Goal: Task Accomplishment & Management: Complete application form

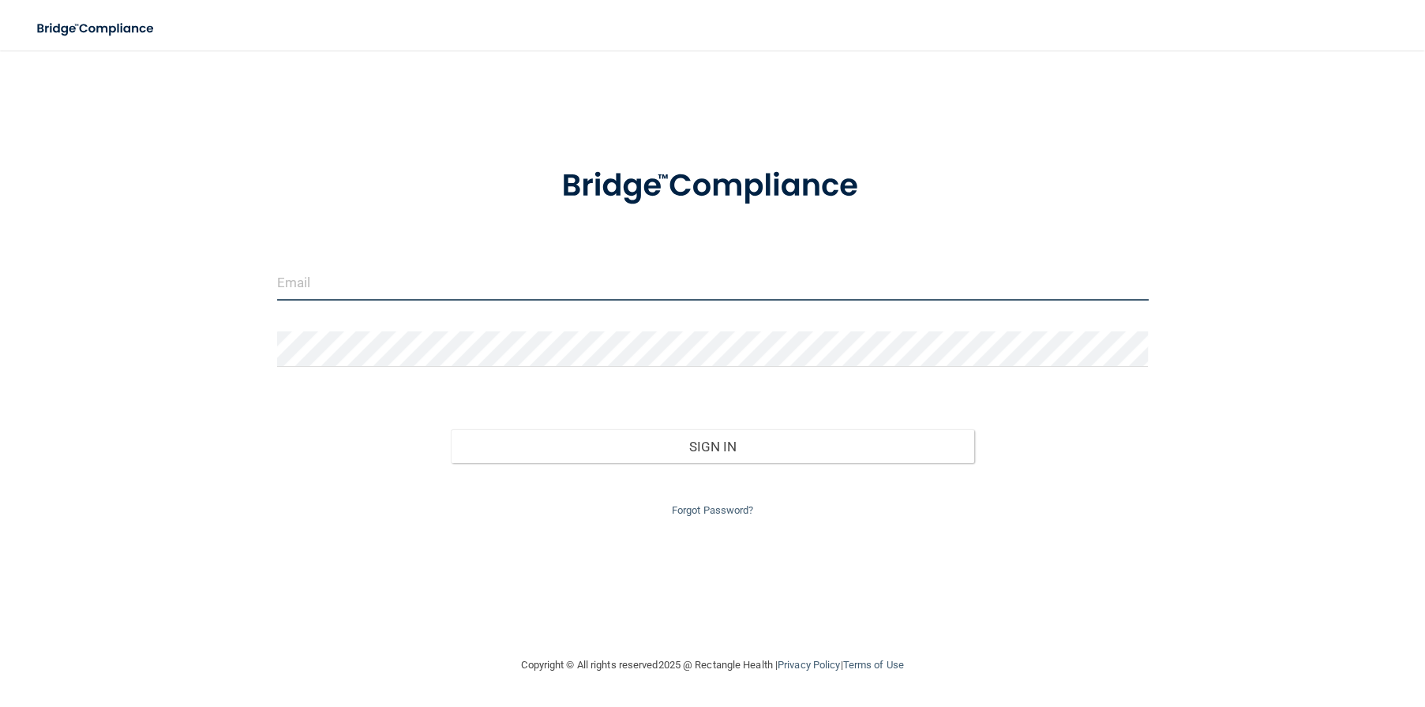
click at [483, 291] on input "email" at bounding box center [713, 283] width 872 height 36
type input "[EMAIL_ADDRESS][DOMAIN_NAME]"
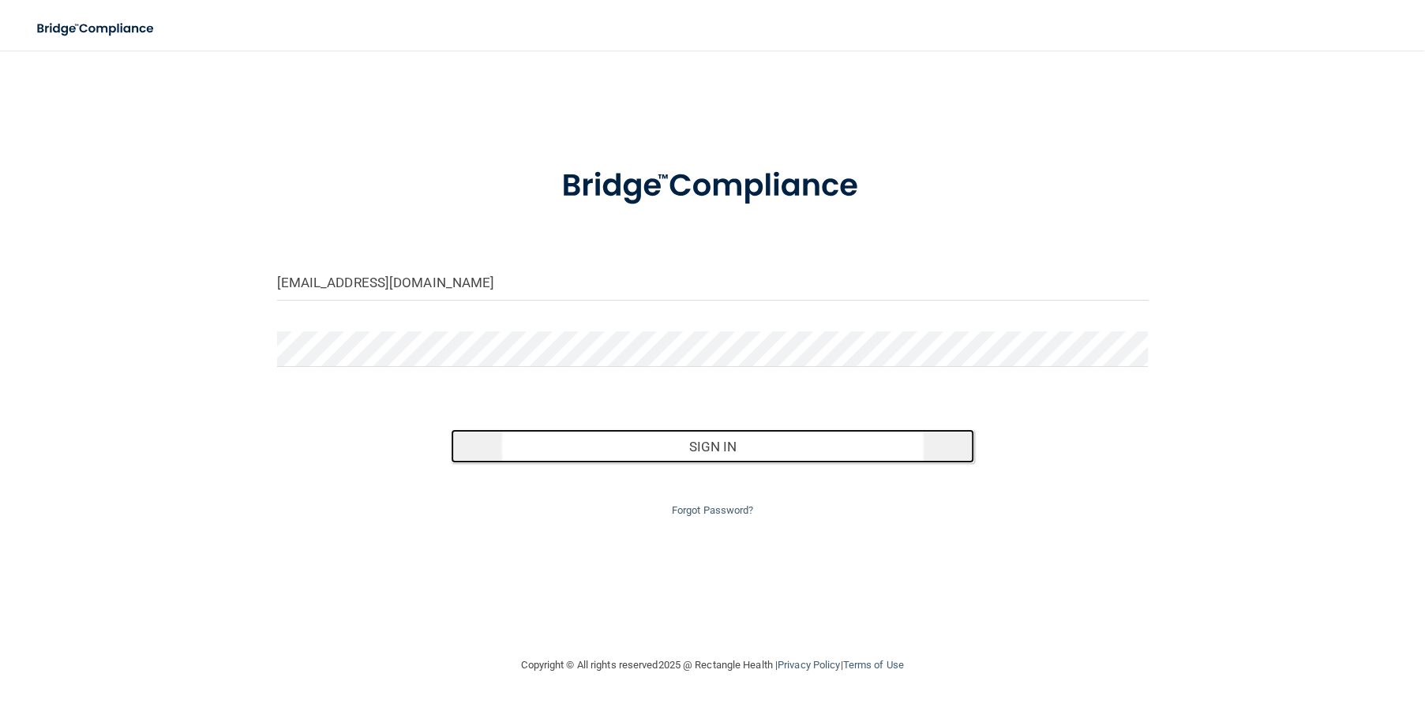
click at [821, 447] on button "Sign In" at bounding box center [712, 446] width 523 height 35
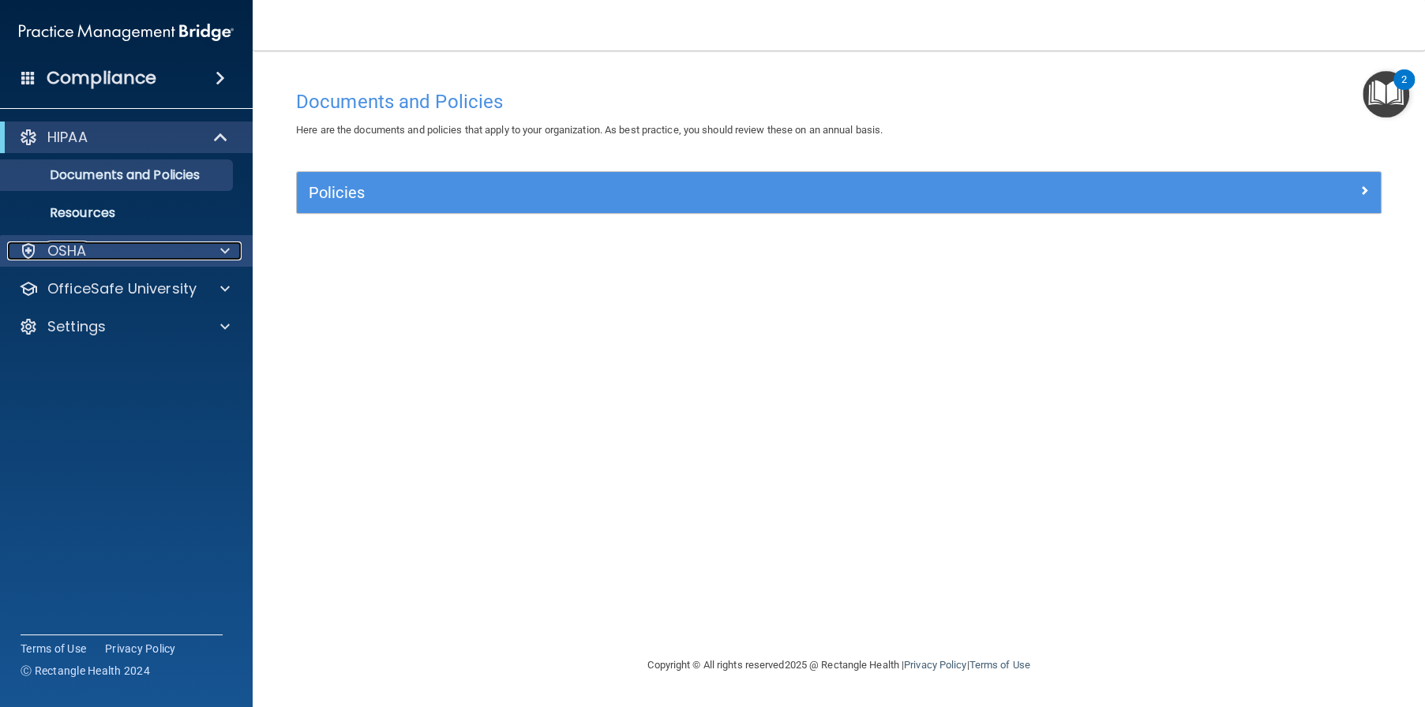
click at [227, 251] on span at bounding box center [224, 251] width 9 height 19
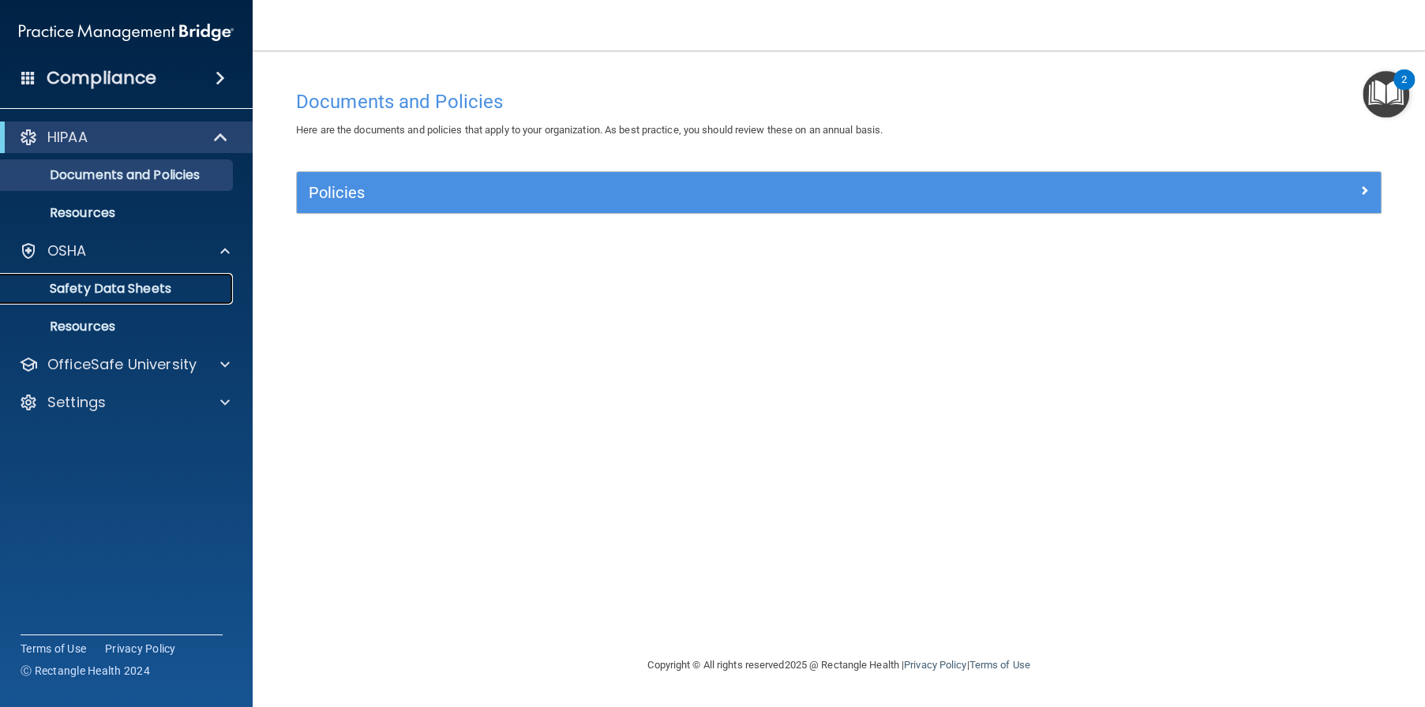
click at [167, 291] on p "Safety Data Sheets" at bounding box center [118, 289] width 216 height 16
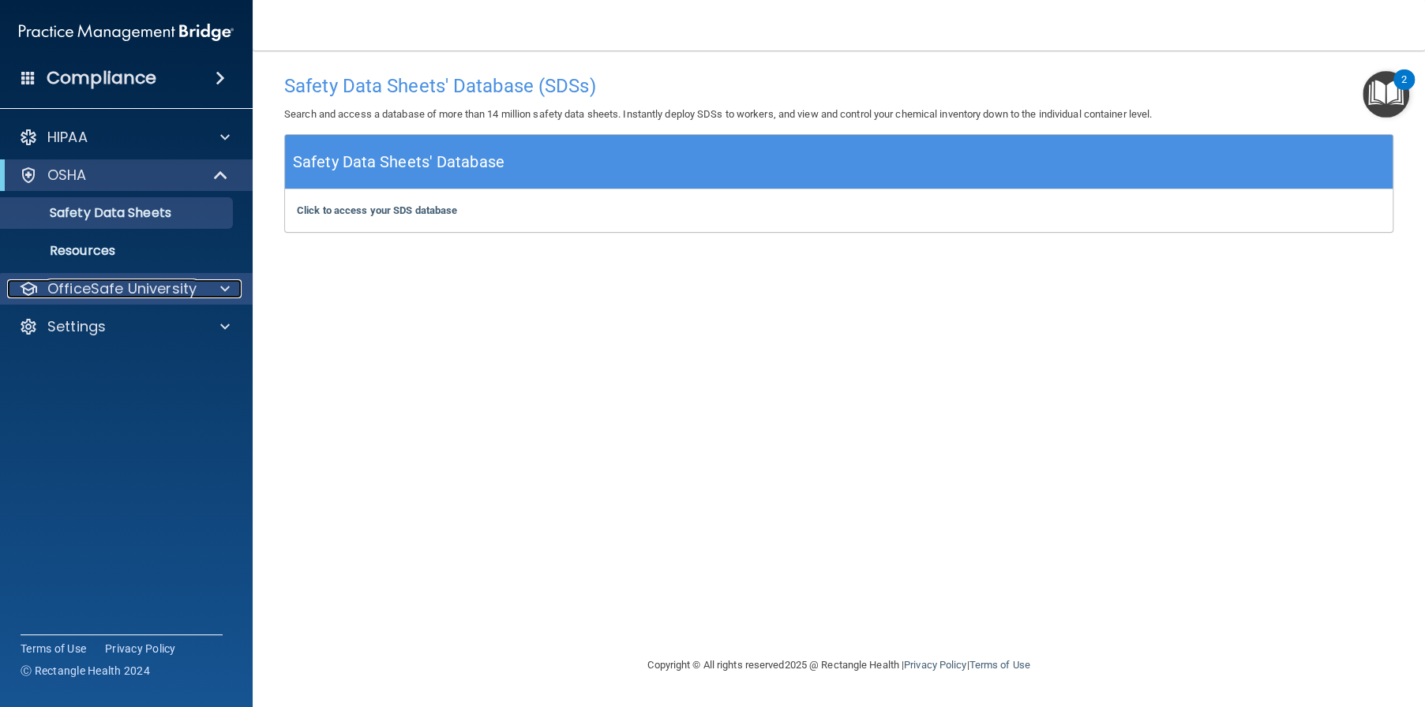
click at [234, 283] on div at bounding box center [222, 288] width 39 height 19
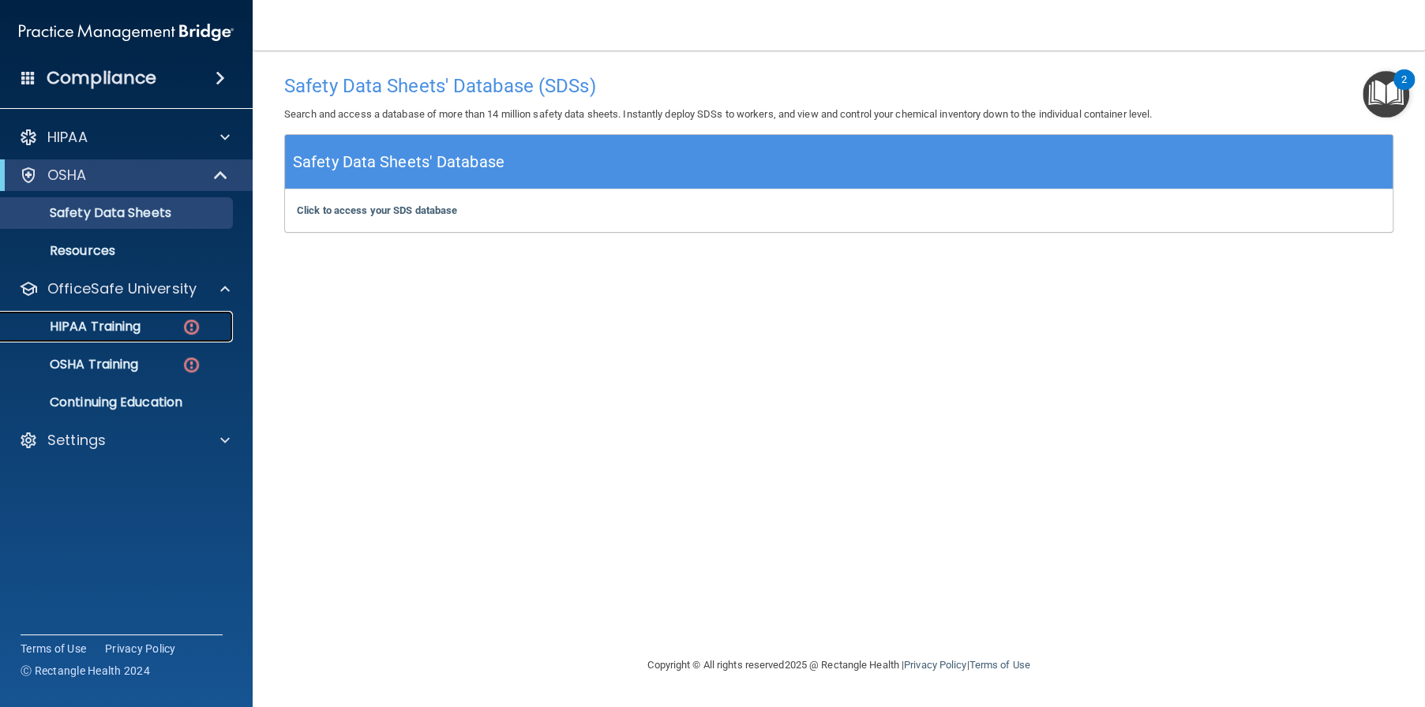
click at [181, 321] on div "HIPAA Training" at bounding box center [118, 327] width 216 height 16
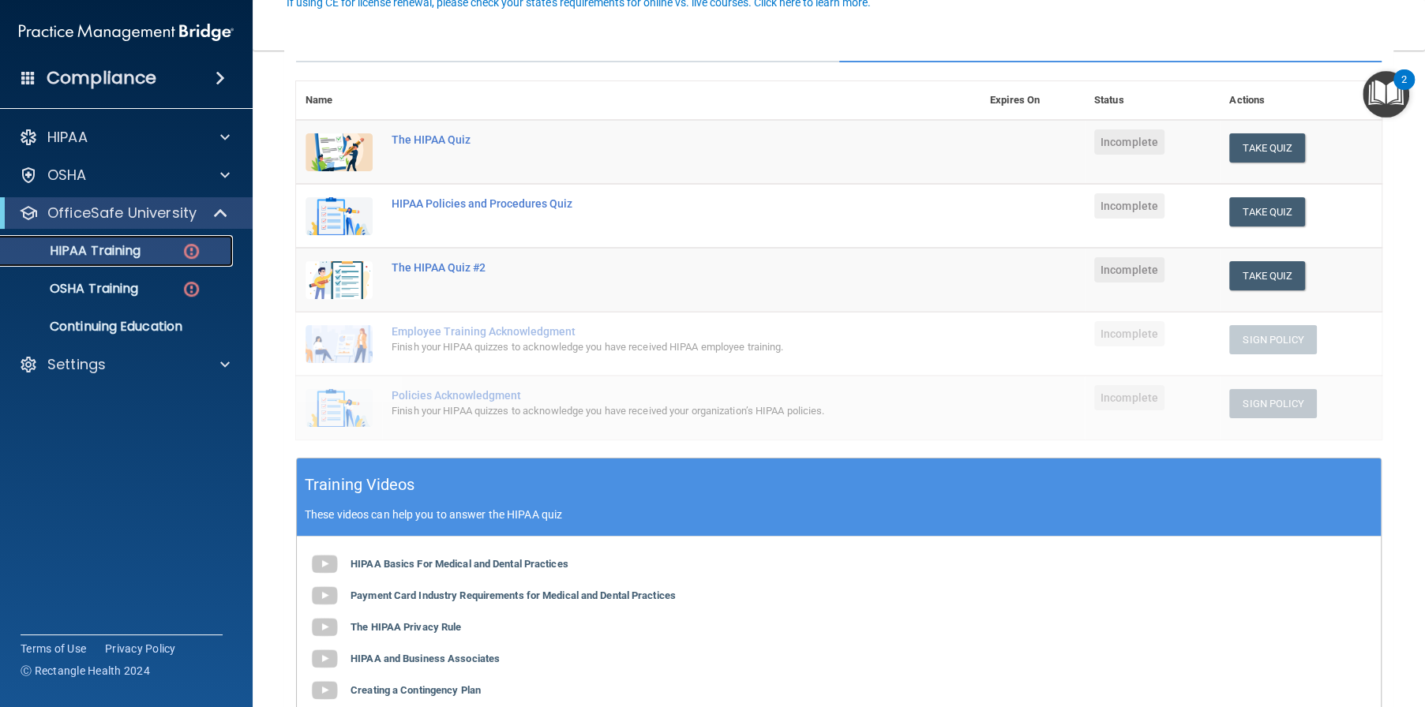
scroll to position [316, 0]
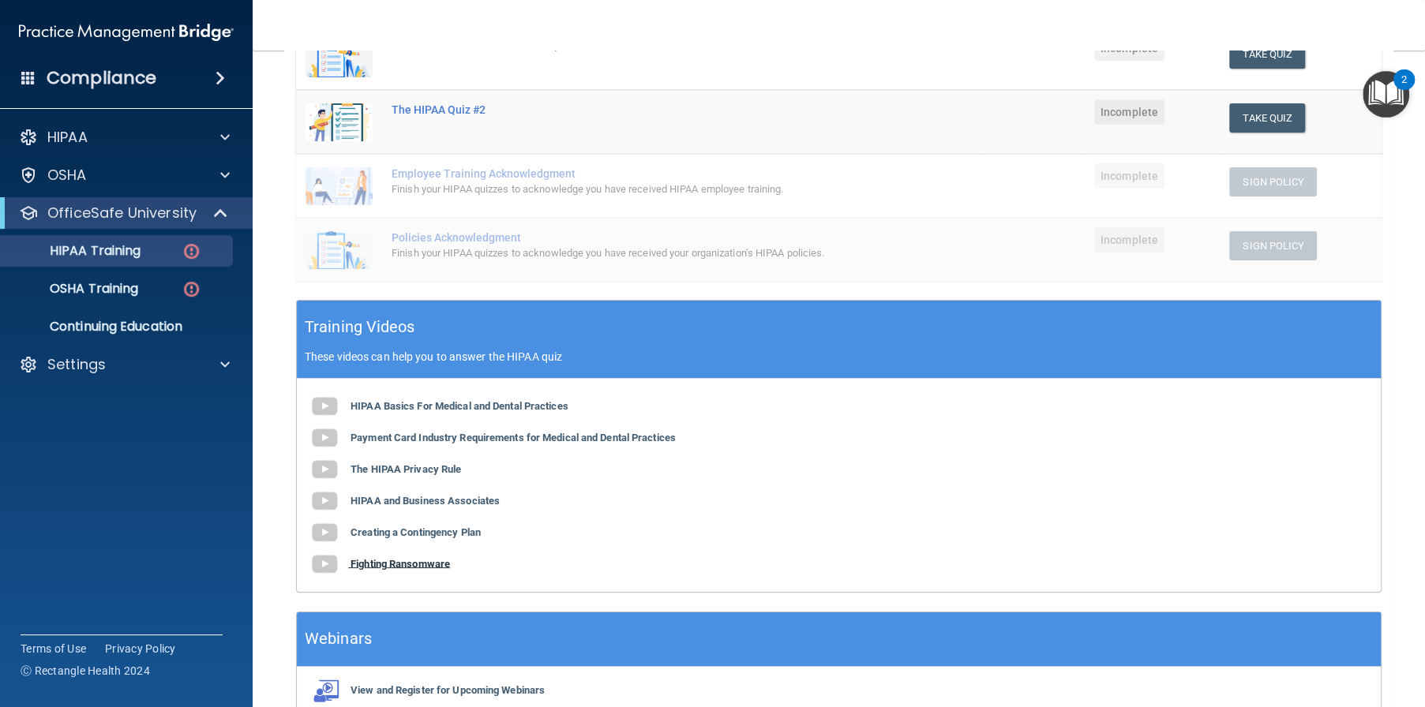
click at [425, 560] on b "Fighting Ransomware" at bounding box center [399, 563] width 99 height 12
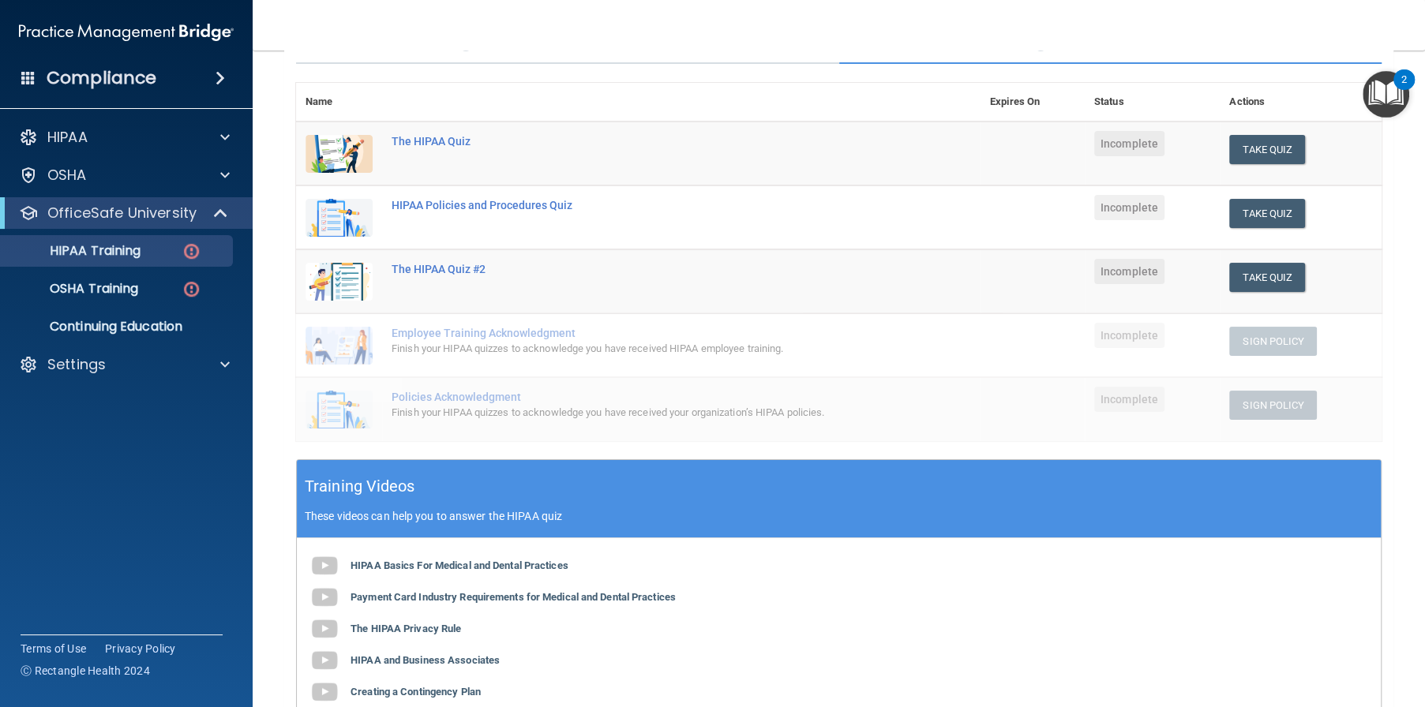
scroll to position [0, 0]
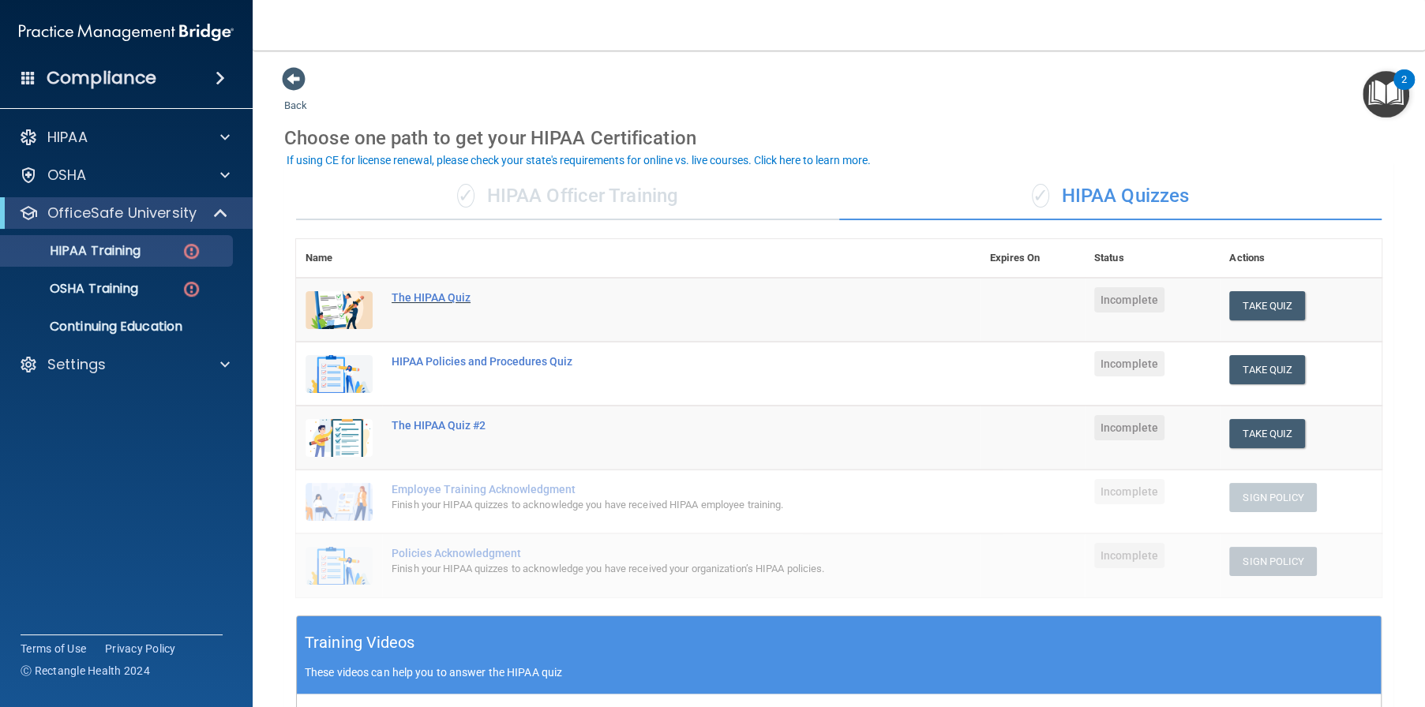
click at [456, 301] on div "The HIPAA Quiz" at bounding box center [647, 297] width 510 height 13
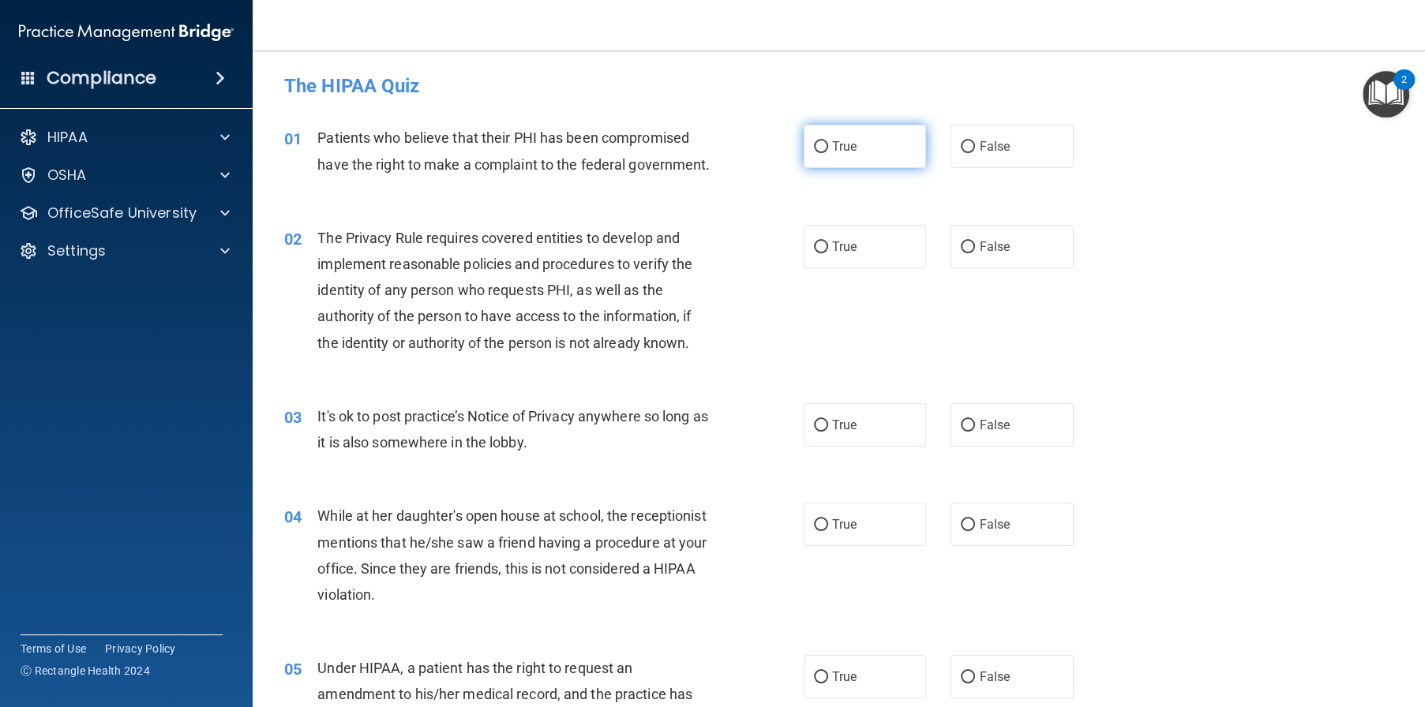
click at [852, 150] on label "True" at bounding box center [865, 146] width 123 height 43
click at [828, 150] on input "True" at bounding box center [821, 147] width 14 height 12
radio input "true"
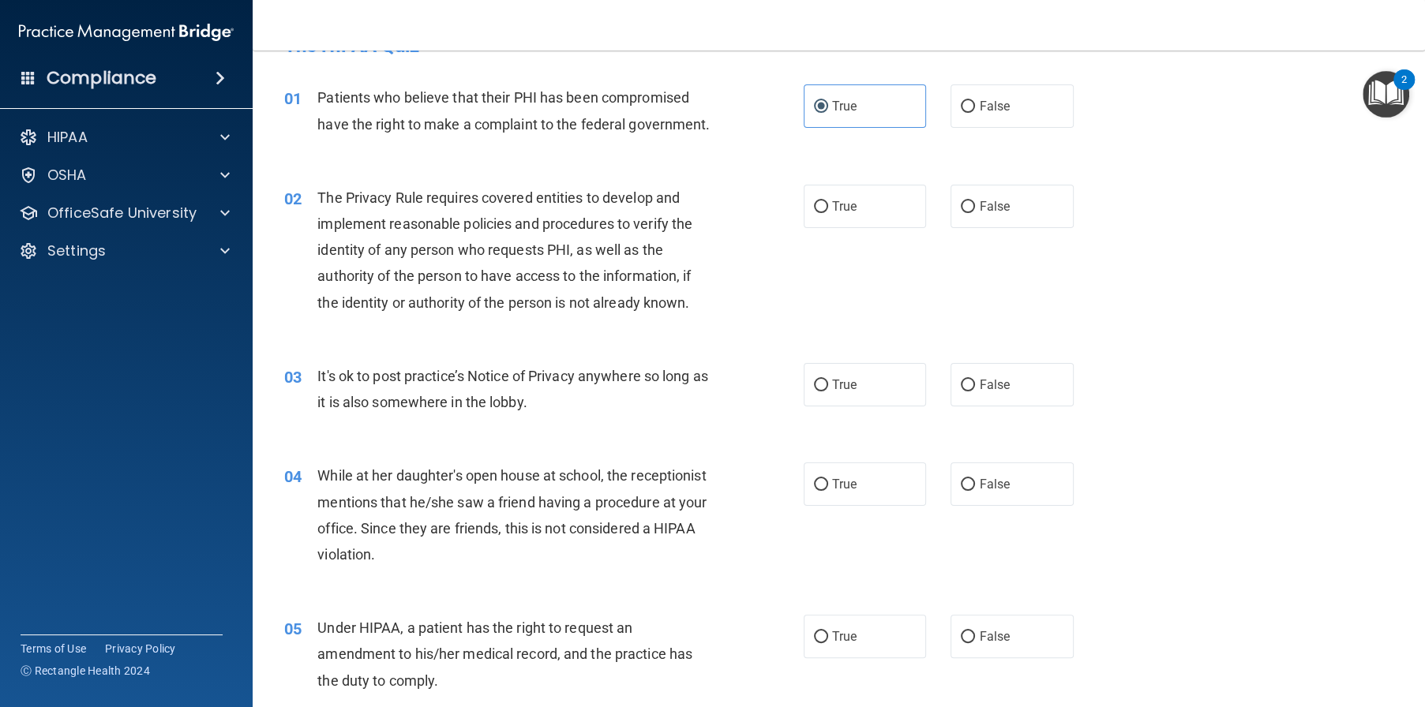
scroll to position [158, 0]
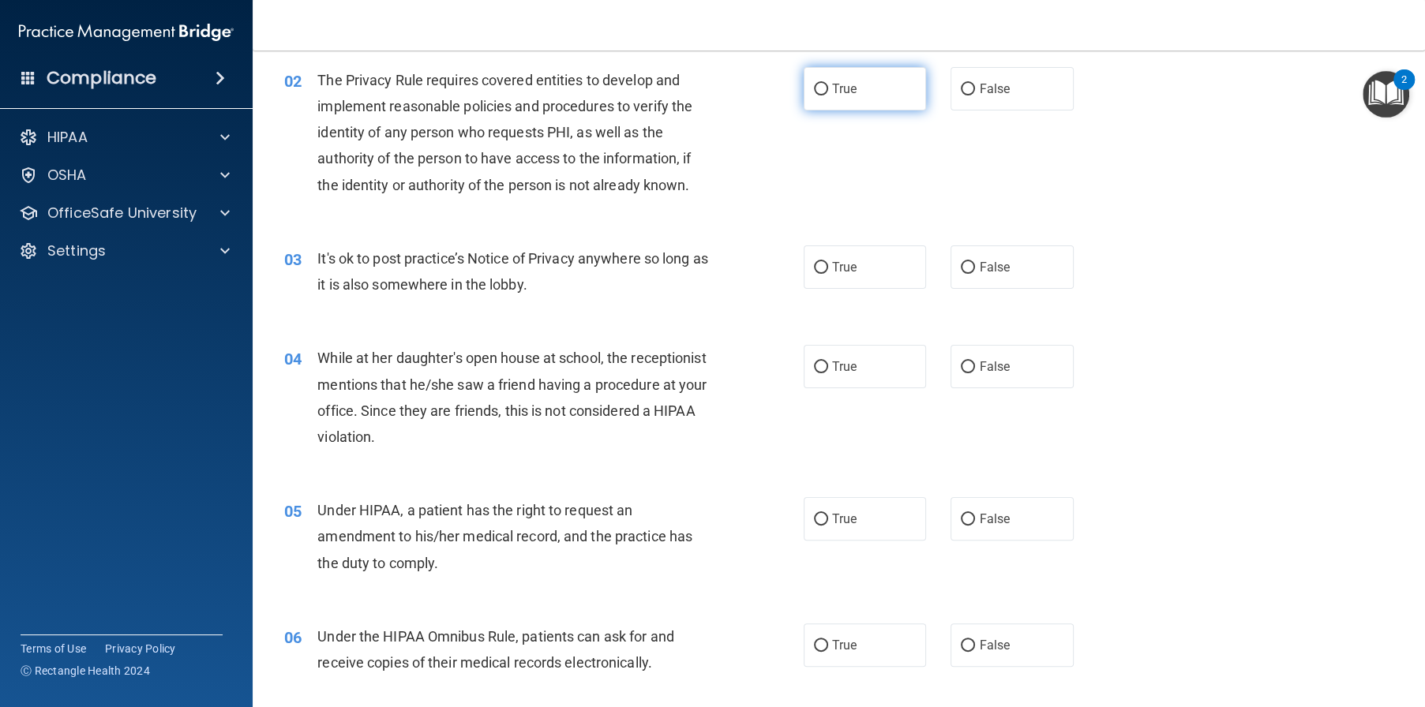
click at [832, 96] on span "True" at bounding box center [844, 88] width 24 height 15
click at [827, 96] on input "True" at bounding box center [821, 90] width 14 height 12
radio input "true"
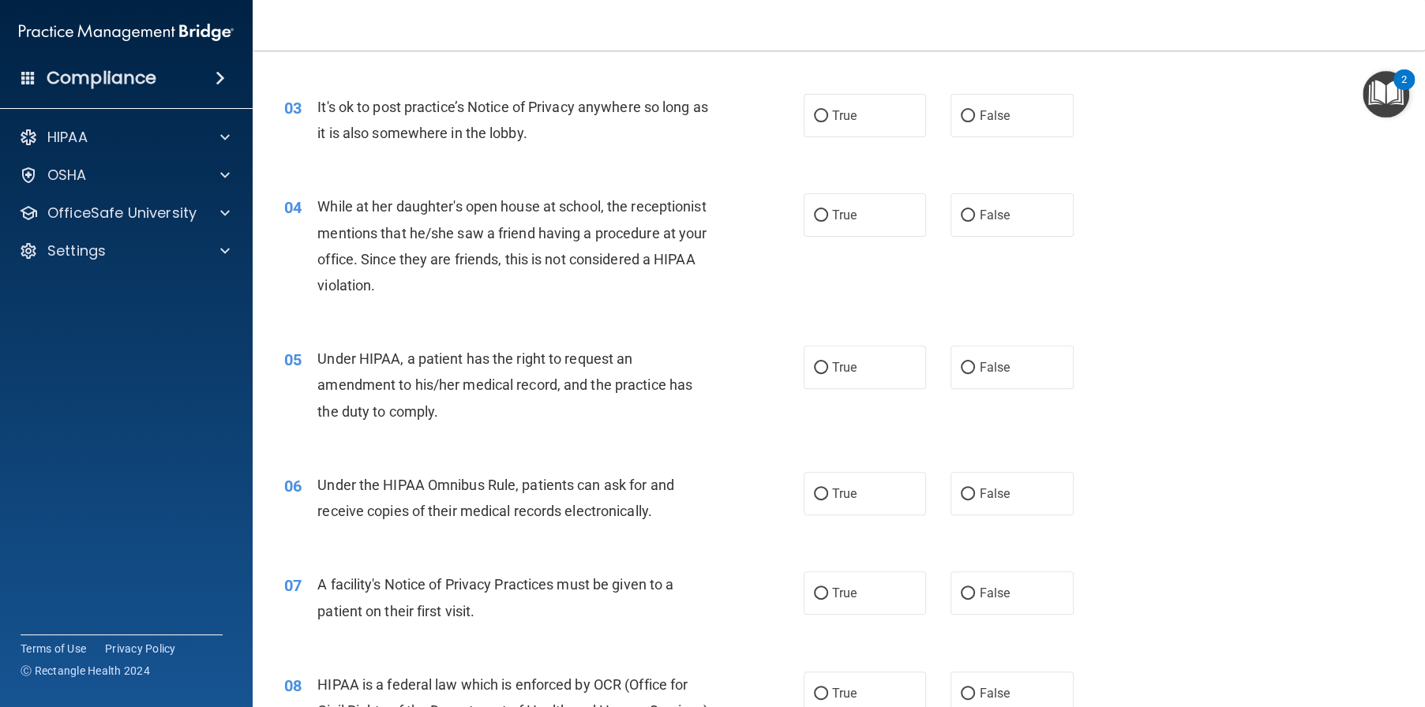
scroll to position [316, 0]
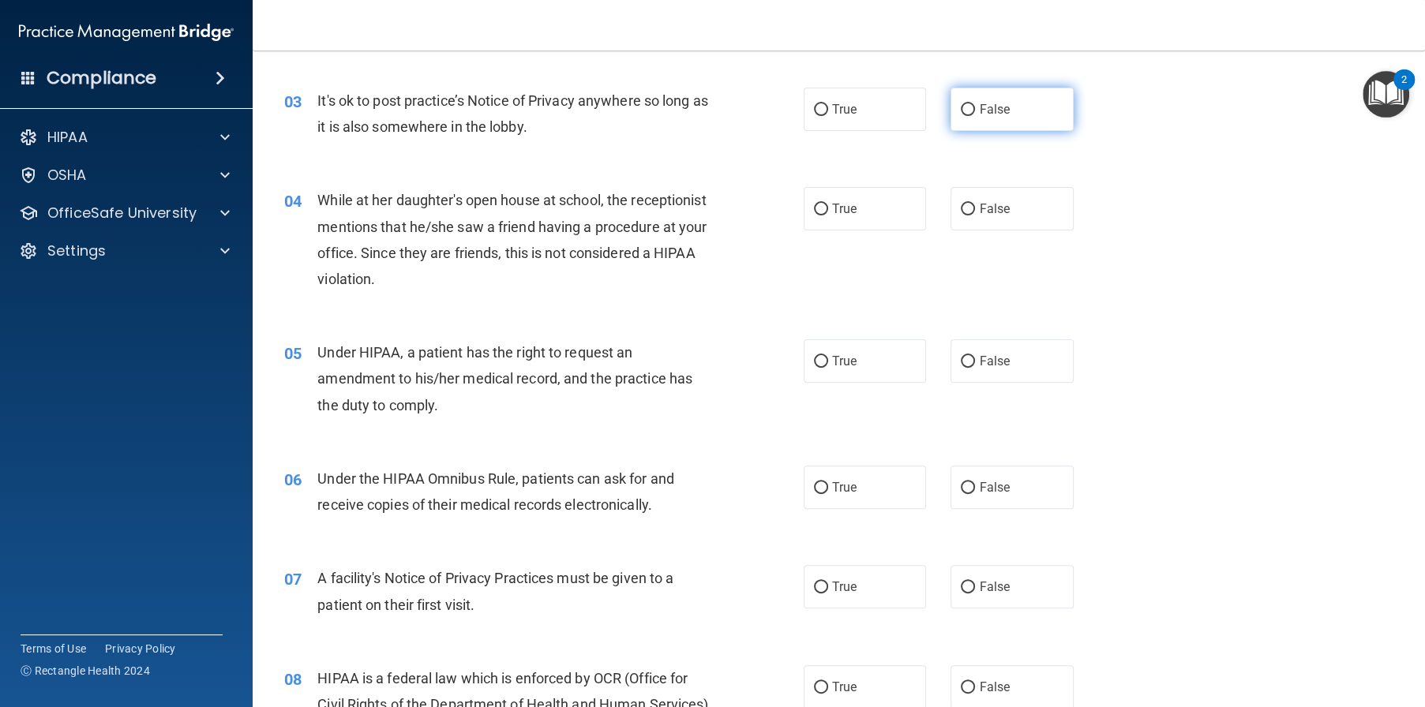
click at [952, 129] on label "False" at bounding box center [1011, 109] width 123 height 43
click at [961, 116] on input "False" at bounding box center [968, 110] width 14 height 12
radio input "true"
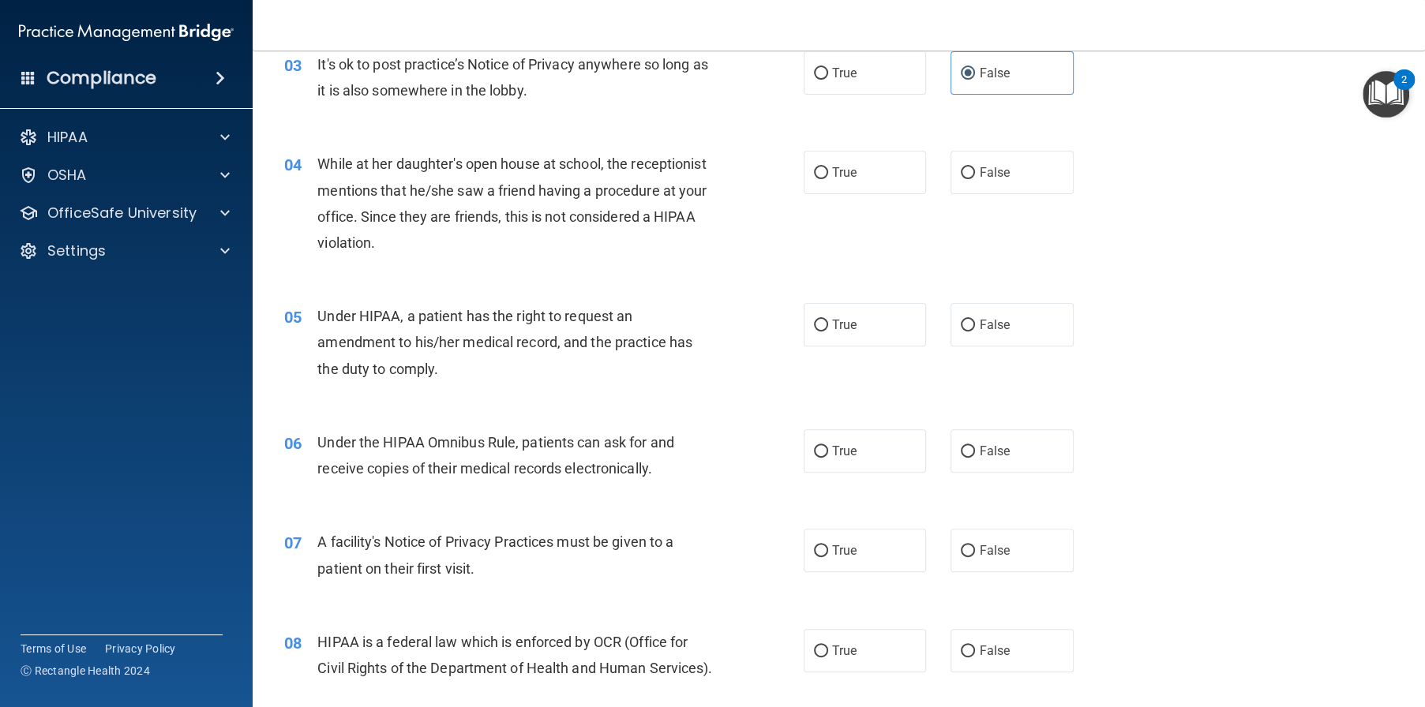
scroll to position [395, 0]
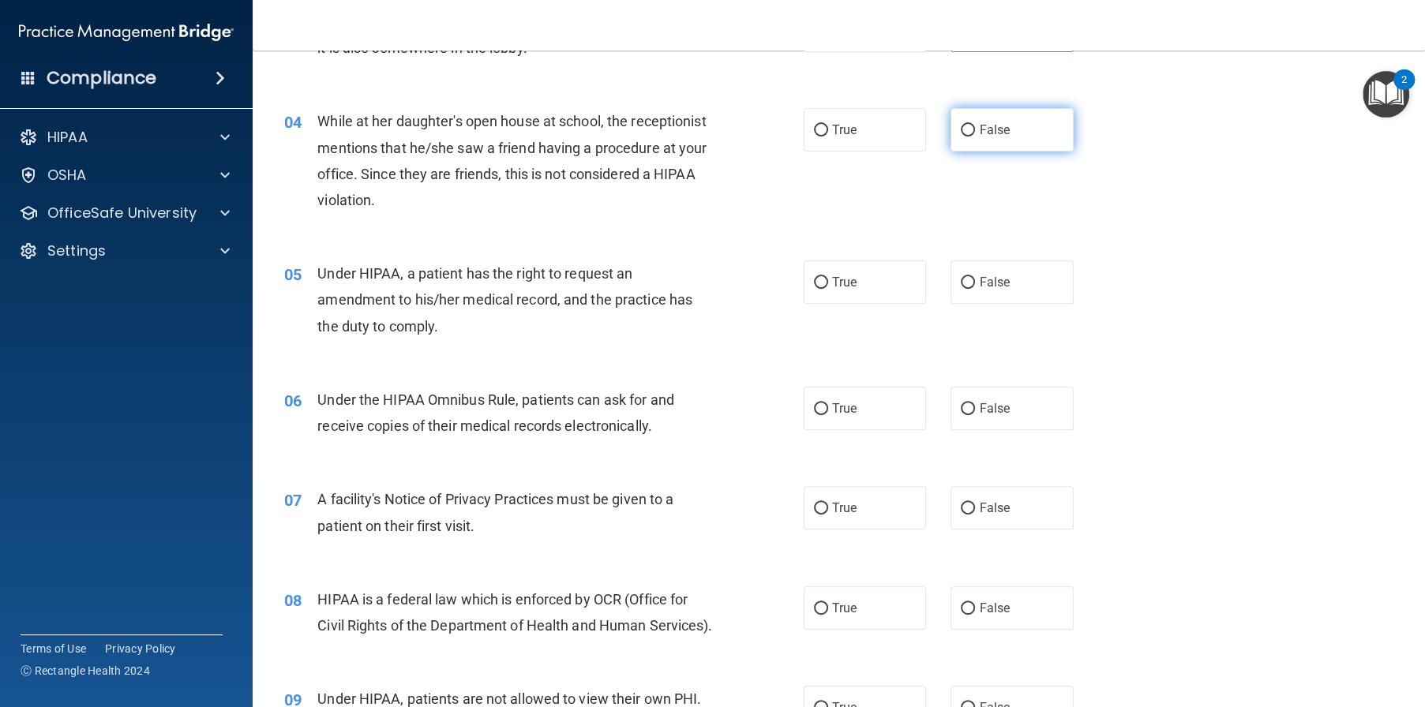
click at [950, 152] on label "False" at bounding box center [1011, 129] width 123 height 43
click at [961, 137] on input "False" at bounding box center [968, 131] width 14 height 12
radio input "true"
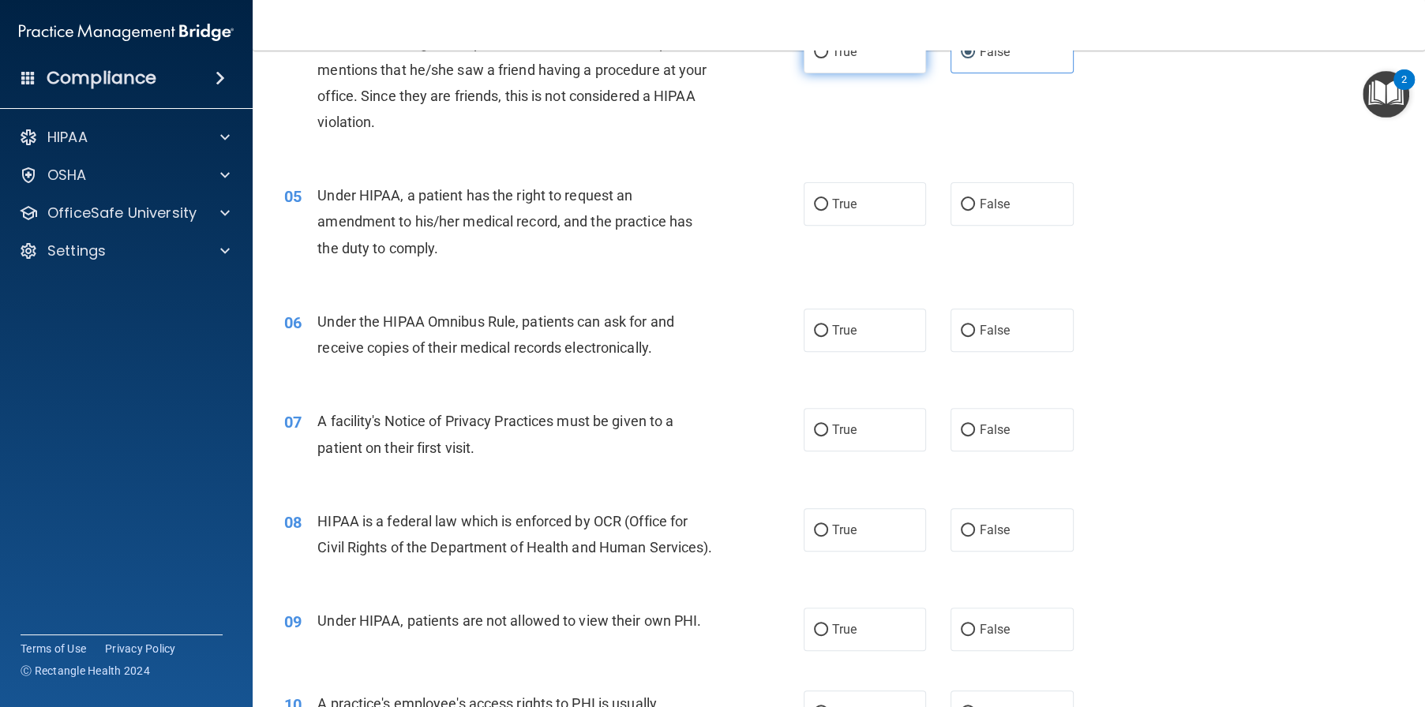
scroll to position [474, 0]
click at [881, 225] on label "True" at bounding box center [865, 203] width 123 height 43
click at [828, 210] on input "True" at bounding box center [821, 204] width 14 height 12
radio input "true"
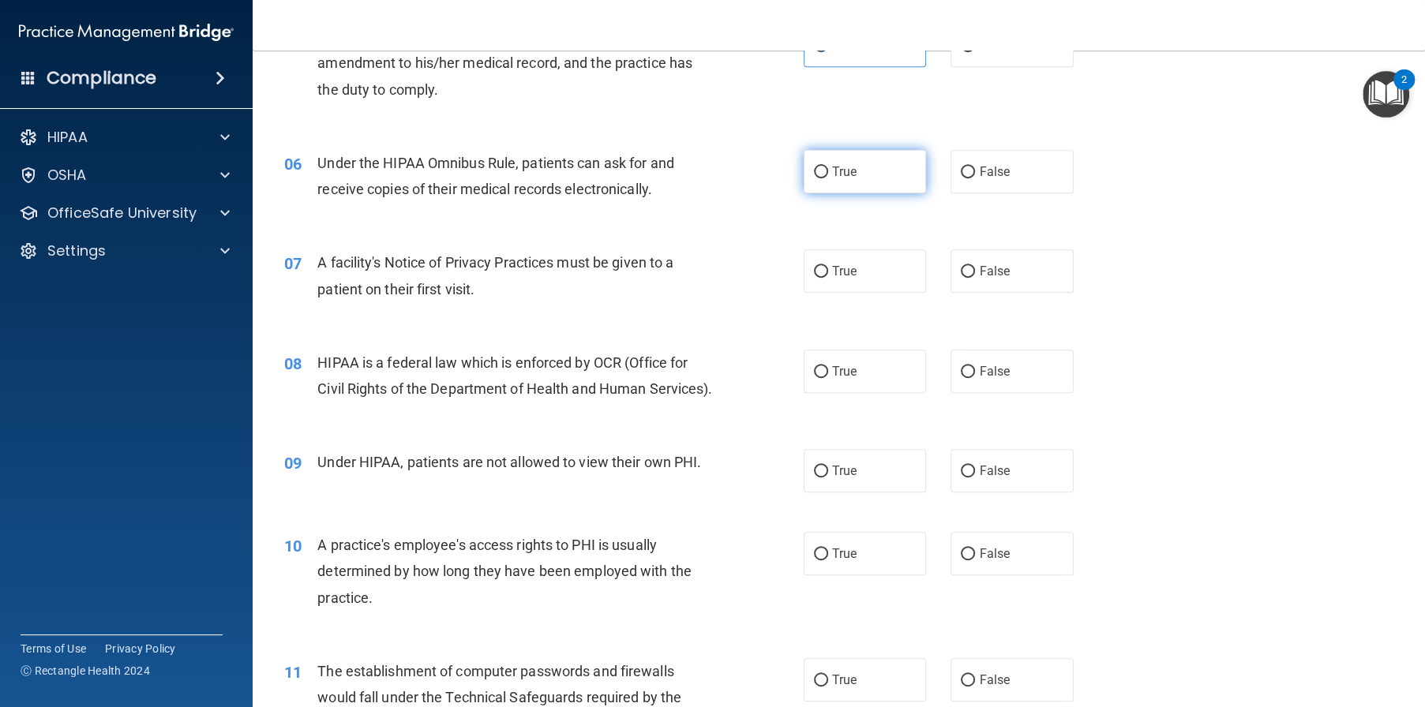
click at [847, 179] on span "True" at bounding box center [844, 171] width 24 height 15
click at [828, 178] on input "True" at bounding box center [821, 173] width 14 height 12
radio input "true"
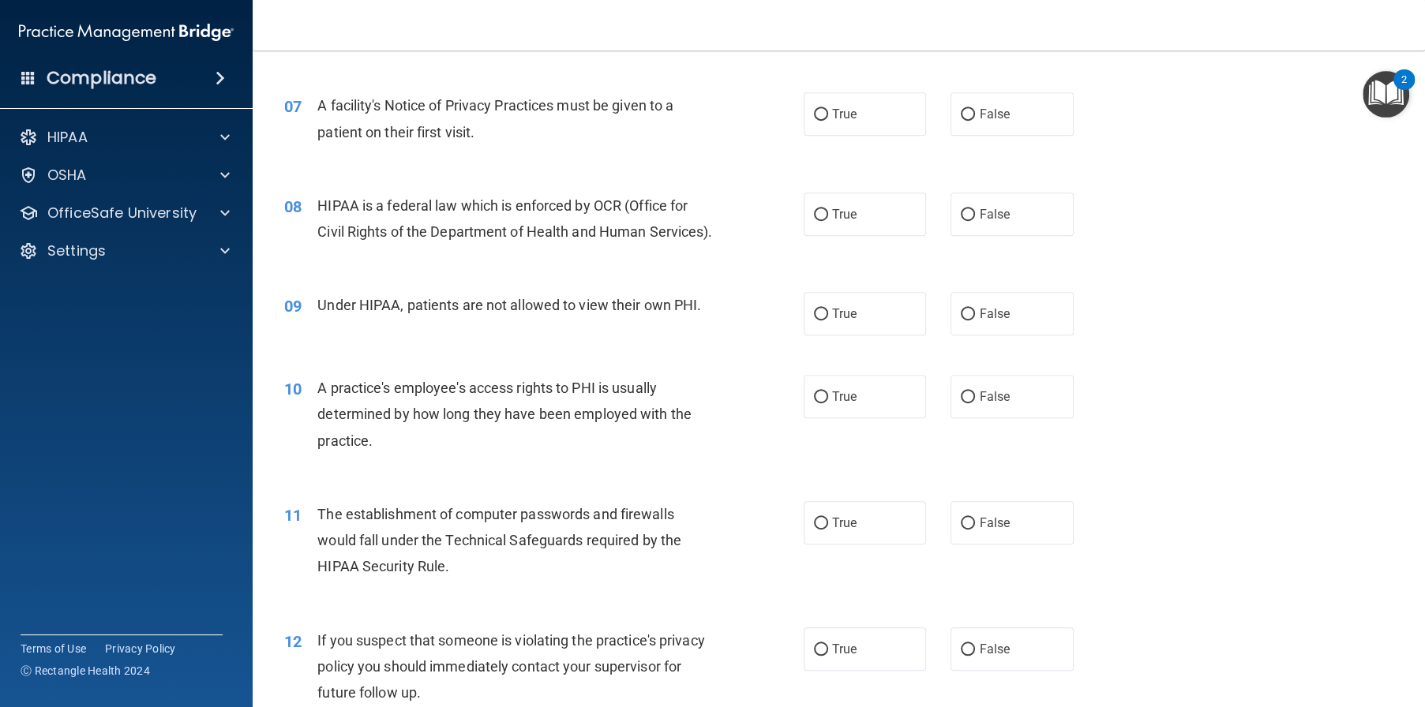
scroll to position [789, 0]
click at [235, 135] on div at bounding box center [222, 137] width 39 height 19
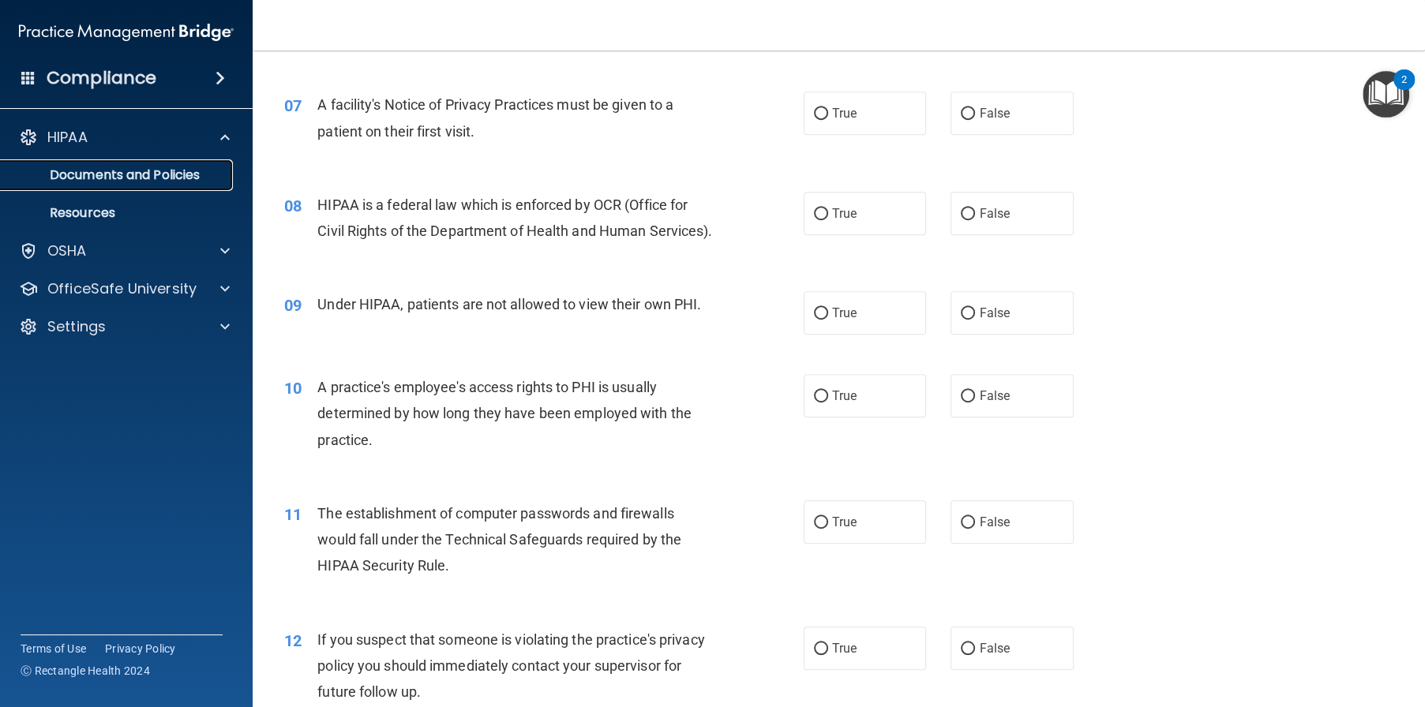
click at [183, 178] on p "Documents and Policies" at bounding box center [118, 175] width 216 height 16
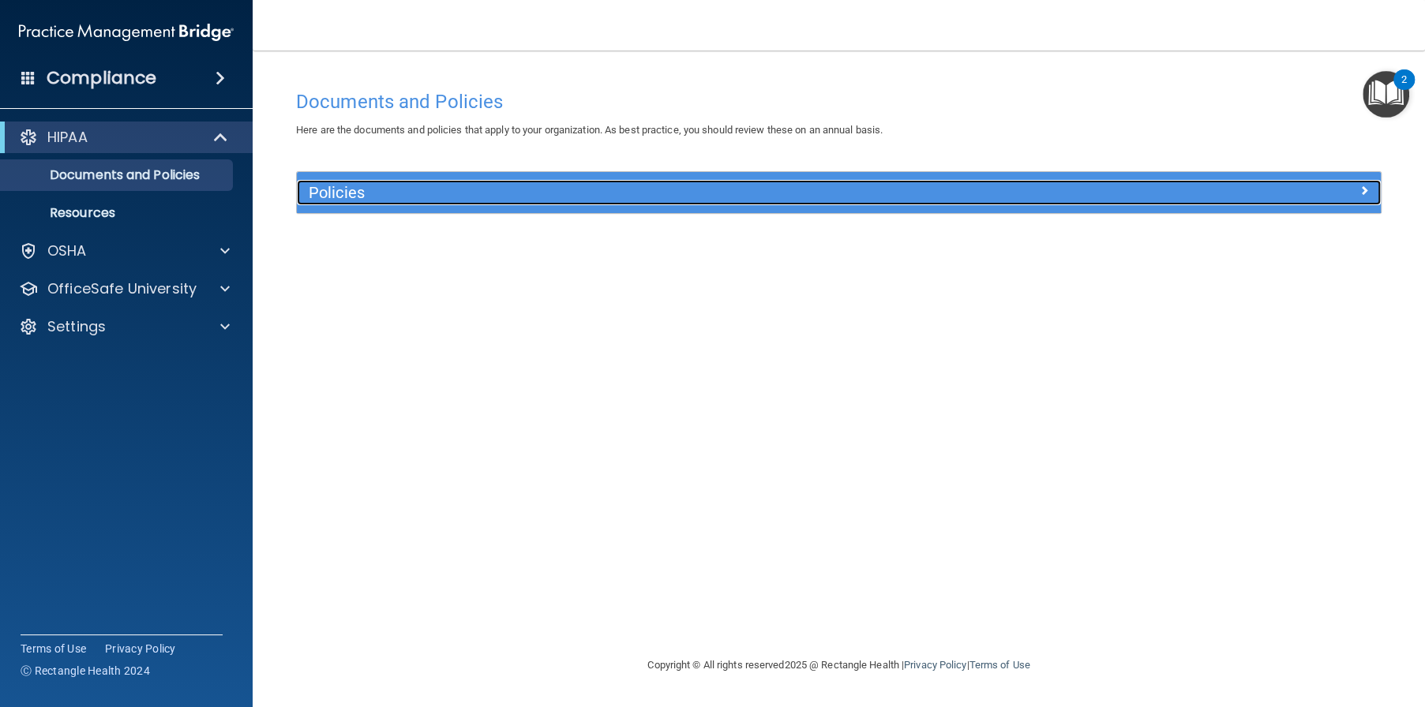
click at [354, 189] on h5 "Policies" at bounding box center [703, 192] width 789 height 17
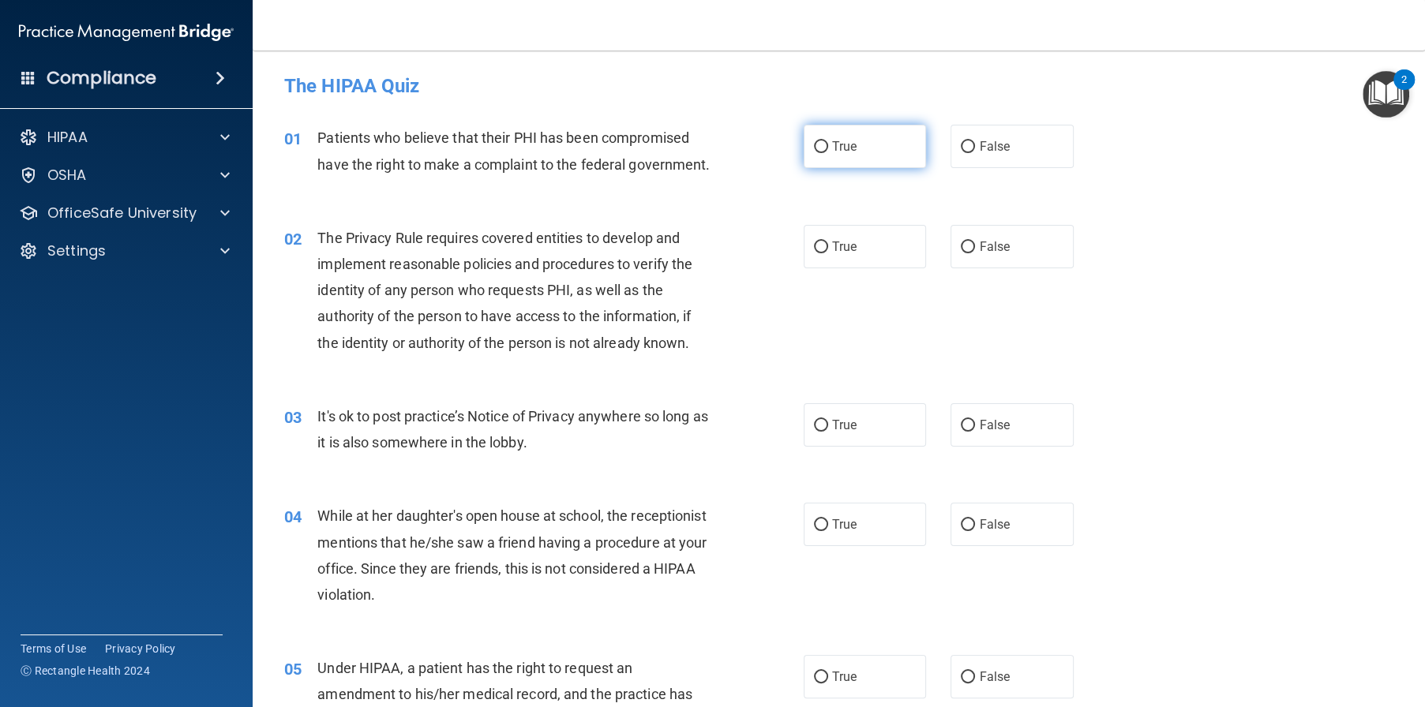
click at [843, 148] on span "True" at bounding box center [844, 146] width 24 height 15
click at [828, 148] on input "True" at bounding box center [821, 147] width 14 height 12
radio input "true"
click at [841, 254] on span "True" at bounding box center [844, 246] width 24 height 15
click at [828, 253] on input "True" at bounding box center [821, 248] width 14 height 12
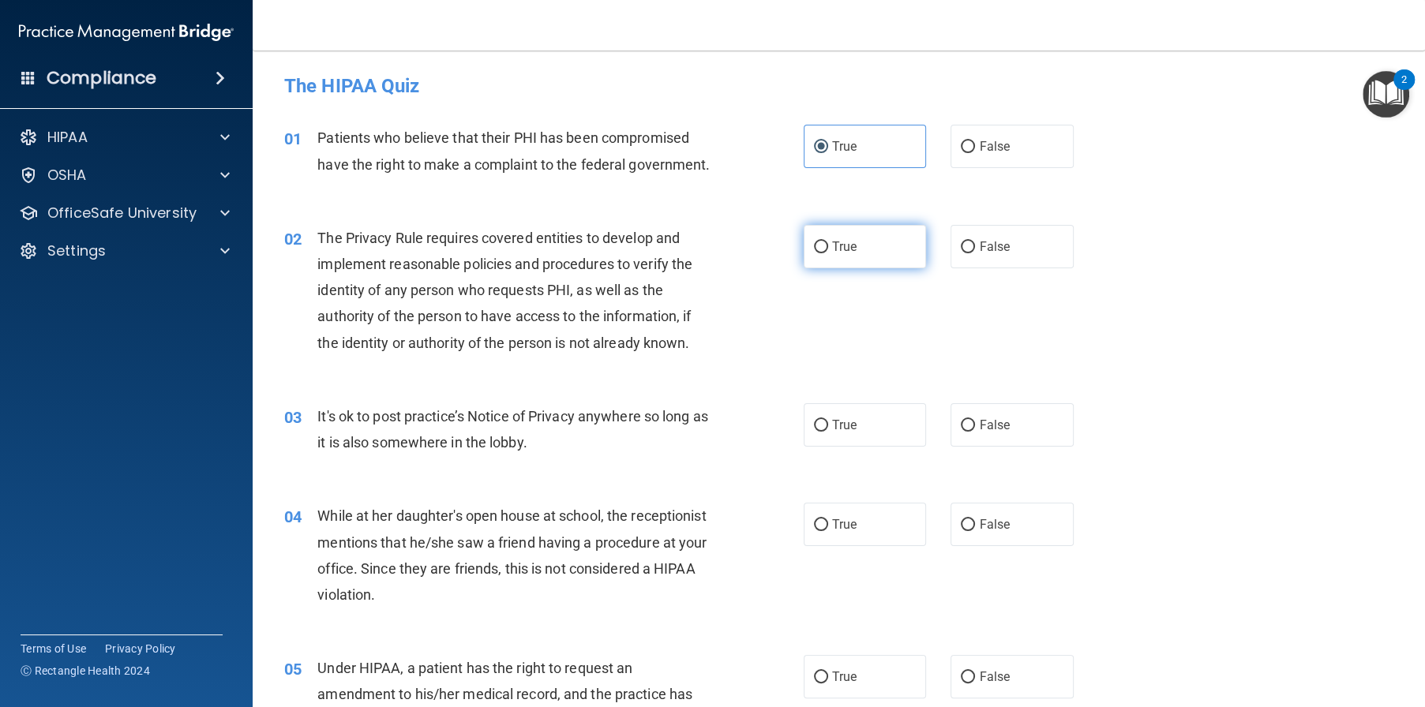
radio input "true"
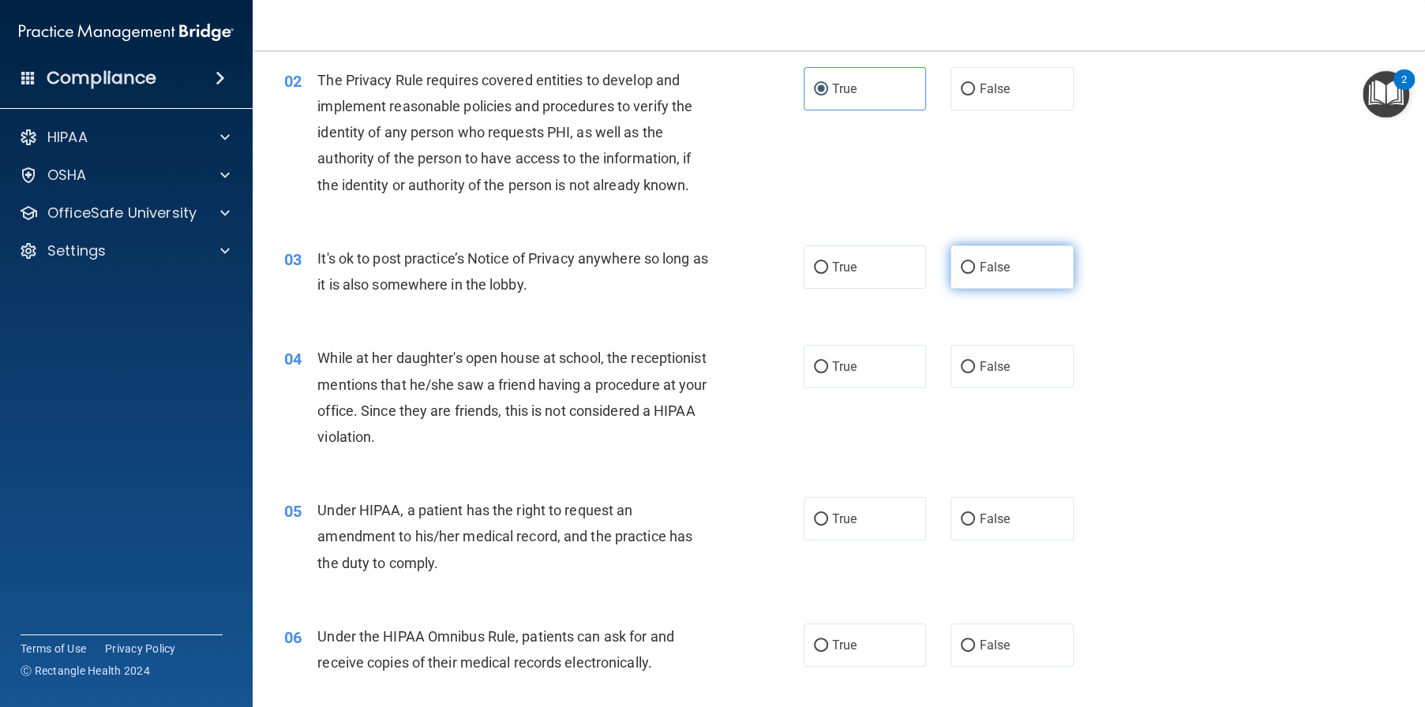
click at [979, 275] on span "False" at bounding box center [994, 267] width 31 height 15
click at [973, 274] on input "False" at bounding box center [968, 268] width 14 height 12
radio input "true"
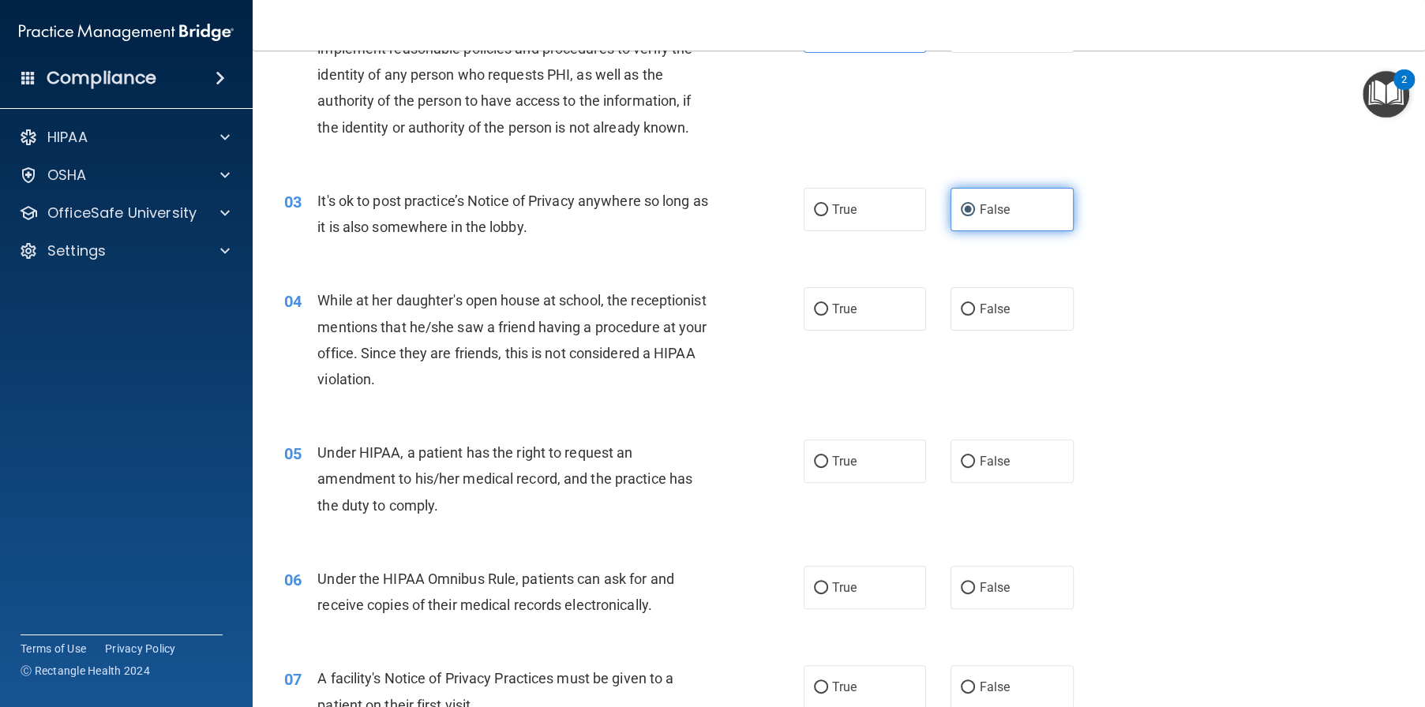
scroll to position [316, 0]
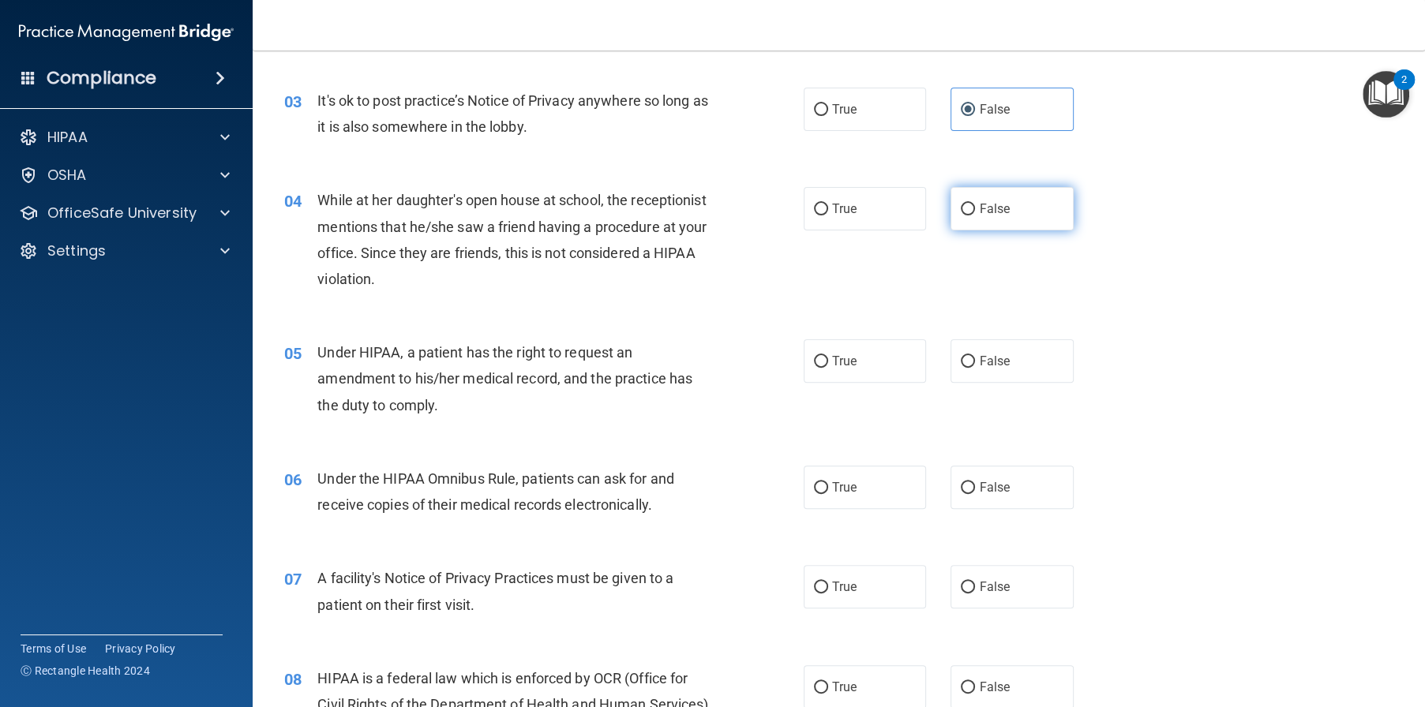
click at [961, 216] on input "False" at bounding box center [968, 210] width 14 height 12
radio input "true"
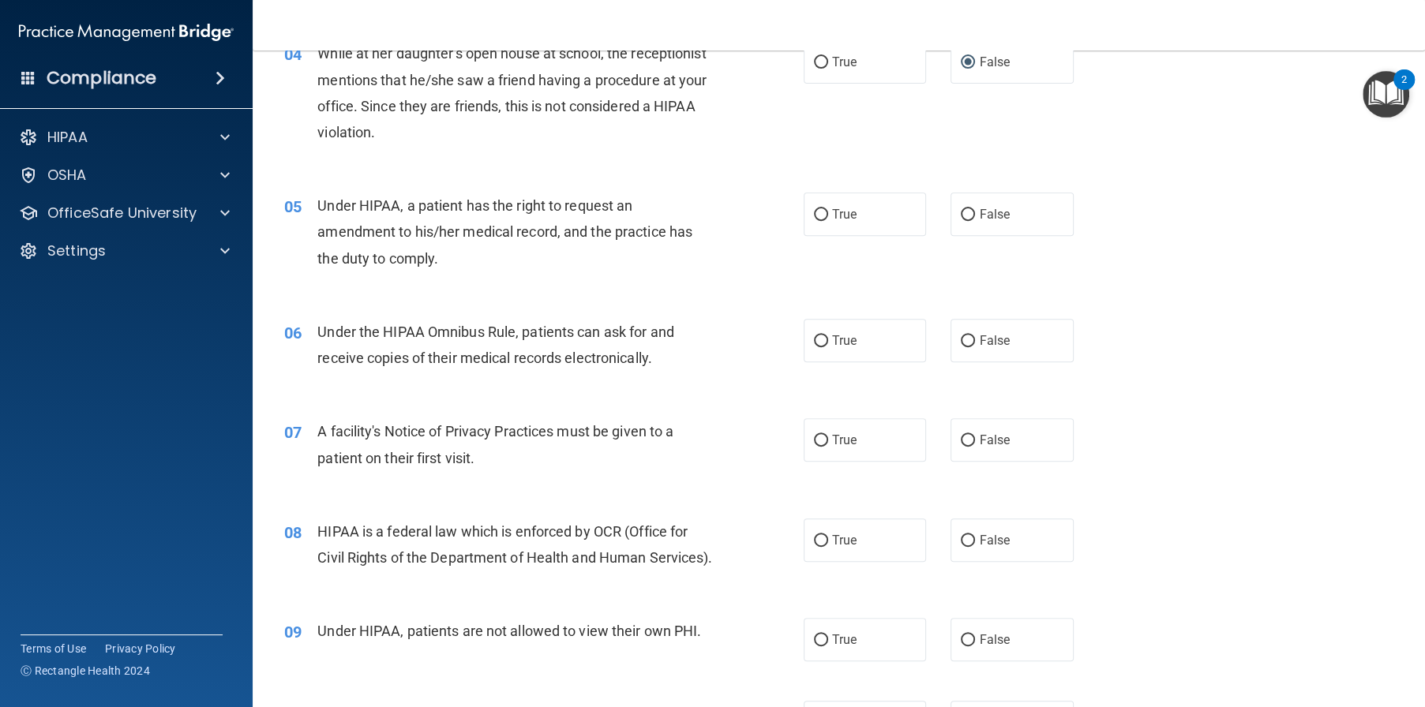
scroll to position [474, 0]
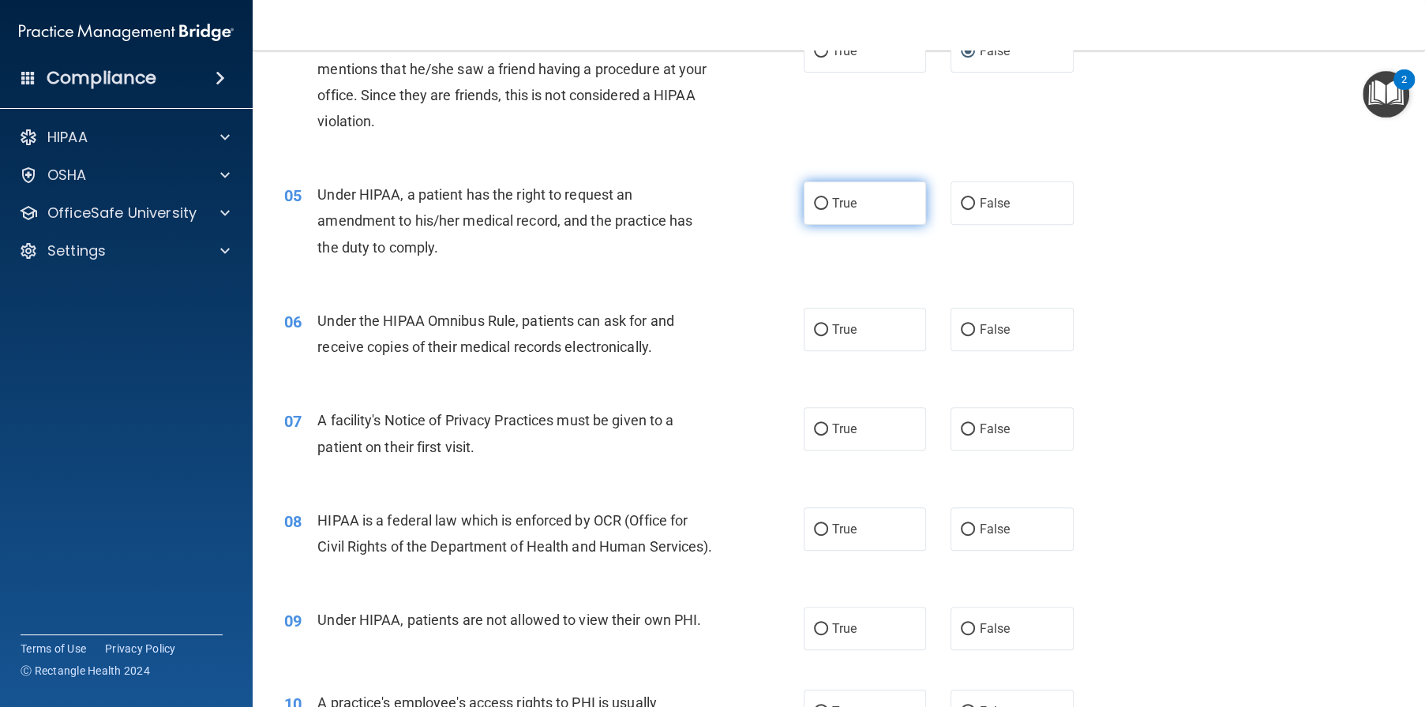
click at [887, 225] on label "True" at bounding box center [865, 203] width 123 height 43
click at [828, 210] on input "True" at bounding box center [821, 204] width 14 height 12
radio input "true"
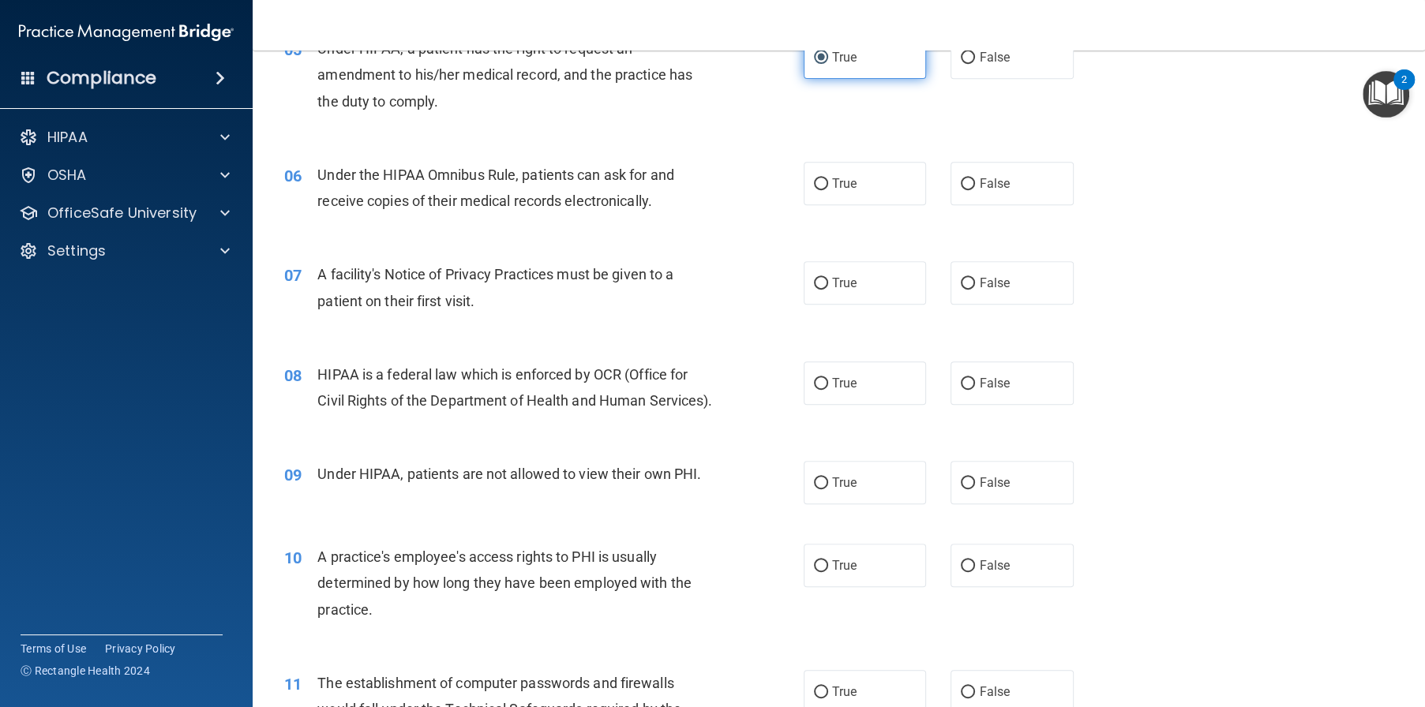
scroll to position [632, 0]
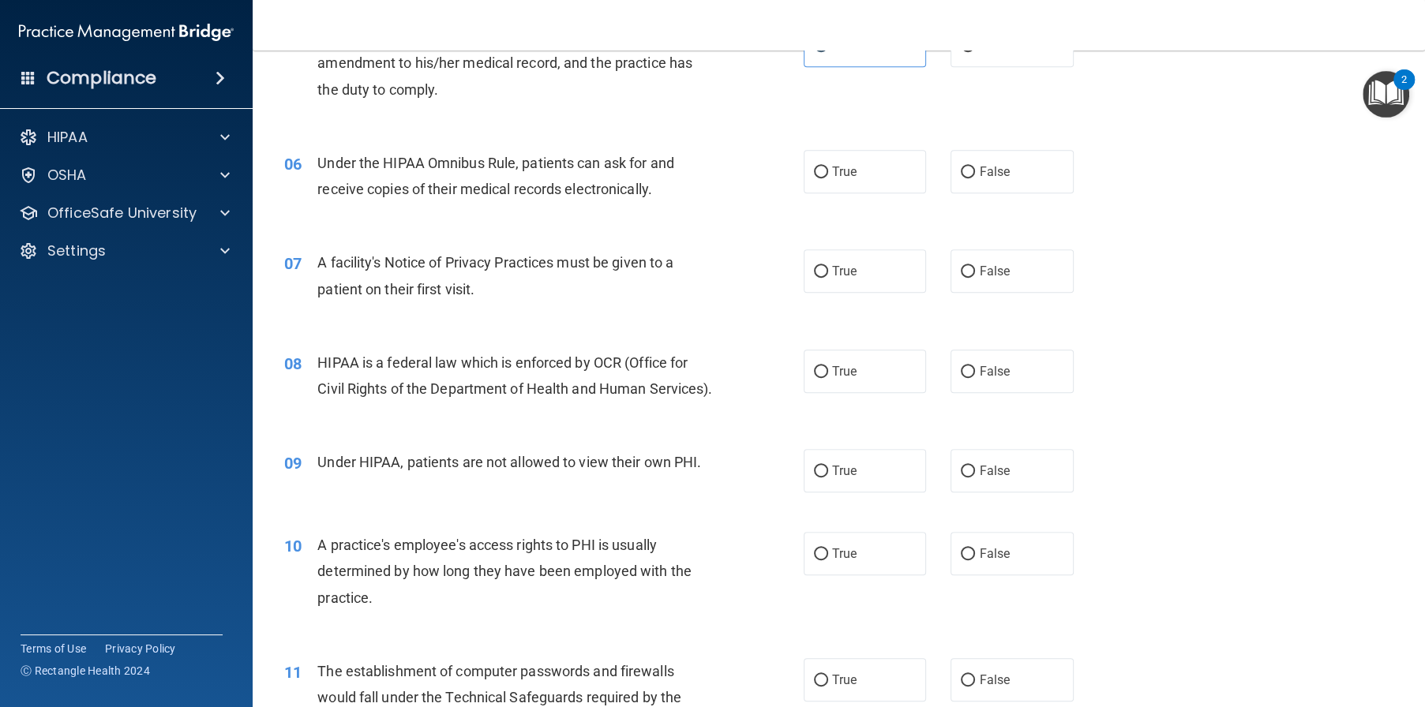
click at [883, 225] on div "06 Under the HIPAA Omnibus Rule, patients can ask for and receive copies of the…" at bounding box center [838, 179] width 1133 height 99
click at [885, 193] on label "True" at bounding box center [865, 171] width 123 height 43
click at [828, 178] on input "True" at bounding box center [821, 173] width 14 height 12
radio input "true"
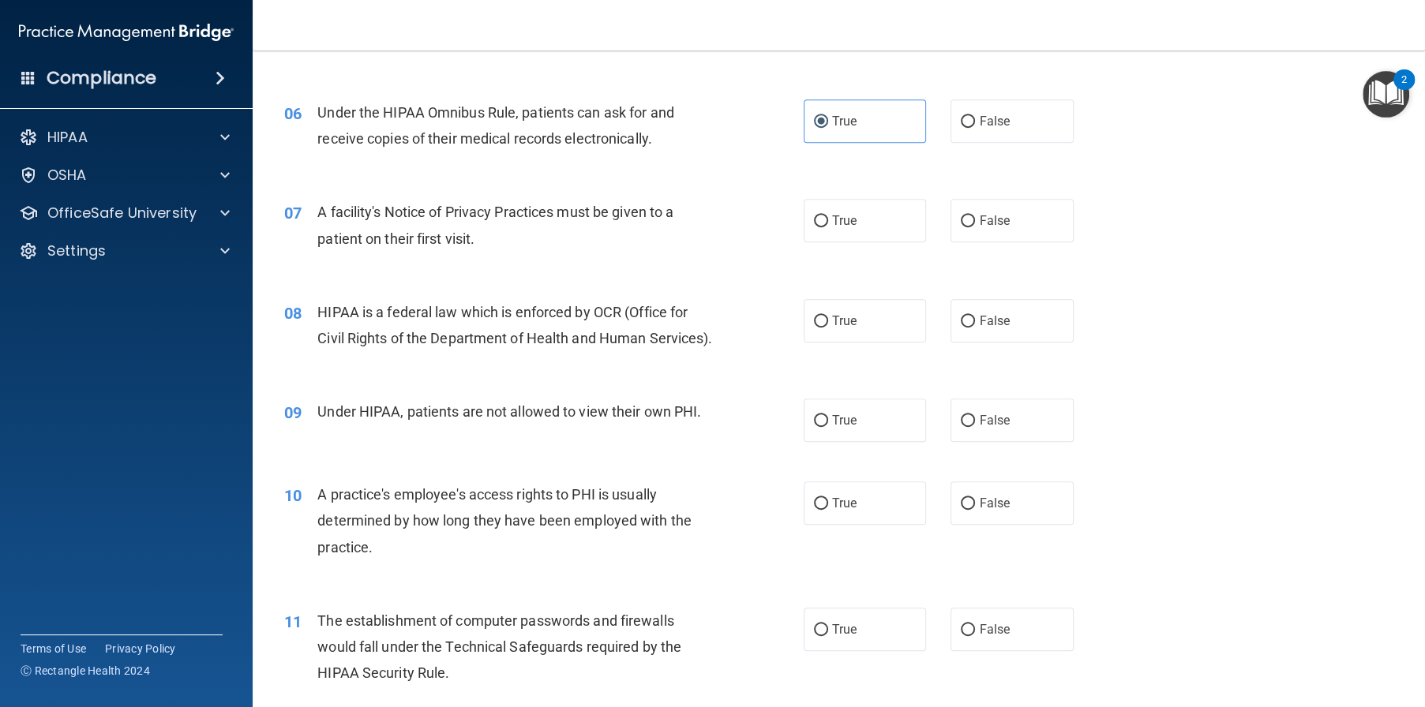
scroll to position [710, 0]
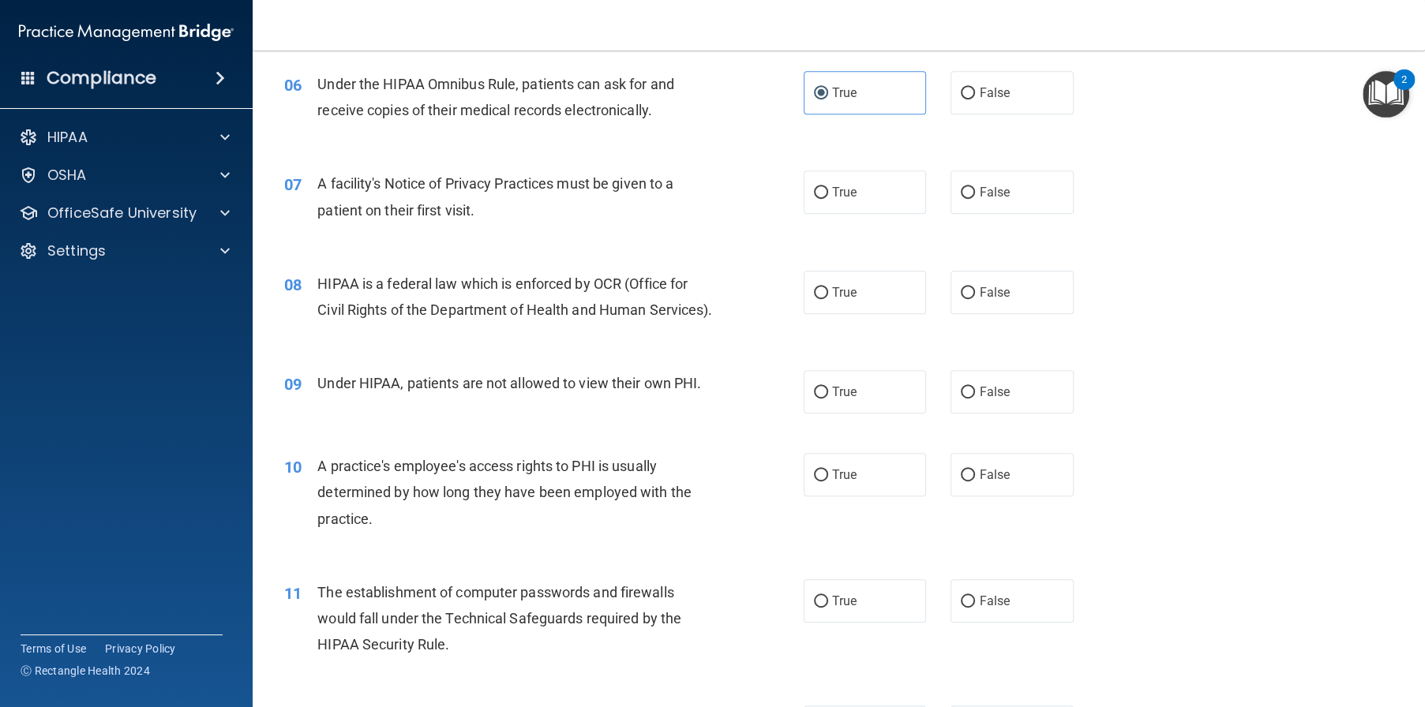
click at [871, 214] on label "True" at bounding box center [865, 192] width 123 height 43
click at [828, 199] on input "True" at bounding box center [821, 193] width 14 height 12
radio input "true"
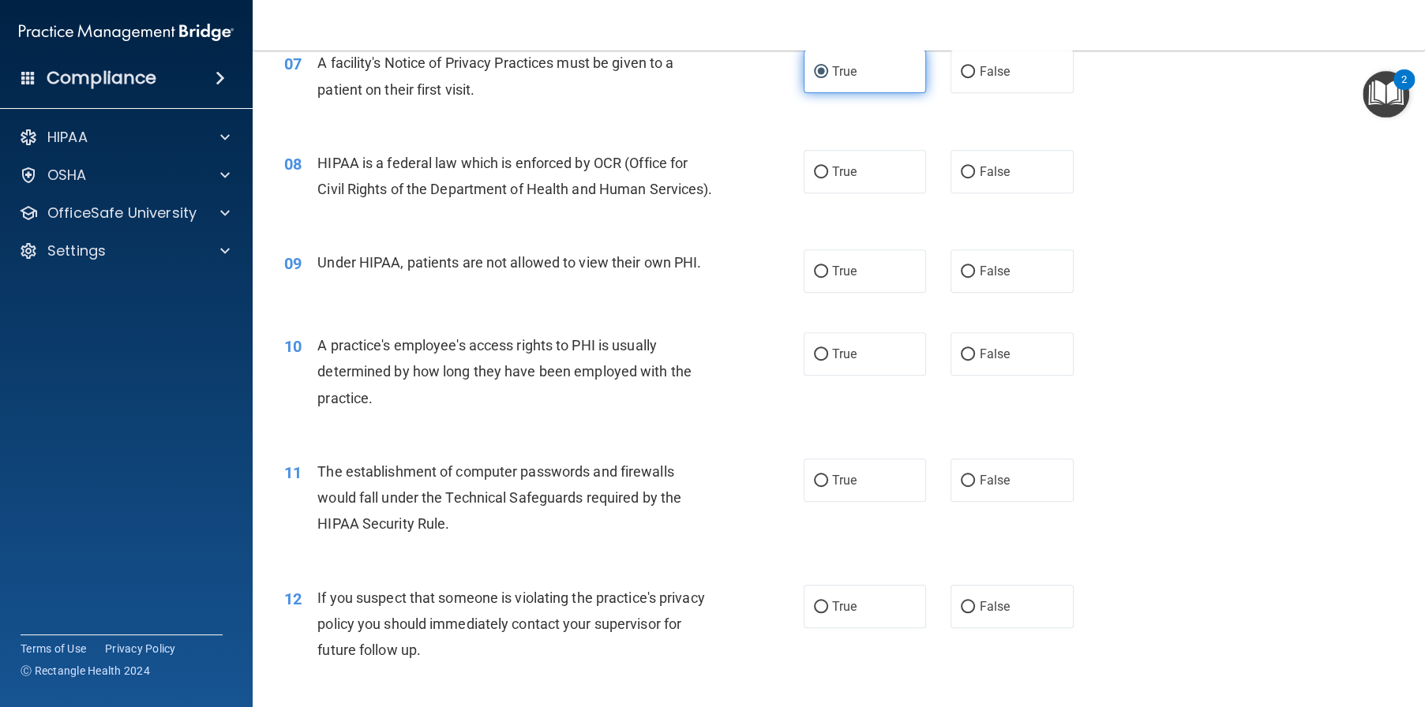
scroll to position [868, 0]
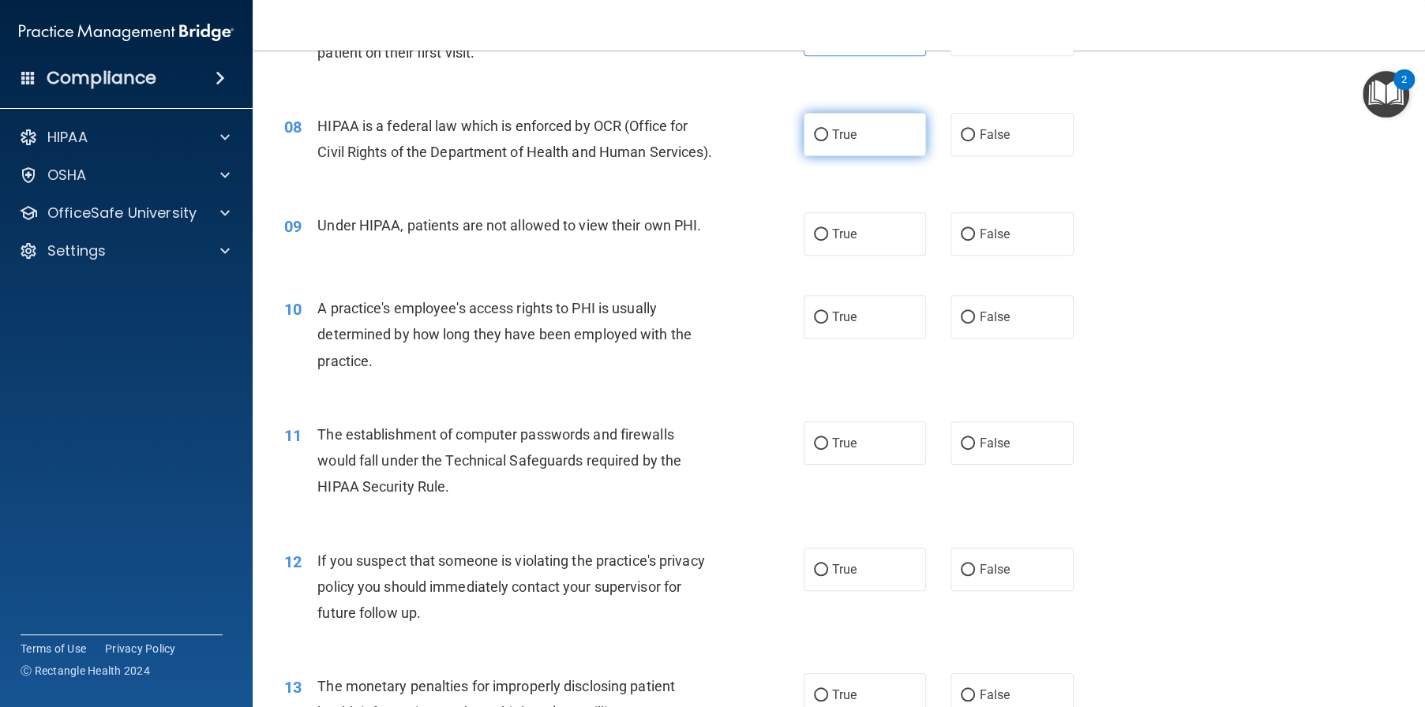
click at [870, 156] on label "True" at bounding box center [865, 134] width 123 height 43
click at [828, 141] on input "True" at bounding box center [821, 135] width 14 height 12
radio input "true"
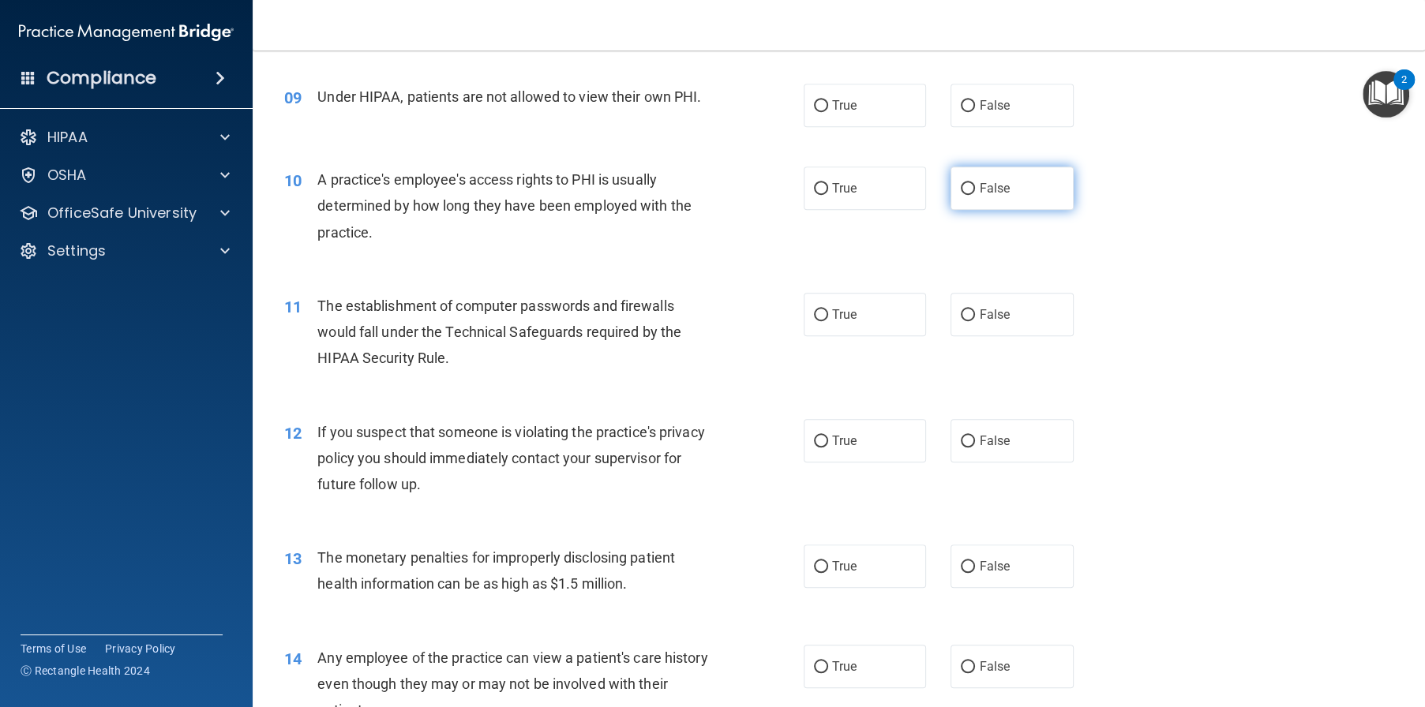
scroll to position [1026, 0]
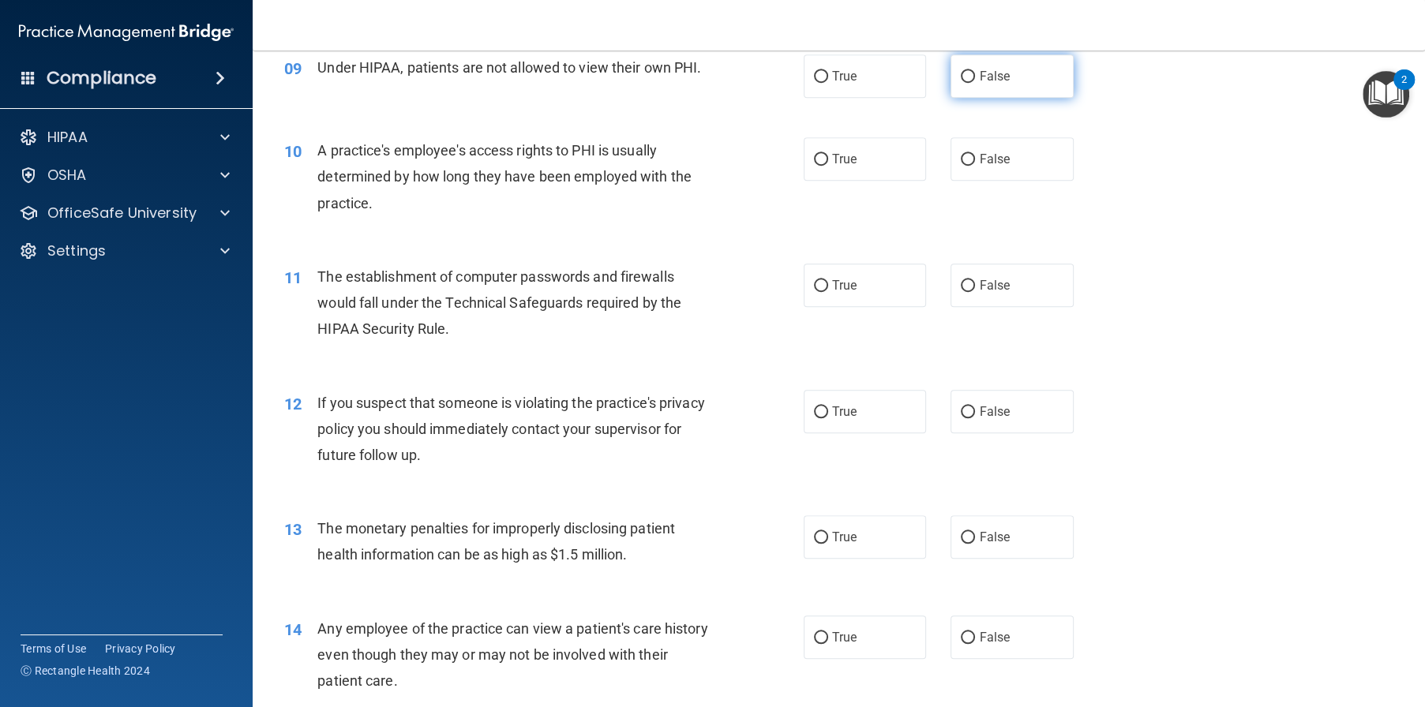
click at [965, 98] on label "False" at bounding box center [1011, 75] width 123 height 43
click at [965, 83] on input "False" at bounding box center [968, 77] width 14 height 12
radio input "true"
click at [1005, 181] on label "False" at bounding box center [1011, 158] width 123 height 43
click at [975, 166] on input "False" at bounding box center [968, 160] width 14 height 12
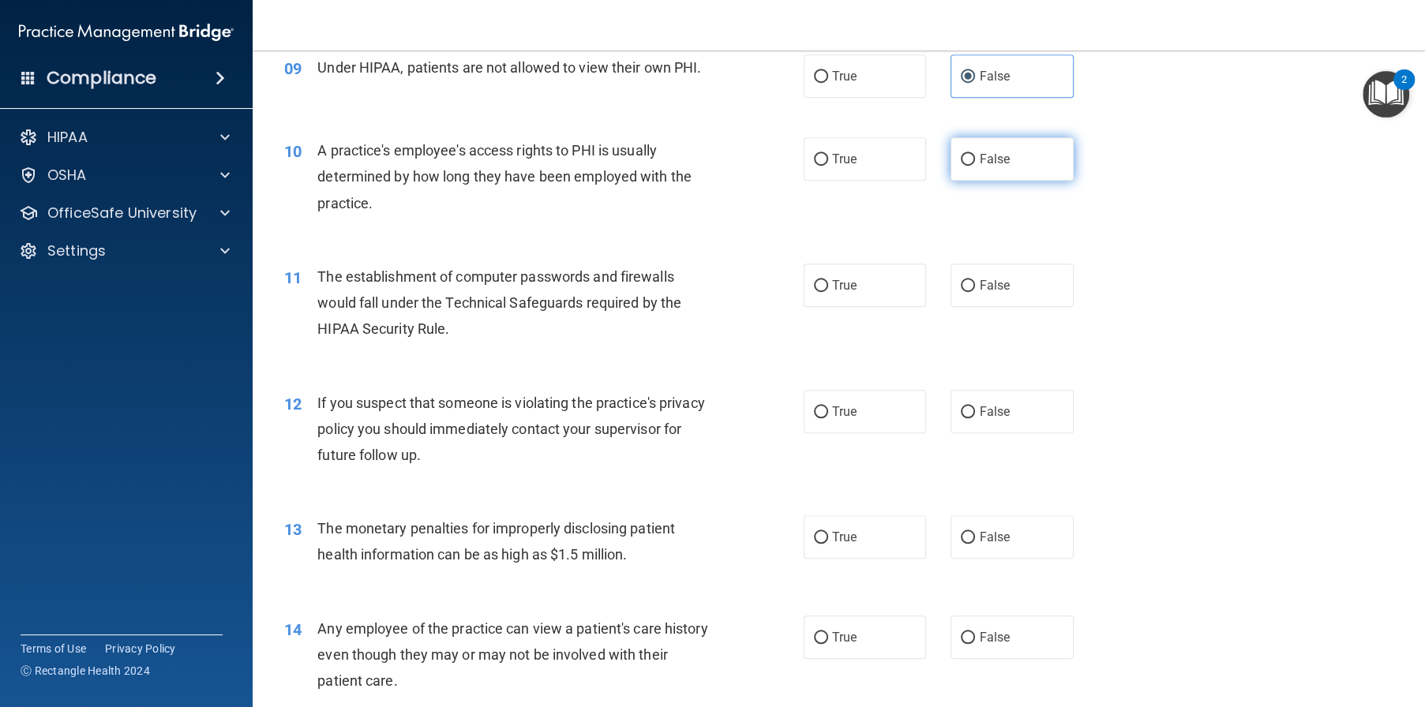
radio input "true"
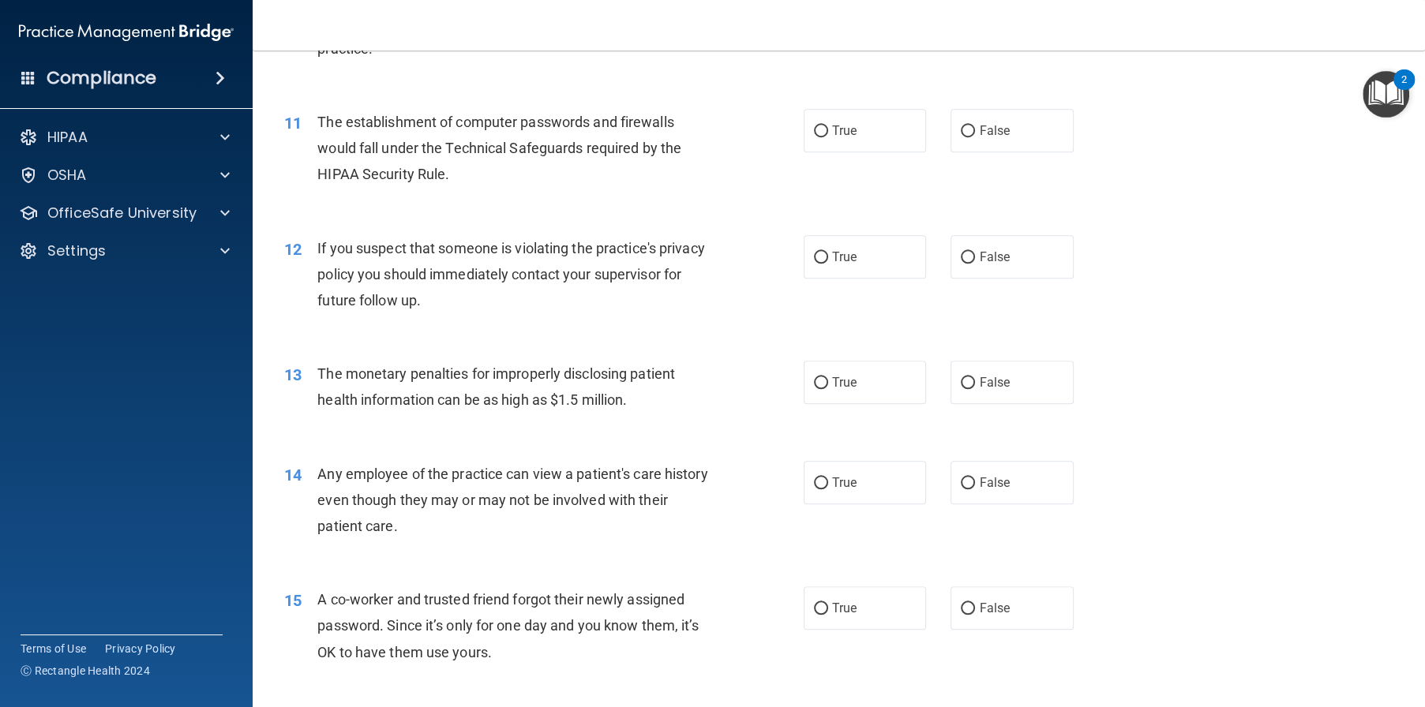
scroll to position [1184, 0]
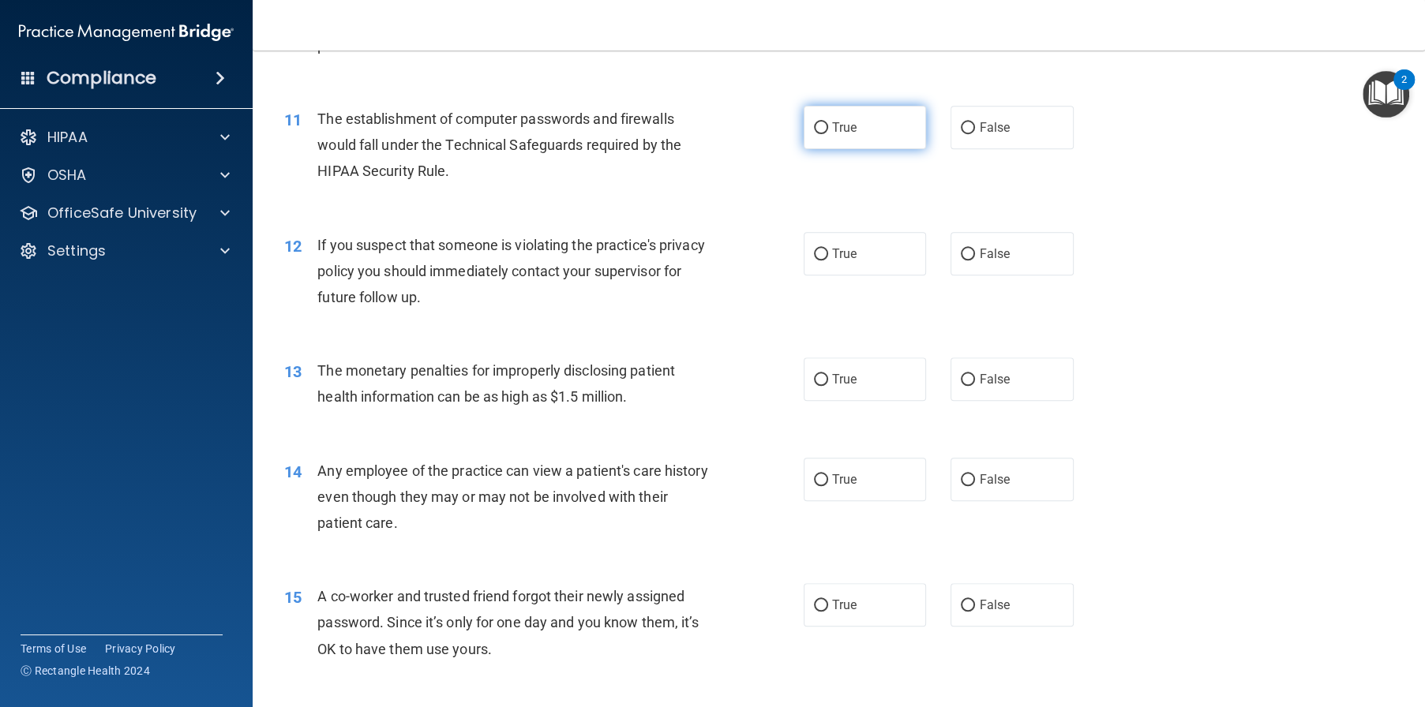
click at [860, 149] on label "True" at bounding box center [865, 127] width 123 height 43
click at [828, 134] on input "True" at bounding box center [821, 128] width 14 height 12
radio input "true"
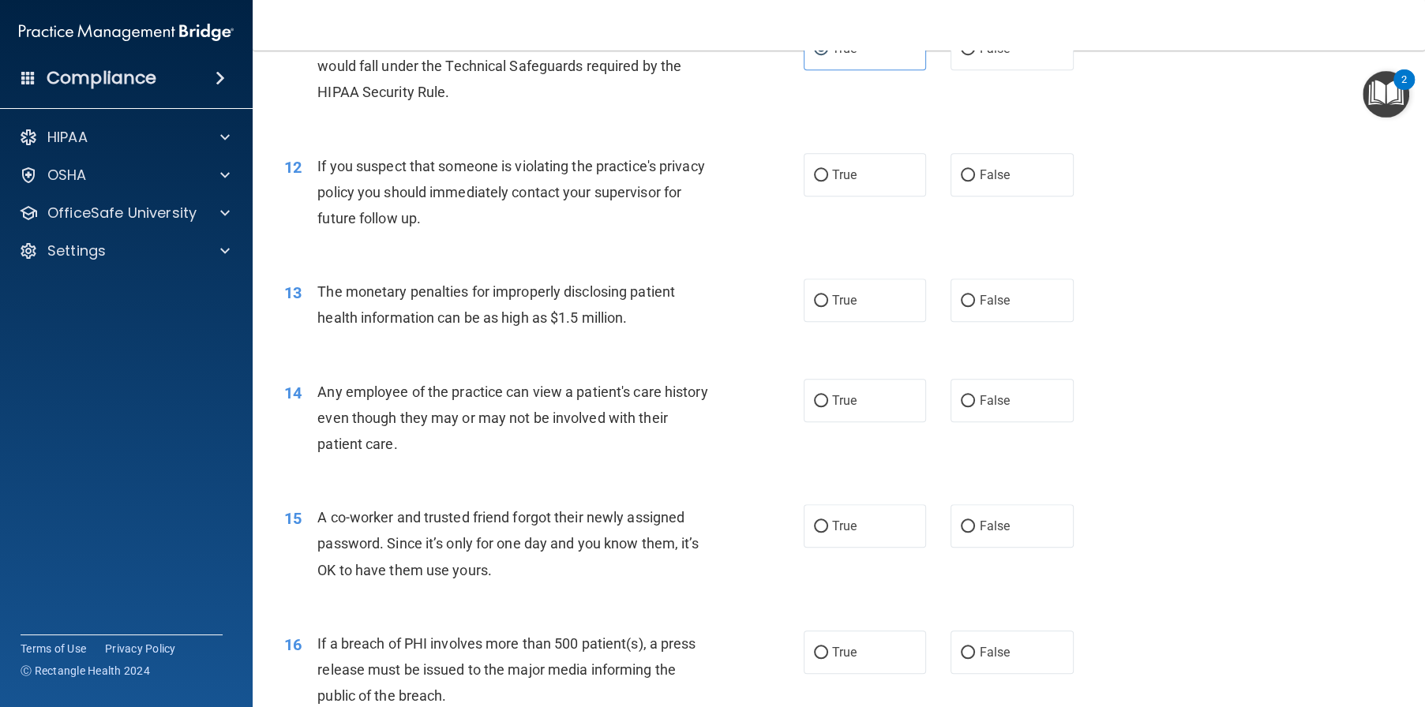
scroll to position [1342, 0]
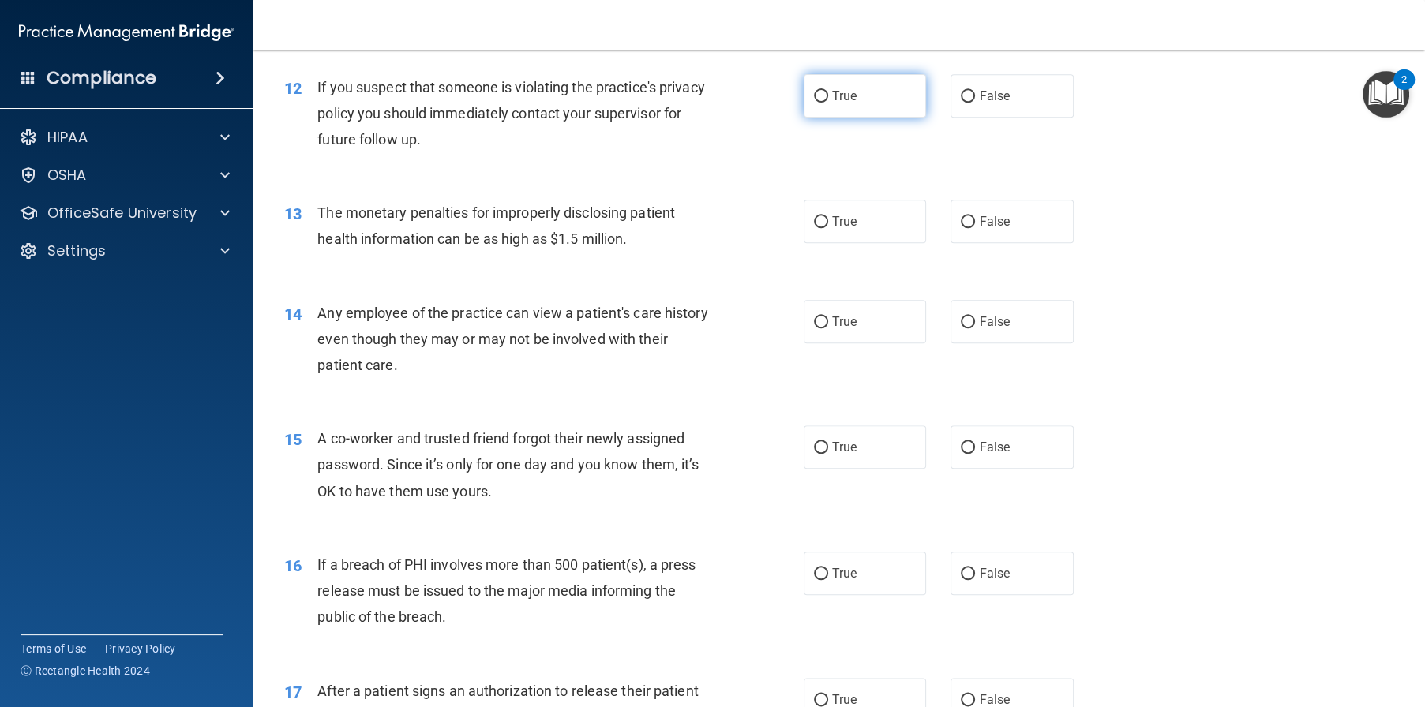
click at [885, 118] on label "True" at bounding box center [865, 95] width 123 height 43
click at [828, 103] on input "True" at bounding box center [821, 97] width 14 height 12
radio input "true"
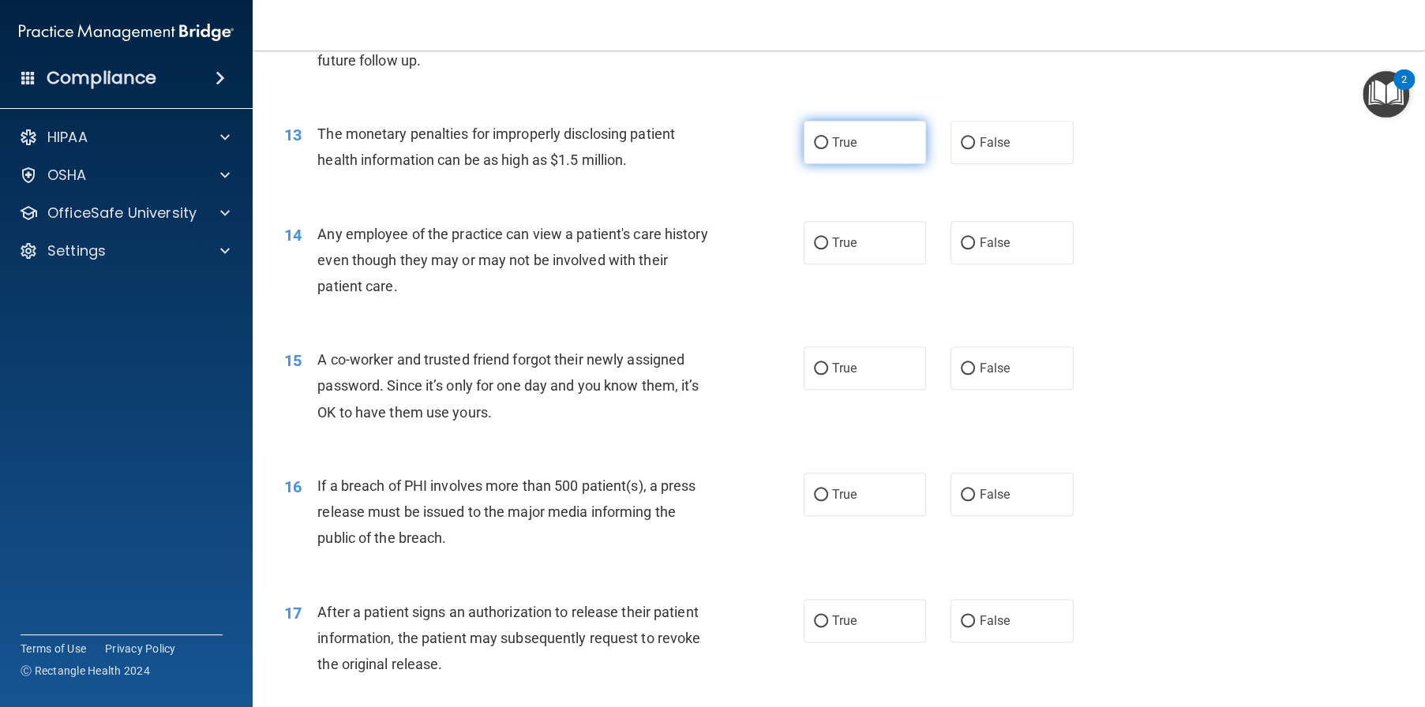
click at [895, 164] on label "True" at bounding box center [865, 142] width 123 height 43
click at [828, 149] on input "True" at bounding box center [821, 143] width 14 height 12
radio input "true"
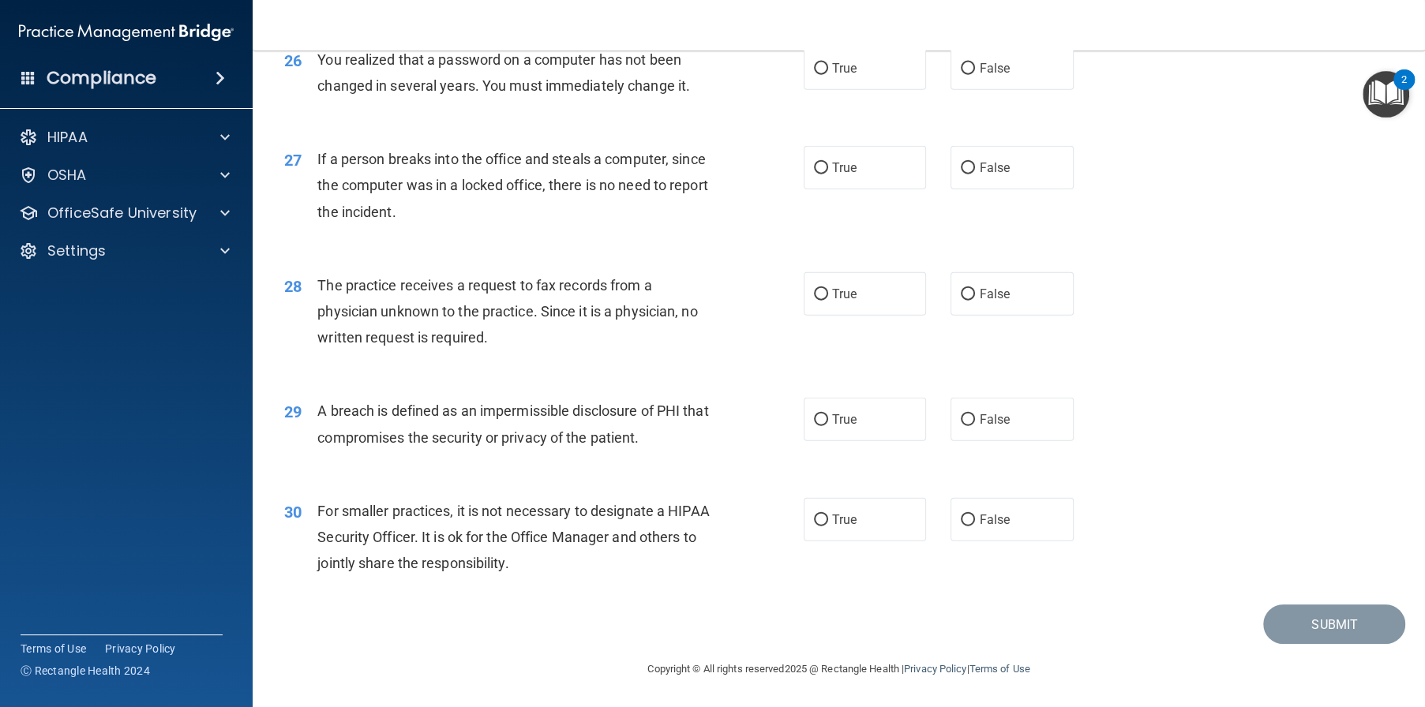
scroll to position [3184, 0]
click at [829, 530] on label "True" at bounding box center [865, 519] width 123 height 43
click at [828, 527] on input "True" at bounding box center [821, 521] width 14 height 12
radio input "true"
click at [832, 415] on span "True" at bounding box center [844, 419] width 24 height 15
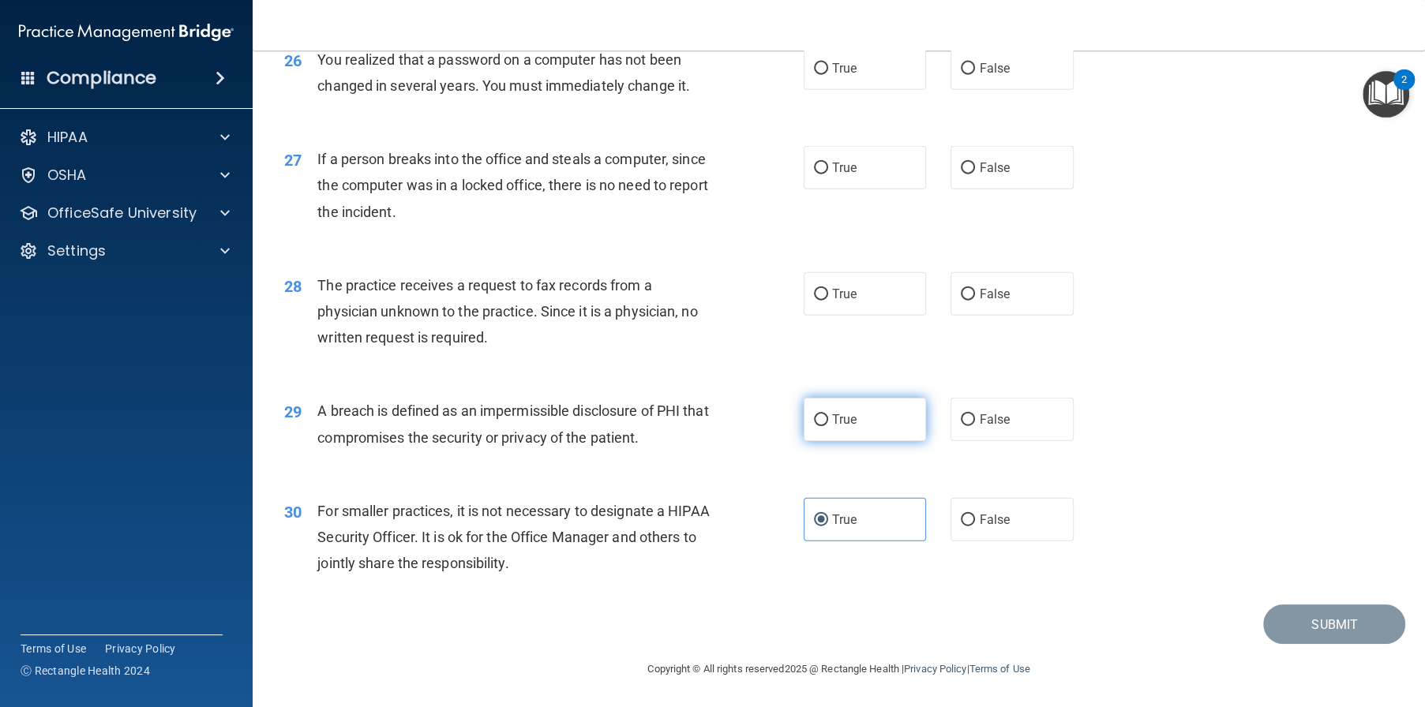
click at [828, 415] on input "True" at bounding box center [821, 420] width 14 height 12
radio input "true"
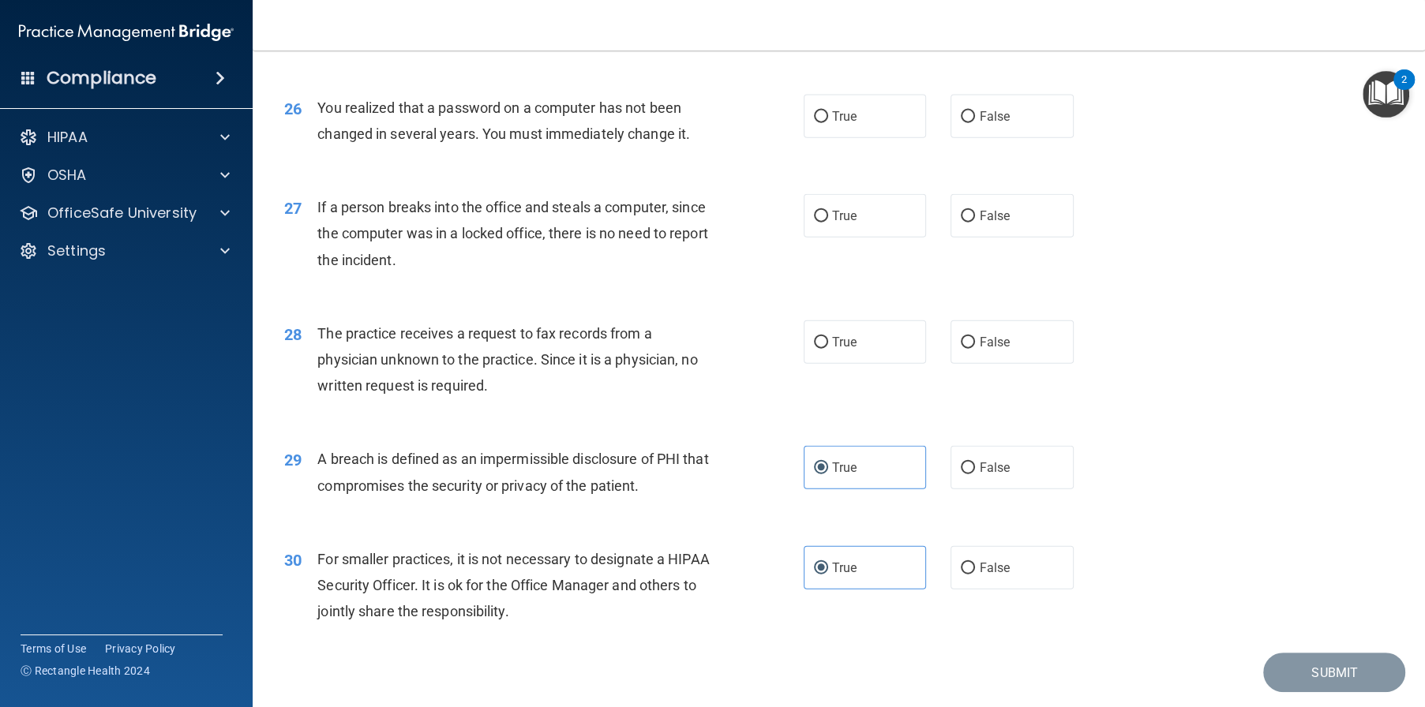
scroll to position [3026, 0]
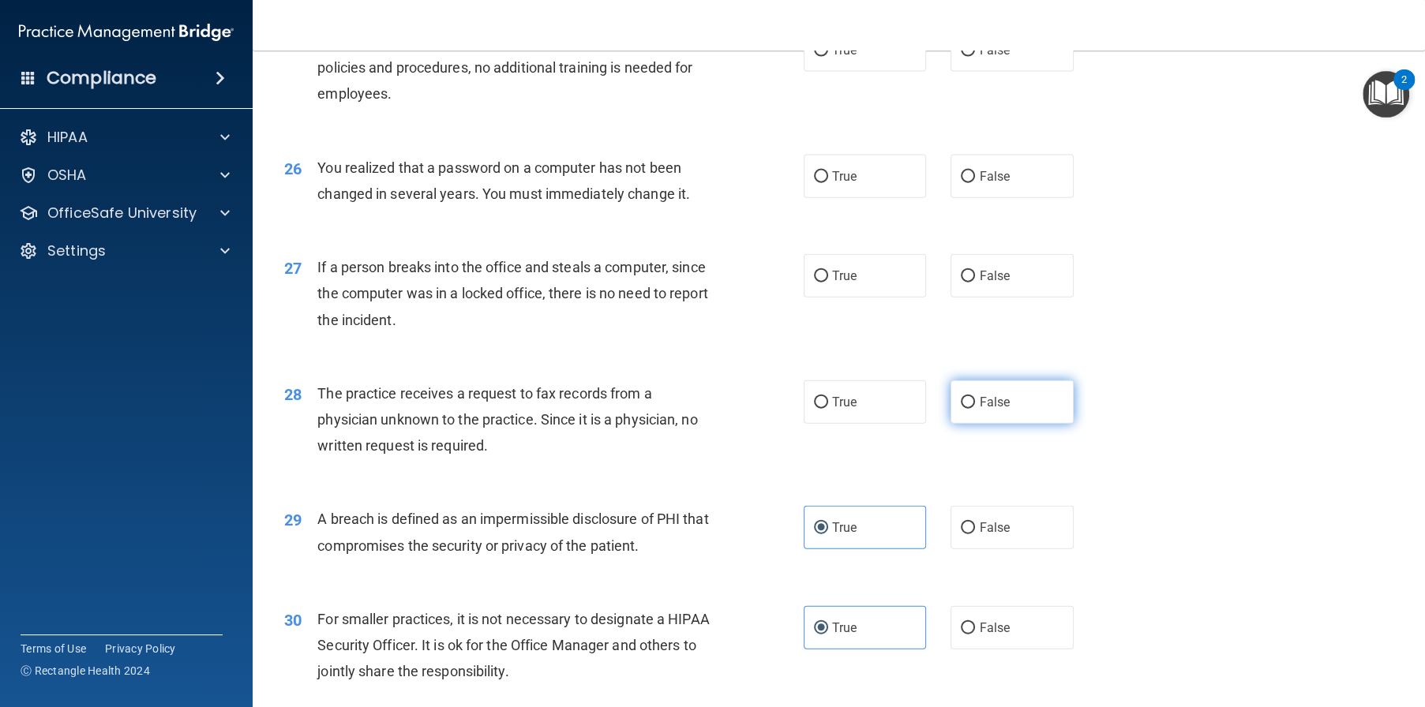
click at [967, 424] on label "False" at bounding box center [1011, 401] width 123 height 43
click at [967, 409] on input "False" at bounding box center [968, 403] width 14 height 12
radio input "true"
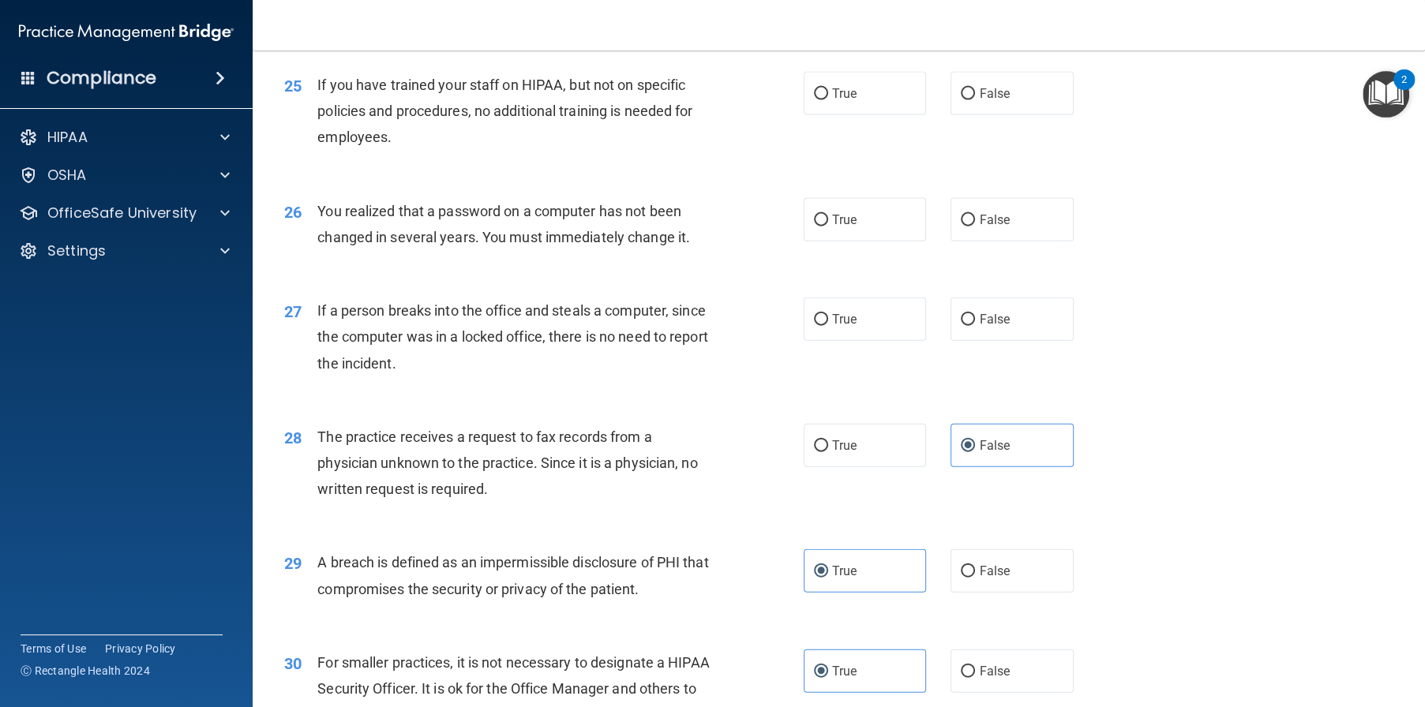
scroll to position [2947, 0]
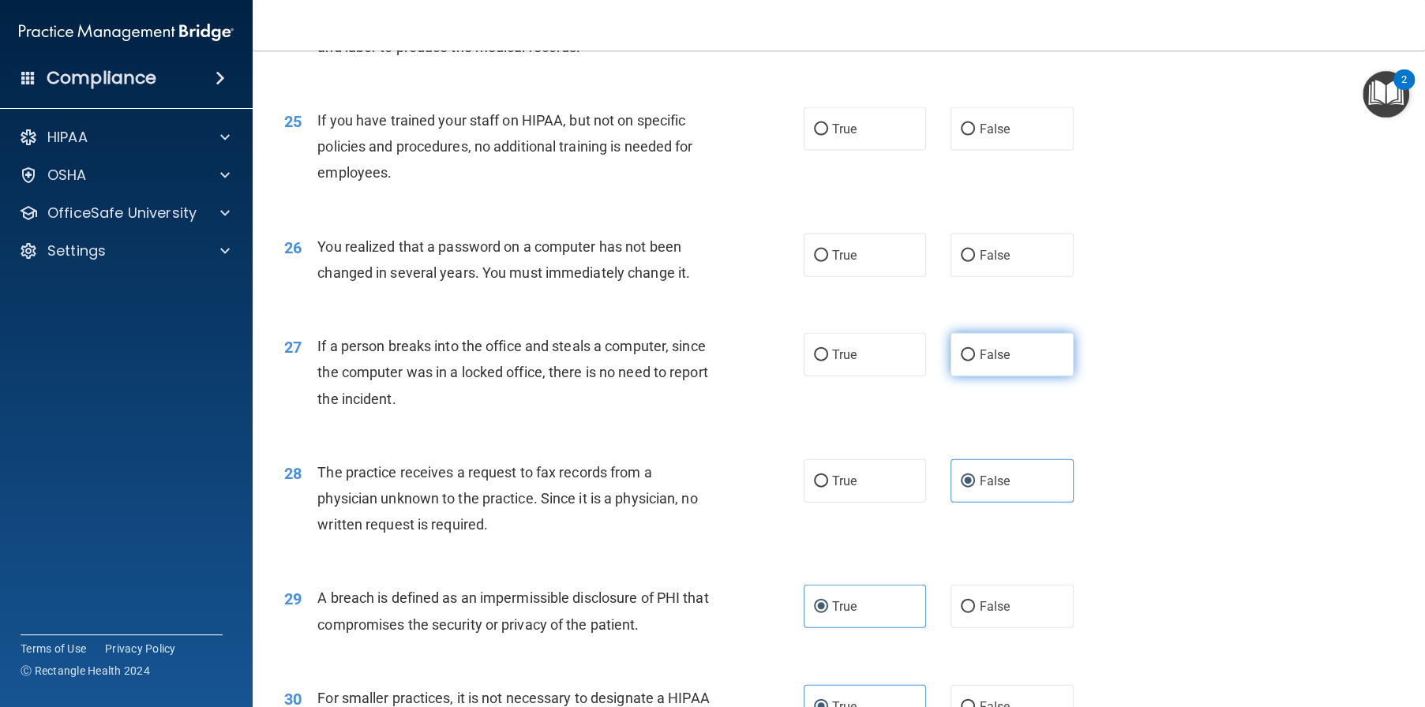
click at [961, 362] on input "False" at bounding box center [968, 356] width 14 height 12
radio input "true"
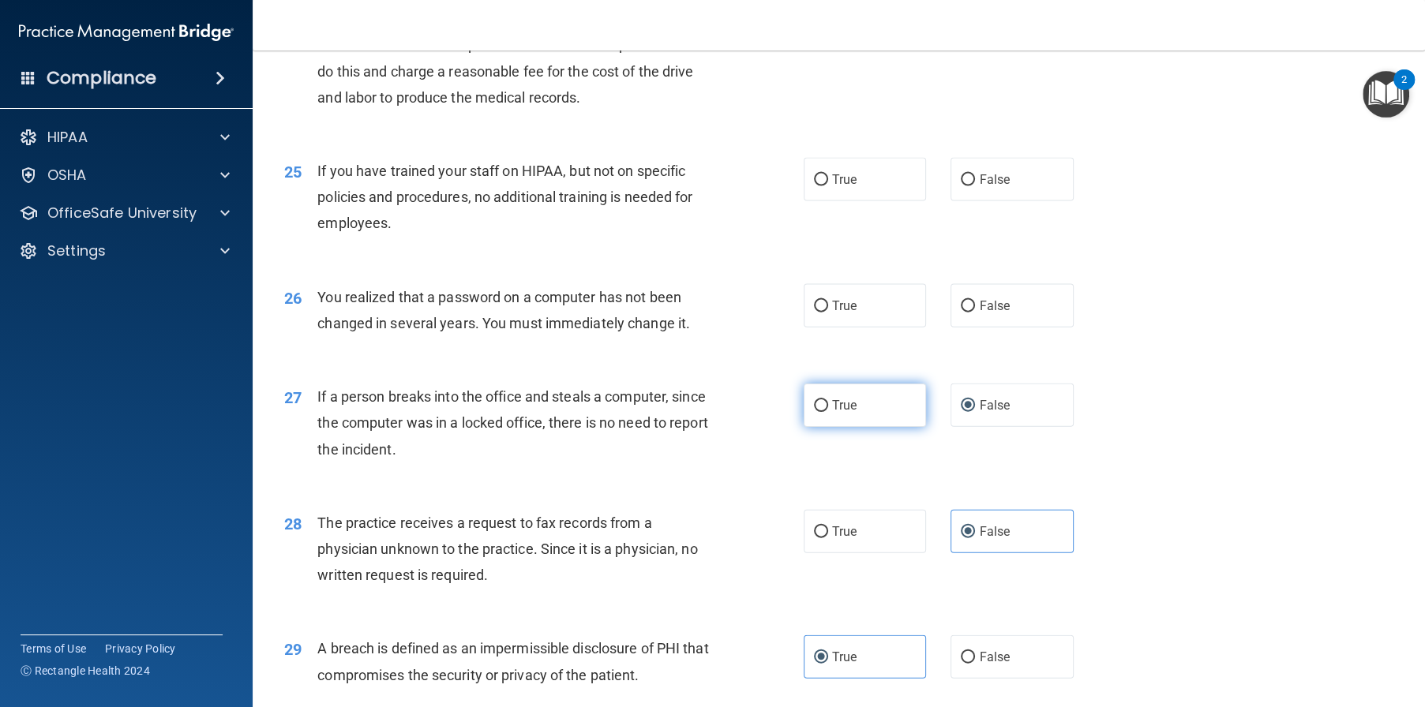
scroll to position [2868, 0]
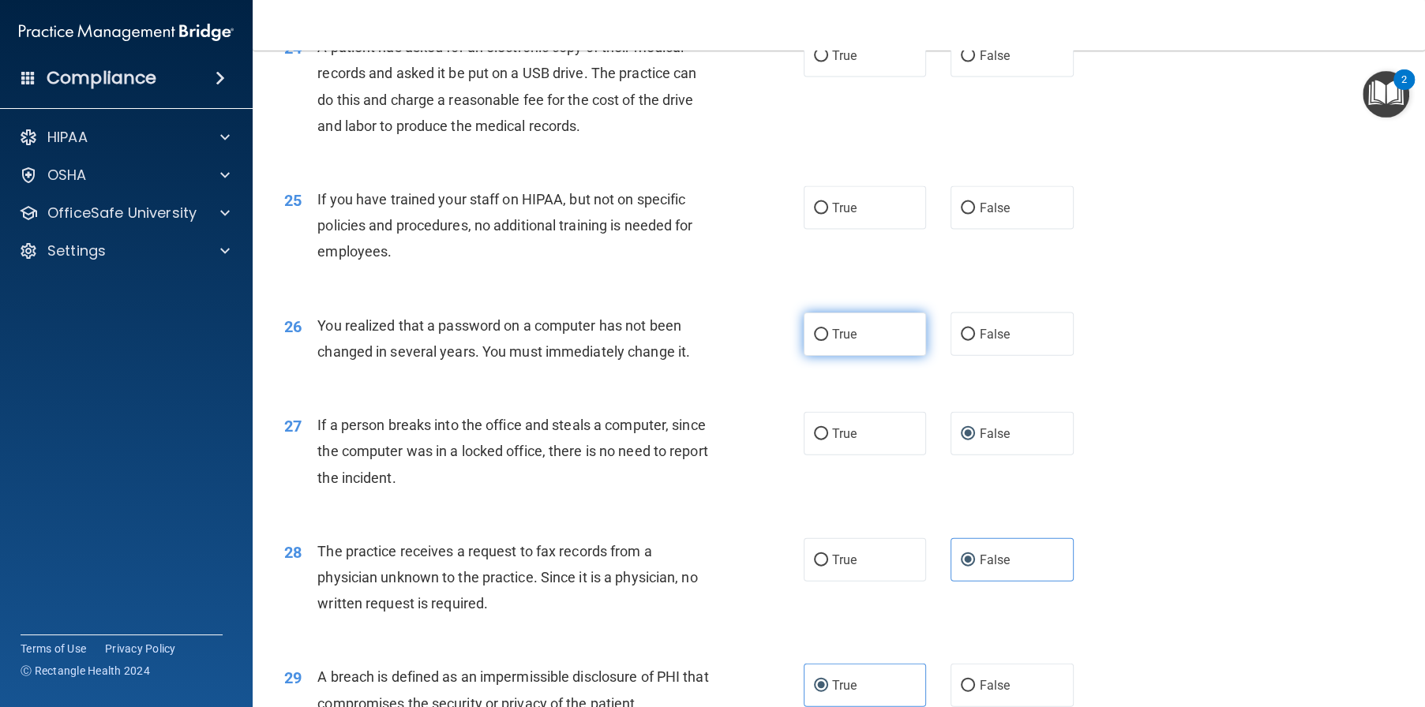
click at [861, 356] on label "True" at bounding box center [865, 334] width 123 height 43
click at [828, 341] on input "True" at bounding box center [821, 335] width 14 height 12
radio input "true"
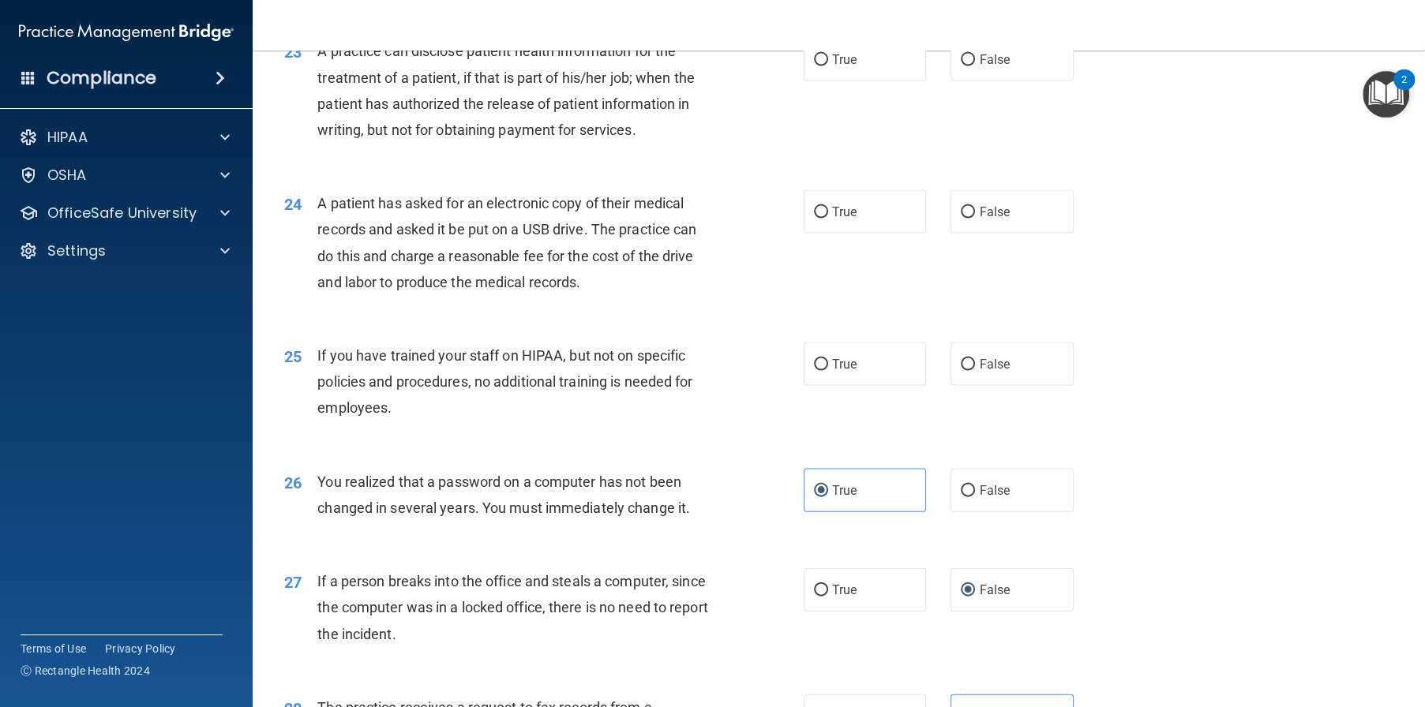
scroll to position [2710, 0]
click at [970, 388] on label "False" at bounding box center [1011, 365] width 123 height 43
click at [970, 373] on input "False" at bounding box center [968, 367] width 14 height 12
radio input "true"
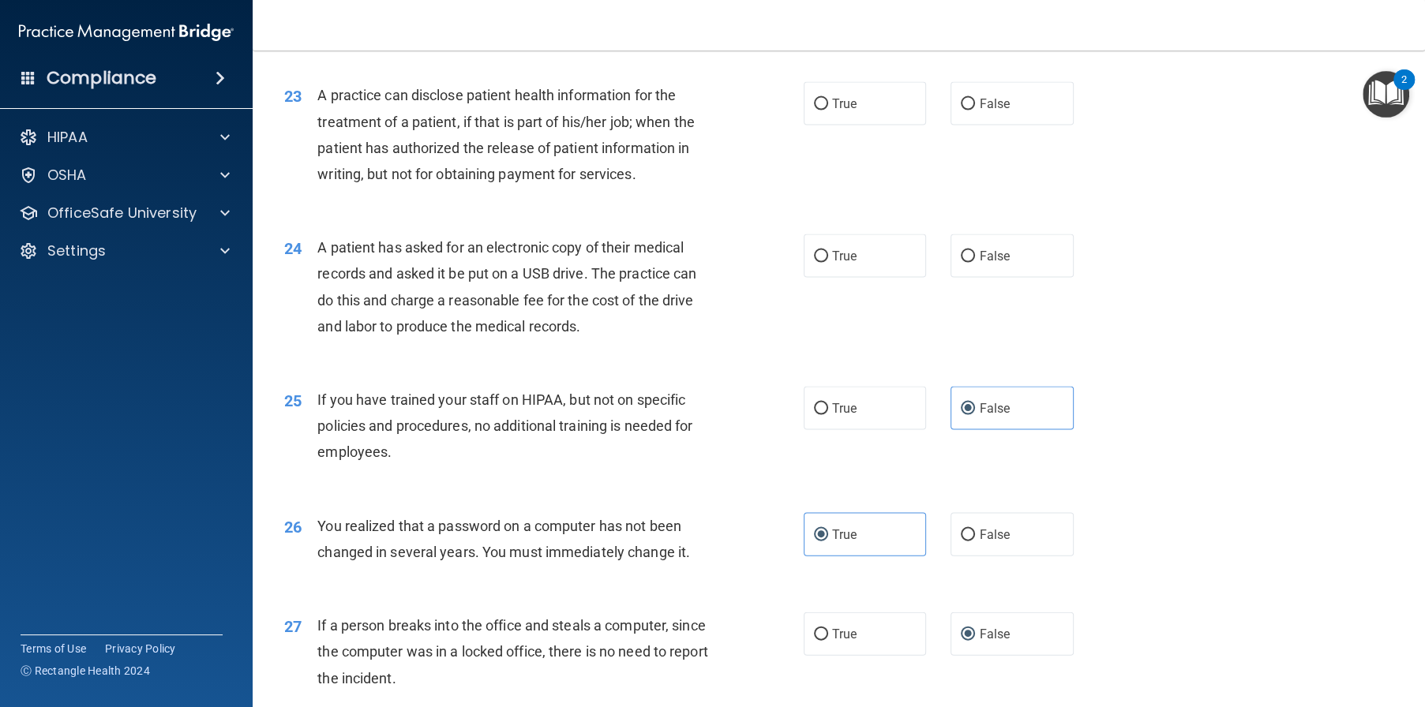
scroll to position [2631, 0]
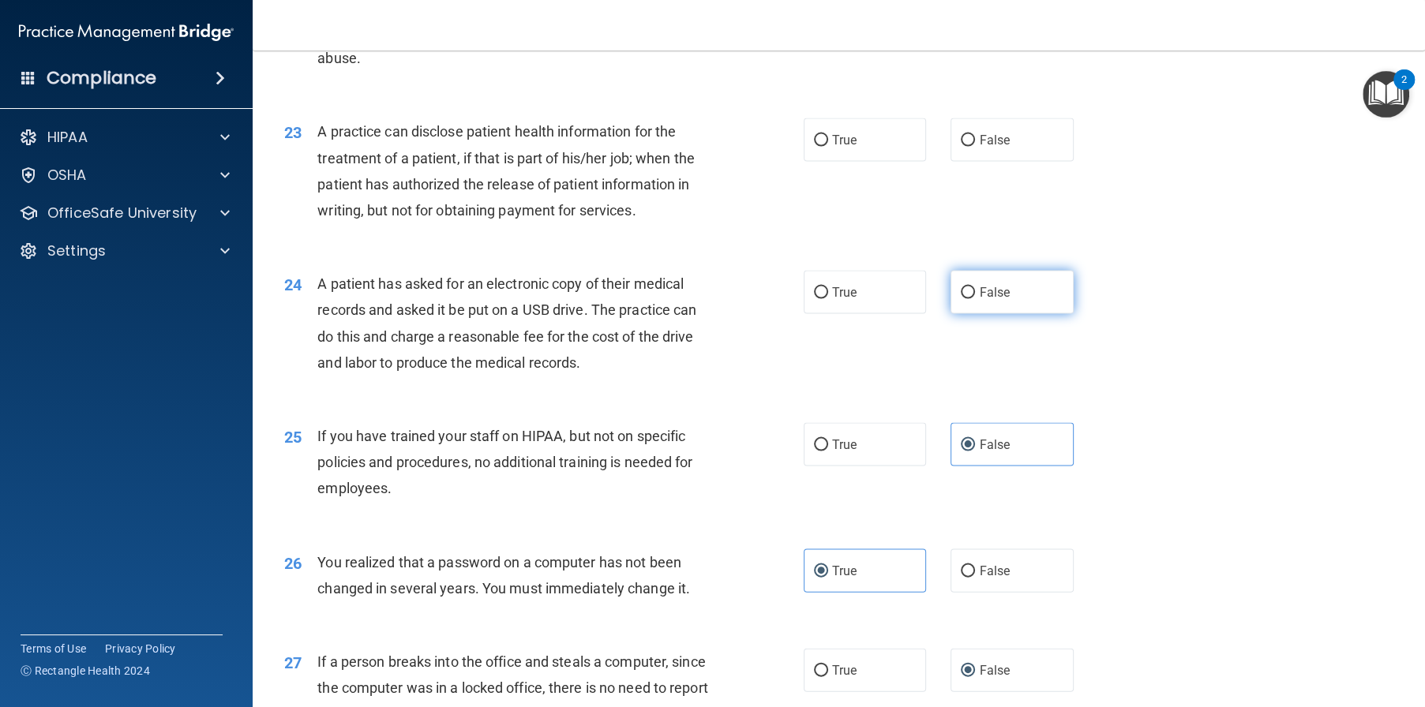
click at [981, 314] on label "False" at bounding box center [1011, 292] width 123 height 43
click at [975, 299] on input "False" at bounding box center [968, 293] width 14 height 12
radio input "true"
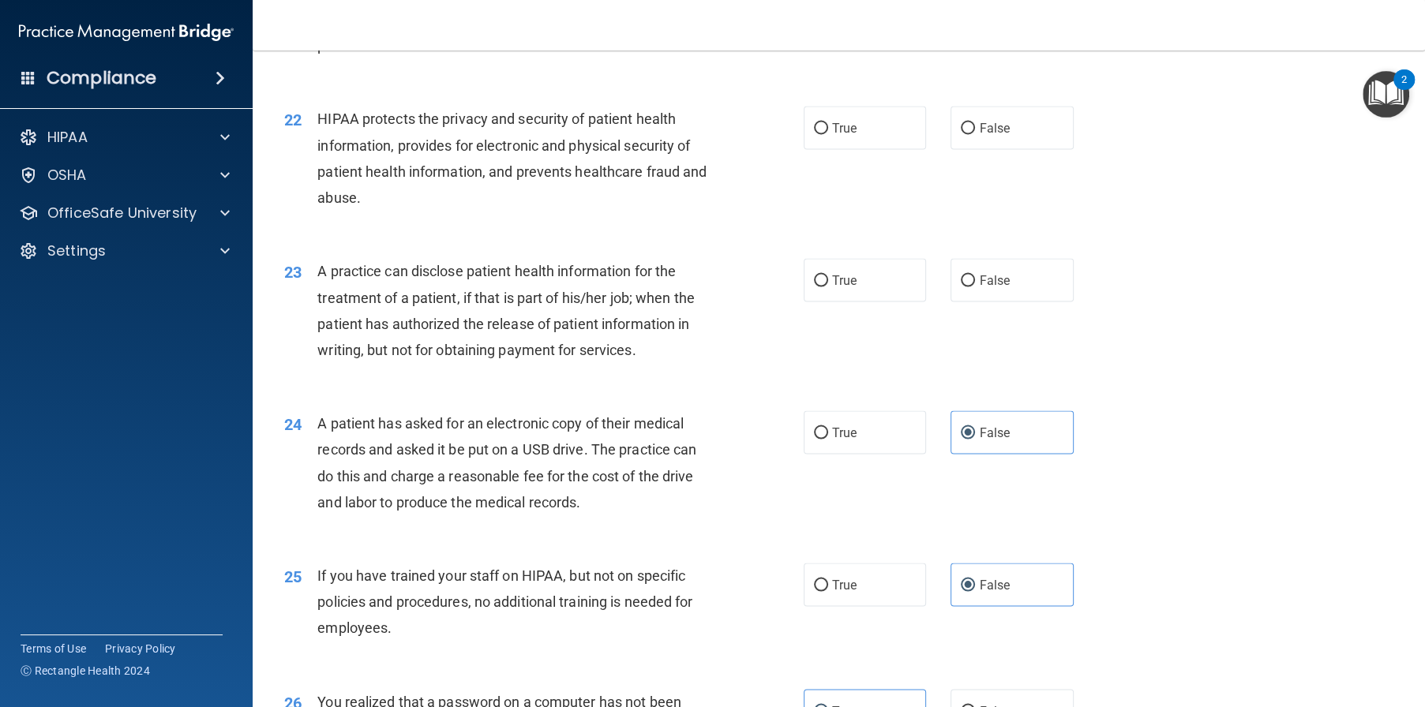
scroll to position [2473, 0]
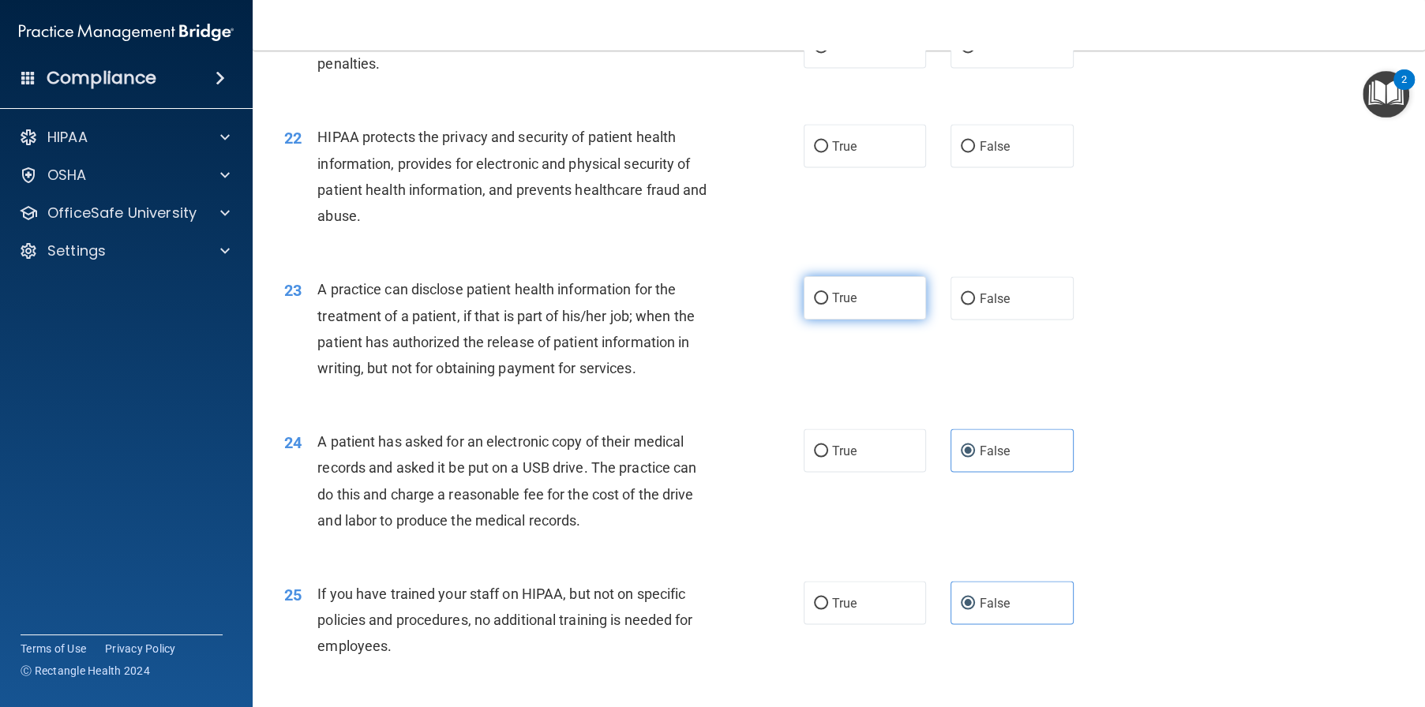
click at [814, 305] on input "True" at bounding box center [821, 299] width 14 height 12
radio input "true"
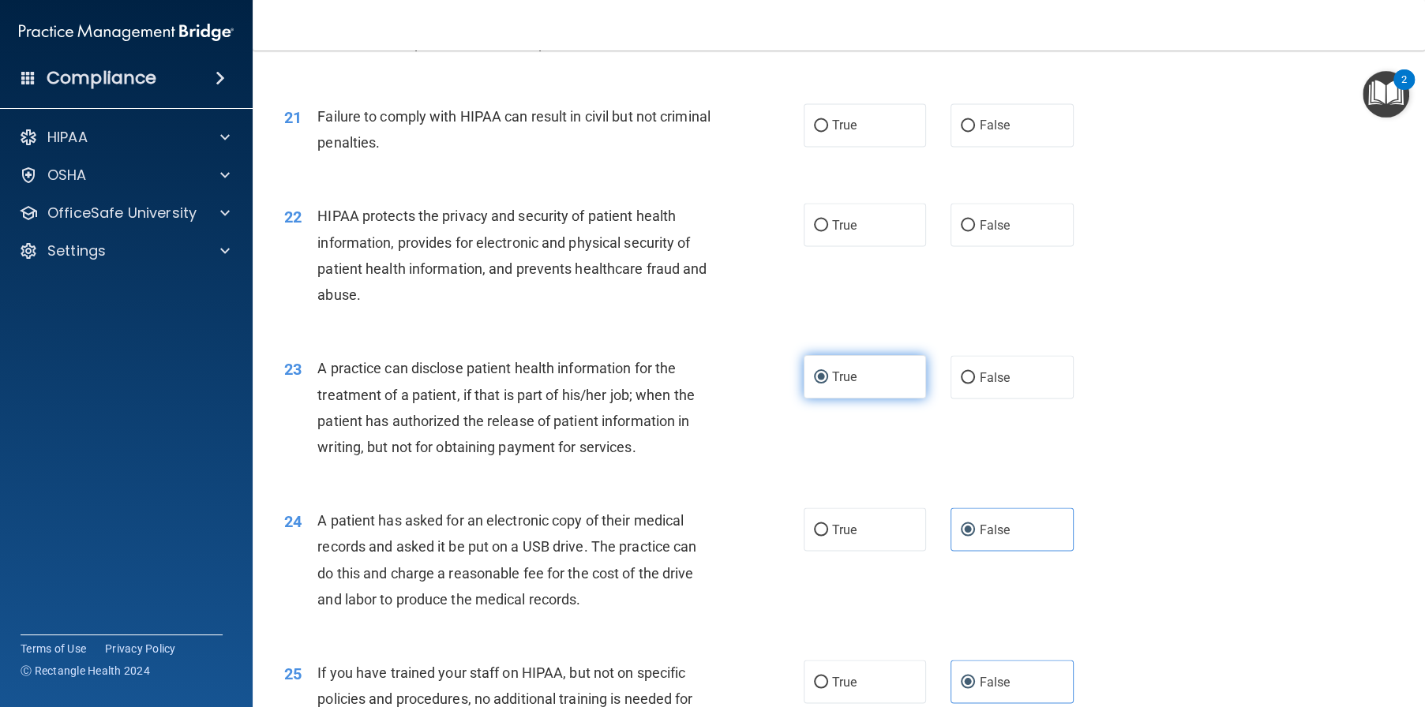
scroll to position [2315, 0]
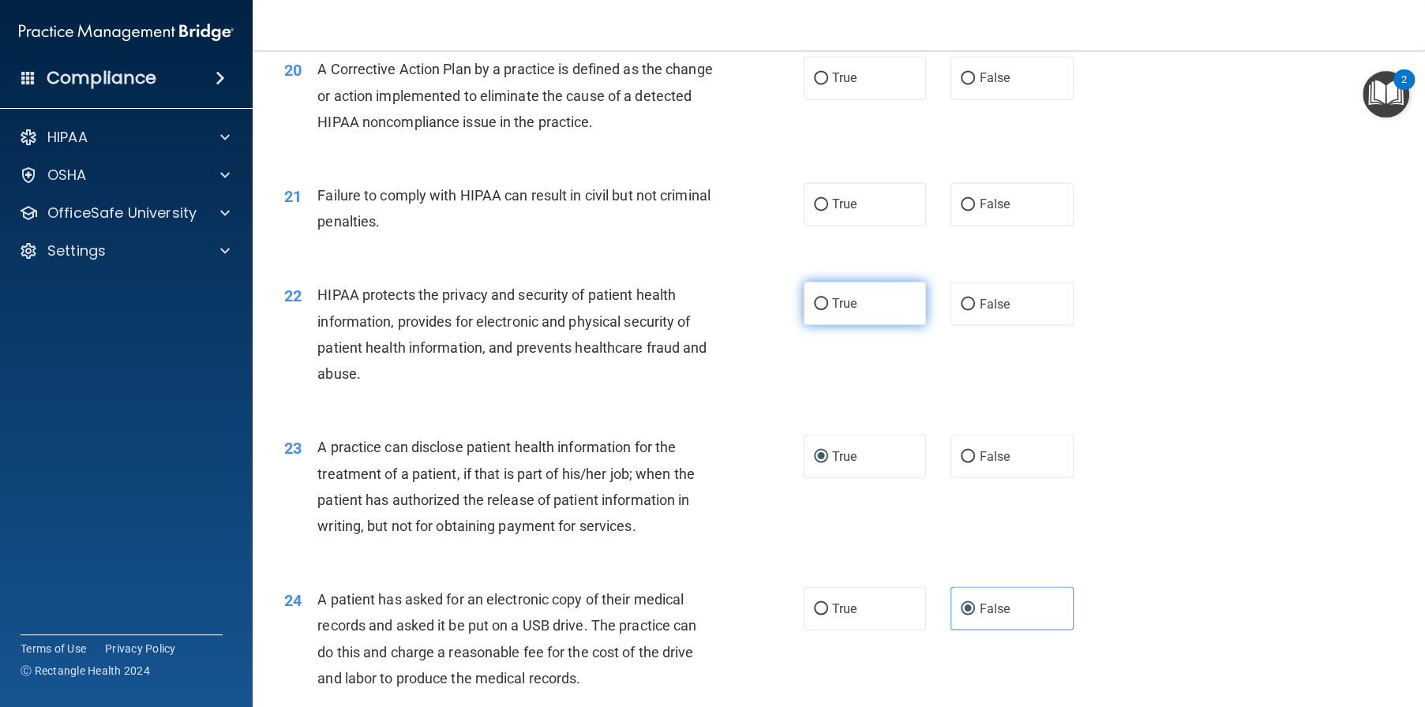
click at [804, 325] on label "True" at bounding box center [865, 303] width 123 height 43
click at [814, 310] on input "True" at bounding box center [821, 304] width 14 height 12
radio input "true"
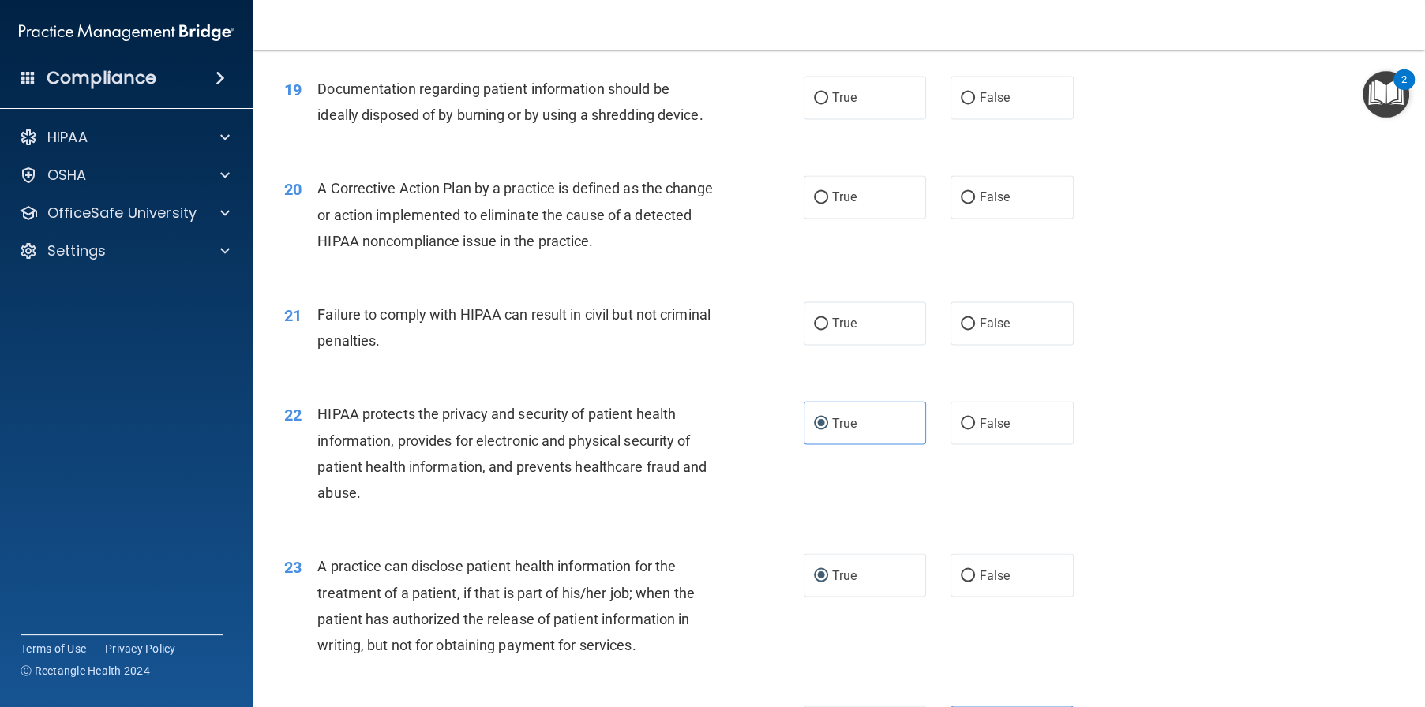
scroll to position [2157, 0]
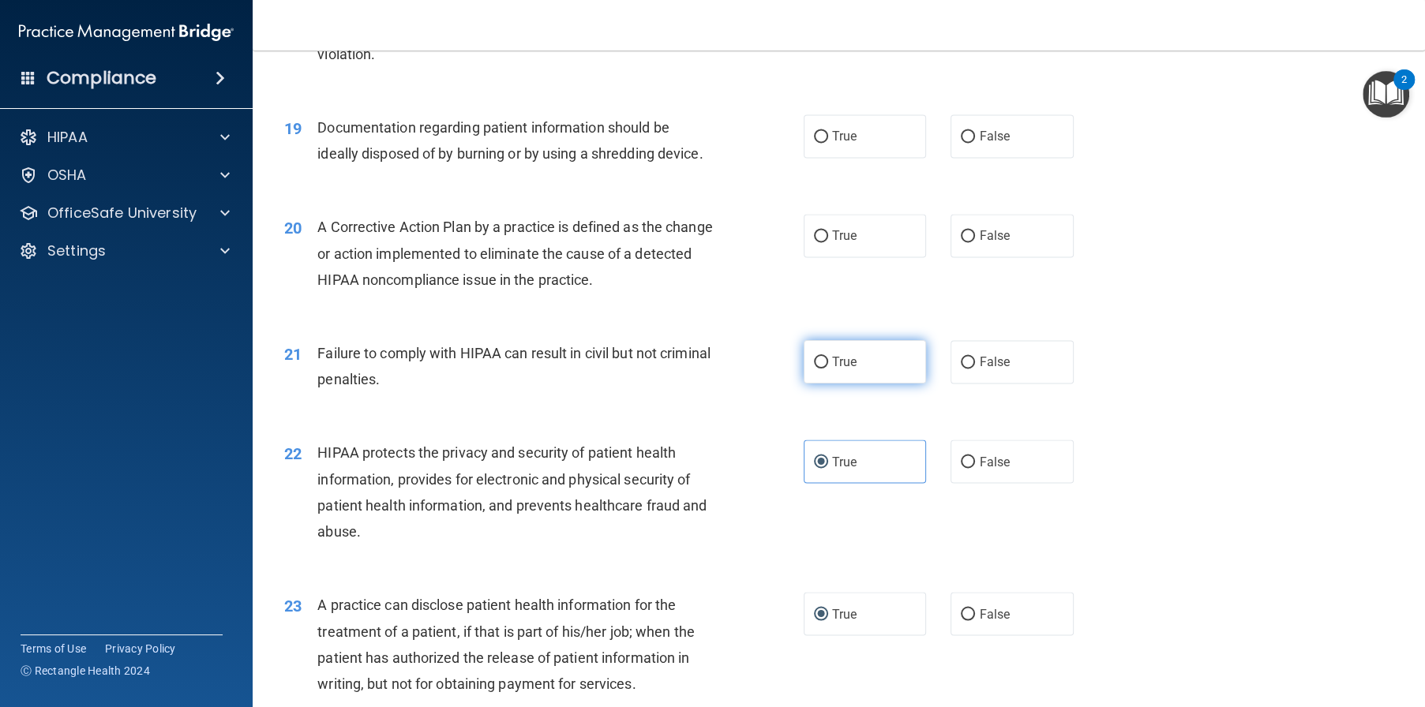
click at [842, 369] on span "True" at bounding box center [844, 361] width 24 height 15
click at [828, 369] on input "True" at bounding box center [821, 363] width 14 height 12
radio input "true"
click at [1008, 384] on label "False" at bounding box center [1011, 361] width 123 height 43
click at [975, 369] on input "False" at bounding box center [968, 363] width 14 height 12
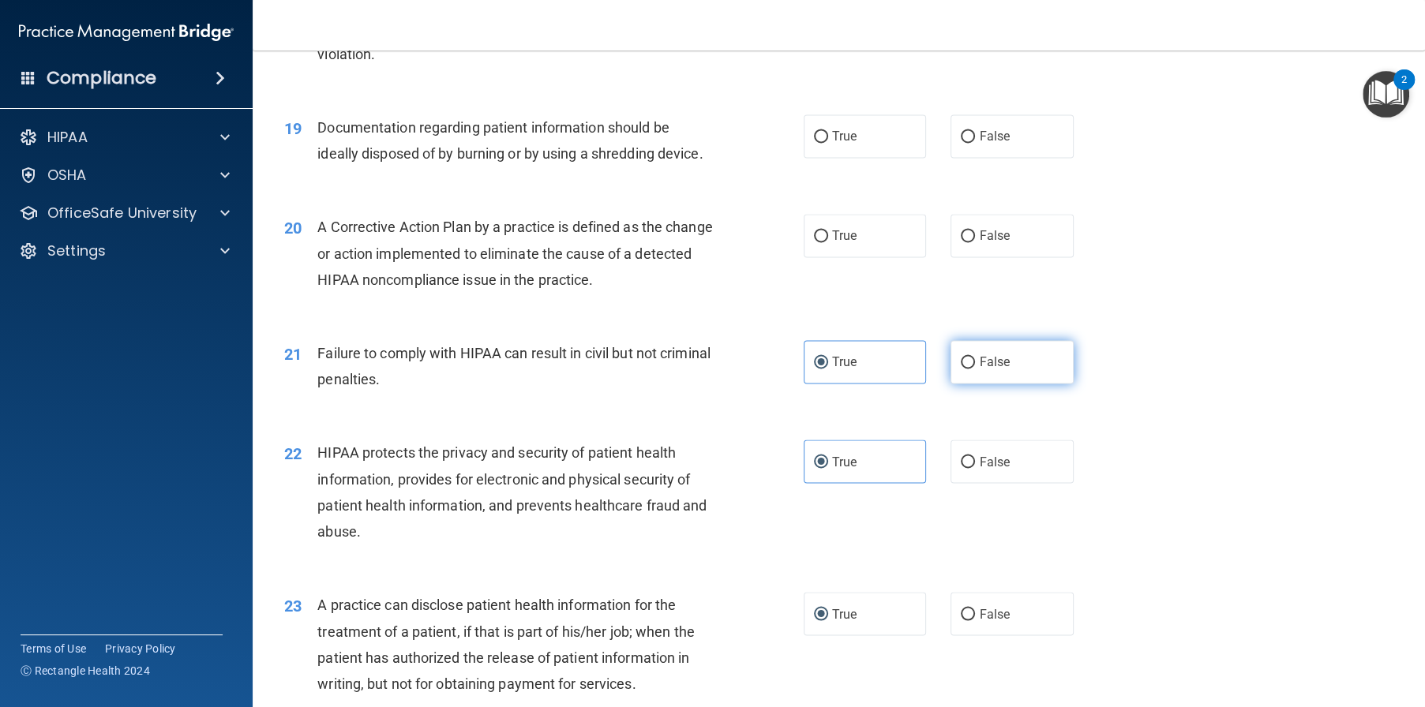
radio input "true"
radio input "false"
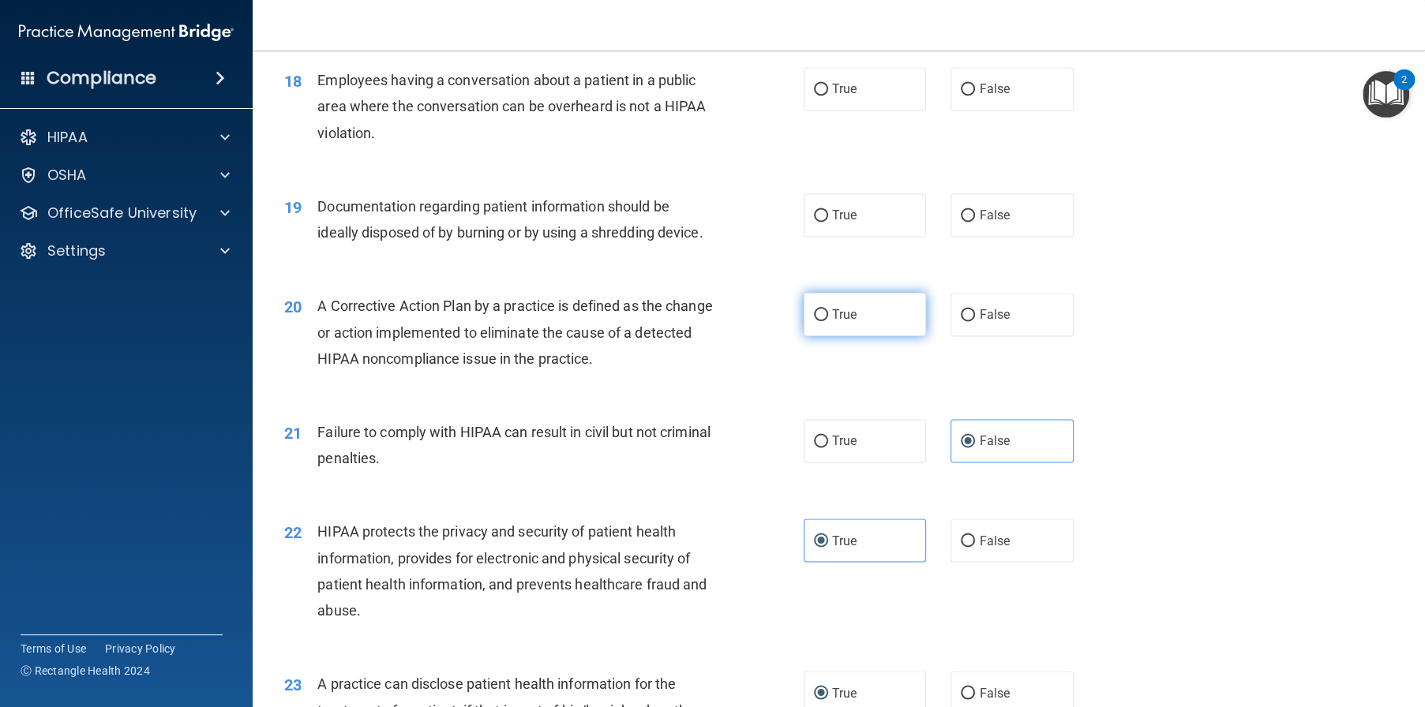
click at [860, 336] on label "True" at bounding box center [865, 314] width 123 height 43
click at [828, 321] on input "True" at bounding box center [821, 315] width 14 height 12
radio input "true"
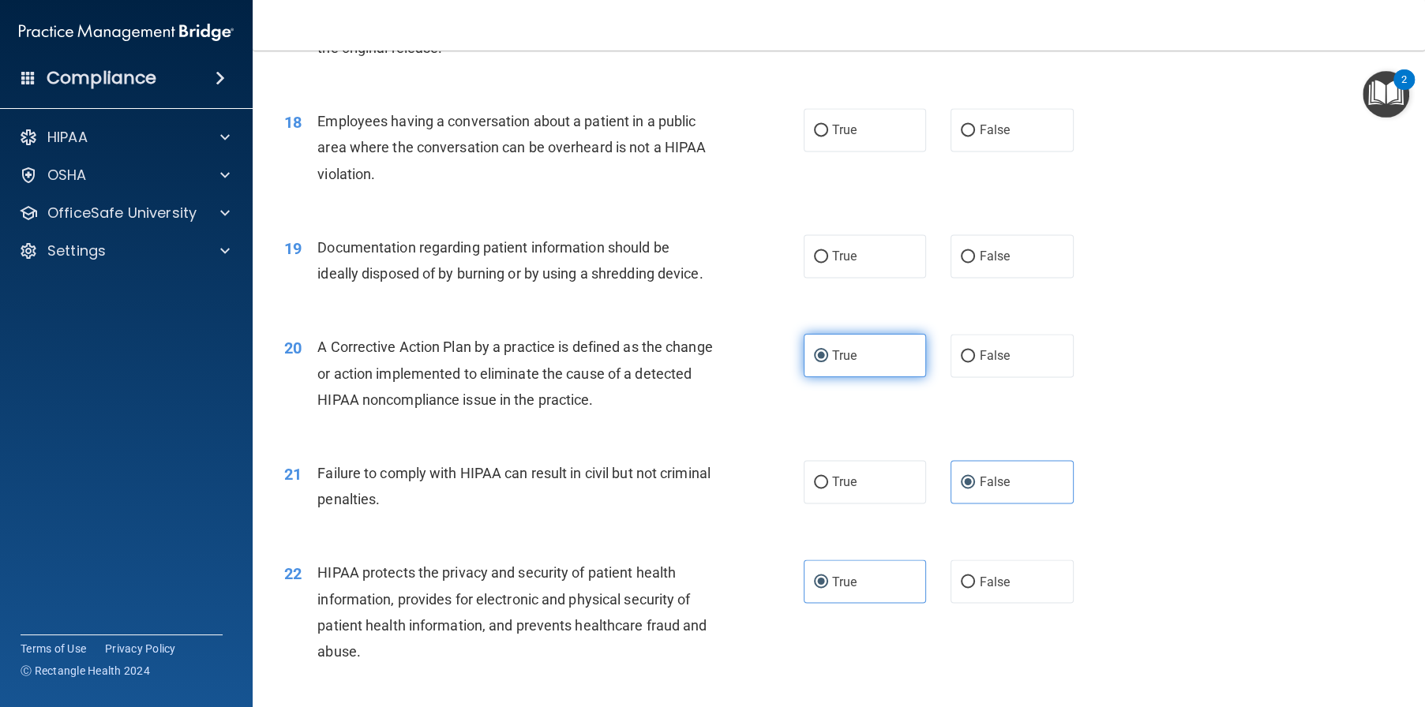
scroll to position [2000, 0]
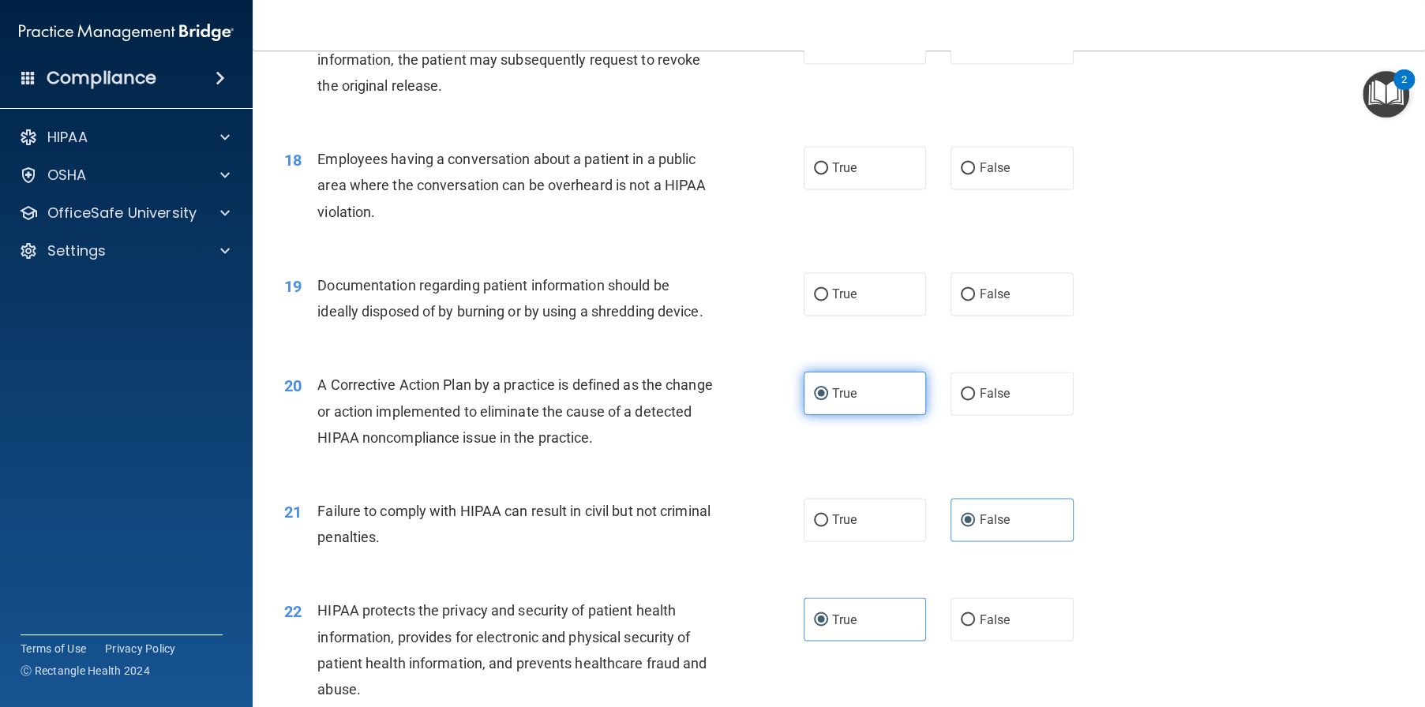
click at [853, 316] on label "True" at bounding box center [865, 293] width 123 height 43
click at [828, 301] on input "True" at bounding box center [821, 295] width 14 height 12
radio input "true"
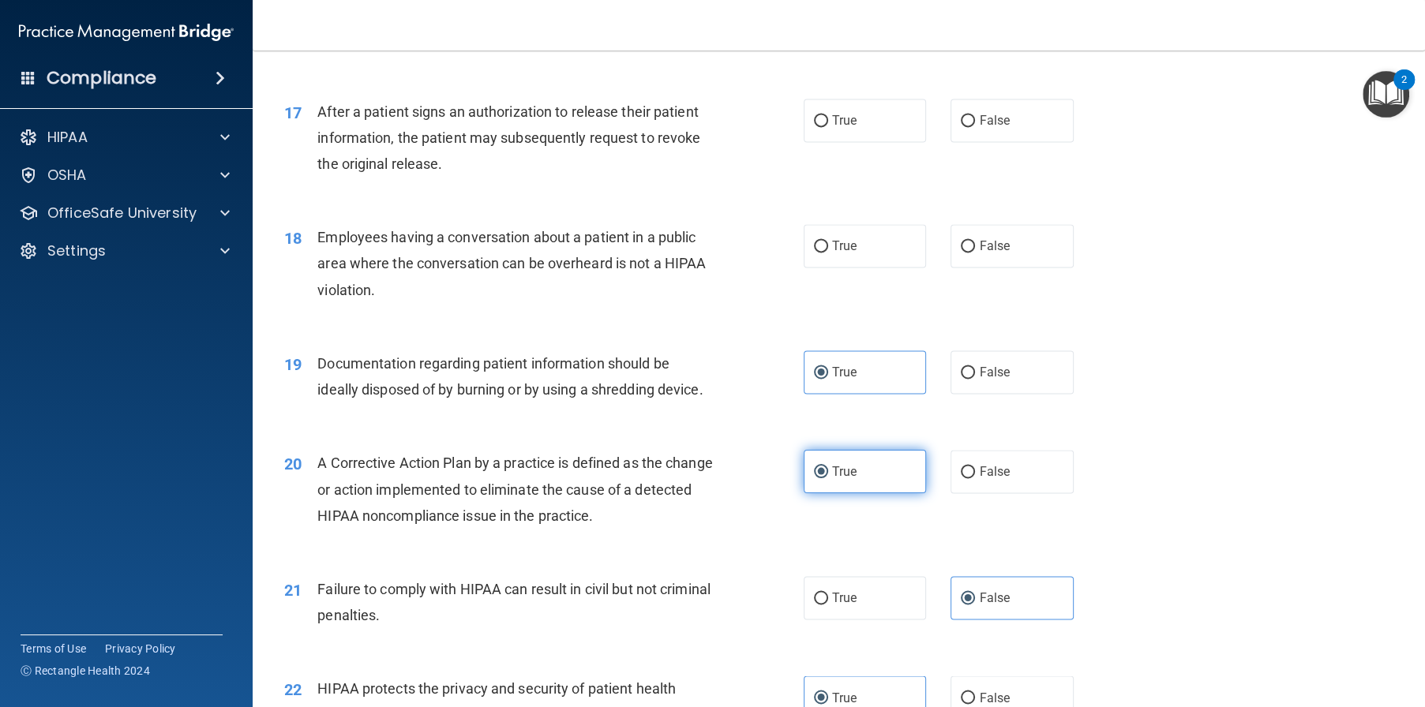
scroll to position [1921, 0]
click at [1030, 268] on label "False" at bounding box center [1011, 246] width 123 height 43
click at [975, 253] on input "False" at bounding box center [968, 248] width 14 height 12
radio input "true"
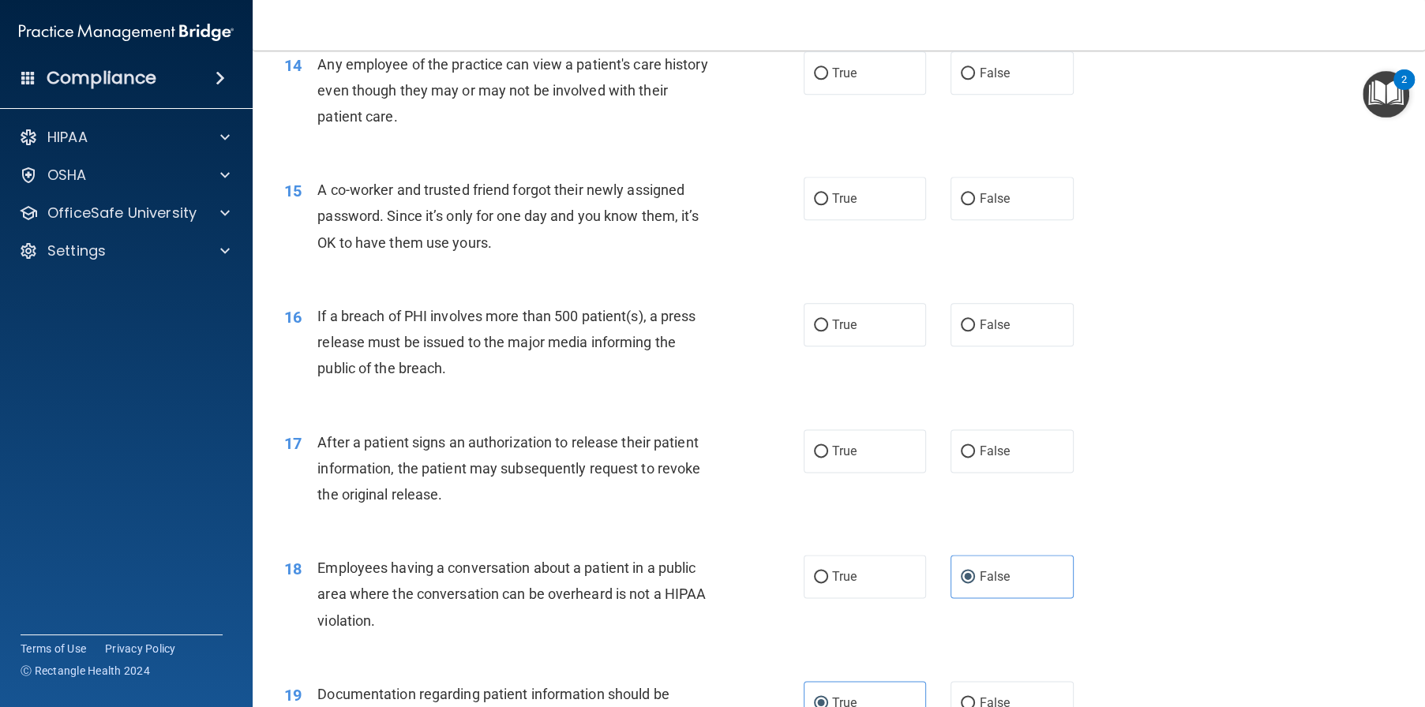
scroll to position [1605, 0]
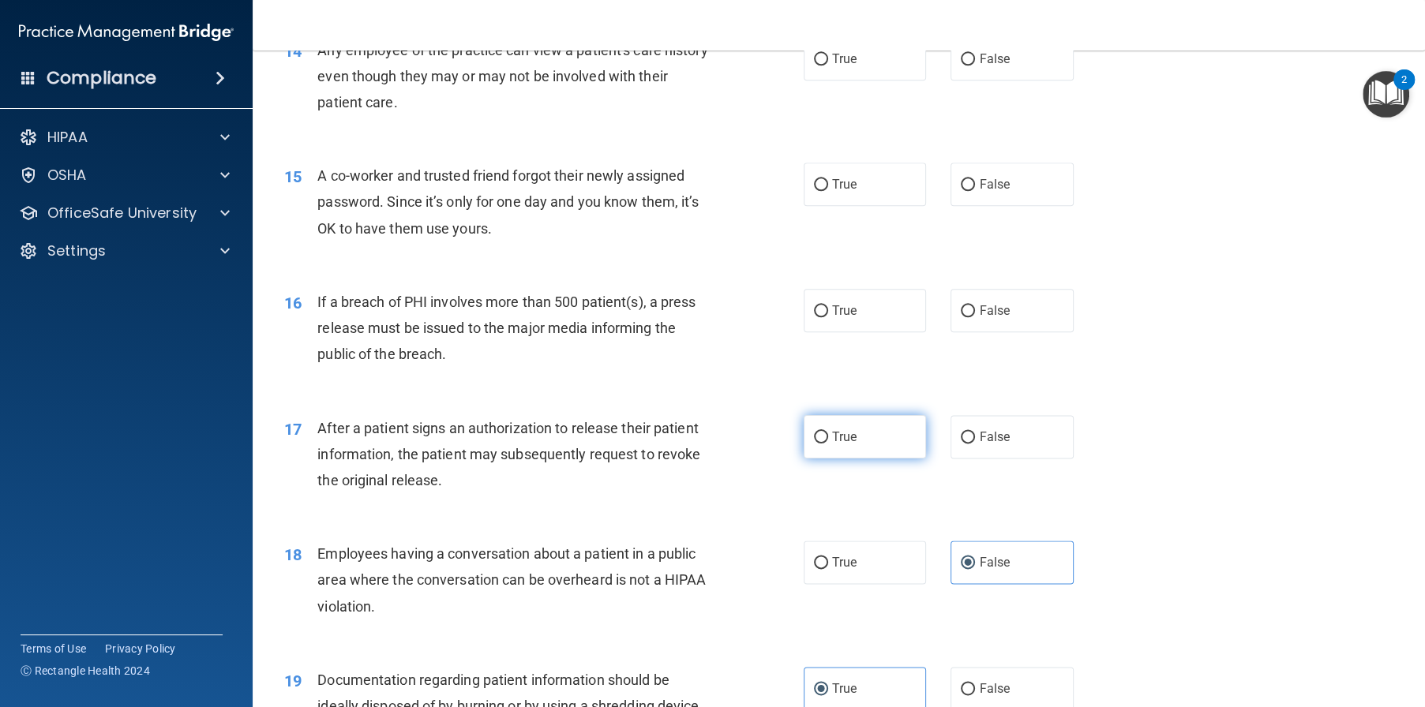
click at [877, 459] on label "True" at bounding box center [865, 436] width 123 height 43
click at [828, 444] on input "True" at bounding box center [821, 438] width 14 height 12
radio input "true"
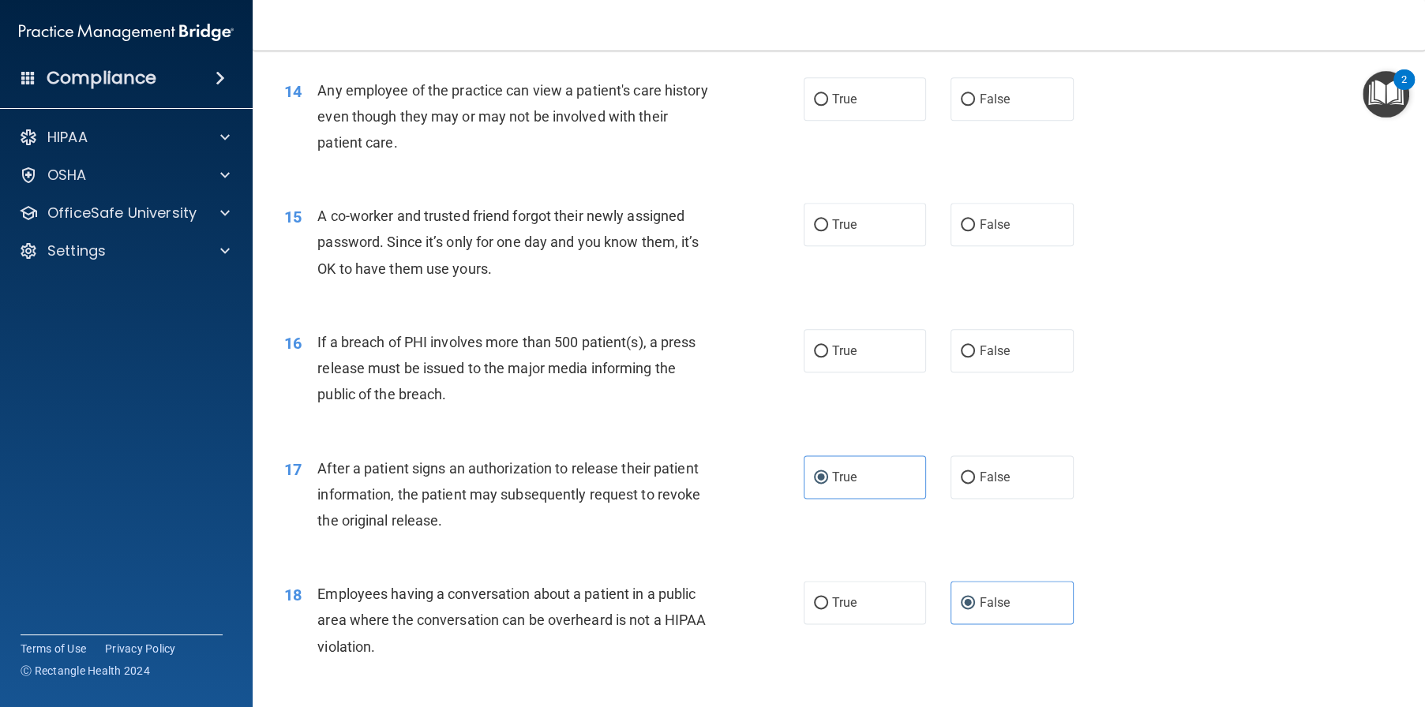
scroll to position [1526, 0]
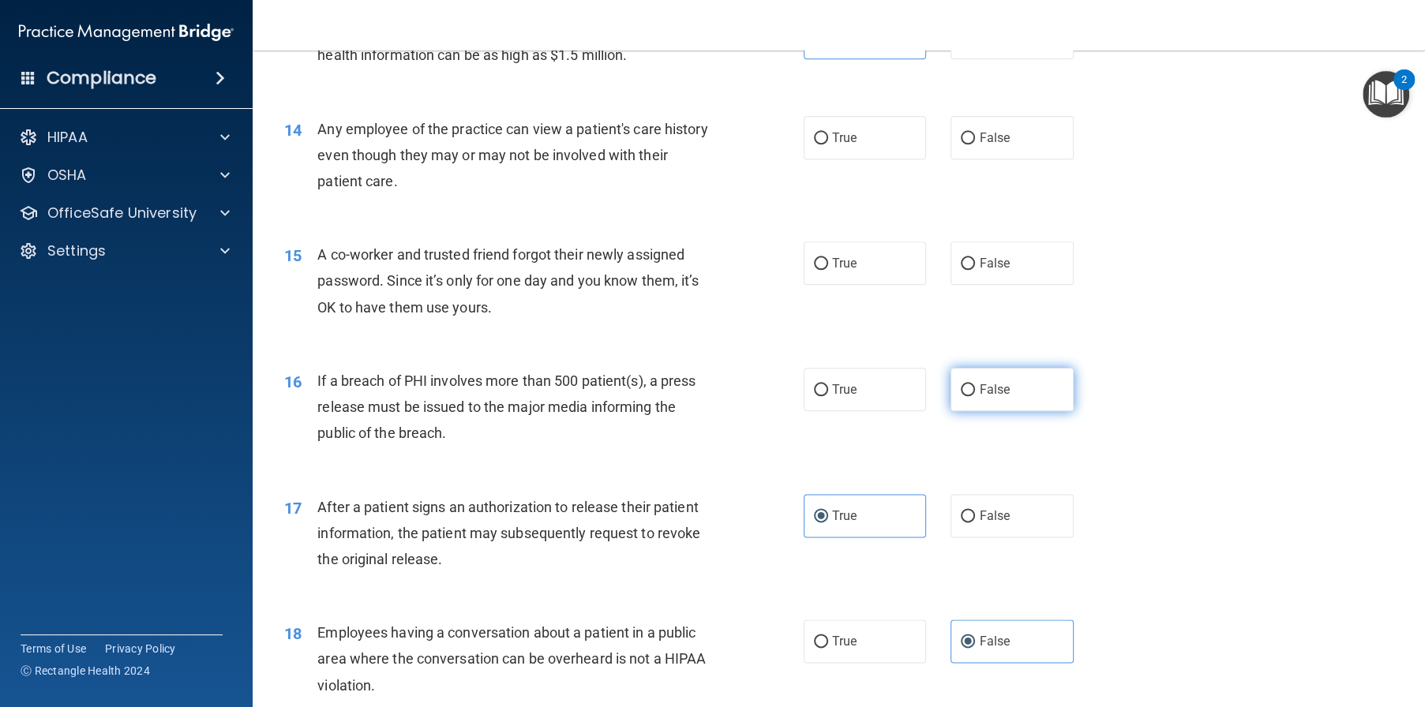
click at [996, 397] on span "False" at bounding box center [994, 389] width 31 height 15
click at [975, 396] on input "False" at bounding box center [968, 390] width 14 height 12
radio input "true"
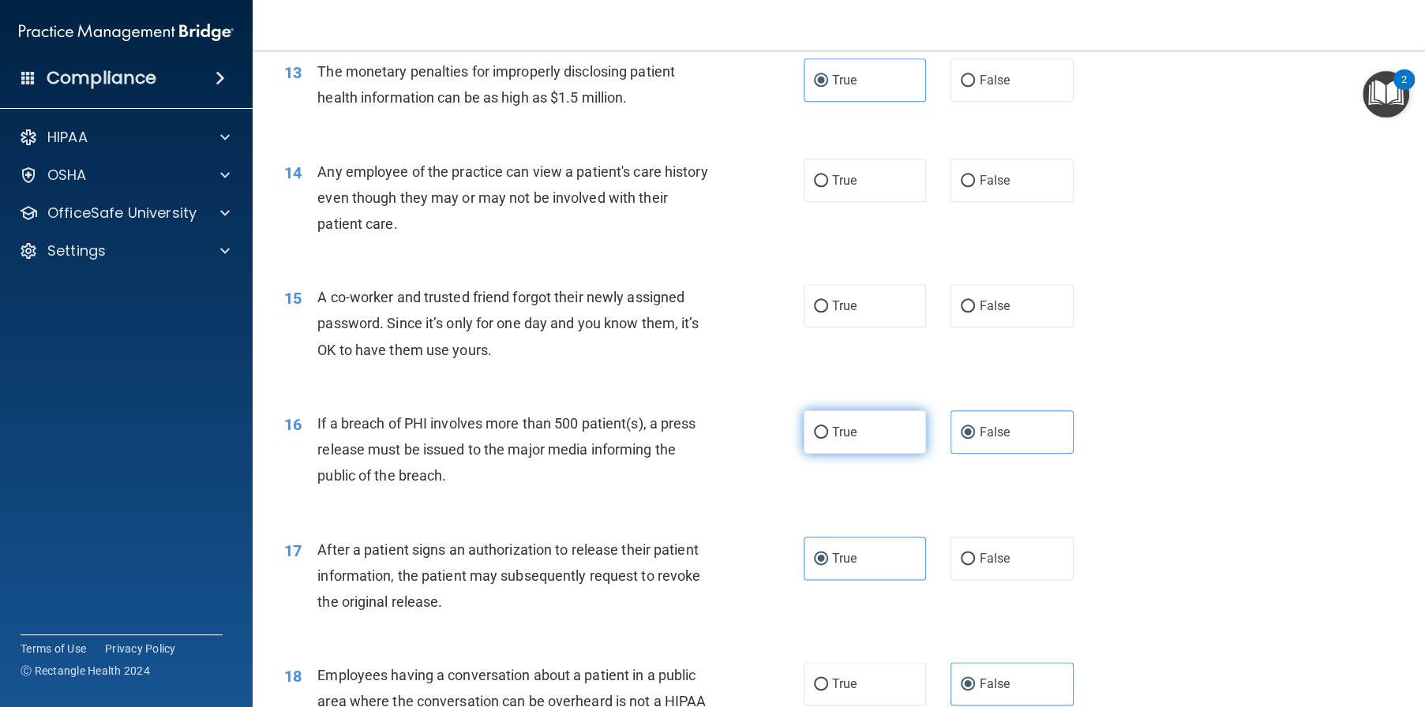
scroll to position [1447, 0]
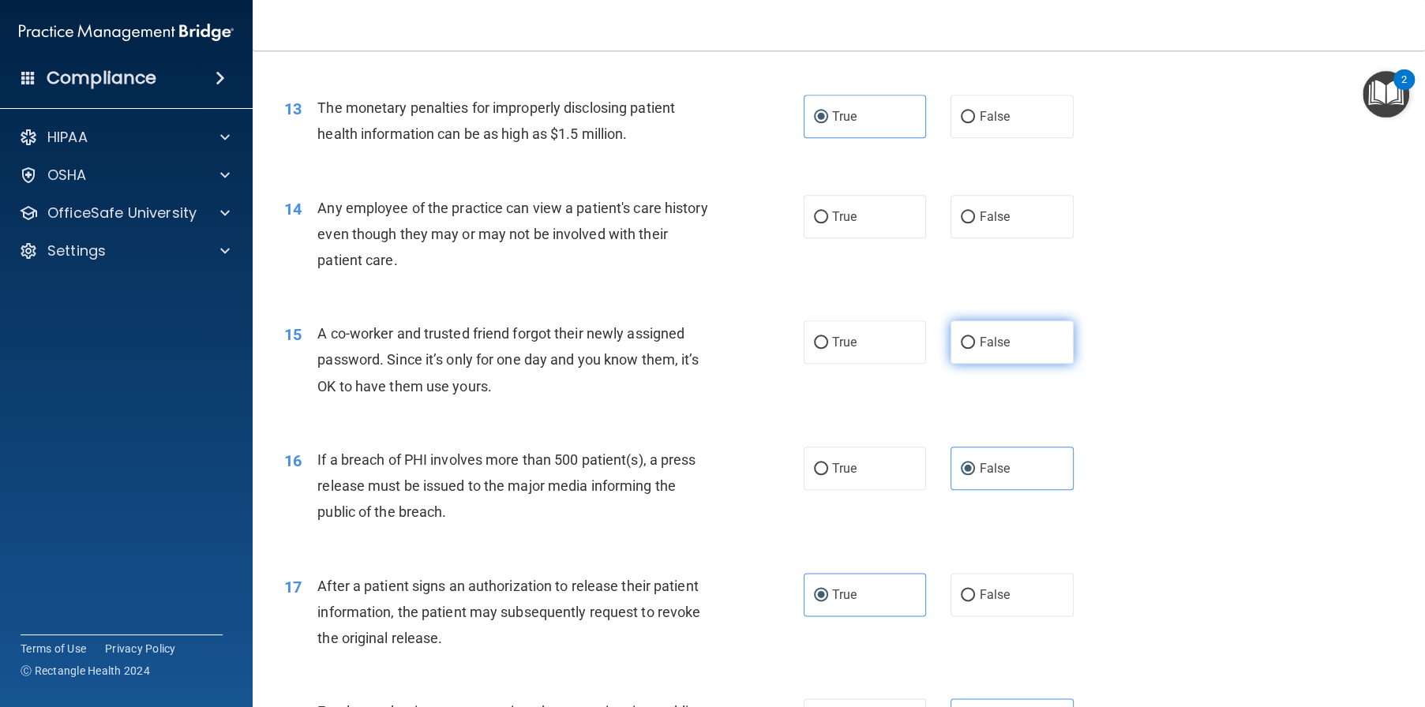
click at [1043, 364] on label "False" at bounding box center [1011, 342] width 123 height 43
click at [975, 349] on input "False" at bounding box center [968, 343] width 14 height 12
radio input "true"
click at [853, 238] on label "True" at bounding box center [865, 216] width 123 height 43
click at [828, 223] on input "True" at bounding box center [821, 218] width 14 height 12
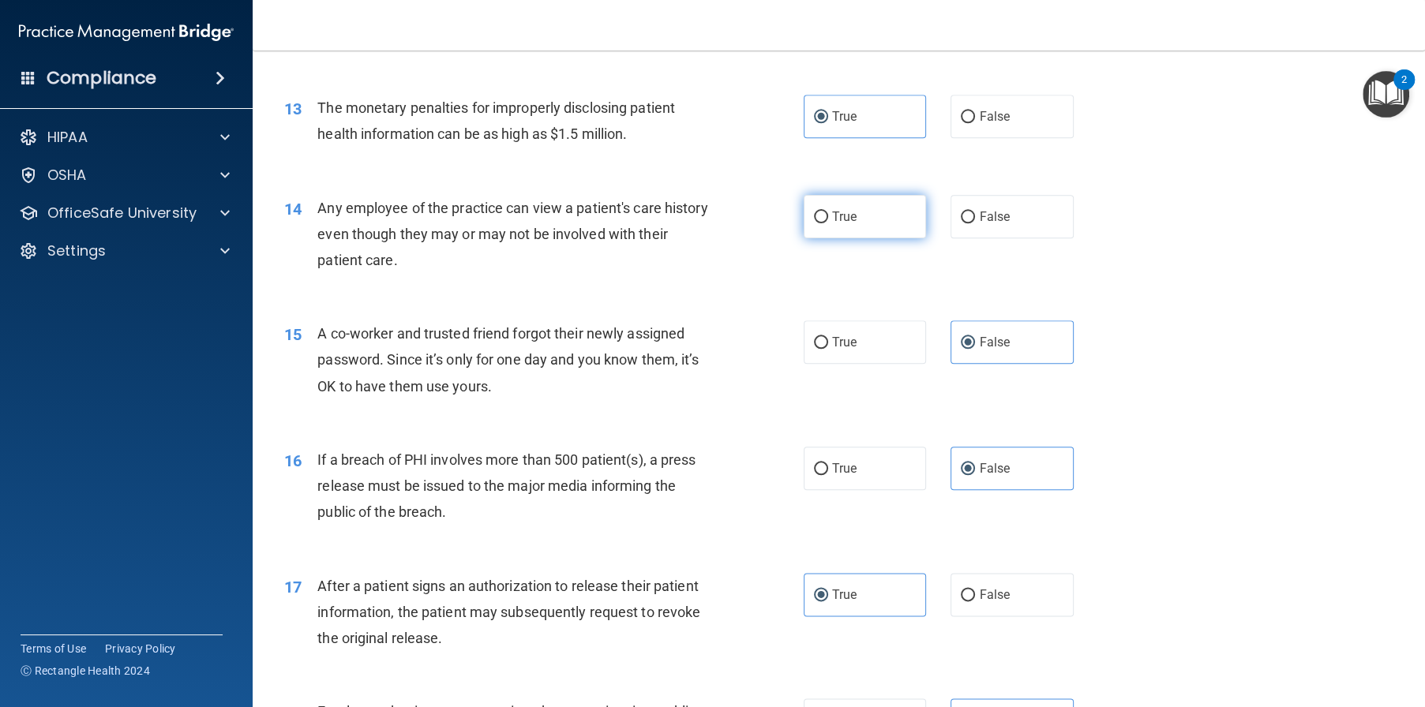
radio input "true"
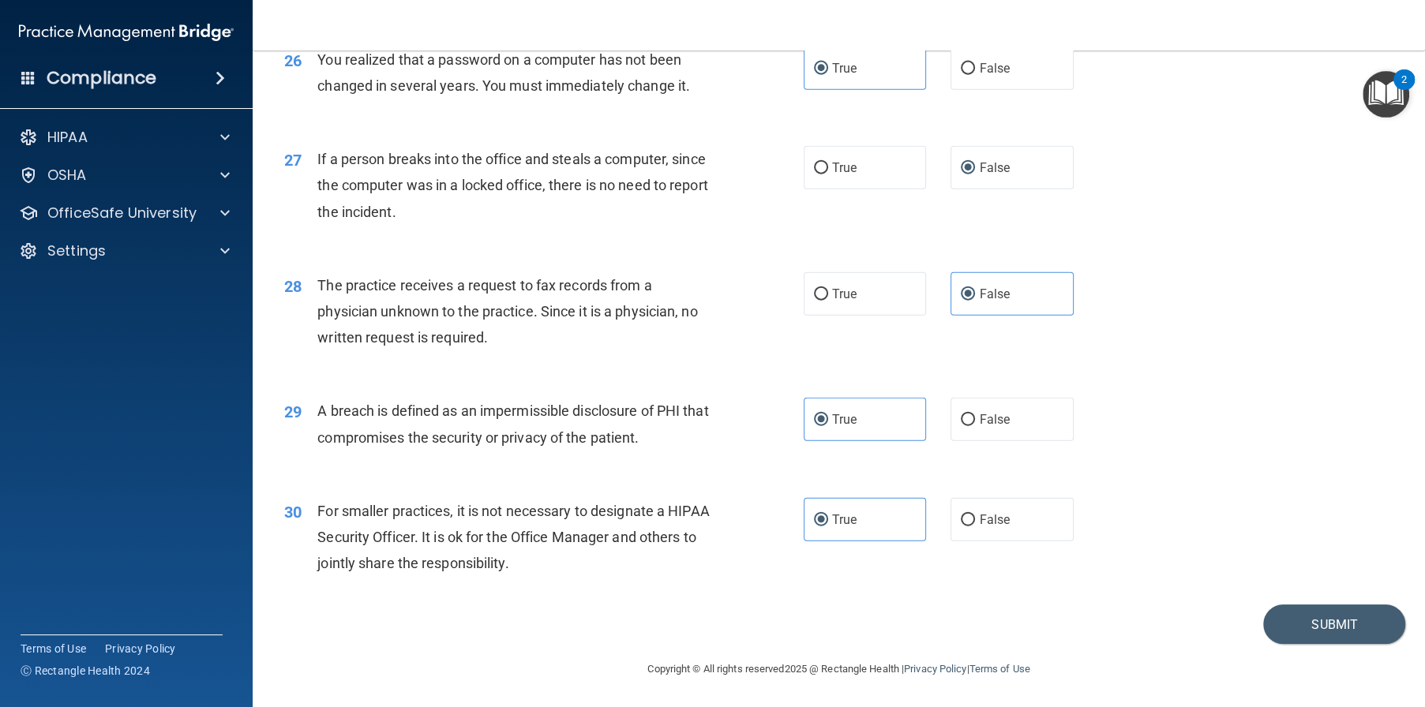
scroll to position [3184, 0]
click at [1317, 620] on button "Submit" at bounding box center [1334, 625] width 142 height 40
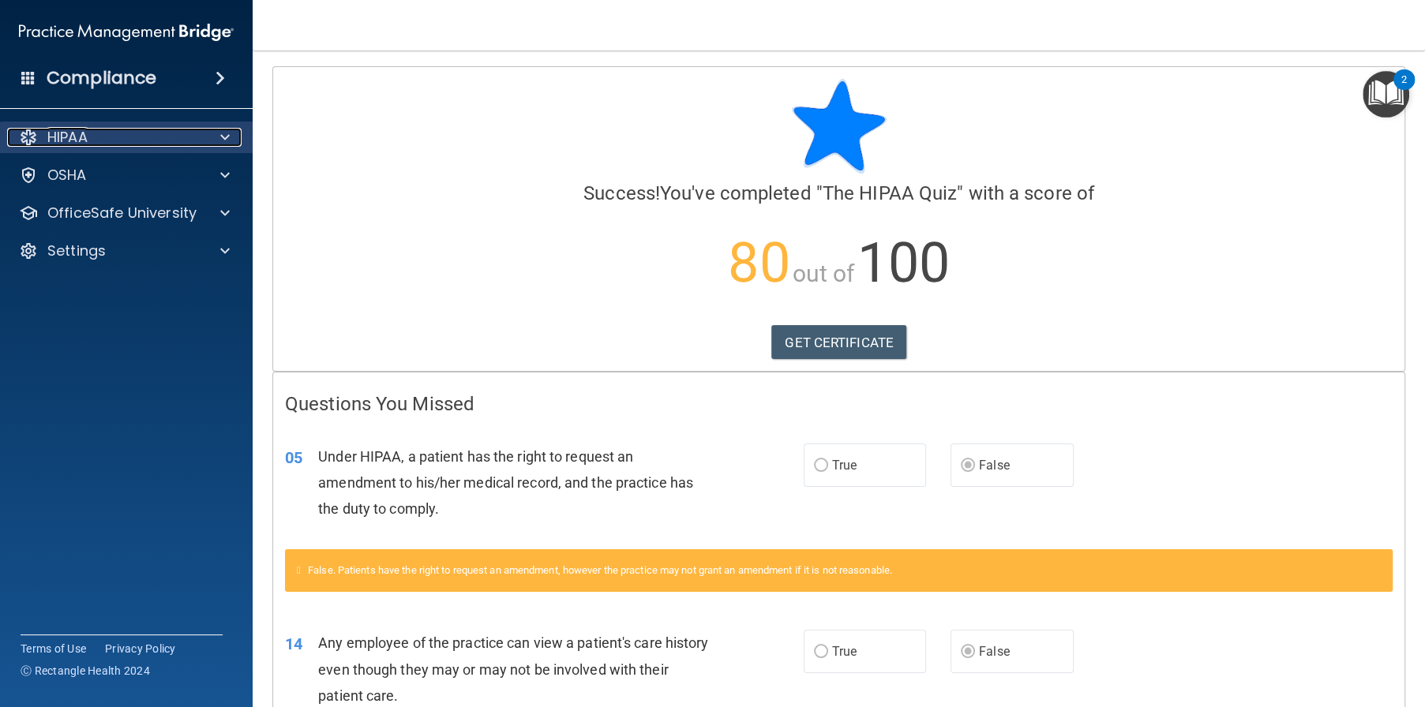
click at [220, 133] on span at bounding box center [224, 137] width 9 height 19
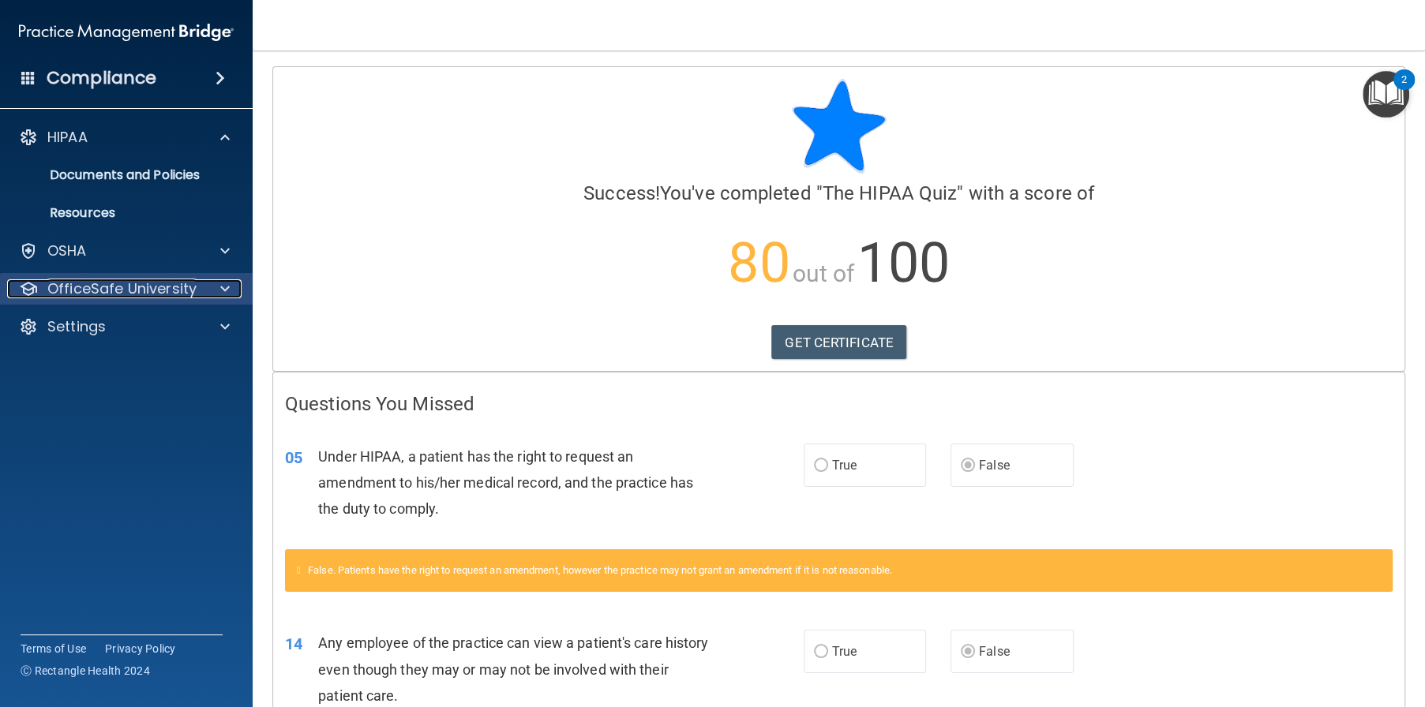
click at [226, 294] on span at bounding box center [224, 288] width 9 height 19
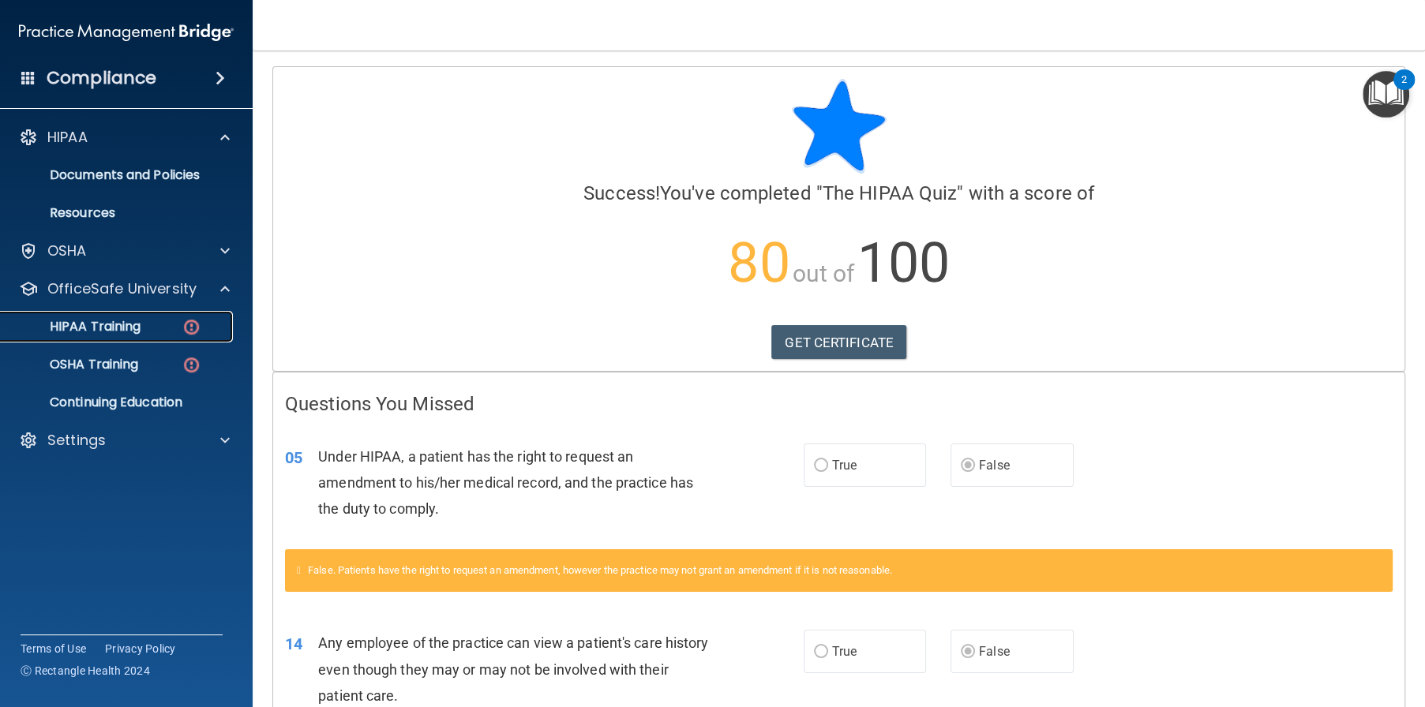
click at [167, 322] on div "HIPAA Training" at bounding box center [118, 327] width 216 height 16
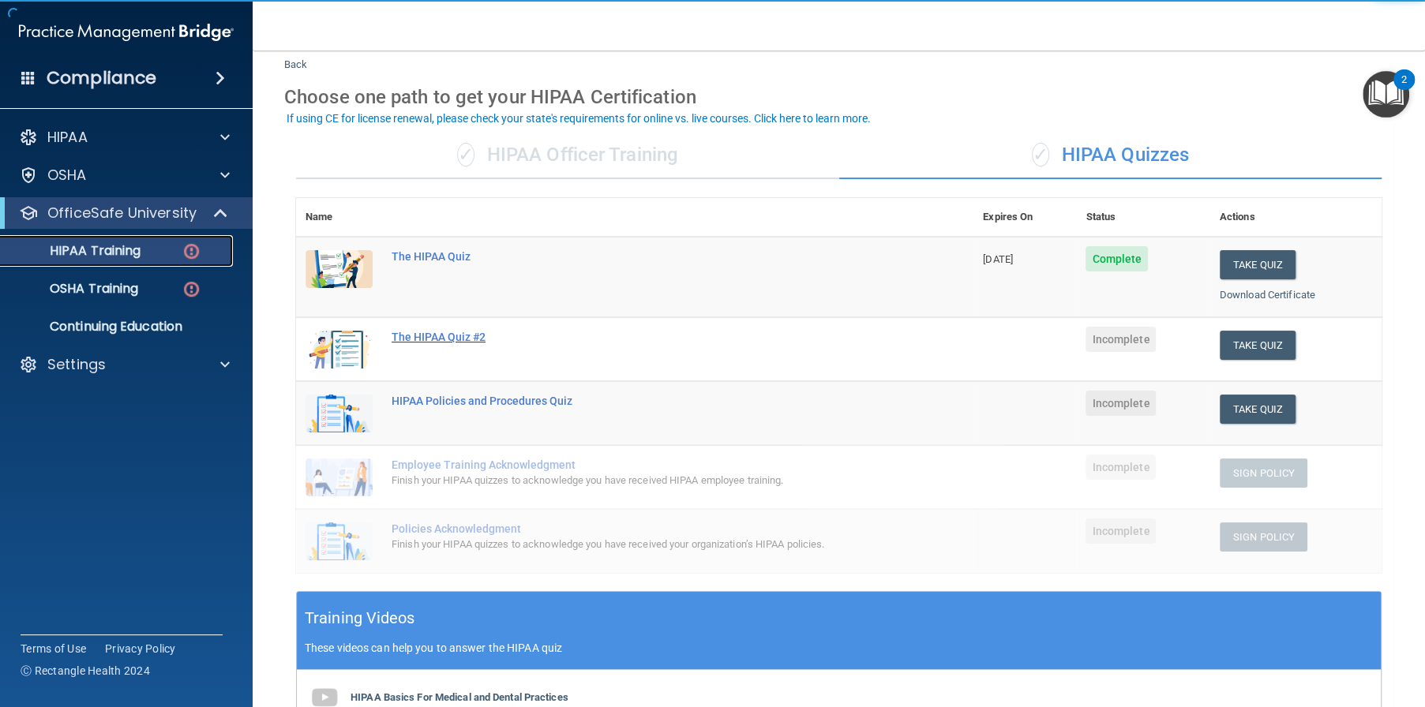
scroll to position [79, 0]
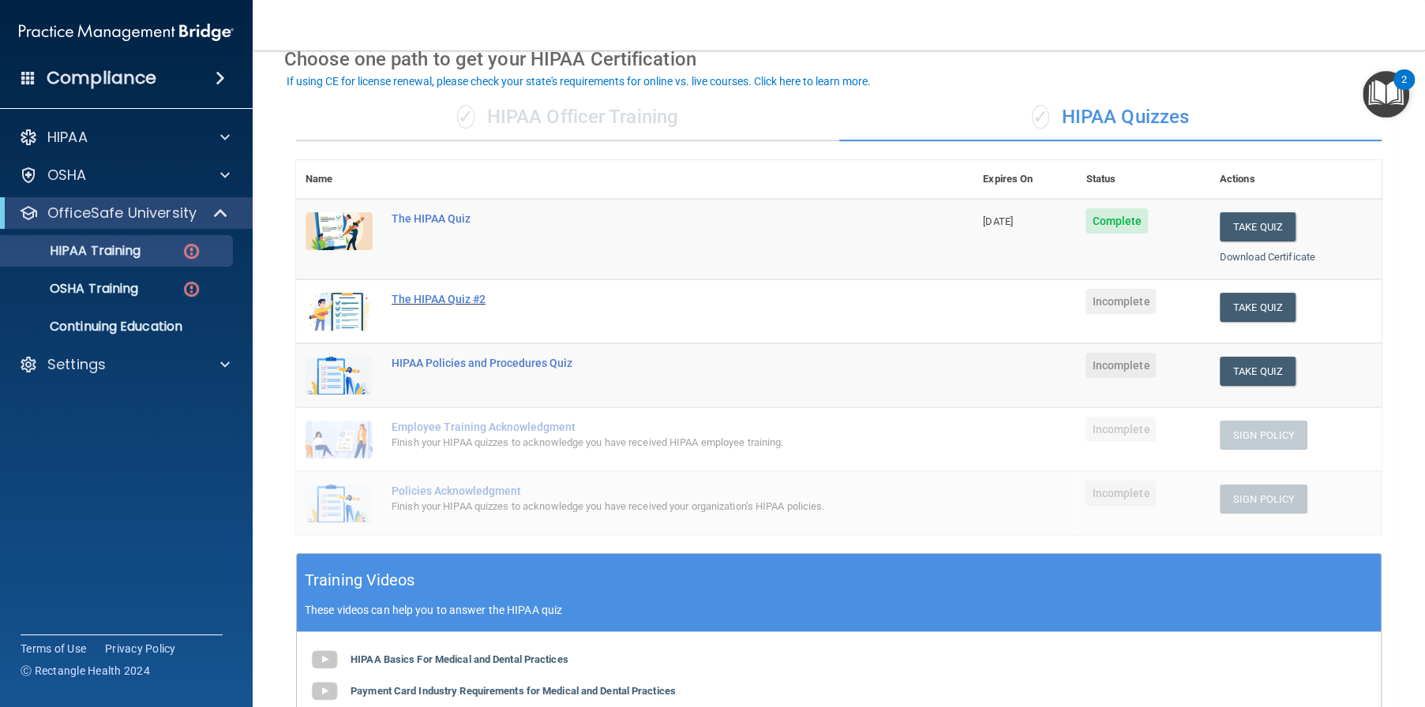
click at [428, 298] on div "The HIPAA Quiz #2" at bounding box center [643, 299] width 503 height 13
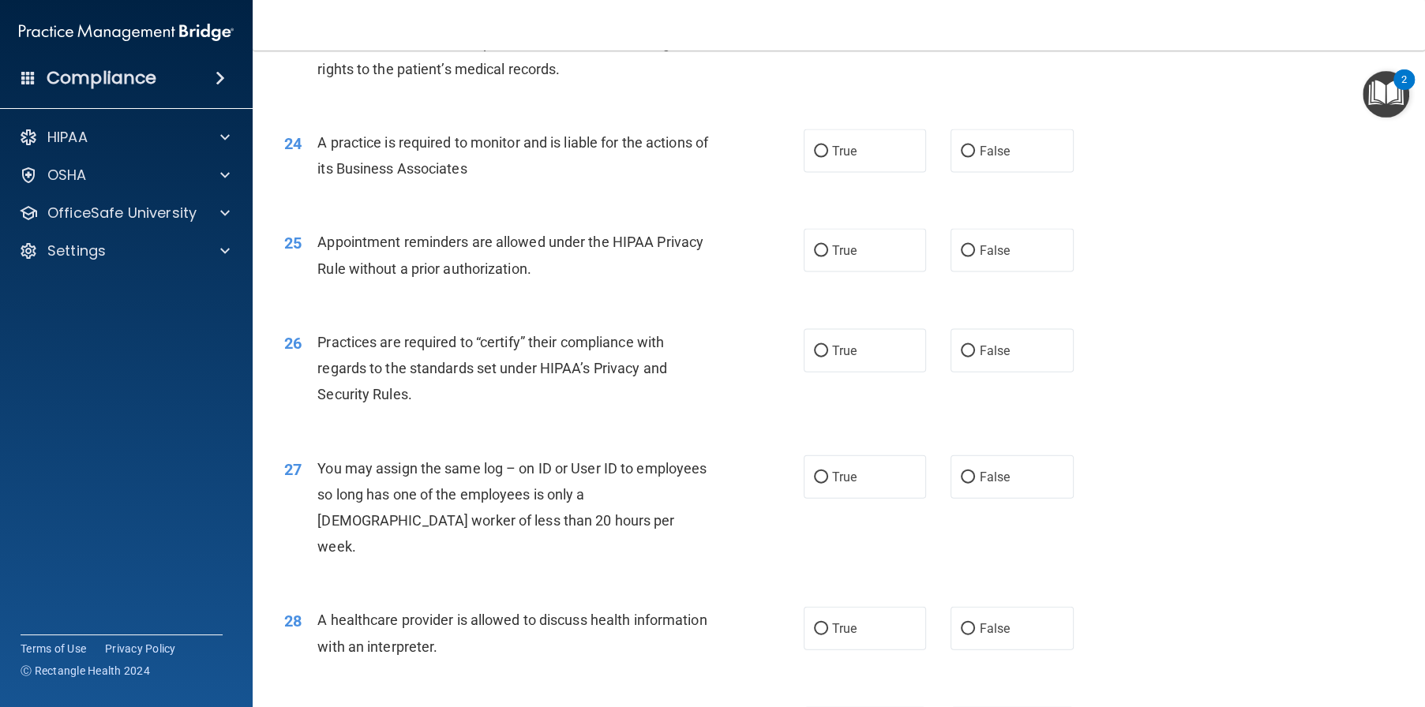
scroll to position [3227, 0]
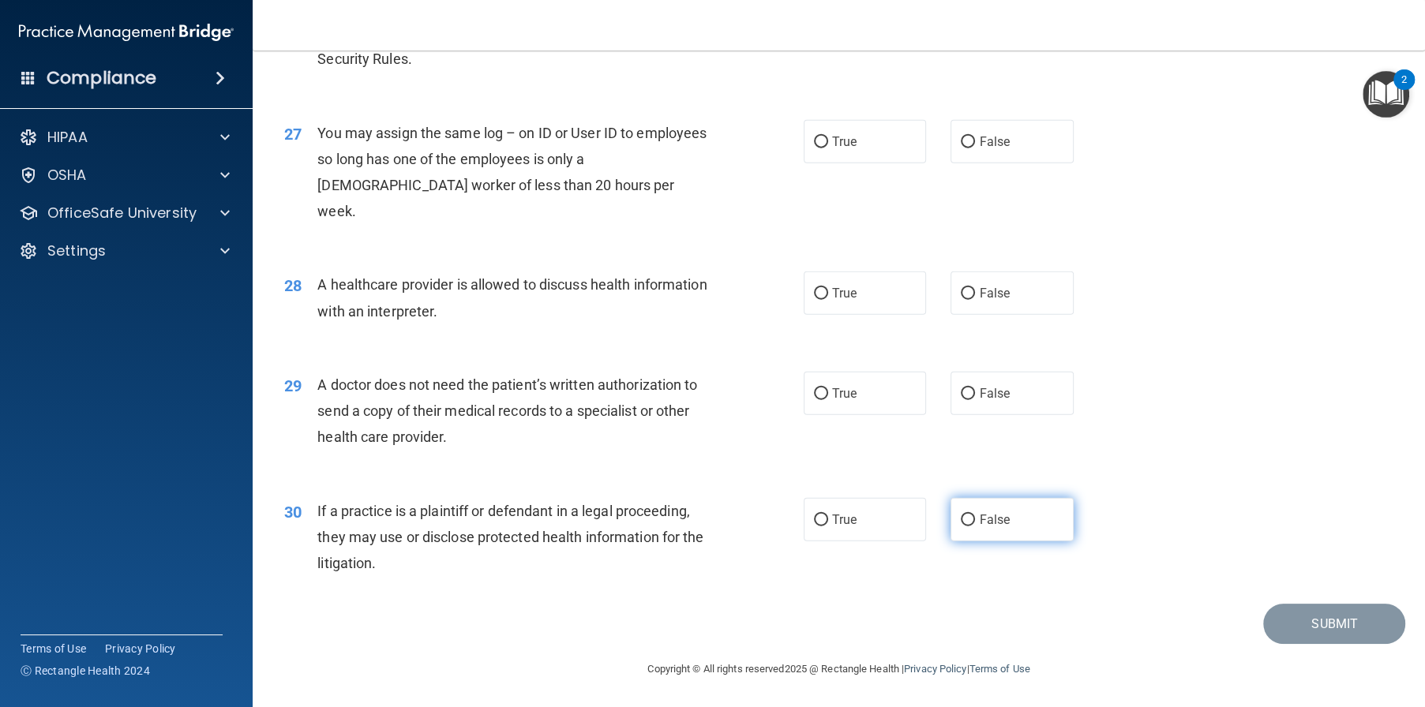
click at [957, 533] on label "False" at bounding box center [1011, 519] width 123 height 43
click at [961, 527] on input "False" at bounding box center [968, 521] width 14 height 12
radio input "true"
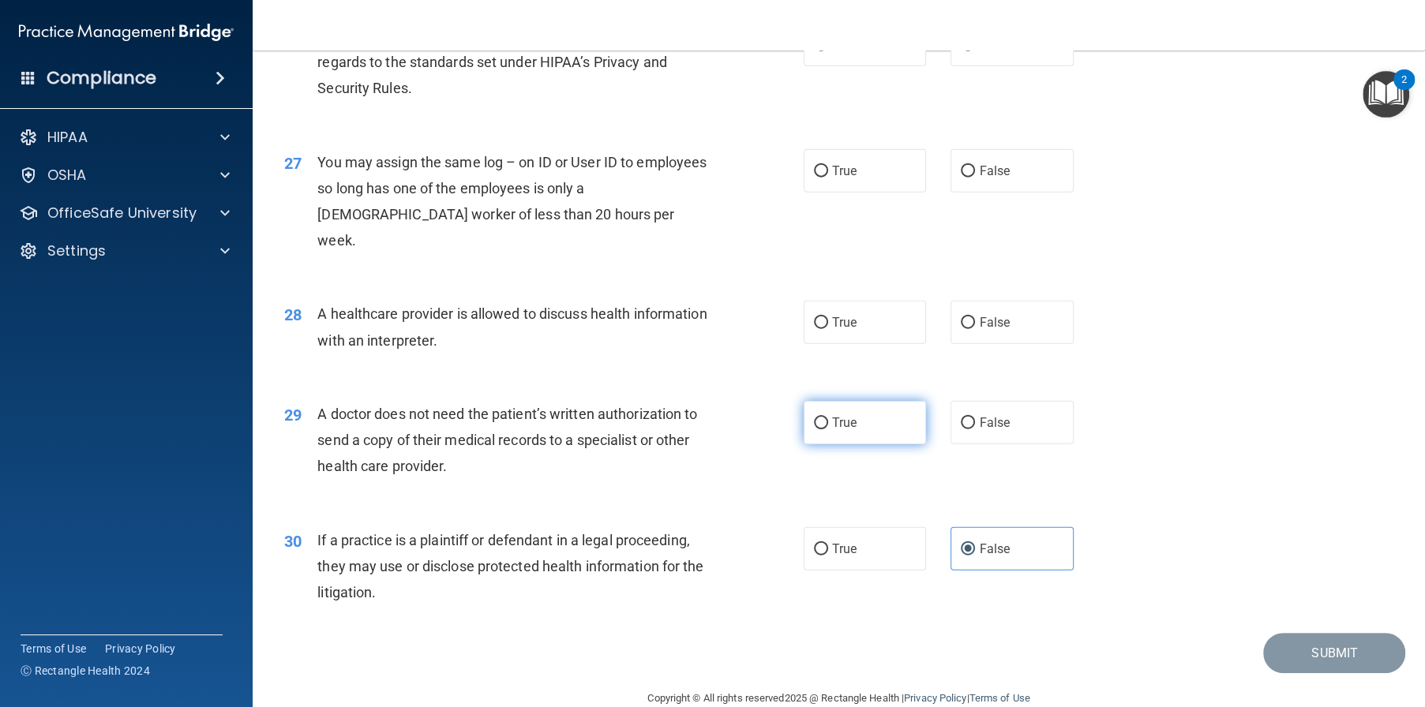
click at [824, 444] on label "True" at bounding box center [865, 422] width 123 height 43
click at [824, 429] on input "True" at bounding box center [821, 424] width 14 height 12
radio input "true"
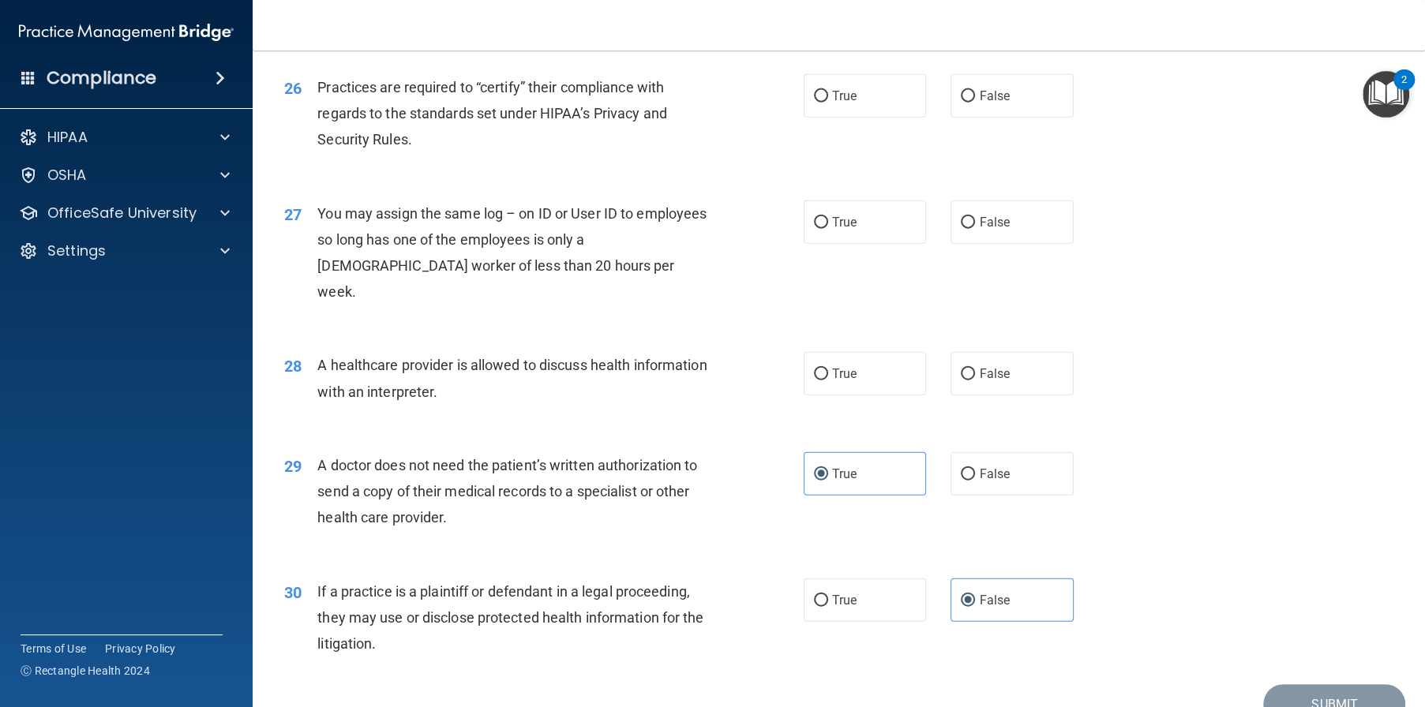
scroll to position [3069, 0]
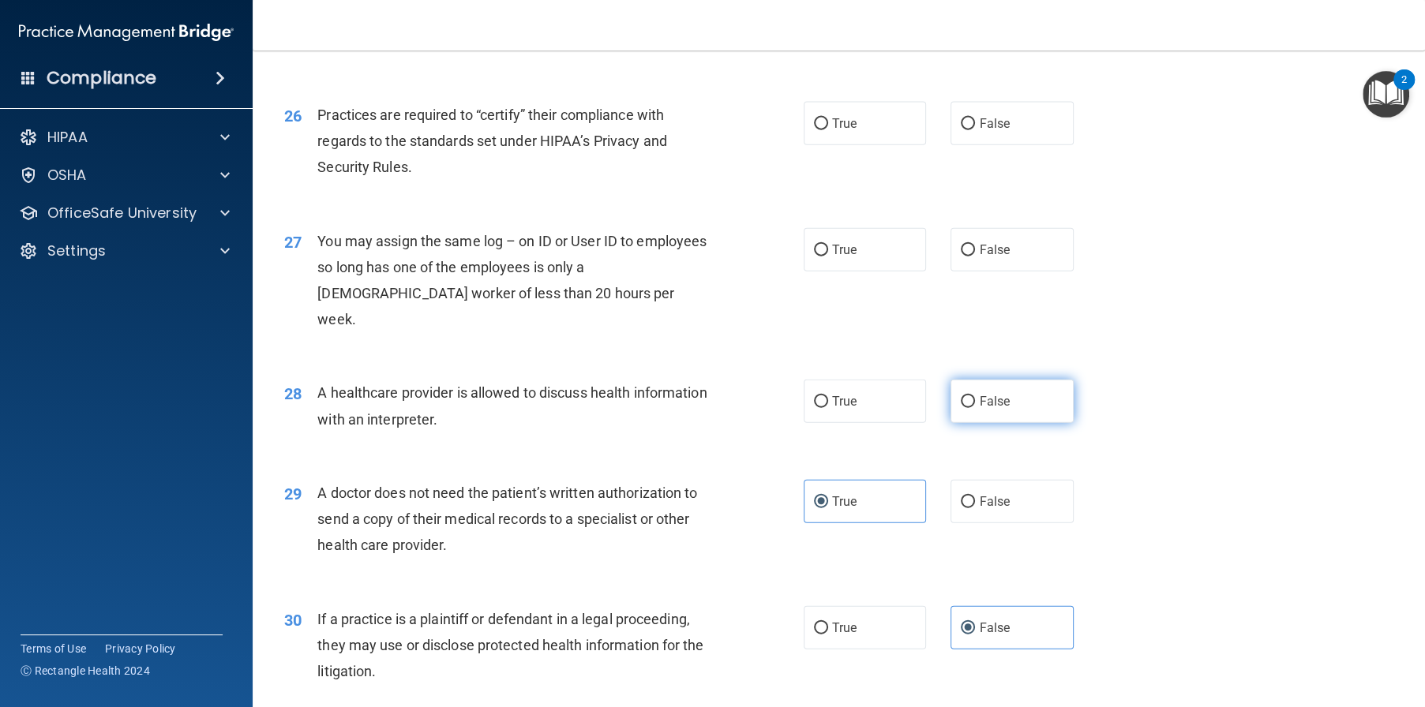
click at [996, 409] on span "False" at bounding box center [994, 401] width 31 height 15
click at [975, 408] on input "False" at bounding box center [968, 402] width 14 height 12
radio input "true"
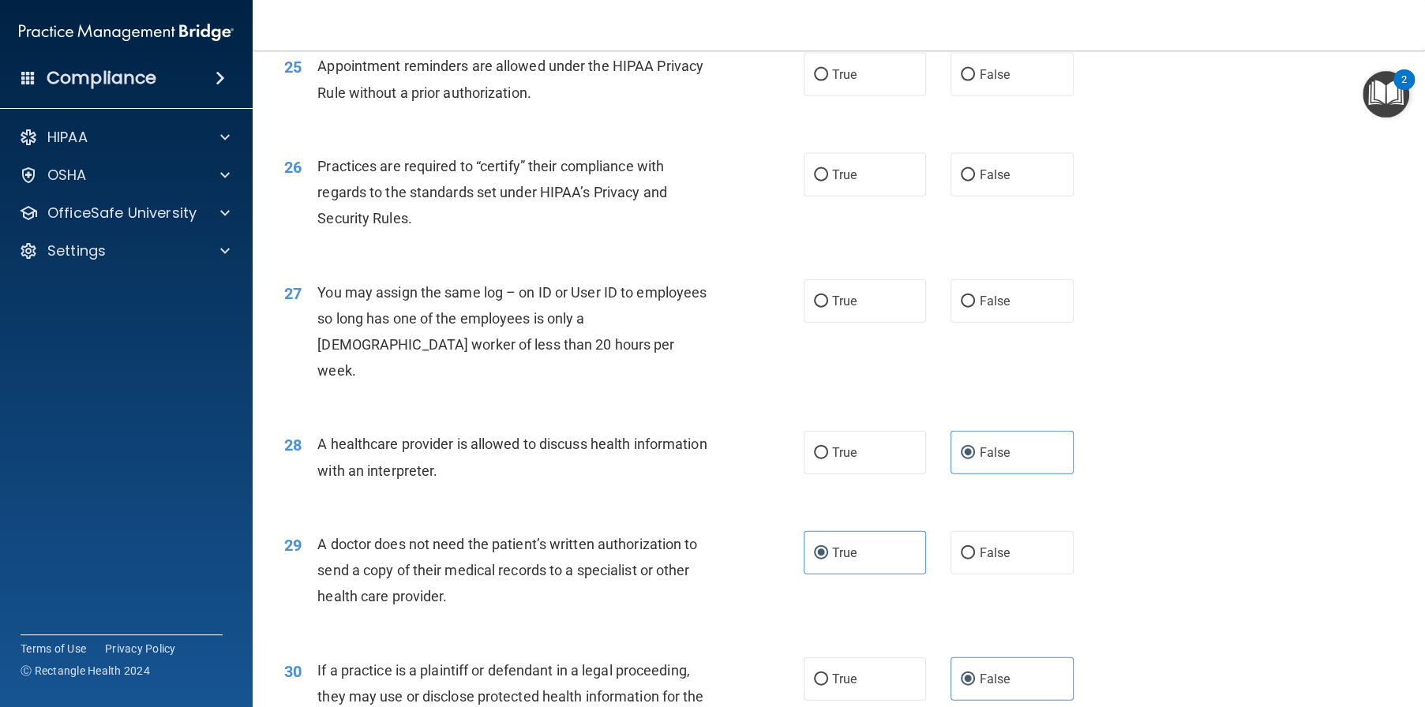
scroll to position [2990, 0]
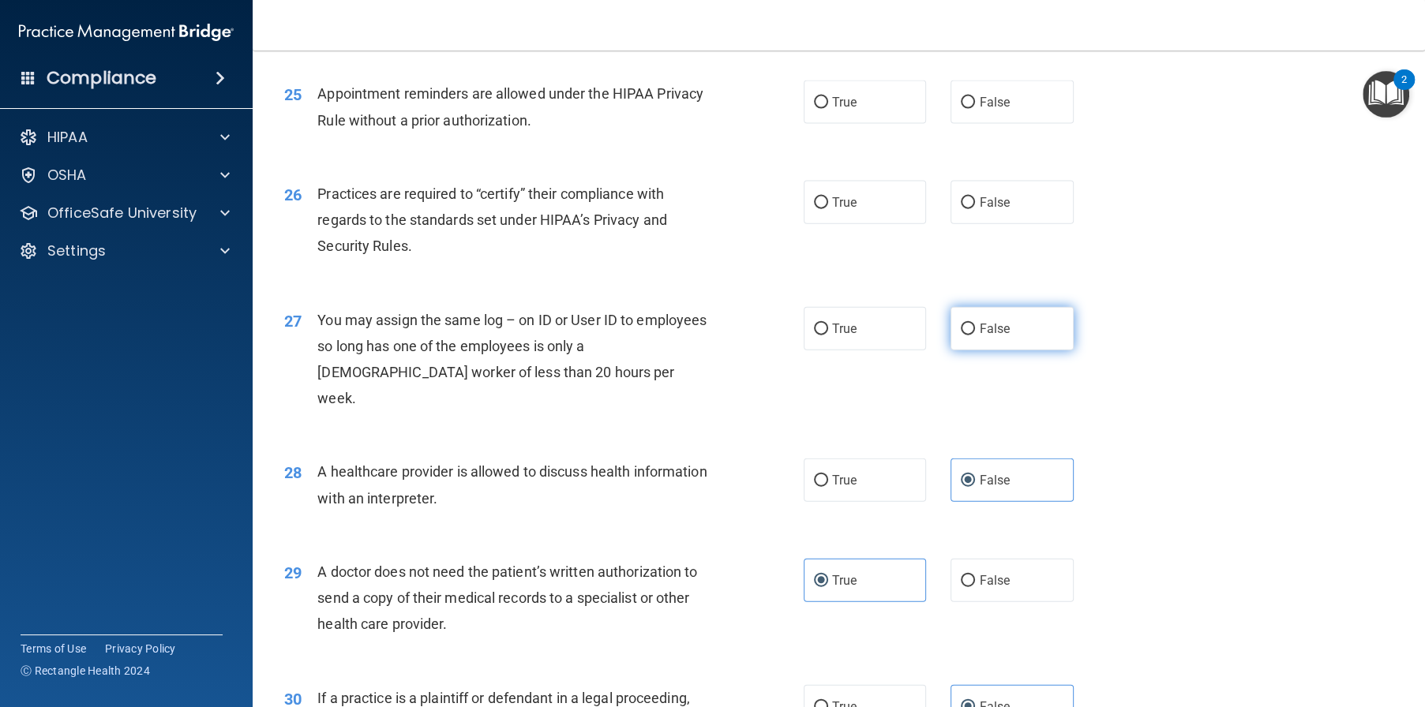
click at [984, 350] on label "False" at bounding box center [1011, 328] width 123 height 43
click at [975, 335] on input "False" at bounding box center [968, 330] width 14 height 12
radio input "true"
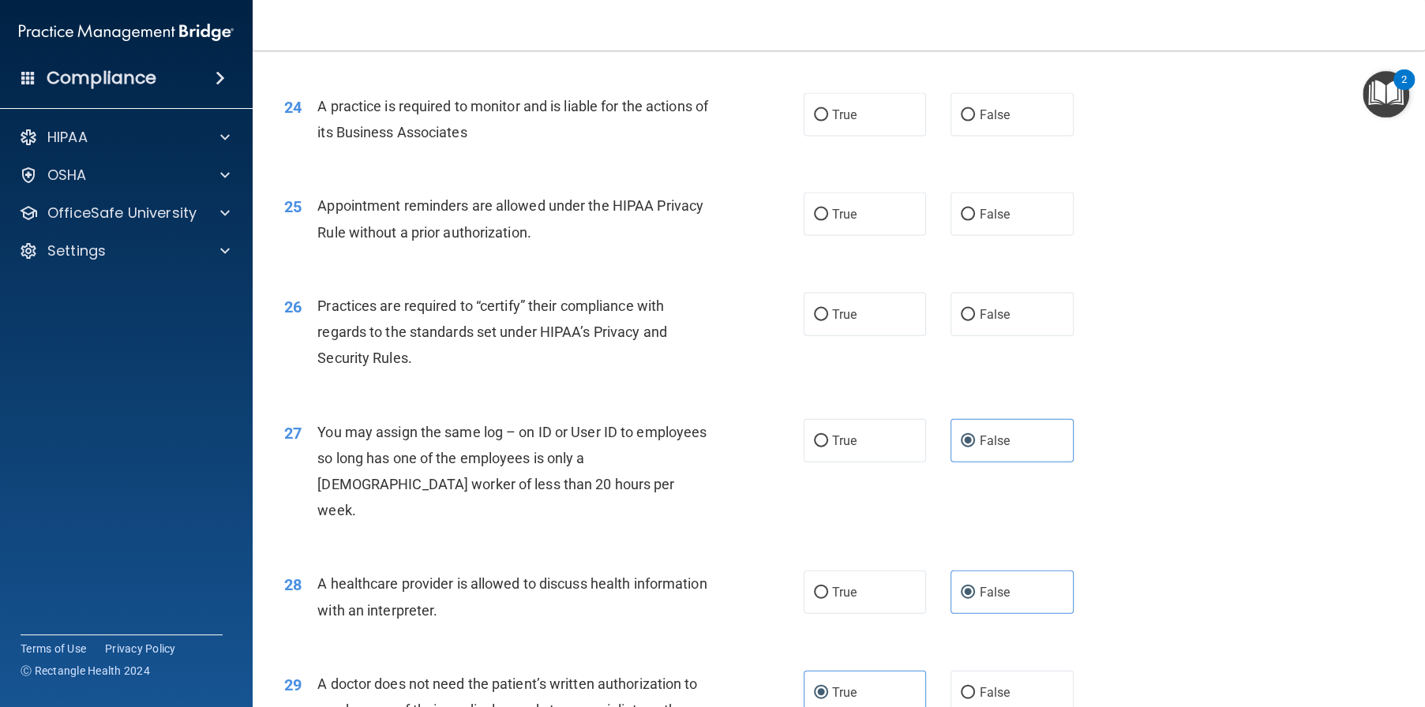
scroll to position [2832, 0]
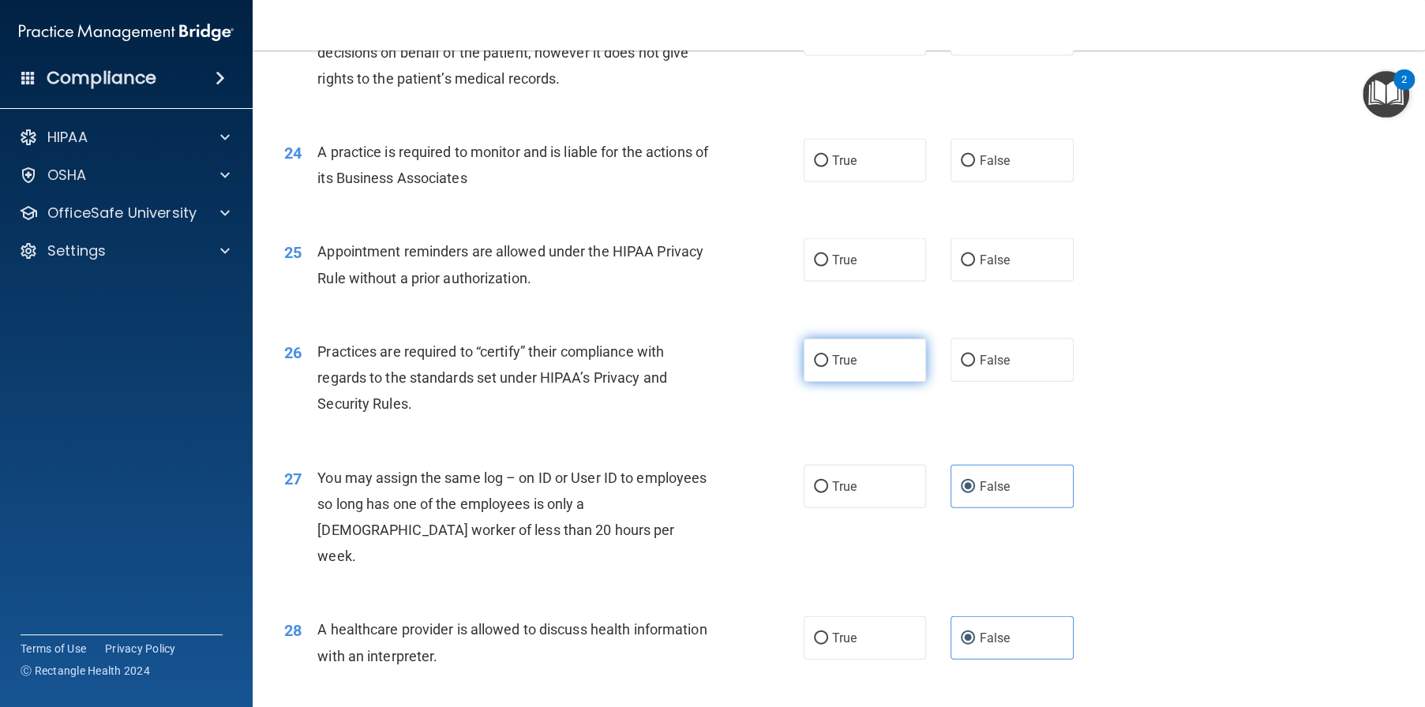
click at [863, 382] on label "True" at bounding box center [865, 360] width 123 height 43
click at [828, 367] on input "True" at bounding box center [821, 361] width 14 height 12
radio input "true"
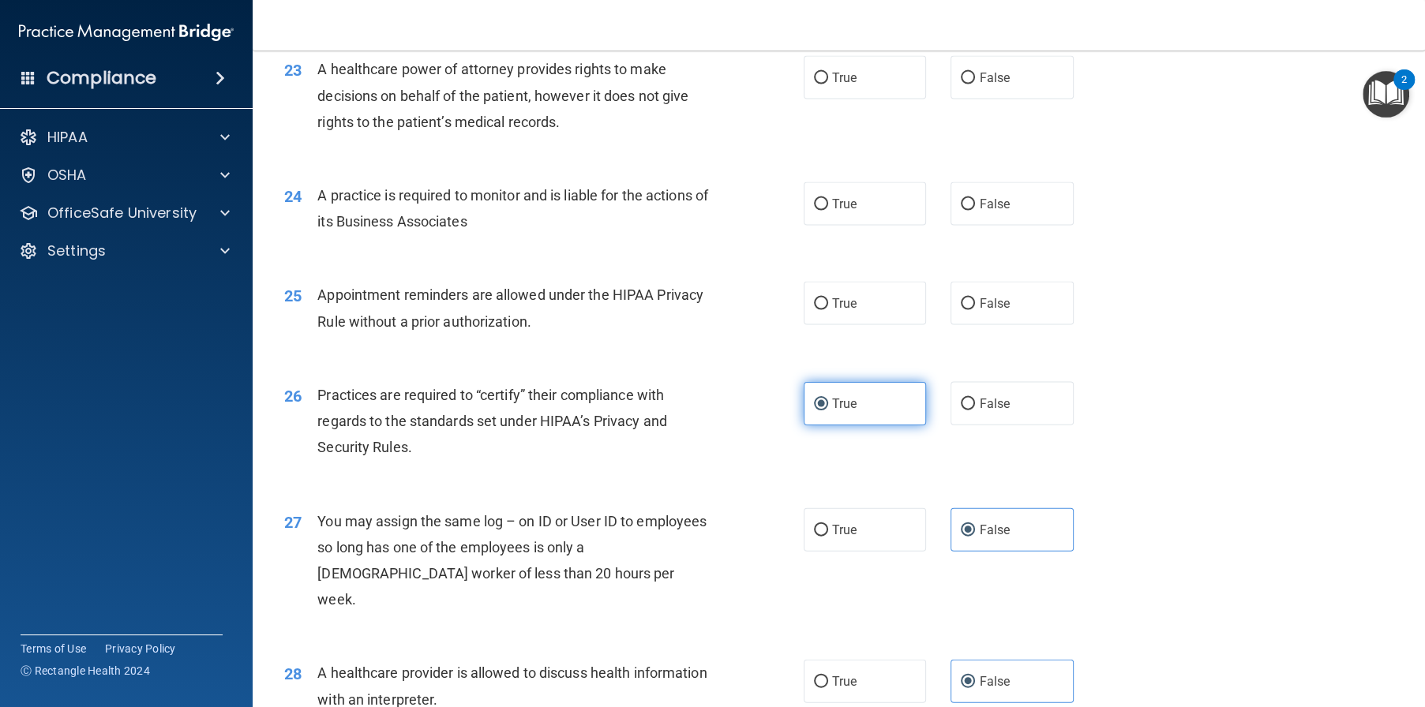
scroll to position [2753, 0]
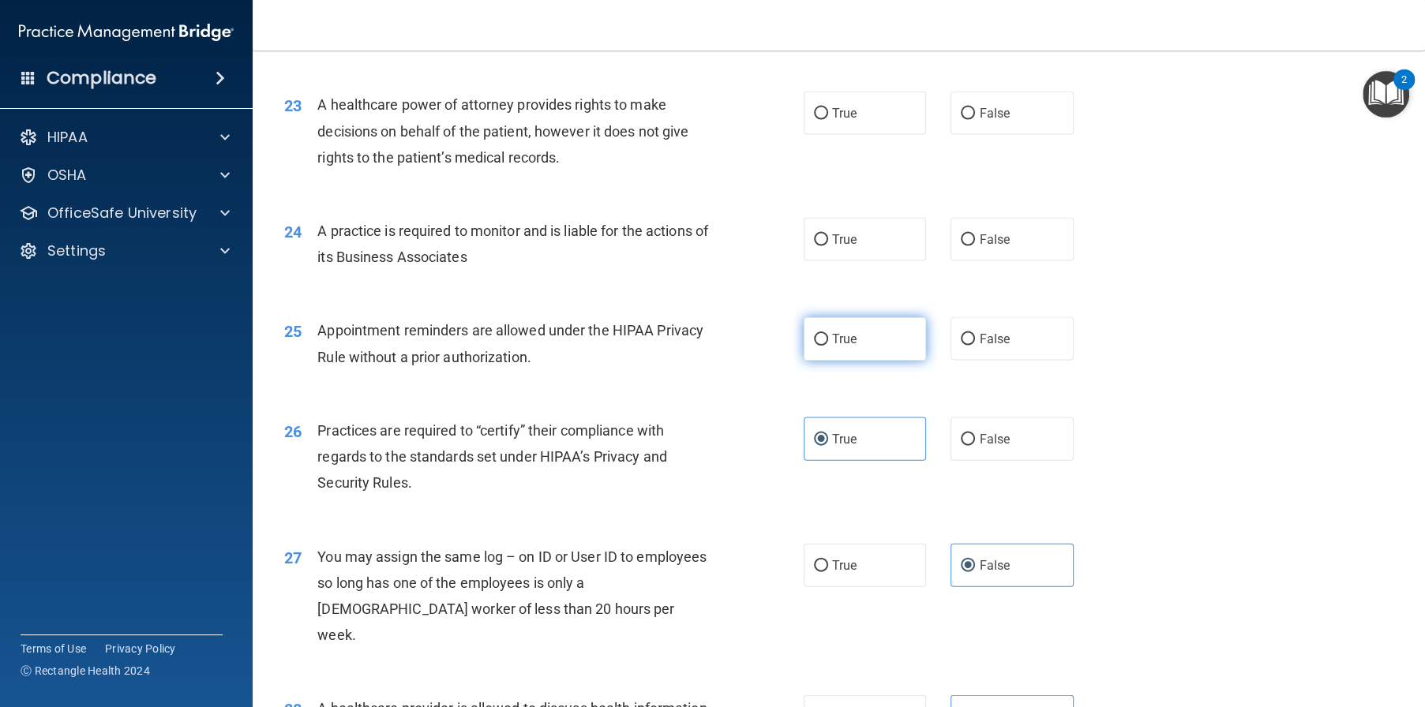
click at [841, 361] on label "True" at bounding box center [865, 338] width 123 height 43
click at [828, 346] on input "True" at bounding box center [821, 340] width 14 height 12
radio input "true"
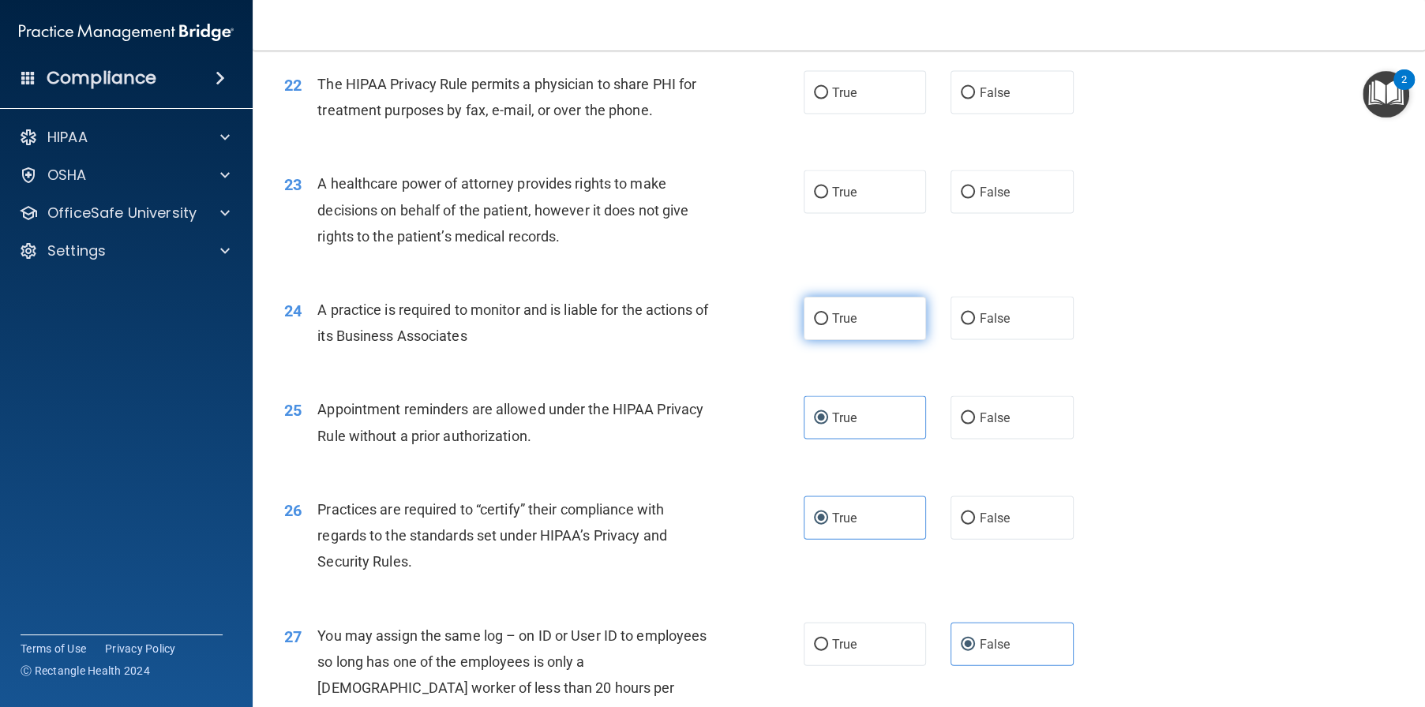
click at [841, 340] on label "True" at bounding box center [865, 318] width 123 height 43
click at [828, 325] on input "True" at bounding box center [821, 319] width 14 height 12
radio input "true"
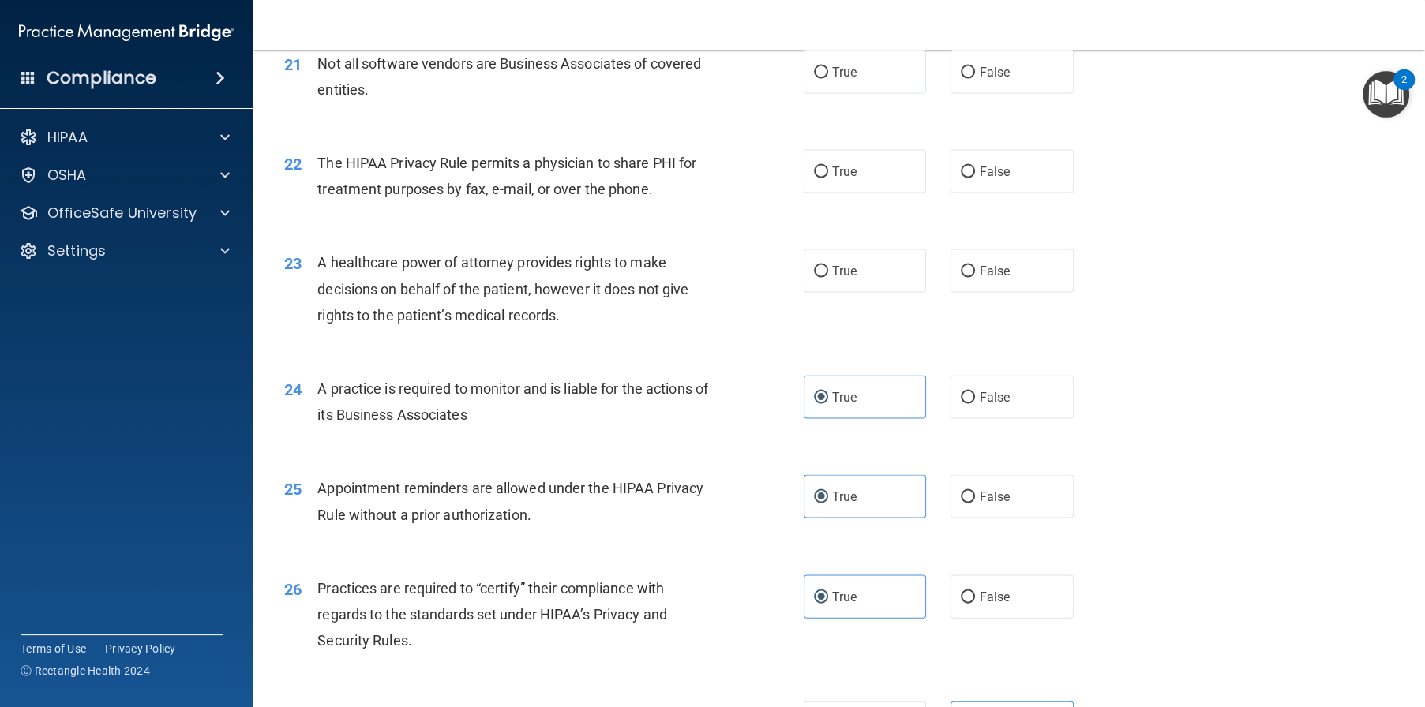
scroll to position [2517, 0]
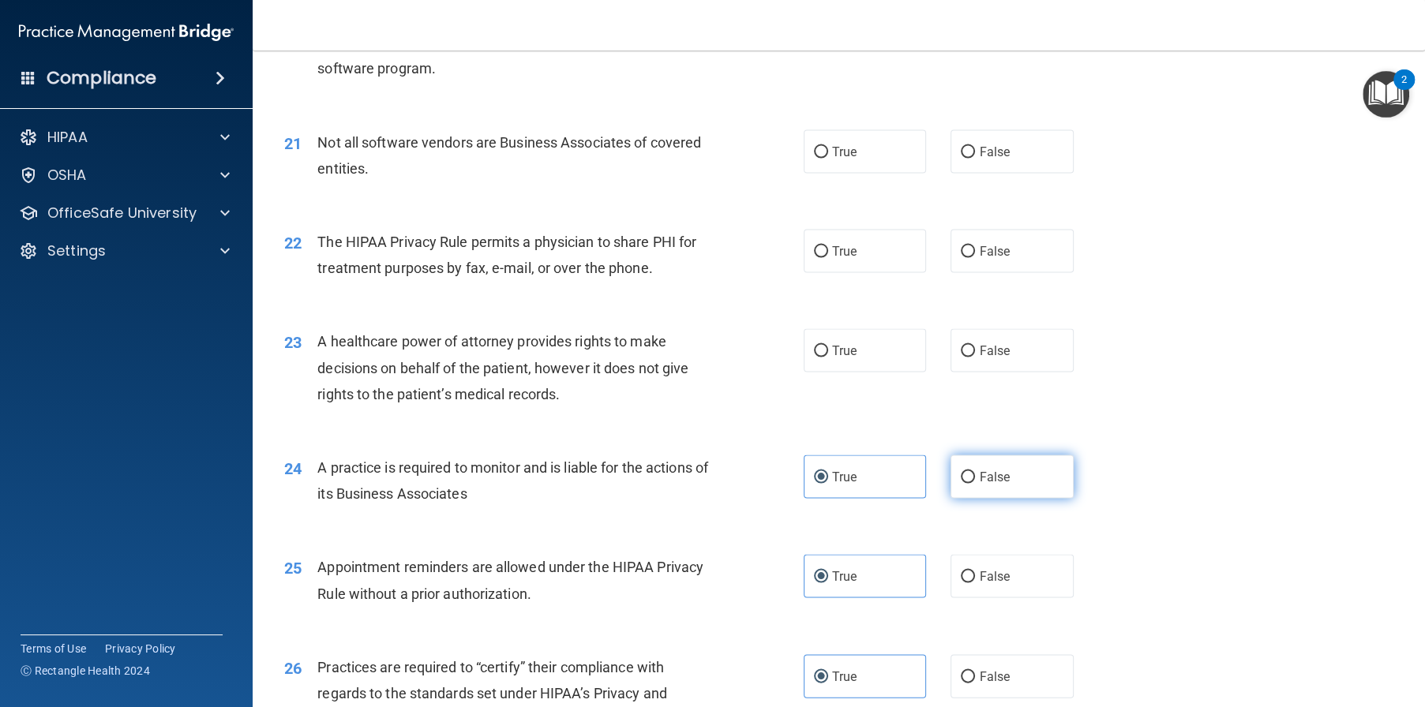
click at [1001, 498] on label "False" at bounding box center [1011, 476] width 123 height 43
click at [975, 483] on input "False" at bounding box center [968, 477] width 14 height 12
radio input "true"
radio input "false"
click at [979, 358] on span "False" at bounding box center [994, 350] width 31 height 15
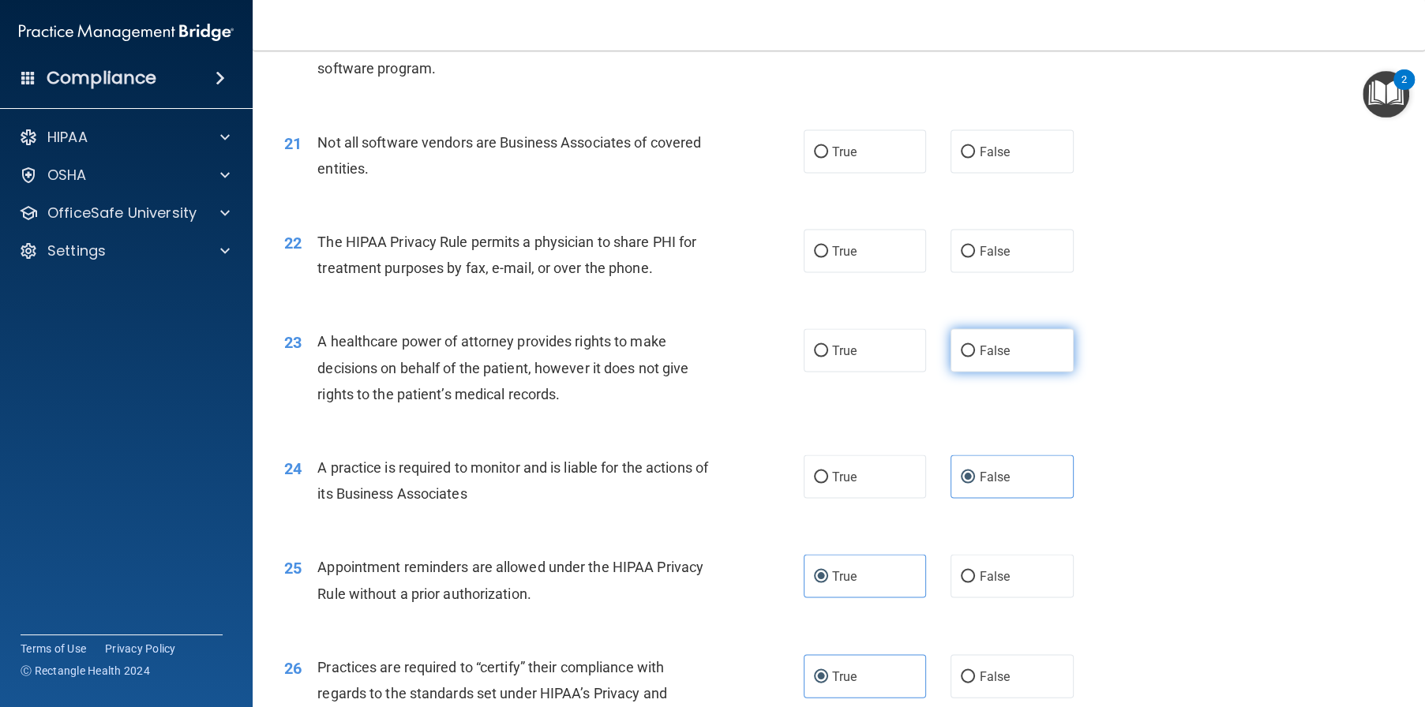
click at [975, 357] on input "False" at bounding box center [968, 351] width 14 height 12
radio input "true"
click at [857, 372] on label "True" at bounding box center [865, 349] width 123 height 43
click at [828, 357] on input "True" at bounding box center [821, 351] width 14 height 12
radio input "true"
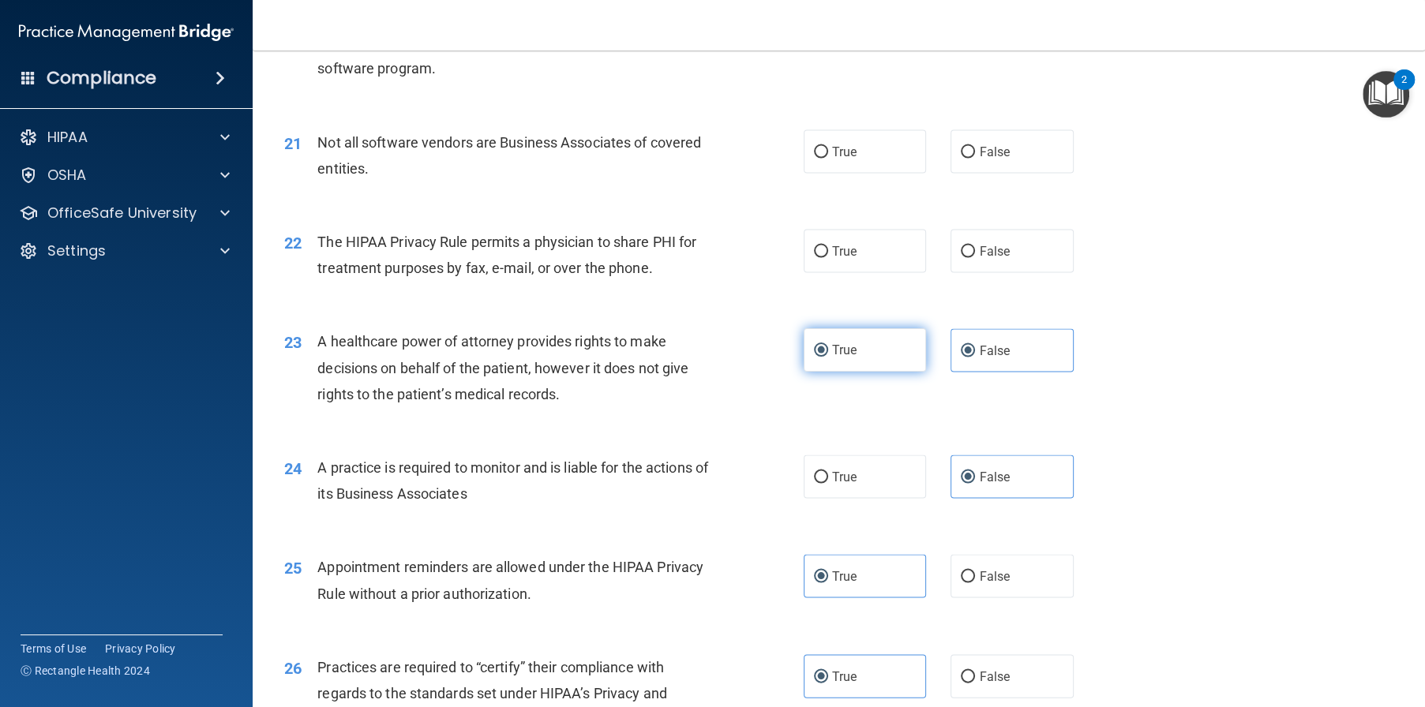
radio input "false"
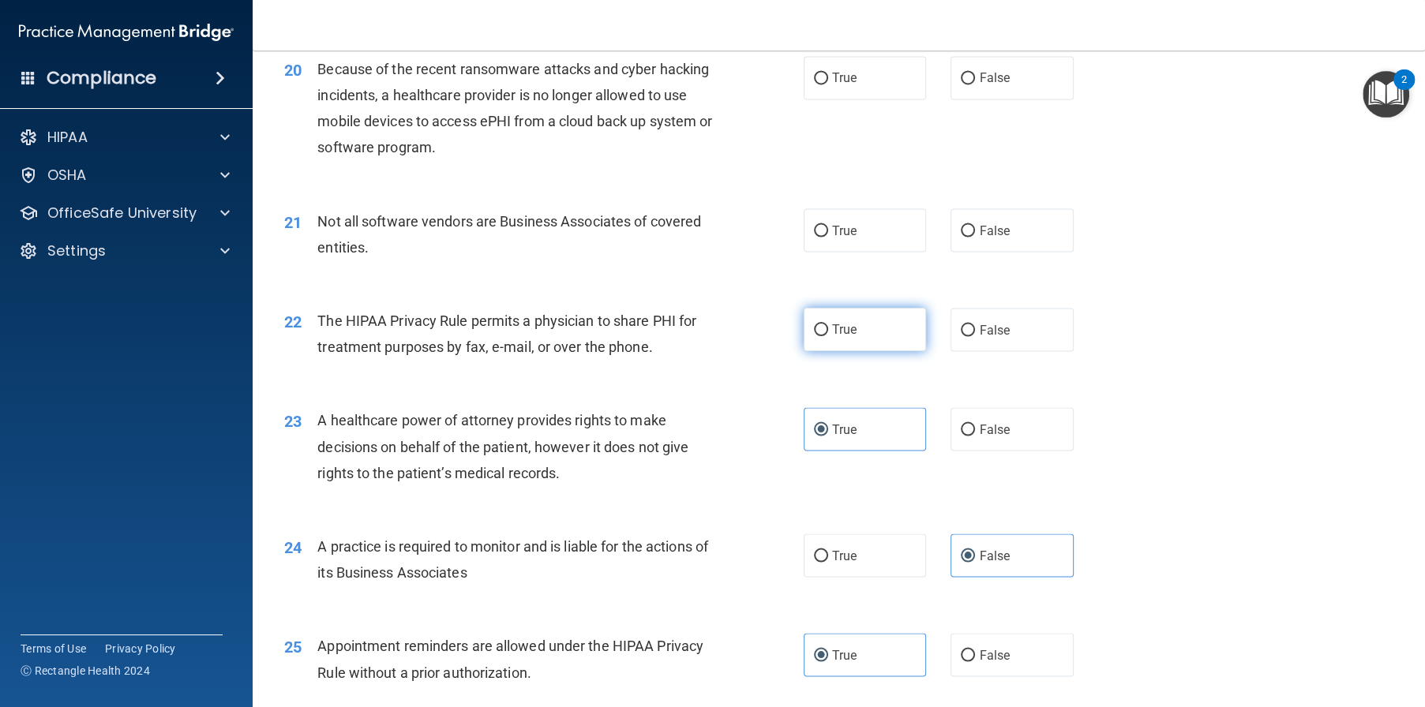
click at [845, 351] on label "True" at bounding box center [865, 329] width 123 height 43
click at [828, 336] on input "True" at bounding box center [821, 330] width 14 height 12
radio input "true"
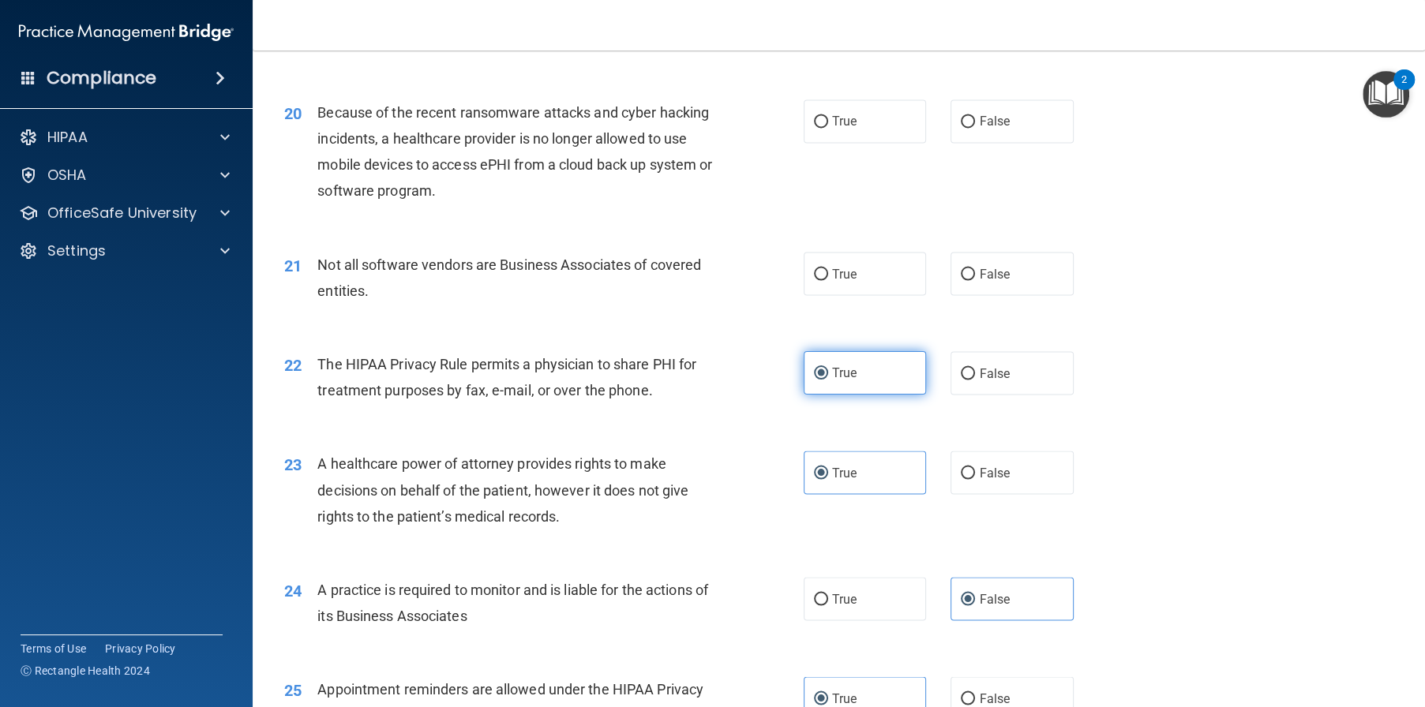
scroll to position [2359, 0]
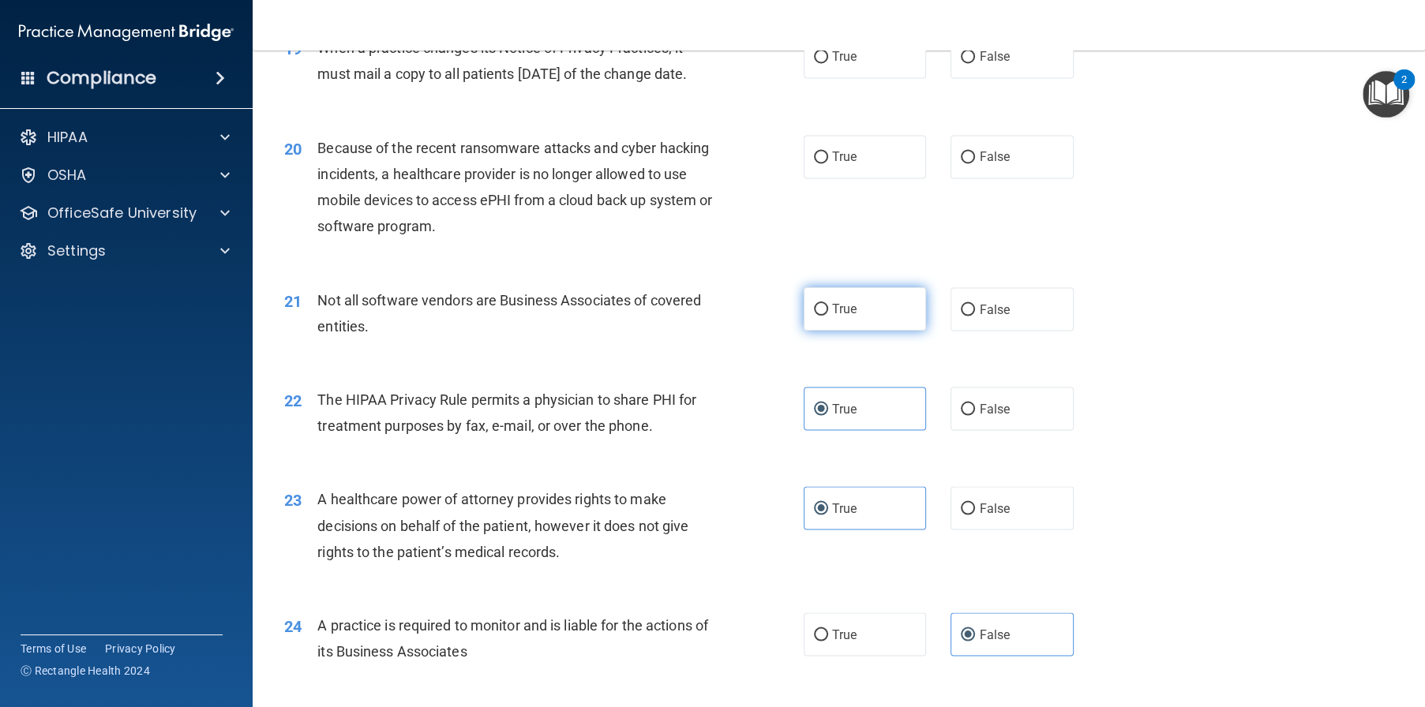
click at [845, 331] on label "True" at bounding box center [865, 308] width 123 height 43
click at [828, 316] on input "True" at bounding box center [821, 310] width 14 height 12
radio input "true"
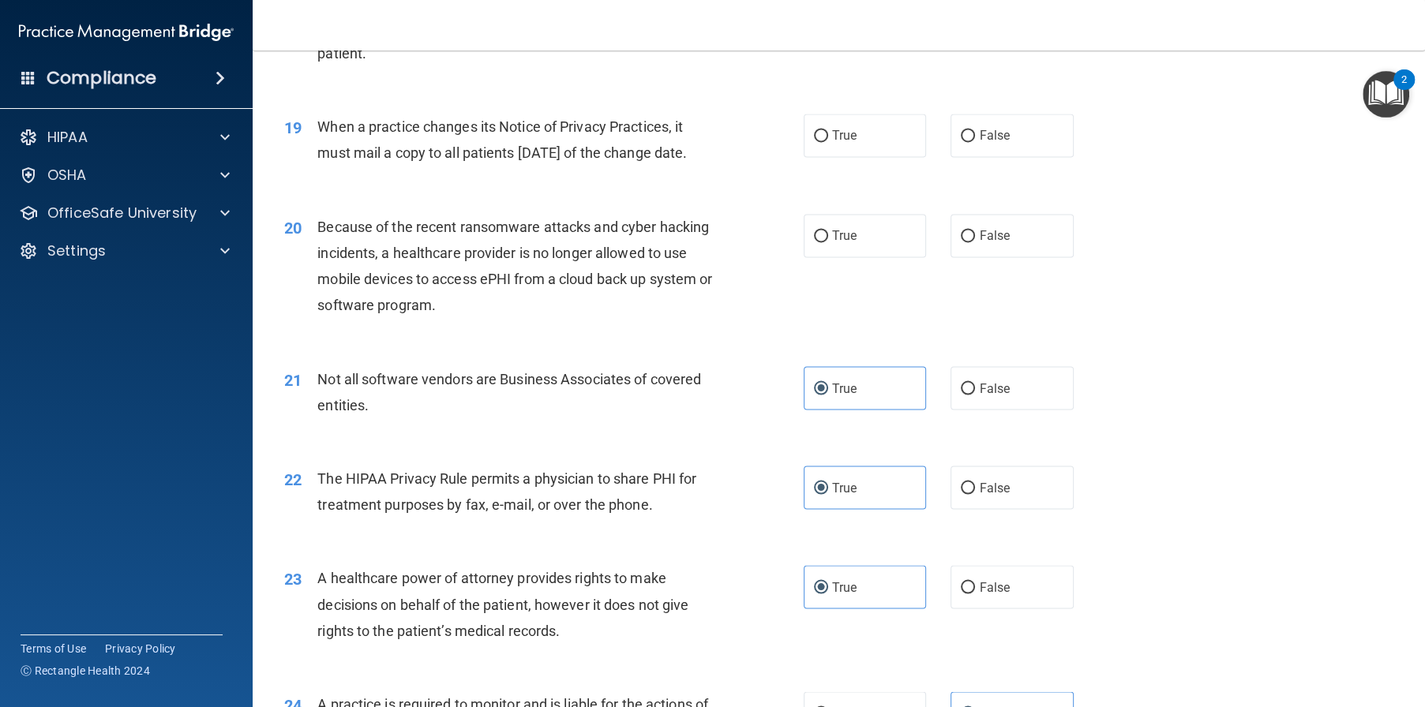
scroll to position [2201, 0]
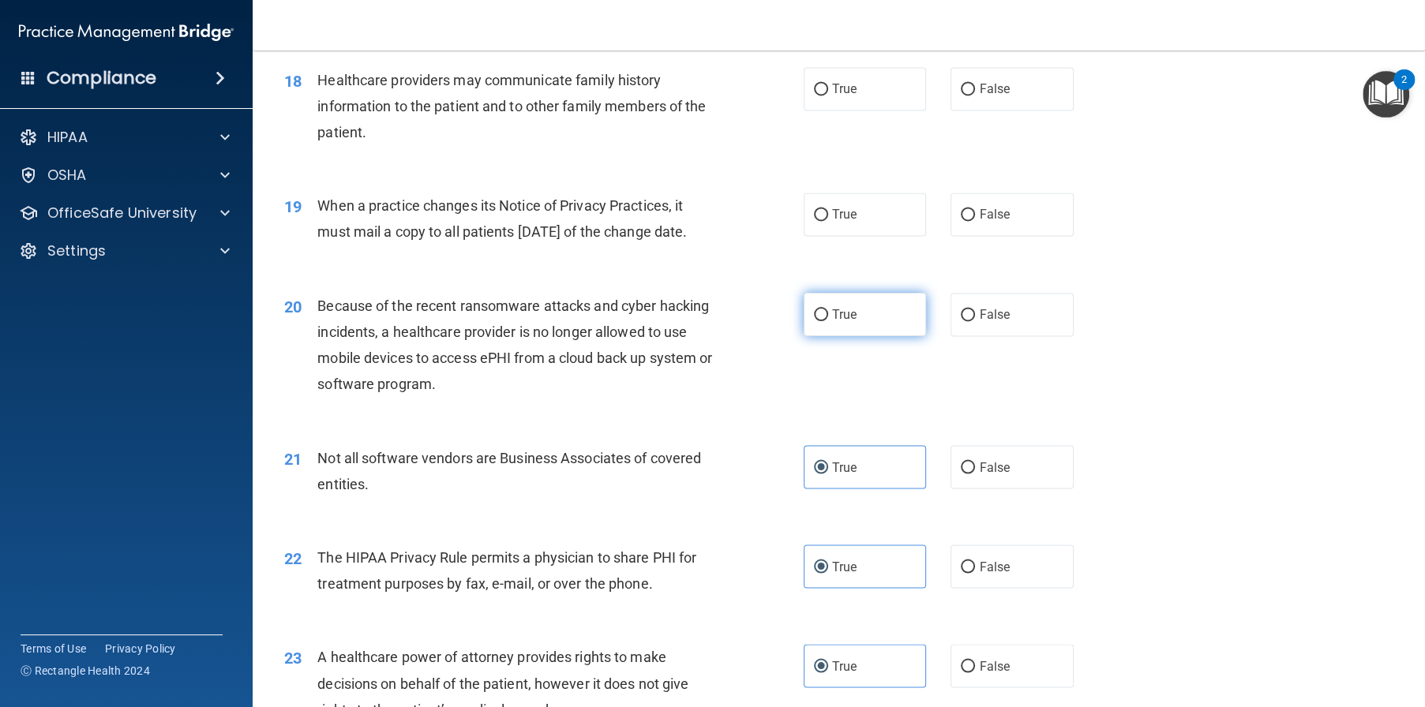
click at [834, 322] on span "True" at bounding box center [844, 314] width 24 height 15
click at [828, 321] on input "True" at bounding box center [821, 315] width 14 height 12
radio input "true"
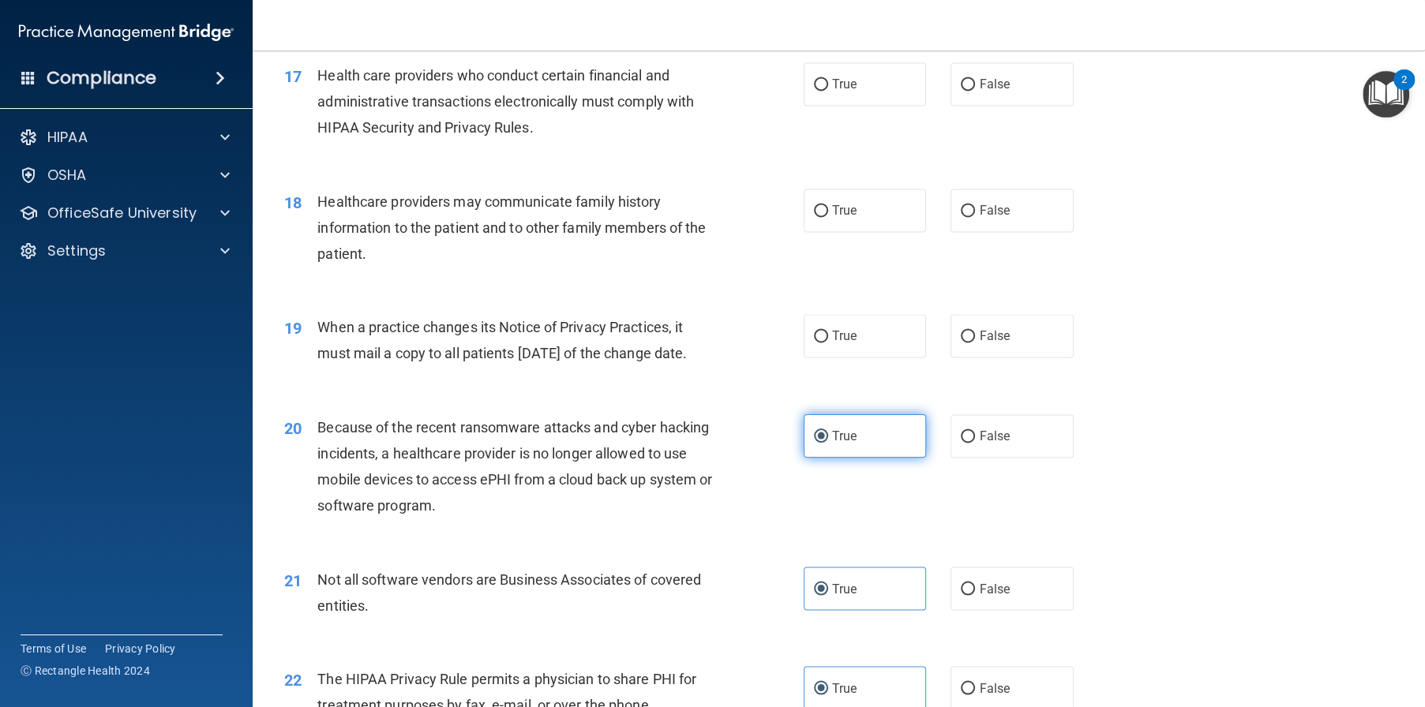
scroll to position [2043, 0]
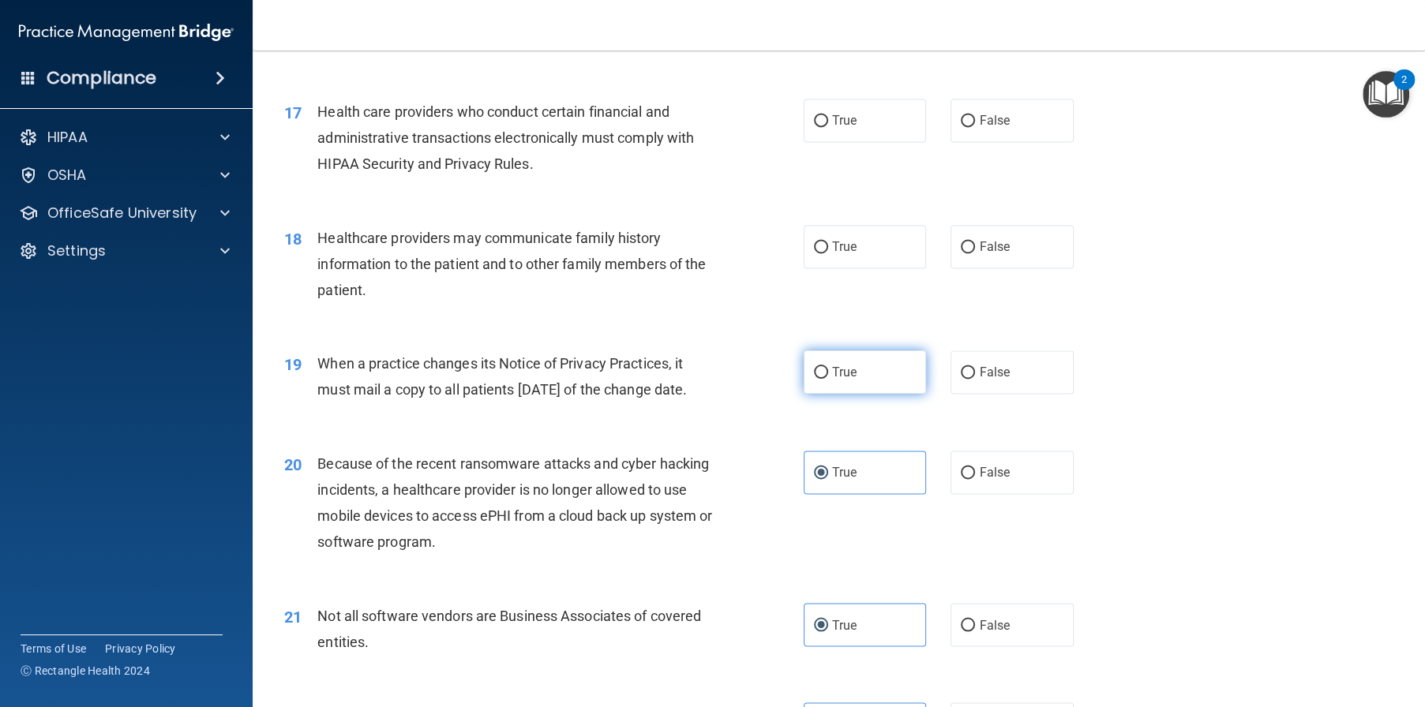
click at [835, 394] on label "True" at bounding box center [865, 371] width 123 height 43
click at [828, 379] on input "True" at bounding box center [821, 373] width 14 height 12
radio input "true"
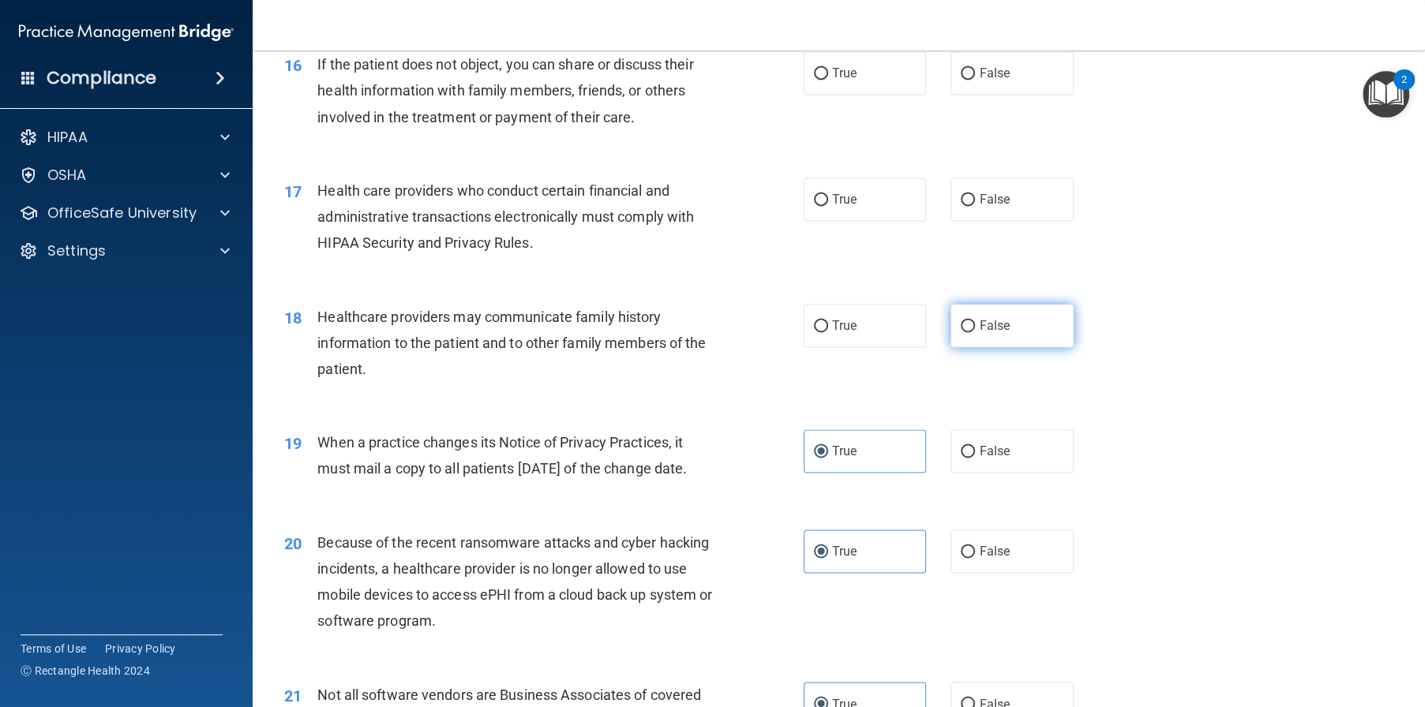
click at [961, 332] on input "False" at bounding box center [968, 327] width 14 height 12
radio input "true"
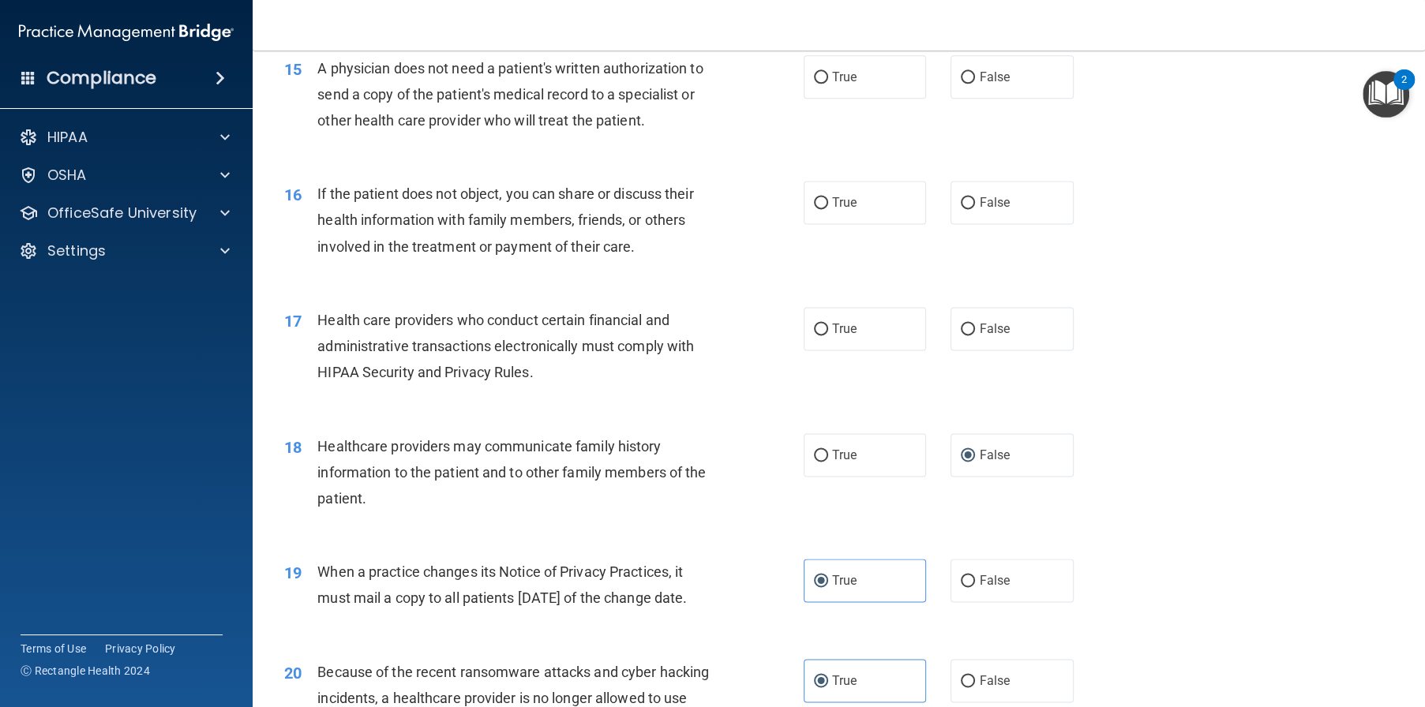
scroll to position [1806, 0]
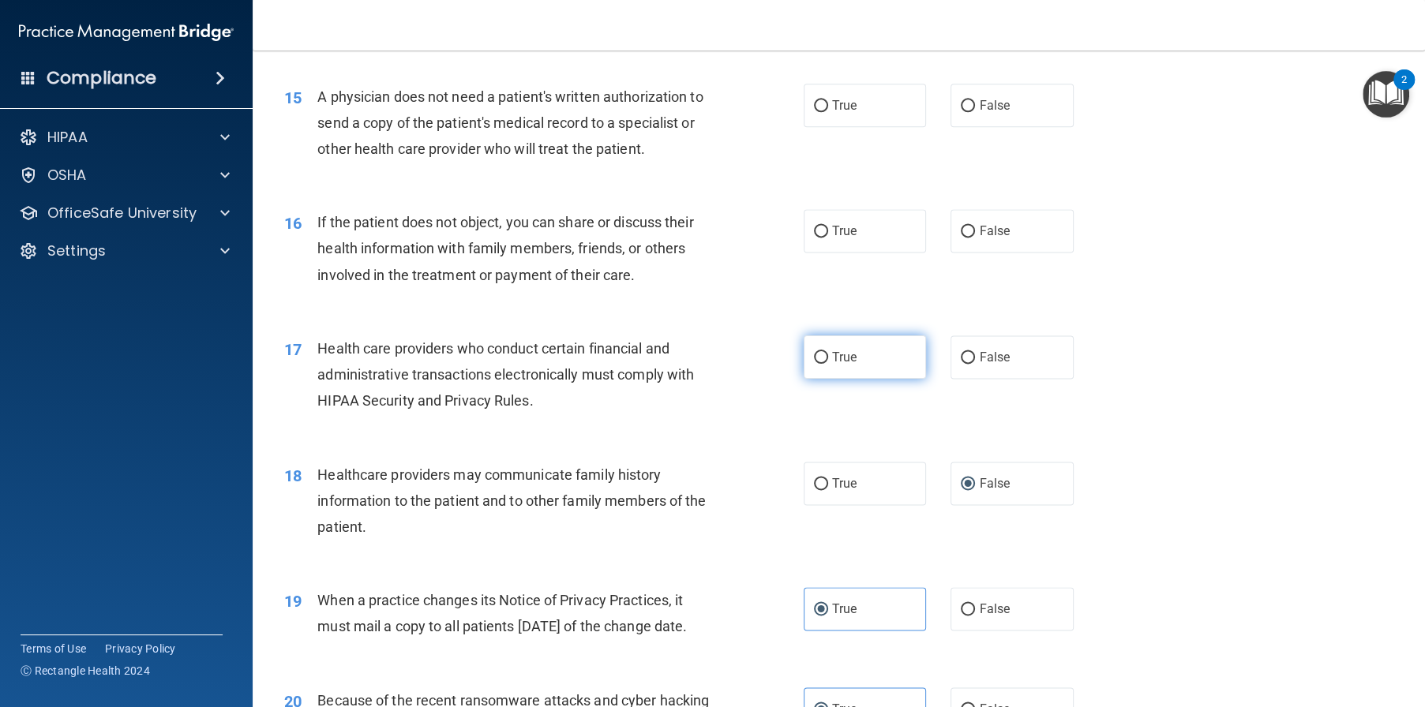
click at [857, 379] on label "True" at bounding box center [865, 356] width 123 height 43
click at [828, 364] on input "True" at bounding box center [821, 358] width 14 height 12
radio input "true"
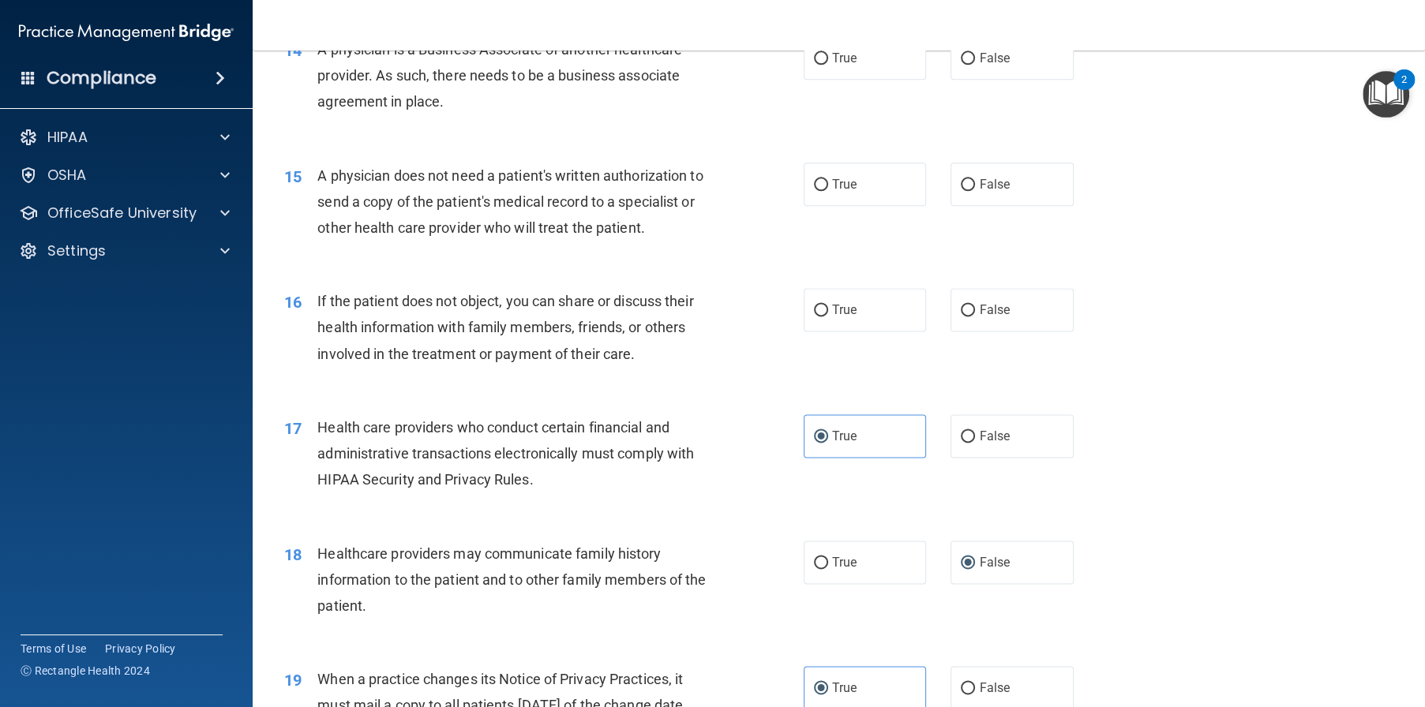
scroll to position [1648, 0]
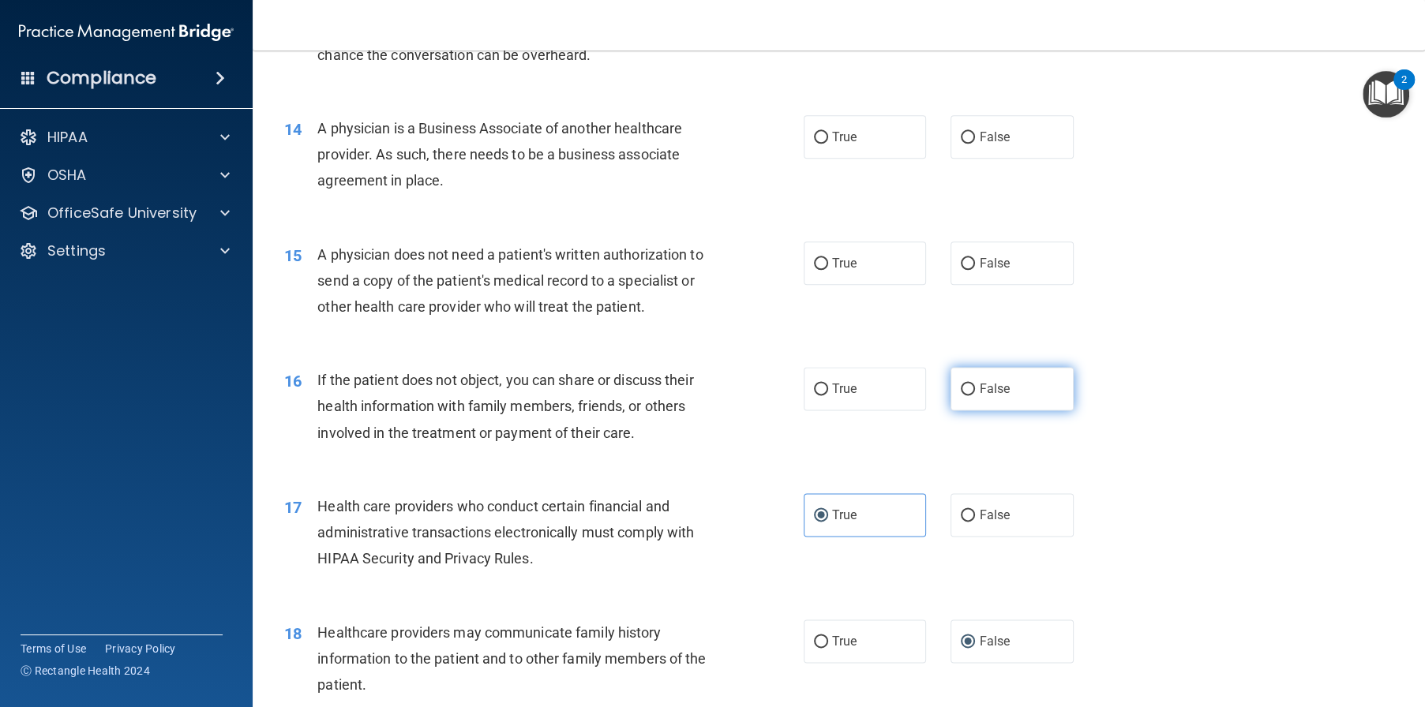
click at [986, 410] on label "False" at bounding box center [1011, 388] width 123 height 43
click at [975, 395] on input "False" at bounding box center [968, 390] width 14 height 12
radio input "true"
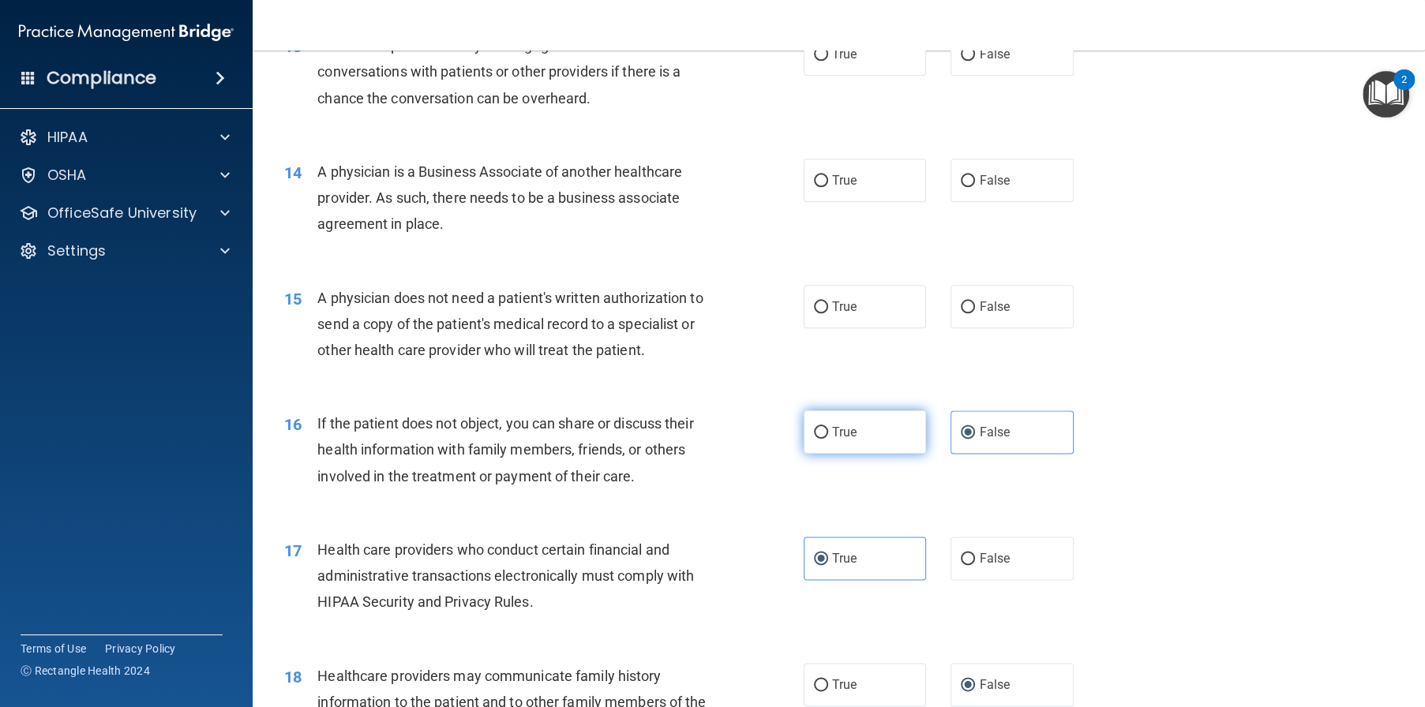
scroll to position [1569, 0]
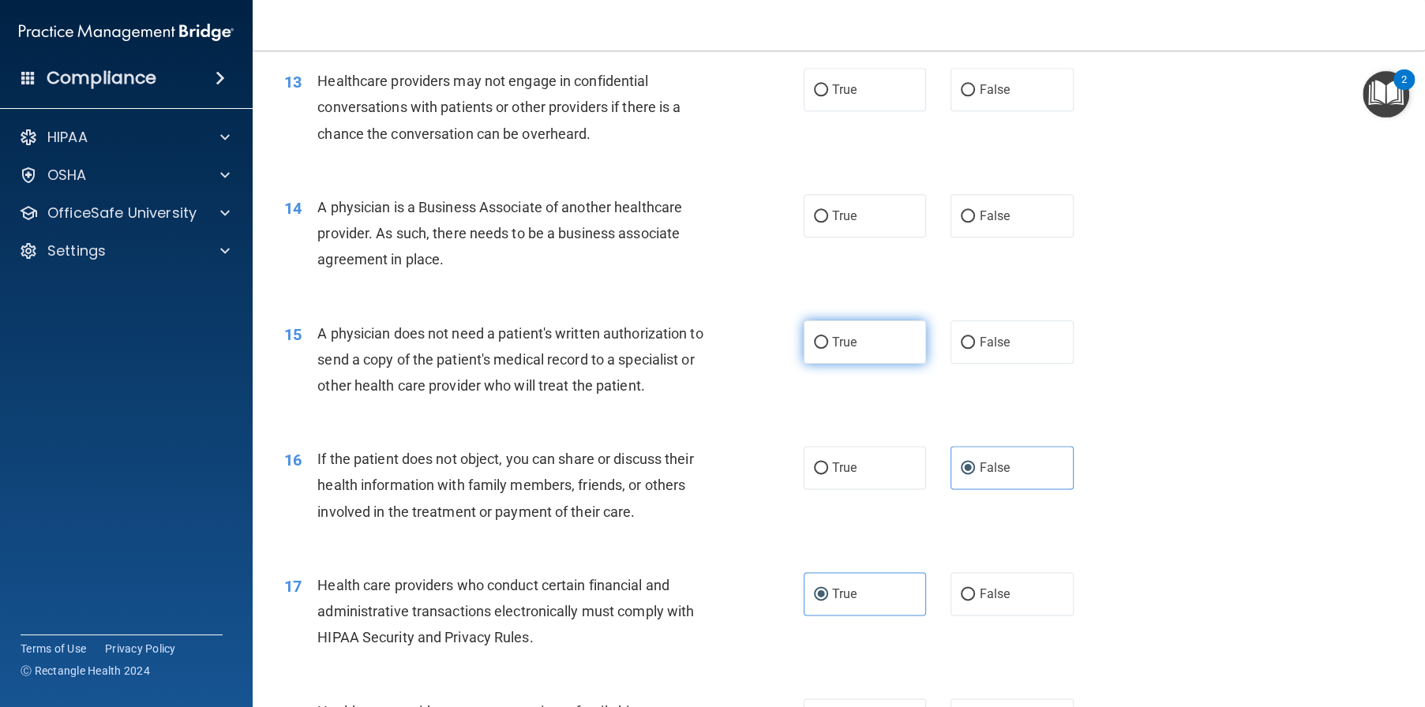
click at [846, 364] on label "True" at bounding box center [865, 342] width 123 height 43
click at [828, 349] on input "True" at bounding box center [821, 343] width 14 height 12
radio input "true"
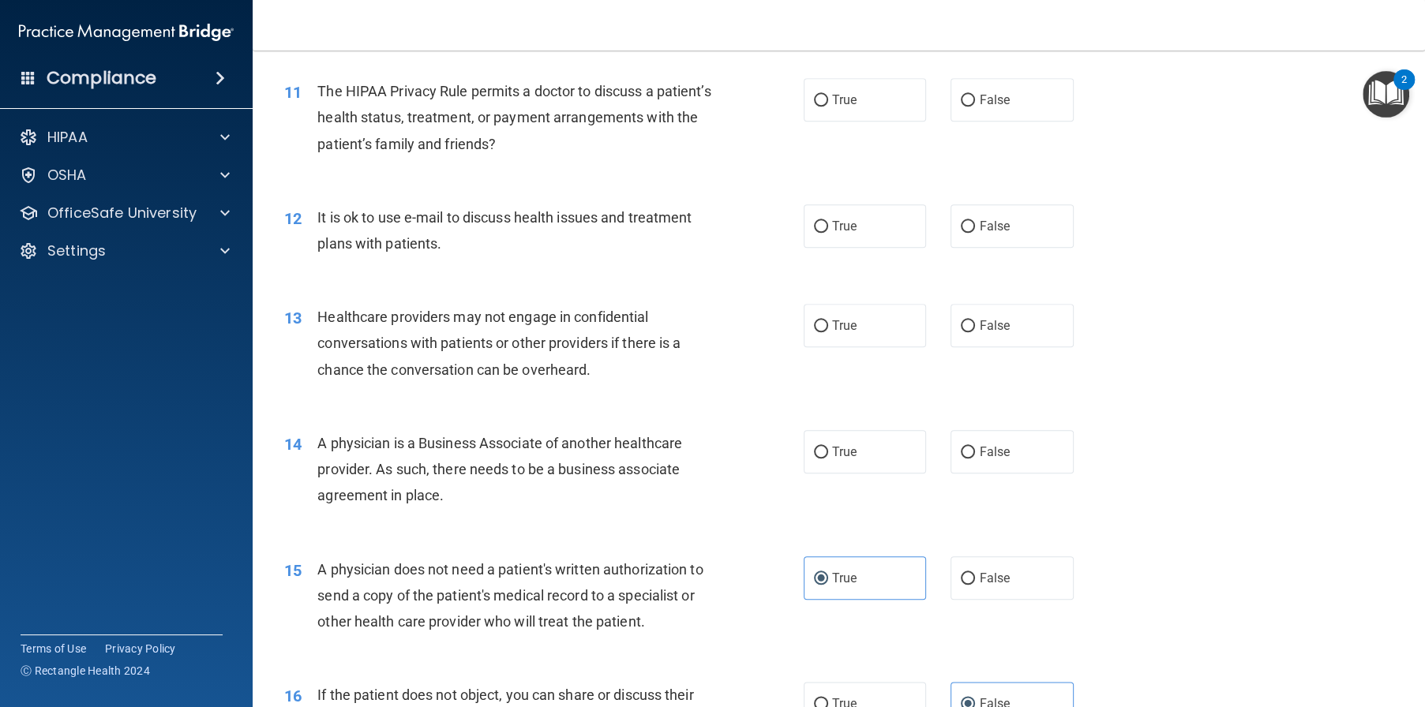
scroll to position [1333, 0]
click at [859, 474] on label "True" at bounding box center [865, 452] width 123 height 43
click at [828, 459] on input "True" at bounding box center [821, 454] width 14 height 12
radio input "true"
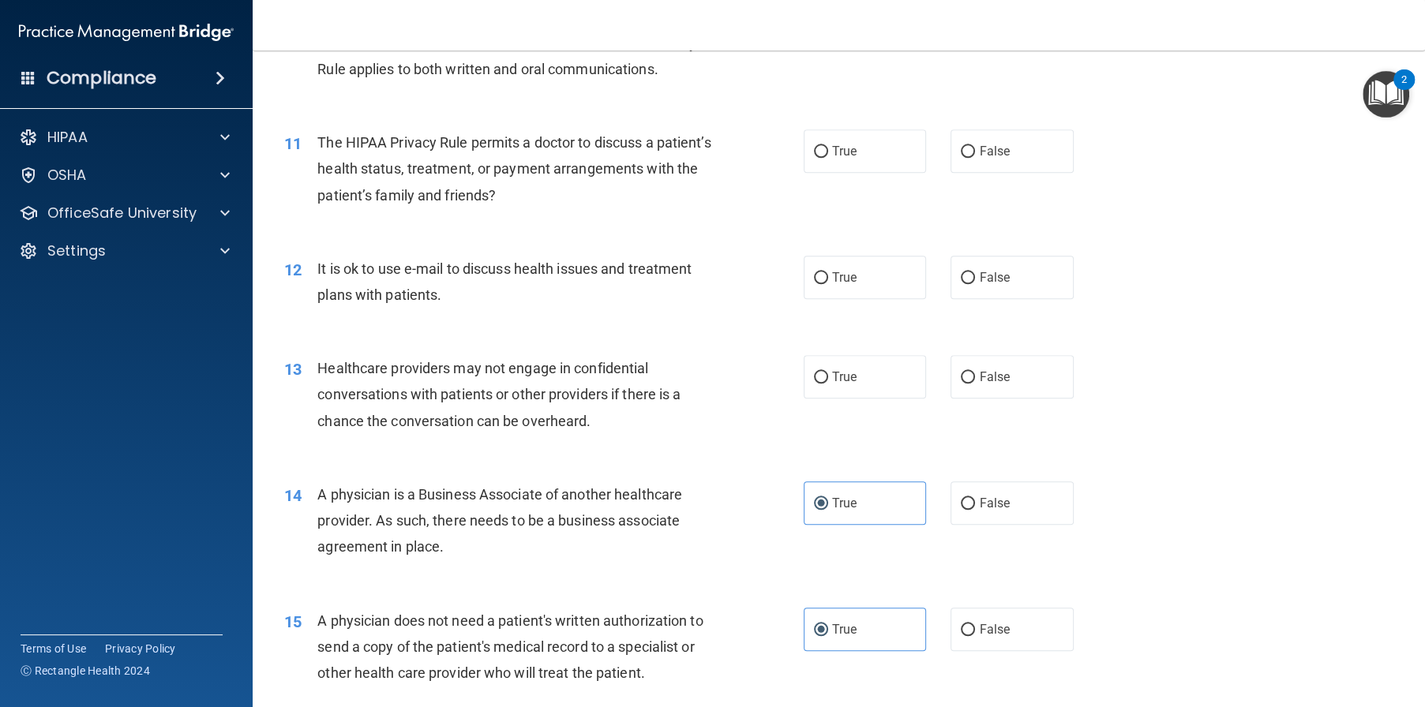
scroll to position [1254, 0]
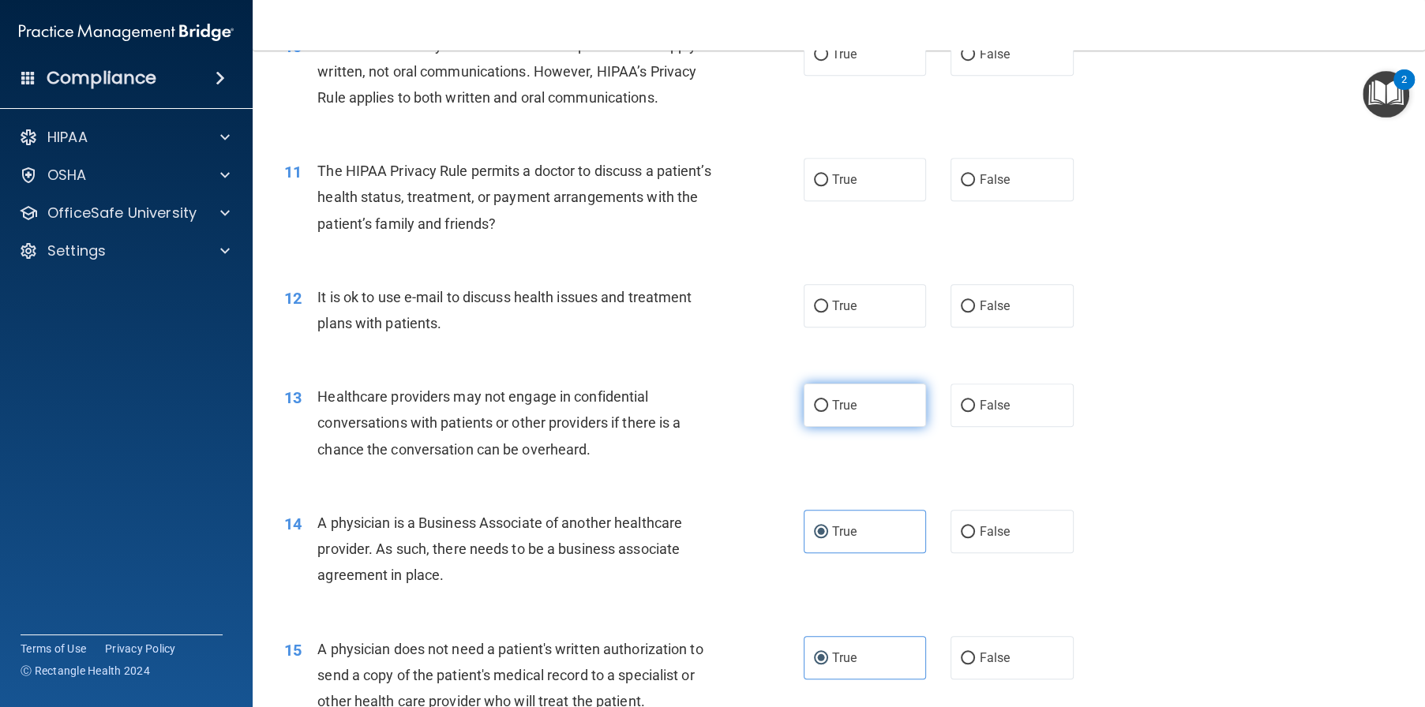
click at [842, 413] on span "True" at bounding box center [844, 405] width 24 height 15
click at [828, 412] on input "True" at bounding box center [821, 406] width 14 height 12
radio input "true"
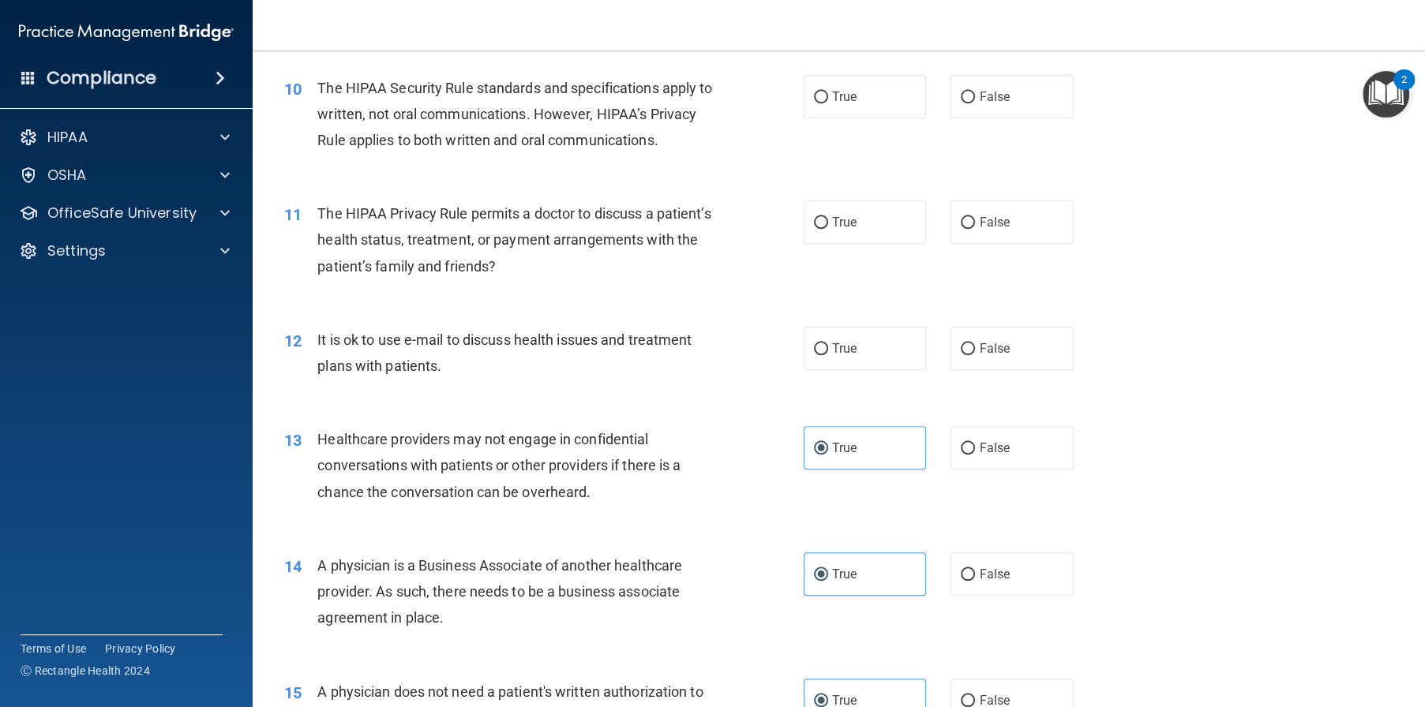
scroll to position [1175, 0]
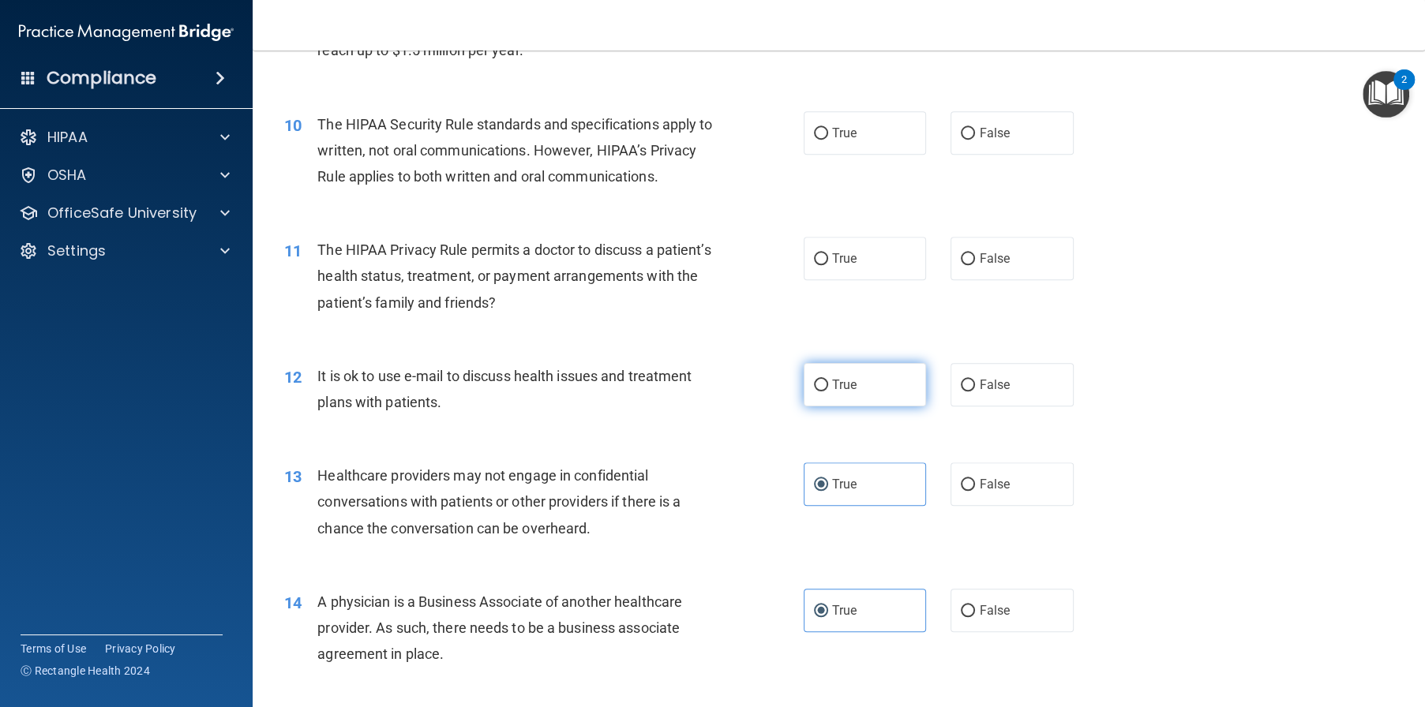
click at [841, 407] on label "True" at bounding box center [865, 384] width 123 height 43
click at [828, 392] on input "True" at bounding box center [821, 386] width 14 height 12
radio input "true"
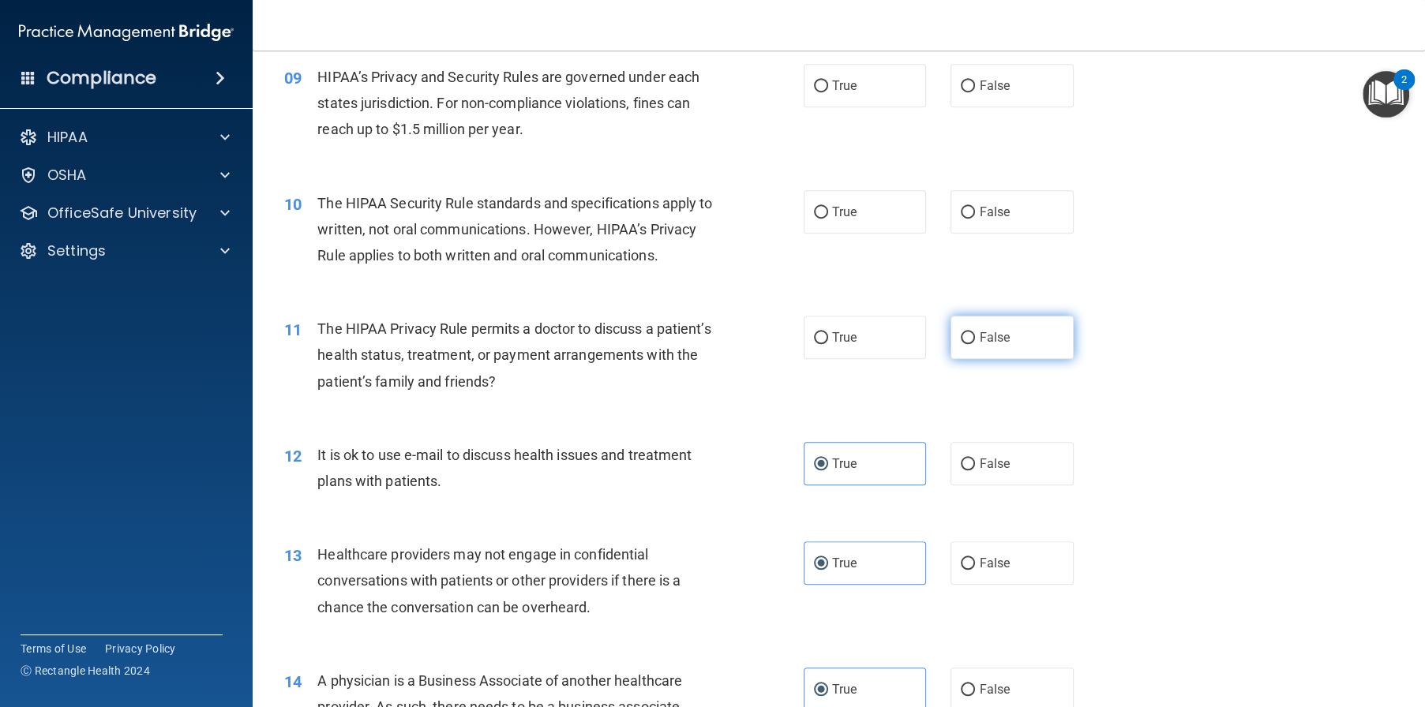
click at [950, 359] on label "False" at bounding box center [1011, 337] width 123 height 43
click at [961, 344] on input "False" at bounding box center [968, 338] width 14 height 12
radio input "true"
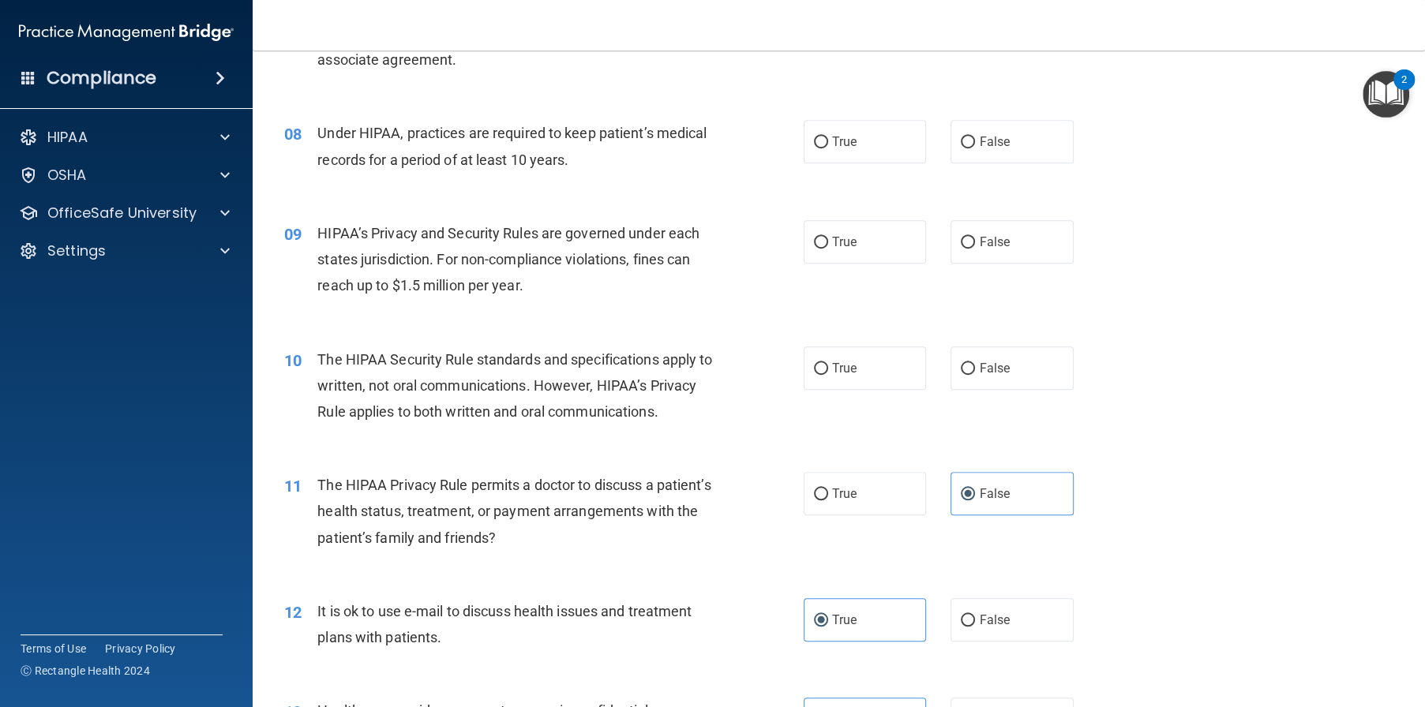
scroll to position [938, 0]
click at [858, 392] on label "True" at bounding box center [865, 369] width 123 height 43
click at [828, 377] on input "True" at bounding box center [821, 371] width 14 height 12
radio input "true"
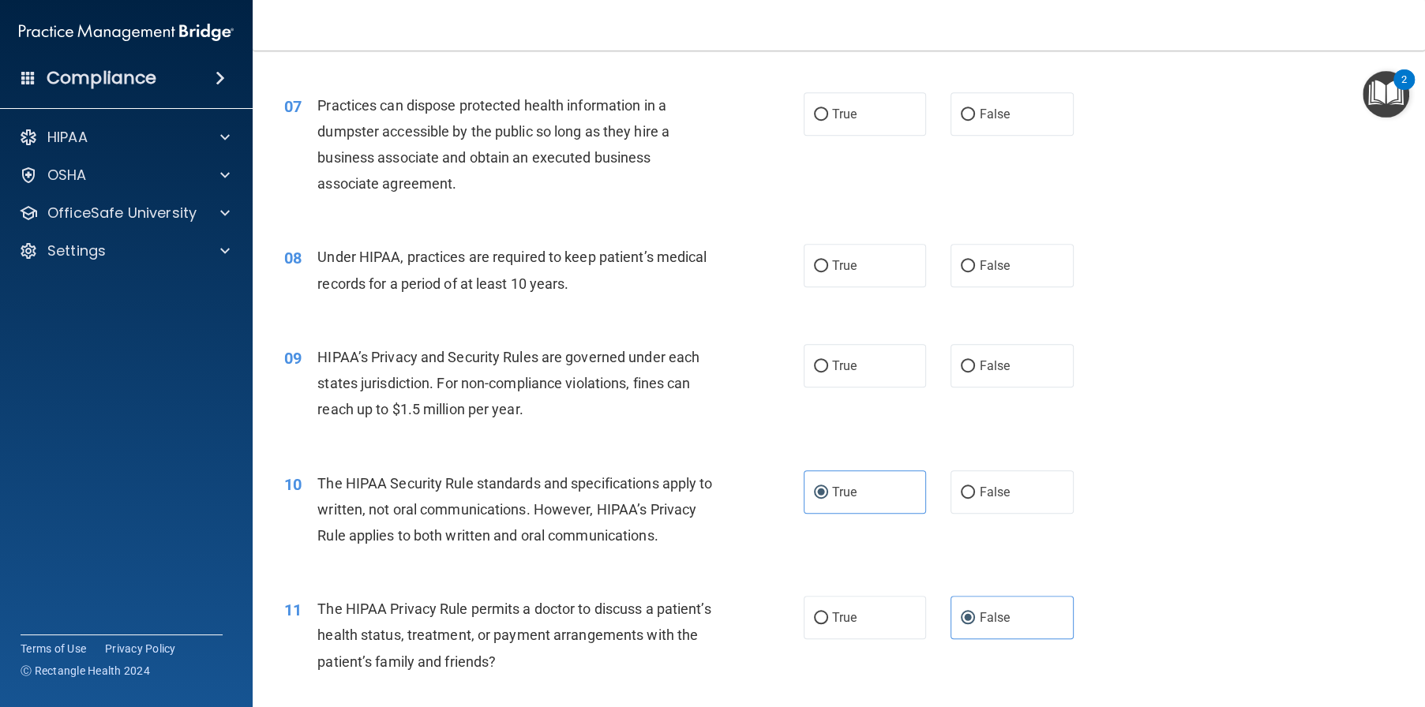
scroll to position [780, 0]
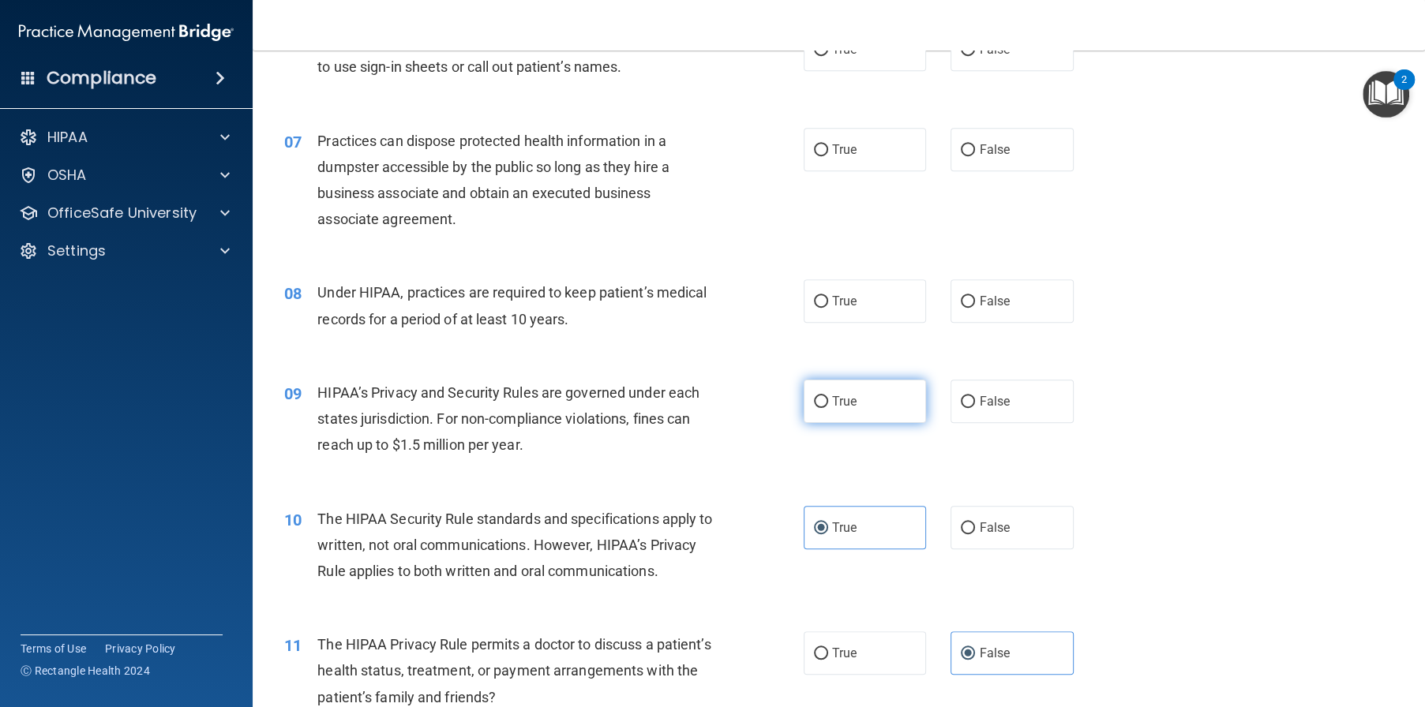
click at [883, 422] on label "True" at bounding box center [865, 401] width 123 height 43
click at [828, 408] on input "True" at bounding box center [821, 402] width 14 height 12
radio input "true"
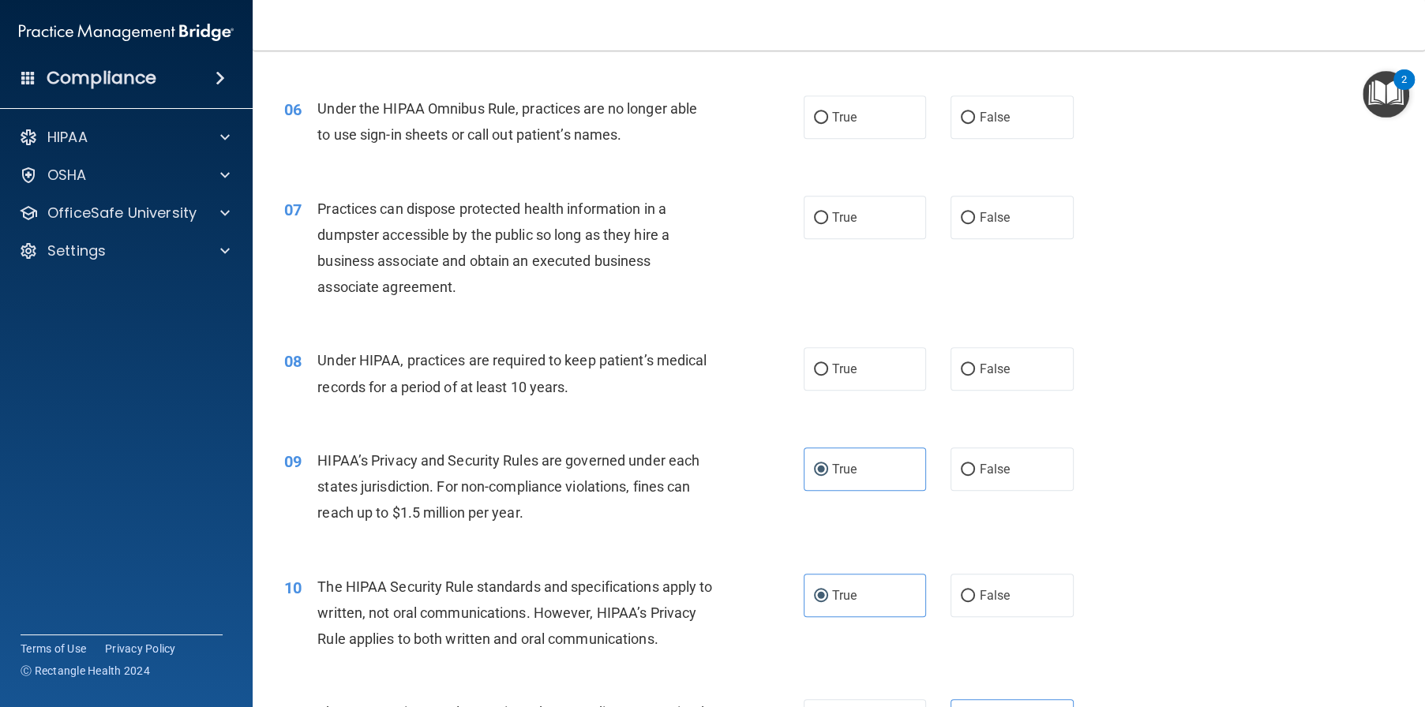
scroll to position [622, 0]
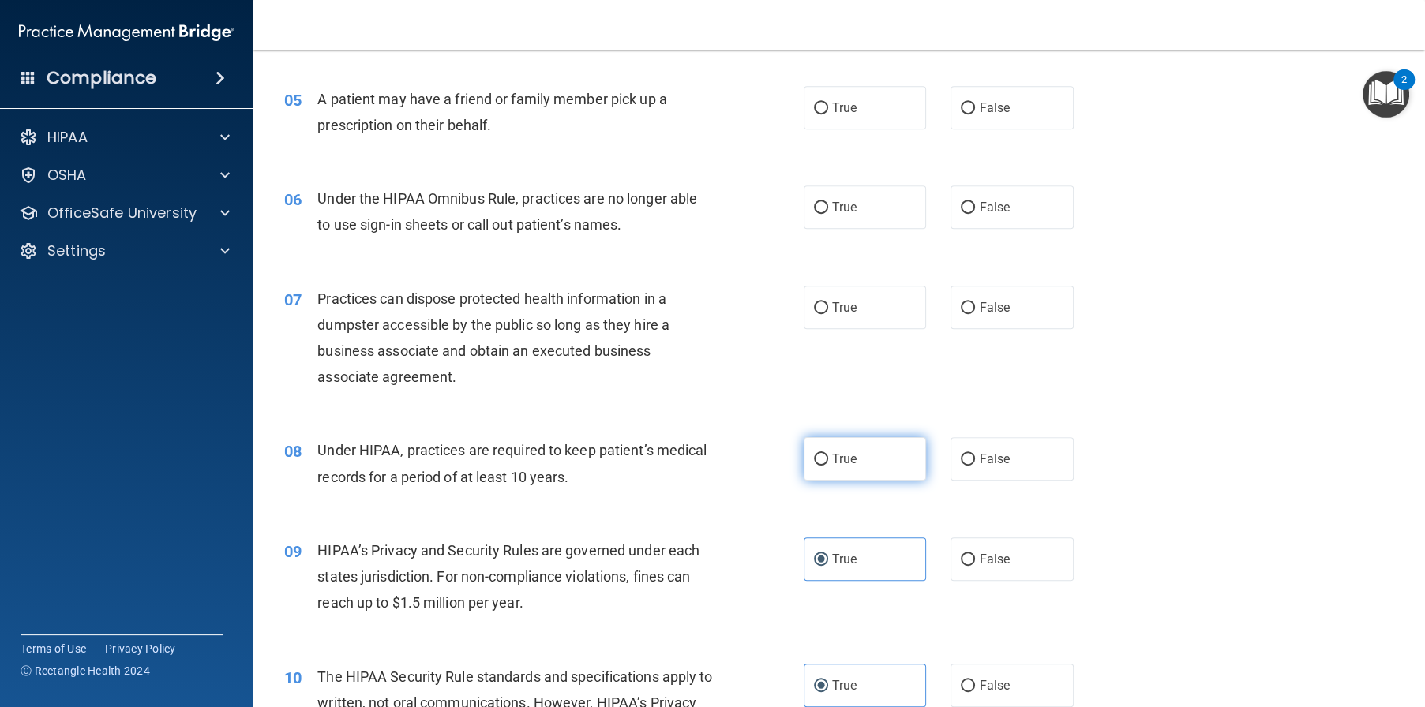
click at [888, 481] on label "True" at bounding box center [865, 458] width 123 height 43
click at [828, 466] on input "True" at bounding box center [821, 460] width 14 height 12
radio input "true"
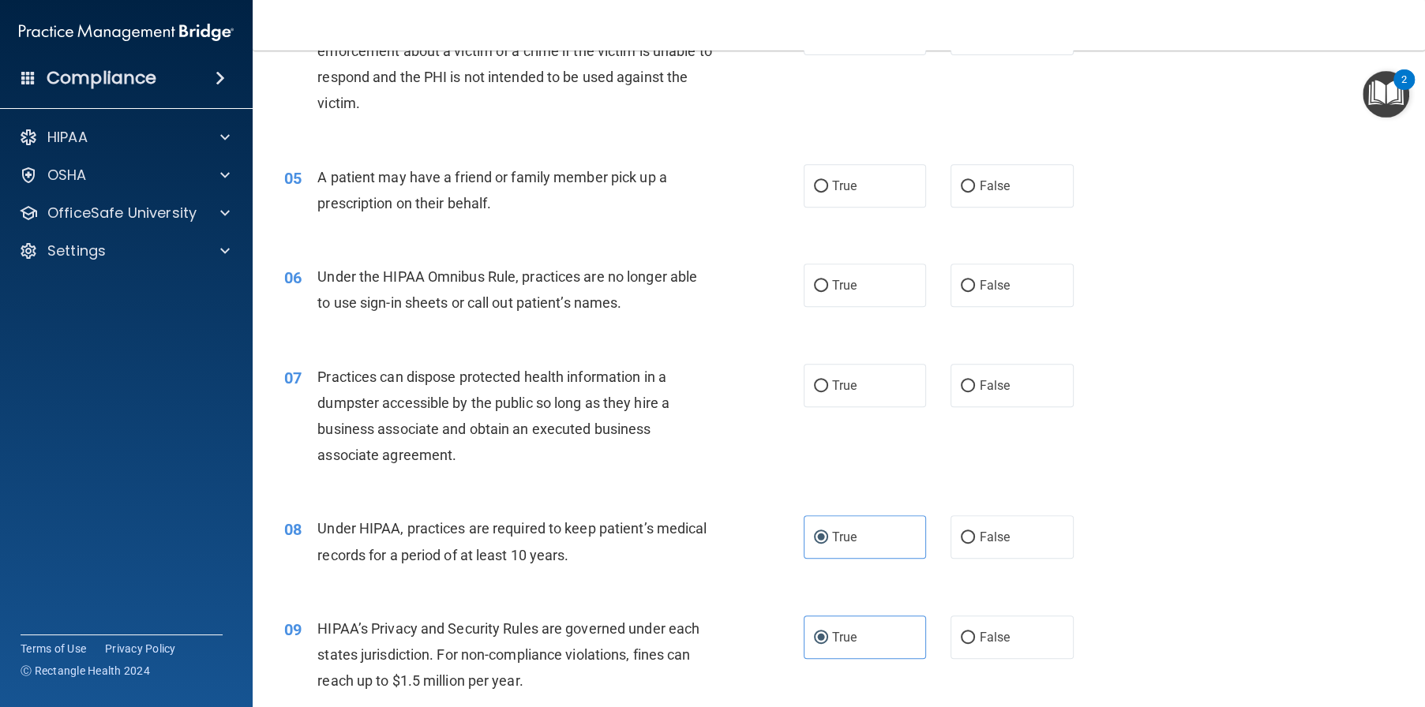
scroll to position [543, 0]
click at [1021, 408] on label "False" at bounding box center [1011, 386] width 123 height 43
click at [975, 393] on input "False" at bounding box center [968, 387] width 14 height 12
radio input "true"
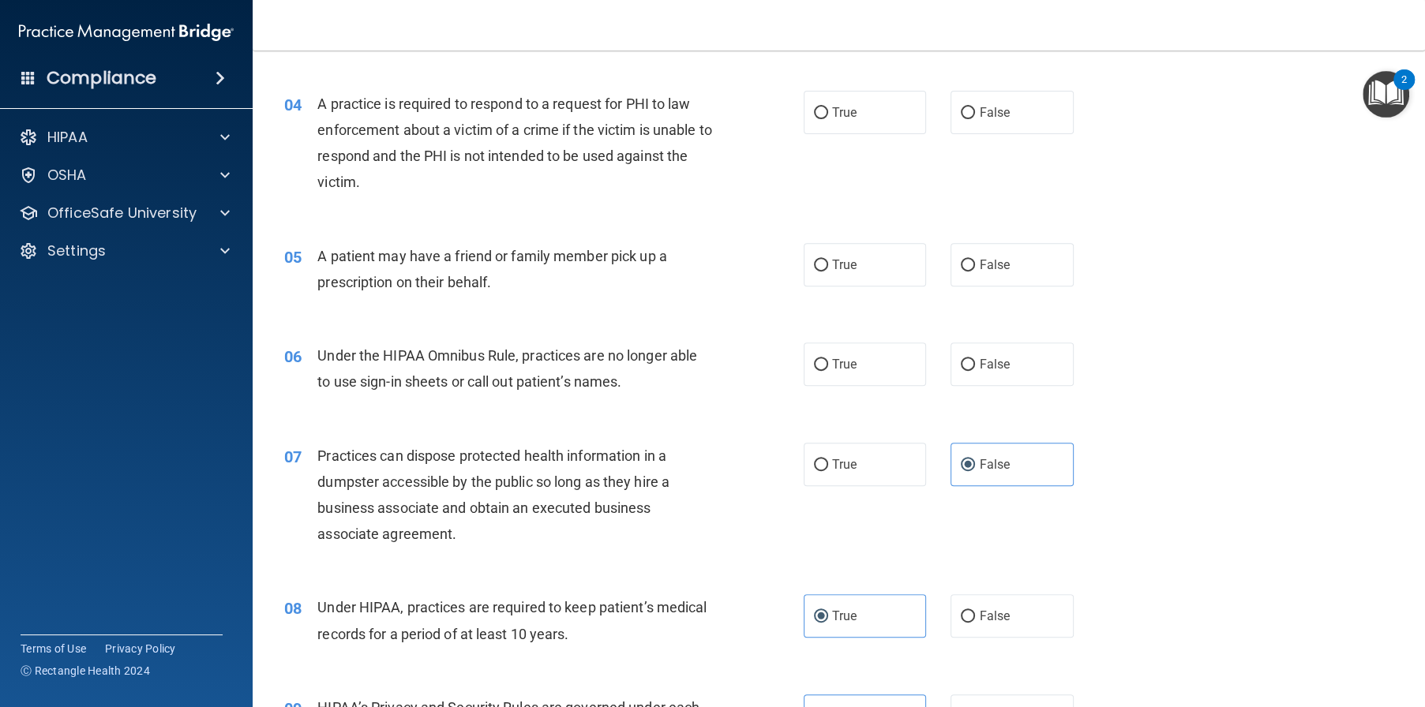
scroll to position [464, 0]
click at [834, 377] on label "True" at bounding box center [865, 364] width 123 height 43
click at [828, 372] on input "True" at bounding box center [821, 366] width 14 height 12
radio input "true"
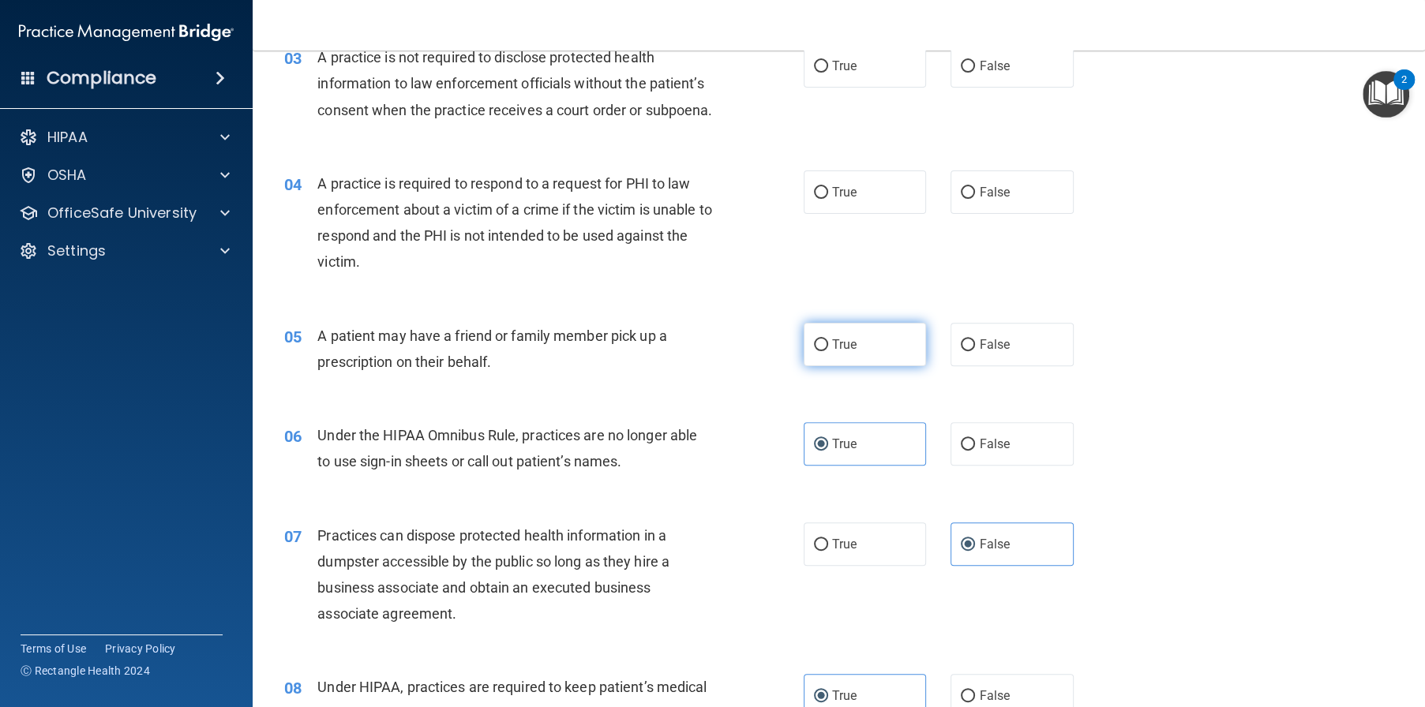
click at [909, 366] on label "True" at bounding box center [865, 344] width 123 height 43
click at [828, 351] on input "True" at bounding box center [821, 345] width 14 height 12
radio input "true"
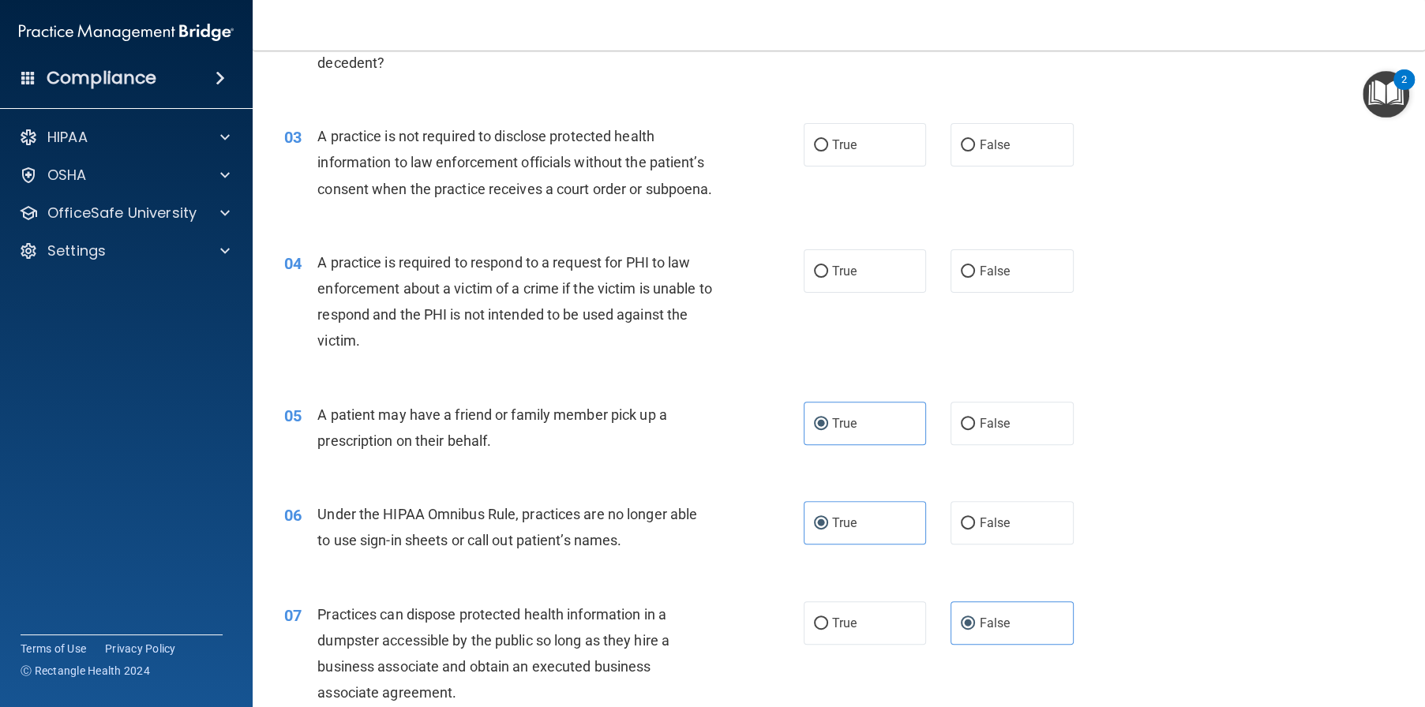
scroll to position [227, 0]
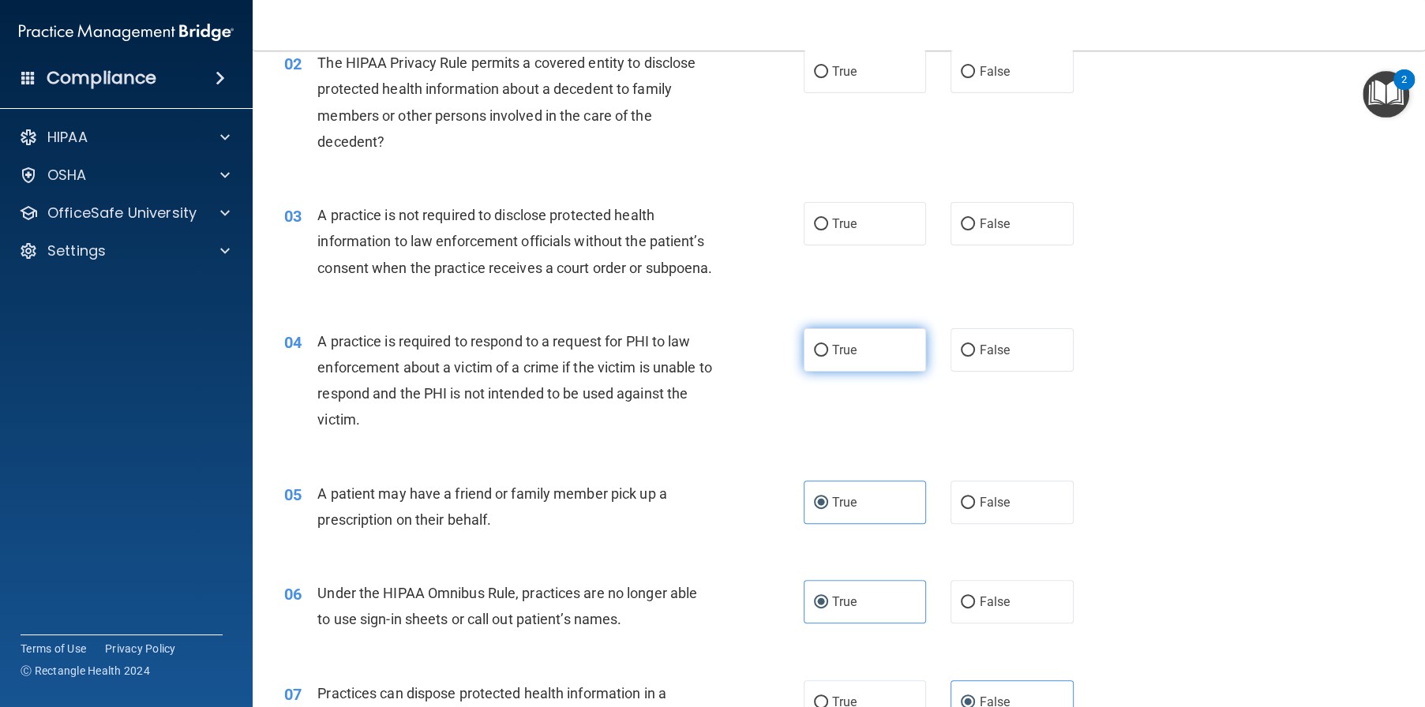
click at [879, 372] on label "True" at bounding box center [865, 349] width 123 height 43
click at [828, 357] on input "True" at bounding box center [821, 351] width 14 height 12
radio input "true"
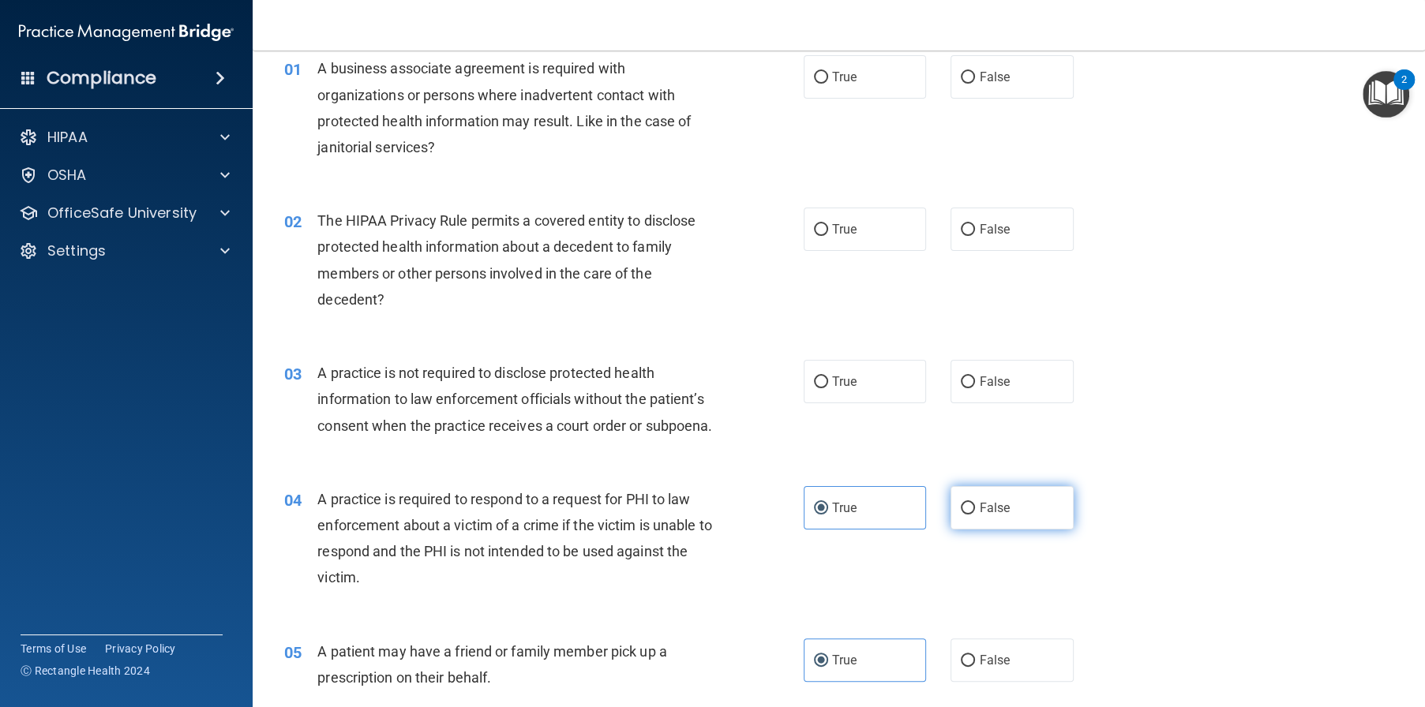
scroll to position [0, 0]
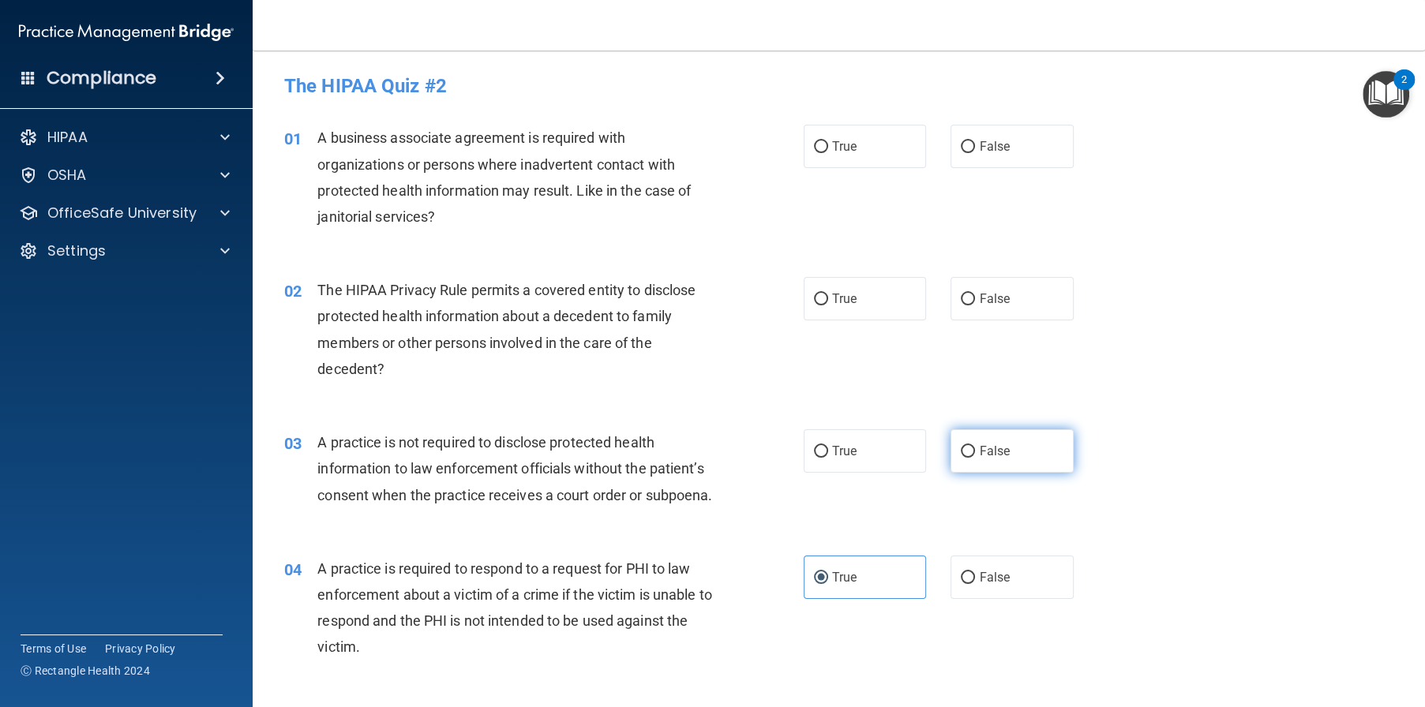
click at [961, 457] on input "False" at bounding box center [968, 452] width 14 height 12
radio input "true"
click at [1010, 296] on label "False" at bounding box center [1011, 298] width 123 height 43
click at [975, 296] on input "False" at bounding box center [968, 300] width 14 height 12
radio input "true"
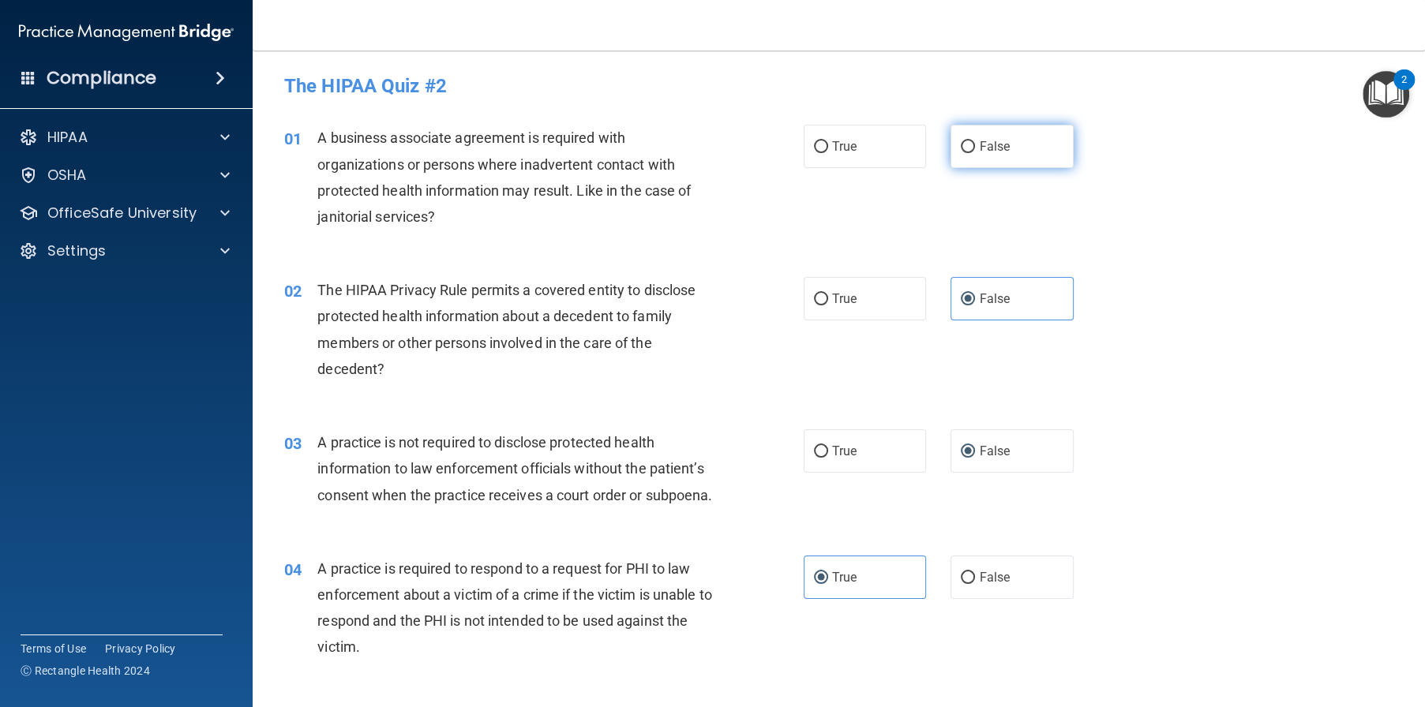
click at [984, 143] on span "False" at bounding box center [994, 146] width 31 height 15
click at [975, 143] on input "False" at bounding box center [968, 147] width 14 height 12
radio input "true"
click at [875, 179] on div "01 A business associate agreement is required with organizations or persons whe…" at bounding box center [838, 181] width 1133 height 152
click at [873, 156] on label "True" at bounding box center [865, 146] width 123 height 43
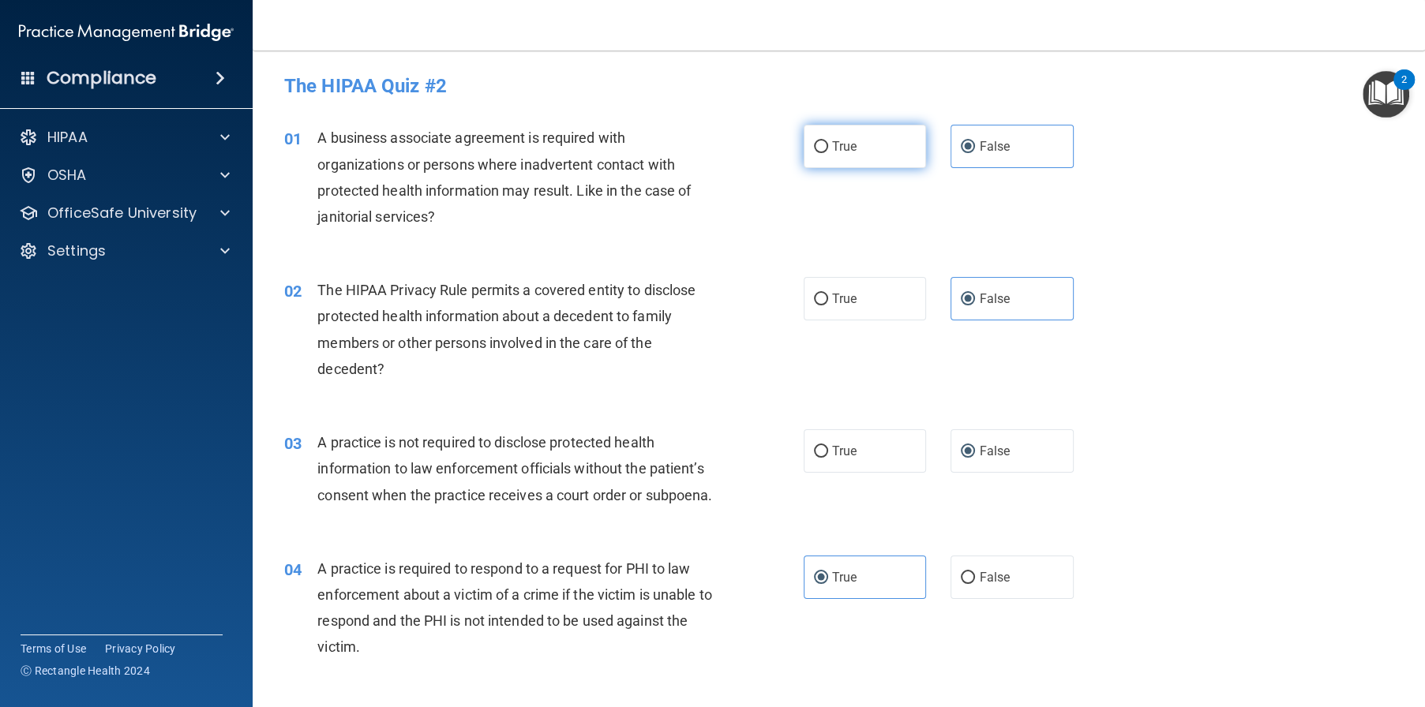
click at [828, 153] on input "True" at bounding box center [821, 147] width 14 height 12
radio input "true"
radio input "false"
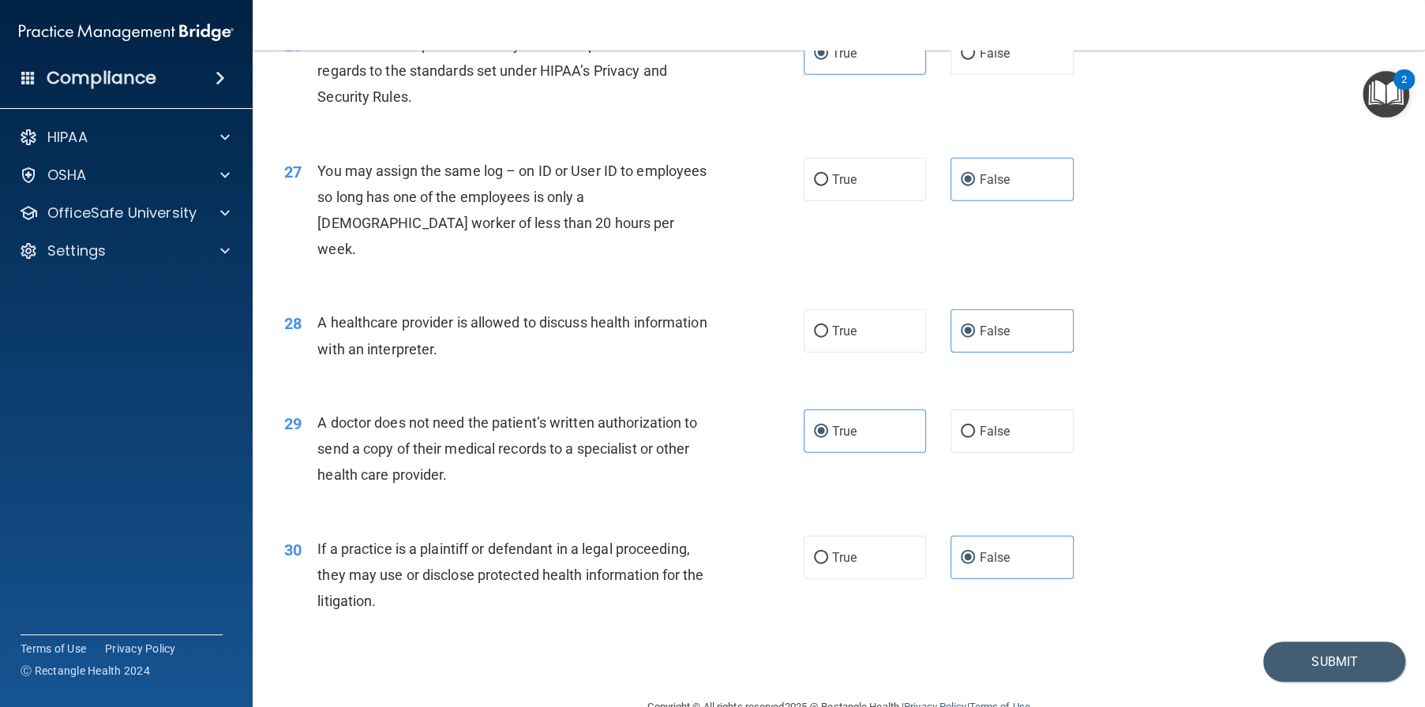
scroll to position [3227, 0]
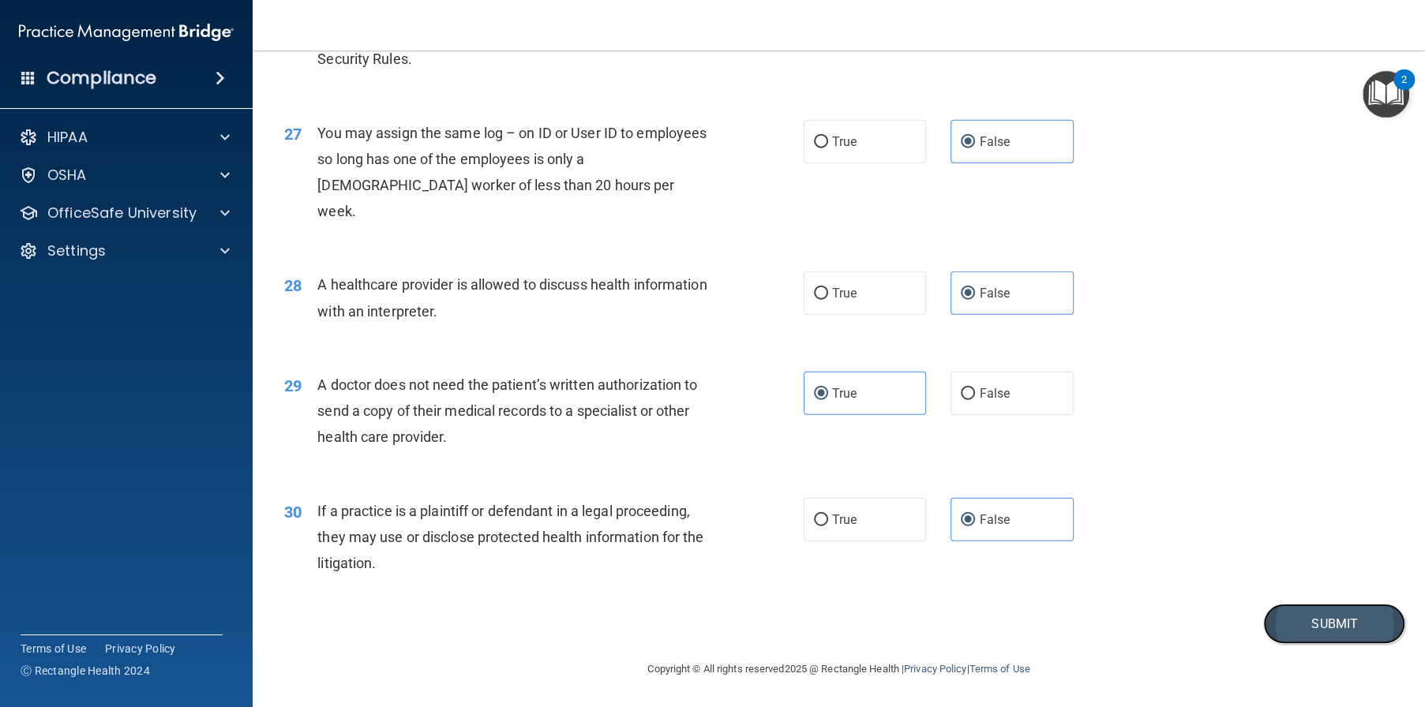
click at [1316, 631] on button "Submit" at bounding box center [1334, 624] width 142 height 40
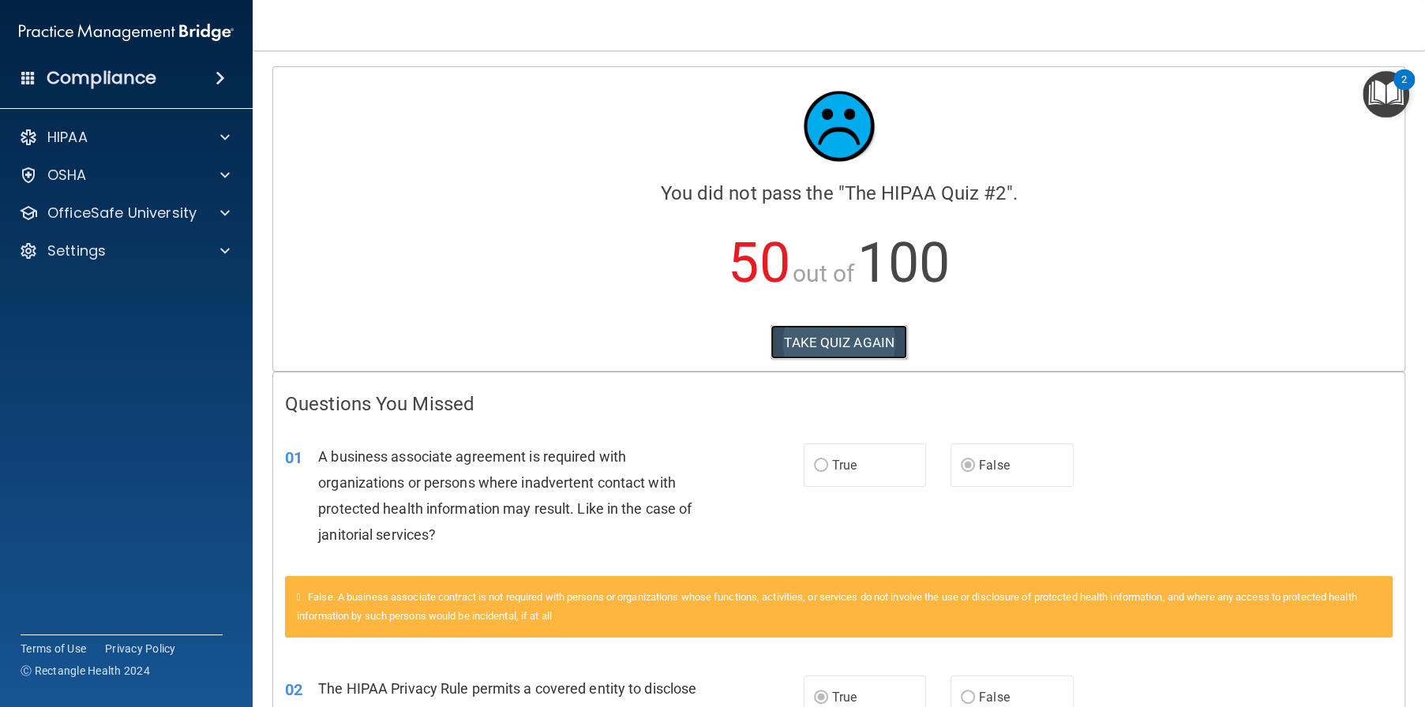
click at [835, 336] on button "TAKE QUIZ AGAIN" at bounding box center [838, 342] width 137 height 35
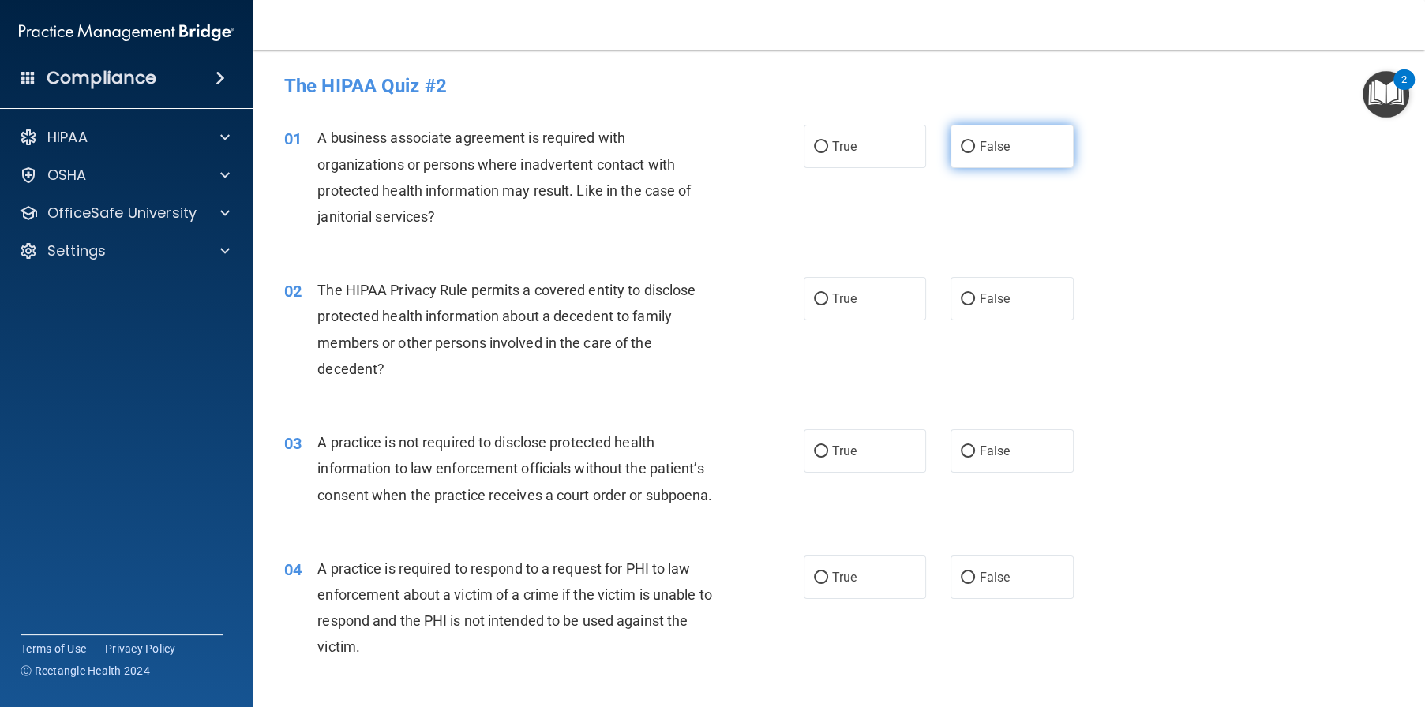
click at [964, 152] on input "False" at bounding box center [968, 147] width 14 height 12
radio input "true"
click at [822, 292] on label "True" at bounding box center [865, 298] width 123 height 43
click at [822, 294] on input "True" at bounding box center [821, 300] width 14 height 12
radio input "true"
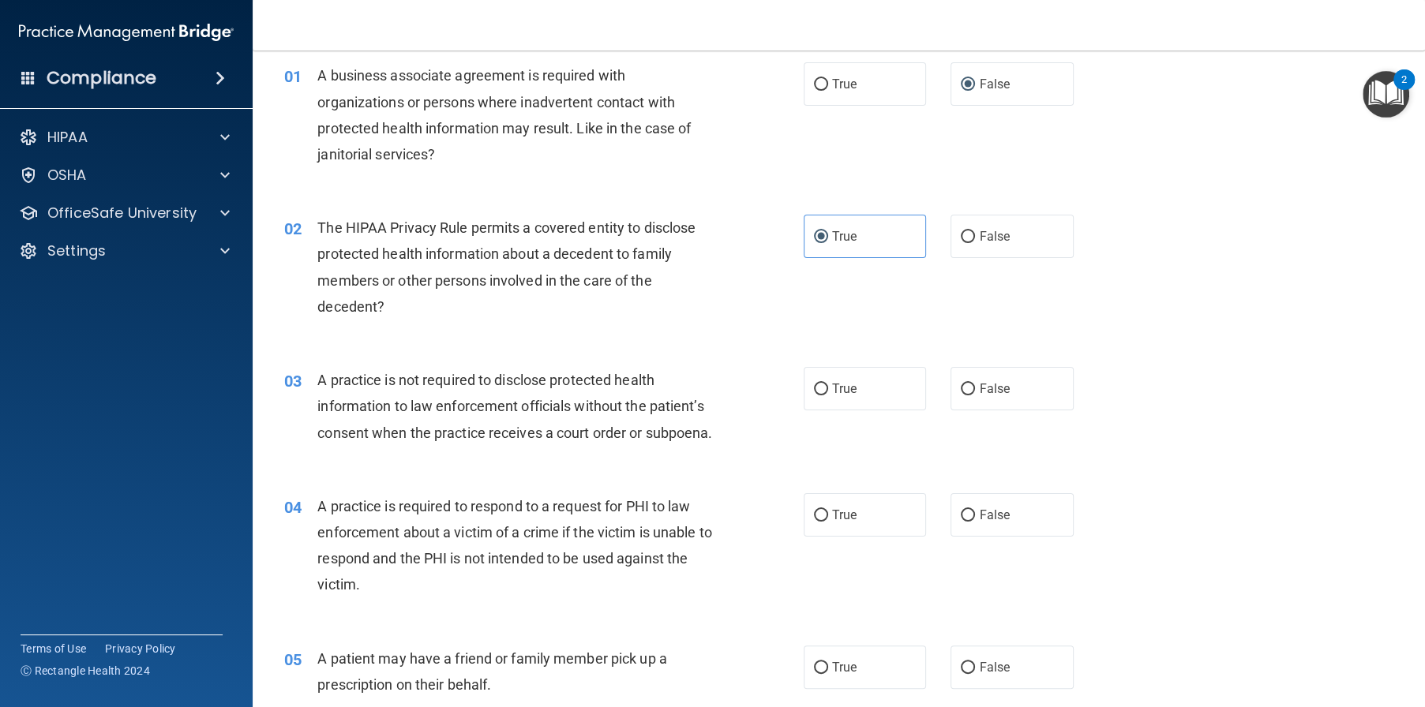
scroll to position [158, 0]
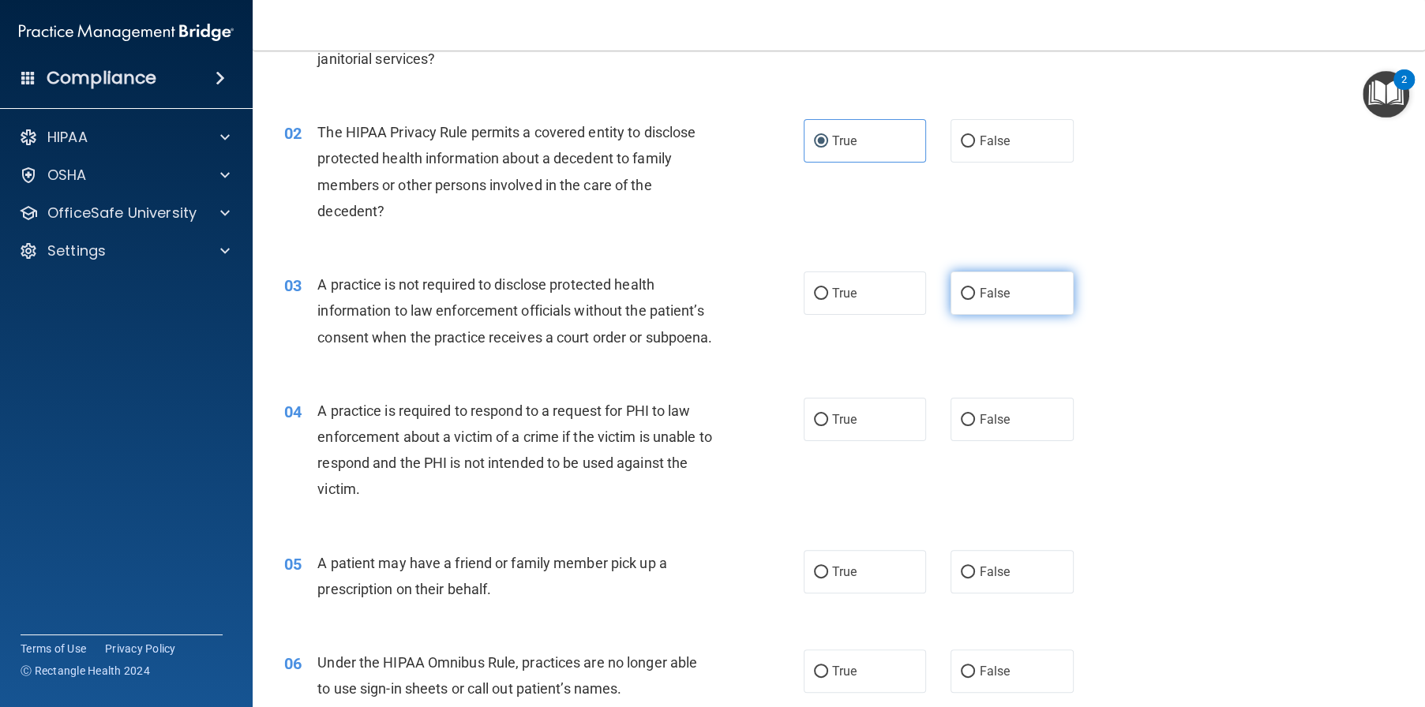
click at [1013, 294] on label "False" at bounding box center [1011, 293] width 123 height 43
click at [975, 294] on input "False" at bounding box center [968, 294] width 14 height 12
radio input "true"
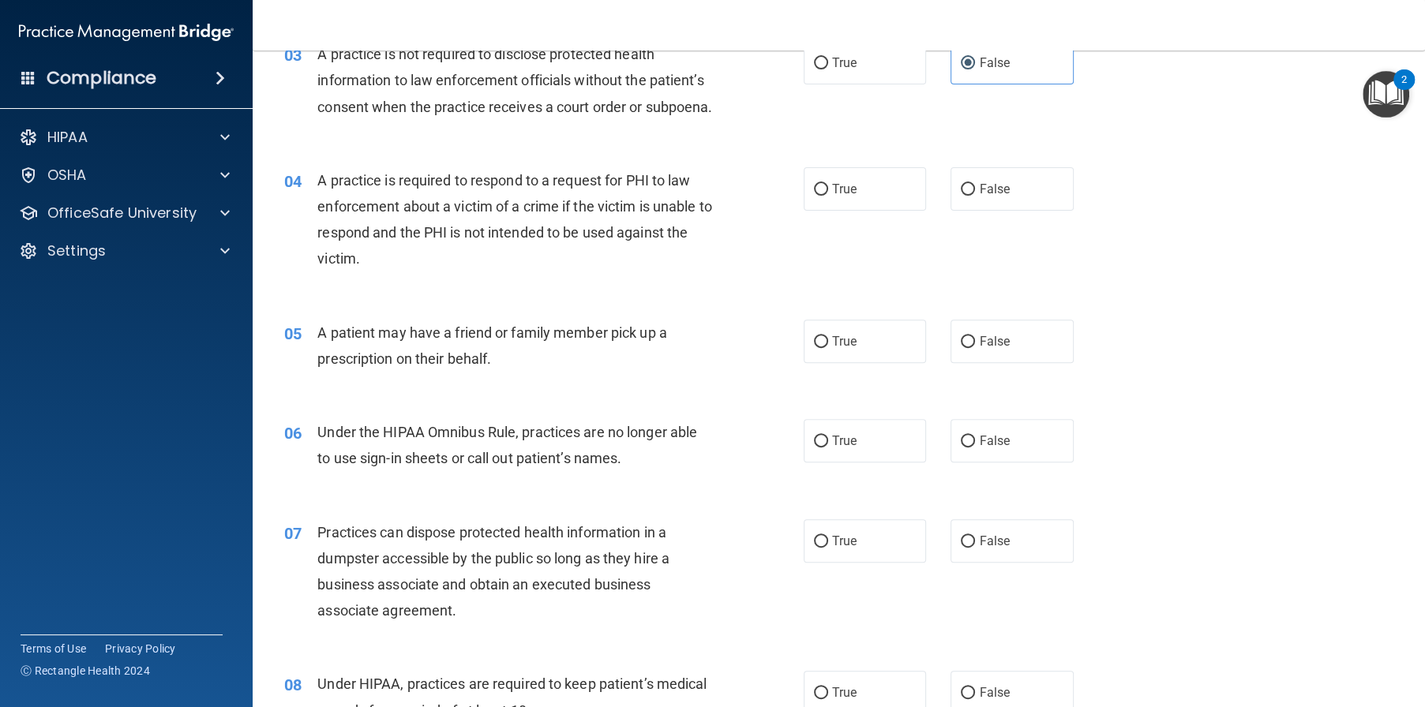
scroll to position [395, 0]
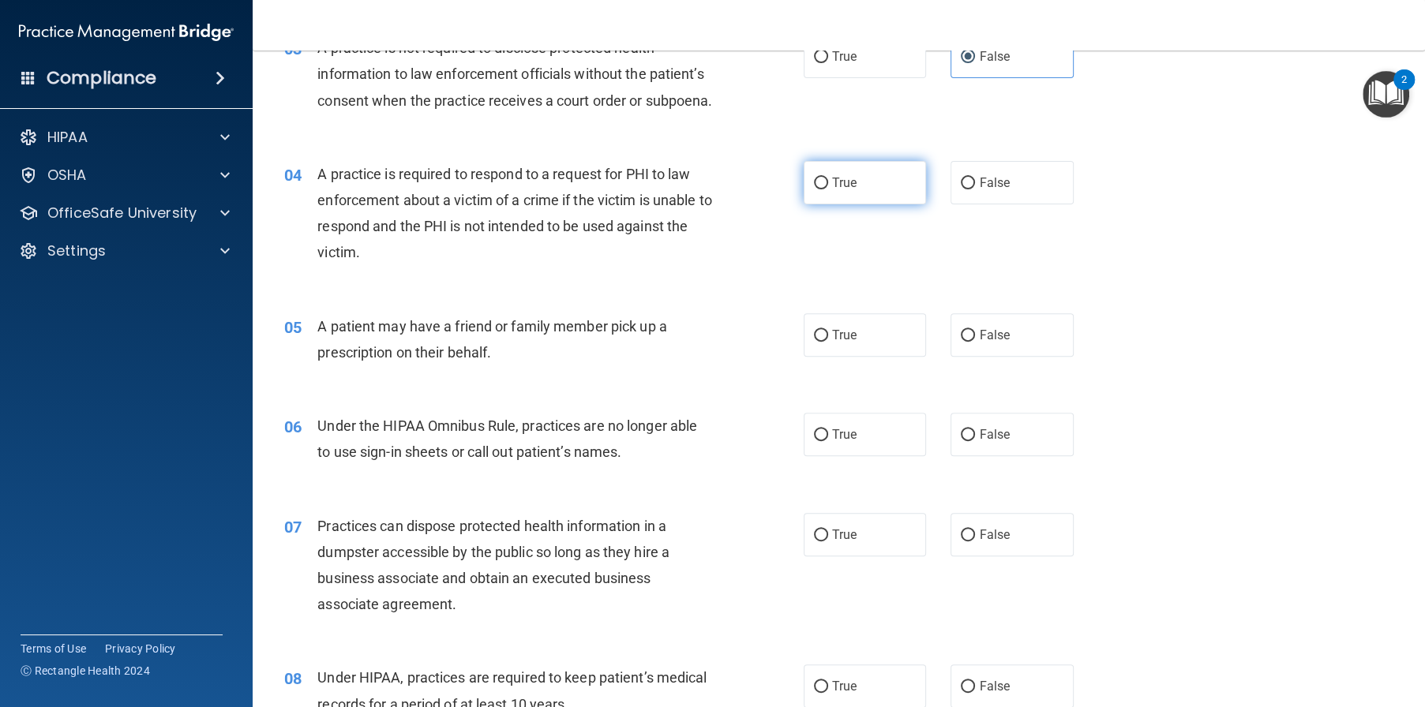
click at [804, 204] on label "True" at bounding box center [865, 182] width 123 height 43
click at [814, 189] on input "True" at bounding box center [821, 184] width 14 height 12
radio input "true"
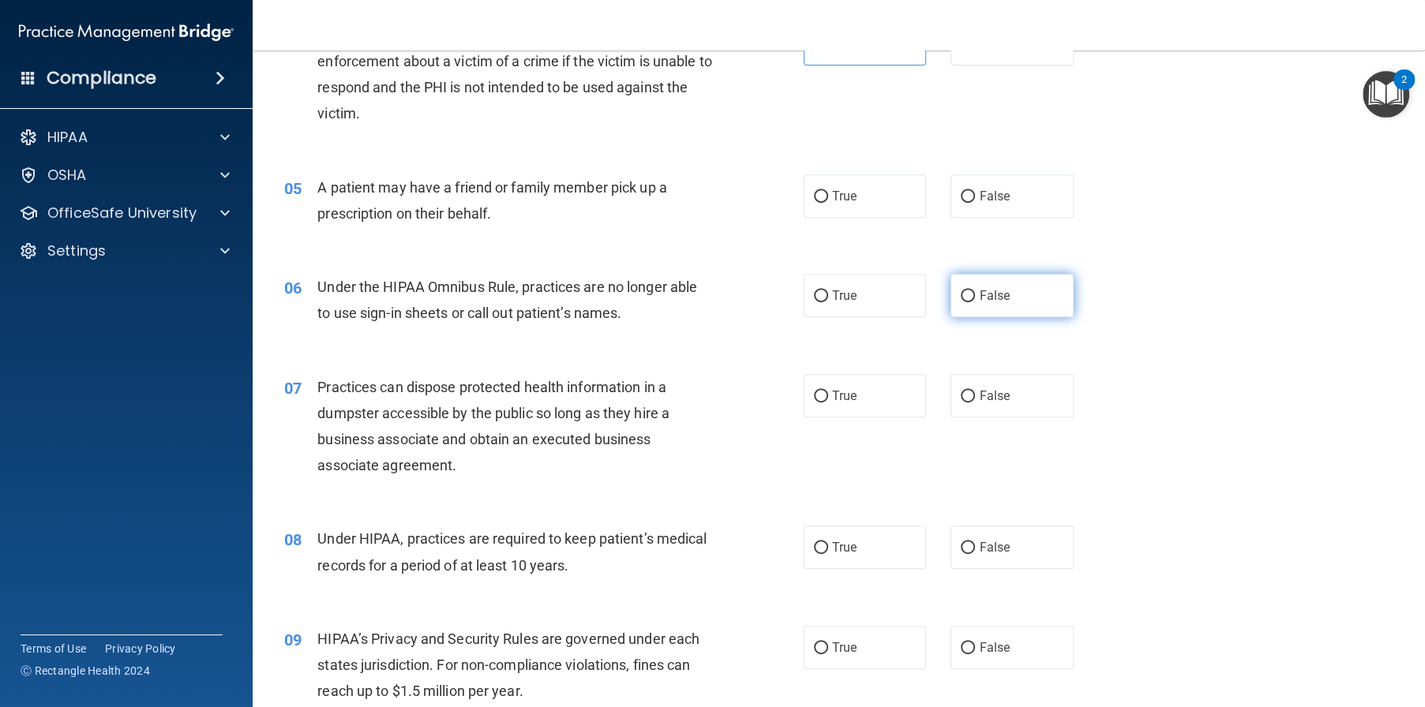
scroll to position [553, 0]
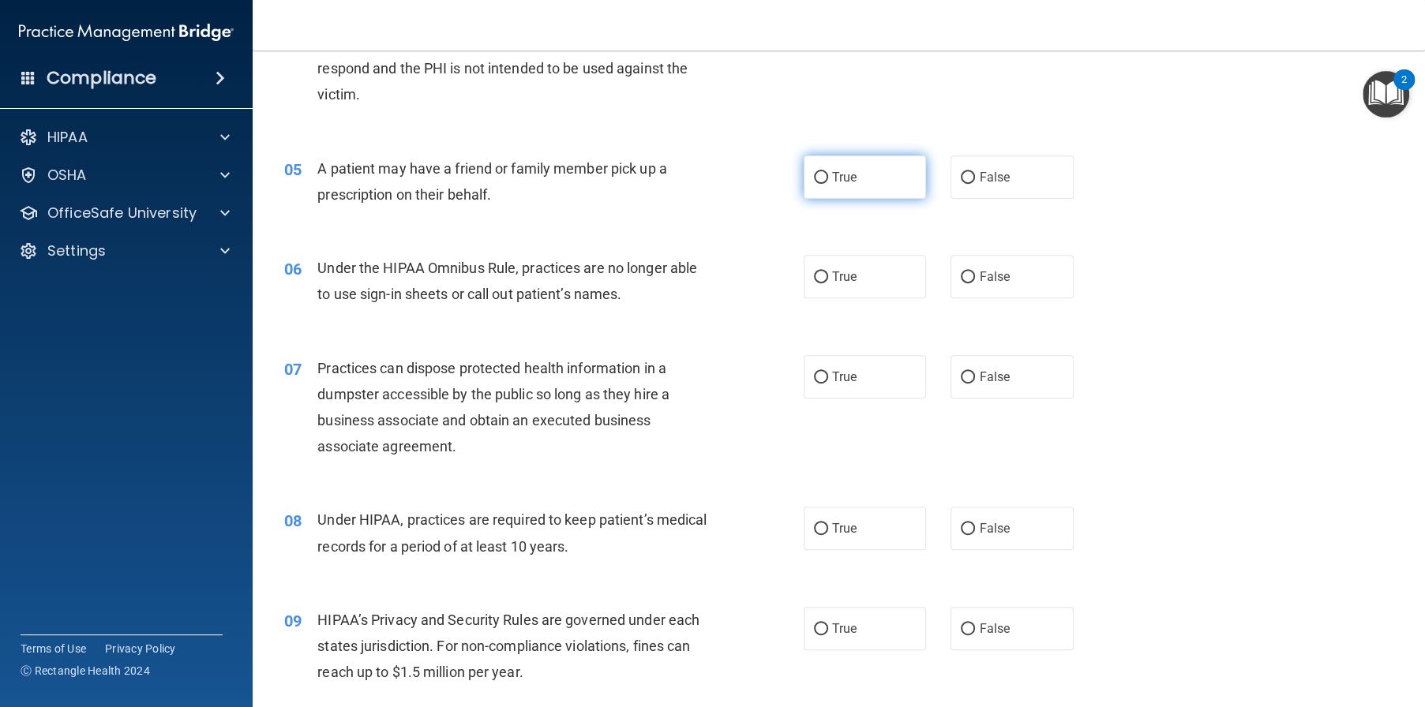
click at [832, 185] on span "True" at bounding box center [844, 177] width 24 height 15
click at [827, 184] on input "True" at bounding box center [821, 178] width 14 height 12
radio input "true"
click at [984, 284] on span "False" at bounding box center [994, 276] width 31 height 15
click at [975, 283] on input "False" at bounding box center [968, 278] width 14 height 12
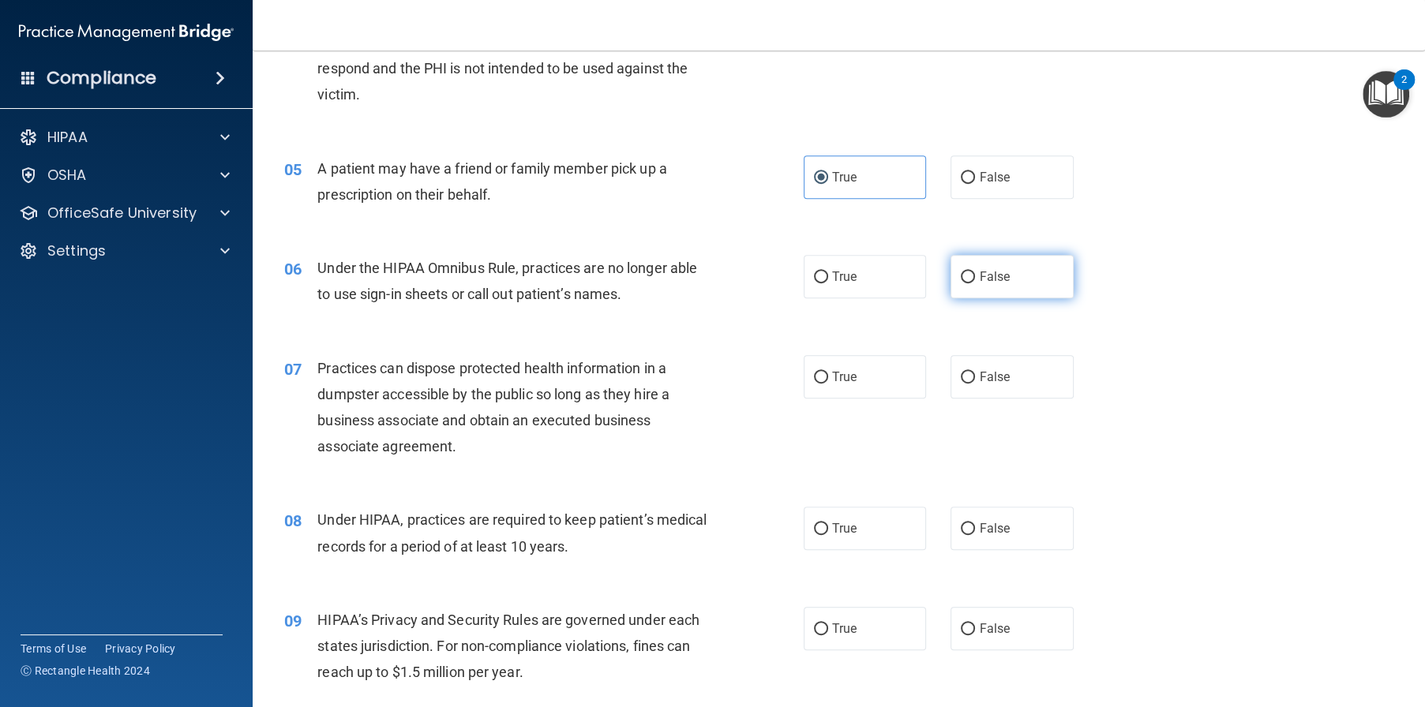
radio input "true"
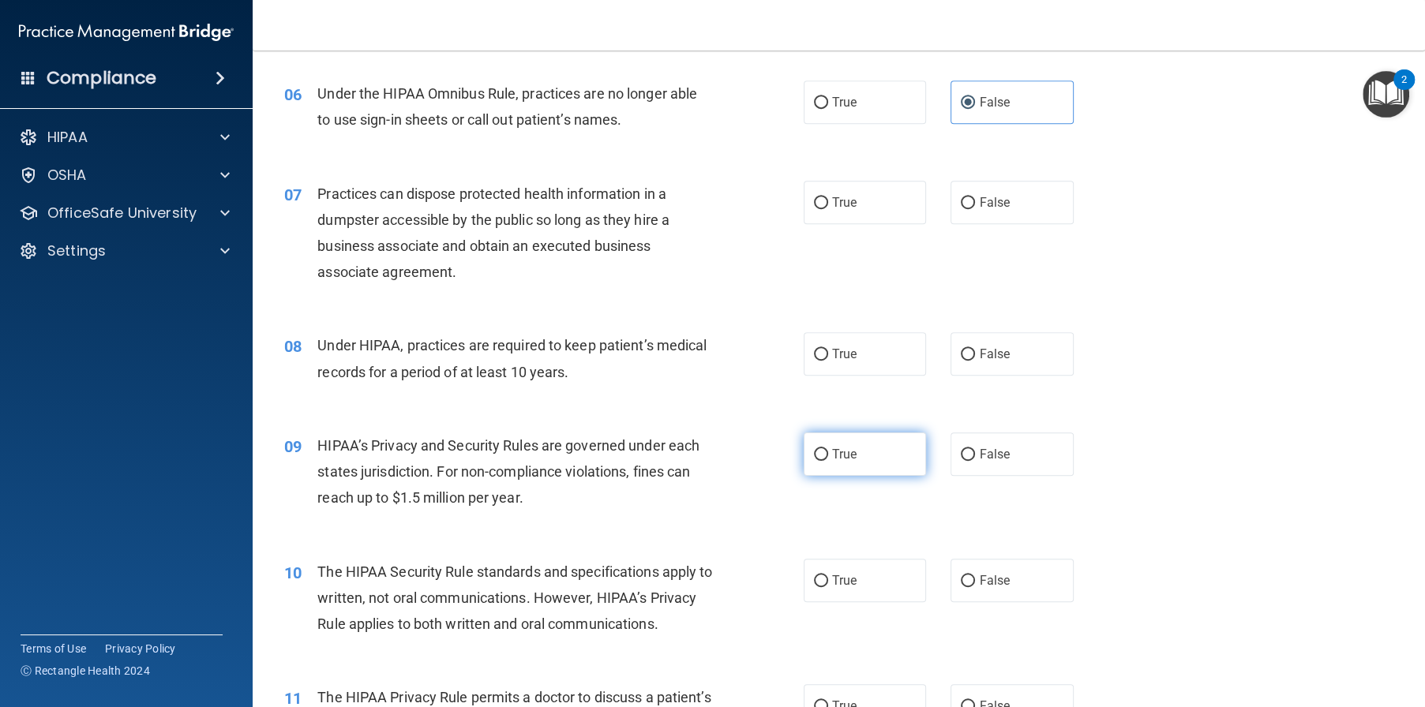
scroll to position [789, 0]
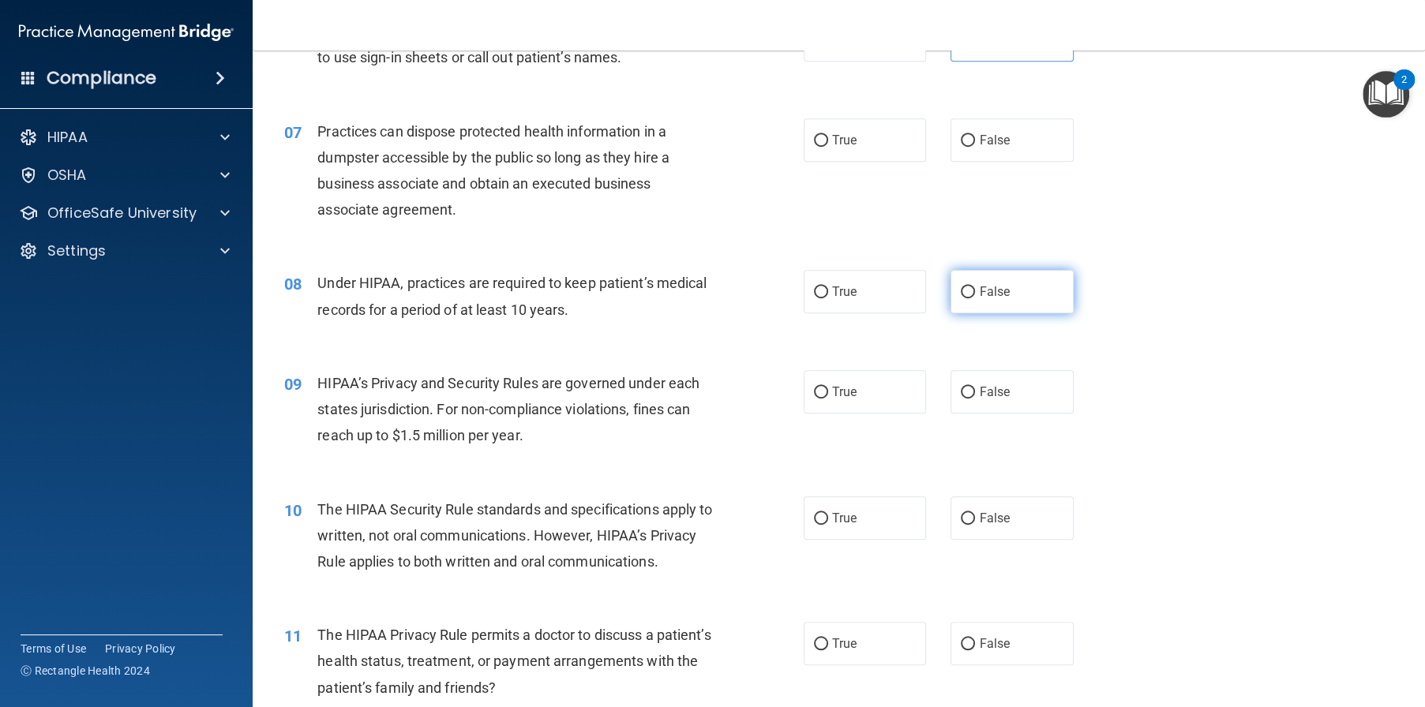
click at [981, 307] on label "False" at bounding box center [1011, 291] width 123 height 43
click at [975, 298] on input "False" at bounding box center [968, 293] width 14 height 12
radio input "true"
click at [970, 414] on label "False" at bounding box center [1011, 391] width 123 height 43
click at [970, 399] on input "False" at bounding box center [968, 393] width 14 height 12
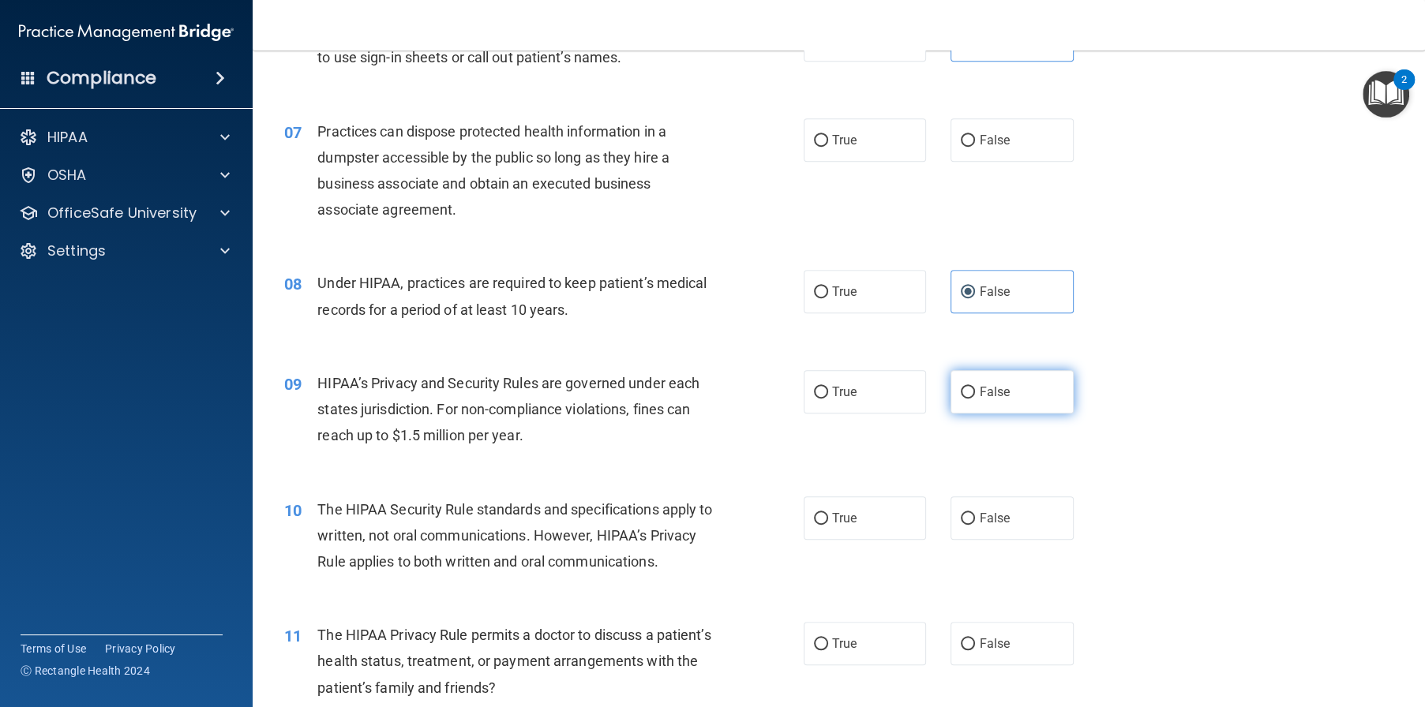
radio input "true"
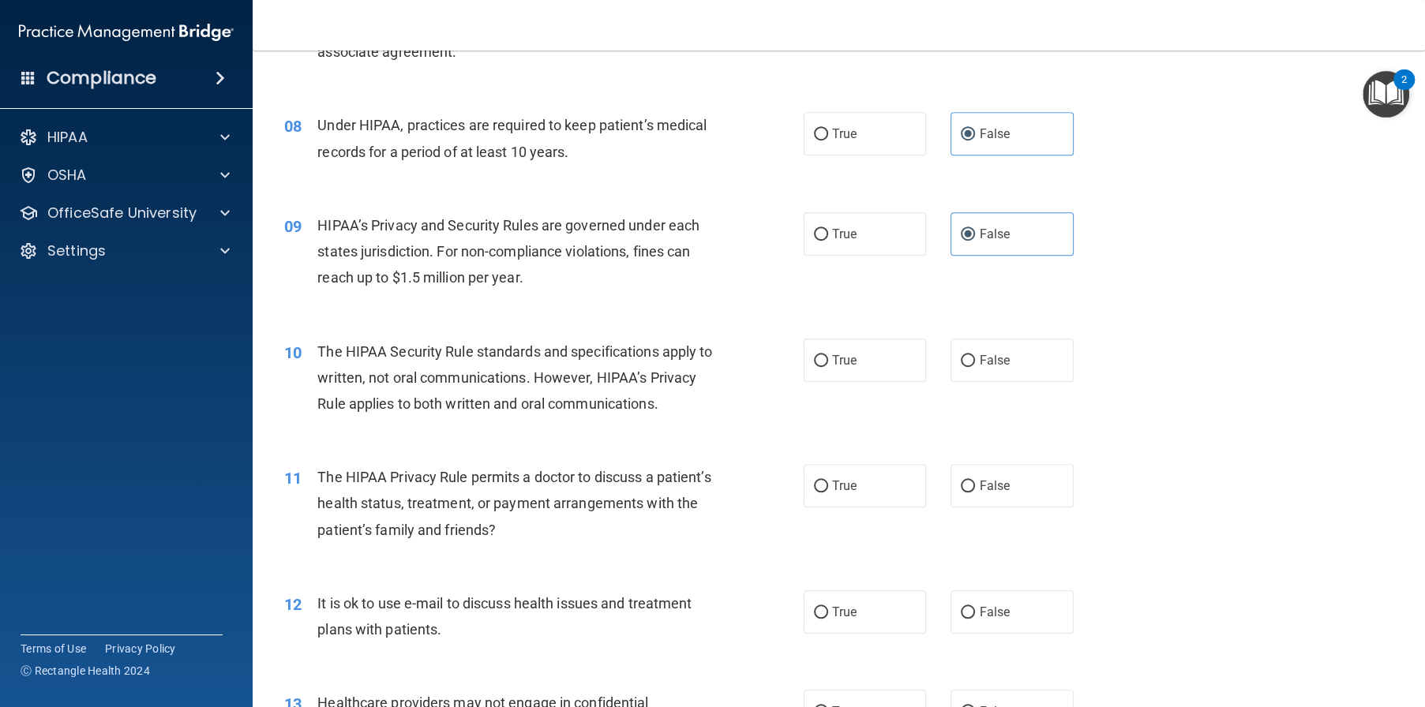
scroll to position [1105, 0]
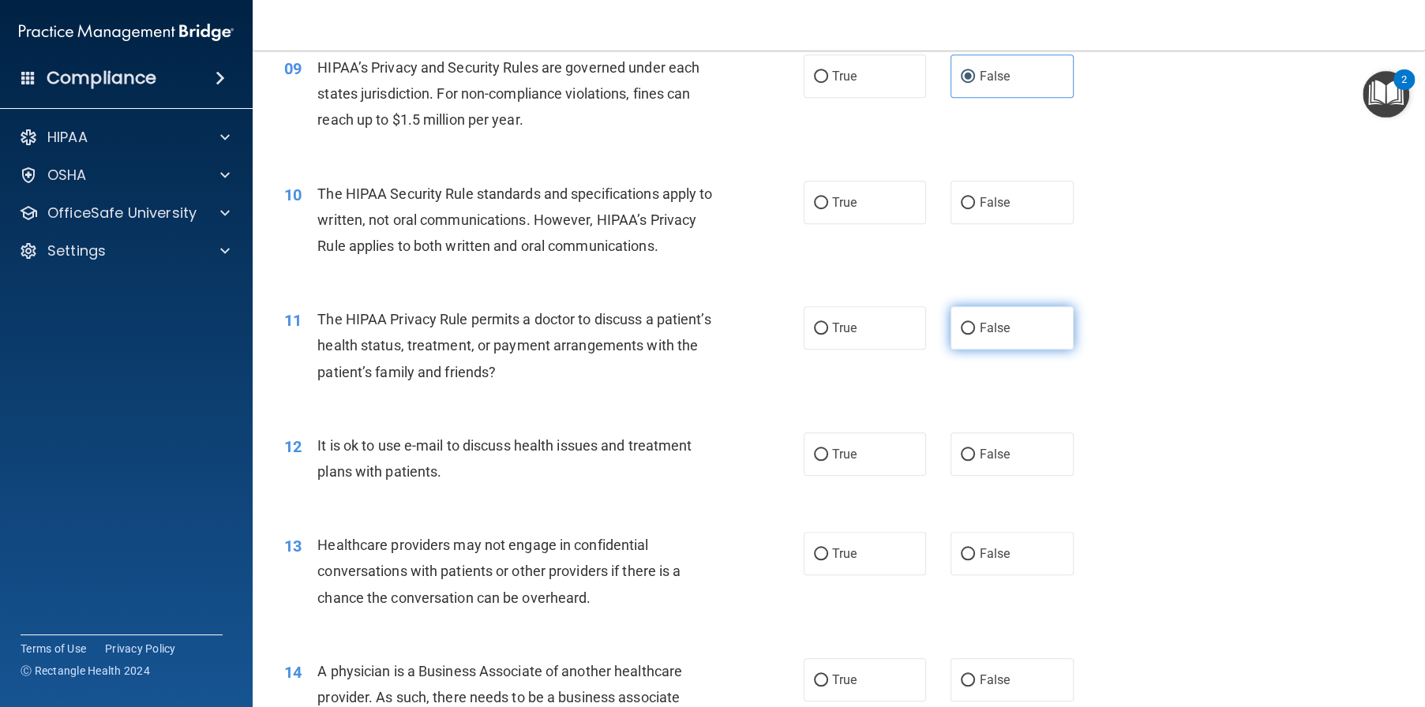
click at [1024, 350] on label "False" at bounding box center [1011, 327] width 123 height 43
click at [975, 335] on input "False" at bounding box center [968, 329] width 14 height 12
radio input "true"
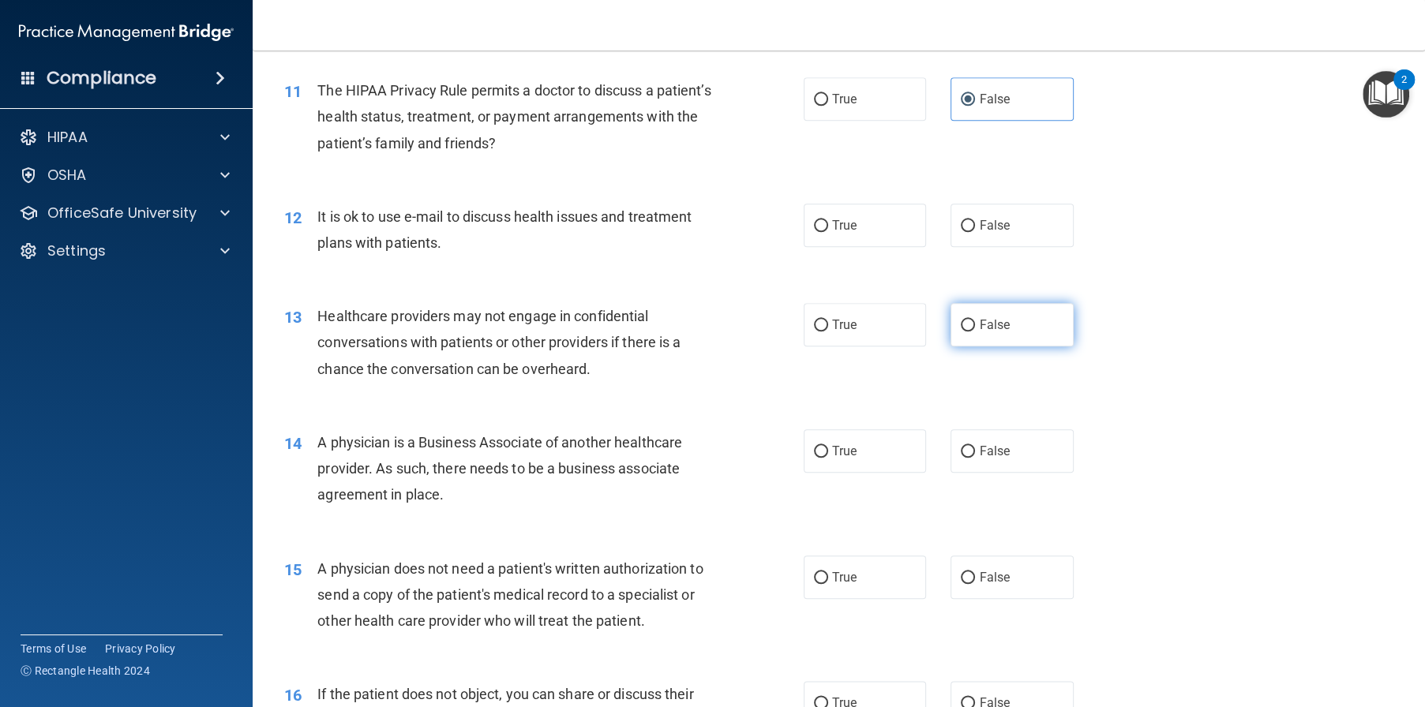
scroll to position [1184, 0]
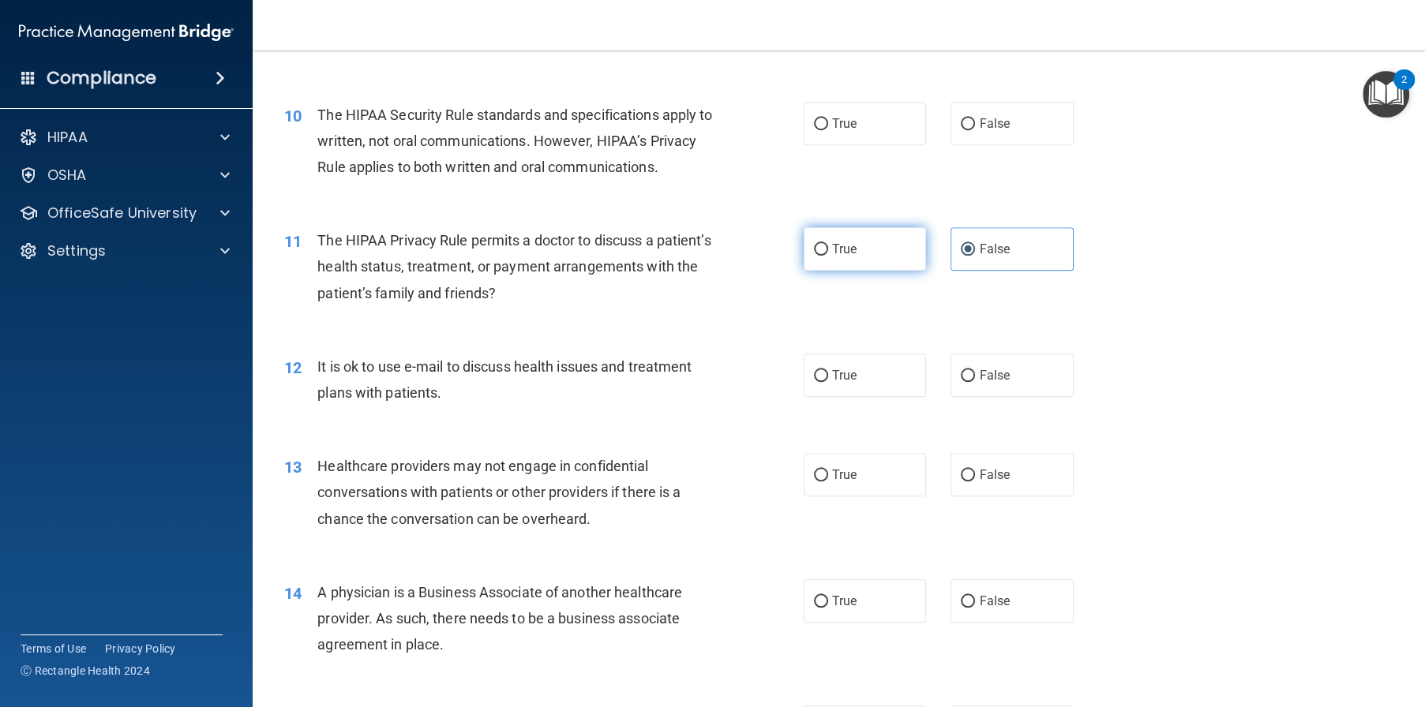
click at [850, 257] on span "True" at bounding box center [844, 249] width 24 height 15
click at [828, 256] on input "True" at bounding box center [821, 250] width 14 height 12
radio input "true"
radio input "false"
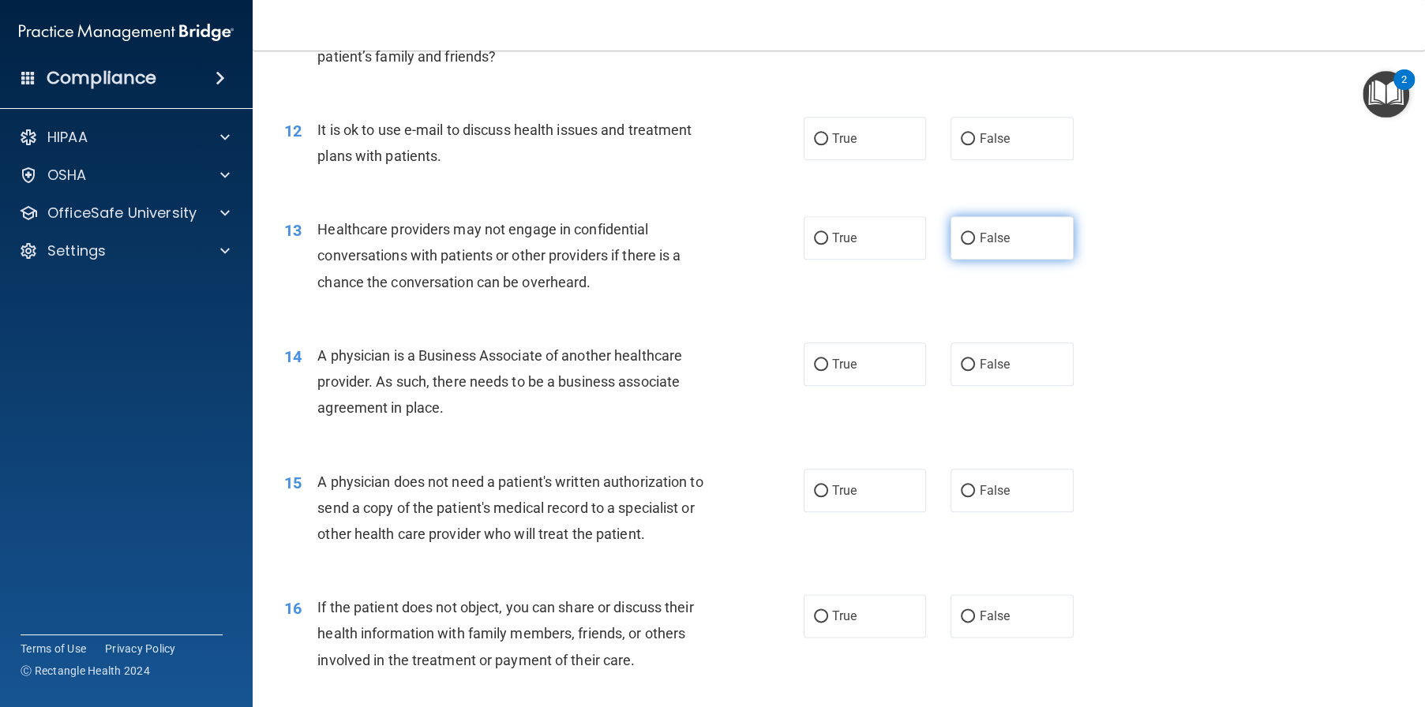
click at [984, 246] on span "False" at bounding box center [994, 238] width 31 height 15
click at [975, 245] on input "False" at bounding box center [968, 239] width 14 height 12
radio input "true"
click at [980, 372] on span "False" at bounding box center [994, 364] width 31 height 15
click at [975, 371] on input "False" at bounding box center [968, 365] width 14 height 12
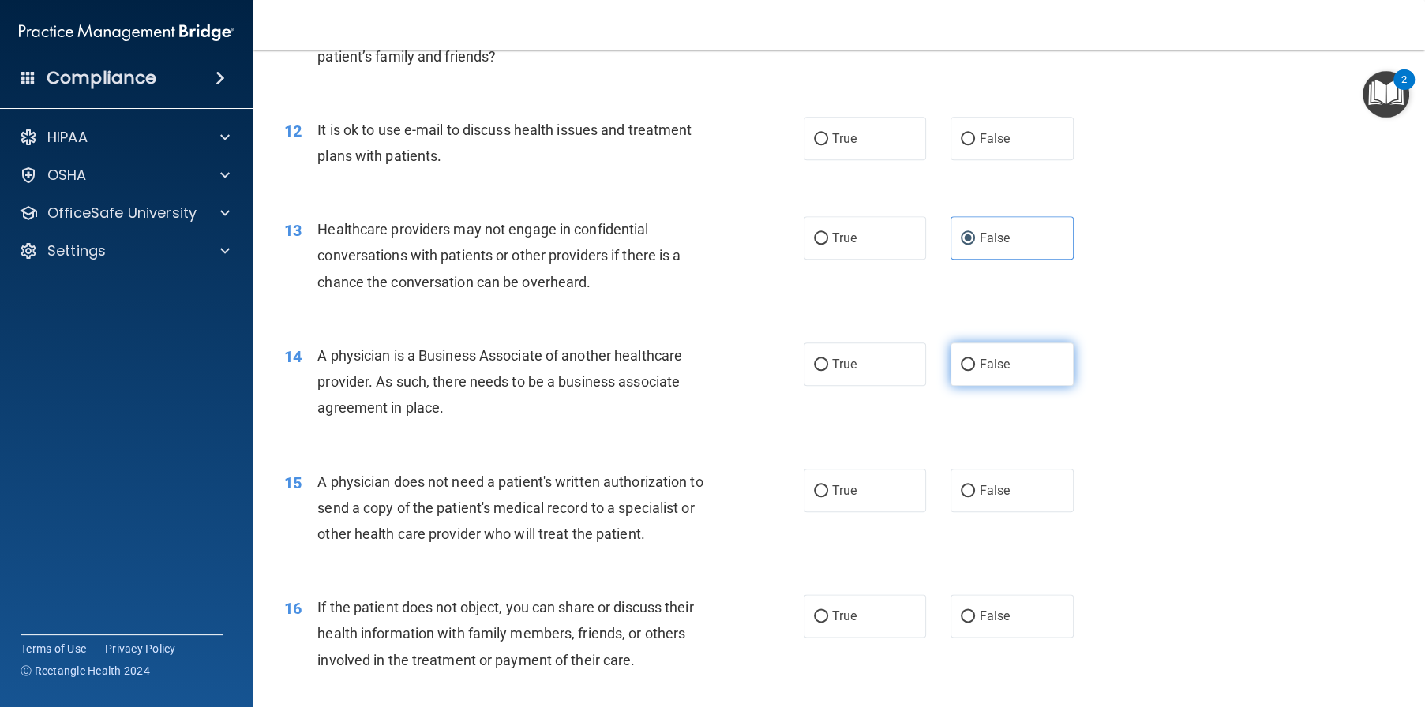
radio input "true"
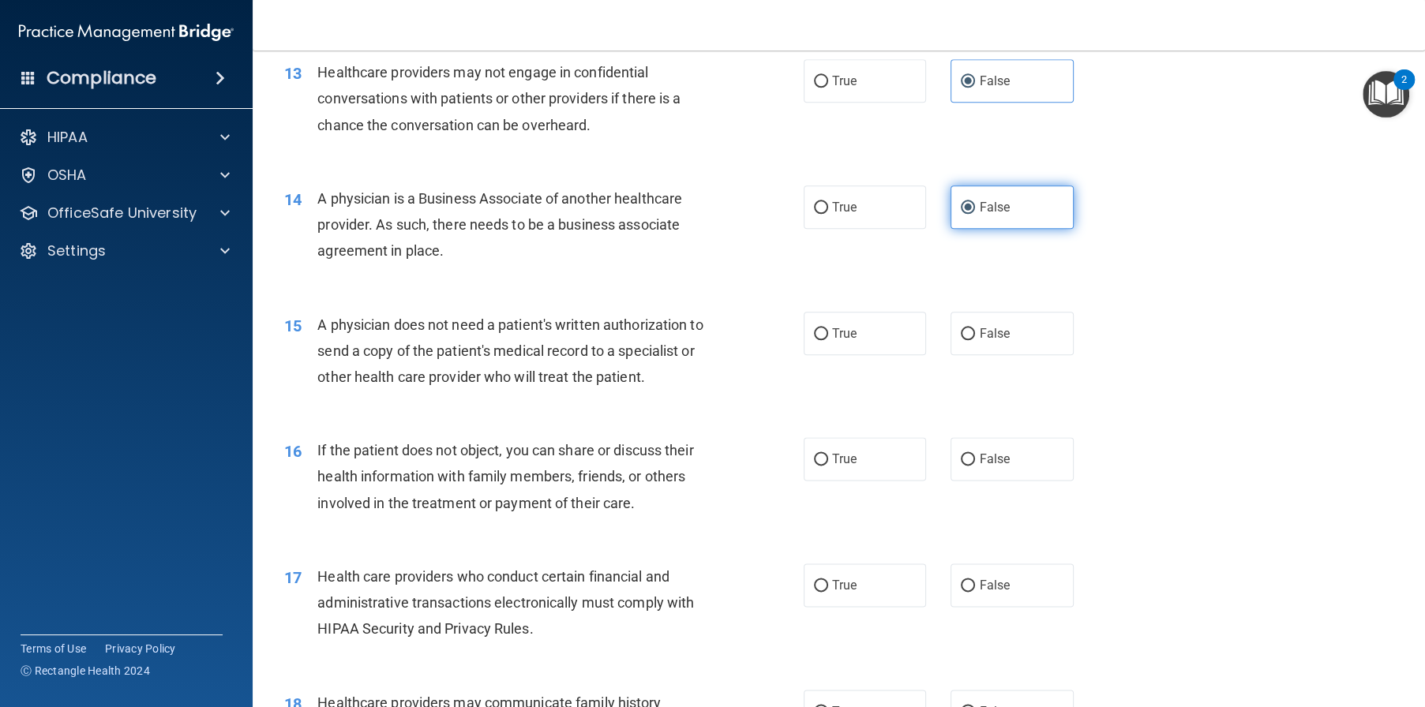
scroll to position [1579, 0]
click at [849, 466] on span "True" at bounding box center [844, 458] width 24 height 15
click at [828, 465] on input "True" at bounding box center [821, 459] width 14 height 12
radio input "true"
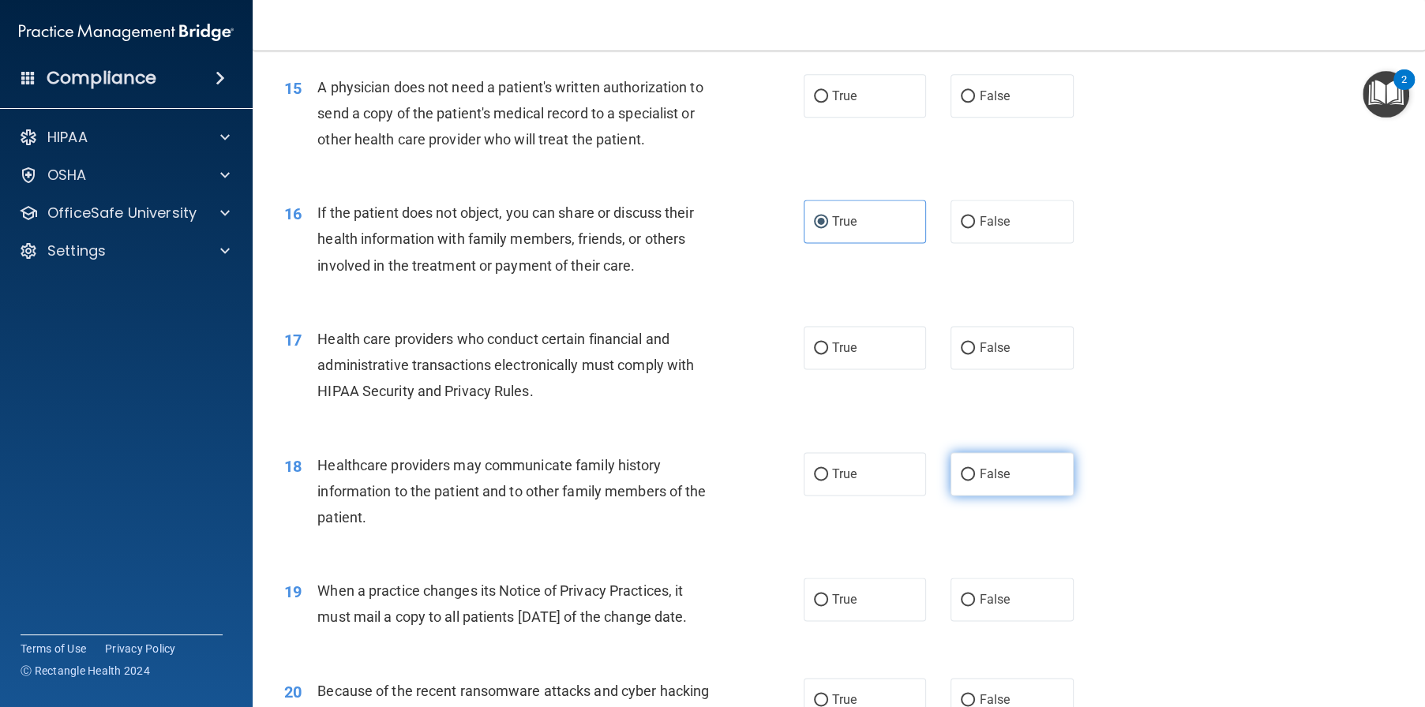
scroll to position [1974, 0]
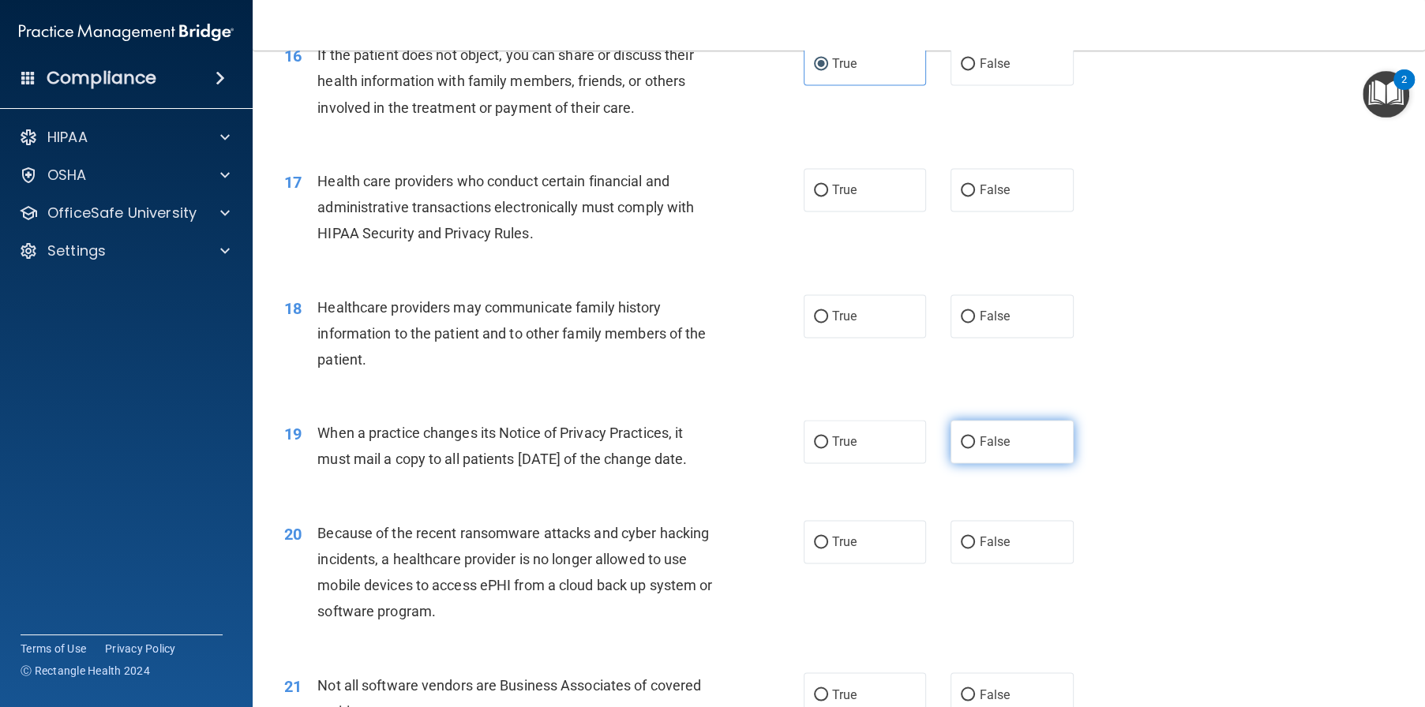
click at [997, 463] on label "False" at bounding box center [1011, 441] width 123 height 43
click at [975, 448] on input "False" at bounding box center [968, 443] width 14 height 12
radio input "true"
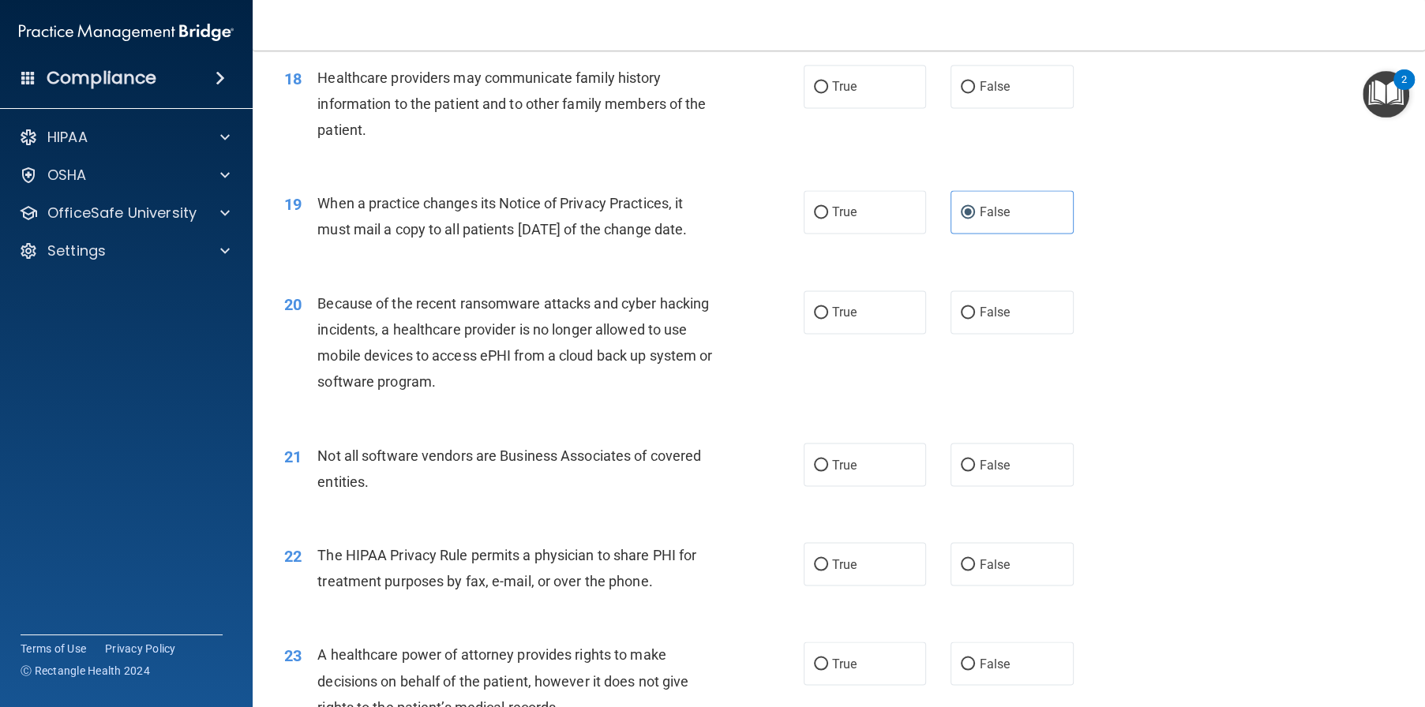
scroll to position [2210, 0]
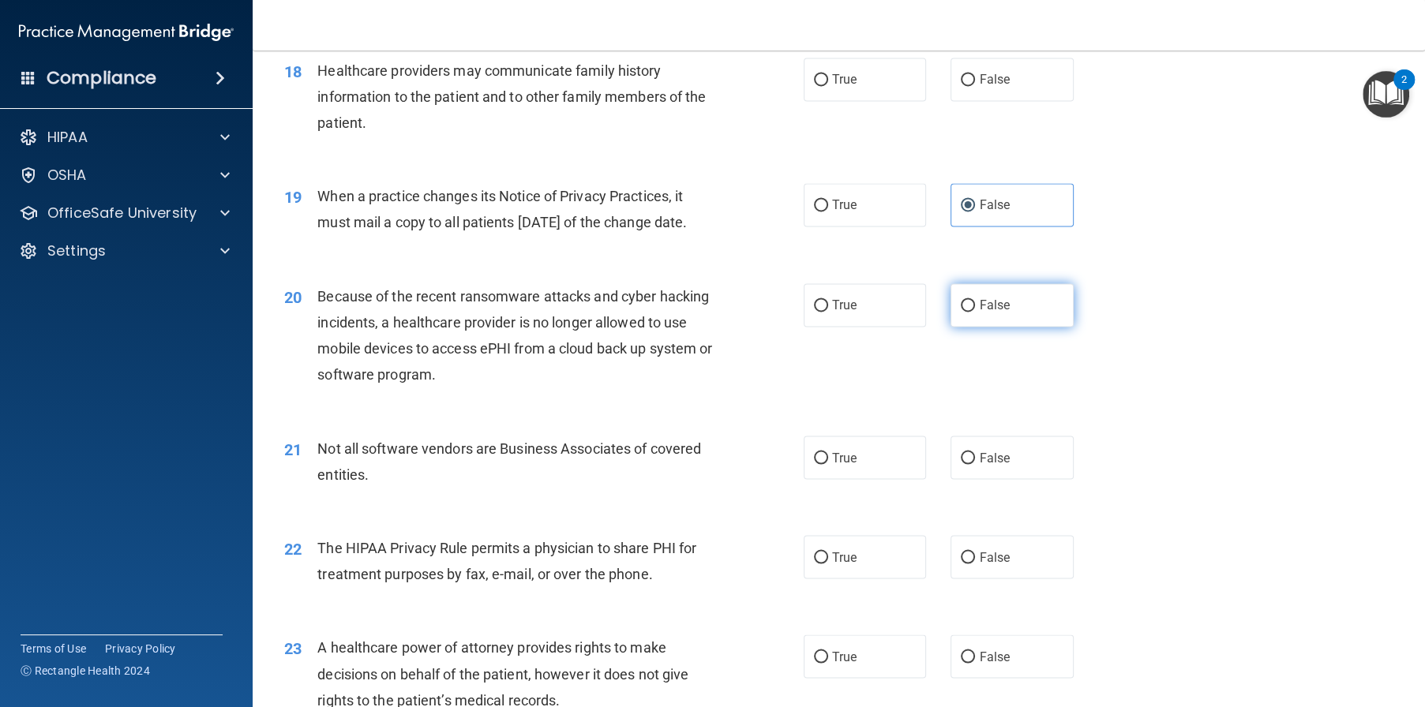
click at [995, 313] on span "False" at bounding box center [994, 305] width 31 height 15
click at [975, 312] on input "False" at bounding box center [968, 306] width 14 height 12
radio input "true"
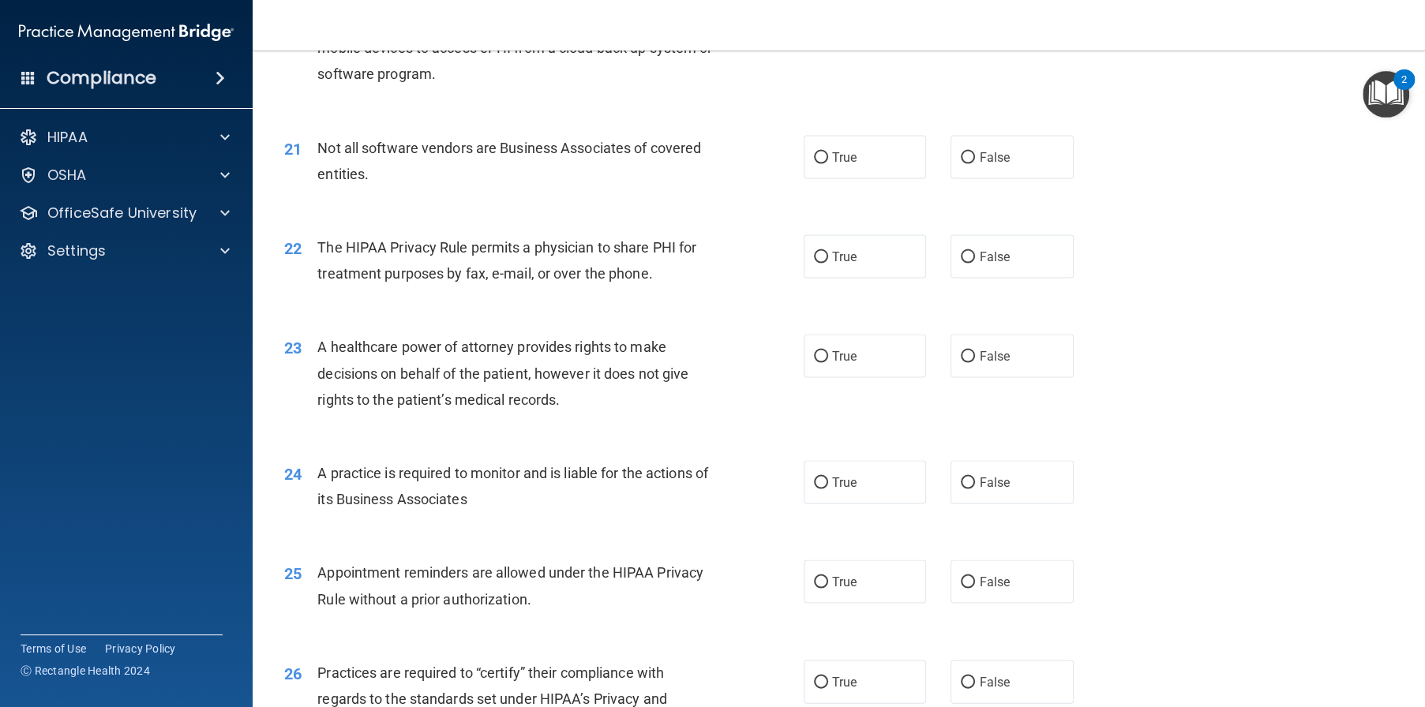
scroll to position [2526, 0]
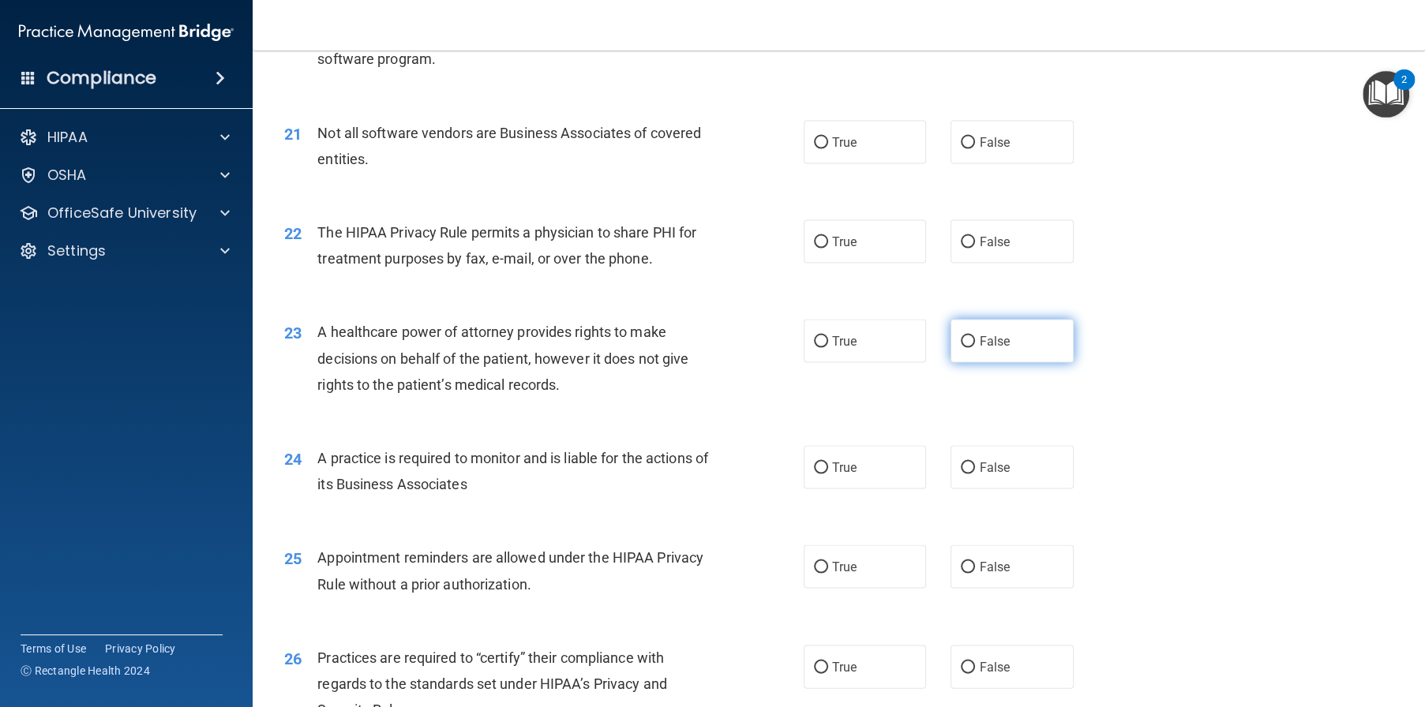
click at [993, 348] on span "False" at bounding box center [994, 340] width 31 height 15
click at [975, 347] on input "False" at bounding box center [968, 341] width 14 height 12
radio input "true"
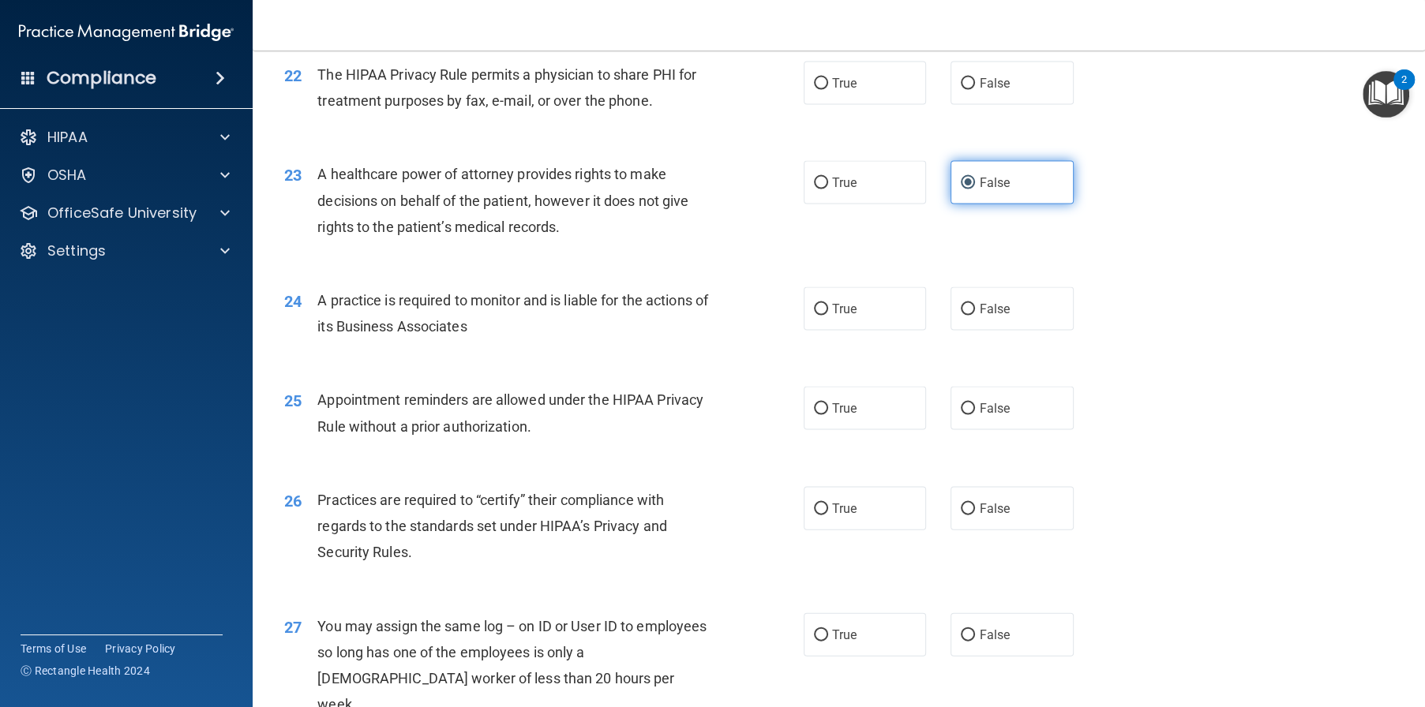
scroll to position [2763, 0]
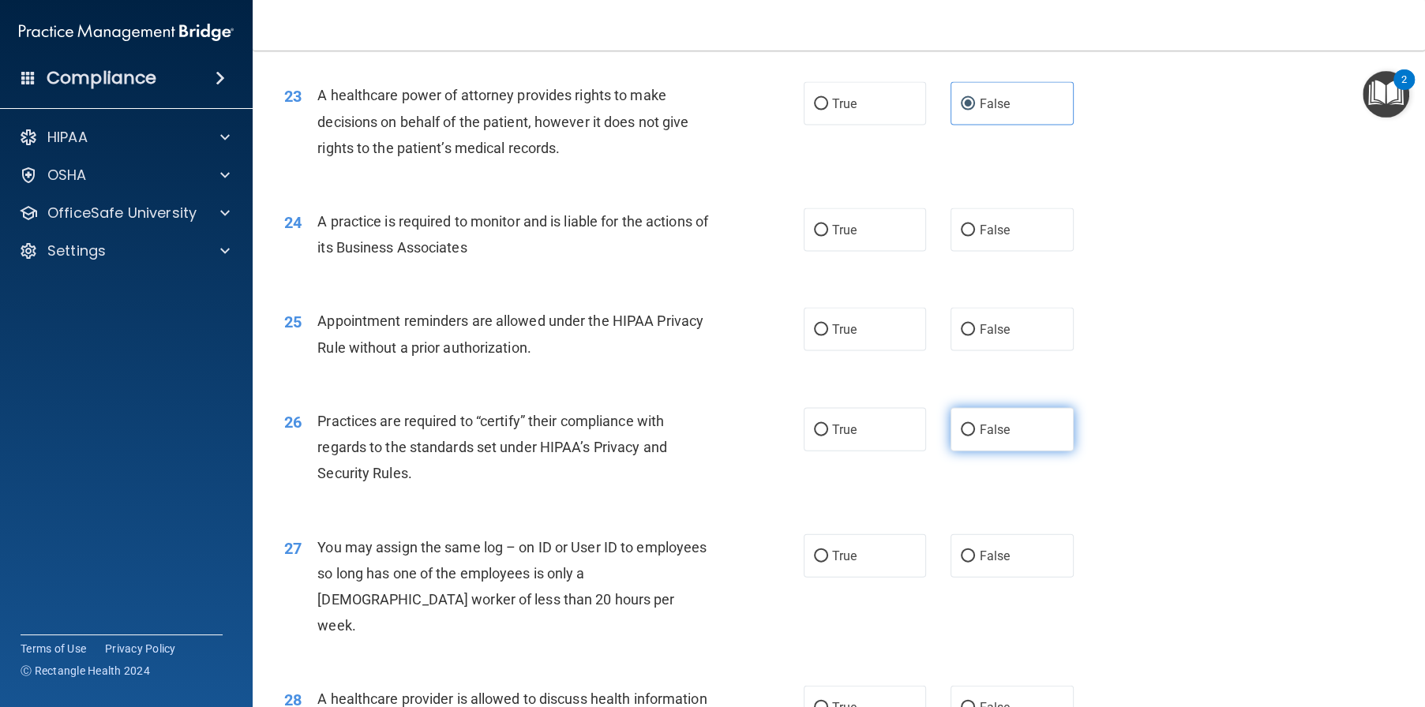
click at [974, 452] on label "False" at bounding box center [1011, 429] width 123 height 43
click at [974, 437] on input "False" at bounding box center [968, 431] width 14 height 12
radio input "true"
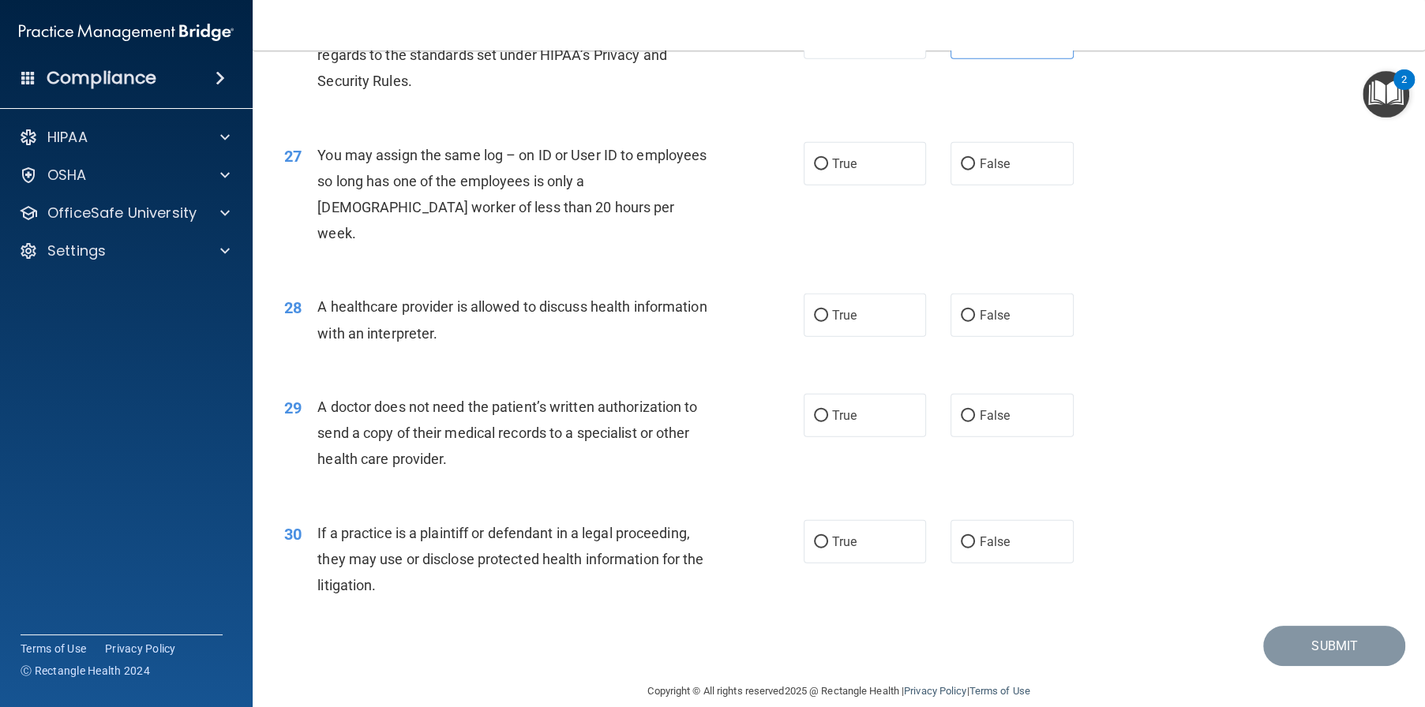
scroll to position [3158, 0]
click at [848, 321] on span "True" at bounding box center [844, 313] width 24 height 15
click at [828, 320] on input "True" at bounding box center [821, 314] width 14 height 12
radio input "true"
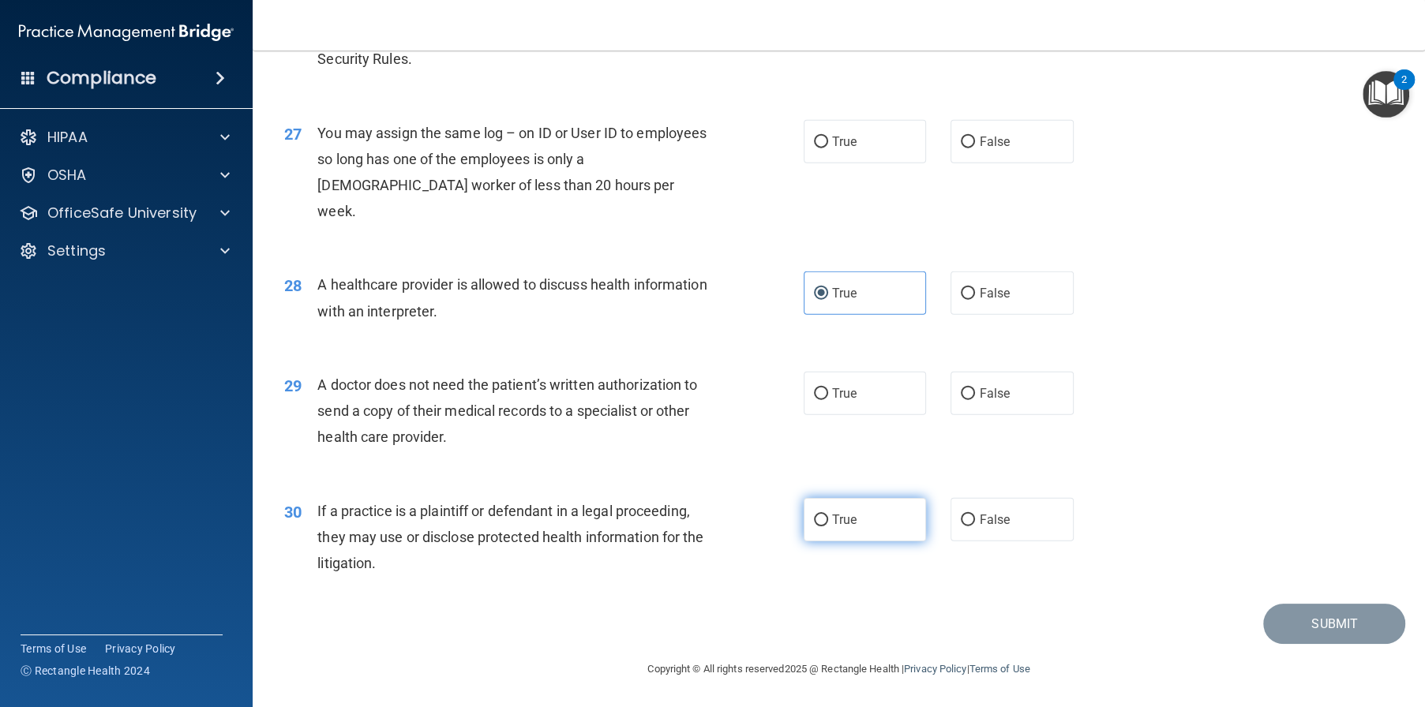
click at [864, 523] on label "True" at bounding box center [865, 519] width 123 height 43
click at [828, 523] on input "True" at bounding box center [821, 521] width 14 height 12
radio input "true"
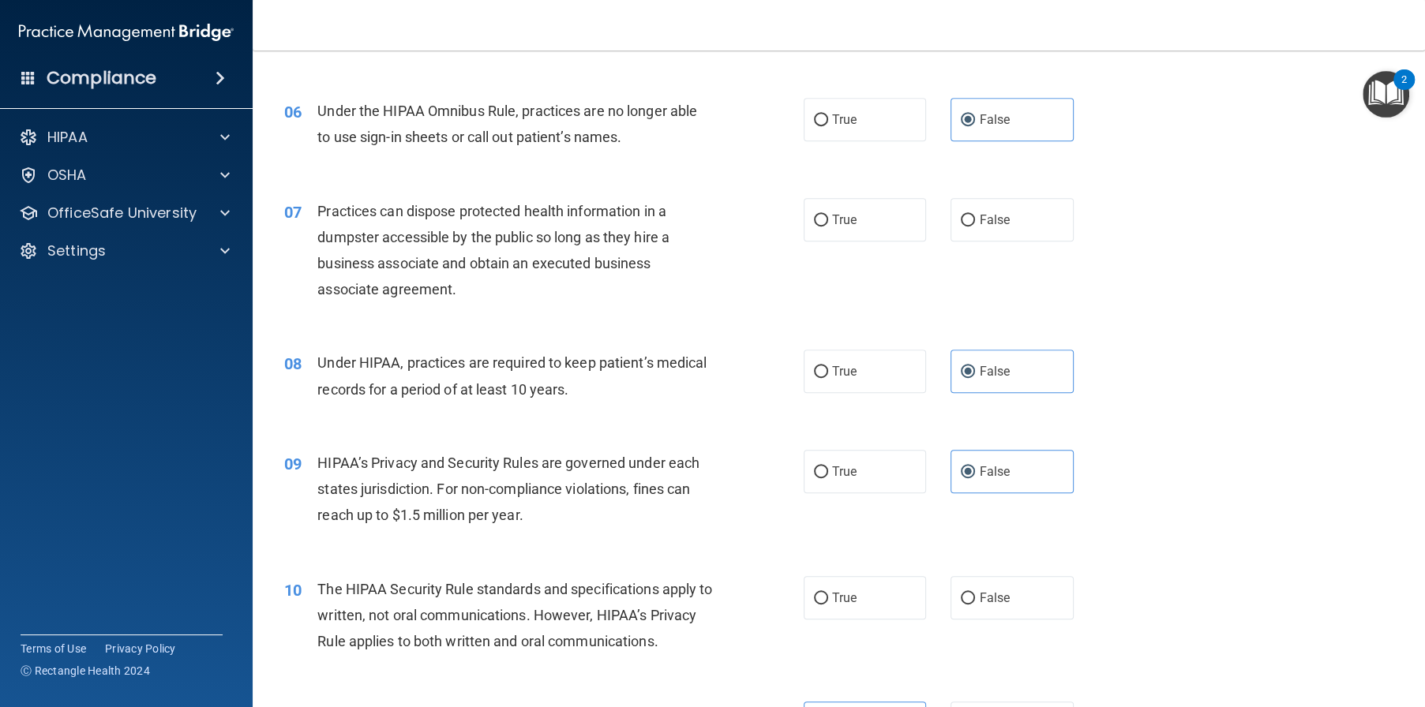
scroll to position [710, 0]
click at [1002, 241] on label "False" at bounding box center [1011, 218] width 123 height 43
click at [975, 226] on input "False" at bounding box center [968, 220] width 14 height 12
radio input "true"
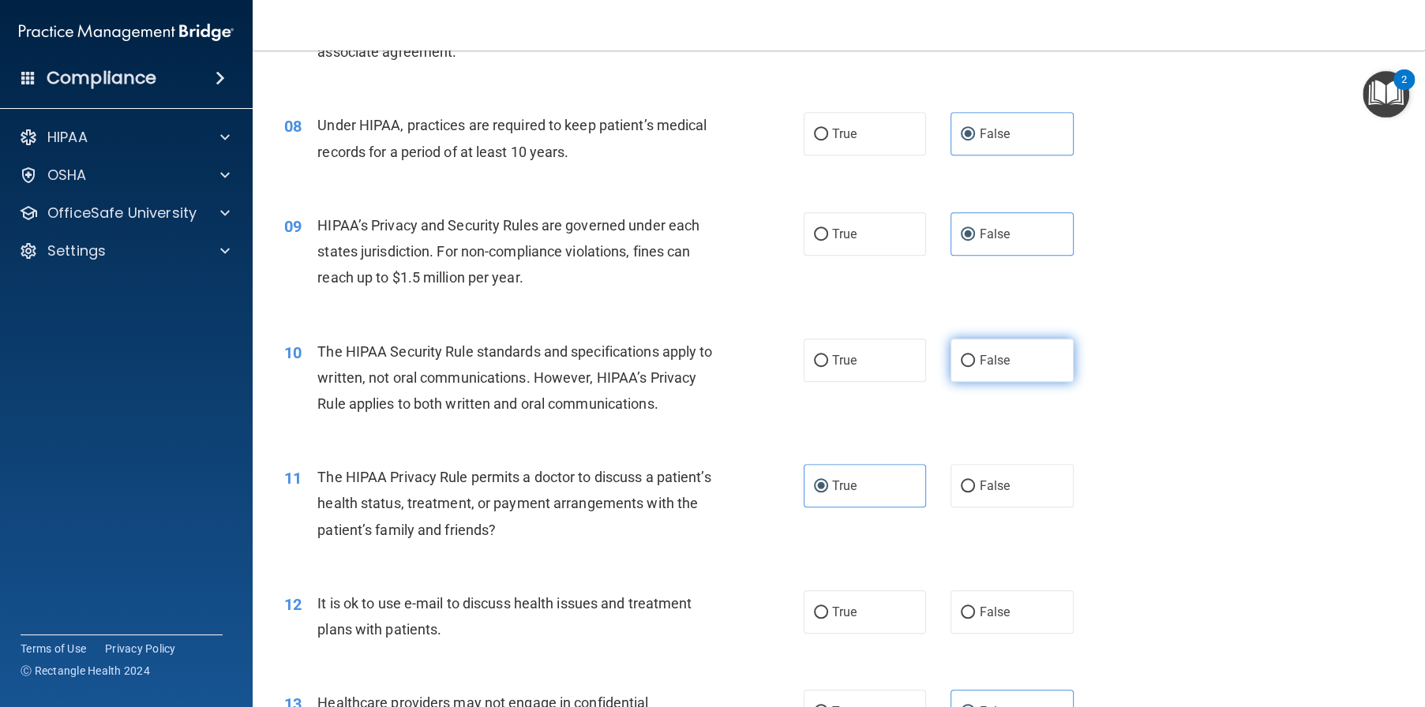
scroll to position [1026, 0]
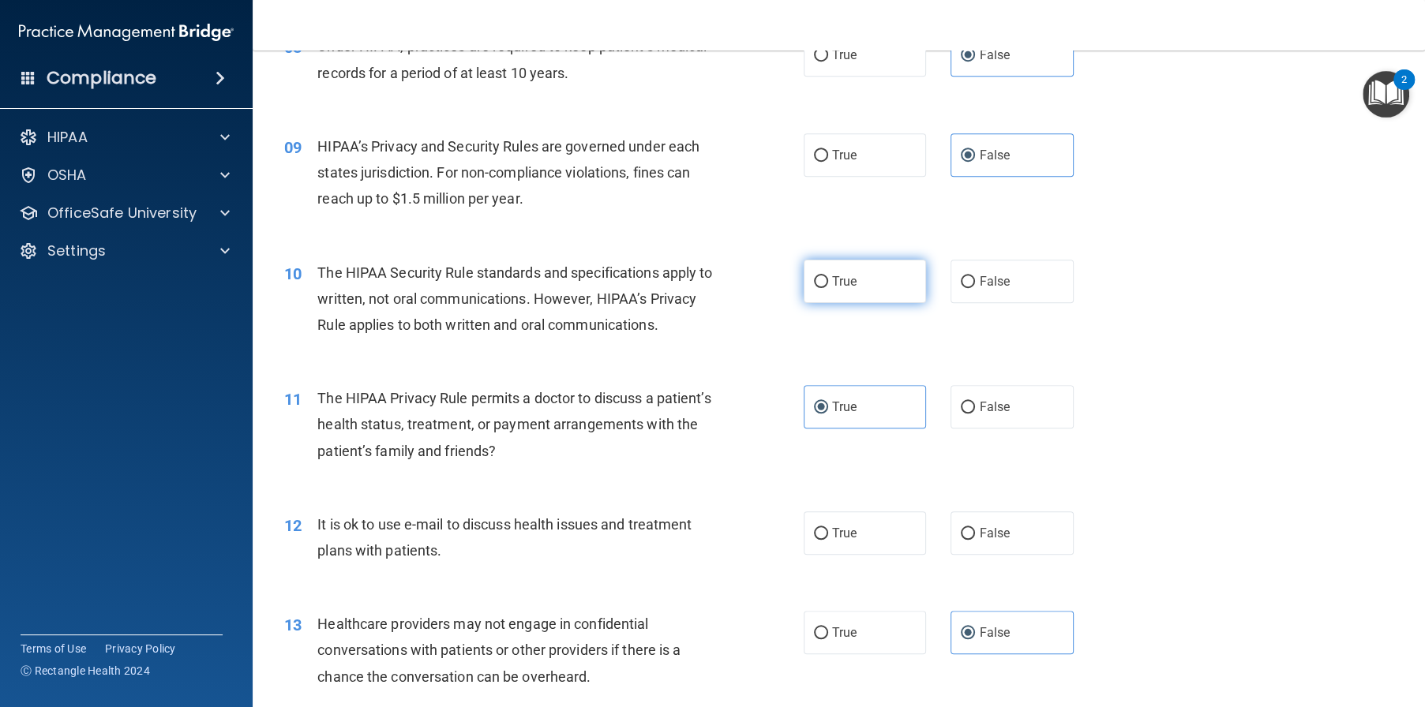
click at [884, 303] on label "True" at bounding box center [865, 281] width 123 height 43
click at [828, 288] on input "True" at bounding box center [821, 282] width 14 height 12
radio input "true"
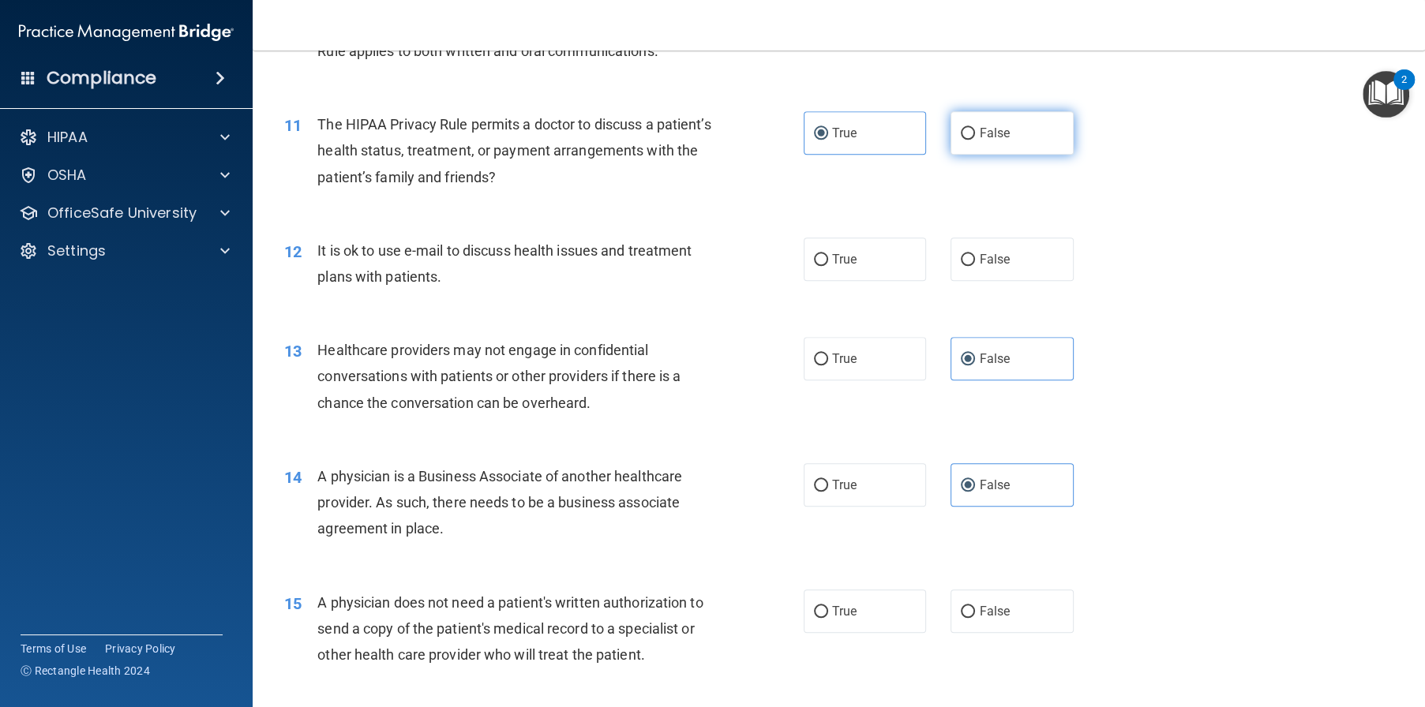
scroll to position [1342, 0]
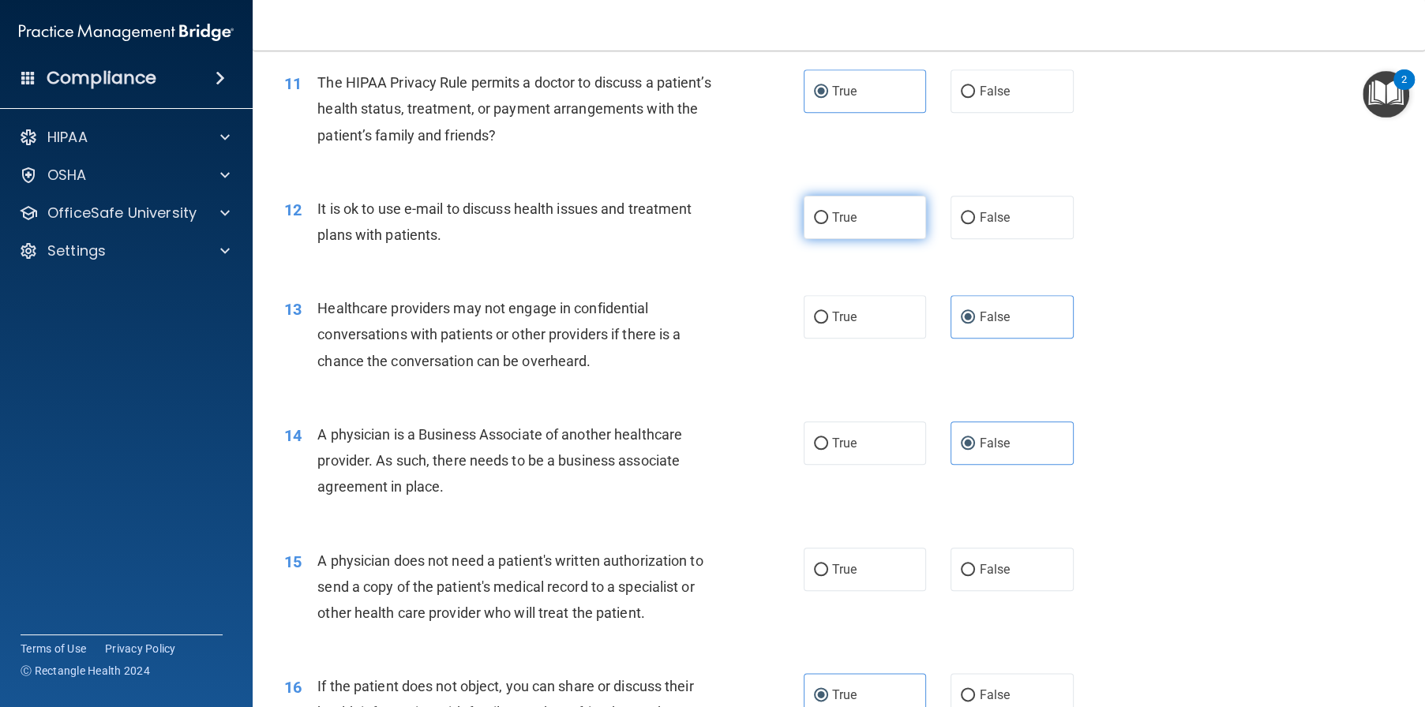
click at [826, 239] on label "True" at bounding box center [865, 217] width 123 height 43
click at [826, 224] on input "True" at bounding box center [821, 218] width 14 height 12
radio input "true"
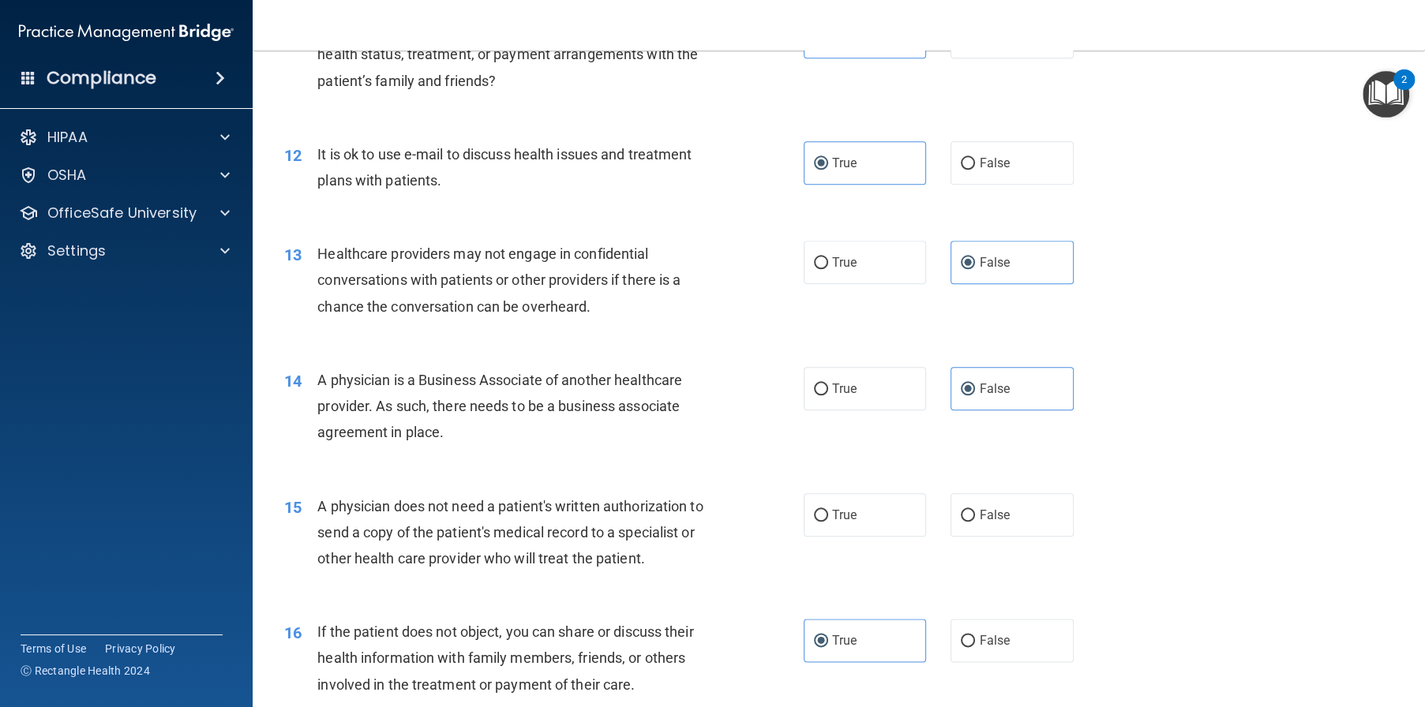
scroll to position [1579, 0]
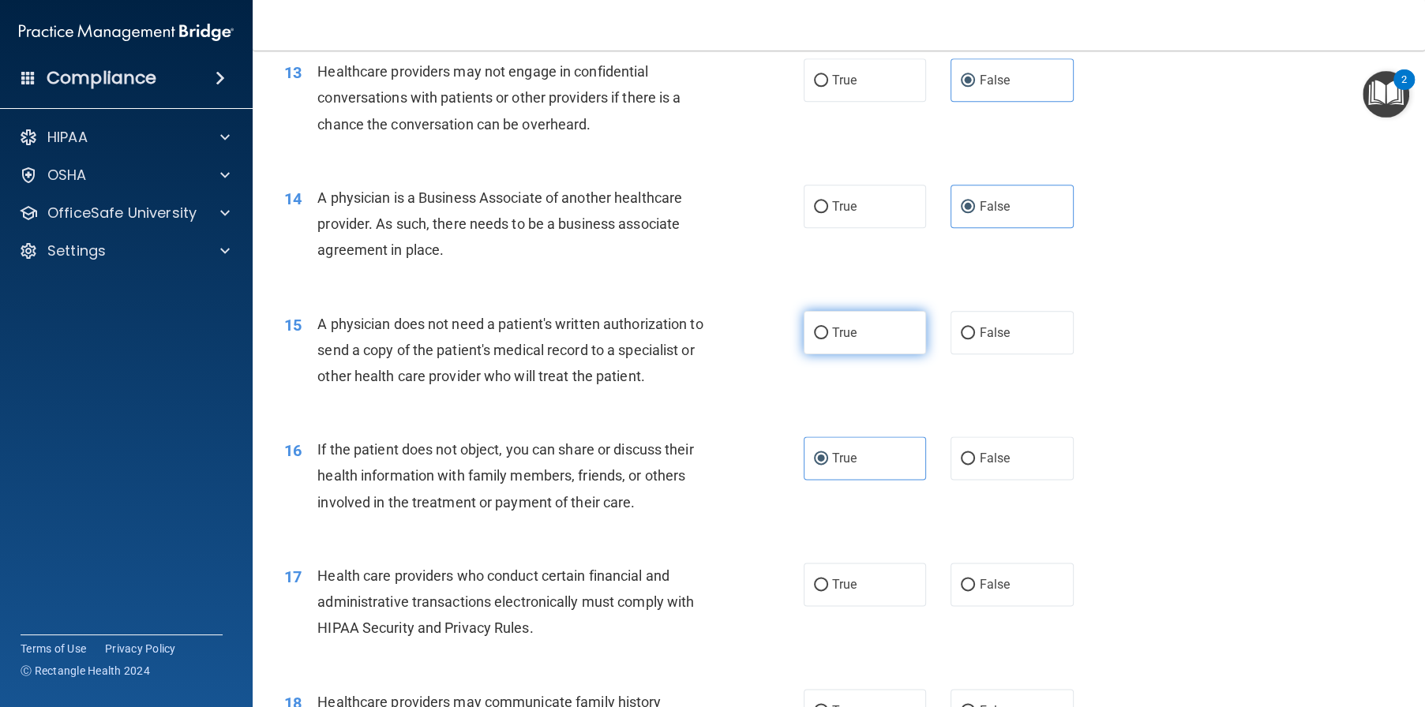
click at [879, 354] on label "True" at bounding box center [865, 332] width 123 height 43
click at [828, 339] on input "True" at bounding box center [821, 334] width 14 height 12
radio input "true"
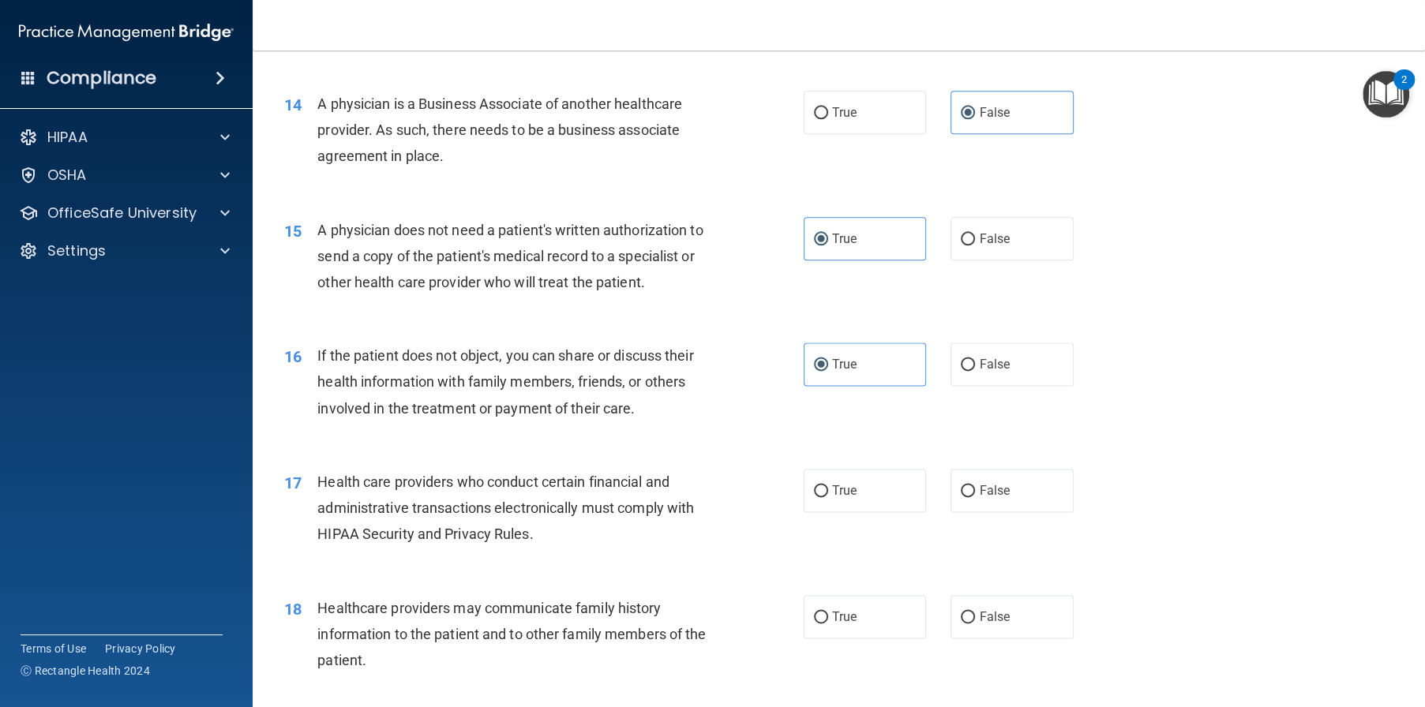
scroll to position [1816, 0]
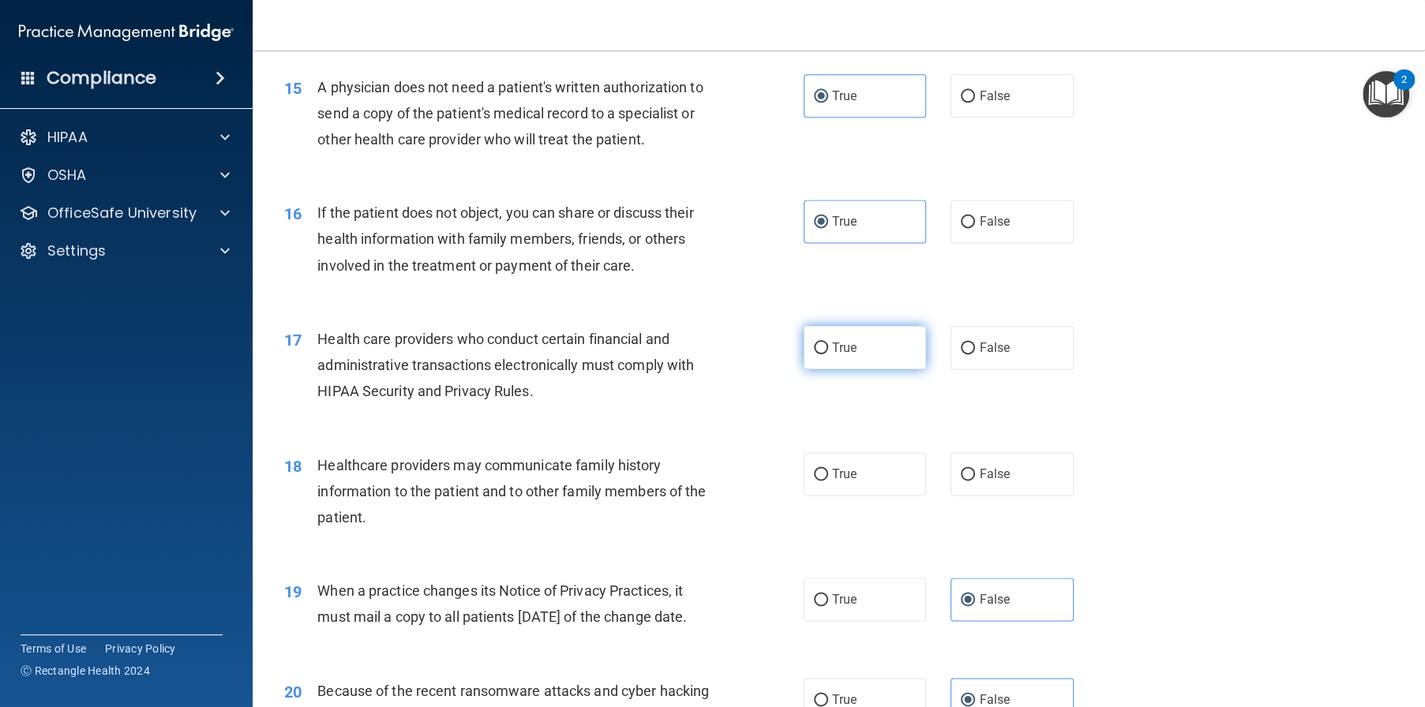
click at [864, 369] on label "True" at bounding box center [865, 347] width 123 height 43
click at [828, 354] on input "True" at bounding box center [821, 349] width 14 height 12
radio input "true"
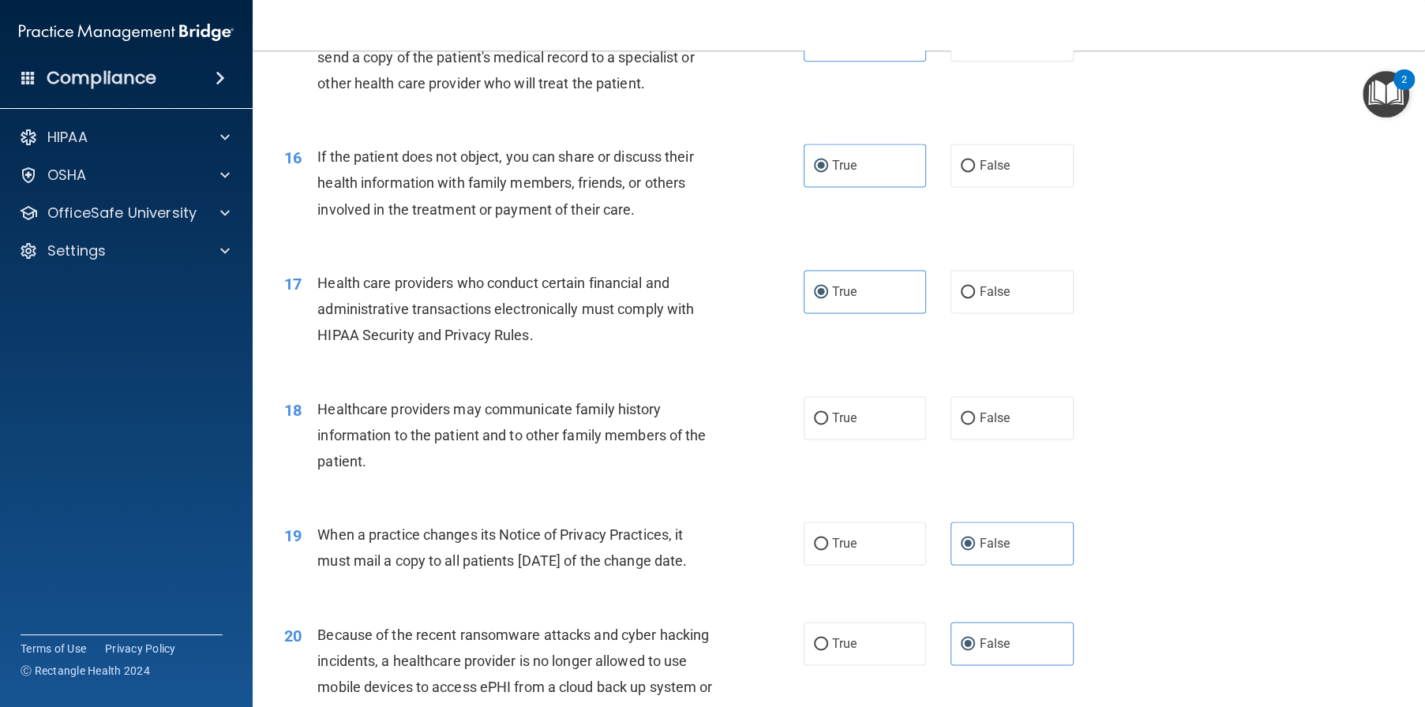
scroll to position [1974, 0]
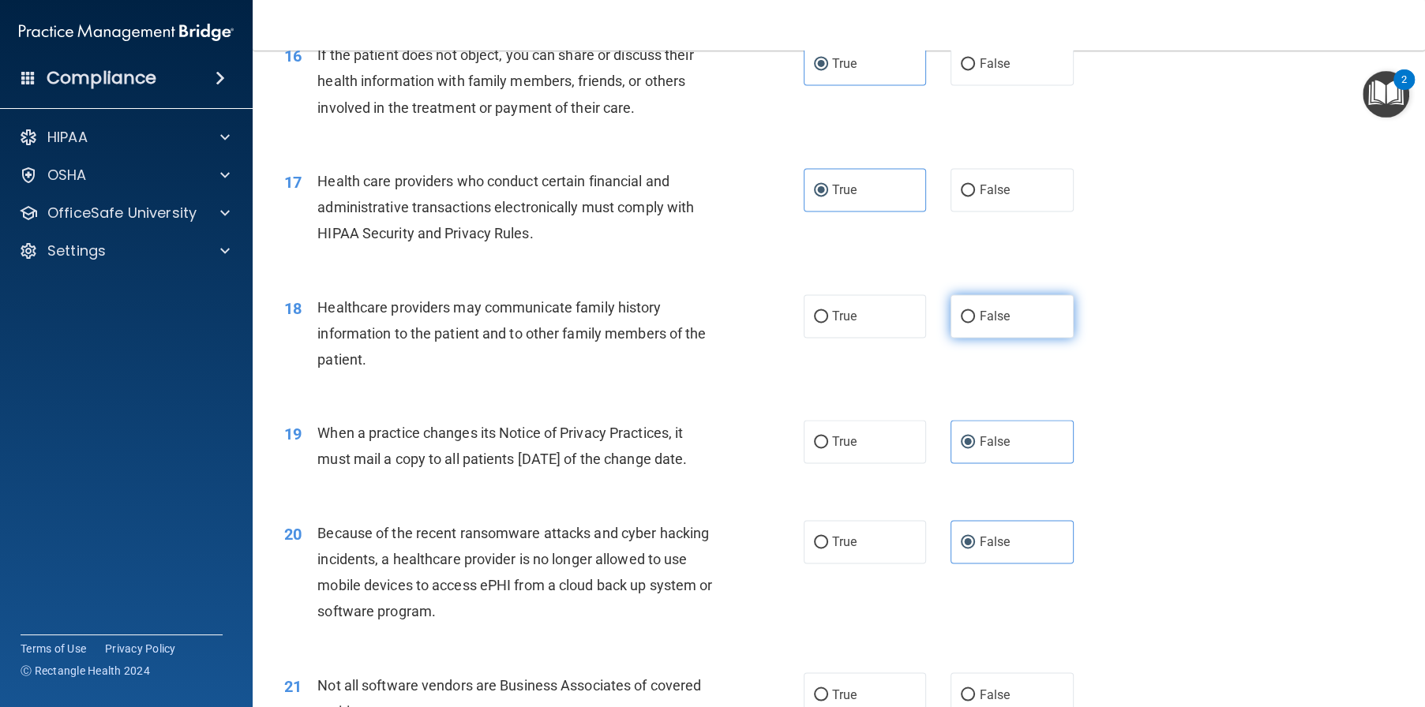
click at [1003, 338] on label "False" at bounding box center [1011, 315] width 123 height 43
click at [975, 323] on input "False" at bounding box center [968, 317] width 14 height 12
radio input "true"
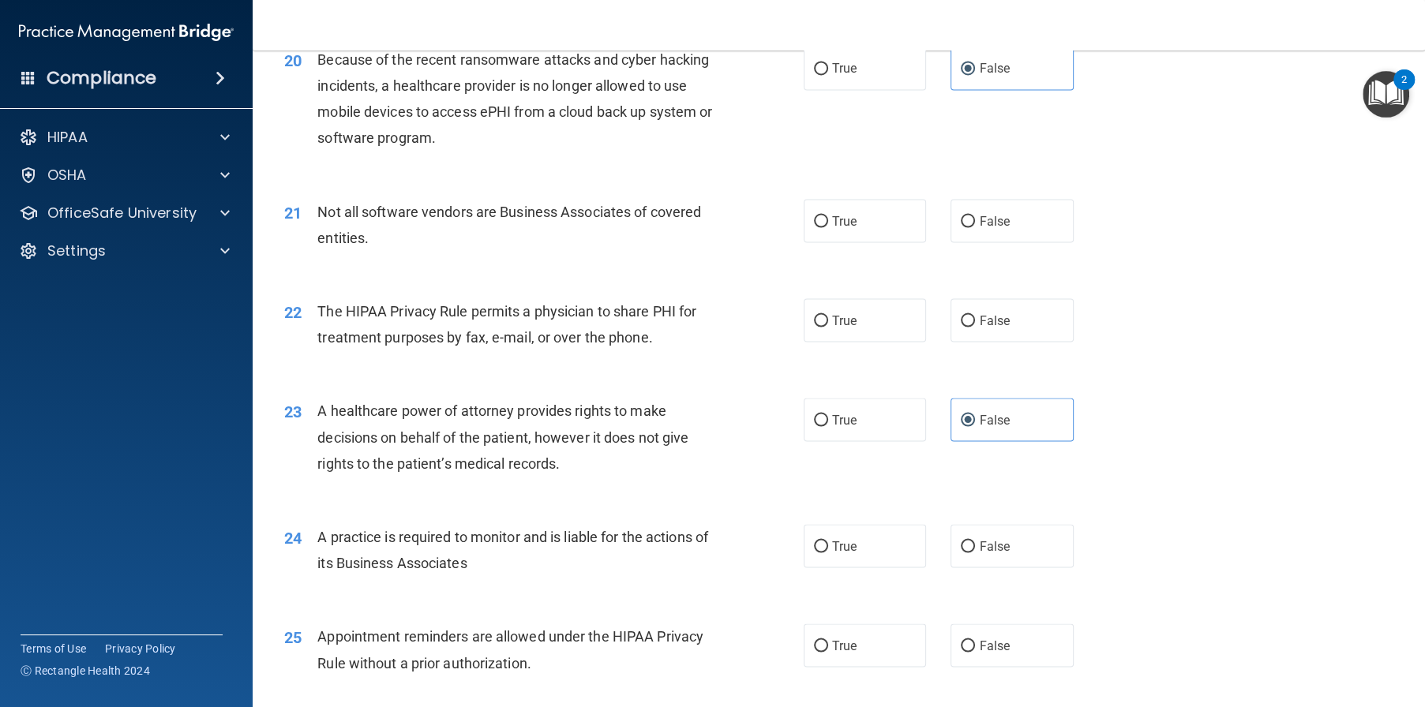
scroll to position [2526, 0]
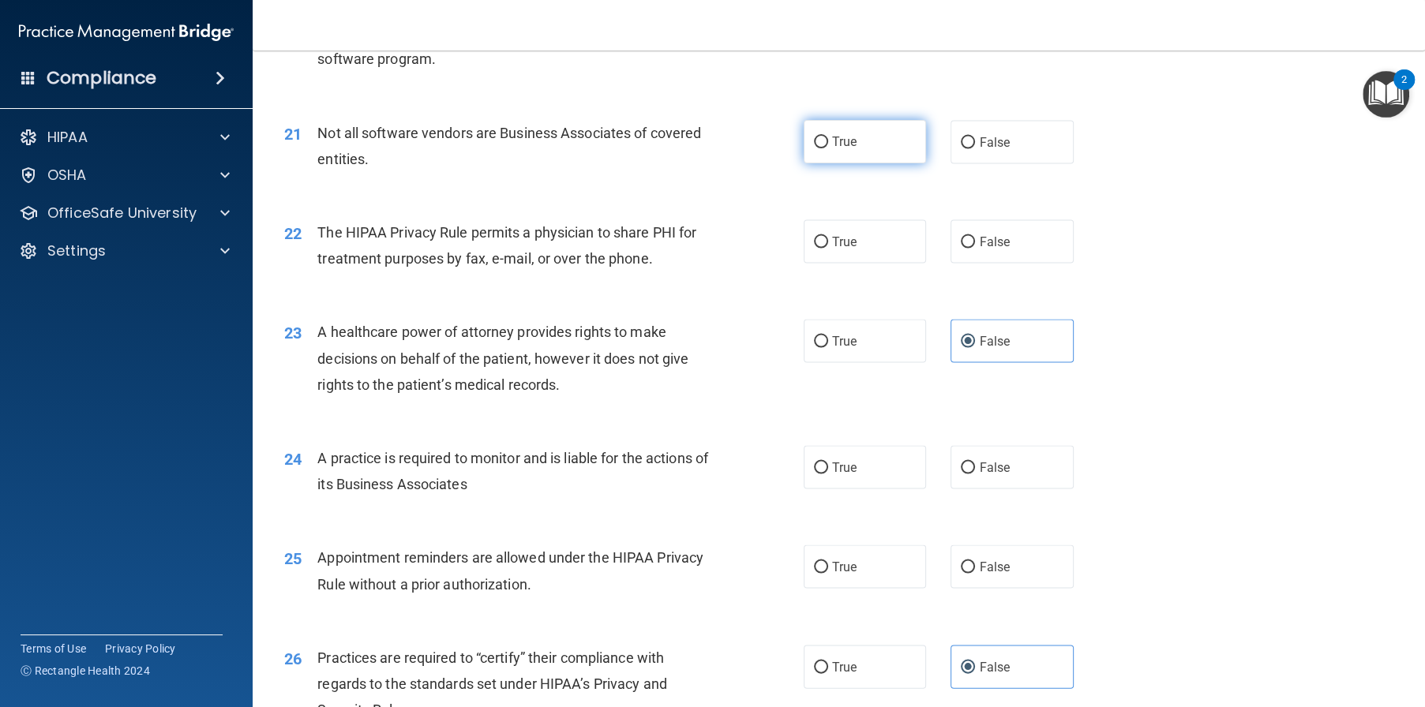
click at [845, 149] on span "True" at bounding box center [844, 141] width 24 height 15
click at [828, 148] on input "True" at bounding box center [821, 143] width 14 height 12
radio input "true"
click at [865, 263] on label "True" at bounding box center [865, 240] width 123 height 43
click at [828, 248] on input "True" at bounding box center [821, 242] width 14 height 12
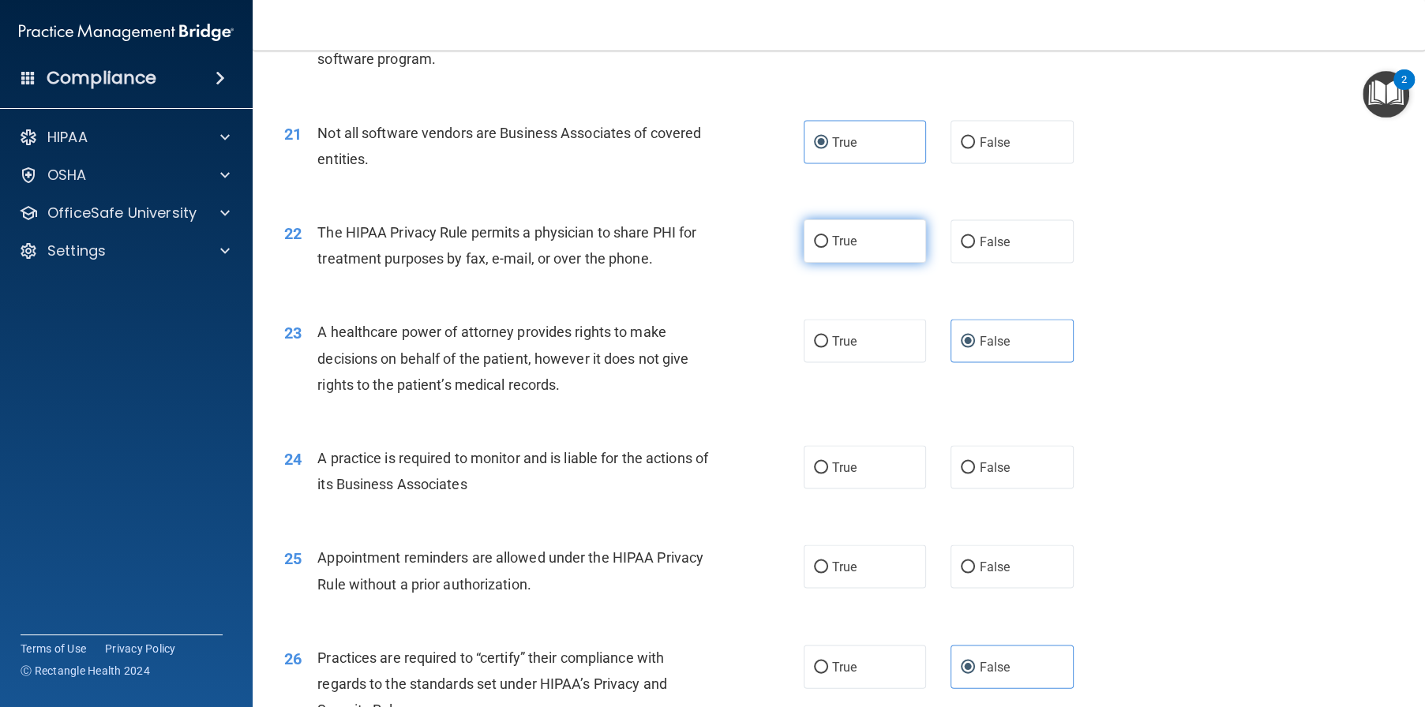
radio input "true"
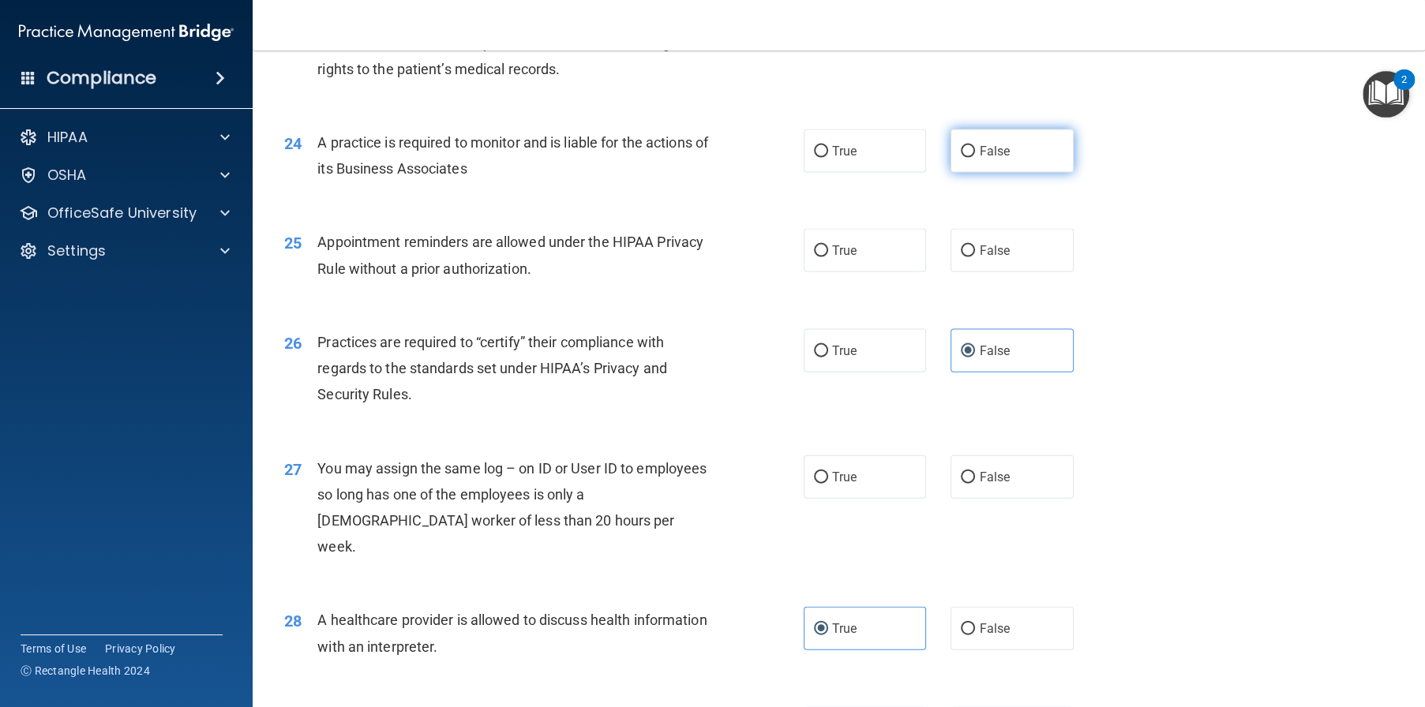
click at [1018, 173] on label "False" at bounding box center [1011, 150] width 123 height 43
click at [975, 158] on input "False" at bounding box center [968, 152] width 14 height 12
radio input "true"
click at [830, 272] on label "True" at bounding box center [865, 250] width 123 height 43
click at [828, 257] on input "True" at bounding box center [821, 252] width 14 height 12
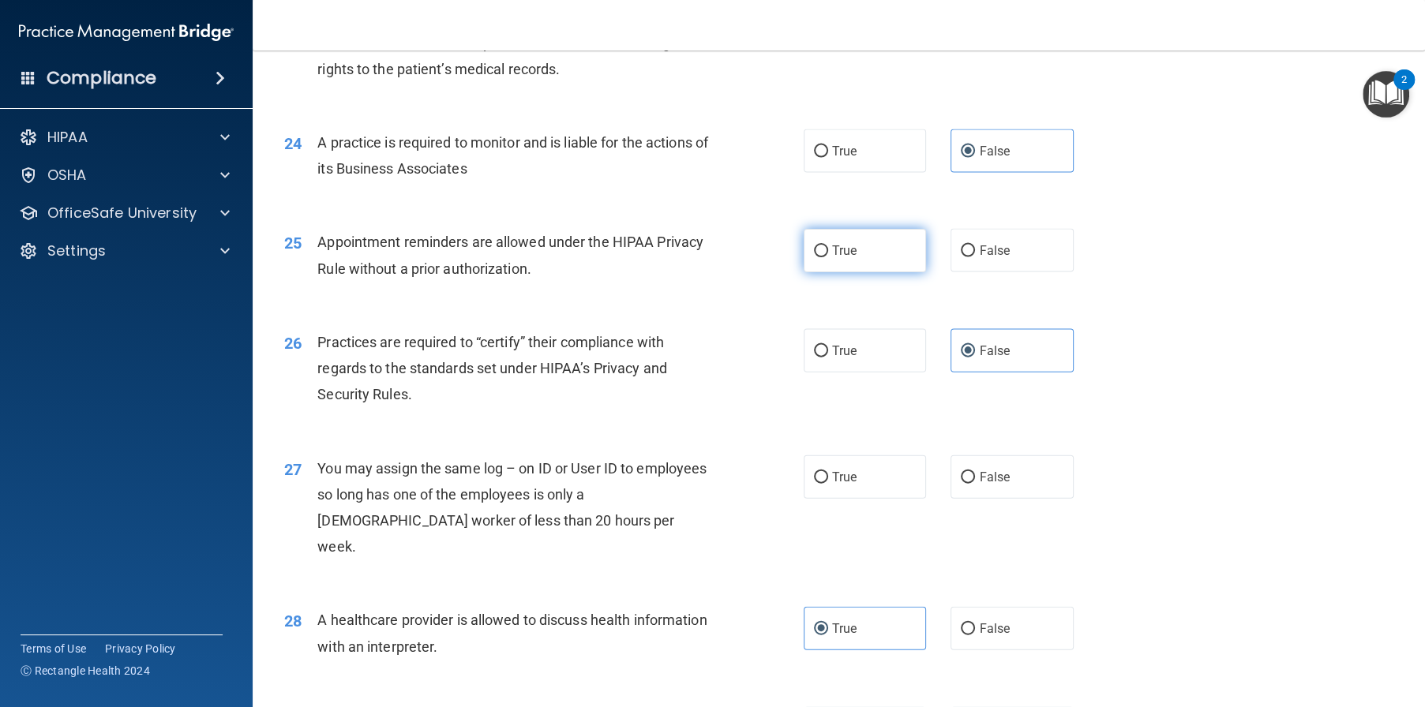
radio input "true"
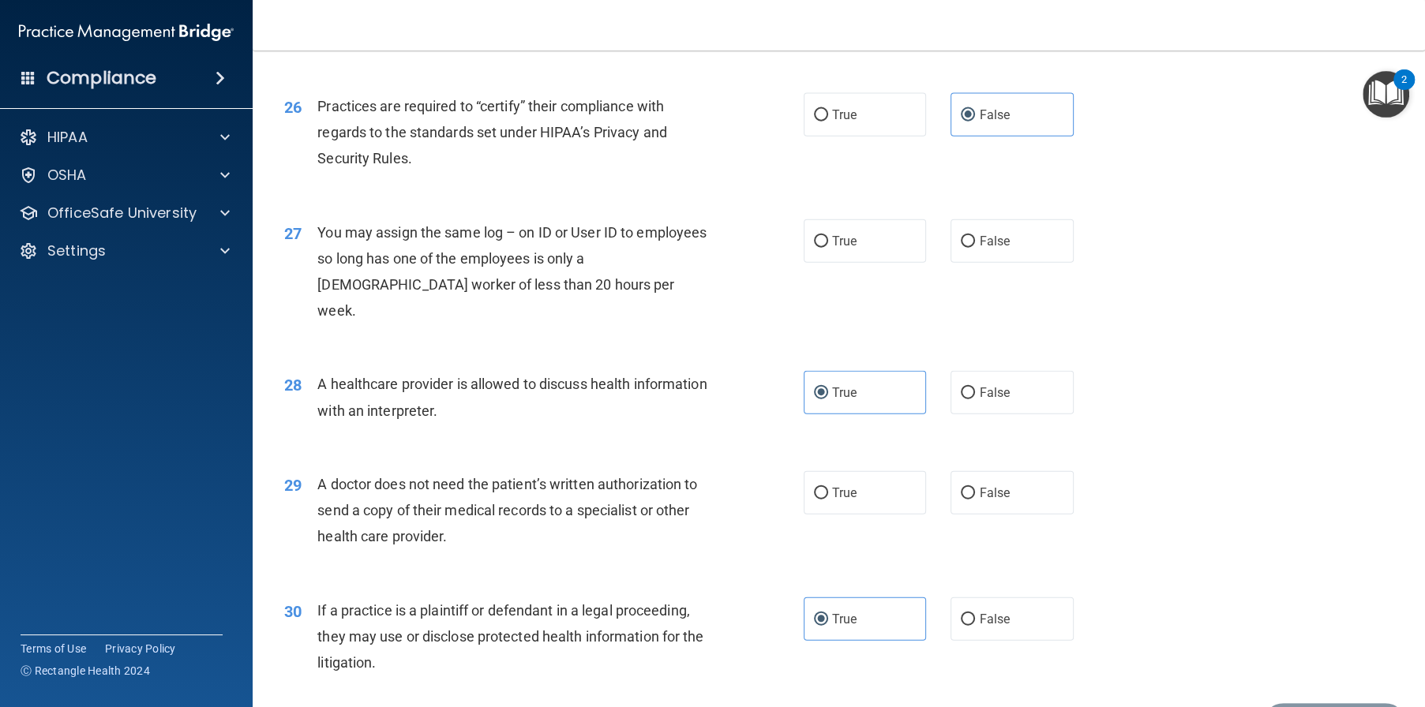
scroll to position [3079, 0]
click at [1000, 248] on span "False" at bounding box center [994, 240] width 31 height 15
click at [975, 247] on input "False" at bounding box center [968, 241] width 14 height 12
radio input "true"
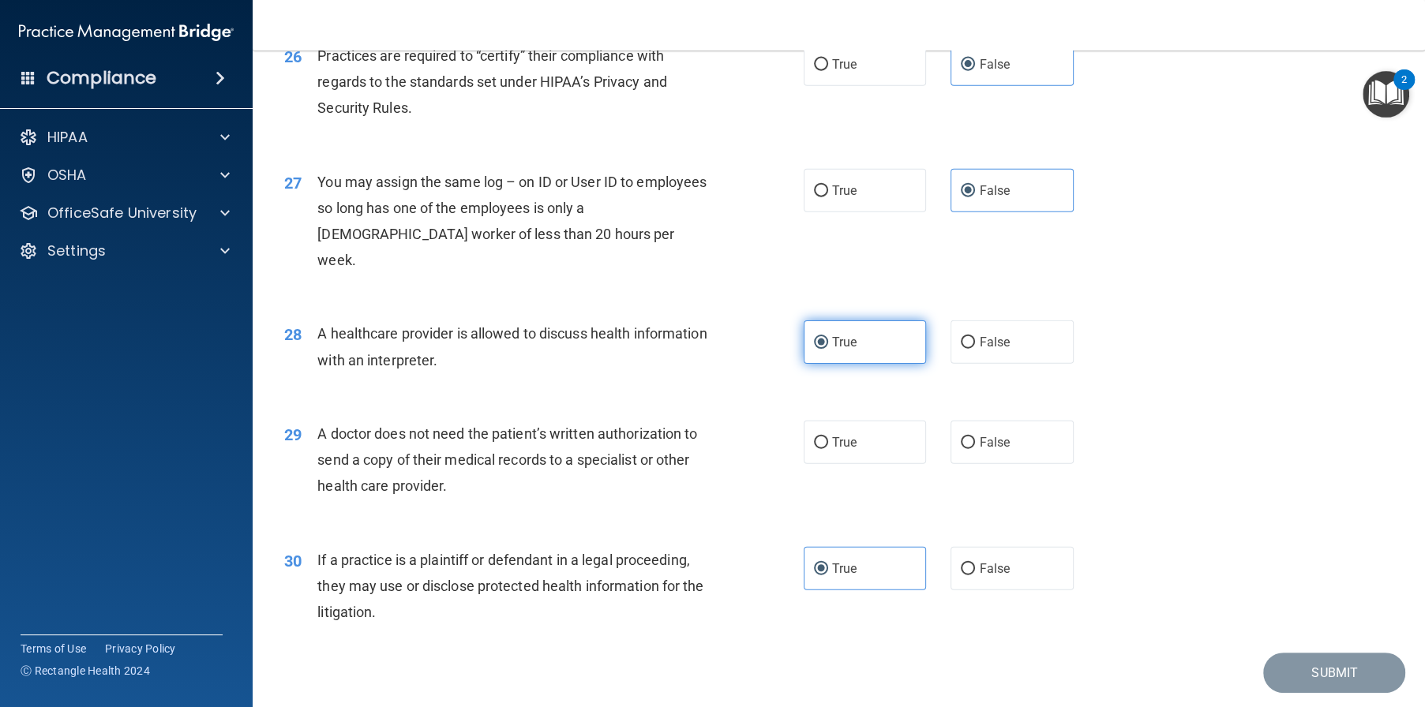
scroll to position [3227, 0]
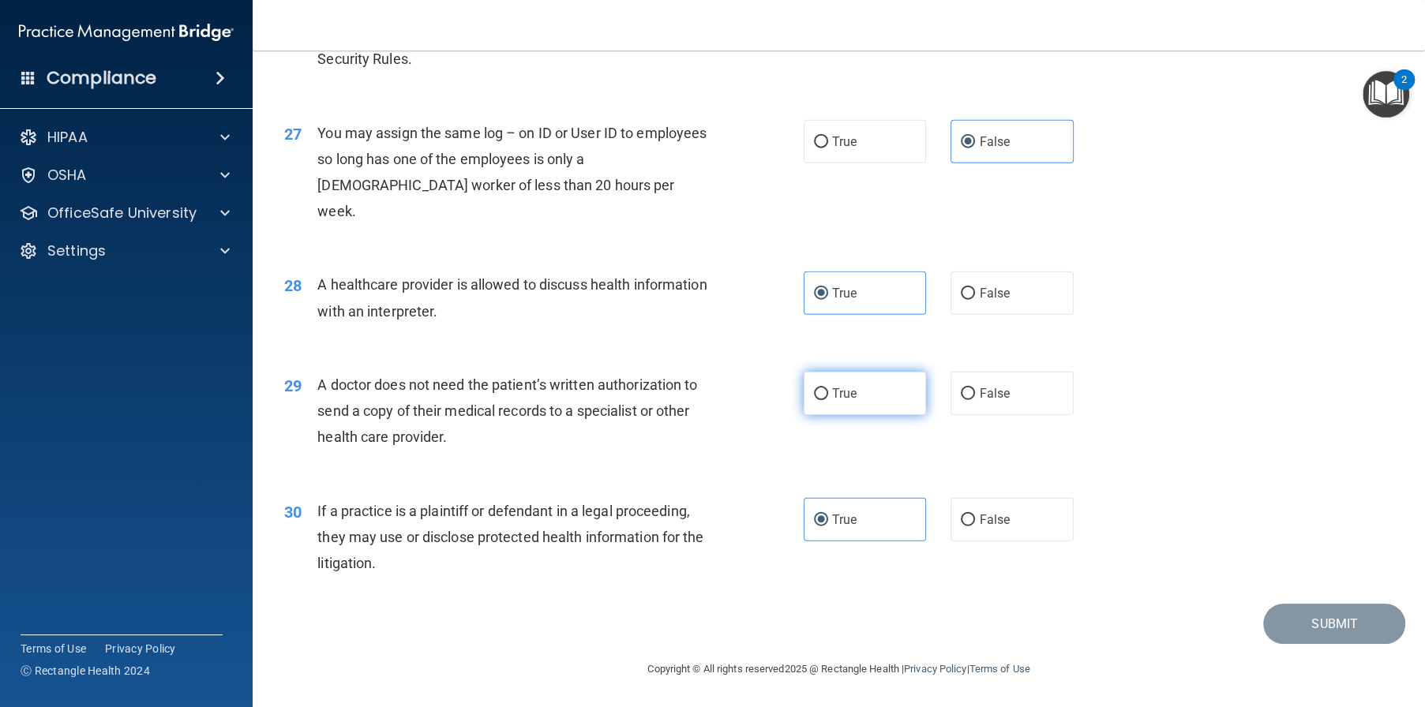
click at [862, 392] on label "True" at bounding box center [865, 393] width 123 height 43
click at [828, 392] on input "True" at bounding box center [821, 394] width 14 height 12
radio input "true"
click at [1318, 621] on button "Submit" at bounding box center [1334, 624] width 142 height 40
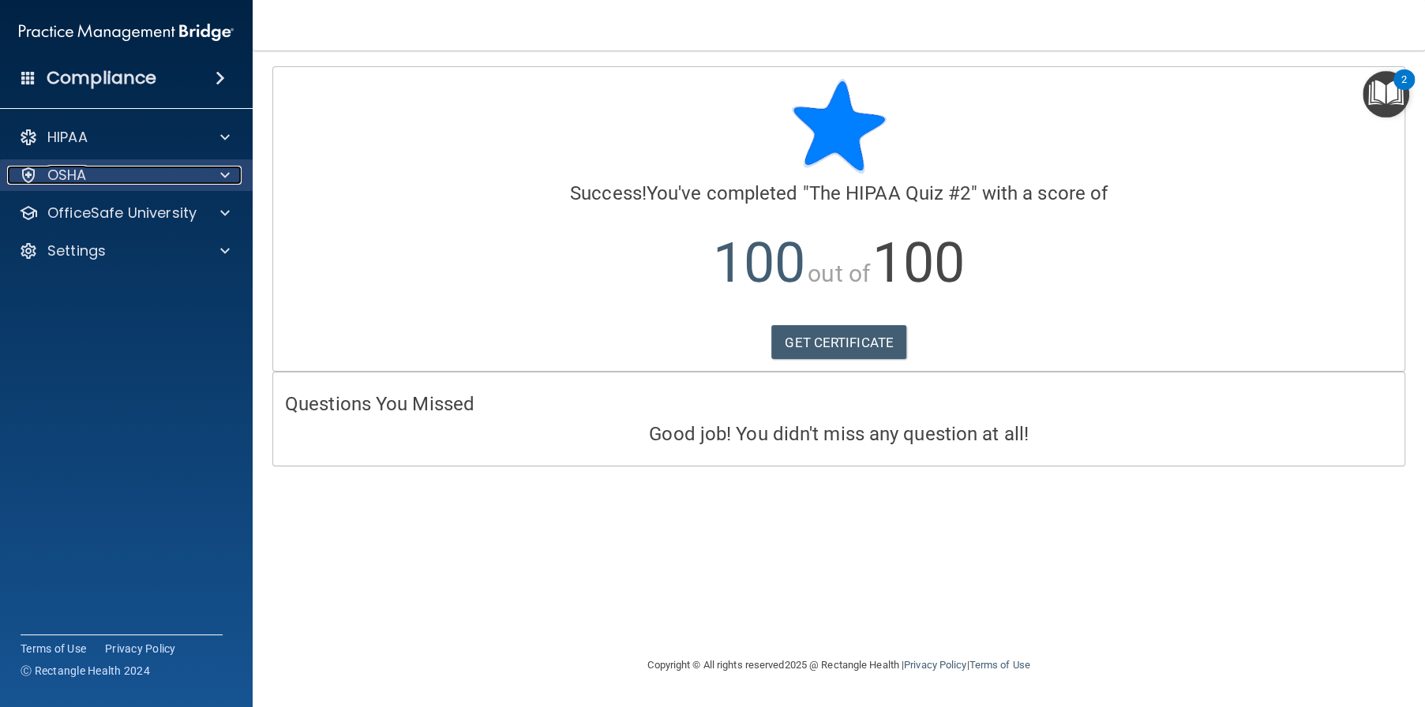
click at [227, 178] on span at bounding box center [224, 175] width 9 height 19
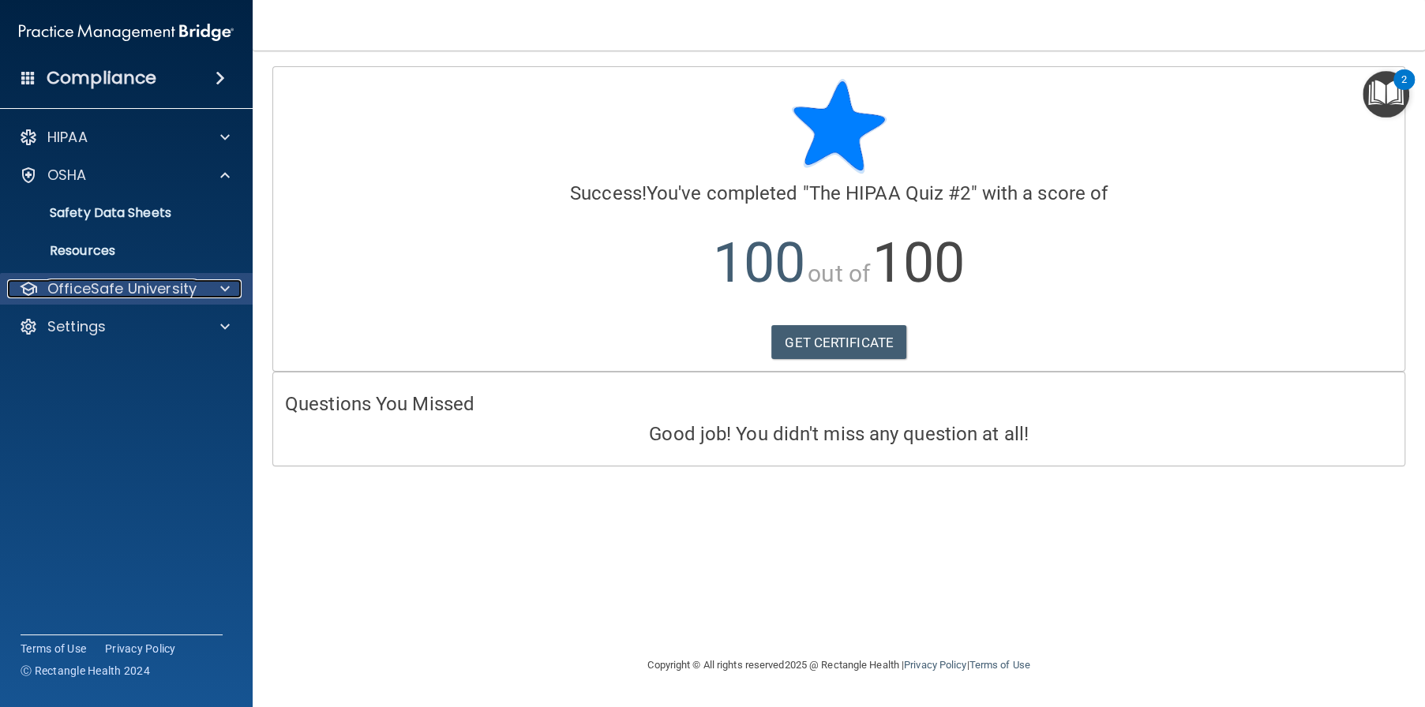
click at [220, 292] on span at bounding box center [224, 288] width 9 height 19
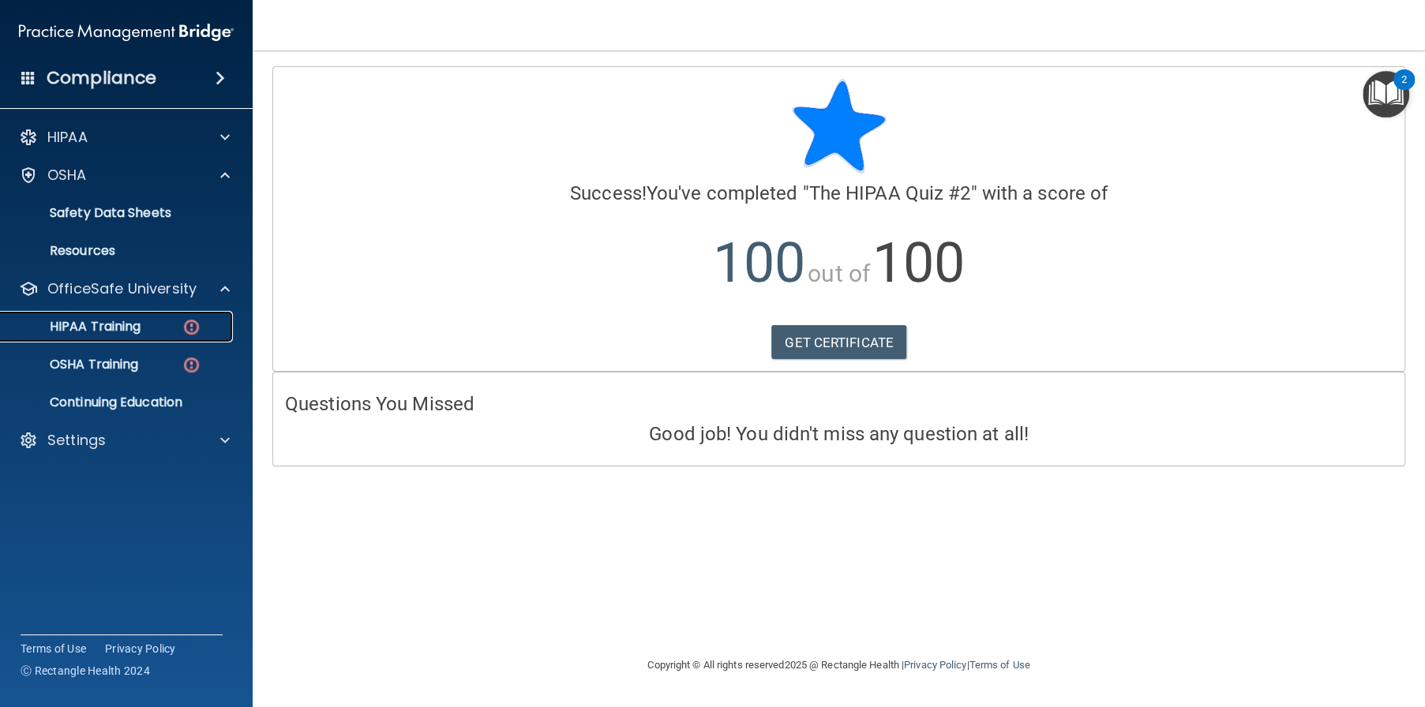
click at [118, 339] on link "HIPAA Training" at bounding box center [108, 327] width 249 height 32
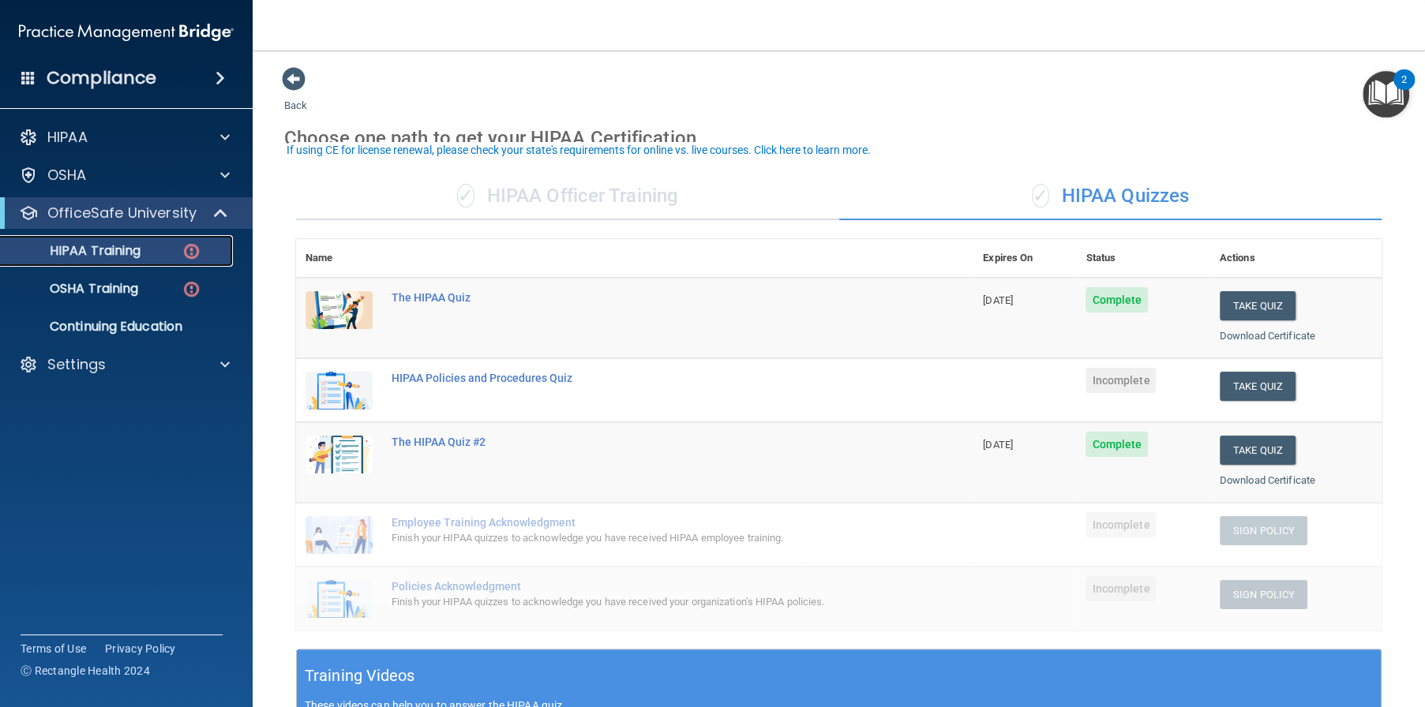
scroll to position [79, 0]
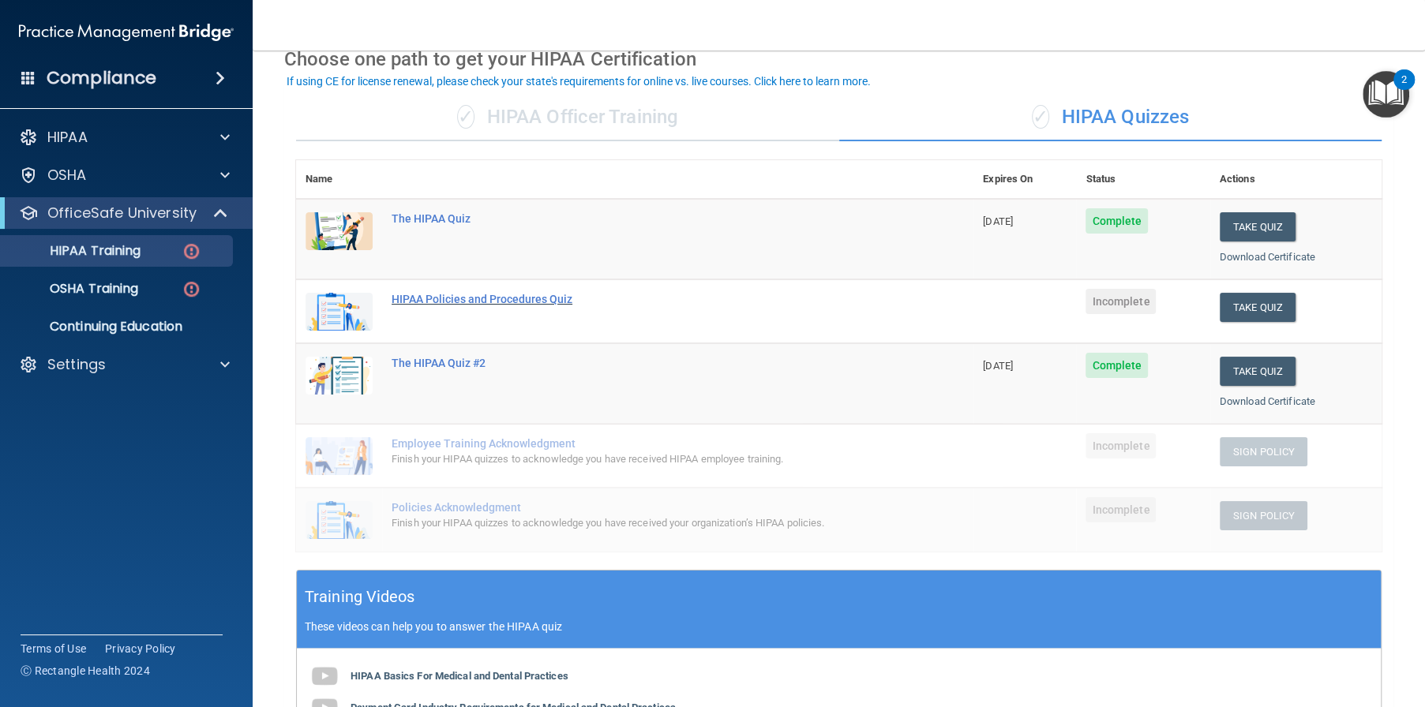
click at [560, 295] on div "HIPAA Policies and Procedures Quiz" at bounding box center [643, 299] width 503 height 13
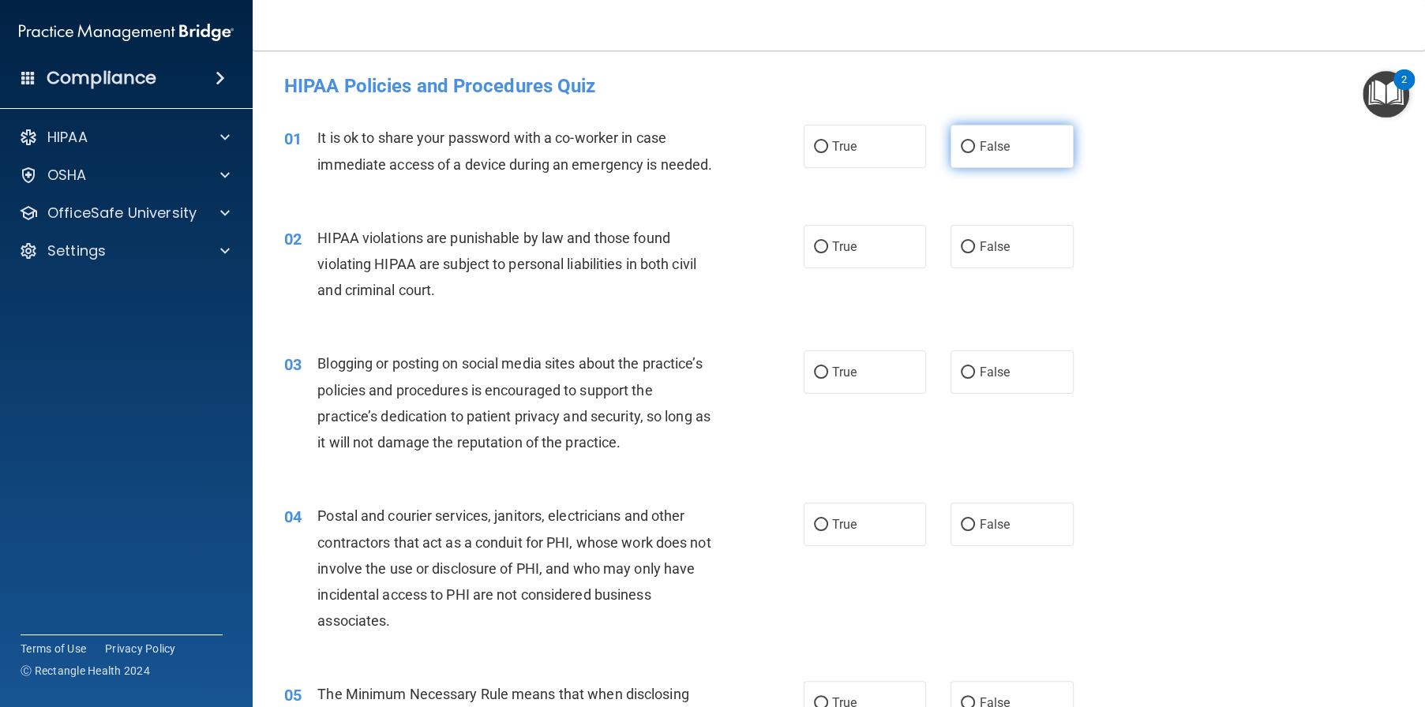
click at [981, 140] on span "False" at bounding box center [994, 146] width 31 height 15
click at [975, 141] on input "False" at bounding box center [968, 147] width 14 height 12
radio input "true"
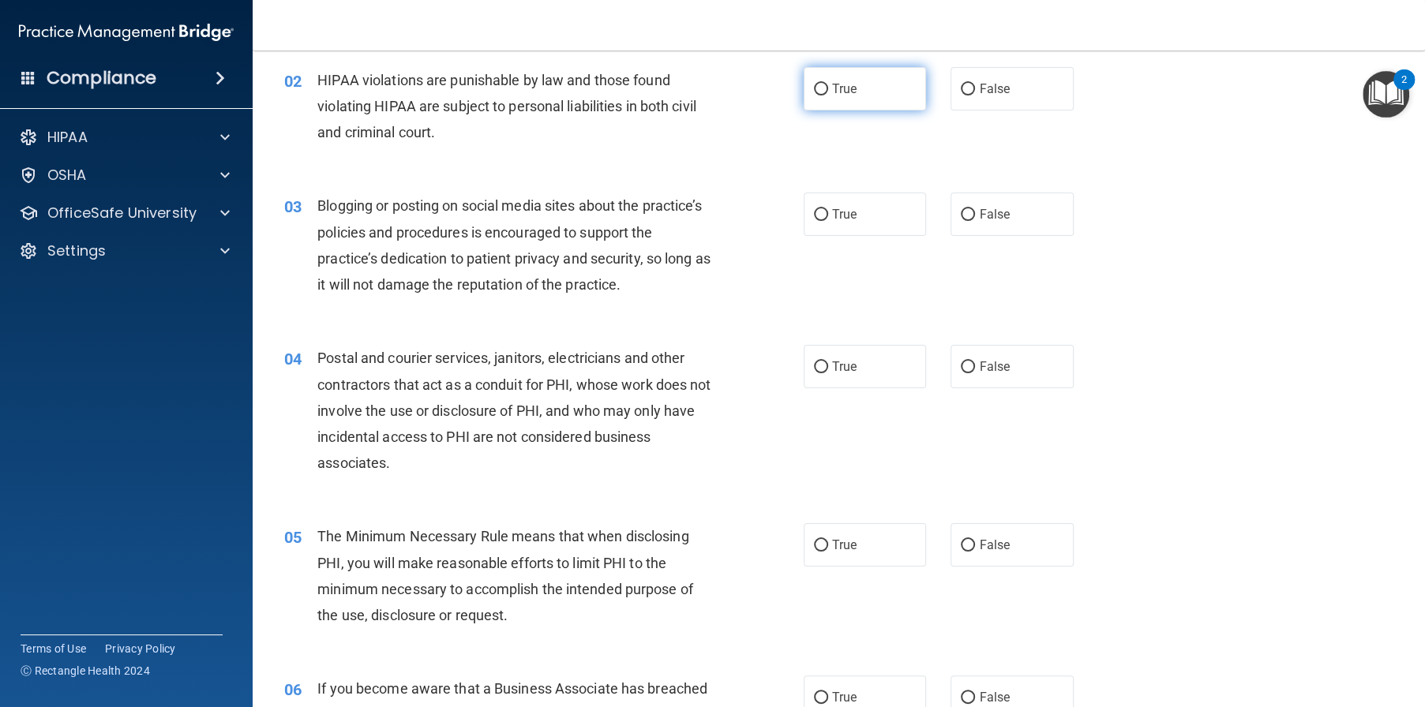
click at [851, 111] on label "True" at bounding box center [865, 88] width 123 height 43
click at [828, 96] on input "True" at bounding box center [821, 90] width 14 height 12
radio input "true"
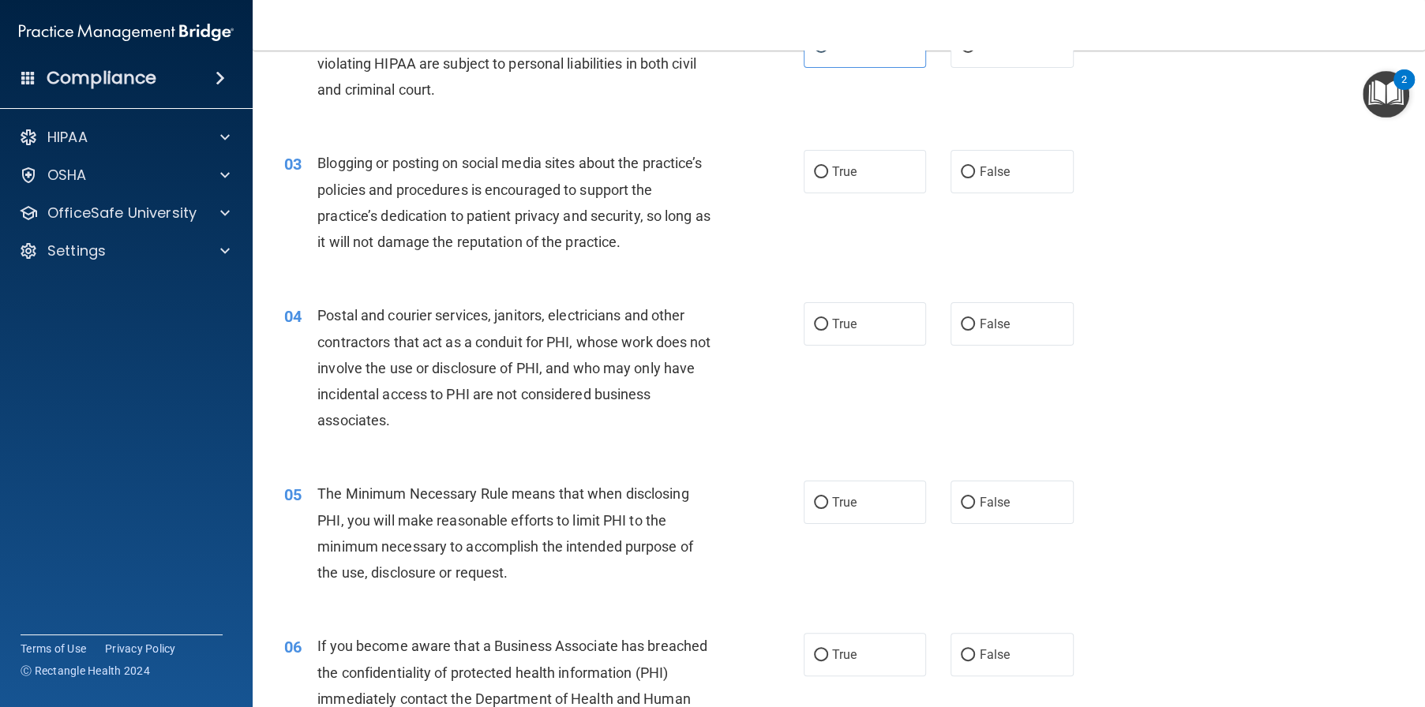
scroll to position [237, 0]
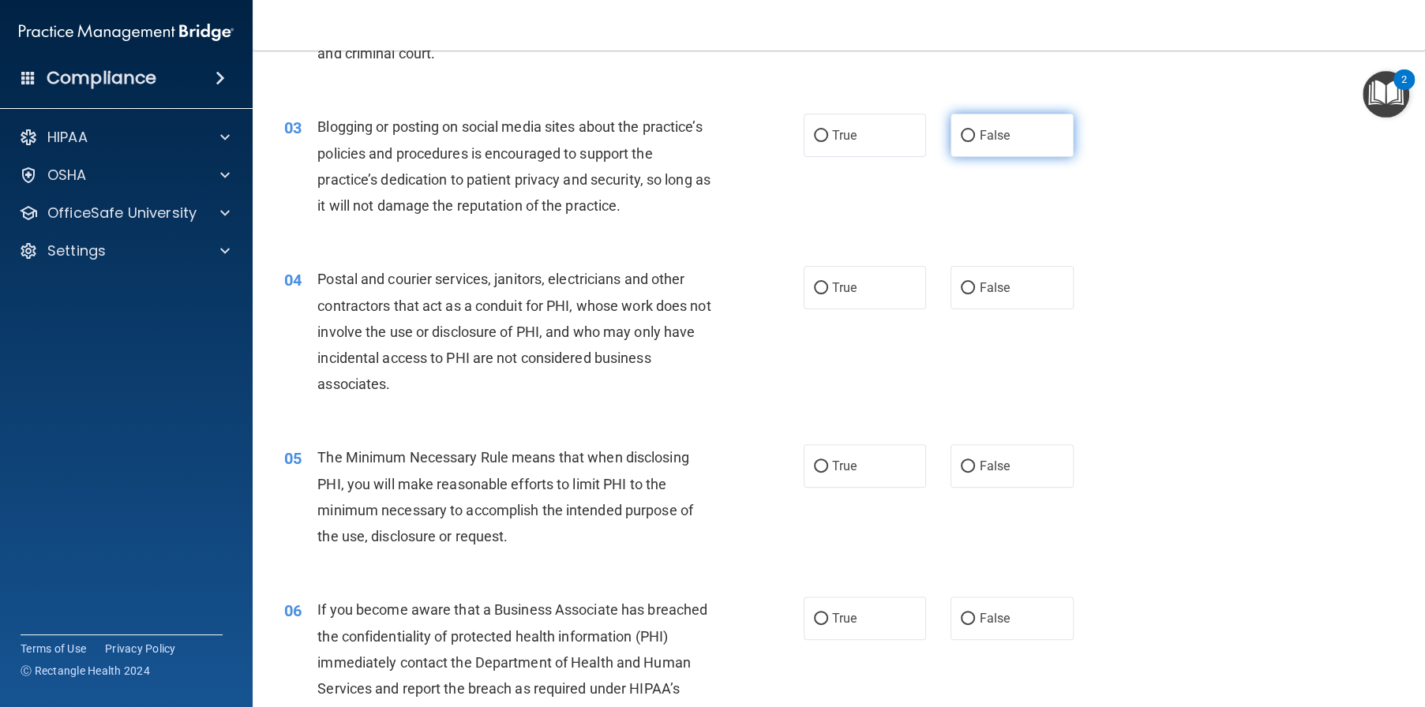
click at [985, 143] on span "False" at bounding box center [994, 135] width 31 height 15
click at [975, 142] on input "False" at bounding box center [968, 136] width 14 height 12
radio input "true"
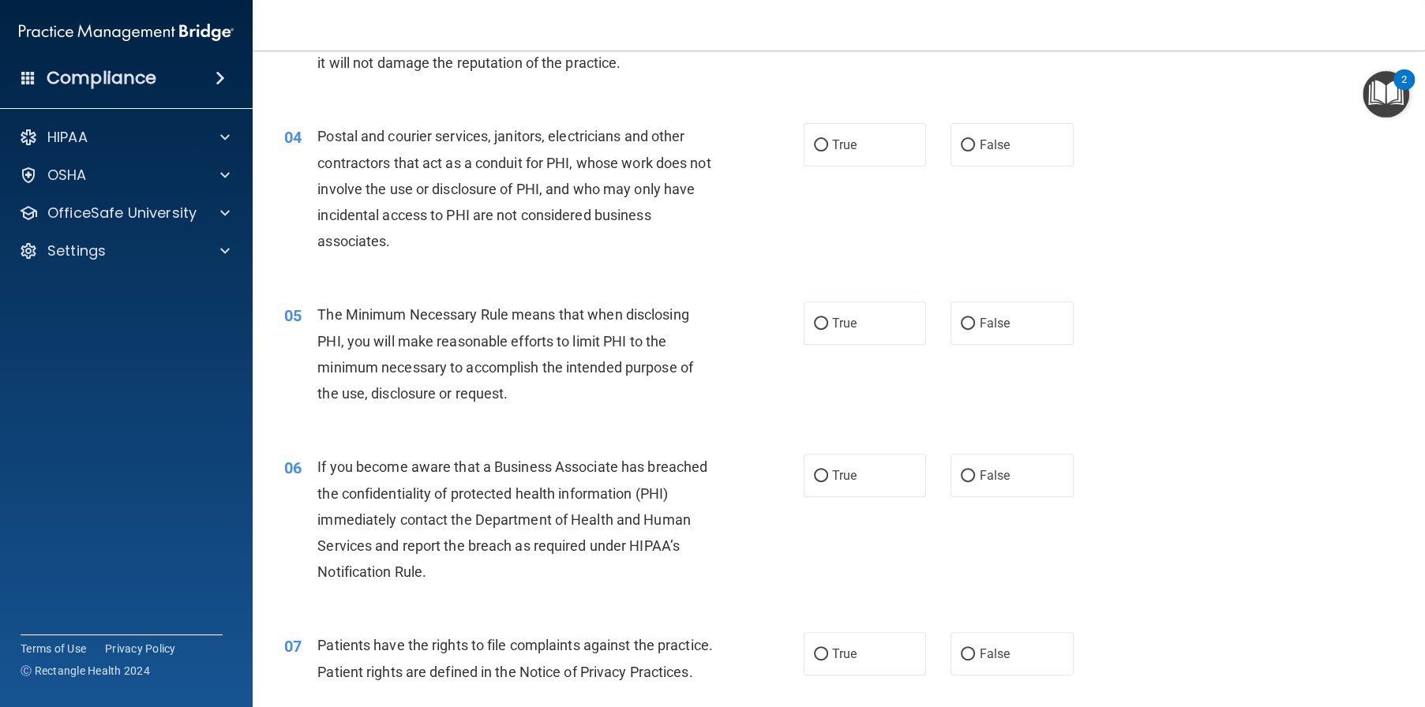
scroll to position [395, 0]
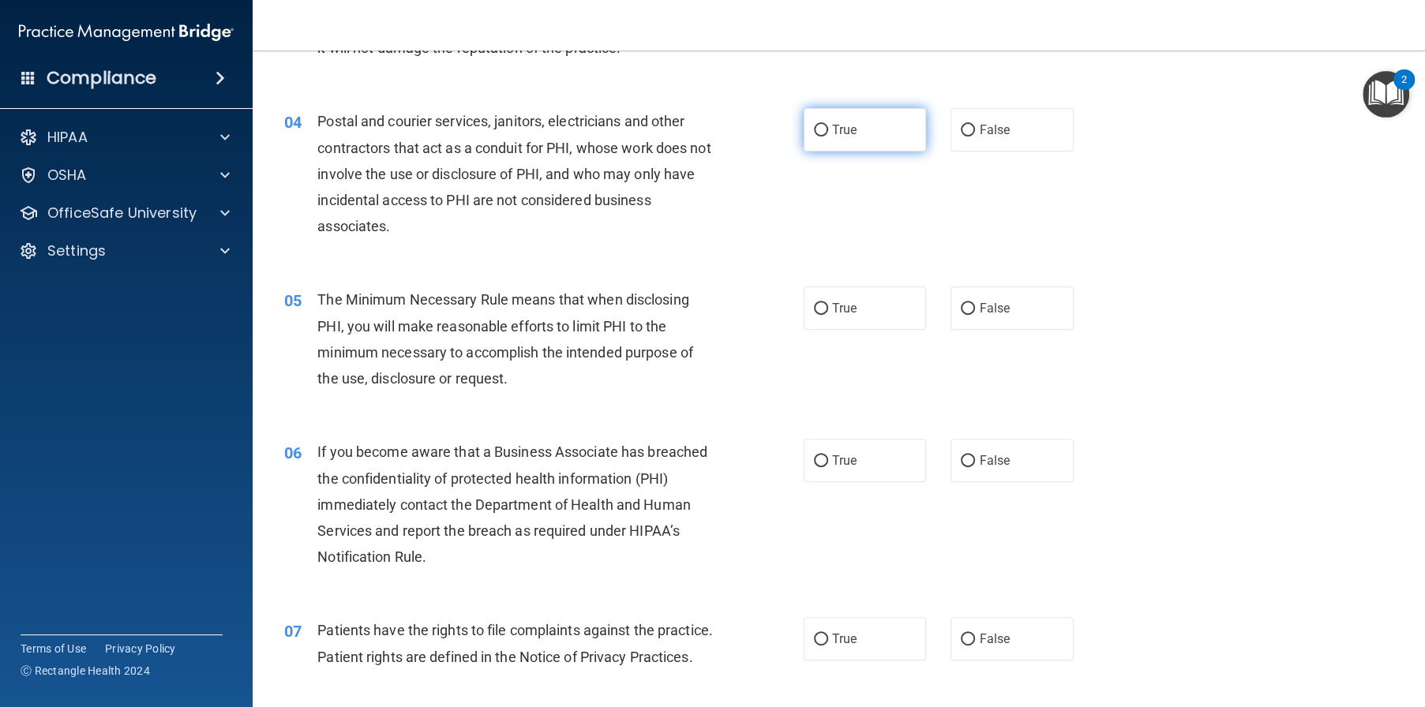
click at [887, 152] on label "True" at bounding box center [865, 129] width 123 height 43
click at [828, 137] on input "True" at bounding box center [821, 131] width 14 height 12
radio input "true"
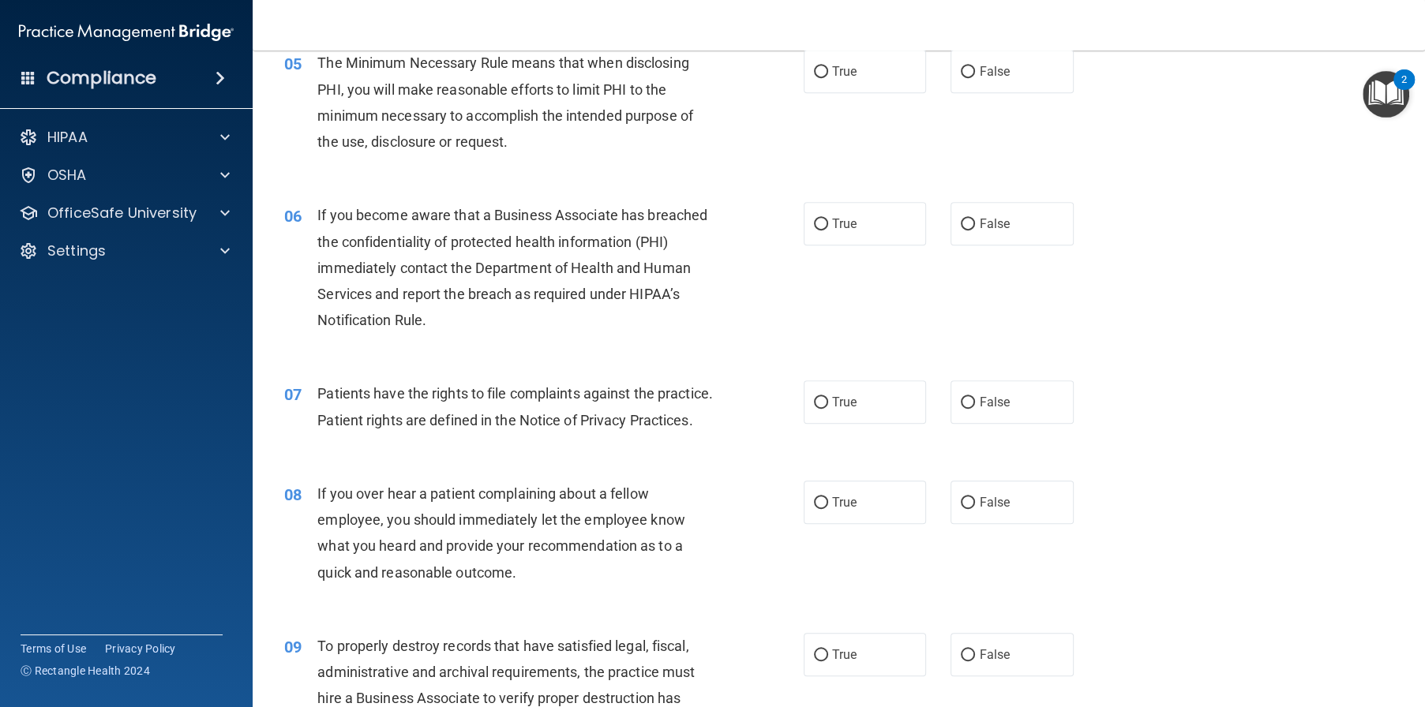
scroll to position [553, 0]
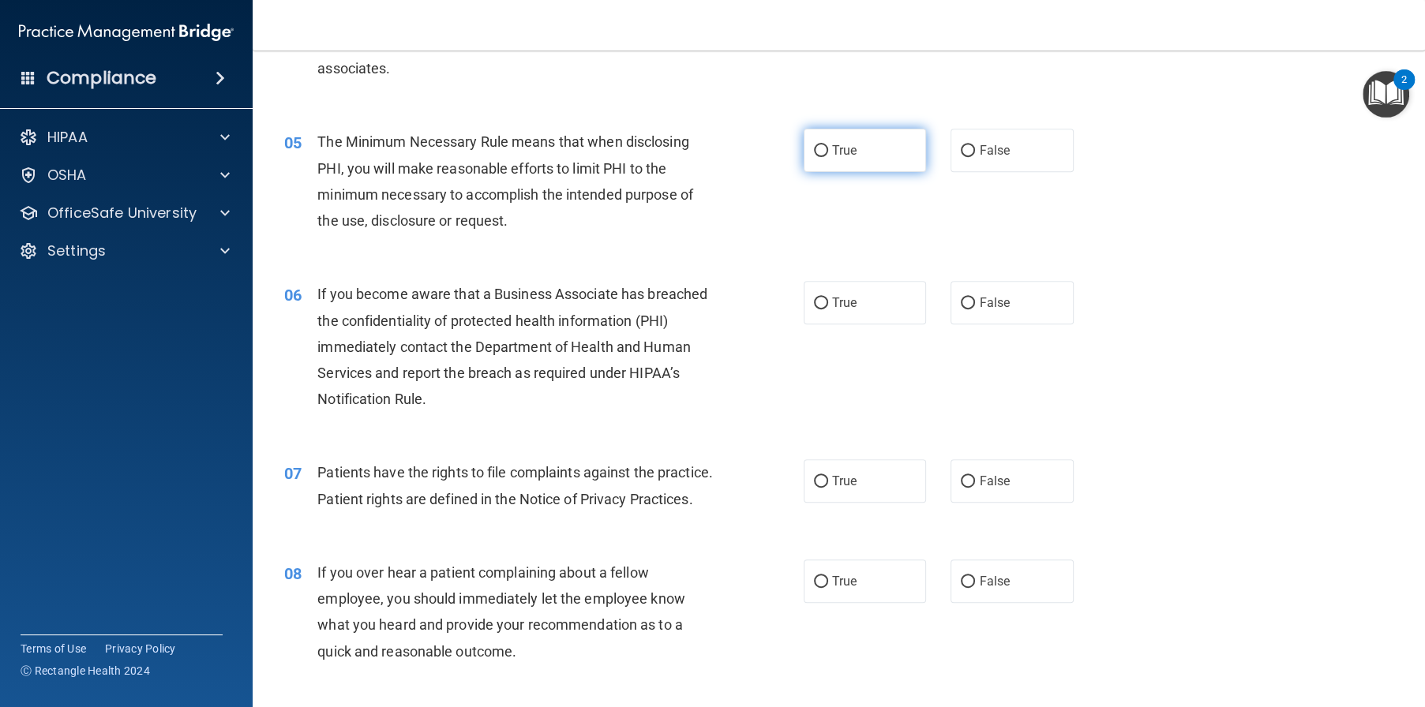
click at [847, 158] on span "True" at bounding box center [844, 150] width 24 height 15
click at [828, 157] on input "True" at bounding box center [821, 151] width 14 height 12
radio input "true"
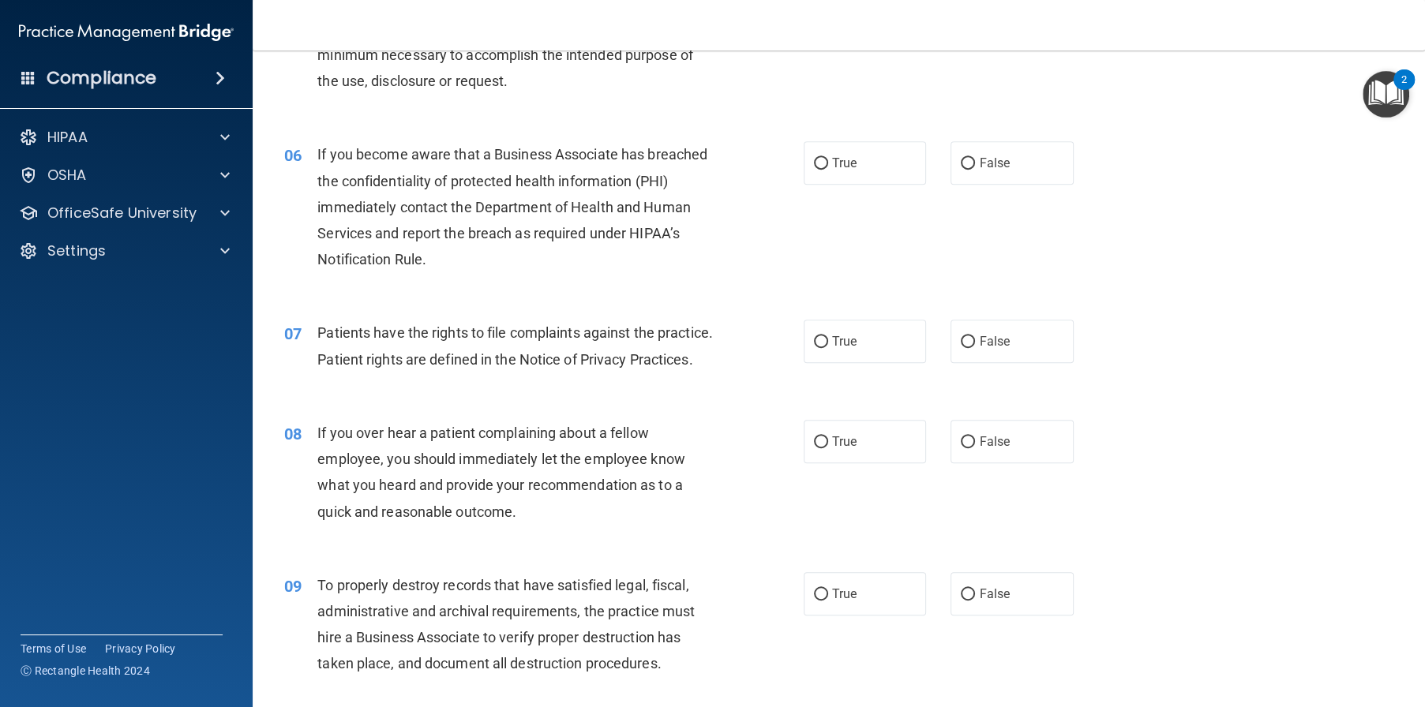
scroll to position [710, 0]
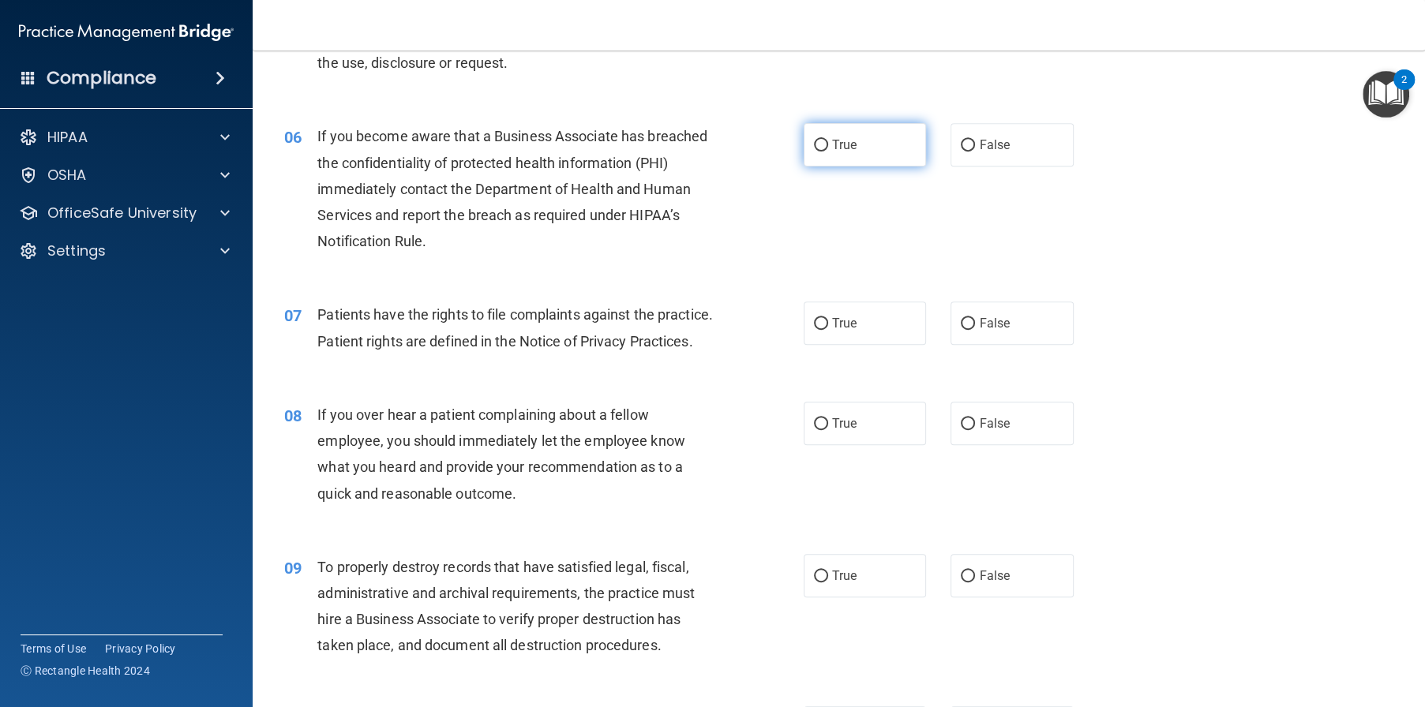
click at [808, 164] on label "True" at bounding box center [865, 144] width 123 height 43
click at [814, 152] on input "True" at bounding box center [821, 146] width 14 height 12
radio input "true"
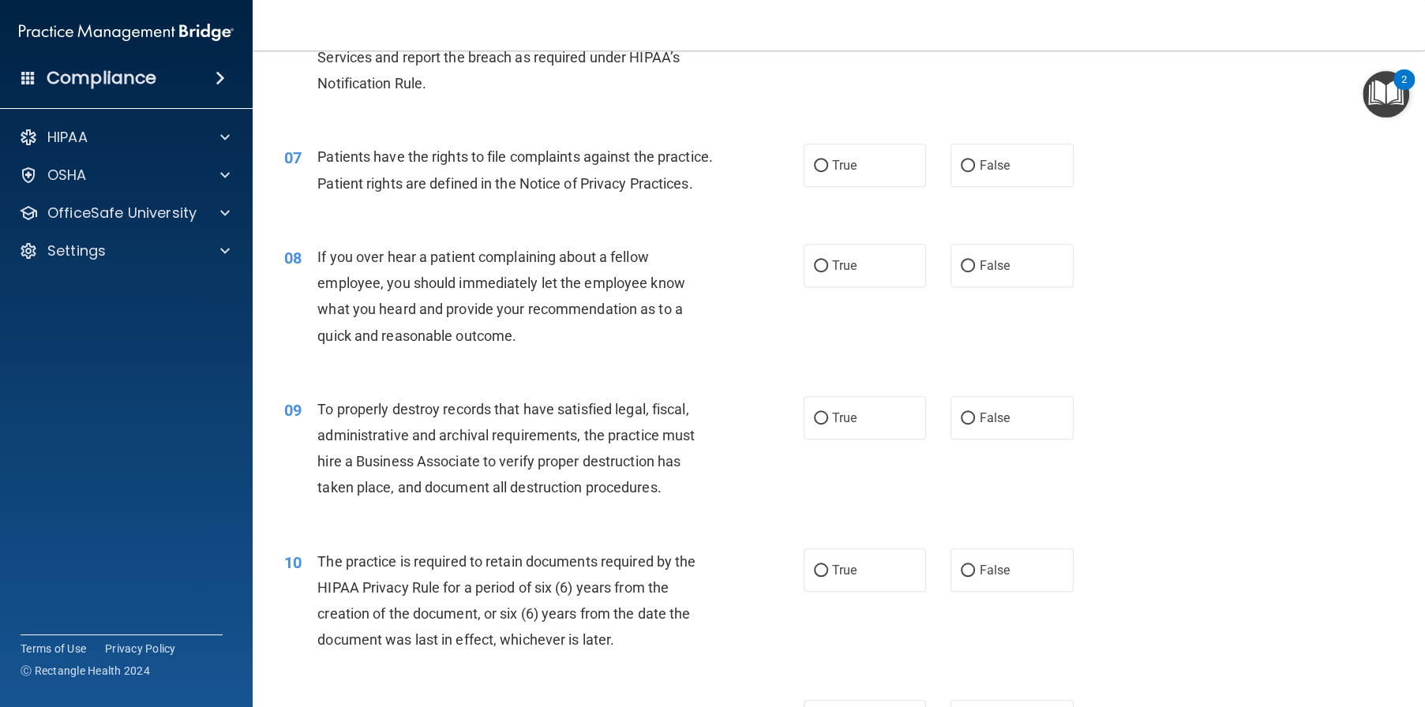
scroll to position [947, 0]
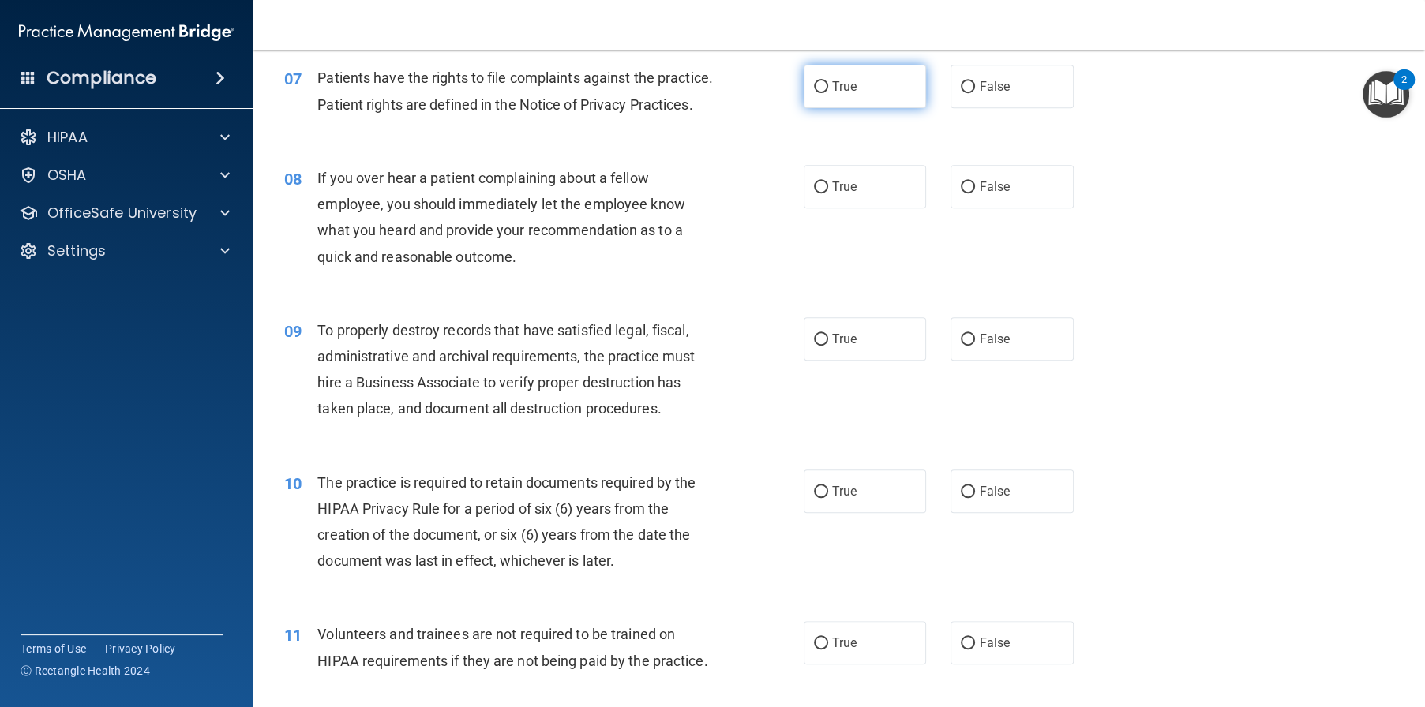
click at [812, 108] on label "True" at bounding box center [865, 86] width 123 height 43
click at [814, 93] on input "True" at bounding box center [821, 87] width 14 height 12
radio input "true"
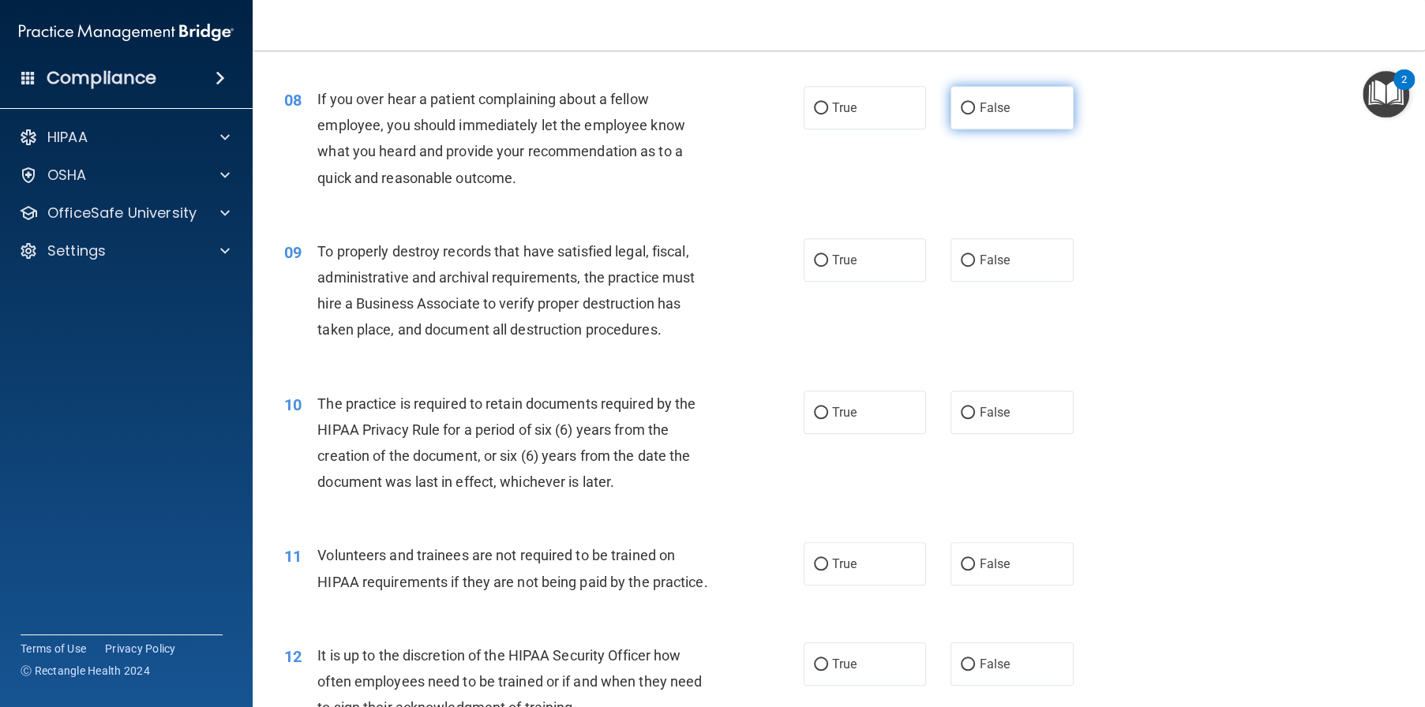
click at [963, 129] on label "False" at bounding box center [1011, 107] width 123 height 43
click at [963, 114] on input "False" at bounding box center [968, 109] width 14 height 12
radio input "true"
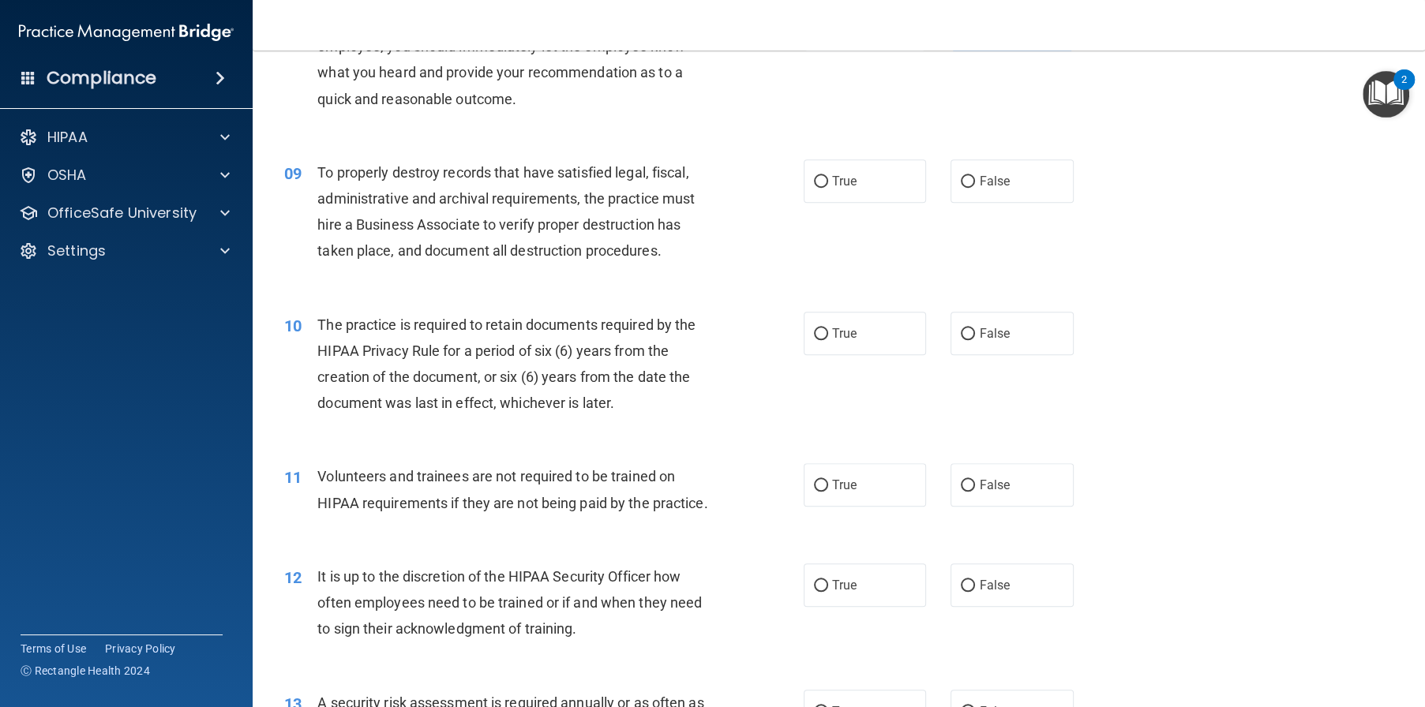
scroll to position [1184, 0]
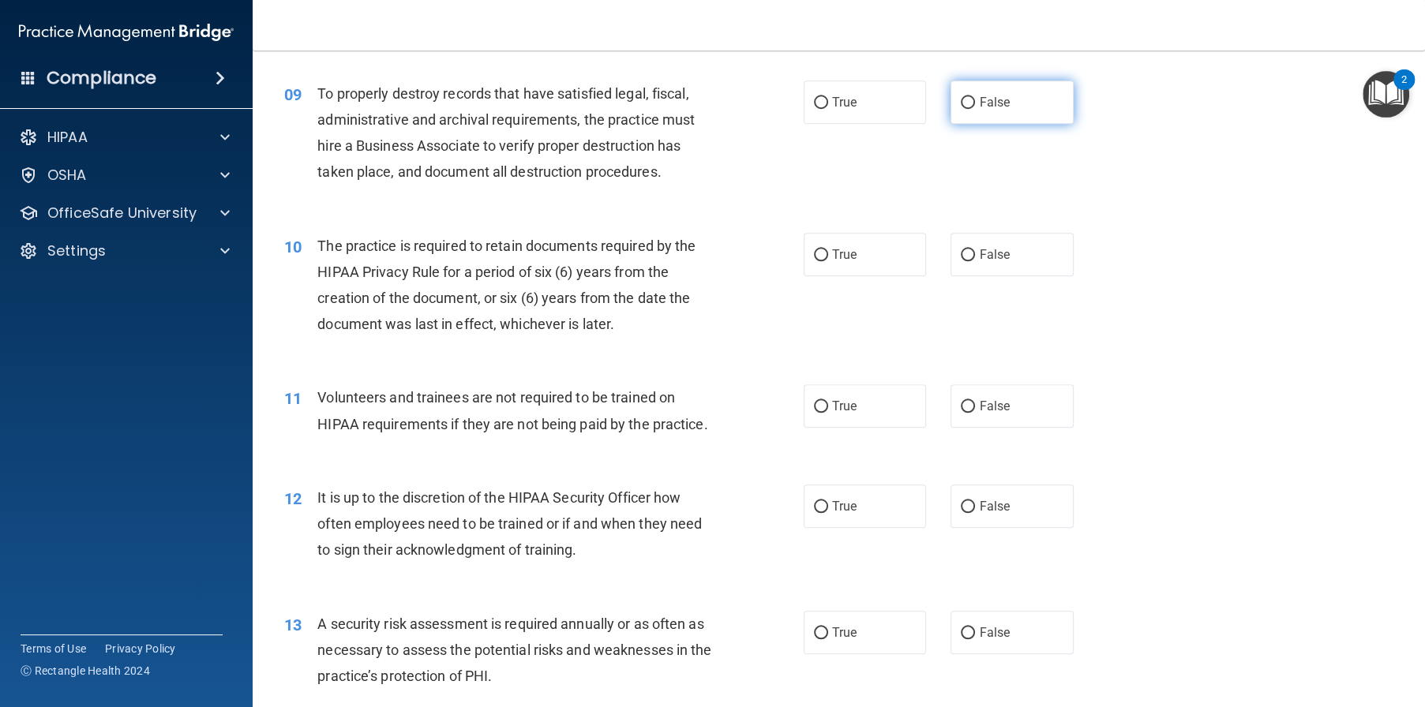
click at [964, 124] on label "False" at bounding box center [1011, 102] width 123 height 43
click at [964, 109] on input "False" at bounding box center [968, 103] width 14 height 12
radio input "true"
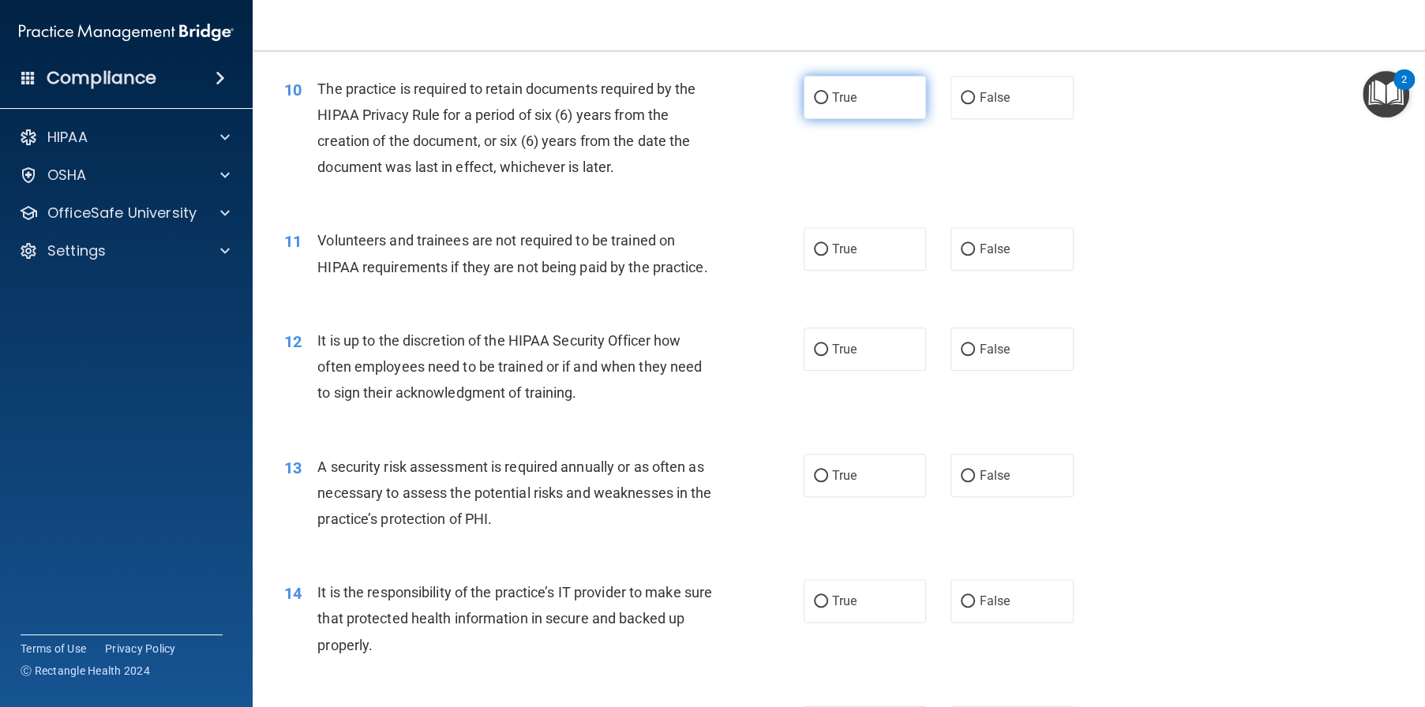
scroll to position [1342, 0]
click at [842, 104] on span "True" at bounding box center [844, 96] width 24 height 15
click at [828, 103] on input "True" at bounding box center [821, 98] width 14 height 12
radio input "true"
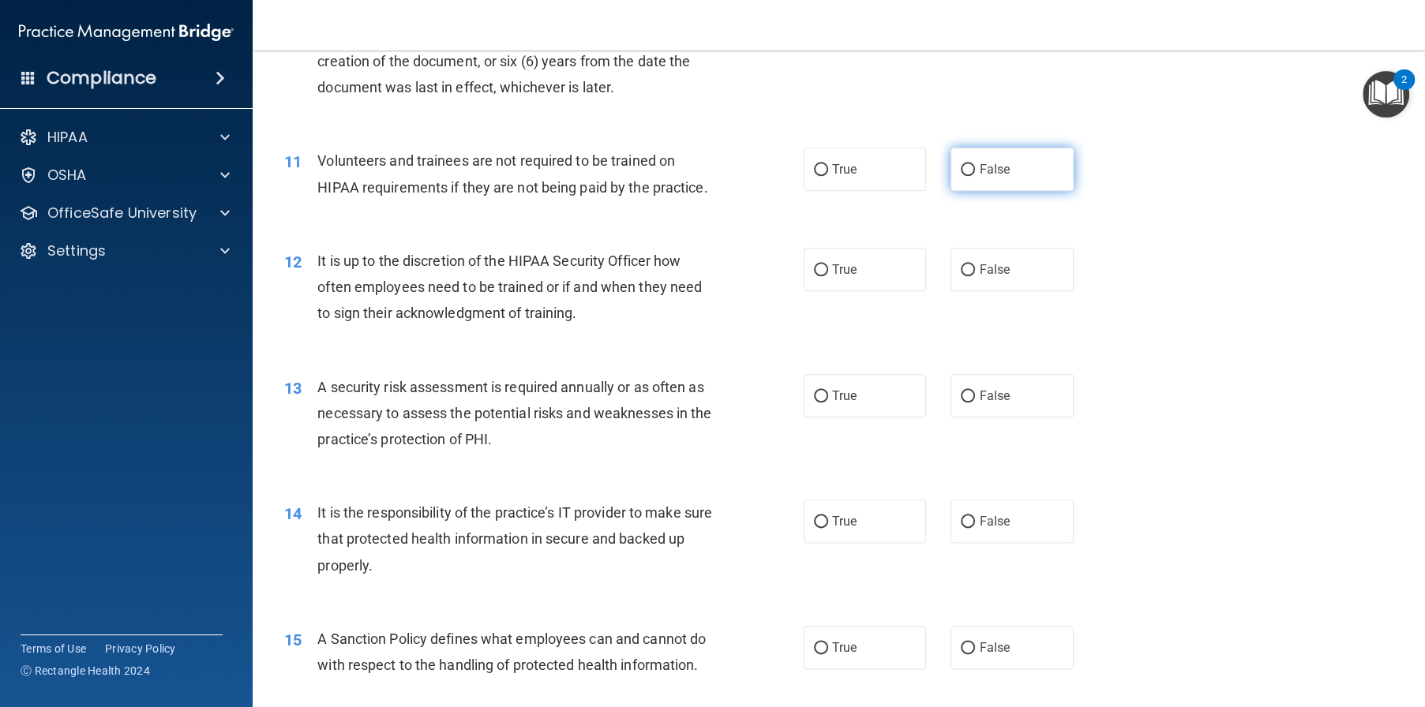
click at [979, 177] on span "False" at bounding box center [994, 169] width 31 height 15
click at [975, 176] on input "False" at bounding box center [968, 170] width 14 height 12
radio input "true"
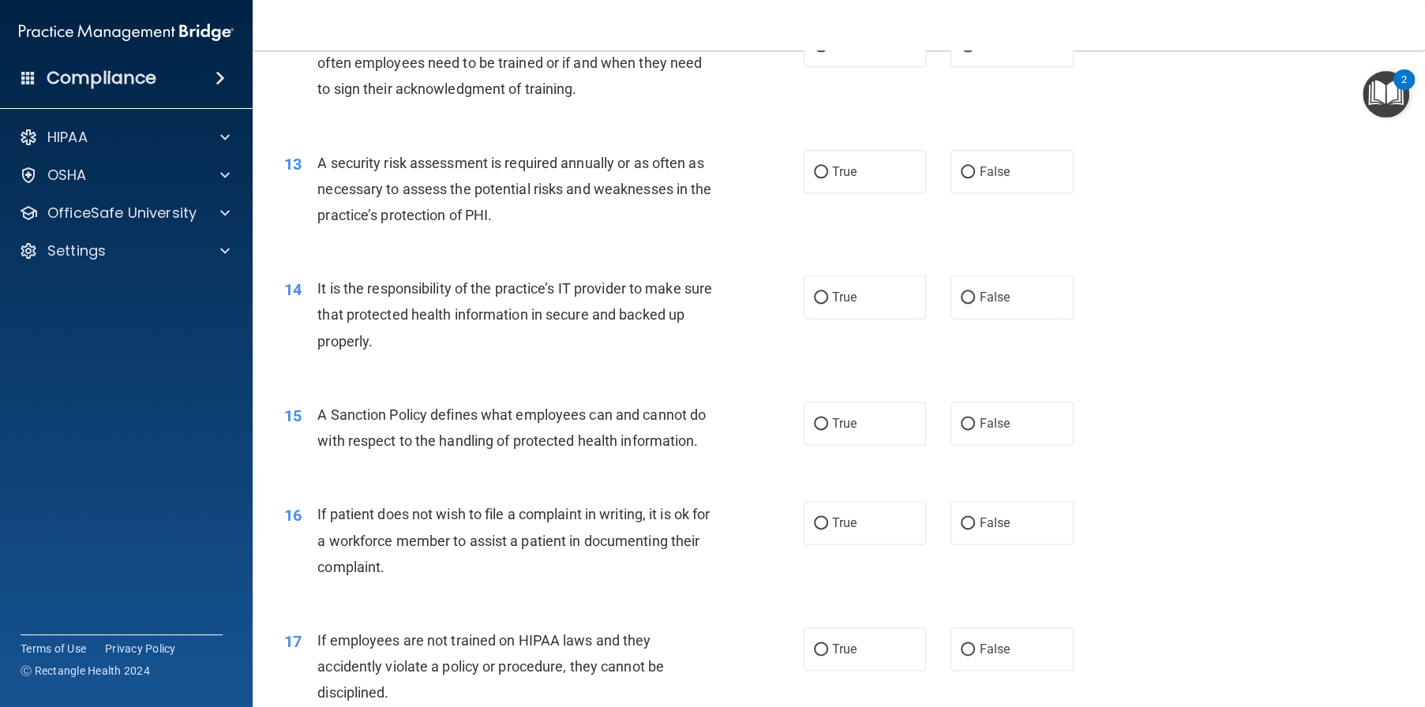
scroll to position [1658, 0]
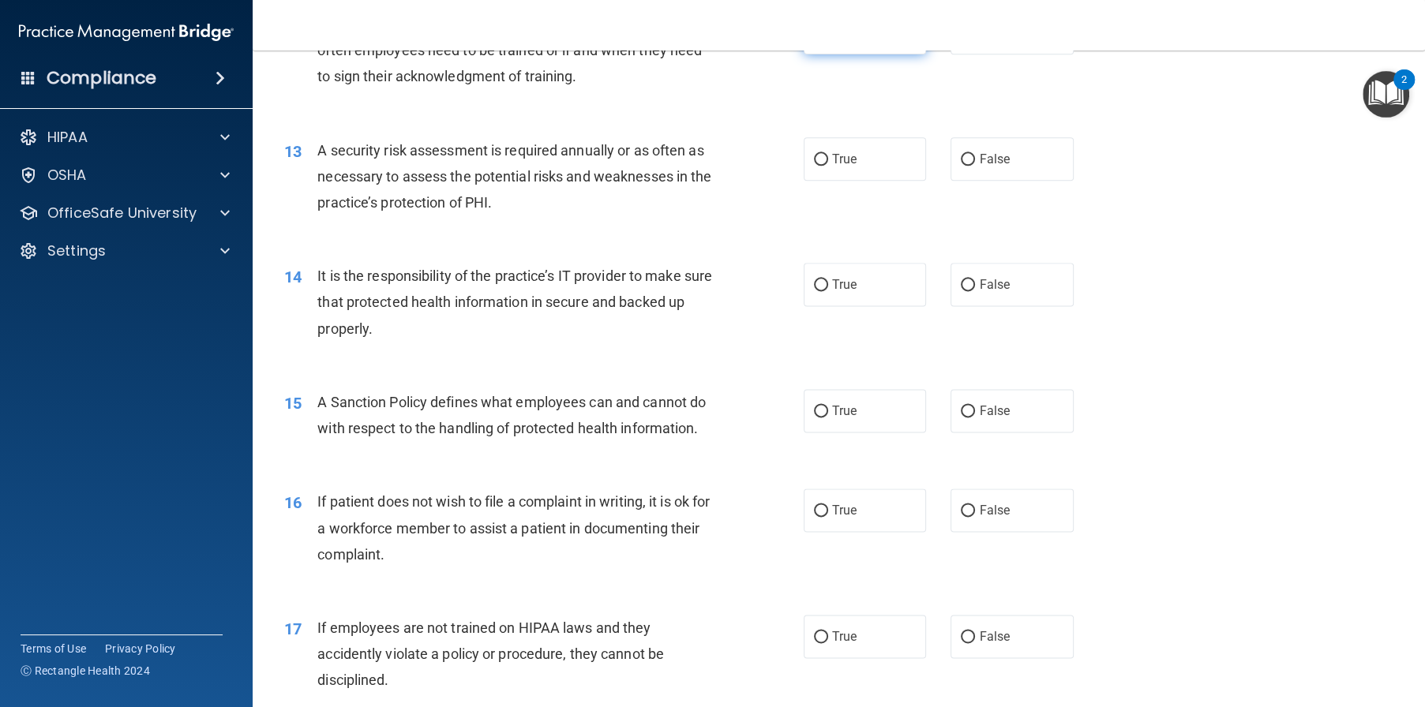
click at [838, 54] on label "True" at bounding box center [865, 32] width 123 height 43
click at [828, 39] on input "True" at bounding box center [821, 34] width 14 height 12
radio input "true"
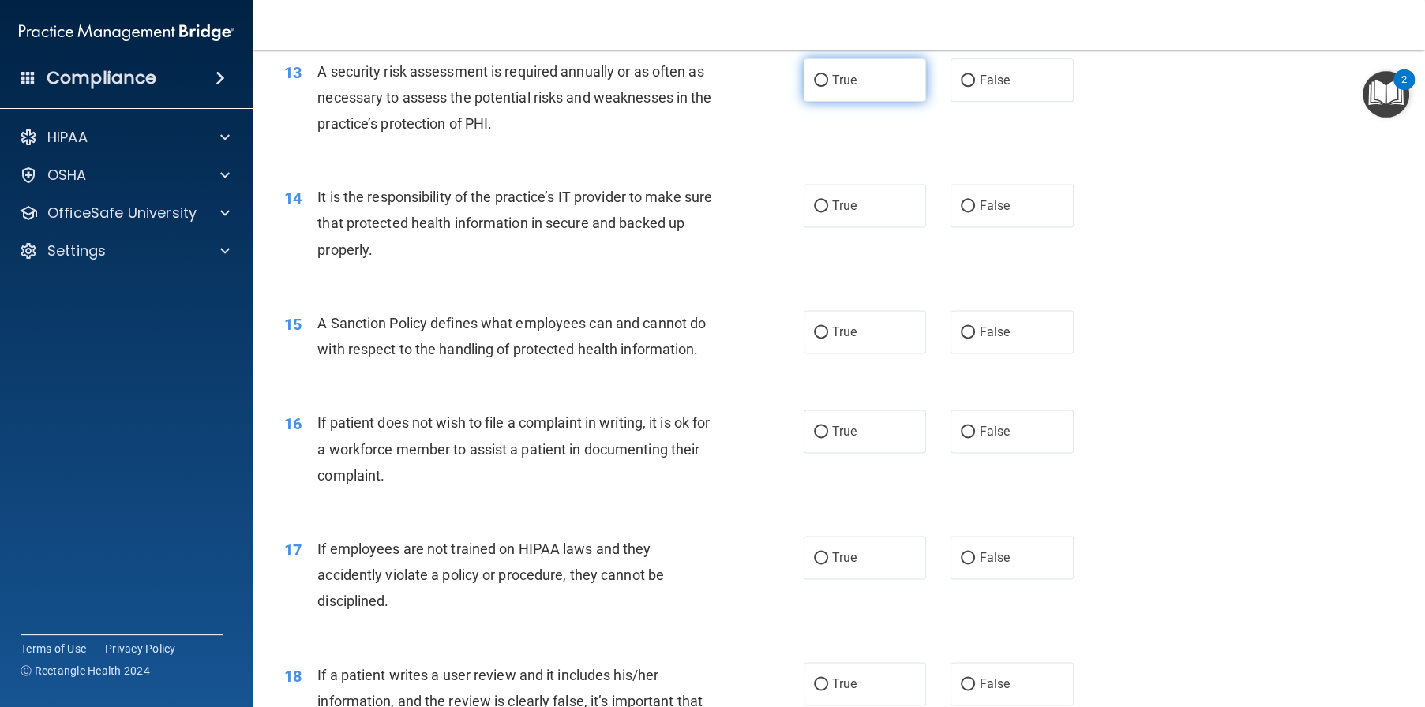
click at [843, 88] on span "True" at bounding box center [844, 80] width 24 height 15
click at [828, 87] on input "True" at bounding box center [821, 81] width 14 height 12
radio input "true"
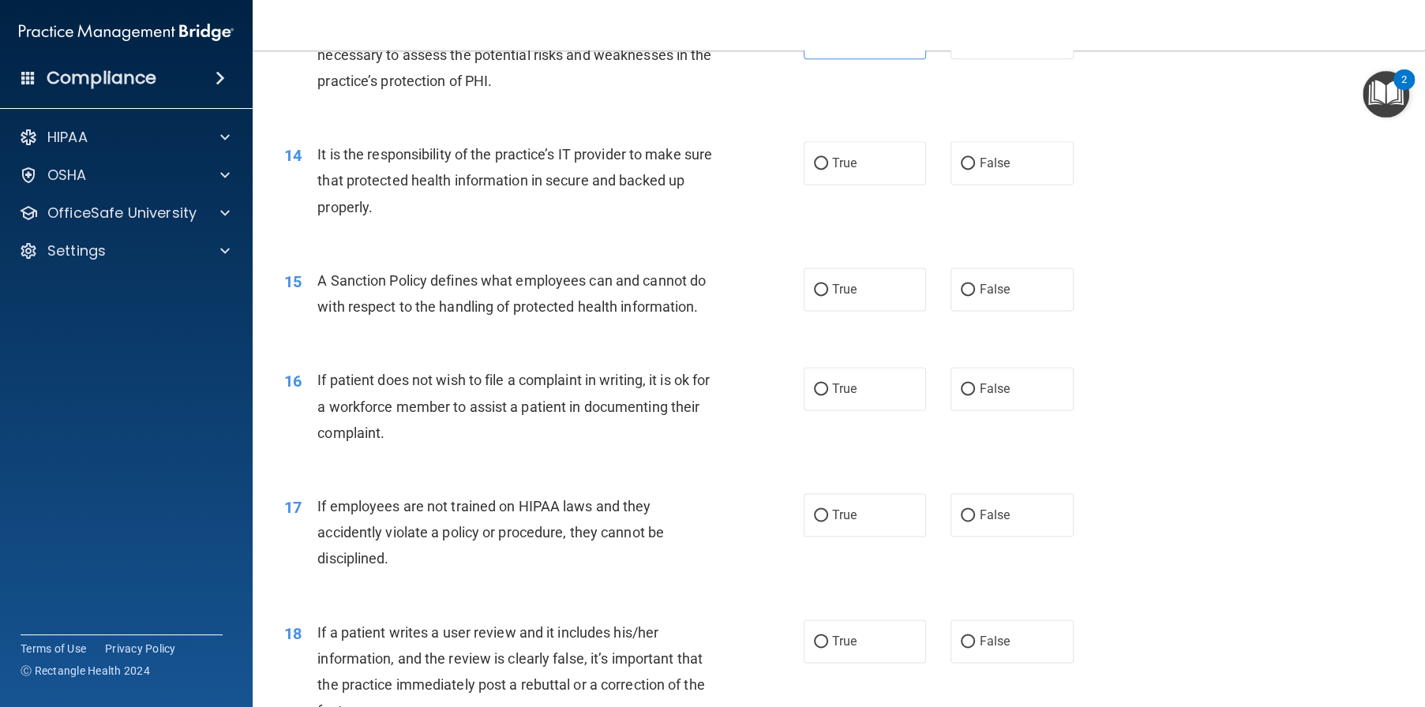
scroll to position [1816, 0]
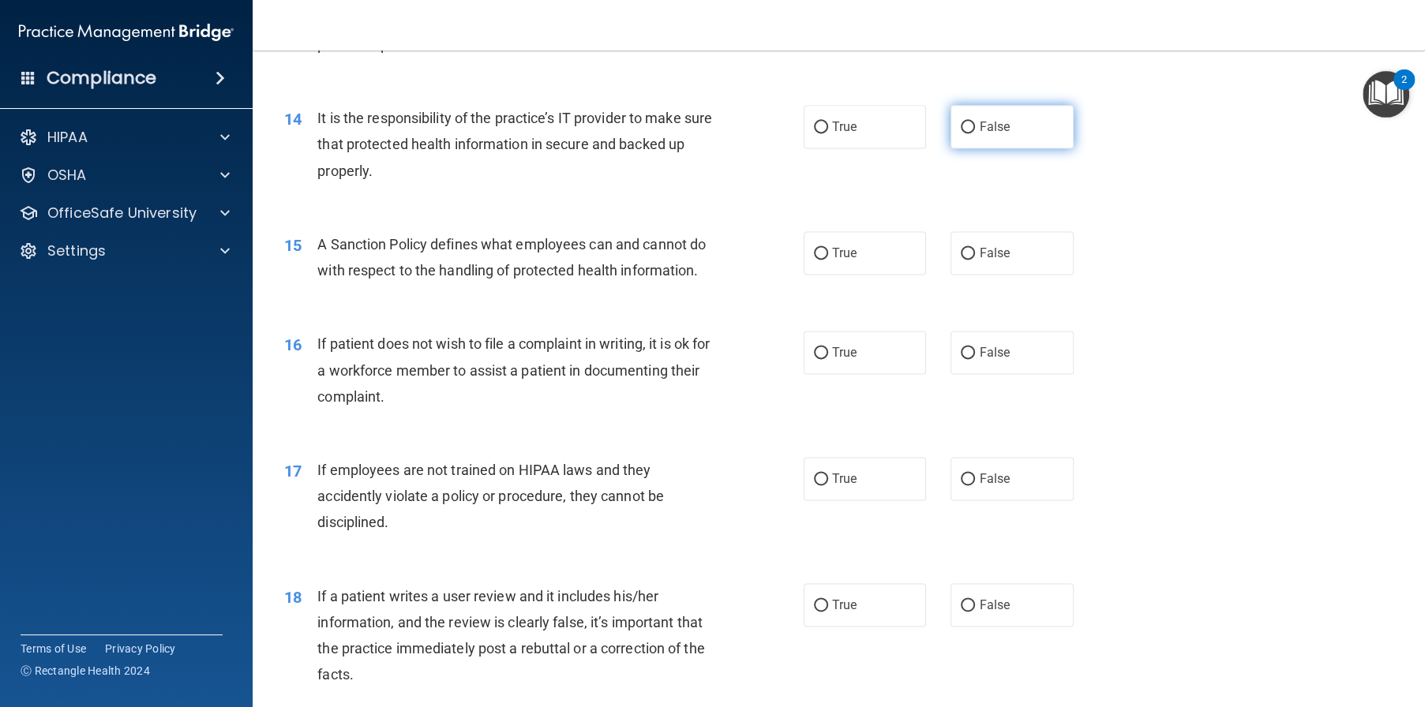
click at [995, 148] on label "False" at bounding box center [1011, 126] width 123 height 43
click at [975, 133] on input "False" at bounding box center [968, 128] width 14 height 12
radio input "true"
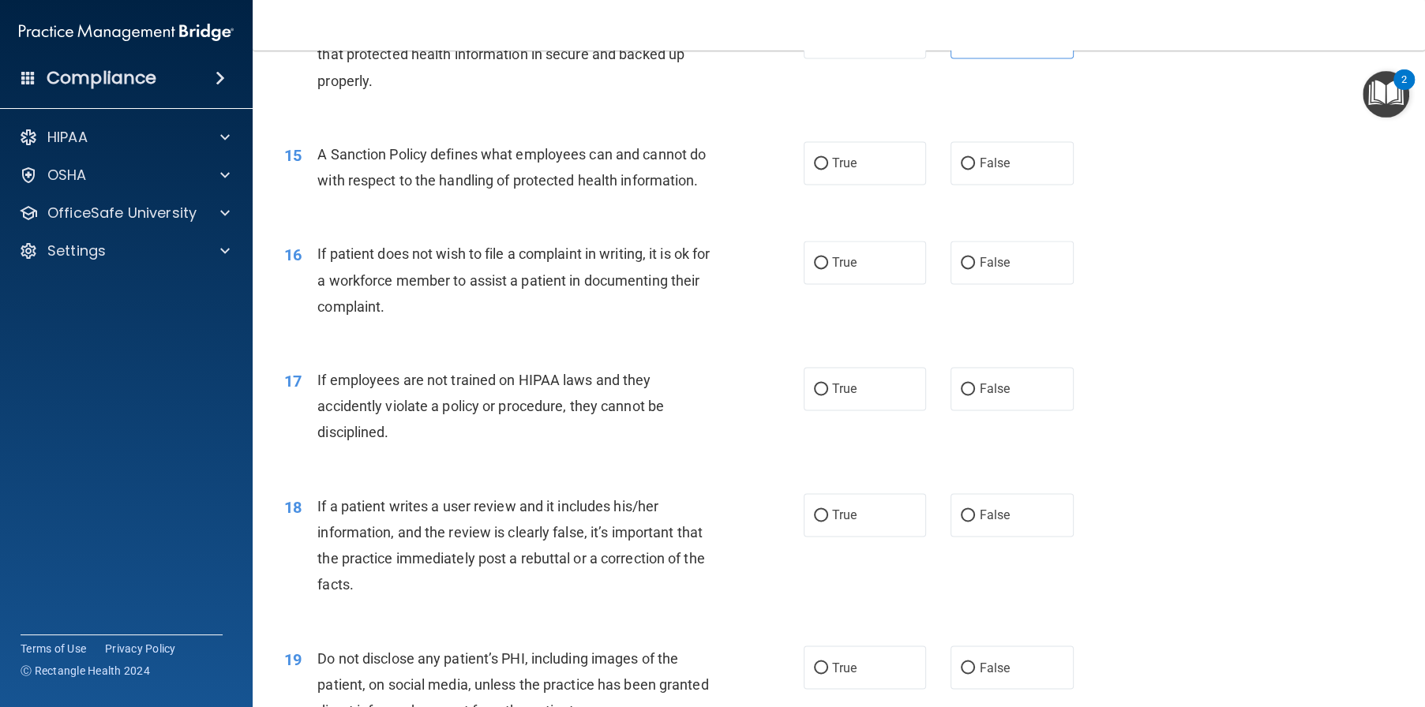
scroll to position [1974, 0]
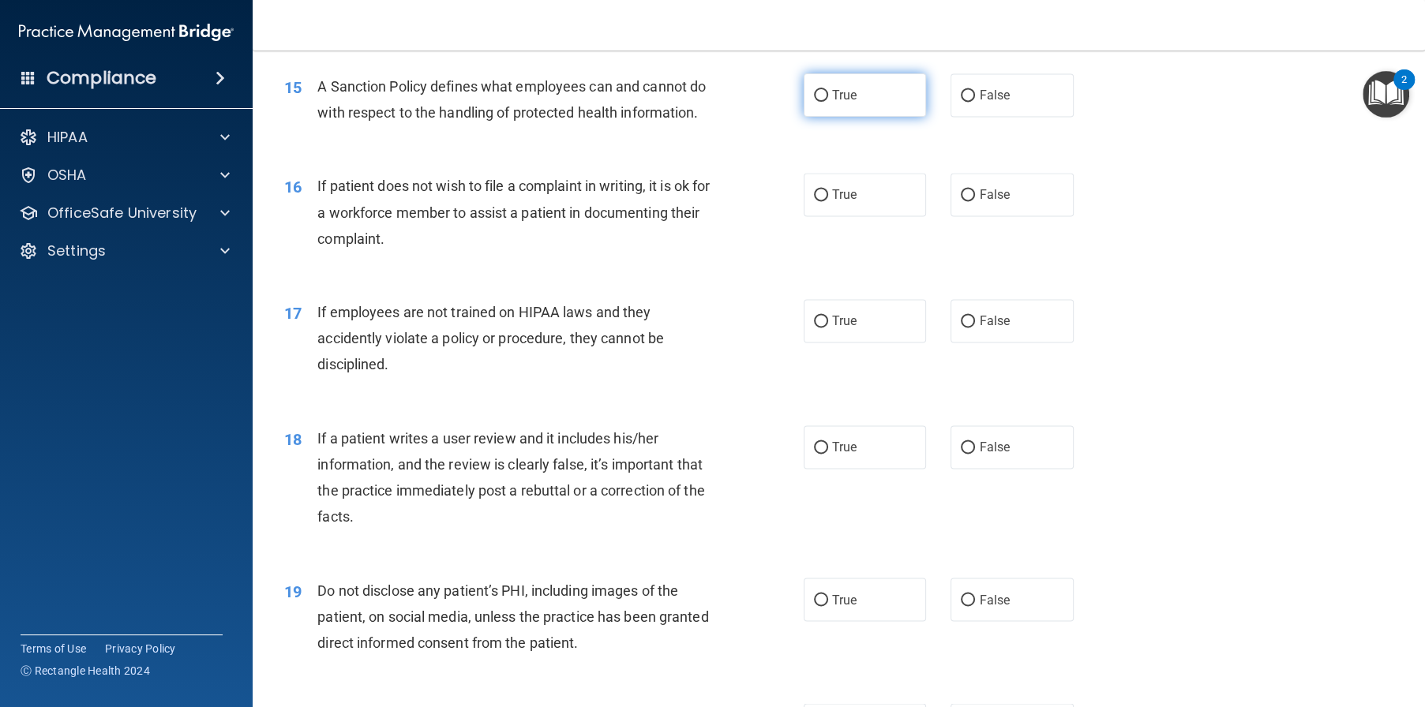
click at [883, 117] on label "True" at bounding box center [865, 94] width 123 height 43
click at [828, 102] on input "True" at bounding box center [821, 96] width 14 height 12
radio input "true"
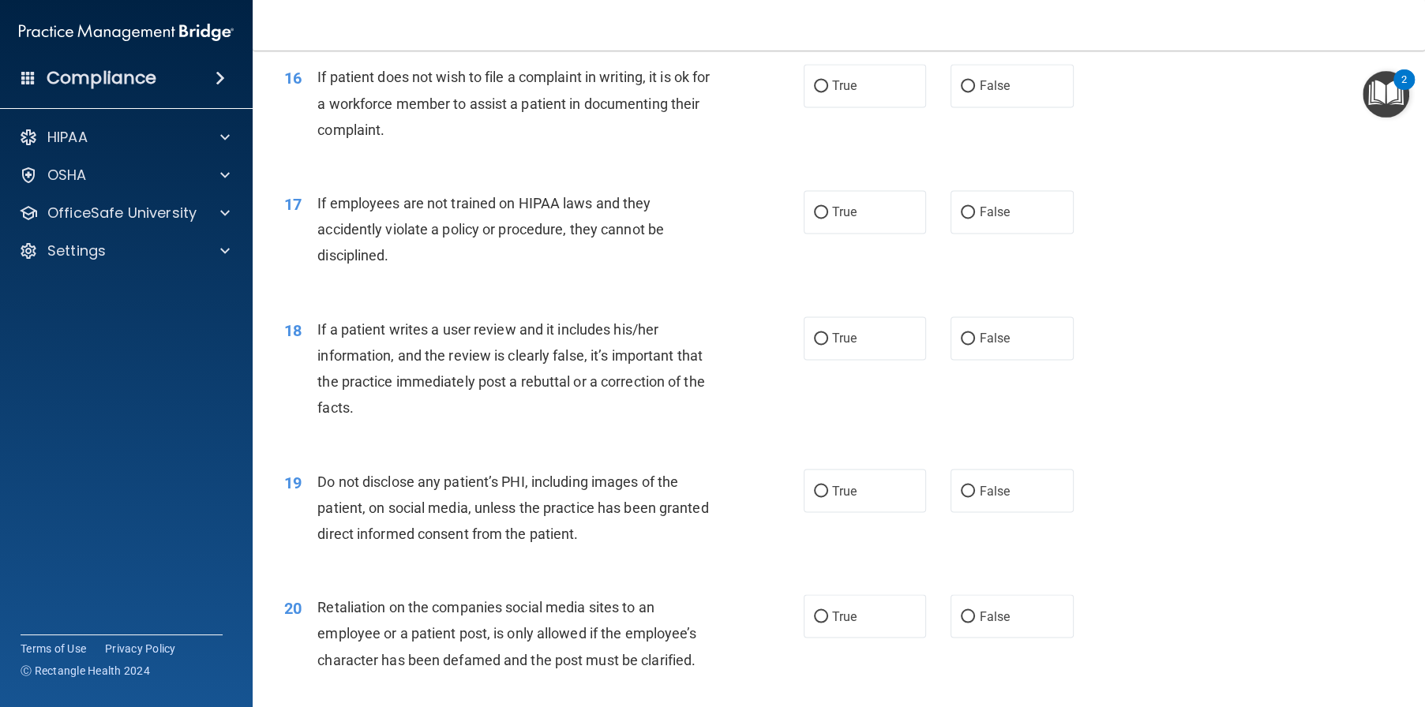
scroll to position [2131, 0]
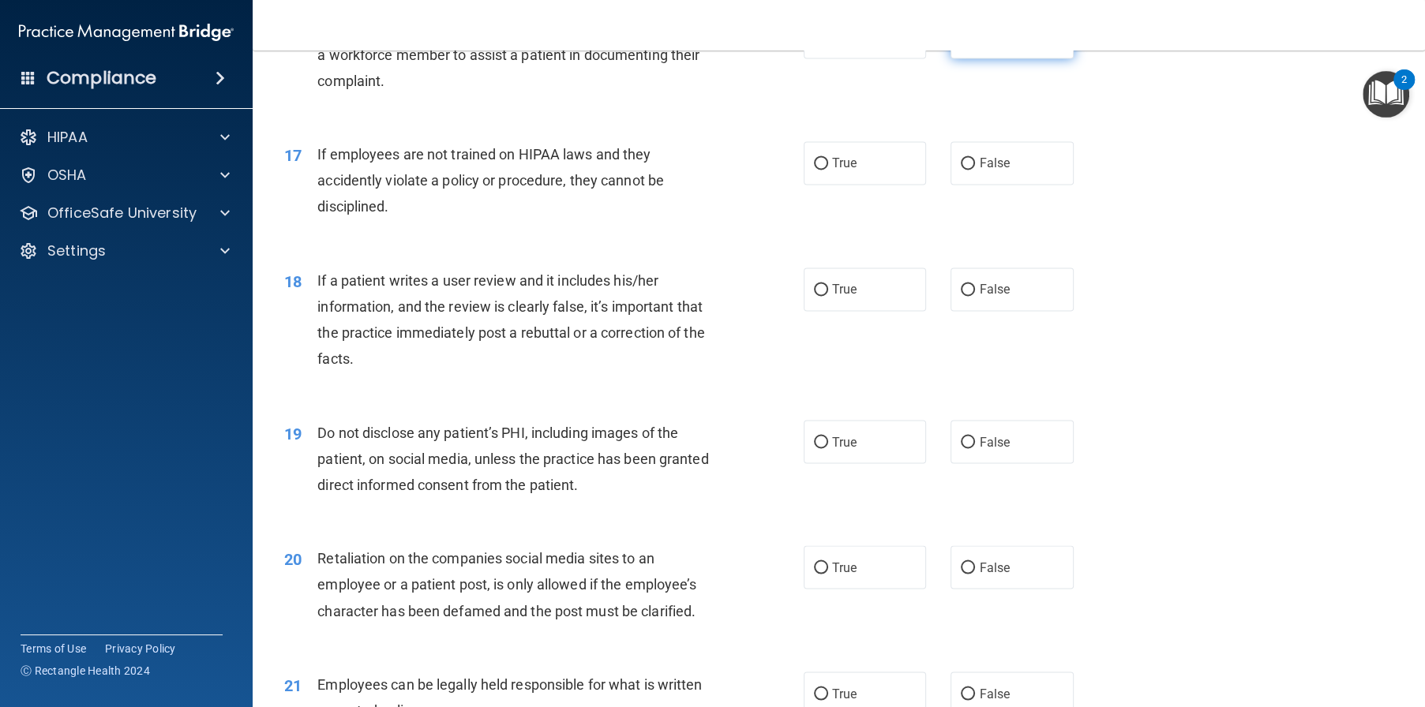
click at [966, 58] on label "False" at bounding box center [1011, 36] width 123 height 43
click at [966, 43] on input "False" at bounding box center [968, 38] width 14 height 12
radio input "true"
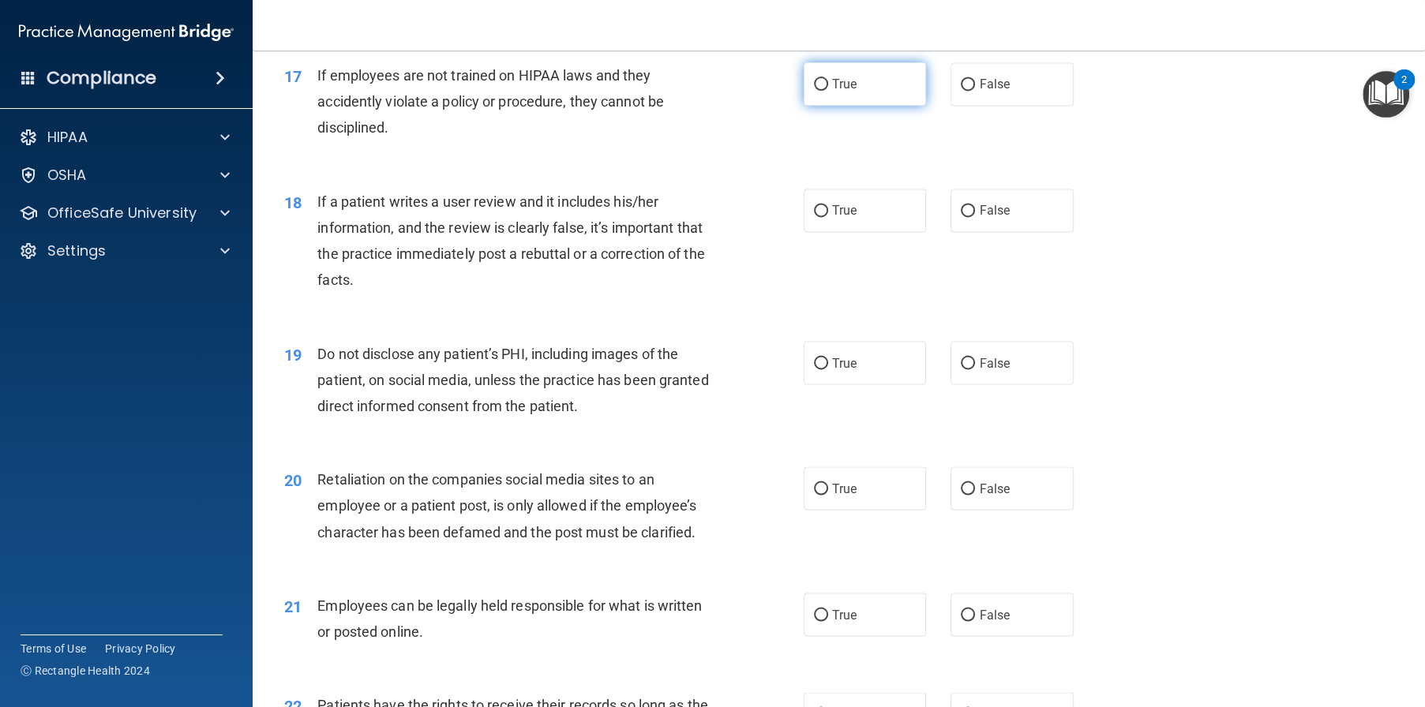
click at [860, 106] on label "True" at bounding box center [865, 83] width 123 height 43
click at [828, 91] on input "True" at bounding box center [821, 85] width 14 height 12
radio input "true"
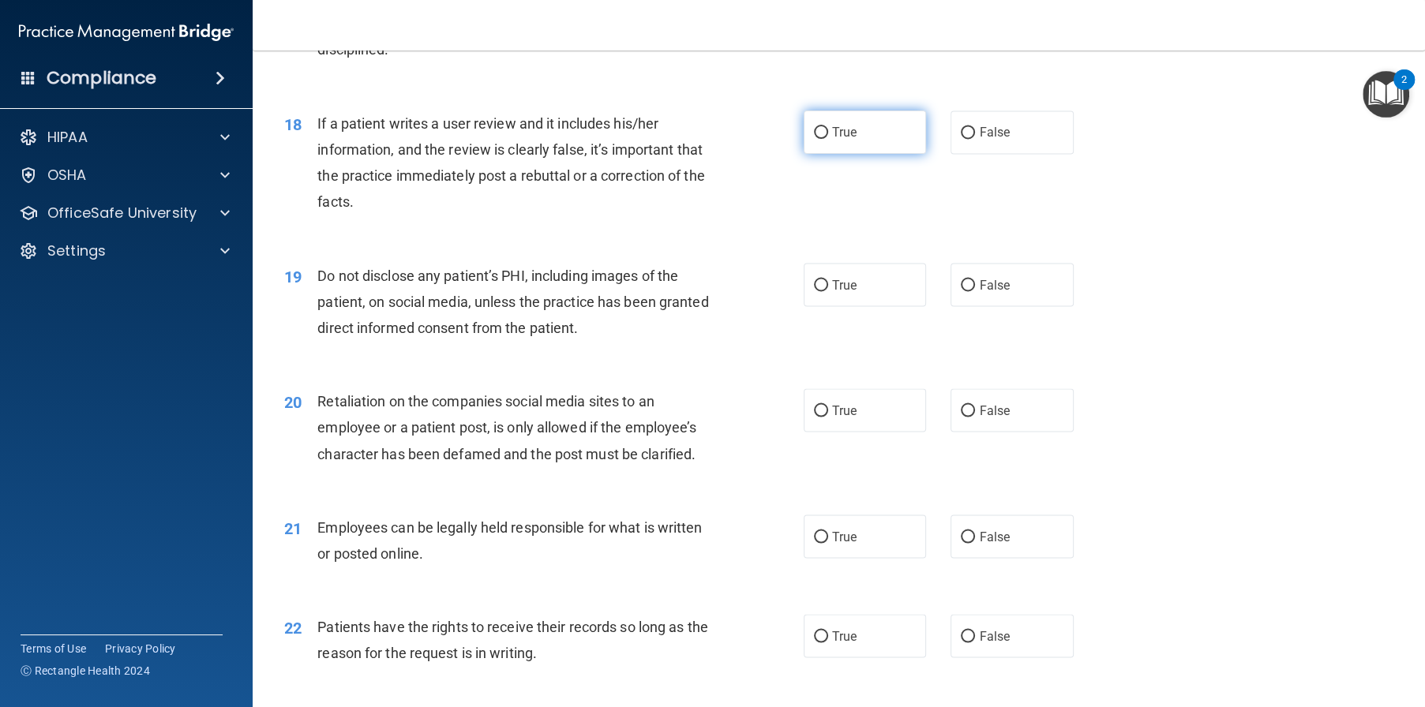
scroll to position [2368, 0]
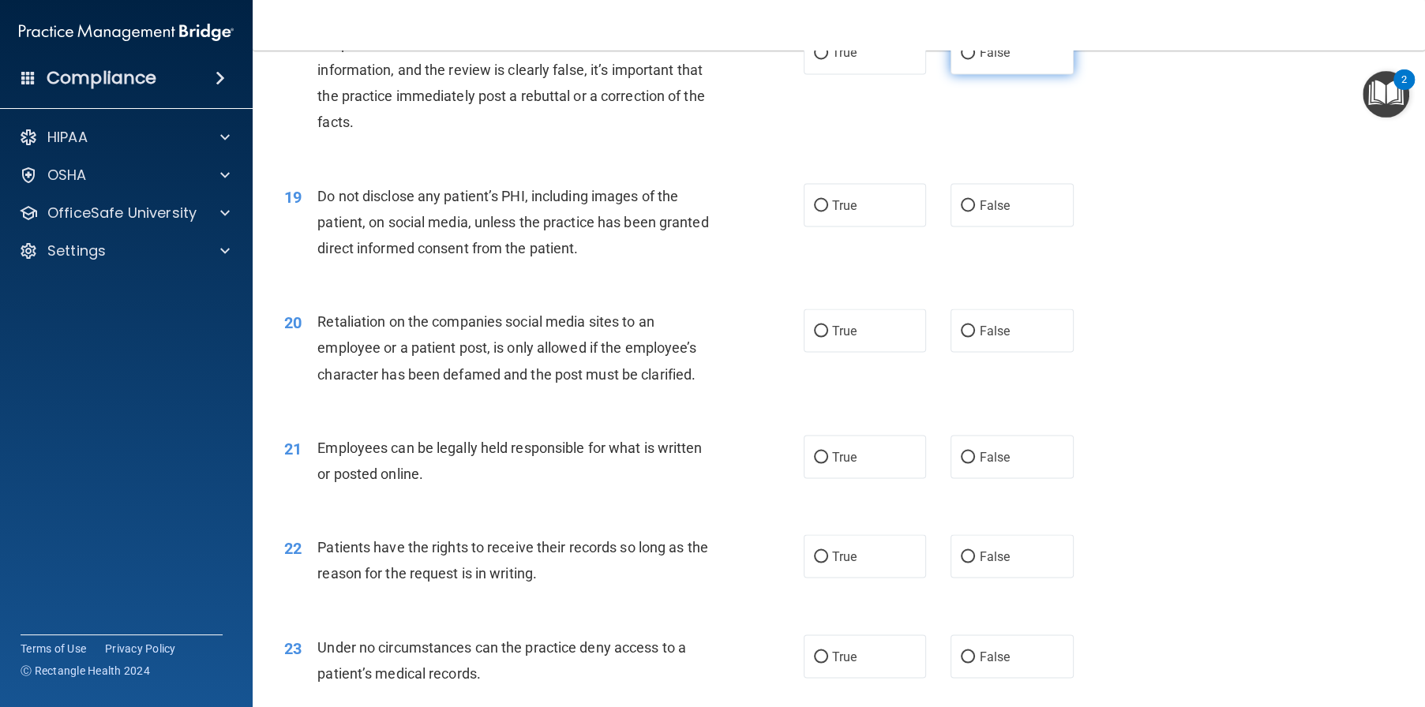
click at [950, 74] on label "False" at bounding box center [1011, 52] width 123 height 43
click at [961, 59] on input "False" at bounding box center [968, 53] width 14 height 12
radio input "true"
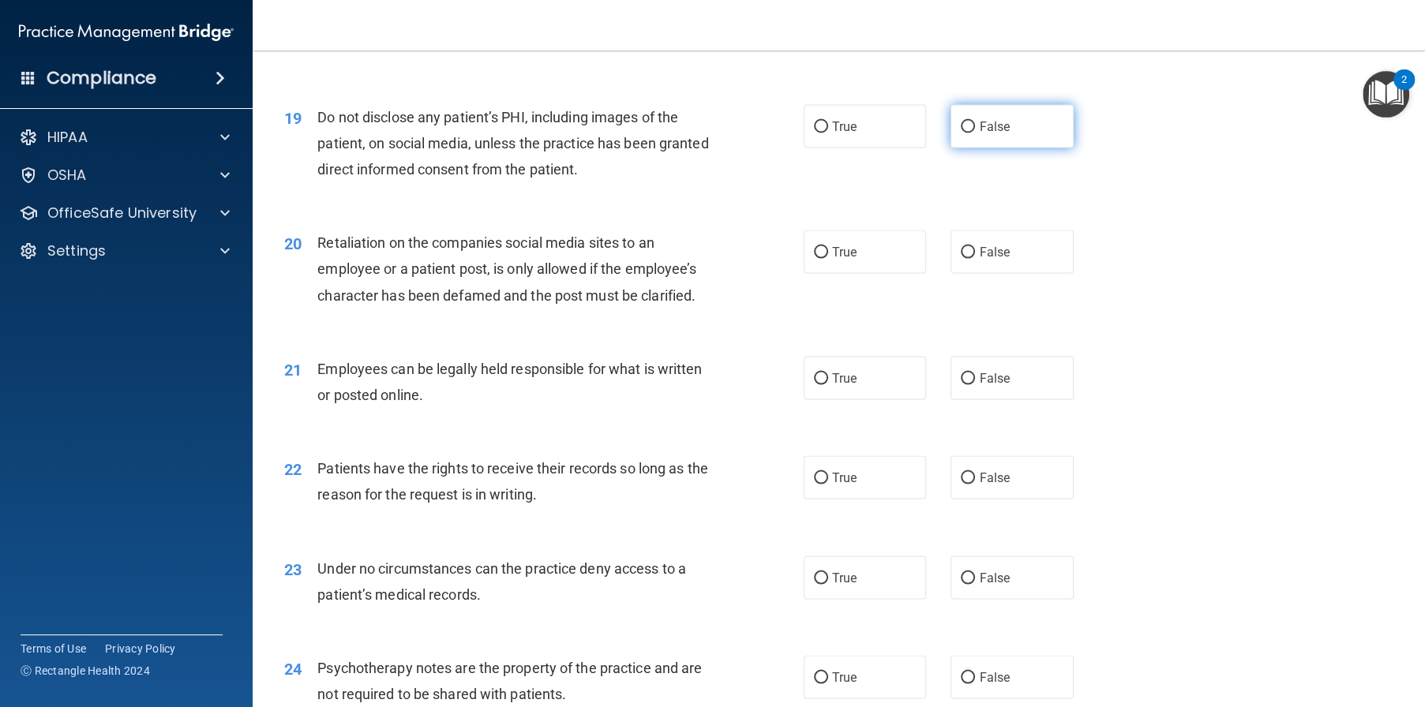
click at [984, 133] on span "False" at bounding box center [994, 125] width 31 height 15
click at [975, 133] on input "False" at bounding box center [968, 127] width 14 height 12
radio input "true"
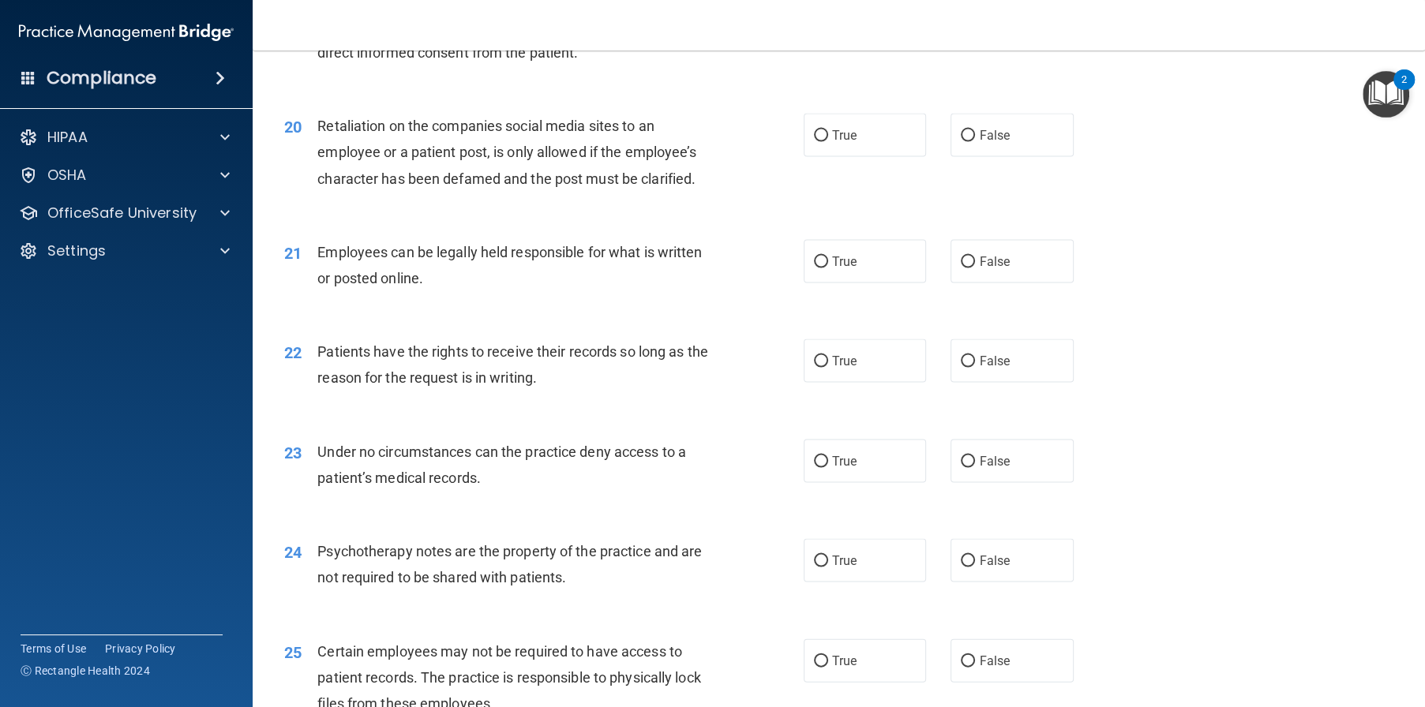
scroll to position [2526, 0]
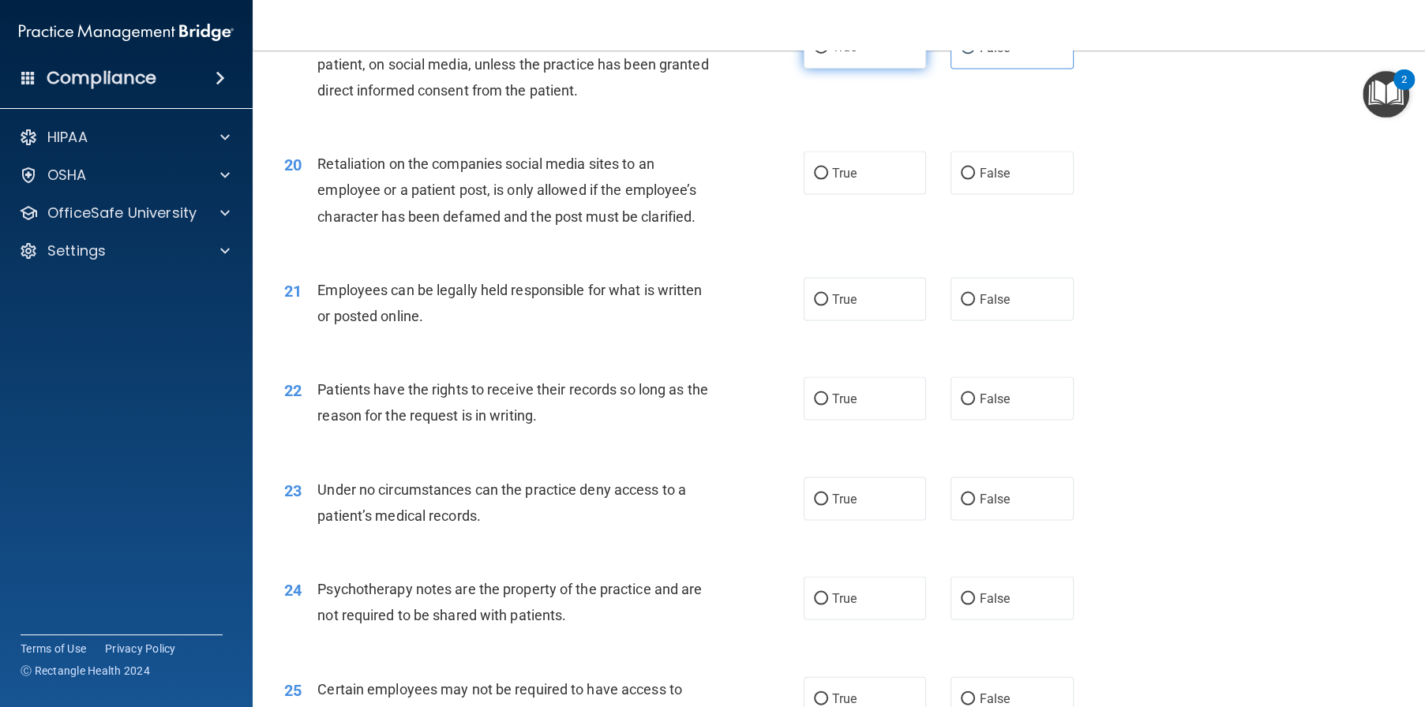
click at [857, 69] on label "True" at bounding box center [865, 46] width 123 height 43
click at [828, 54] on input "True" at bounding box center [821, 48] width 14 height 12
radio input "true"
radio input "false"
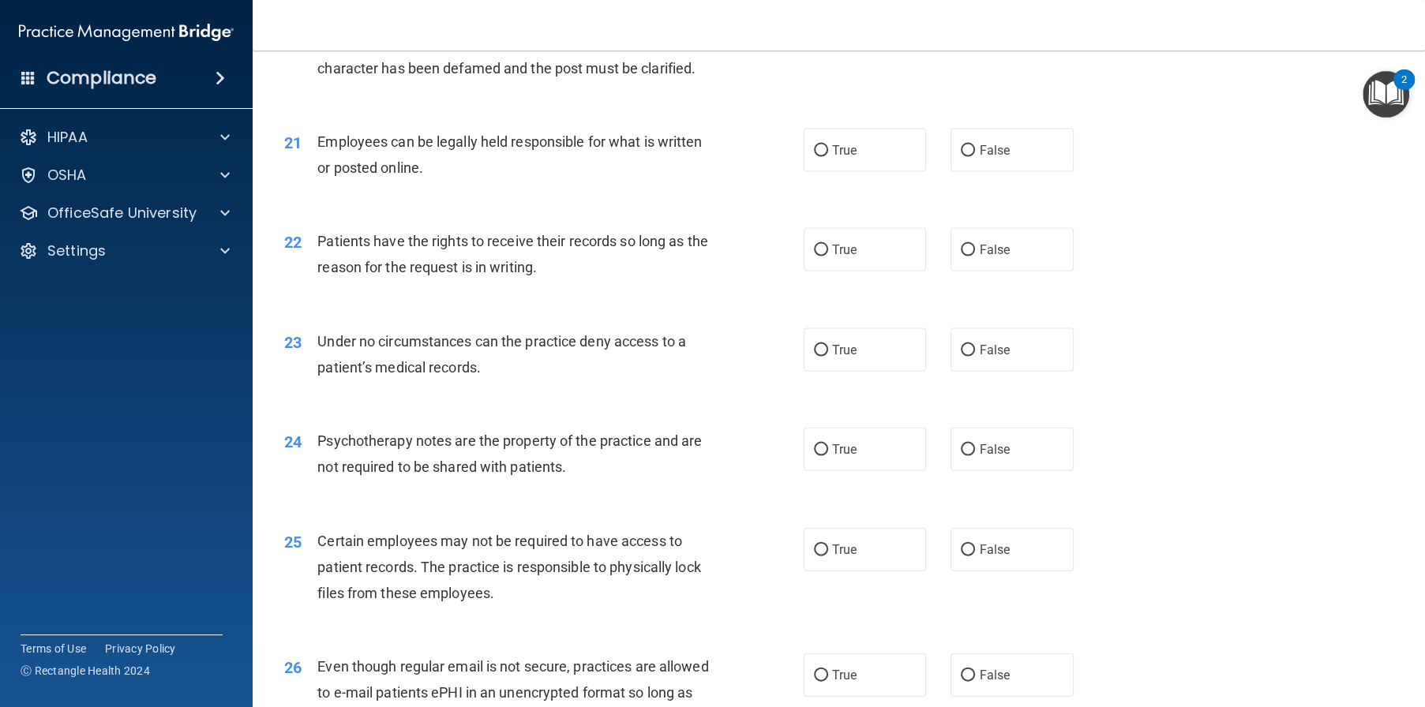
scroll to position [2684, 0]
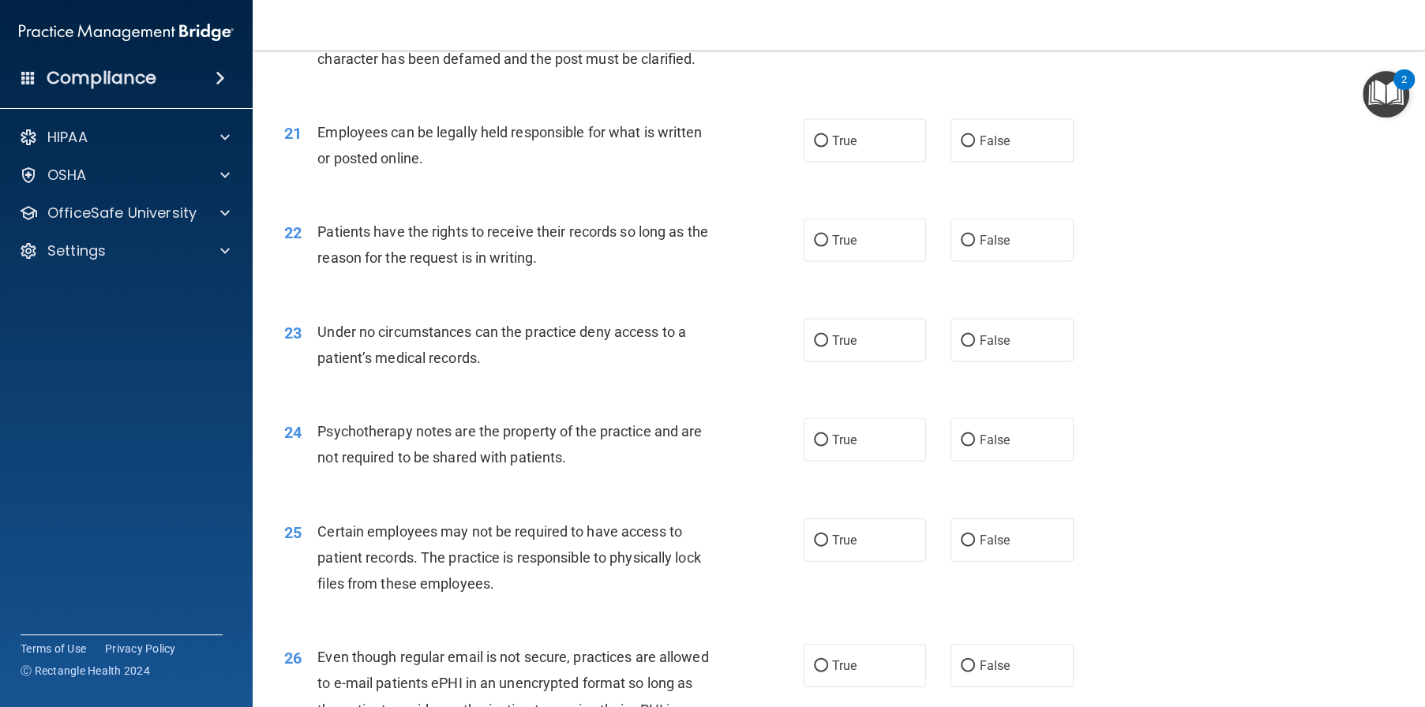
click at [1000, 36] on label "False" at bounding box center [1011, 14] width 123 height 43
click at [975, 21] on input "False" at bounding box center [968, 15] width 14 height 12
radio input "true"
click at [854, 163] on label "True" at bounding box center [865, 140] width 123 height 43
click at [828, 148] on input "True" at bounding box center [821, 142] width 14 height 12
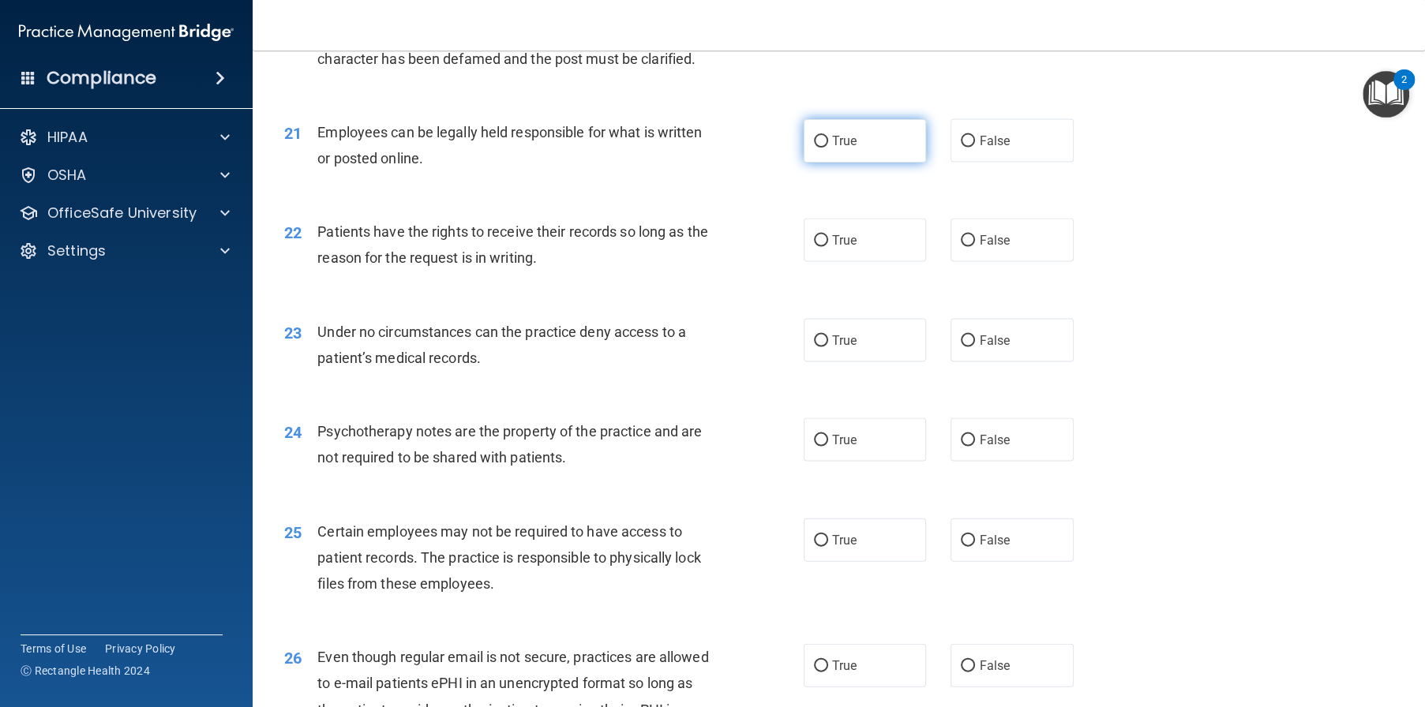
radio input "true"
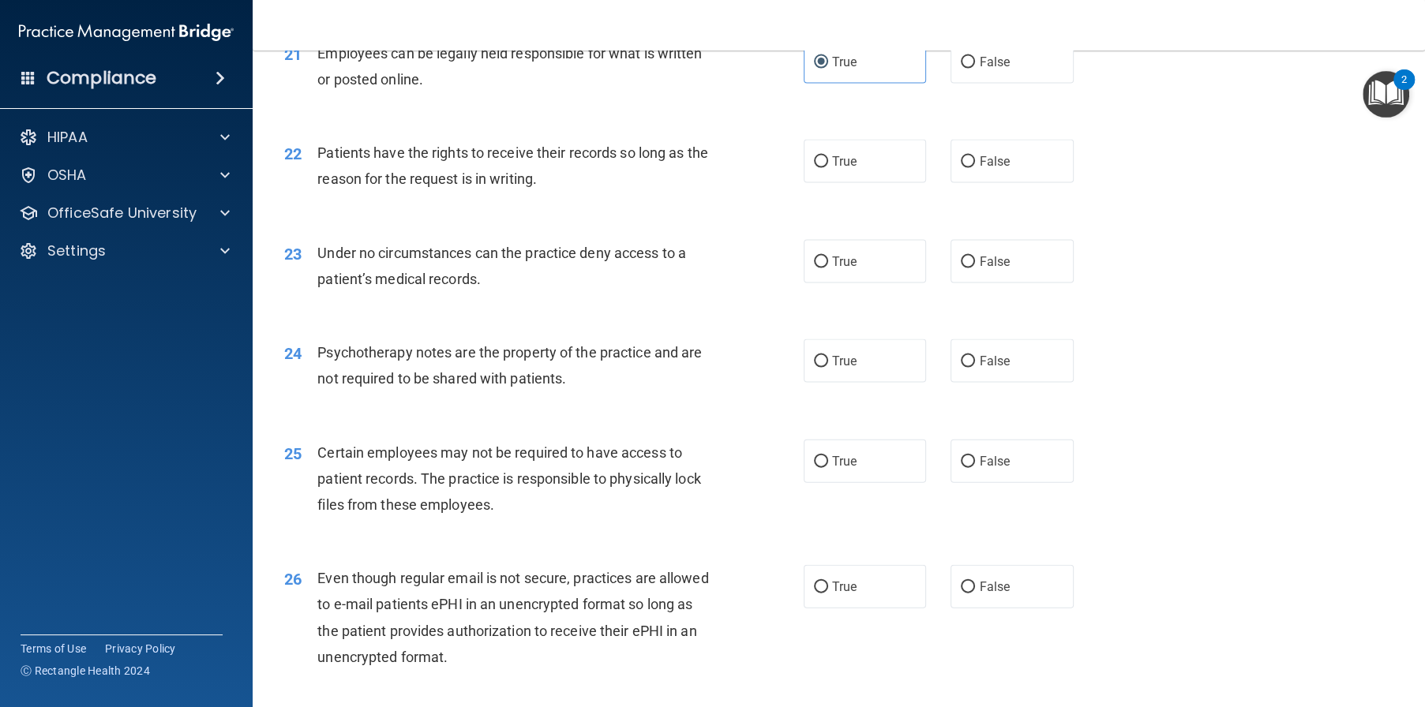
click at [859, 183] on label "True" at bounding box center [865, 161] width 123 height 43
click at [828, 168] on input "True" at bounding box center [821, 162] width 14 height 12
radio input "true"
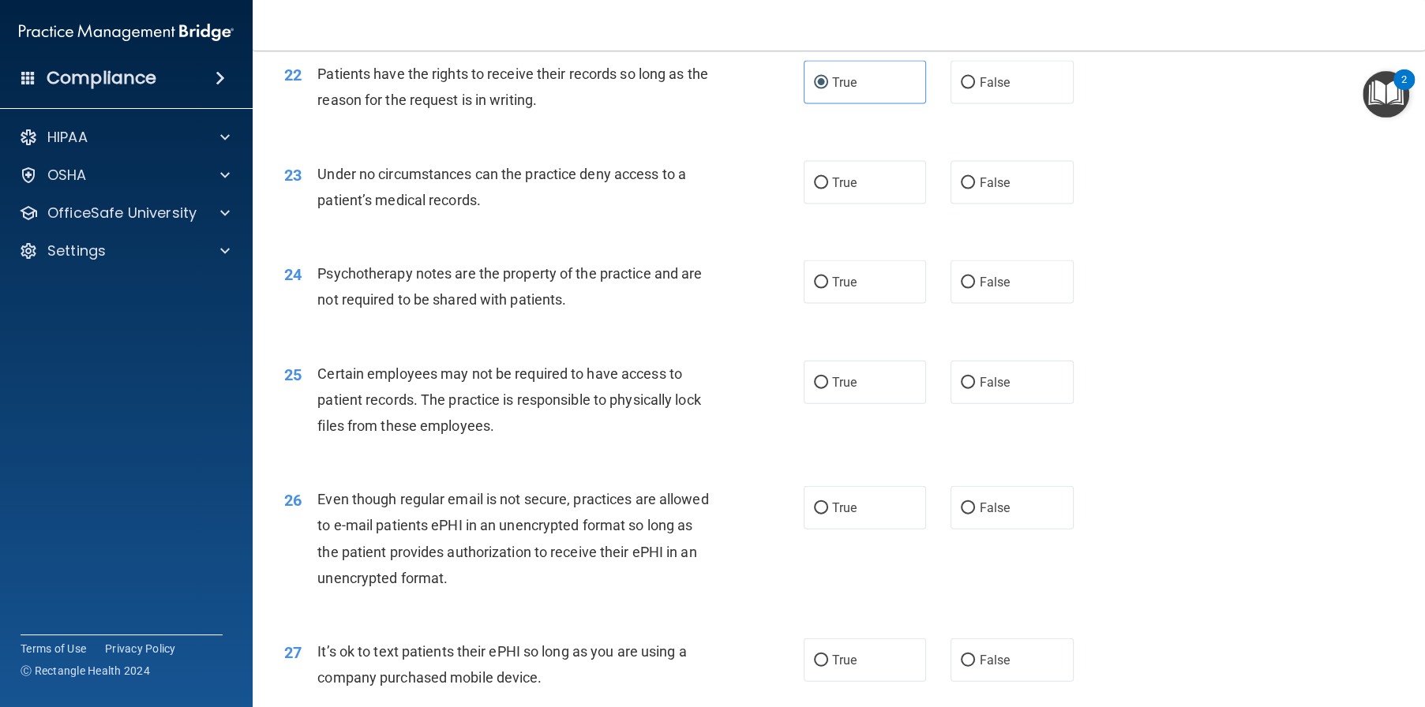
scroll to position [2921, 0]
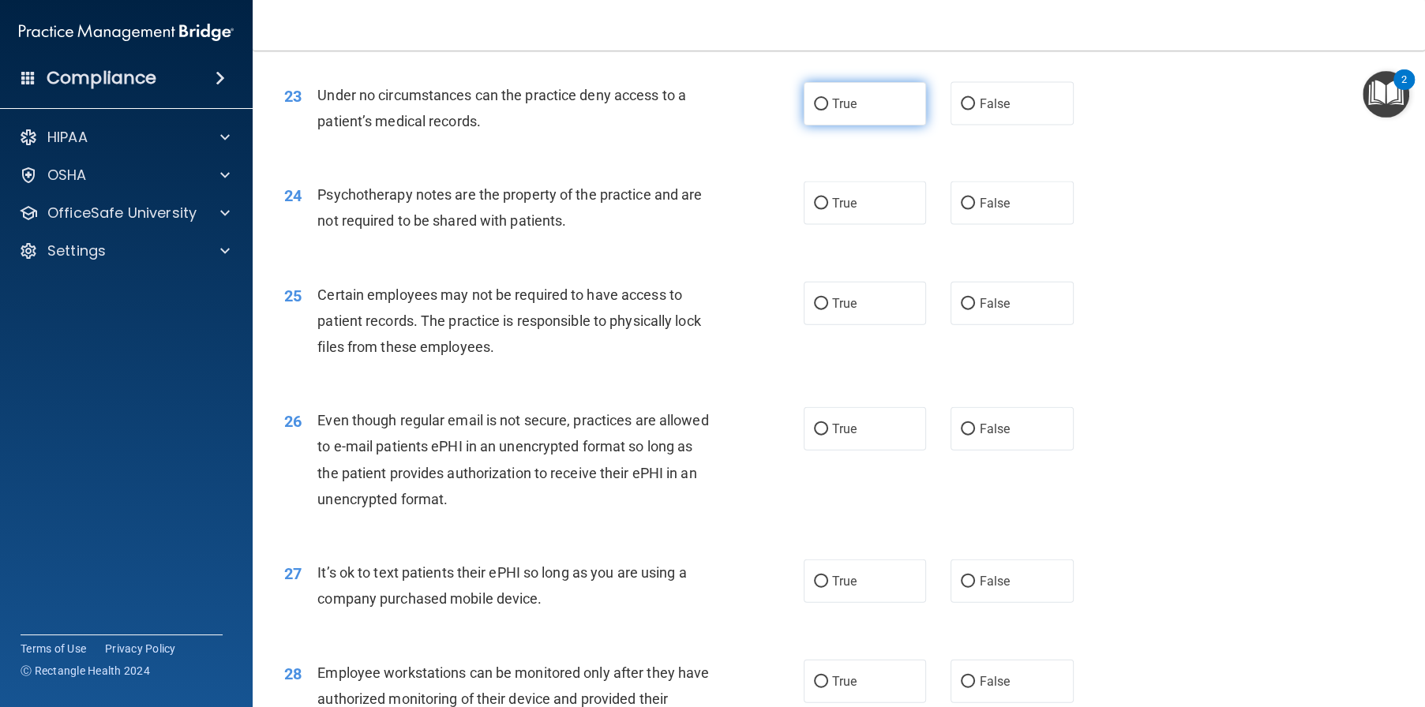
click at [875, 126] on label "True" at bounding box center [865, 103] width 123 height 43
click at [828, 111] on input "True" at bounding box center [821, 105] width 14 height 12
radio input "true"
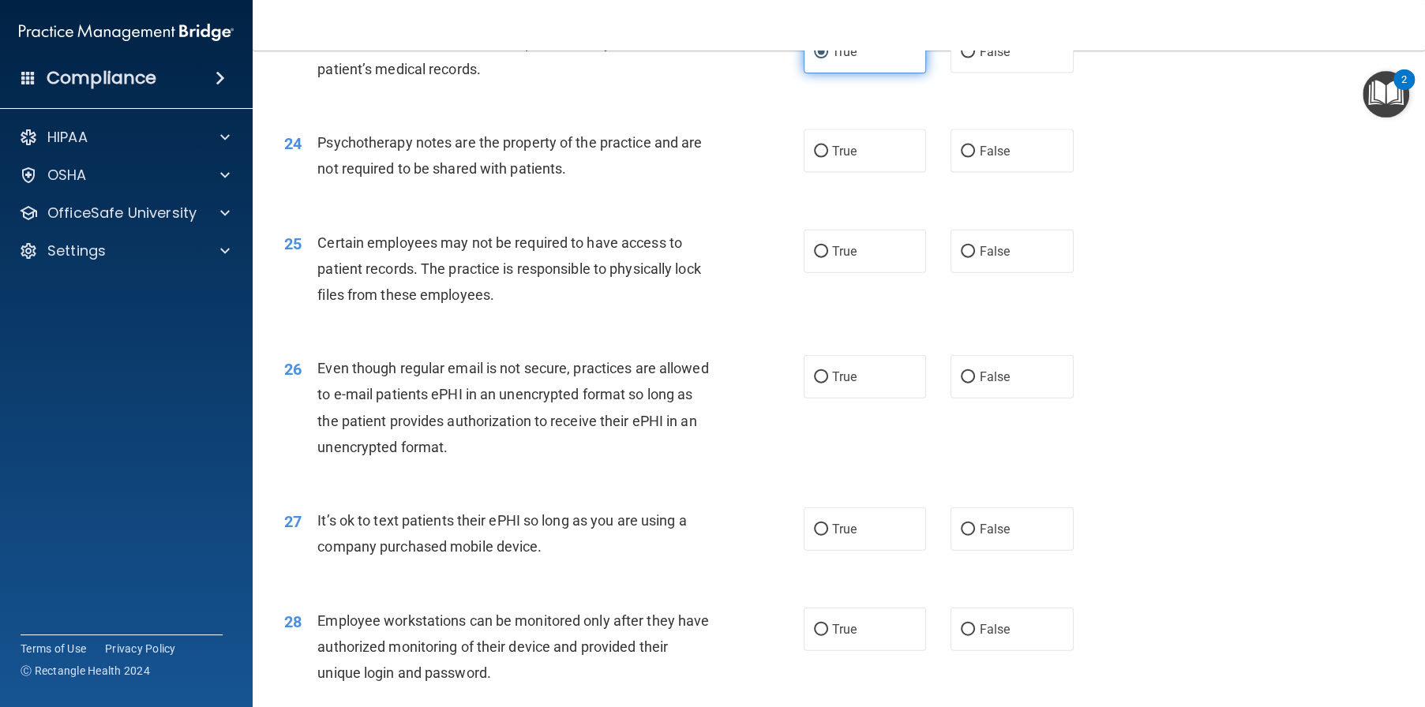
scroll to position [3000, 0]
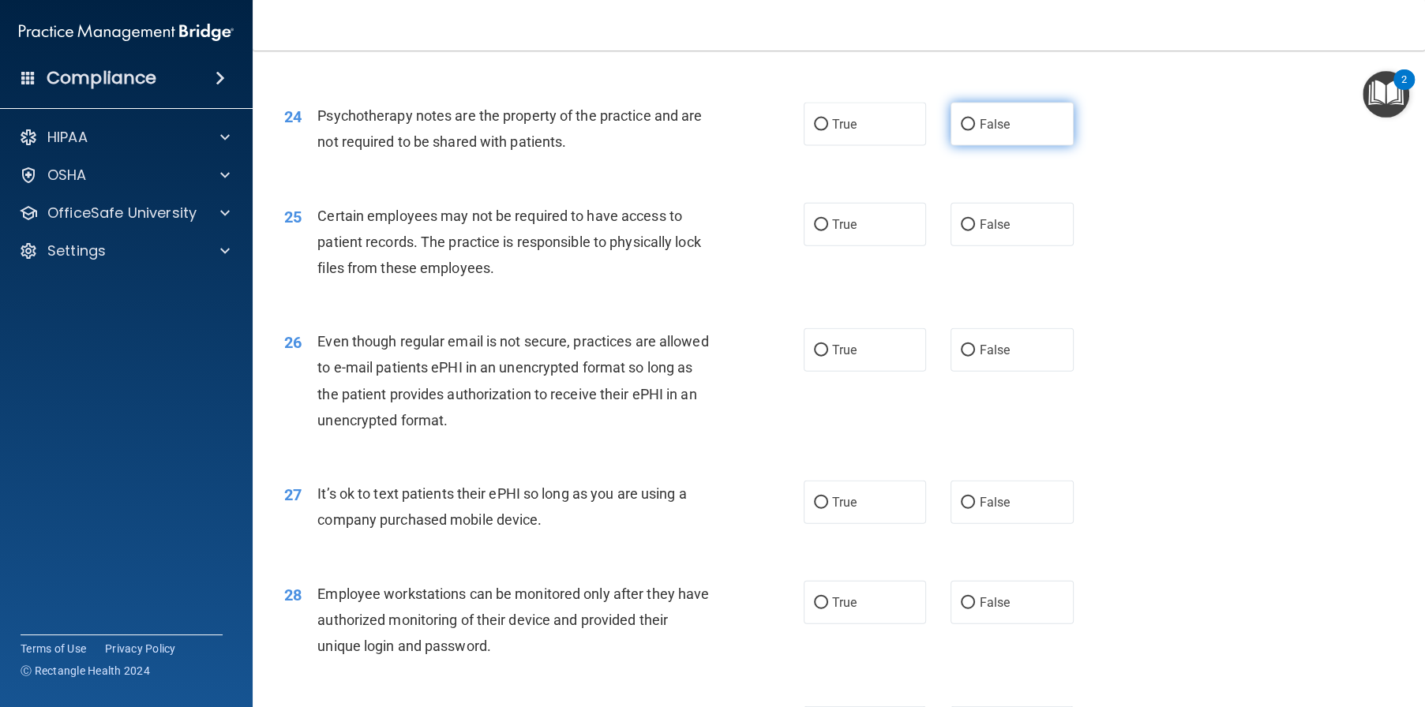
click at [1021, 146] on label "False" at bounding box center [1011, 124] width 123 height 43
click at [975, 131] on input "False" at bounding box center [968, 125] width 14 height 12
radio input "true"
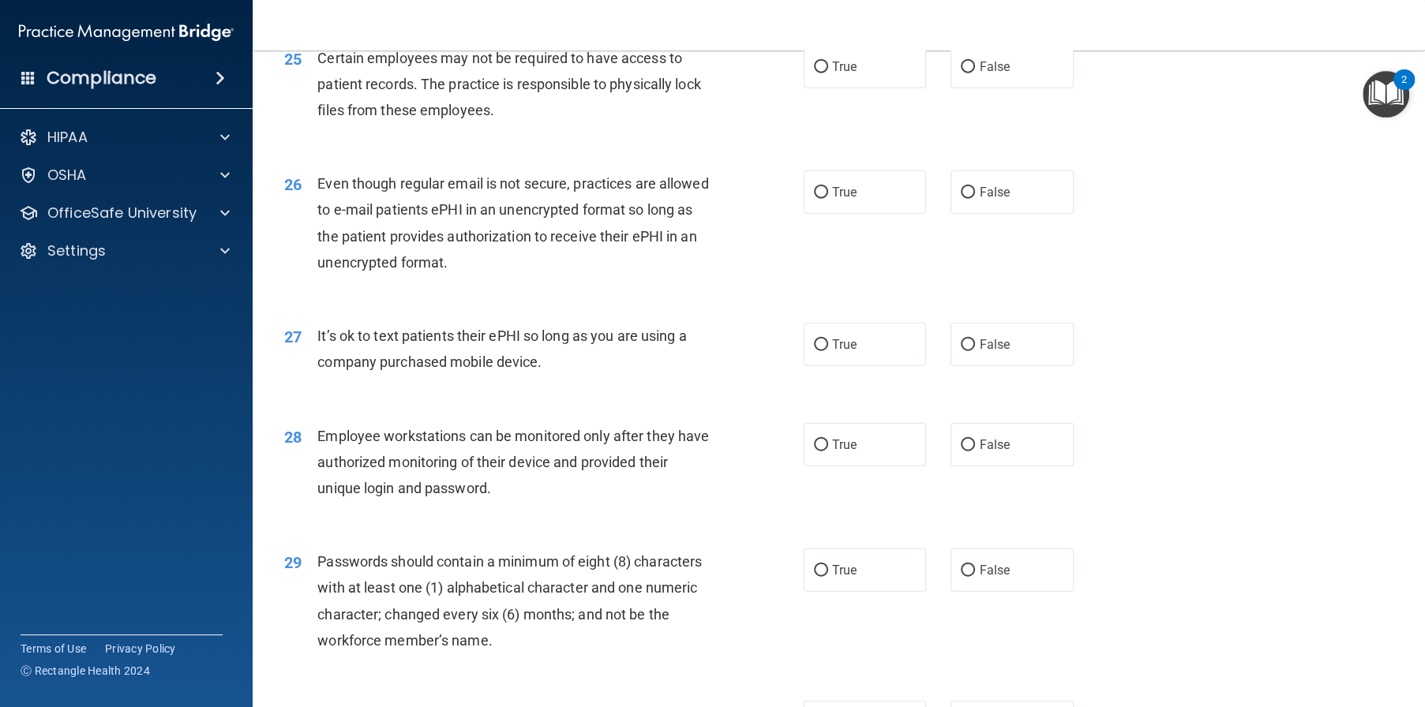
scroll to position [3463, 0]
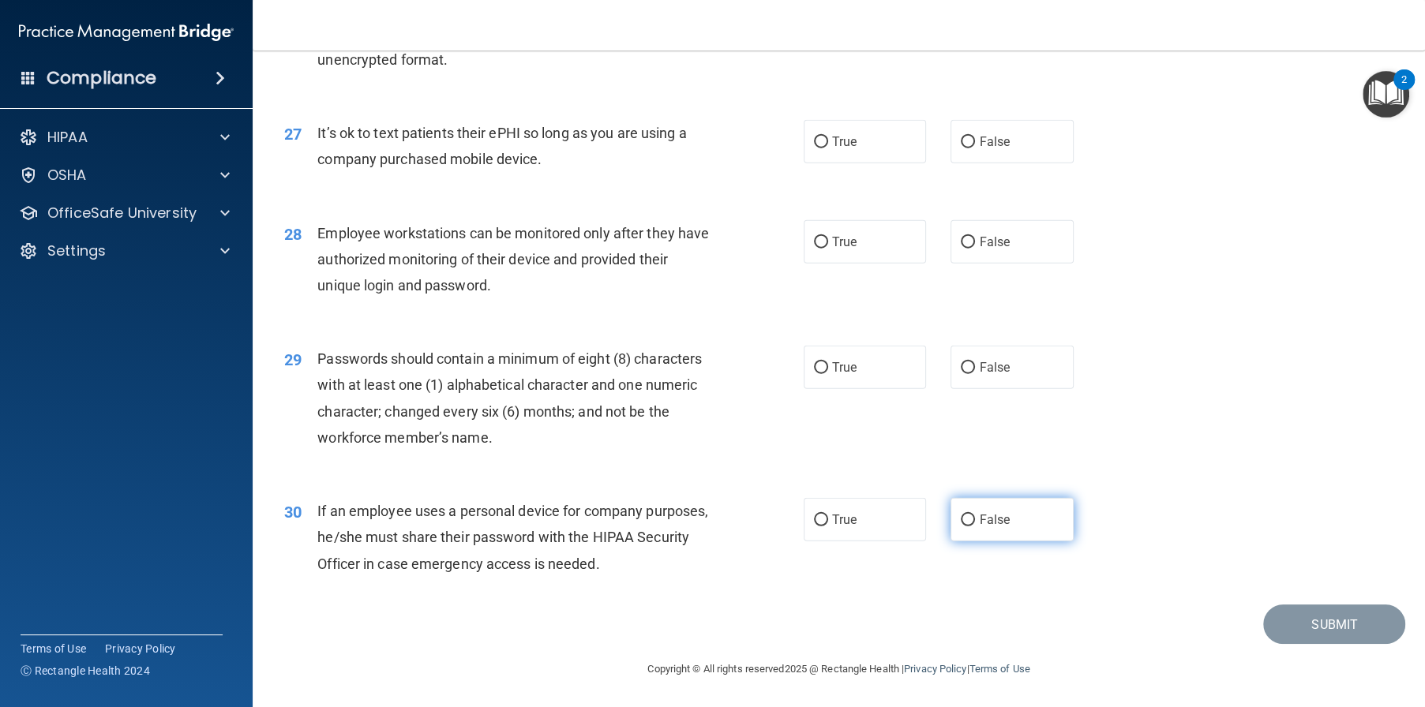
click at [965, 524] on input "False" at bounding box center [968, 521] width 14 height 12
radio input "true"
click at [879, 389] on label "True" at bounding box center [865, 367] width 123 height 43
click at [828, 374] on input "True" at bounding box center [821, 368] width 14 height 12
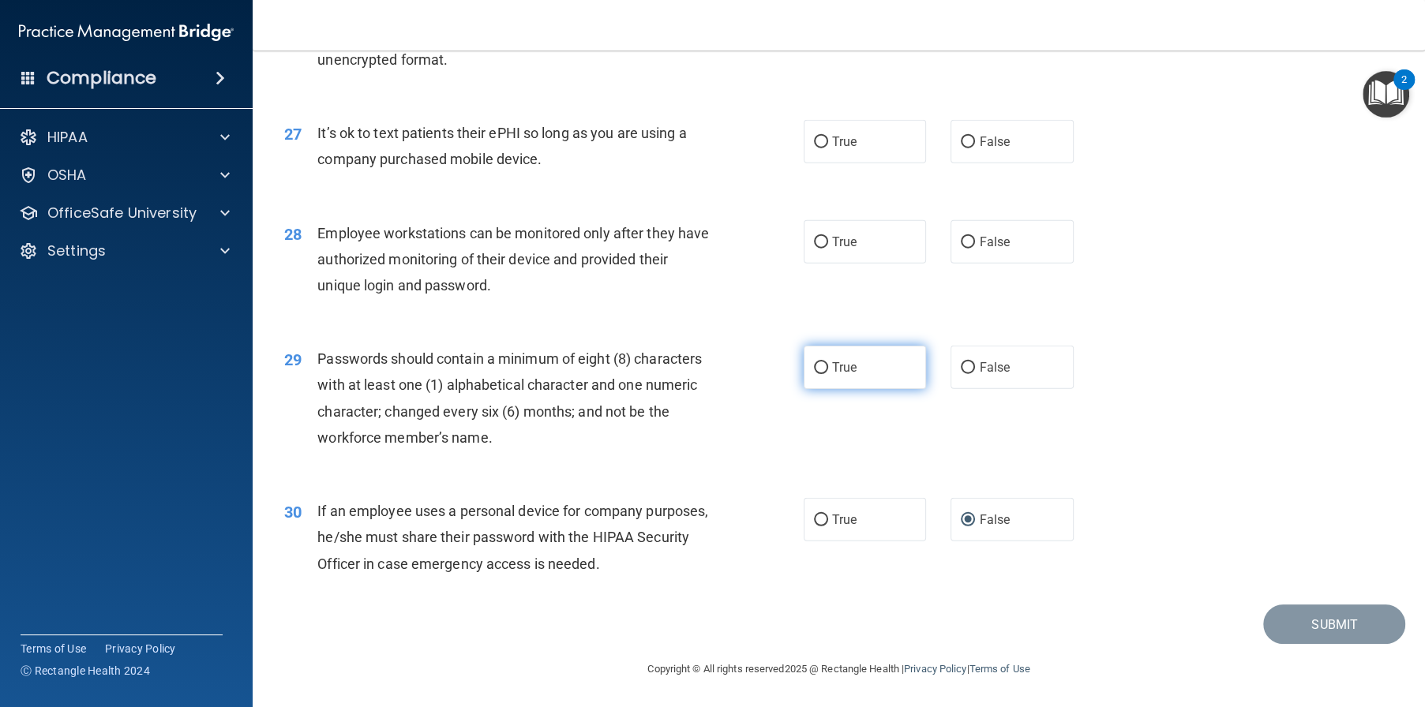
radio input "true"
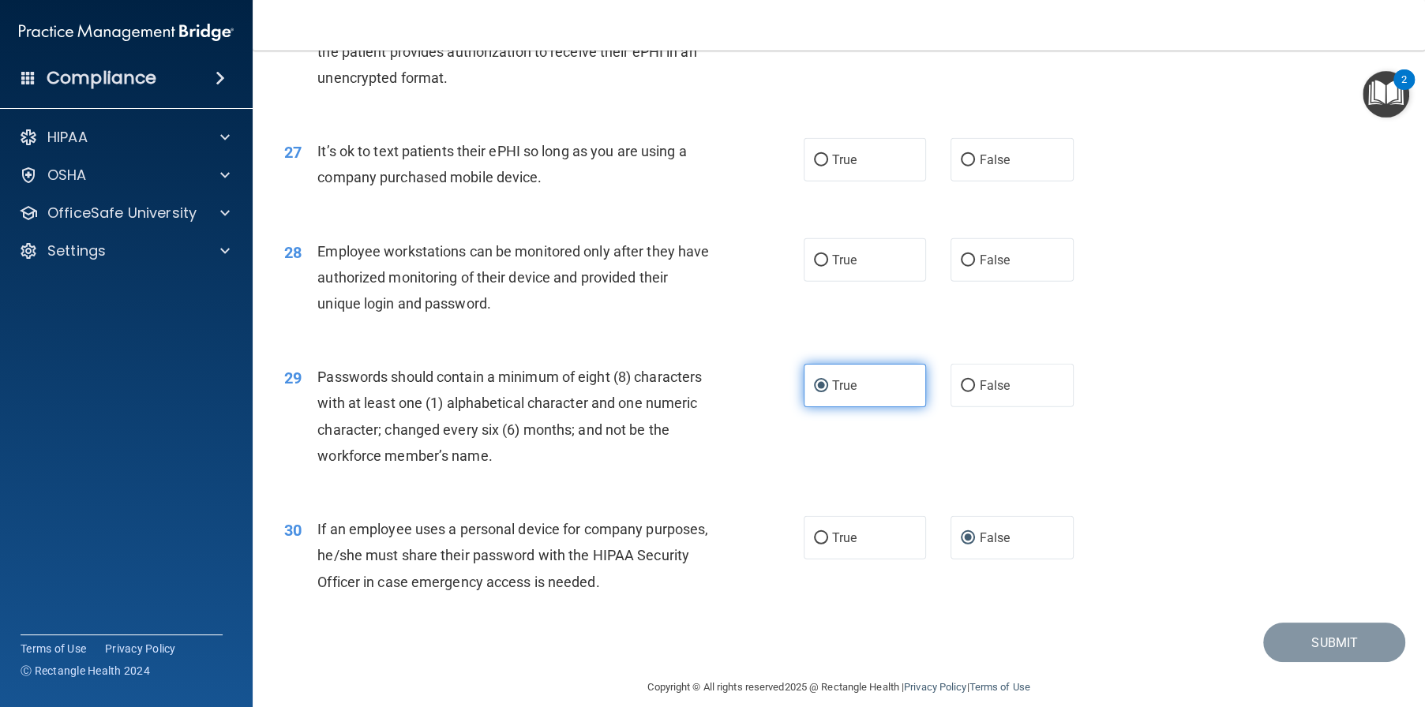
scroll to position [3305, 0]
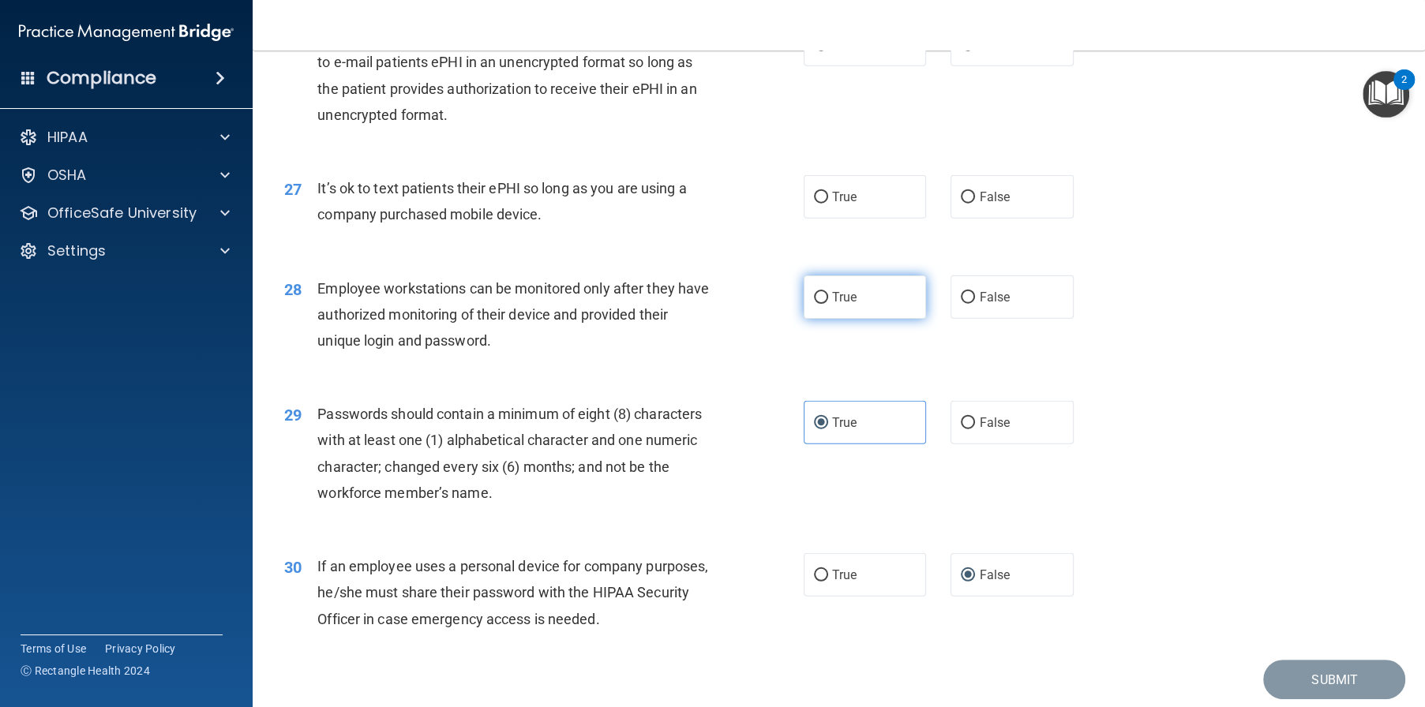
click at [852, 319] on label "True" at bounding box center [865, 297] width 123 height 43
click at [828, 304] on input "True" at bounding box center [821, 298] width 14 height 12
radio input "true"
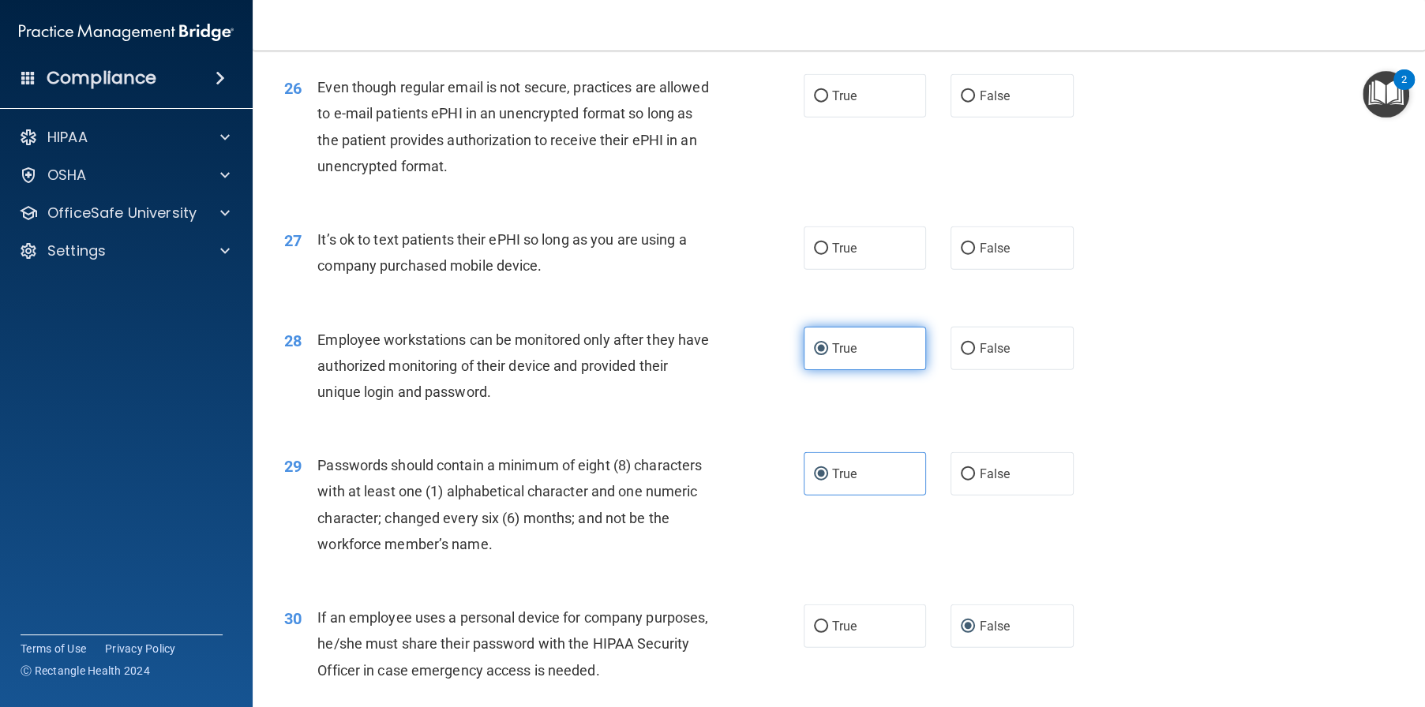
scroll to position [3226, 0]
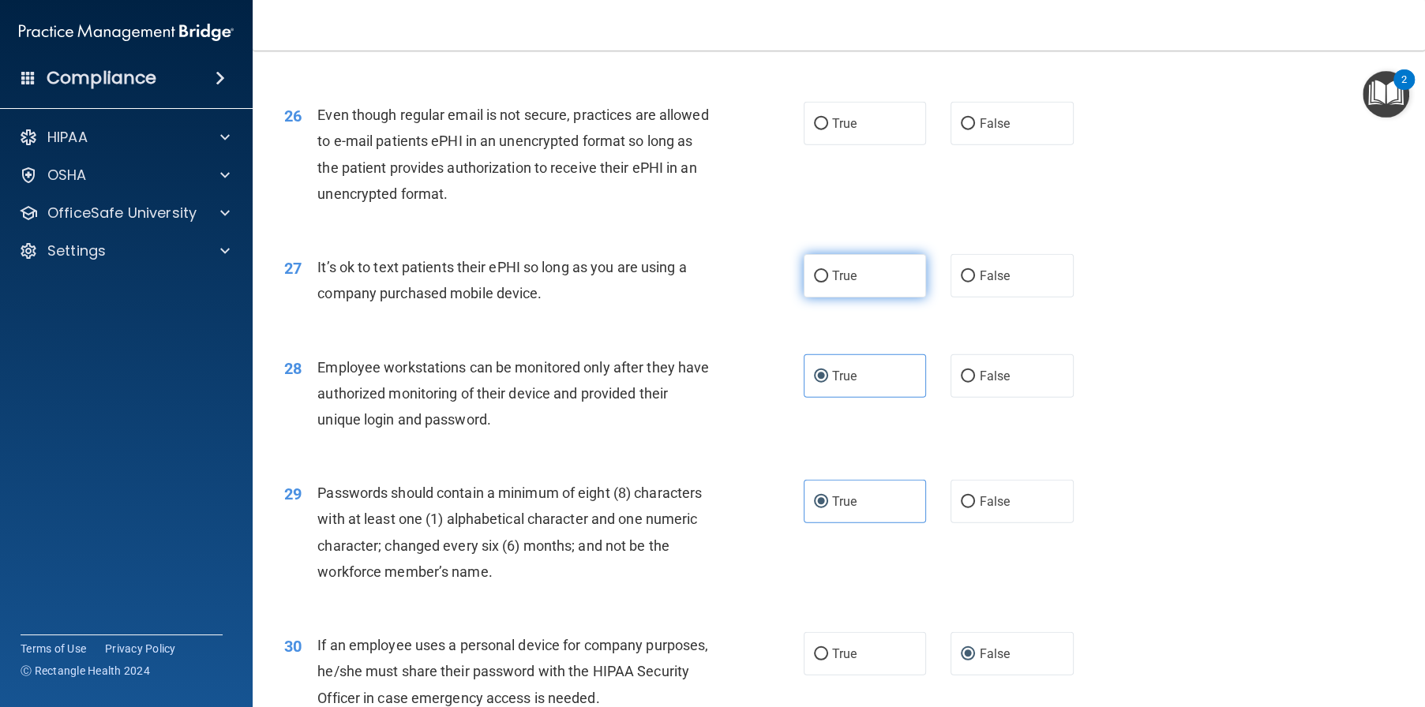
click at [814, 283] on input "True" at bounding box center [821, 277] width 14 height 12
radio input "true"
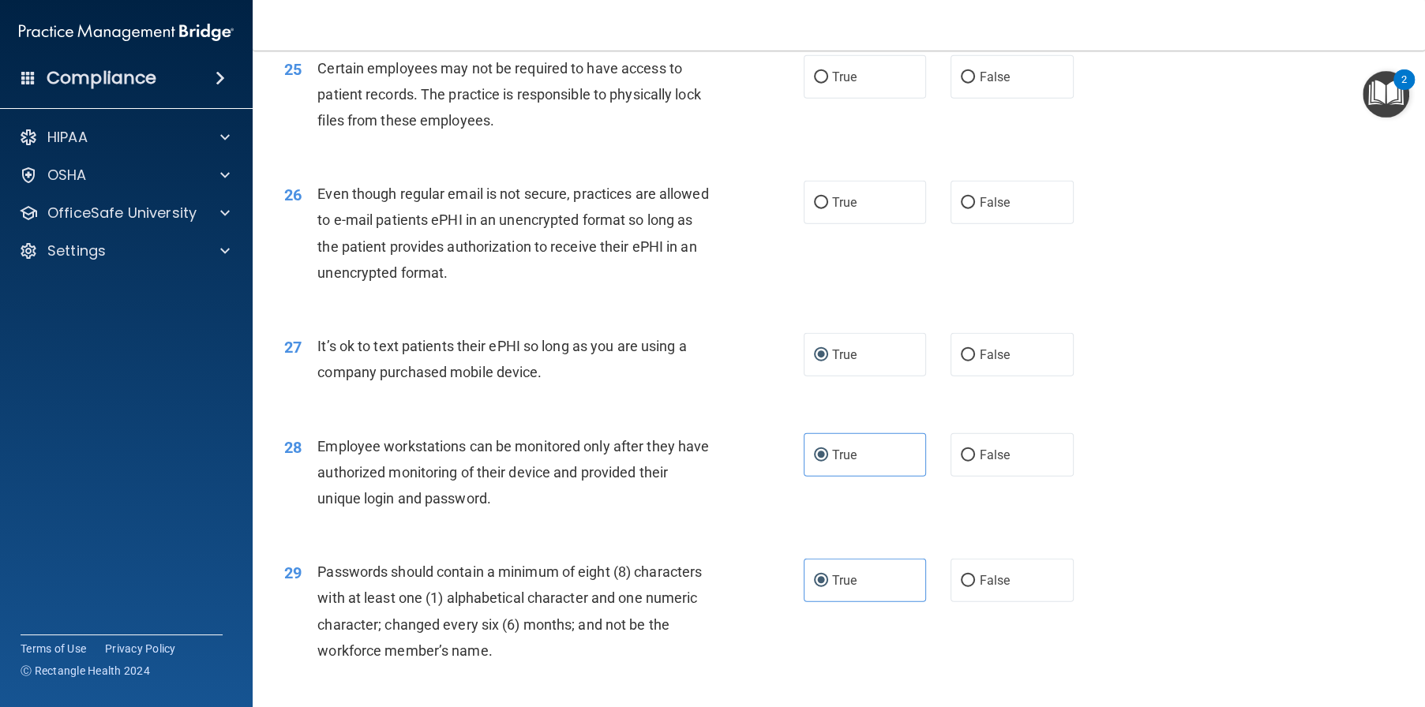
scroll to position [3068, 0]
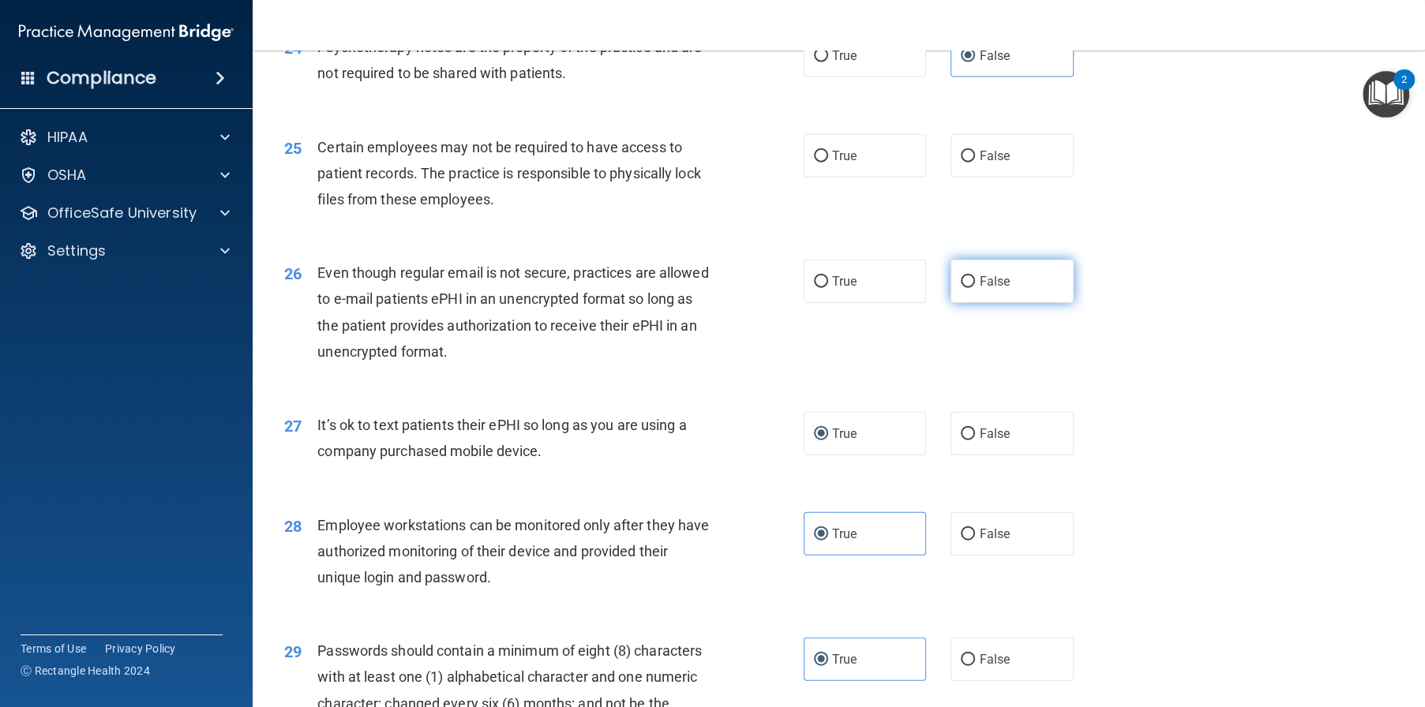
click at [988, 289] on span "False" at bounding box center [994, 281] width 31 height 15
click at [975, 288] on input "False" at bounding box center [968, 282] width 14 height 12
radio input "true"
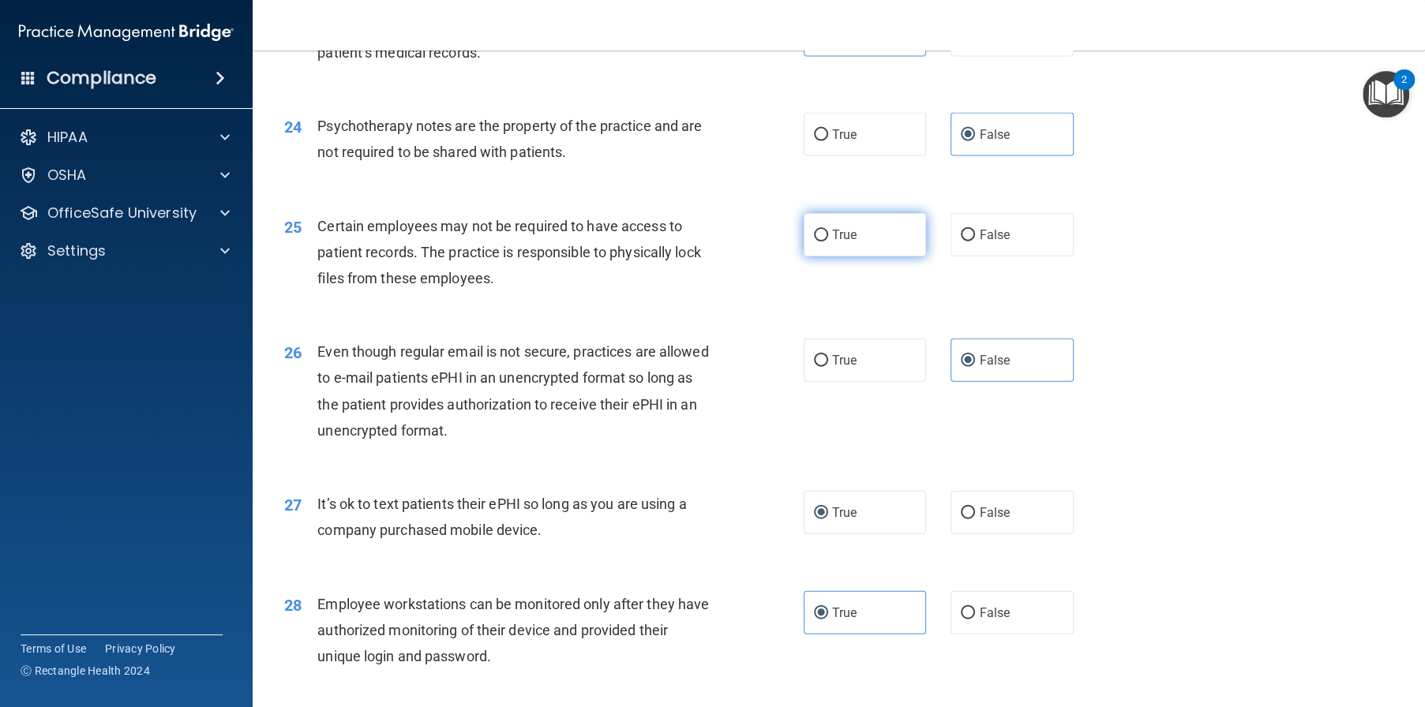
click at [853, 257] on label "True" at bounding box center [865, 234] width 123 height 43
click at [828, 242] on input "True" at bounding box center [821, 236] width 14 height 12
radio input "true"
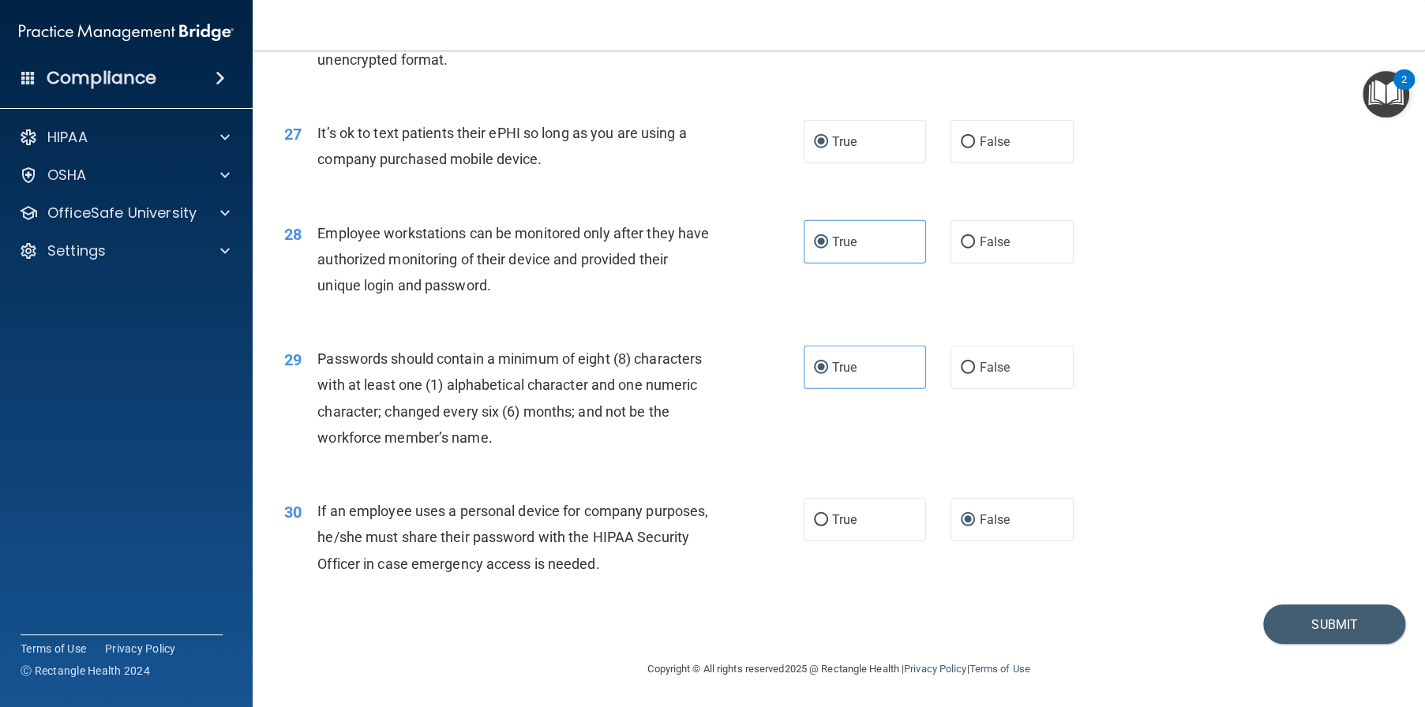
scroll to position [3463, 0]
click at [1317, 625] on button "Submit" at bounding box center [1334, 625] width 142 height 40
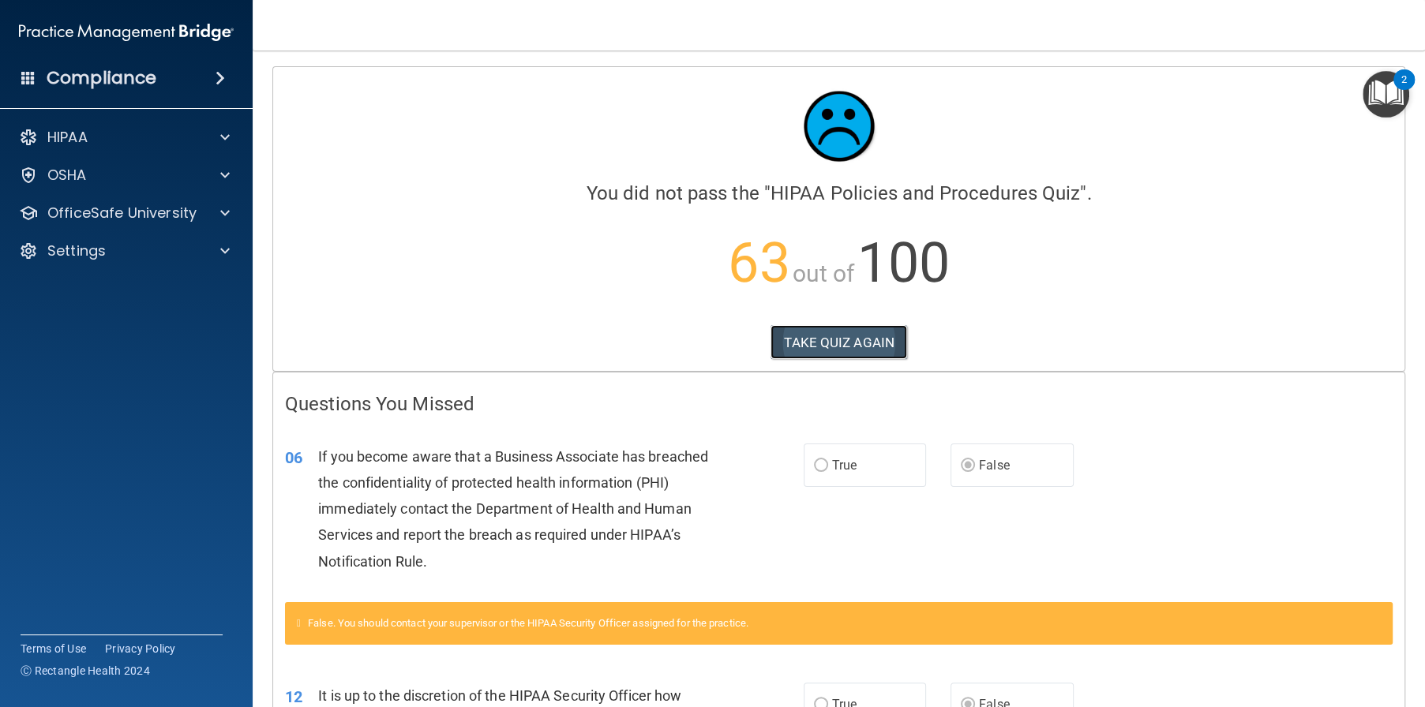
click at [813, 337] on button "TAKE QUIZ AGAIN" at bounding box center [838, 342] width 137 height 35
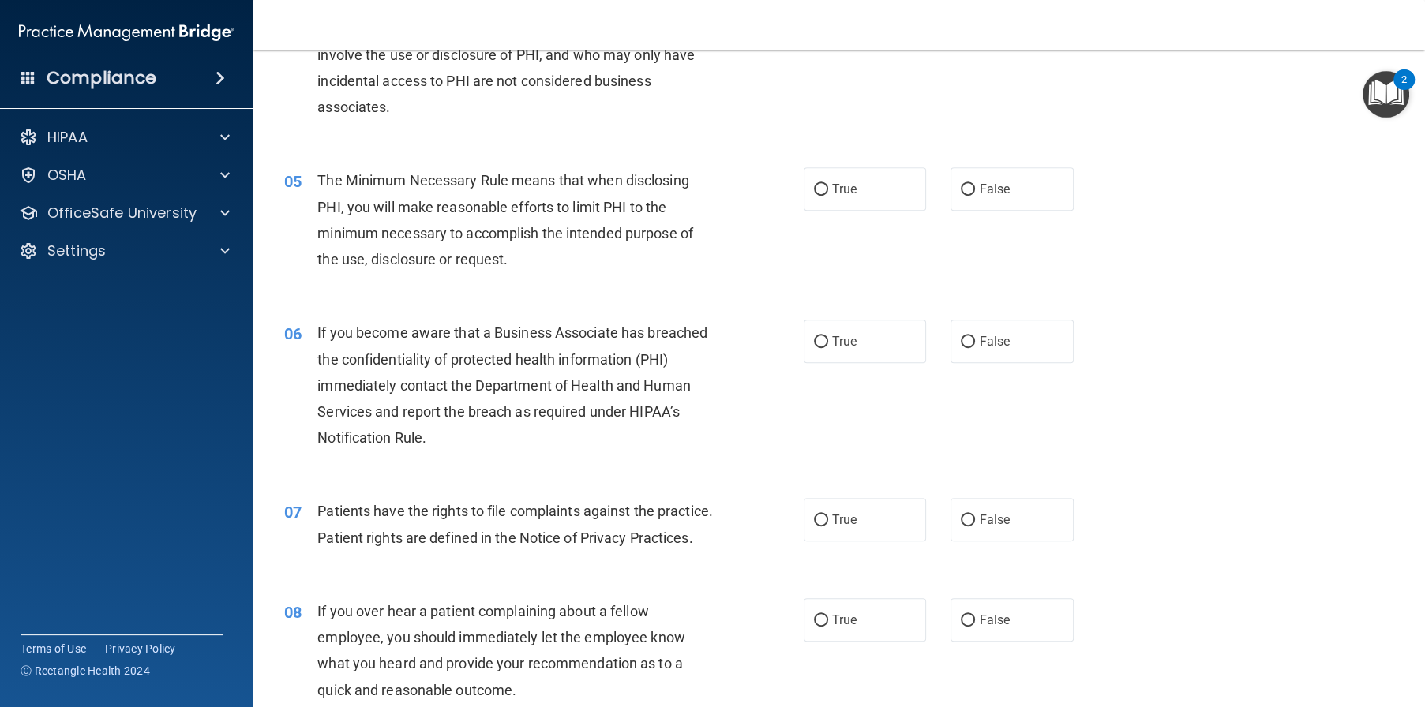
scroll to position [553, 0]
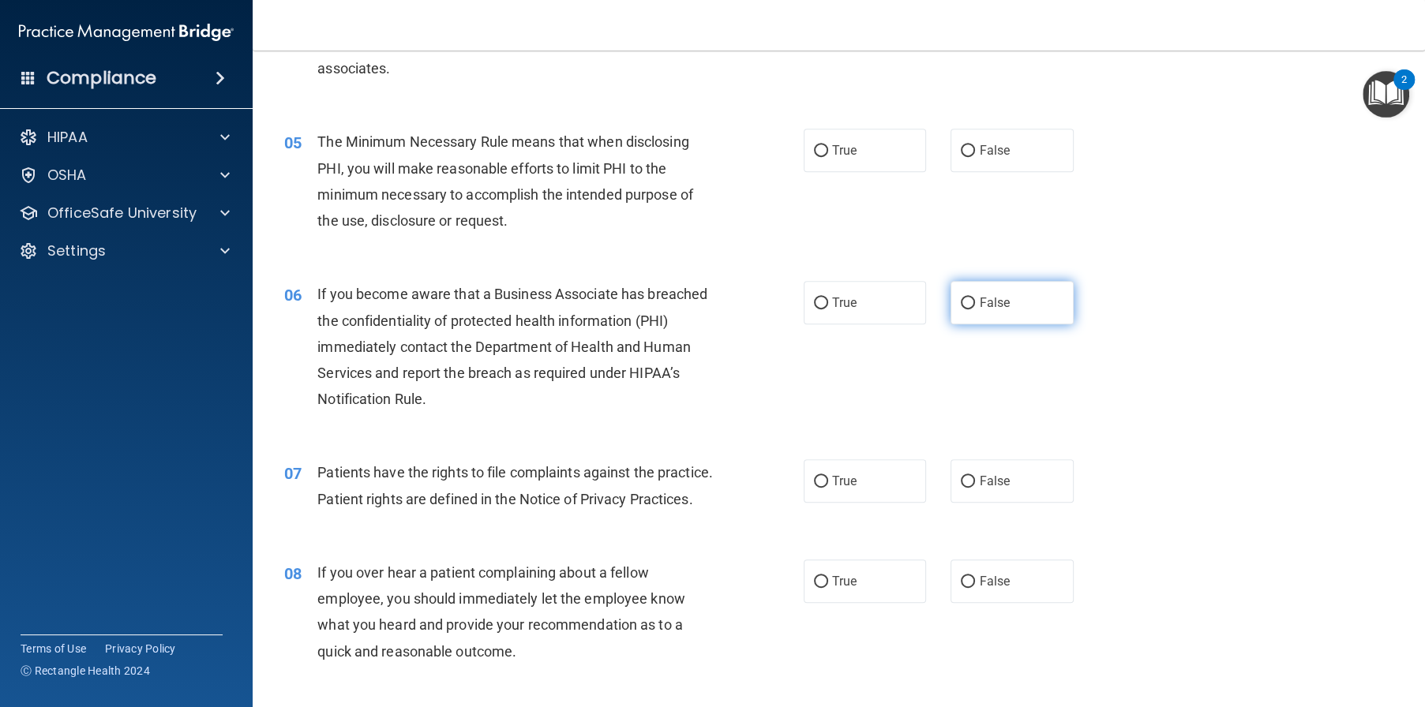
click at [986, 310] on span "False" at bounding box center [994, 302] width 31 height 15
click at [975, 309] on input "False" at bounding box center [968, 304] width 14 height 12
radio input "true"
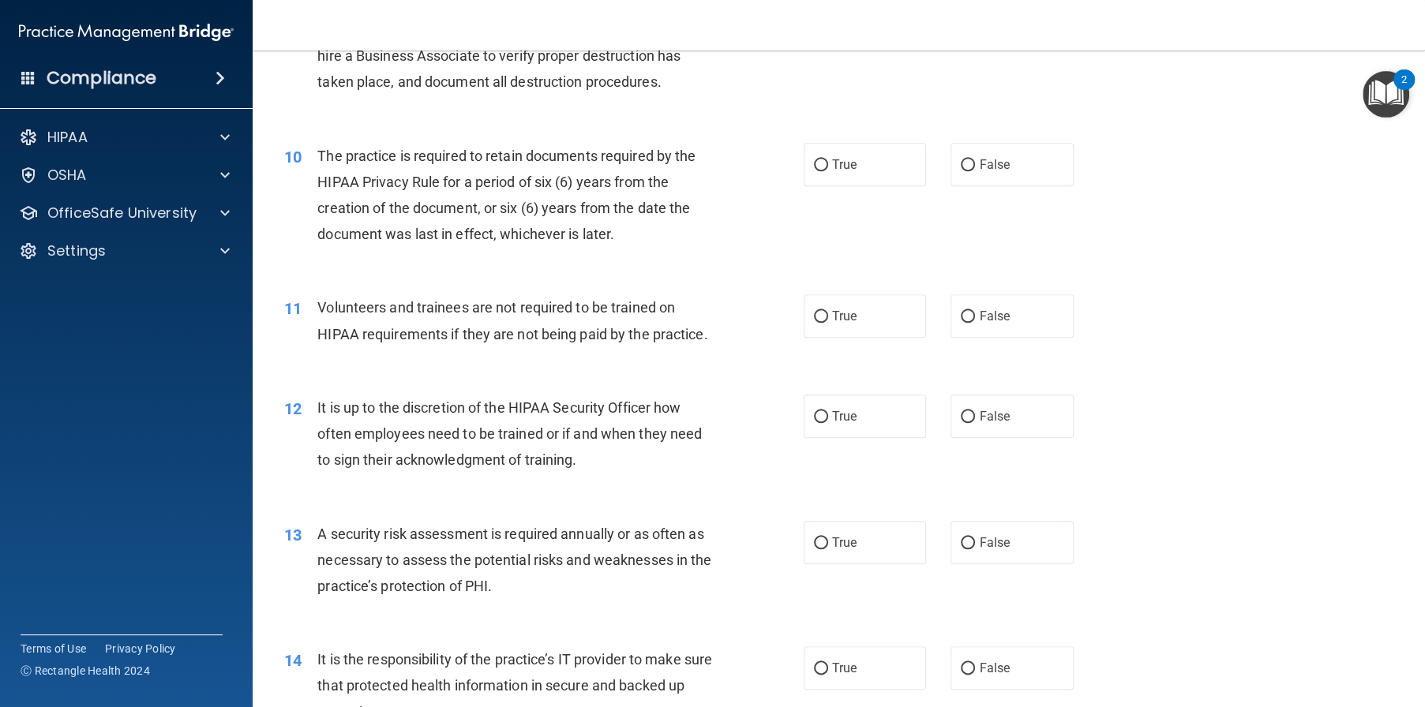
scroll to position [1342, 0]
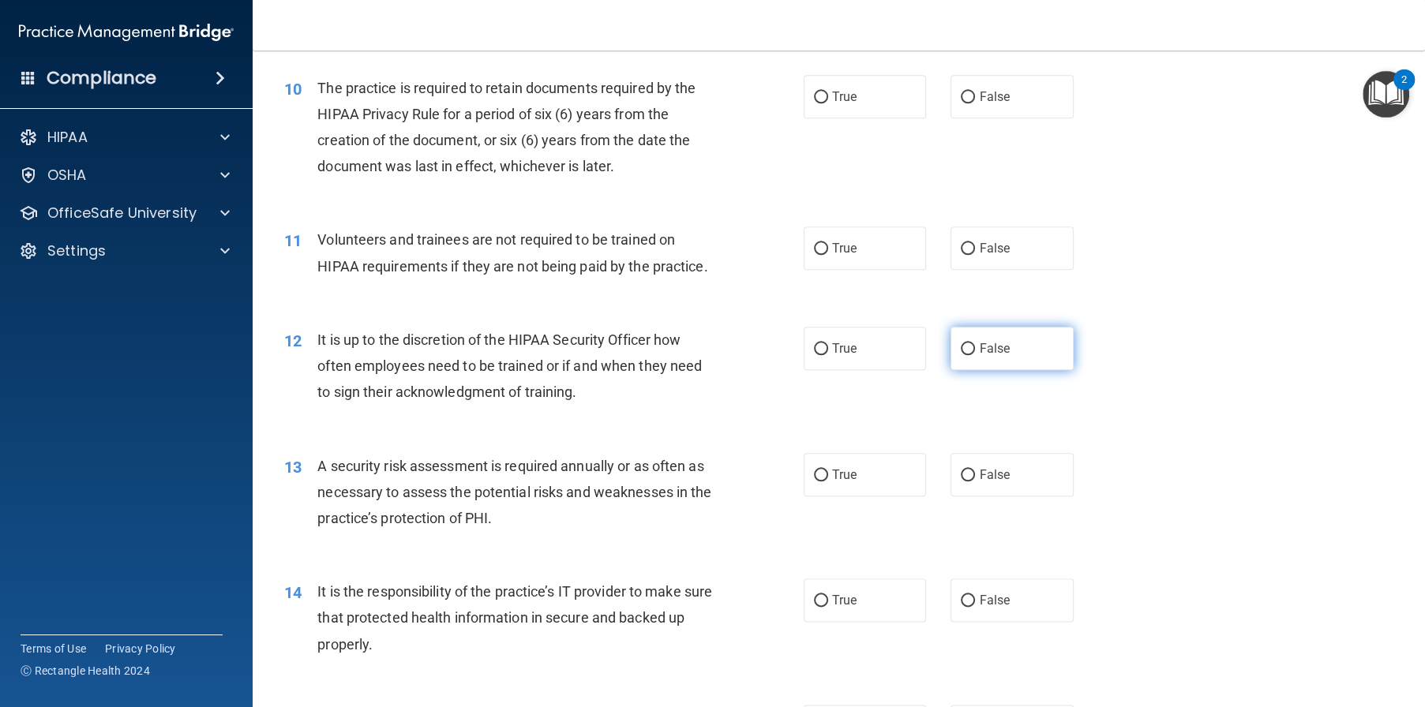
click at [979, 356] on span "False" at bounding box center [994, 348] width 31 height 15
click at [973, 355] on input "False" at bounding box center [968, 349] width 14 height 12
radio input "true"
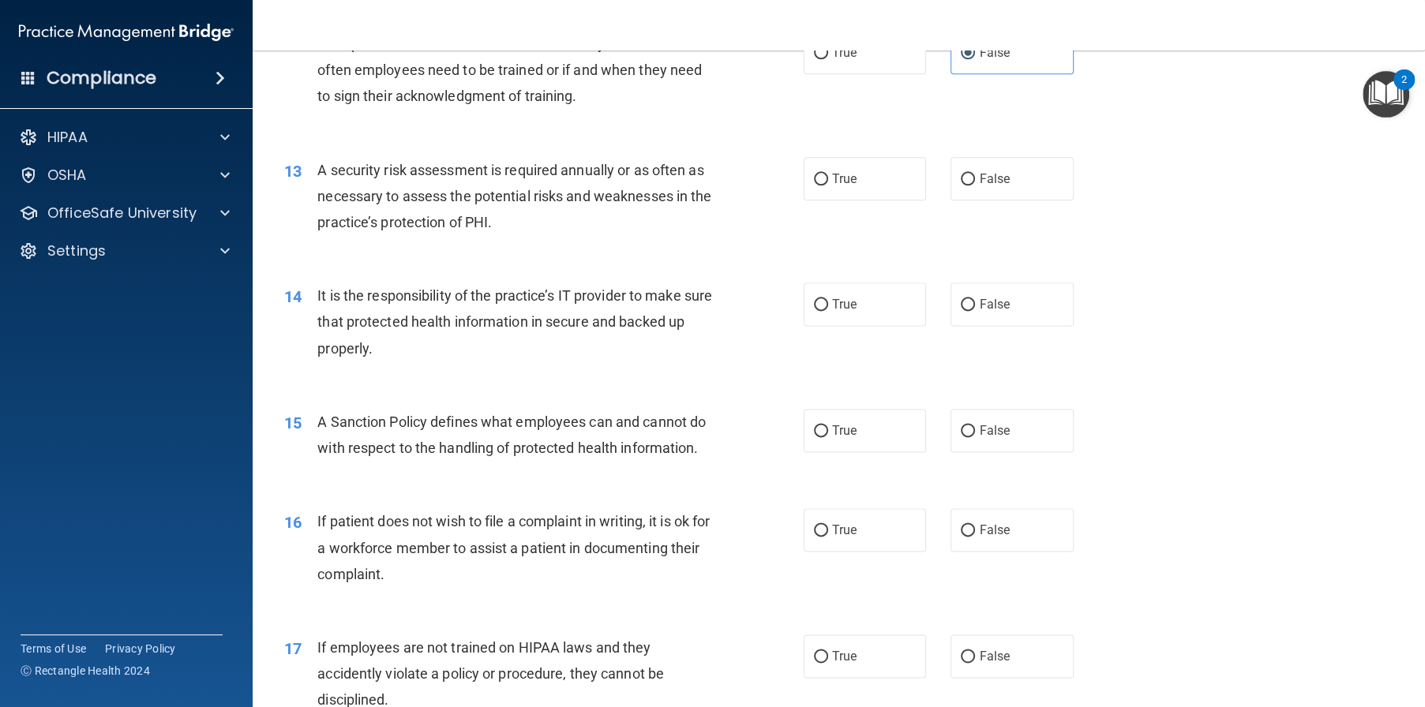
scroll to position [1737, 0]
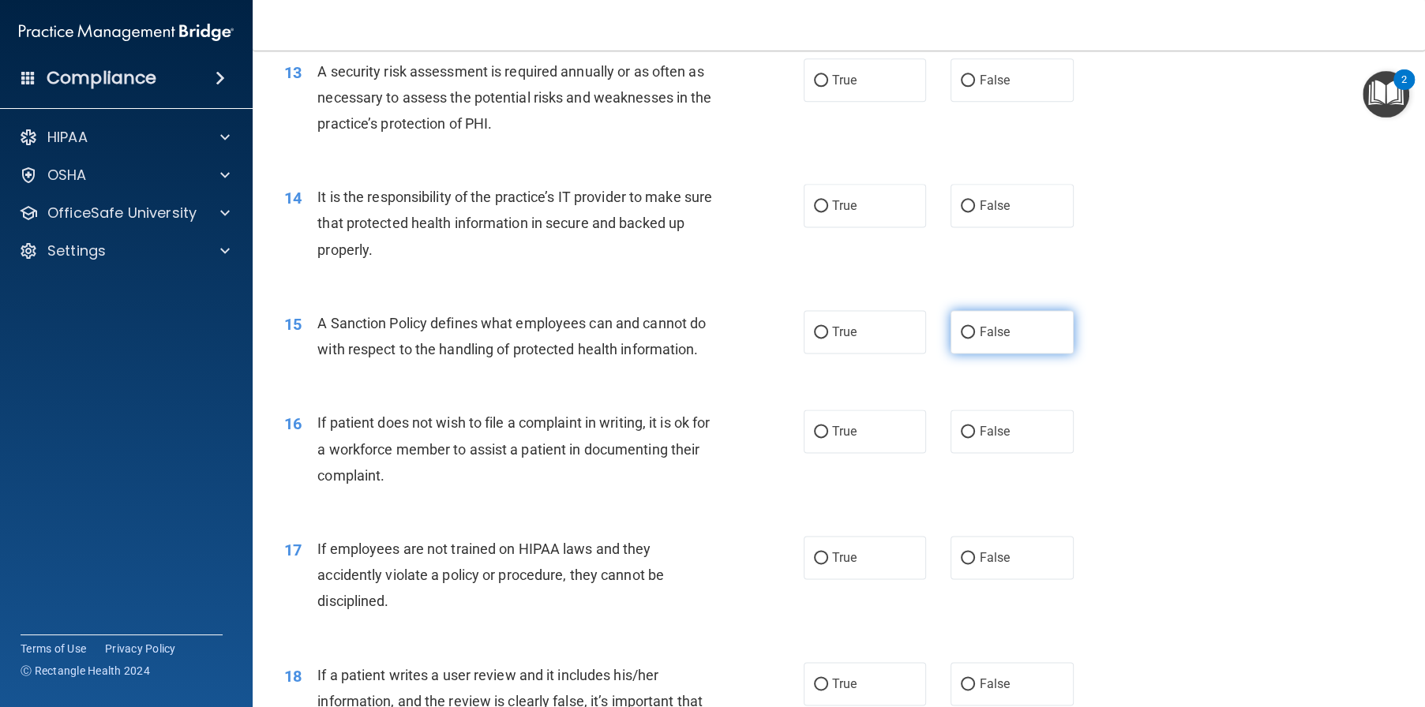
click at [990, 339] on span "False" at bounding box center [994, 331] width 31 height 15
click at [975, 339] on input "False" at bounding box center [968, 333] width 14 height 12
radio input "true"
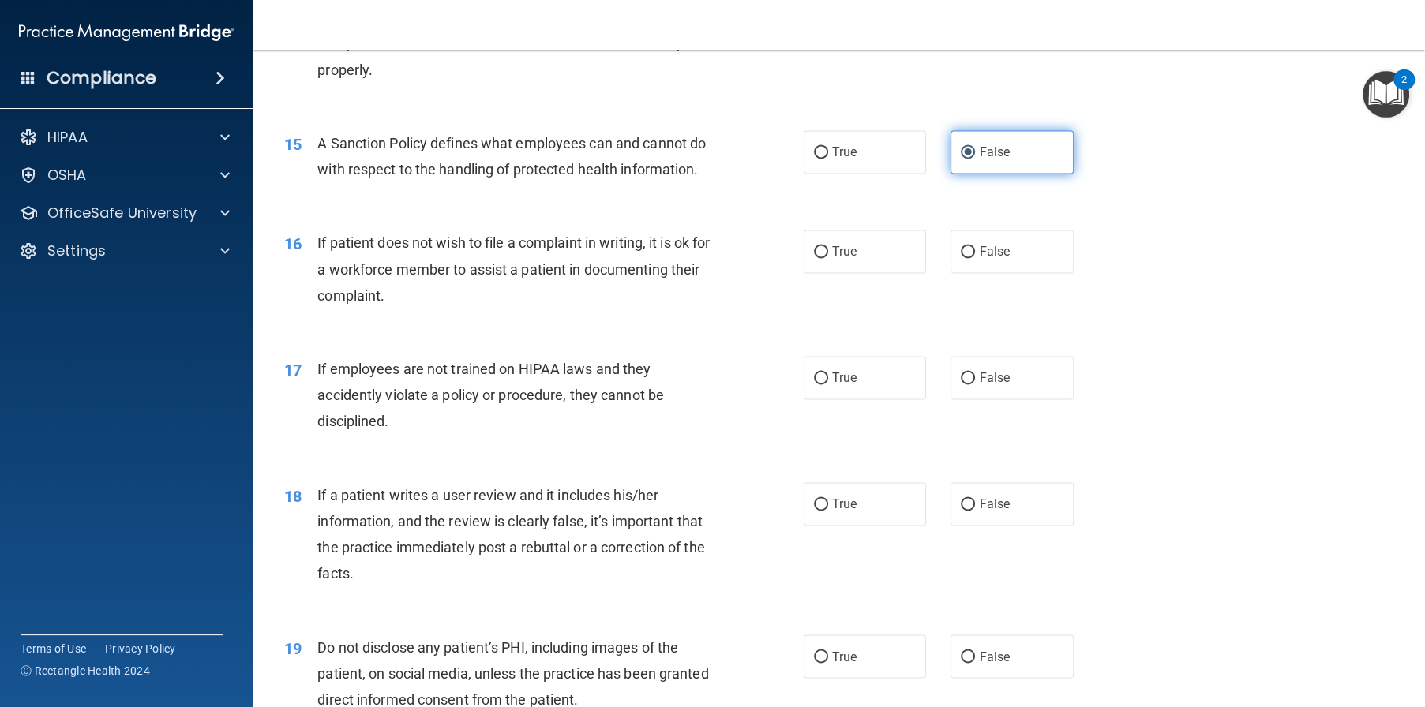
scroll to position [1974, 0]
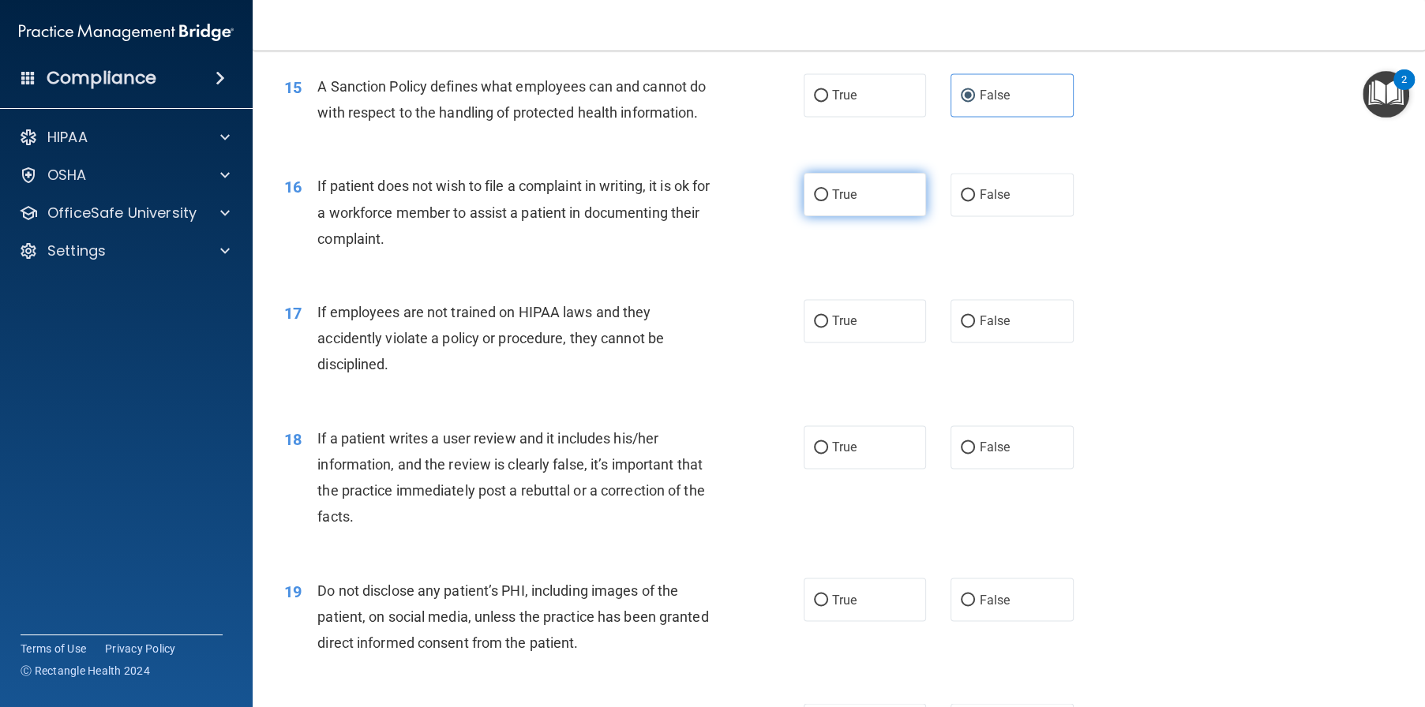
click at [832, 202] on span "True" at bounding box center [844, 194] width 24 height 15
click at [827, 201] on input "True" at bounding box center [821, 195] width 14 height 12
radio input "true"
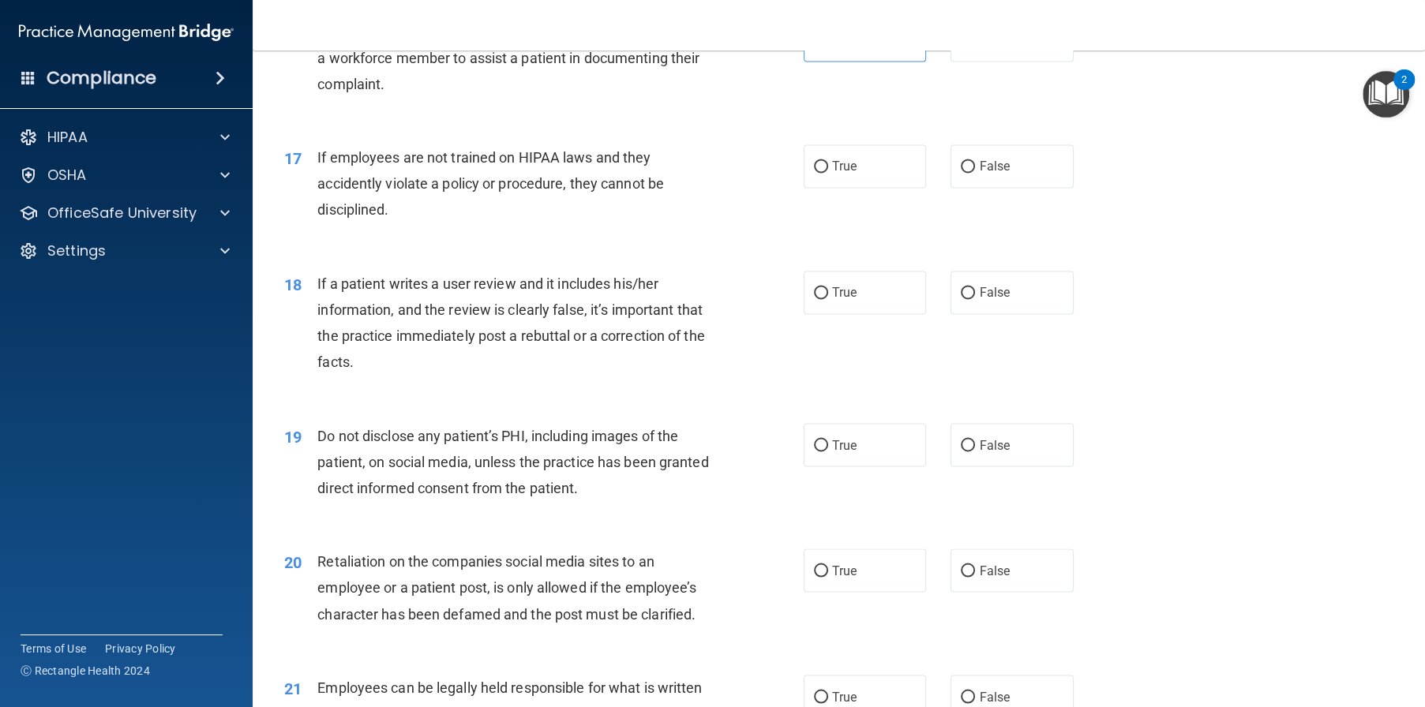
scroll to position [2131, 0]
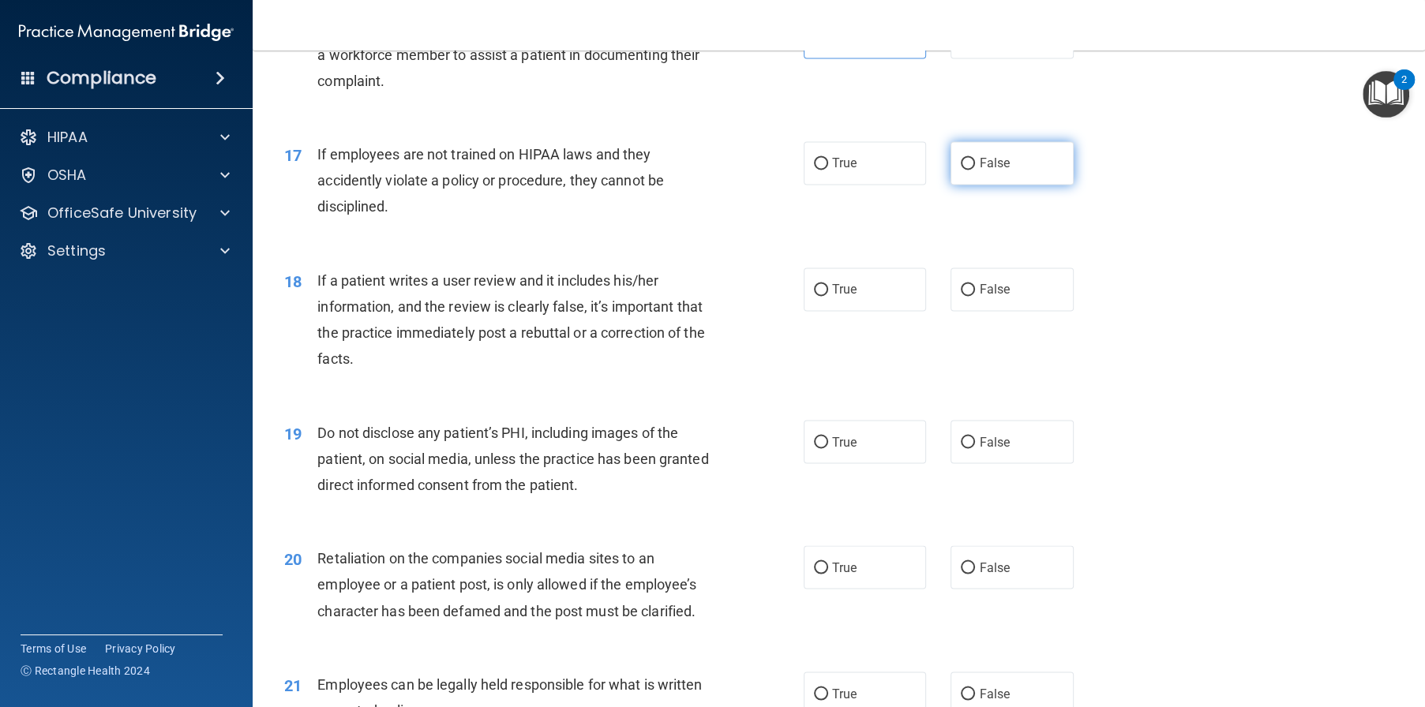
click at [965, 170] on input "False" at bounding box center [968, 164] width 14 height 12
radio input "true"
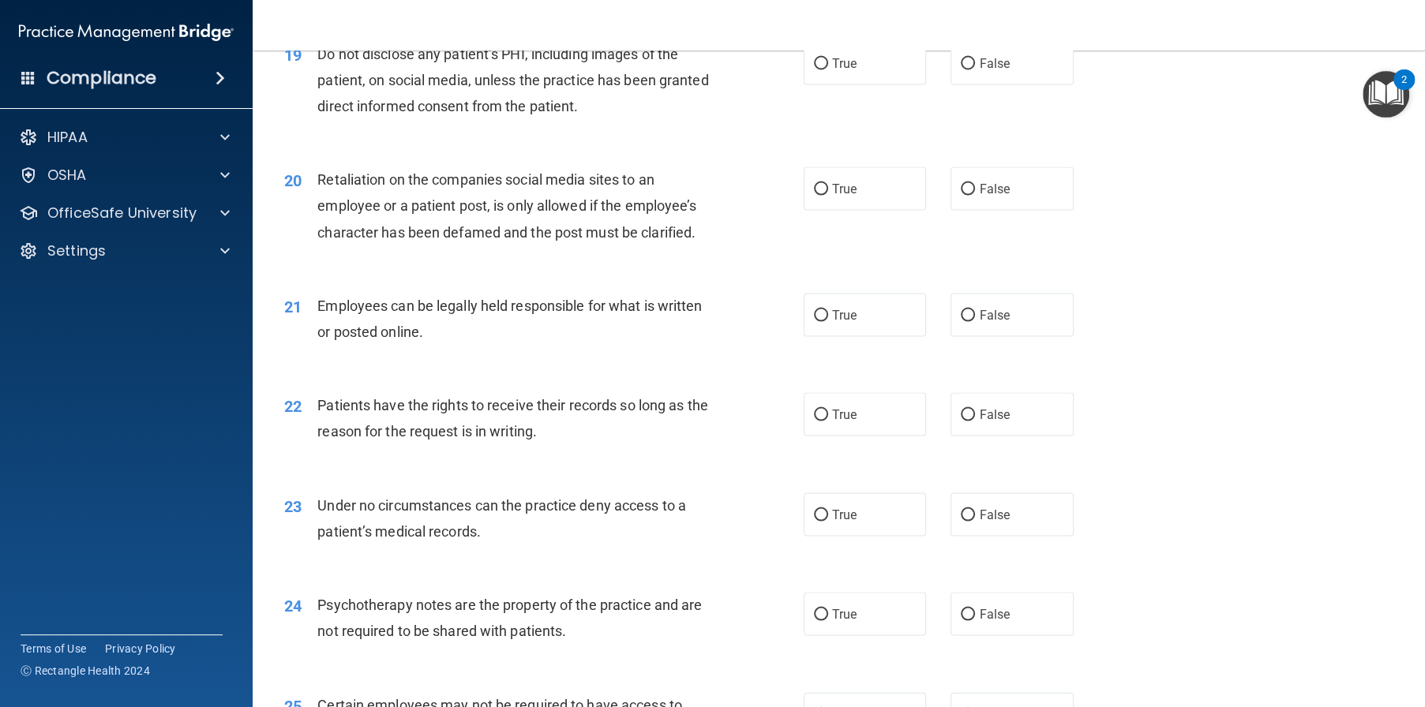
scroll to position [2526, 0]
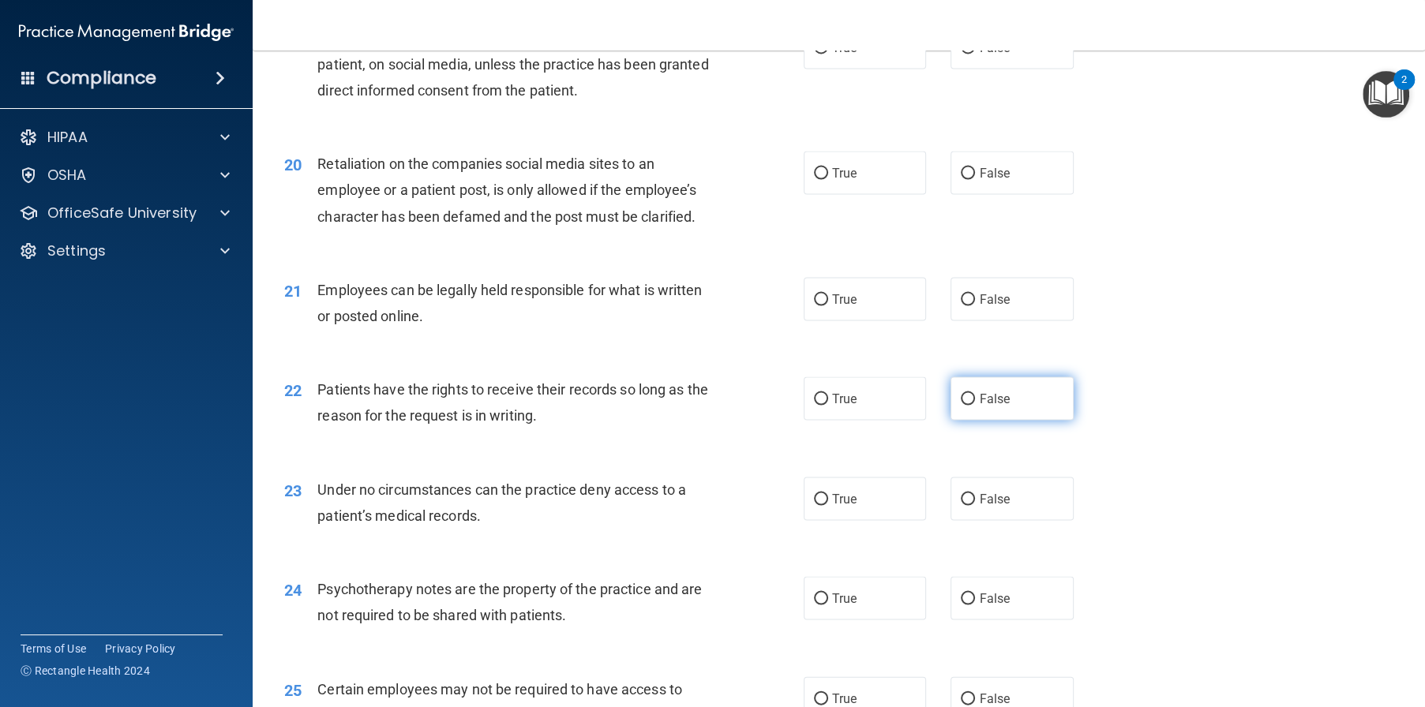
click at [993, 420] on label "False" at bounding box center [1011, 398] width 123 height 43
click at [975, 405] on input "False" at bounding box center [968, 399] width 14 height 12
radio input "true"
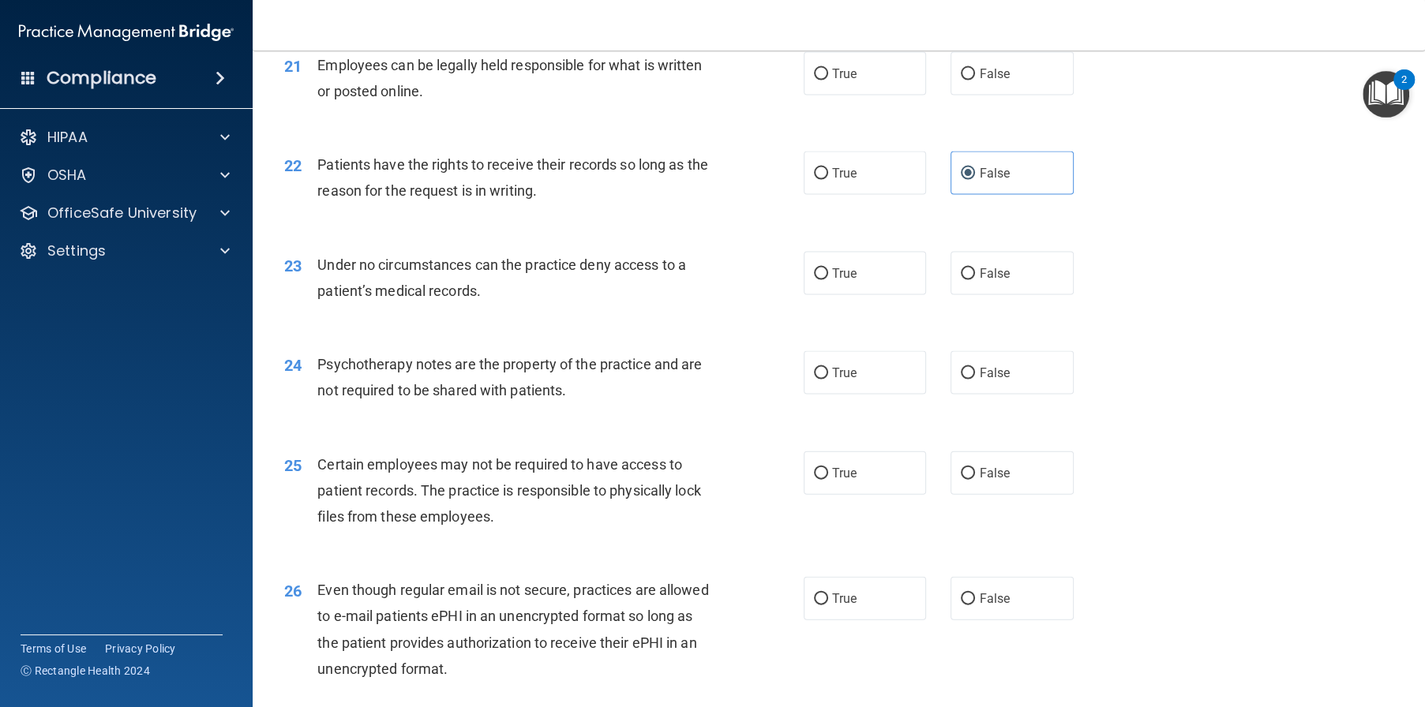
scroll to position [2763, 0]
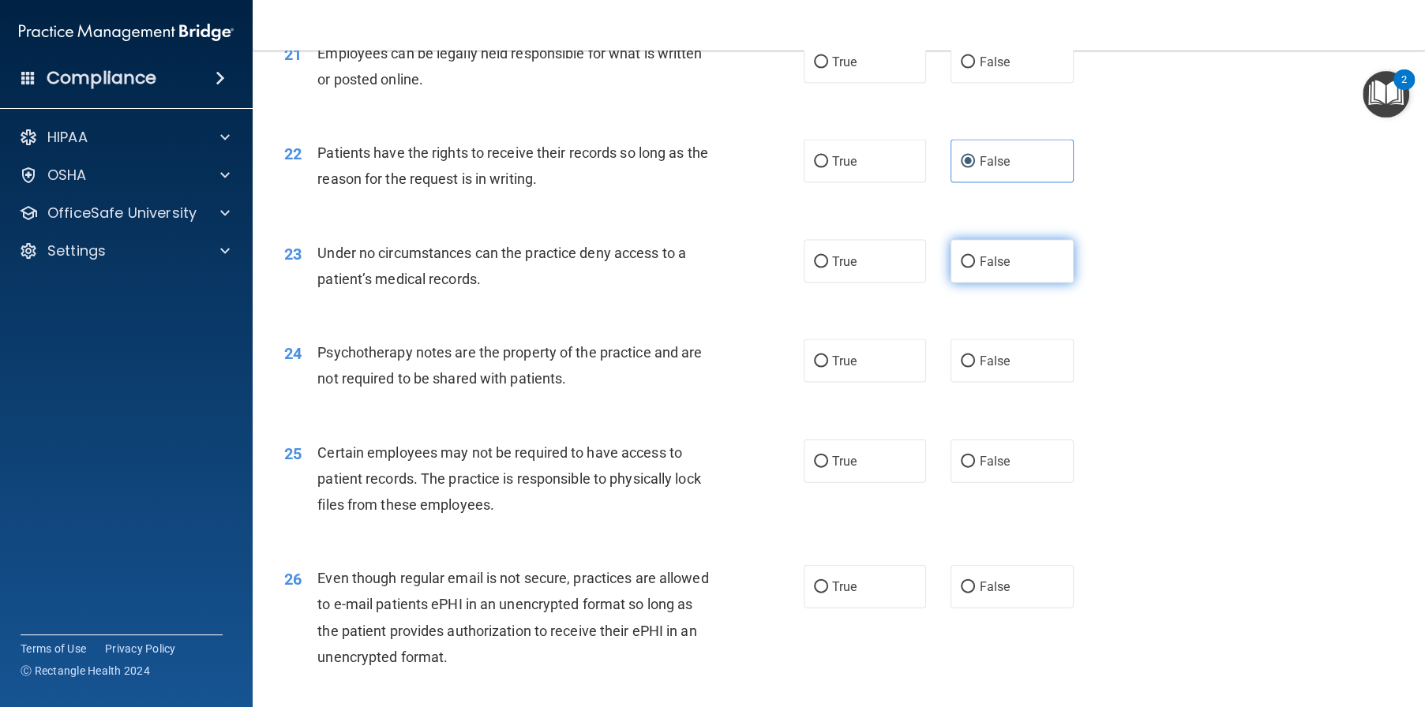
click at [988, 269] on span "False" at bounding box center [994, 261] width 31 height 15
click at [975, 268] on input "False" at bounding box center [968, 263] width 14 height 12
radio input "true"
click at [864, 383] on label "True" at bounding box center [865, 360] width 123 height 43
click at [828, 368] on input "True" at bounding box center [821, 362] width 14 height 12
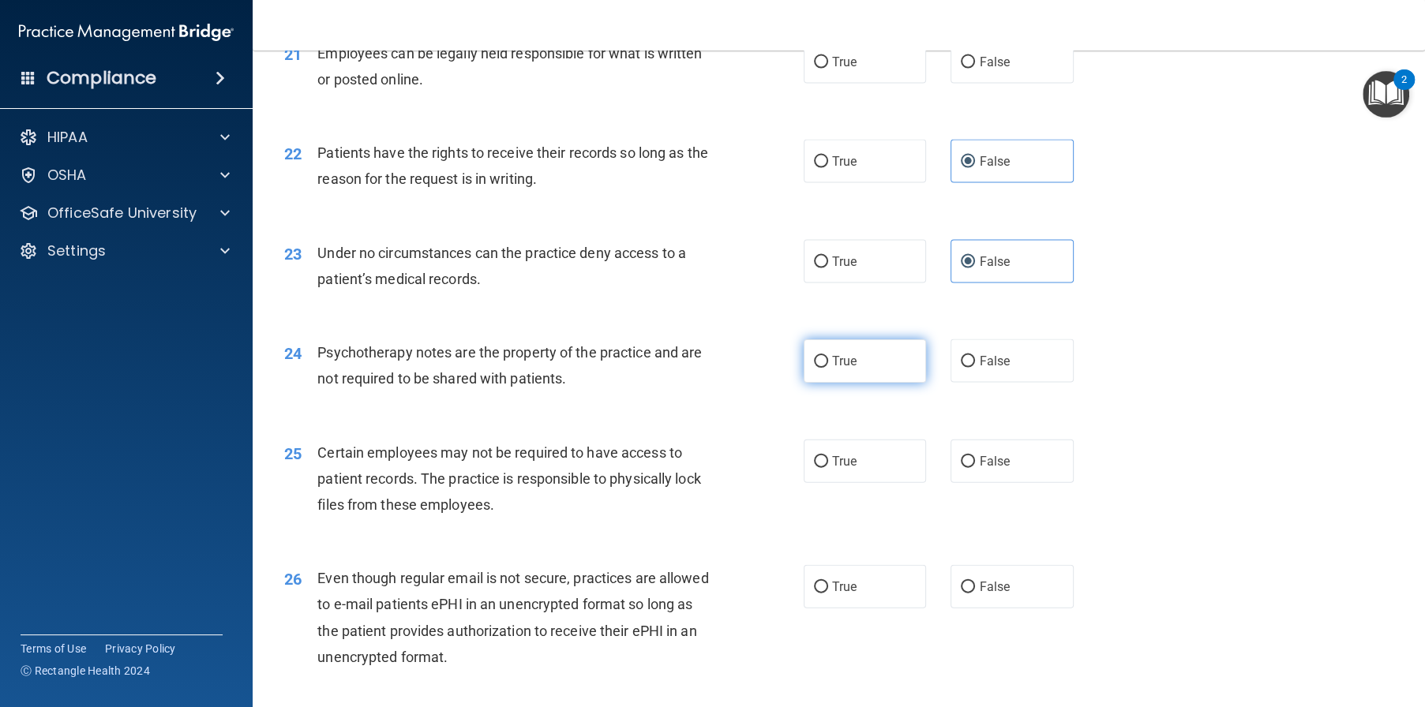
radio input "true"
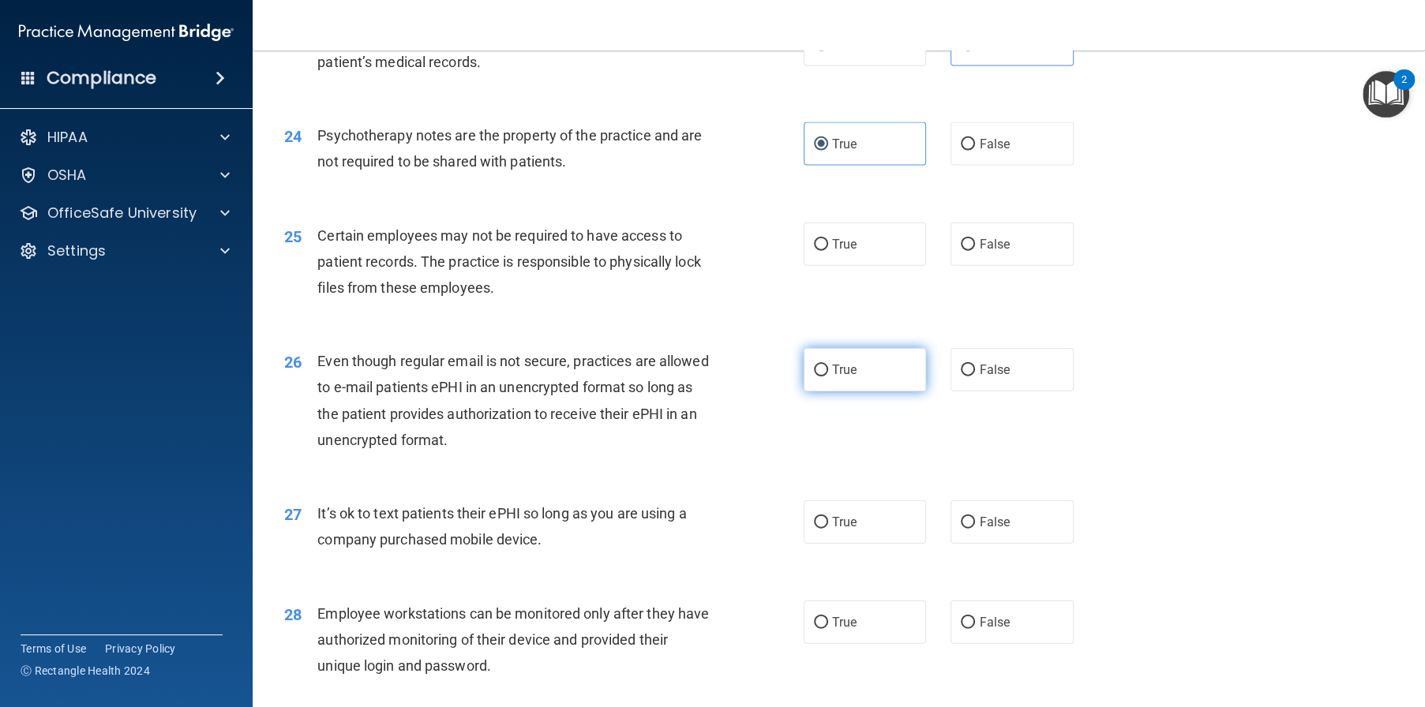
scroll to position [3000, 0]
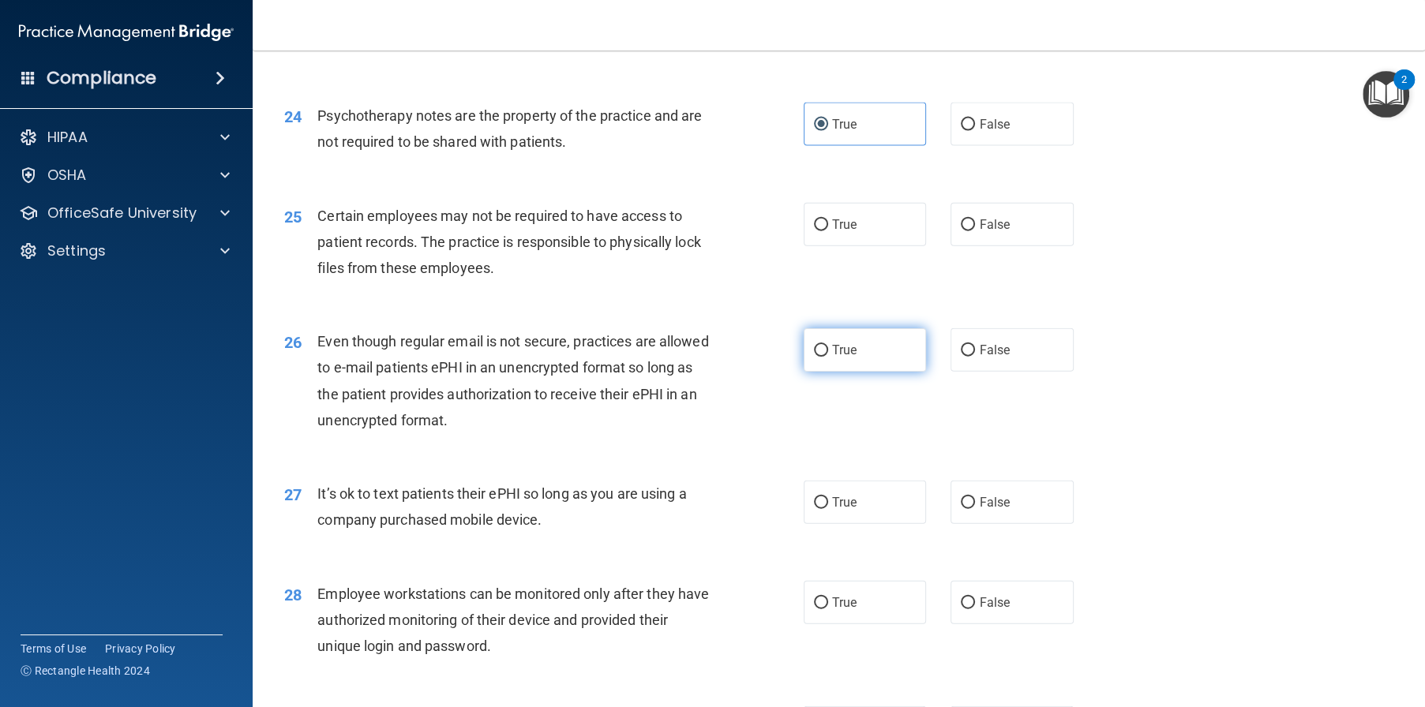
click at [873, 372] on label "True" at bounding box center [865, 349] width 123 height 43
click at [828, 357] on input "True" at bounding box center [821, 351] width 14 height 12
radio input "true"
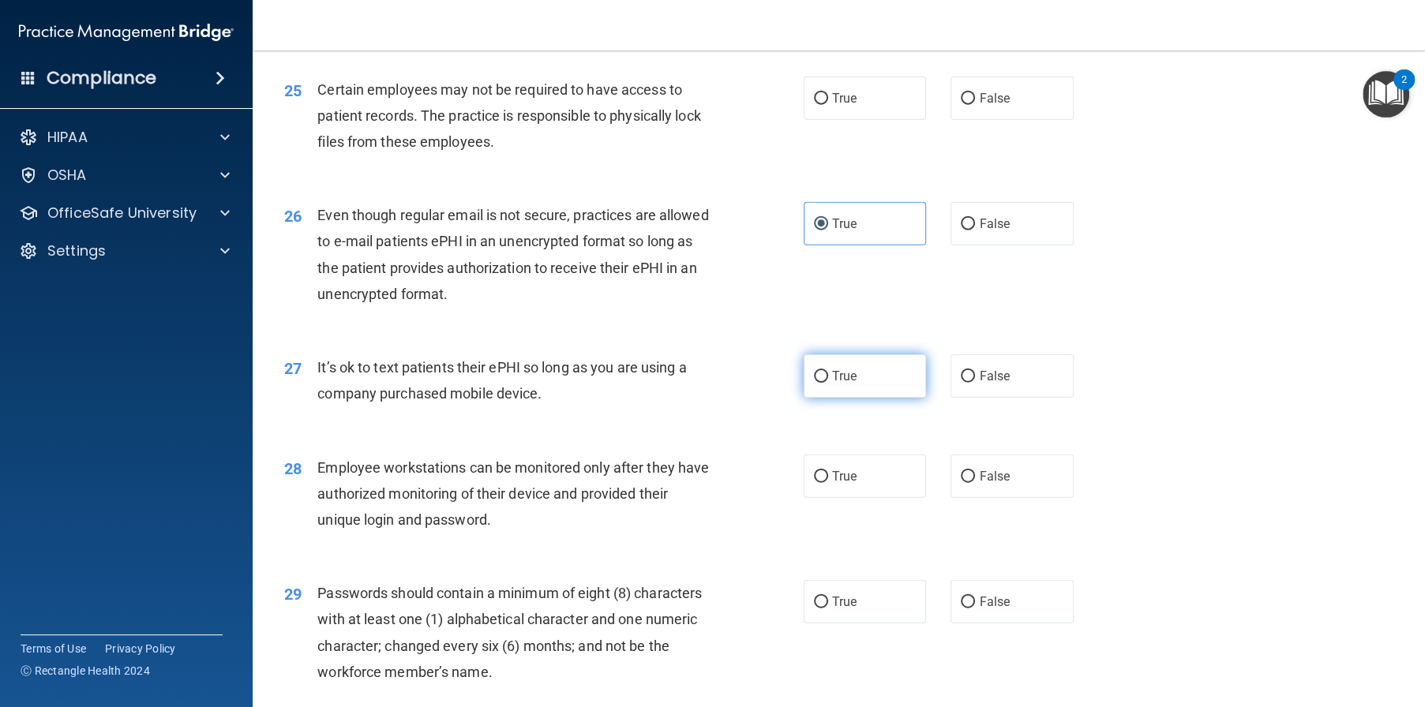
scroll to position [3158, 0]
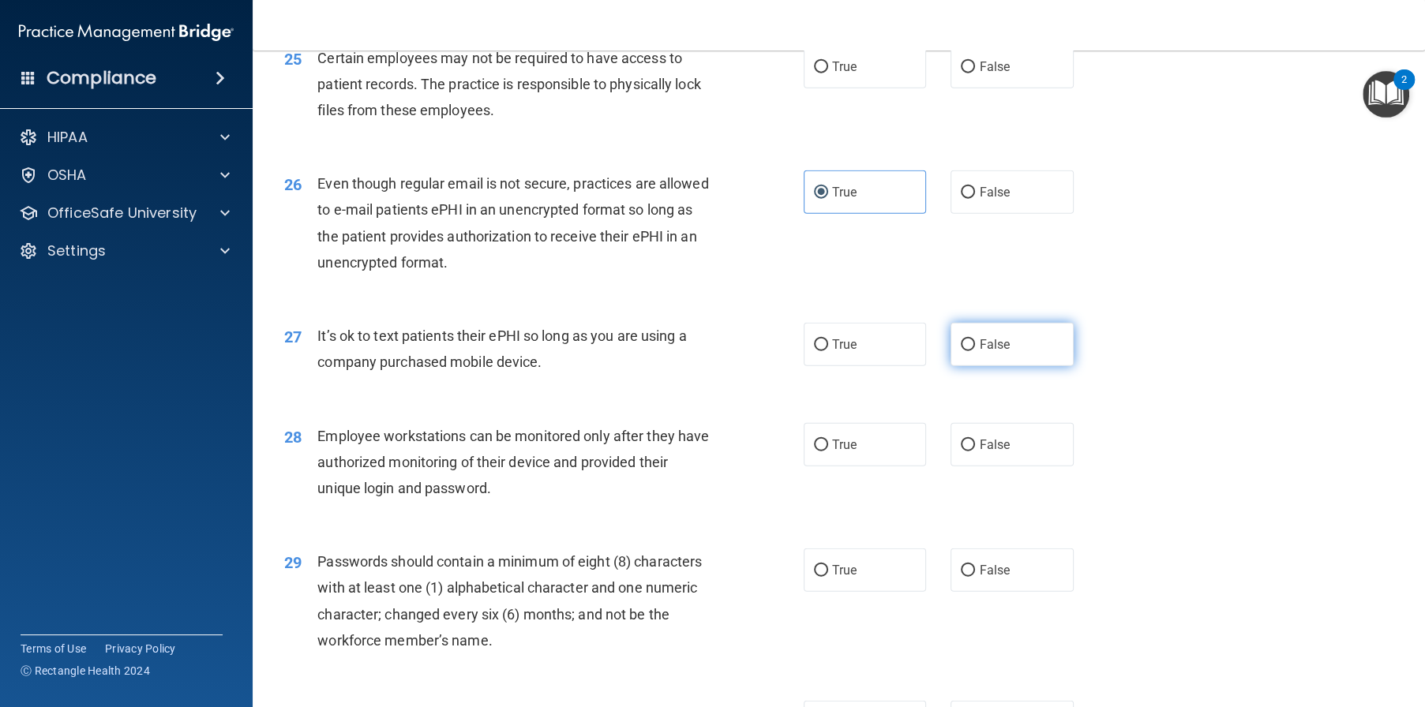
click at [996, 352] on span "False" at bounding box center [994, 344] width 31 height 15
click at [975, 351] on input "False" at bounding box center [968, 345] width 14 height 12
radio input "true"
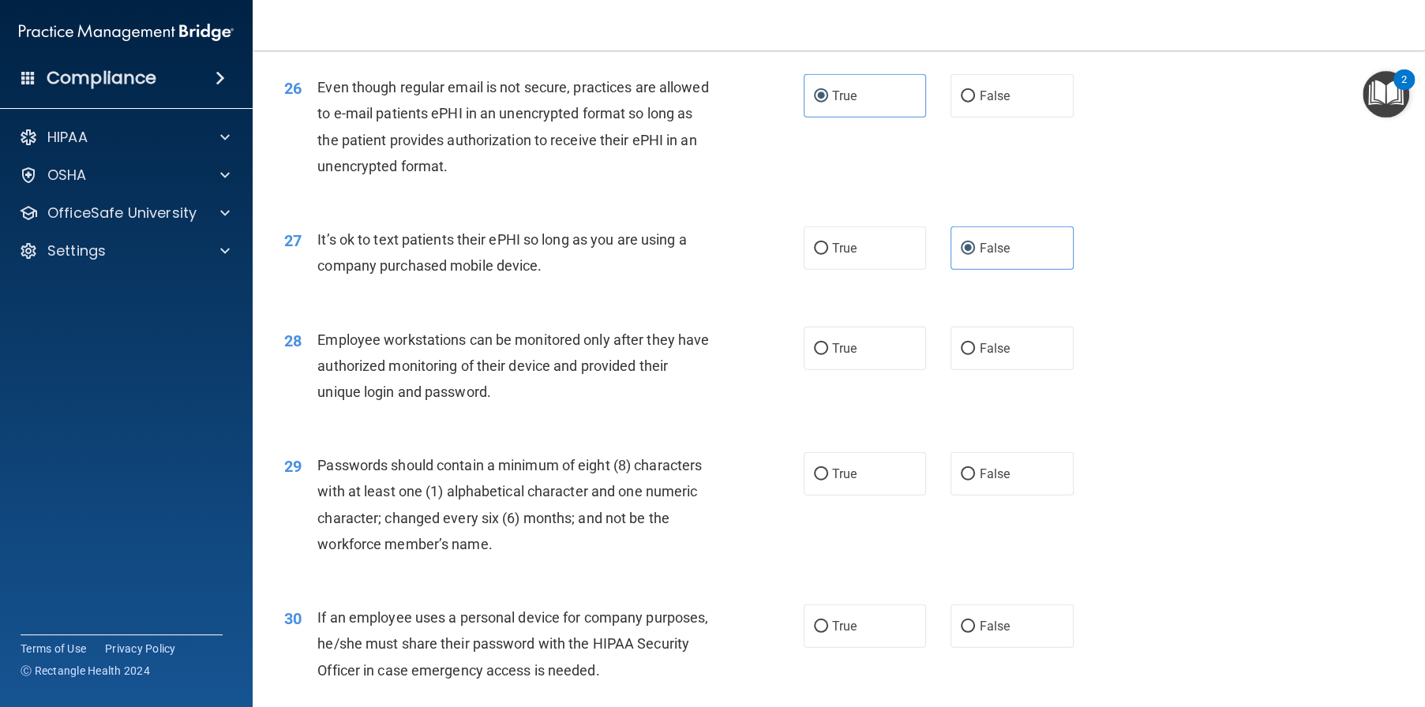
scroll to position [3394, 0]
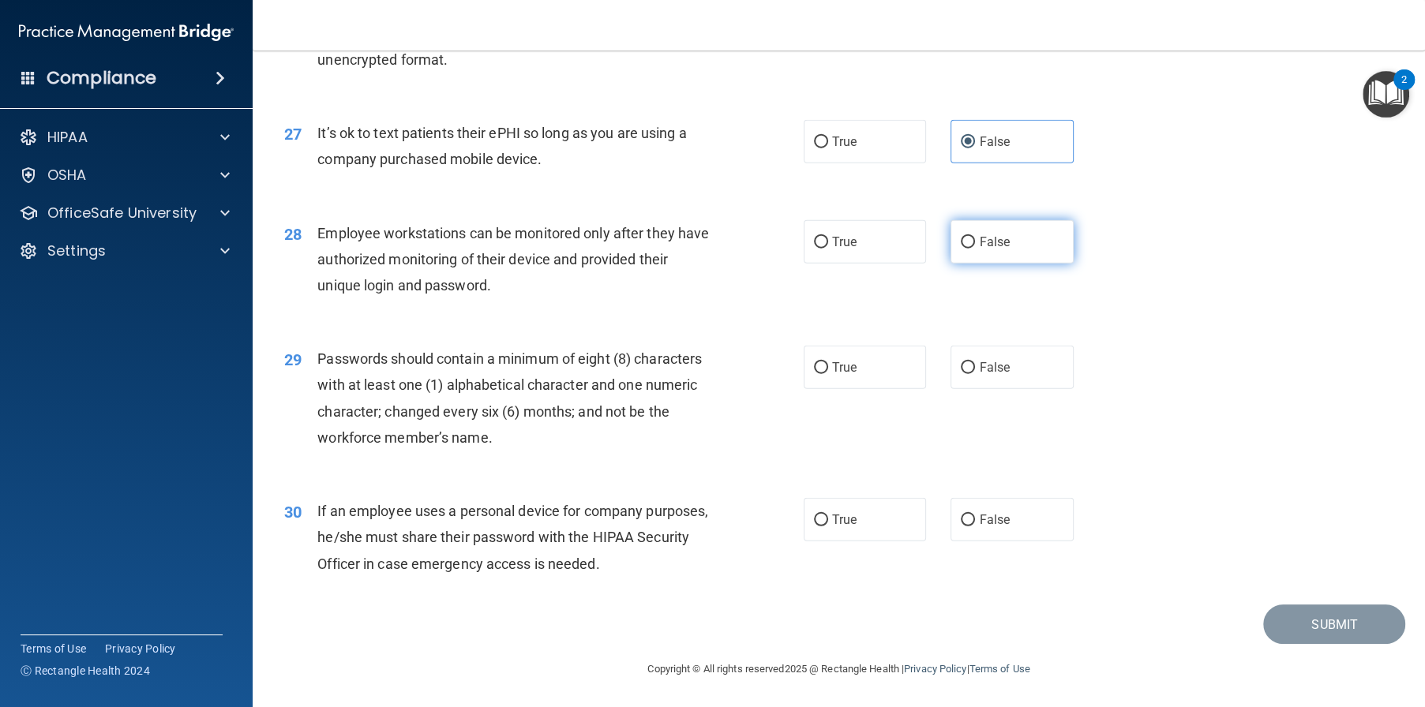
click at [988, 264] on label "False" at bounding box center [1011, 241] width 123 height 43
click at [975, 249] on input "False" at bounding box center [968, 243] width 14 height 12
radio input "true"
click at [965, 527] on input "False" at bounding box center [968, 521] width 14 height 12
radio input "true"
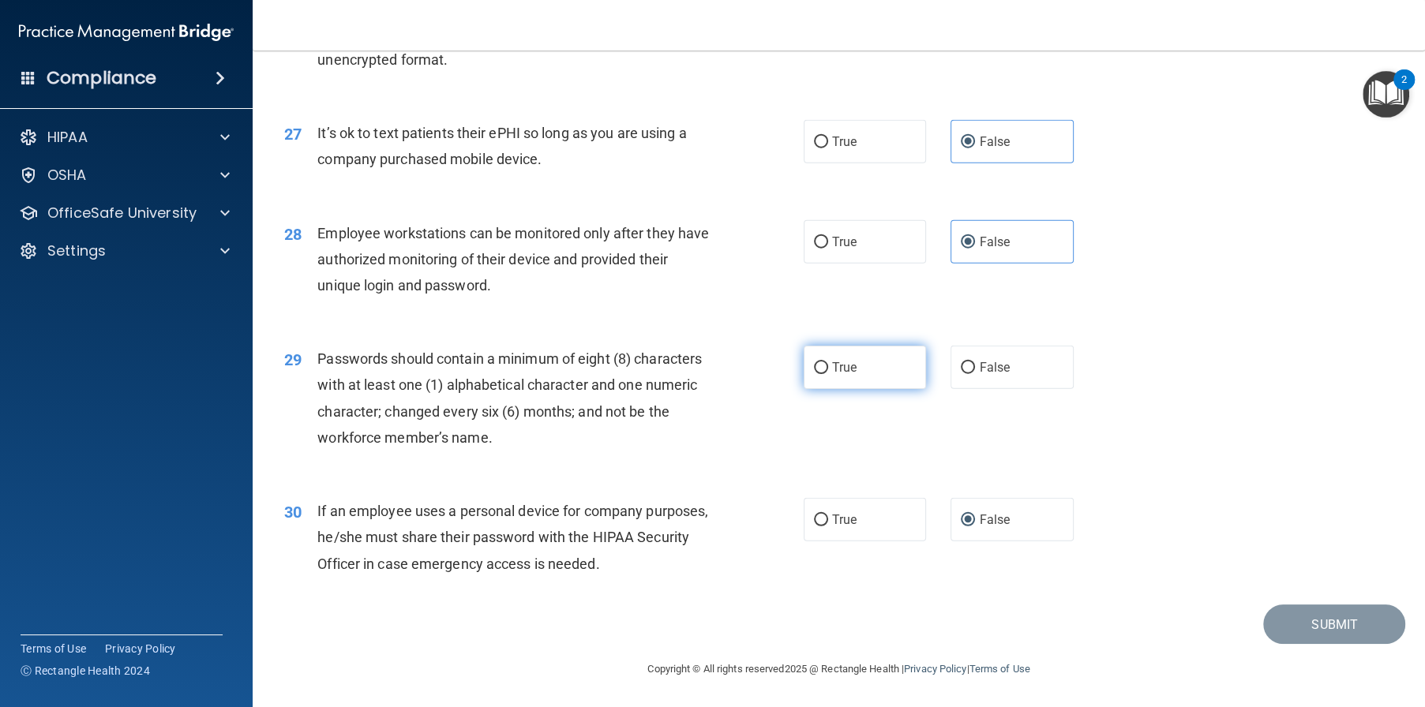
click at [834, 375] on span "True" at bounding box center [844, 367] width 24 height 15
click at [828, 374] on input "True" at bounding box center [821, 368] width 14 height 12
radio input "true"
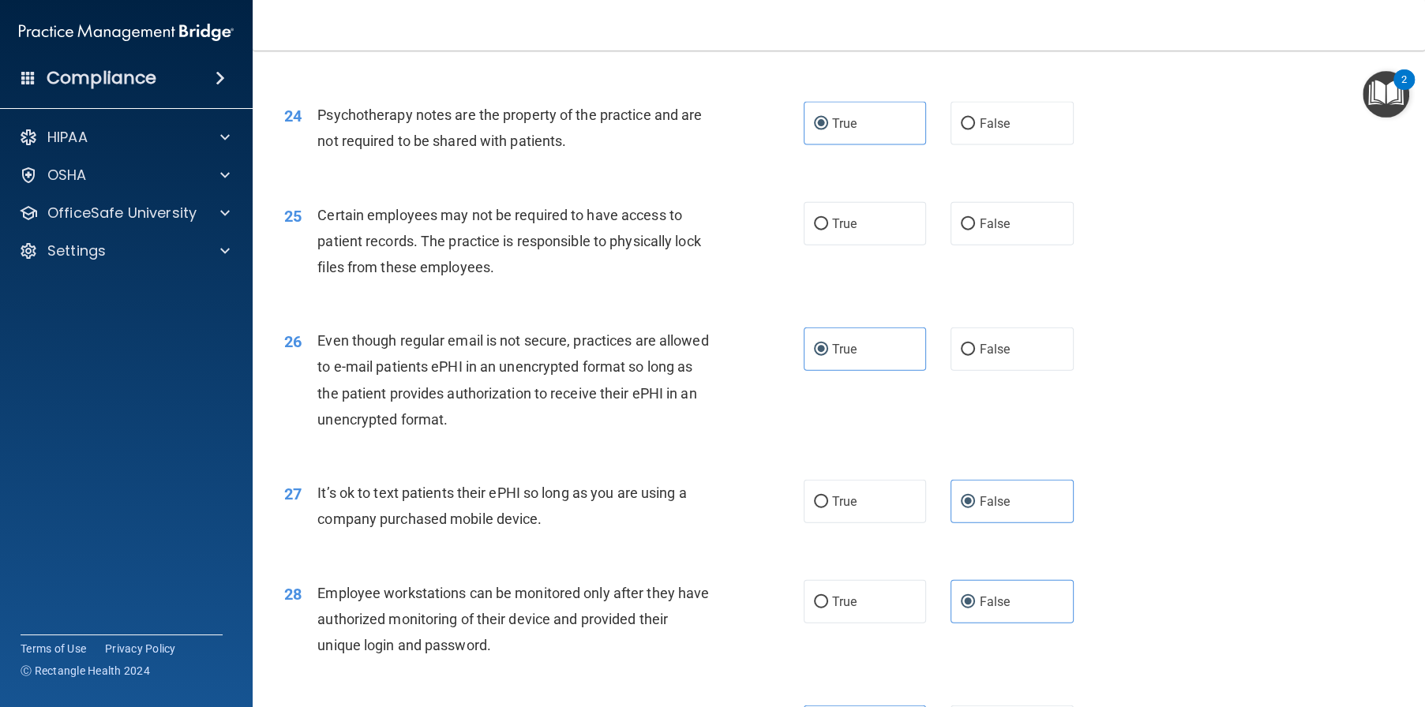
scroll to position [3000, 0]
click at [884, 246] on label "True" at bounding box center [865, 224] width 123 height 43
click at [828, 231] on input "True" at bounding box center [821, 225] width 14 height 12
radio input "true"
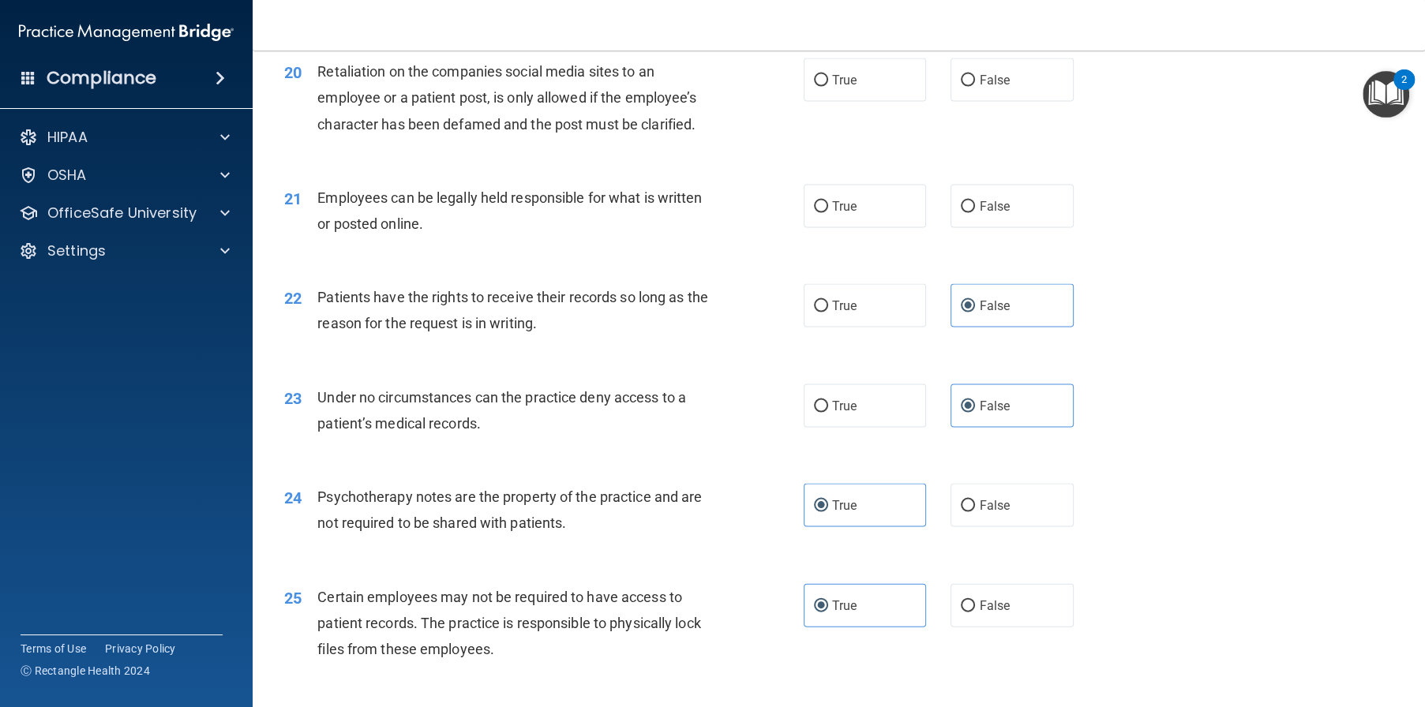
scroll to position [2526, 0]
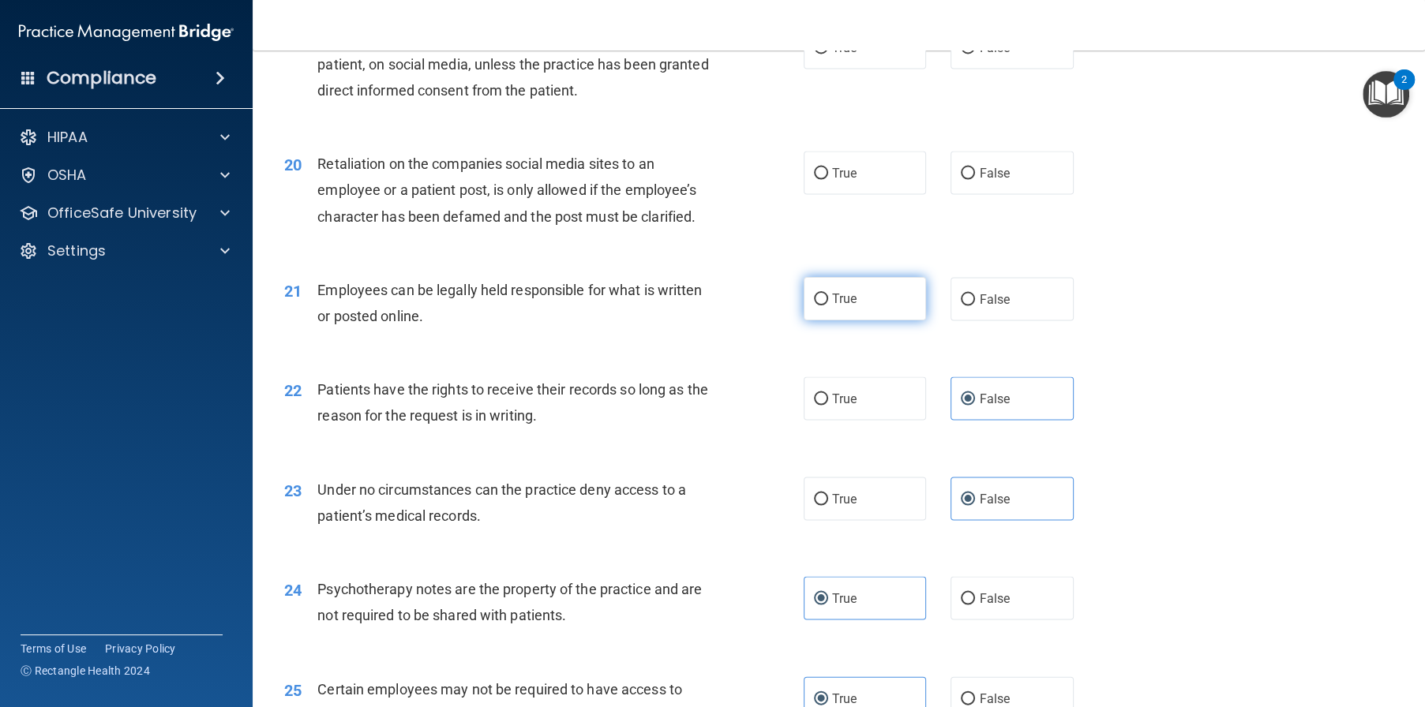
click at [875, 321] on label "True" at bounding box center [865, 298] width 123 height 43
click at [828, 306] on input "True" at bounding box center [821, 300] width 14 height 12
radio input "true"
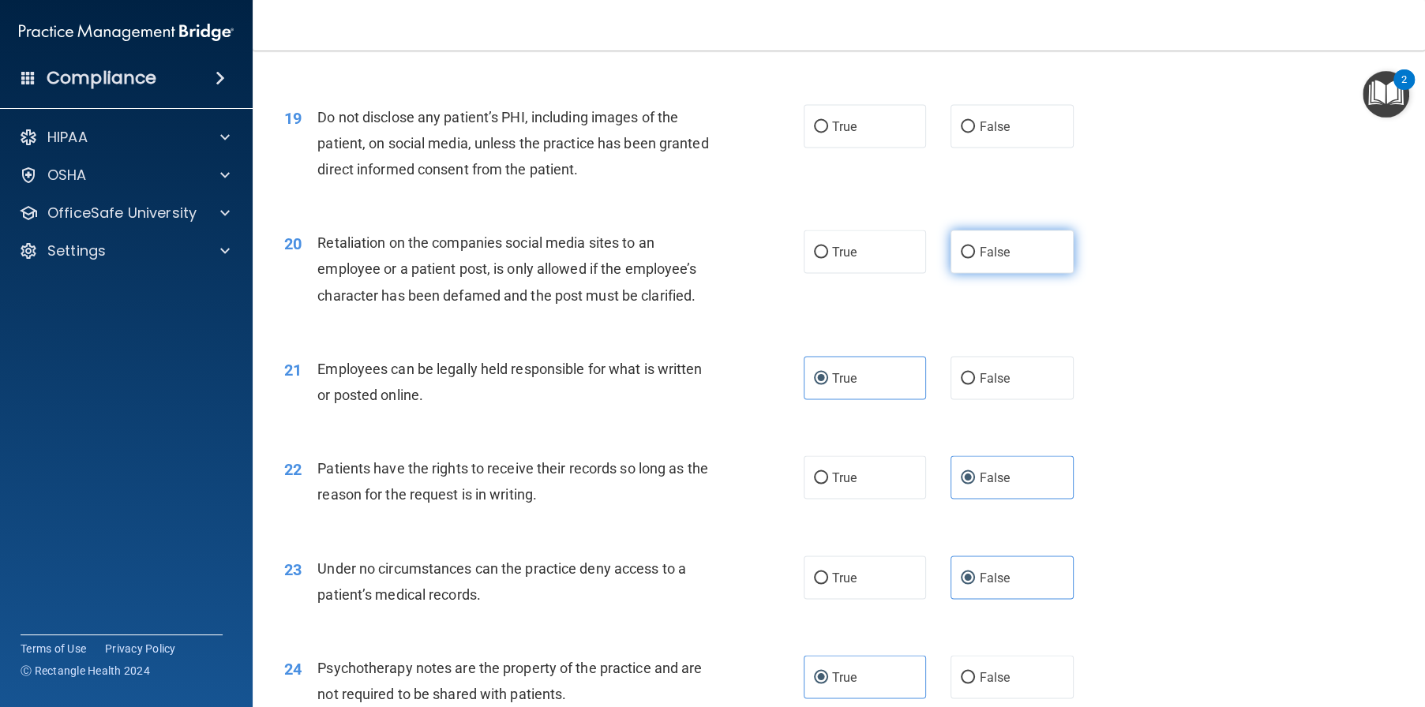
click at [997, 273] on label "False" at bounding box center [1011, 251] width 123 height 43
click at [975, 258] on input "False" at bounding box center [968, 252] width 14 height 12
radio input "true"
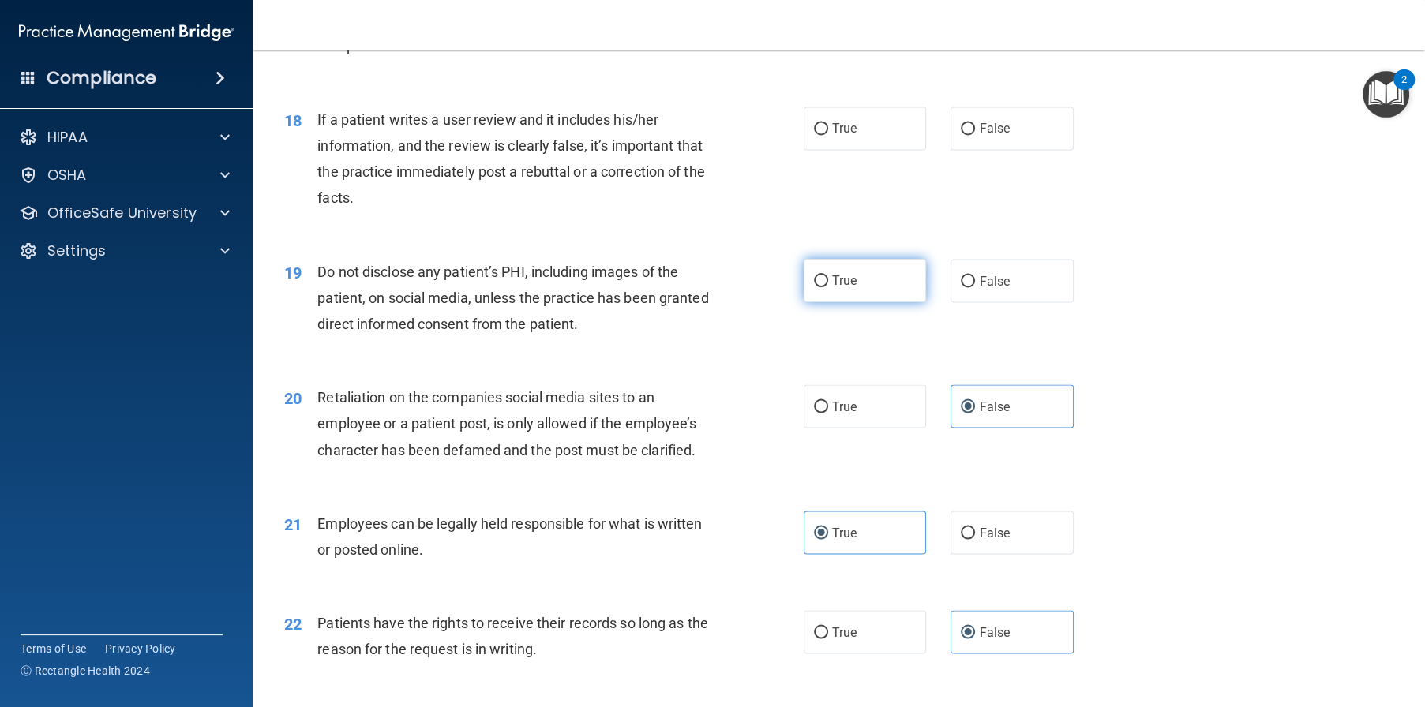
scroll to position [2289, 0]
click at [880, 306] on label "True" at bounding box center [865, 283] width 123 height 43
click at [828, 291] on input "True" at bounding box center [821, 285] width 14 height 12
radio input "true"
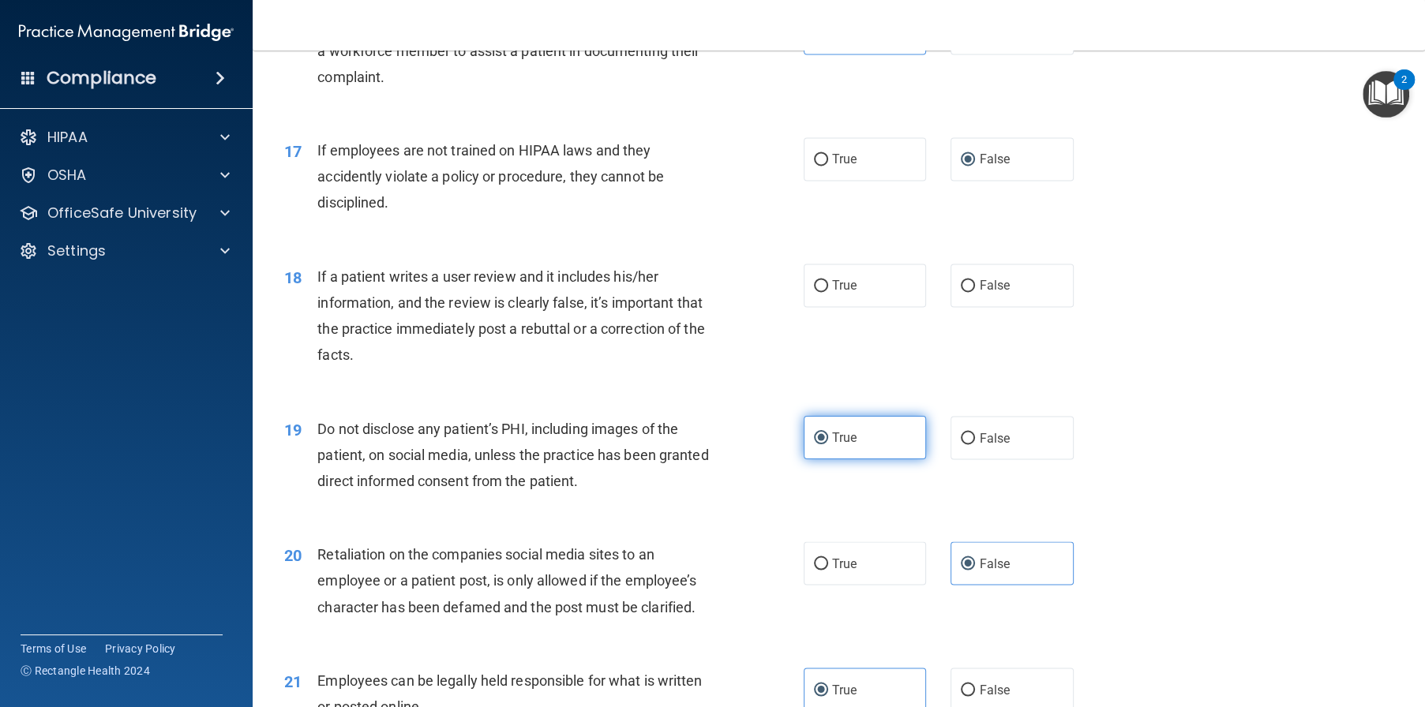
scroll to position [2131, 0]
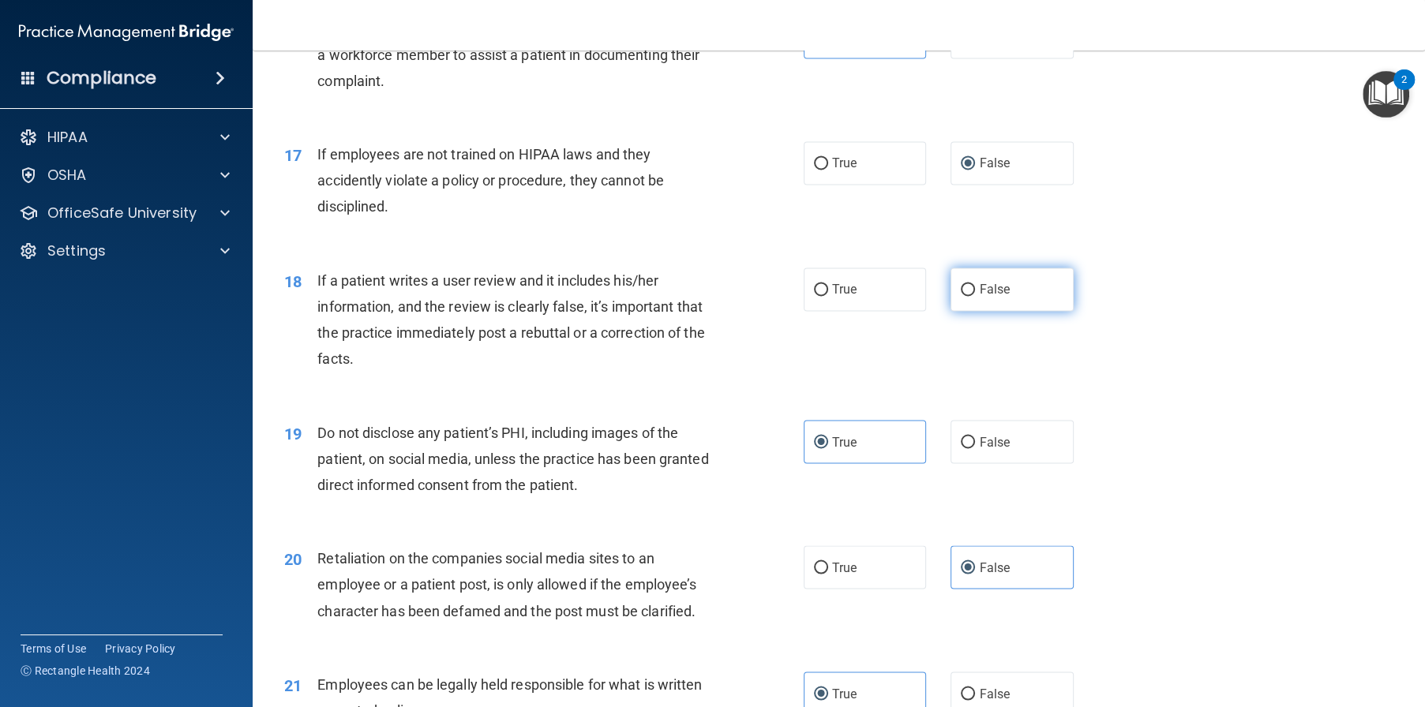
click at [988, 297] on span "False" at bounding box center [994, 289] width 31 height 15
click at [975, 296] on input "False" at bounding box center [968, 290] width 14 height 12
radio input "true"
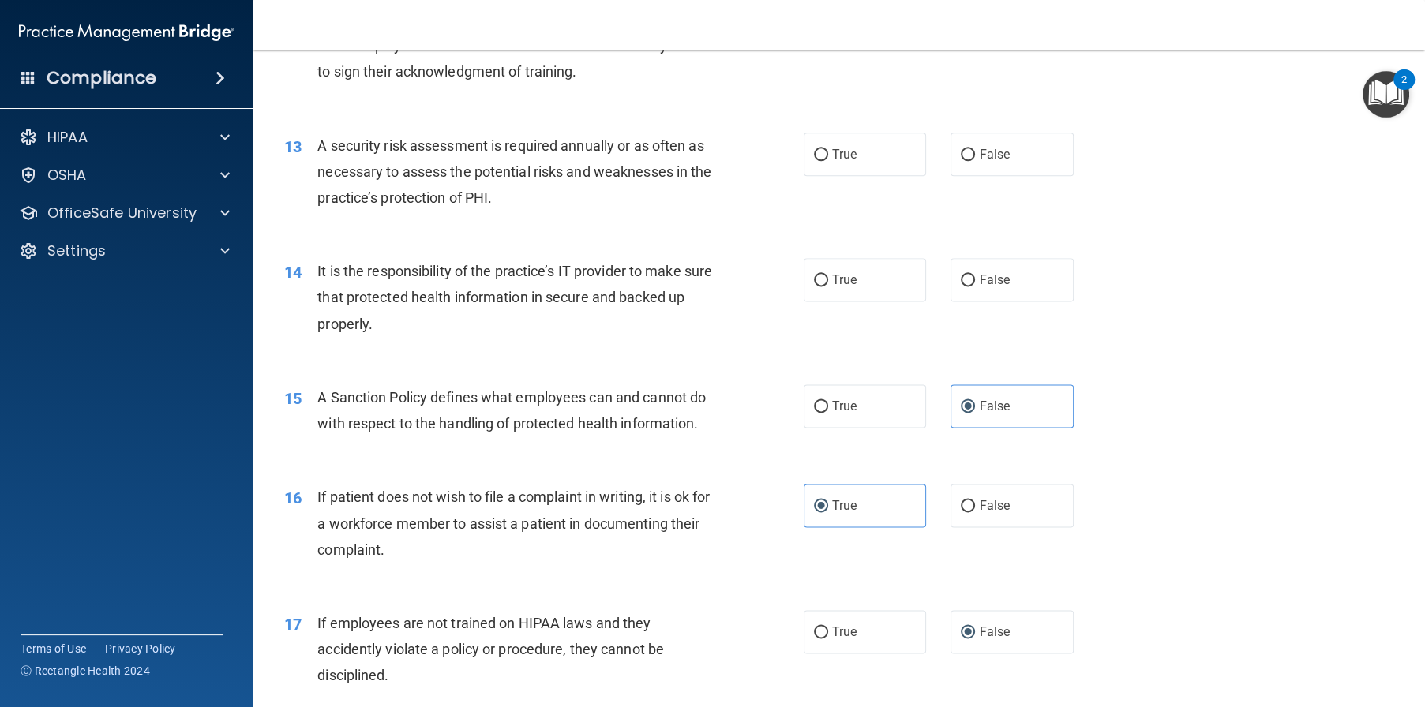
scroll to position [1658, 0]
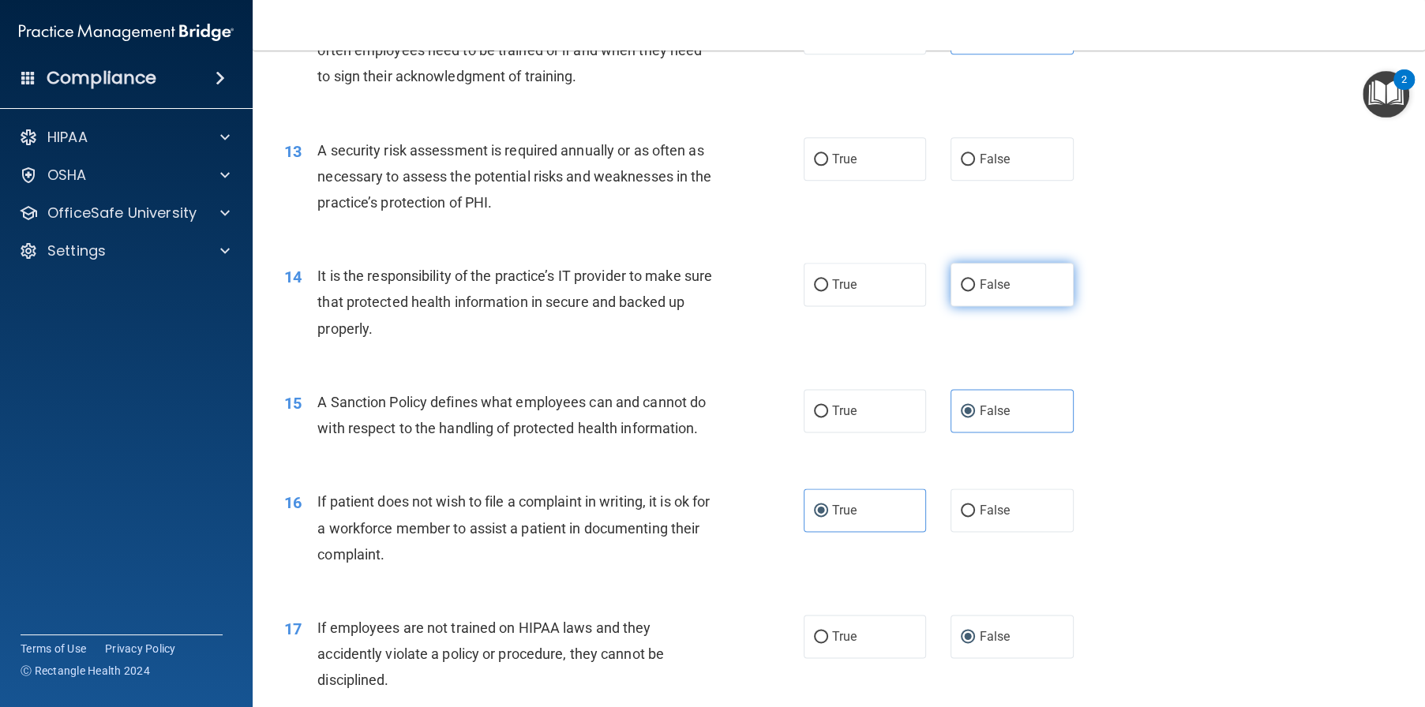
click at [1015, 306] on label "False" at bounding box center [1011, 284] width 123 height 43
click at [975, 291] on input "False" at bounding box center [968, 285] width 14 height 12
radio input "true"
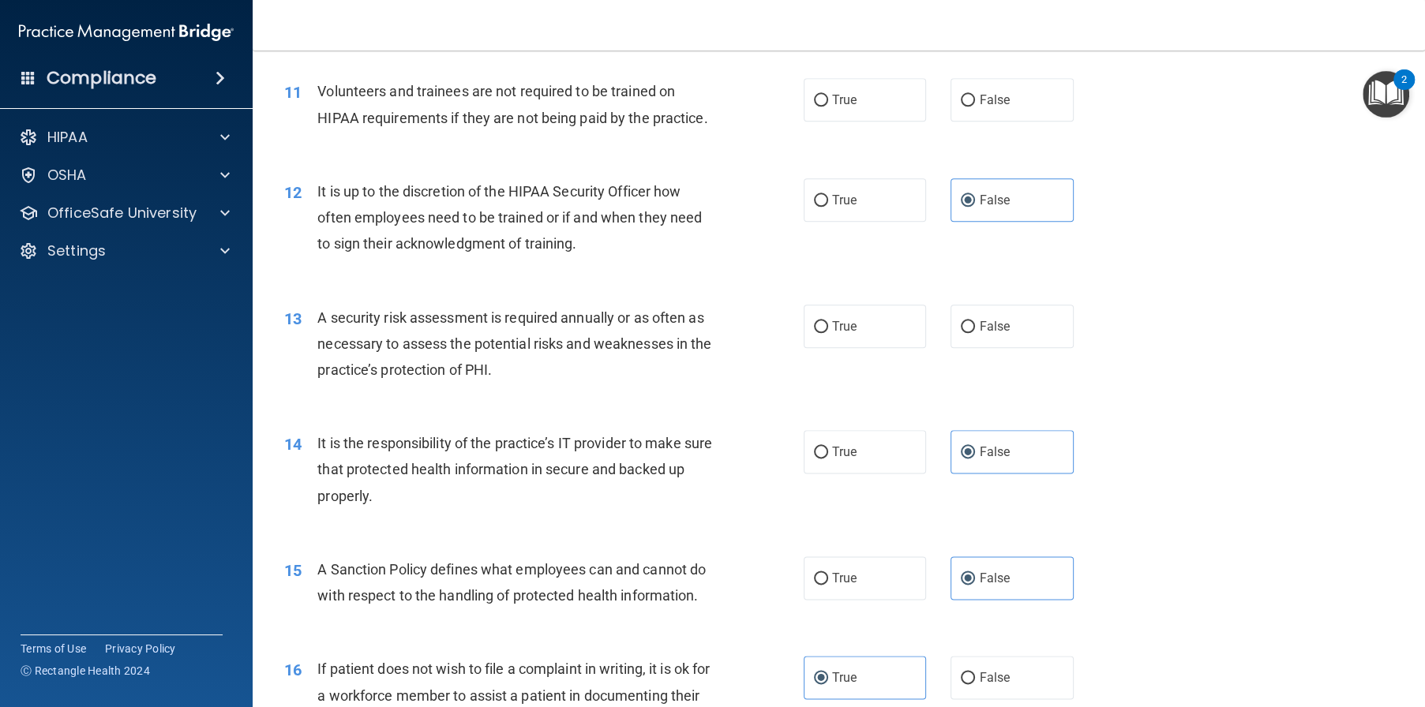
scroll to position [1579, 0]
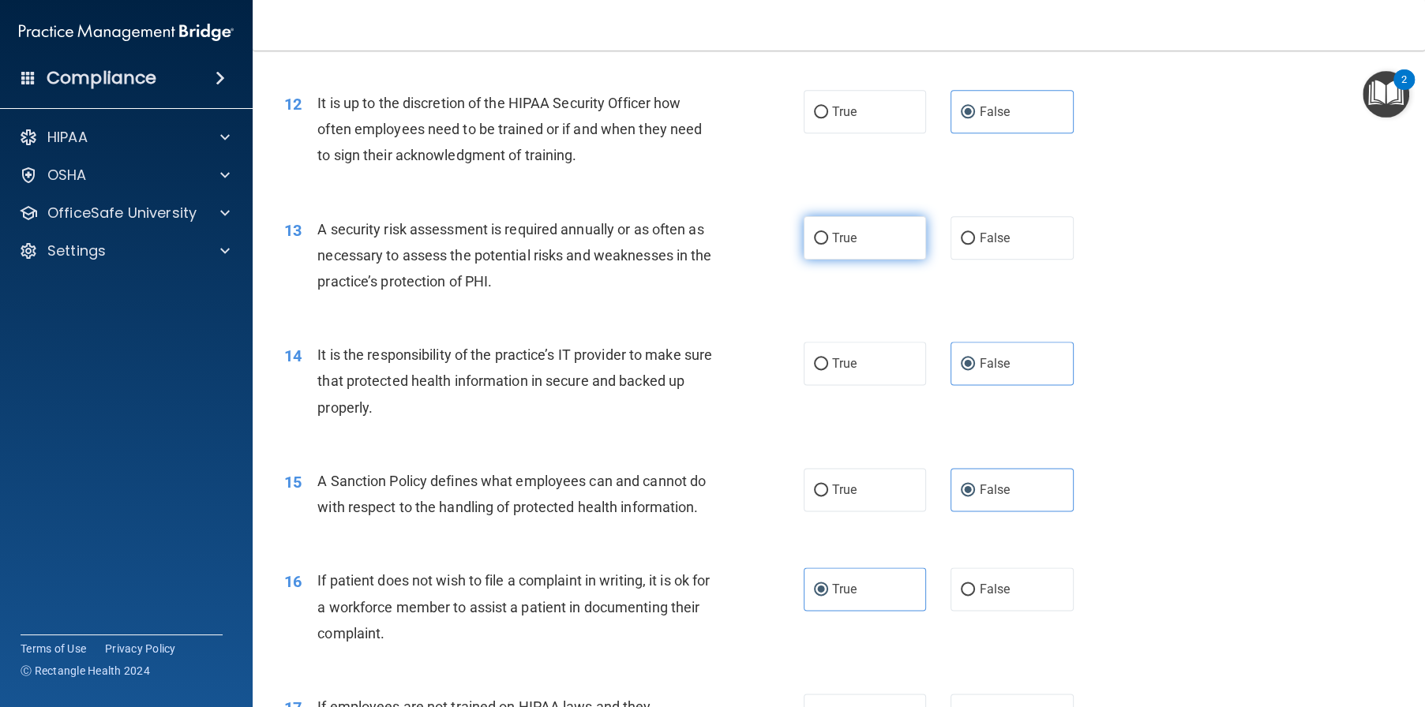
click at [864, 260] on label "True" at bounding box center [865, 237] width 123 height 43
click at [828, 245] on input "True" at bounding box center [821, 239] width 14 height 12
radio input "true"
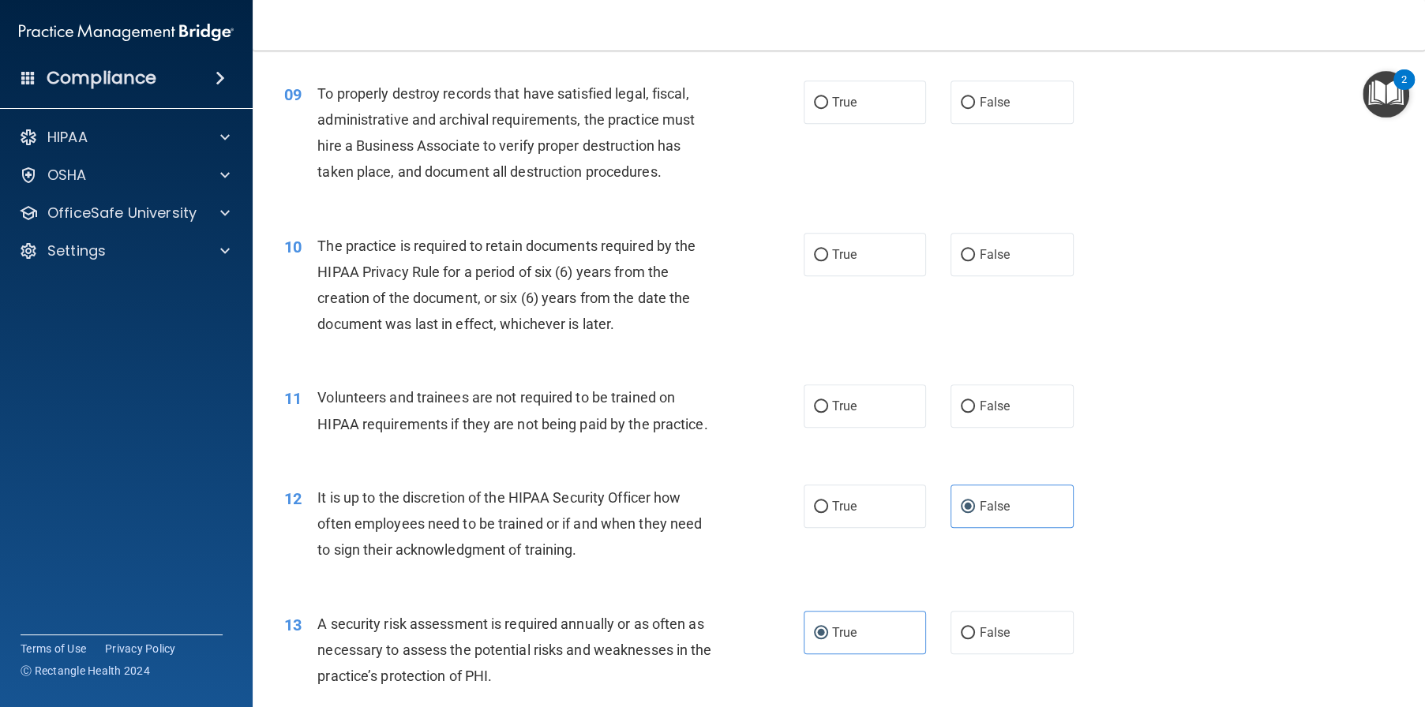
scroll to position [1184, 0]
click at [996, 414] on span "False" at bounding box center [994, 406] width 31 height 15
click at [975, 413] on input "False" at bounding box center [968, 407] width 14 height 12
radio input "true"
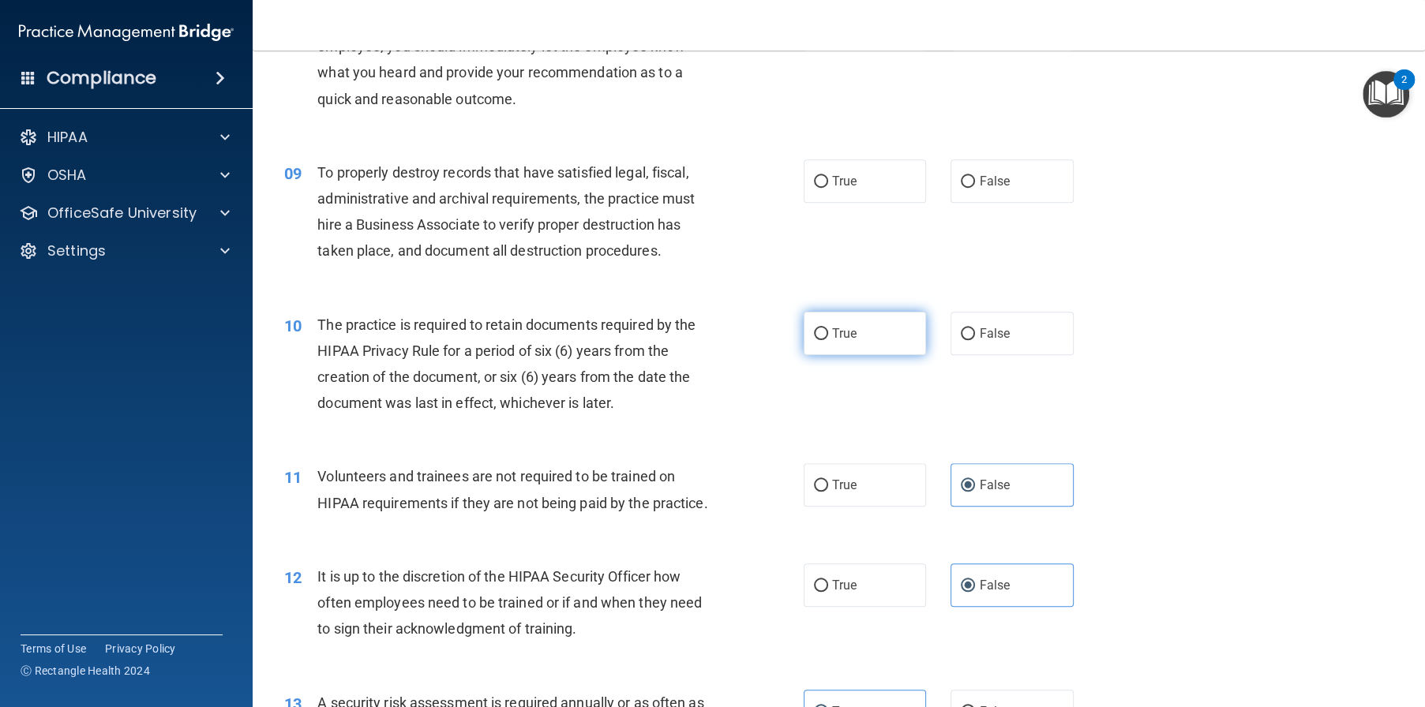
click at [880, 355] on label "True" at bounding box center [865, 333] width 123 height 43
click at [828, 340] on input "True" at bounding box center [821, 334] width 14 height 12
radio input "true"
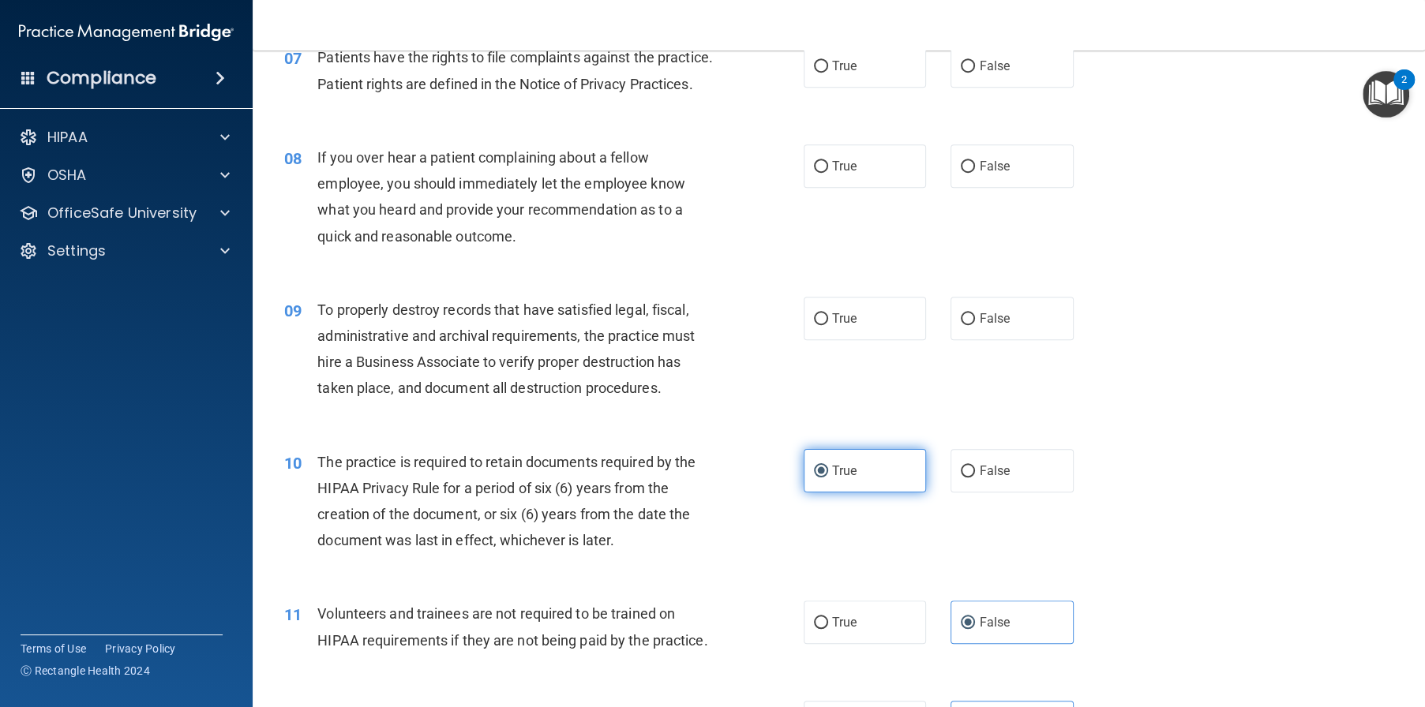
scroll to position [947, 0]
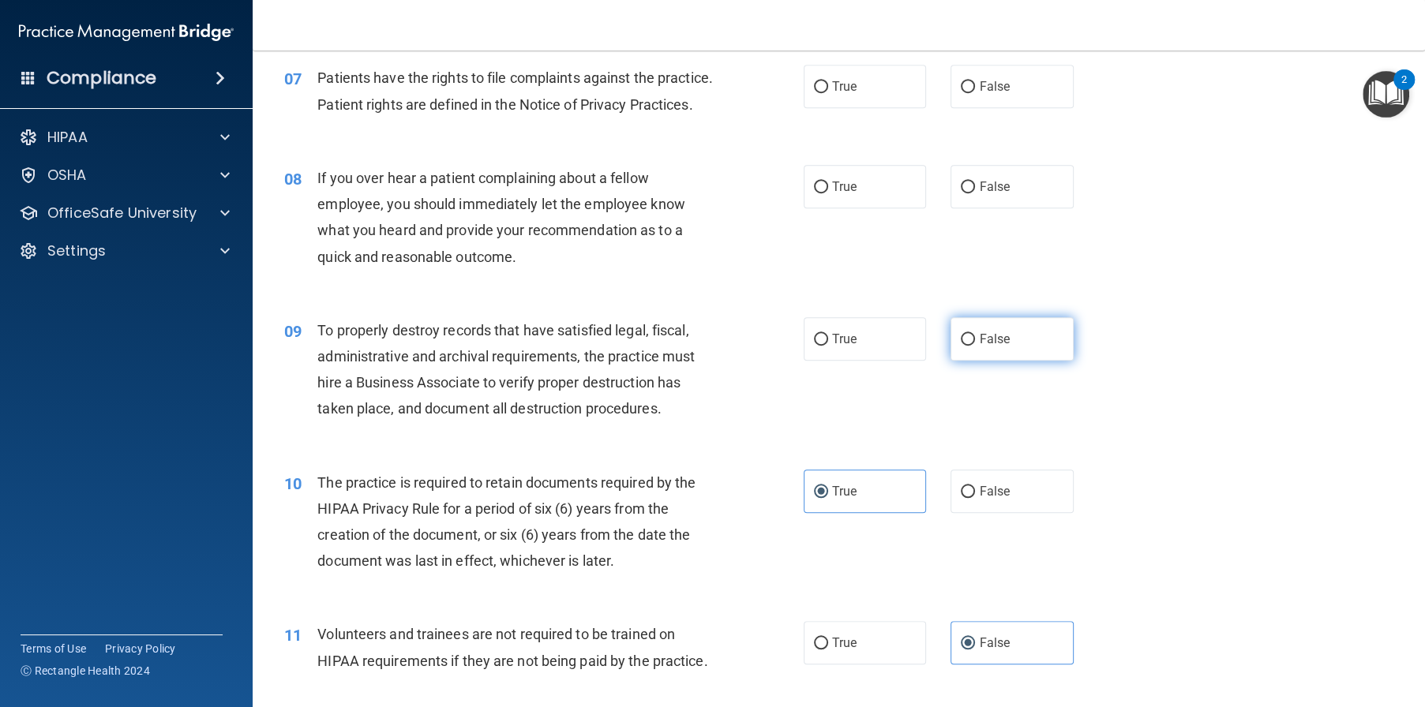
click at [1011, 361] on label "False" at bounding box center [1011, 338] width 123 height 43
click at [975, 346] on input "False" at bounding box center [968, 340] width 14 height 12
radio input "true"
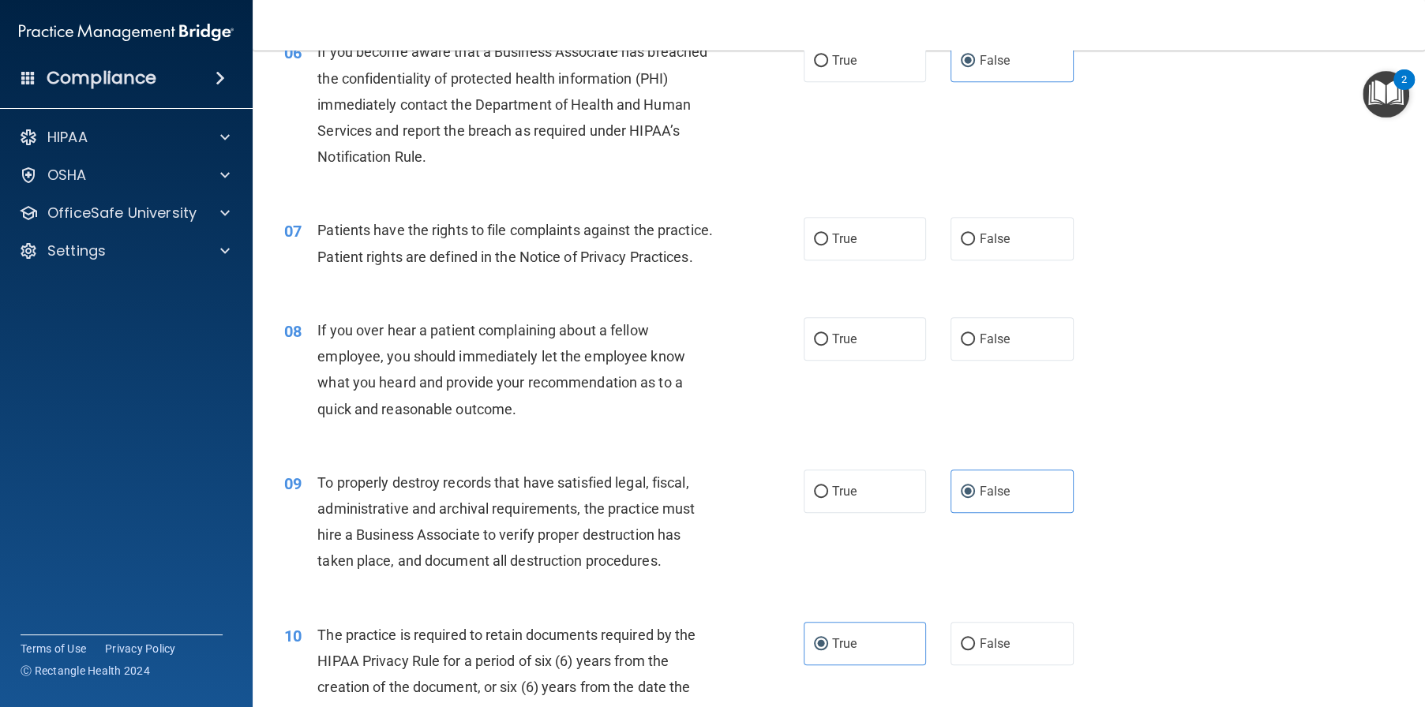
scroll to position [789, 0]
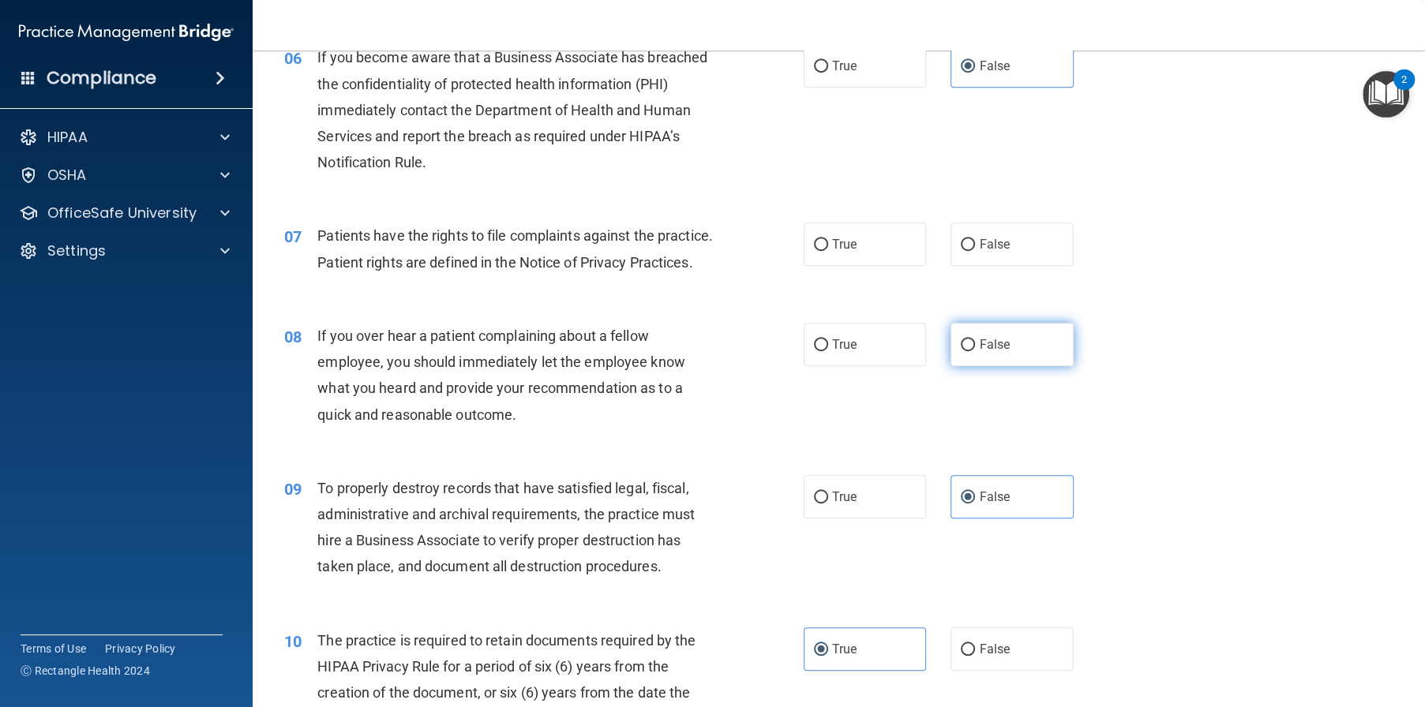
click at [989, 366] on label "False" at bounding box center [1011, 344] width 123 height 43
click at [975, 351] on input "False" at bounding box center [968, 345] width 14 height 12
radio input "true"
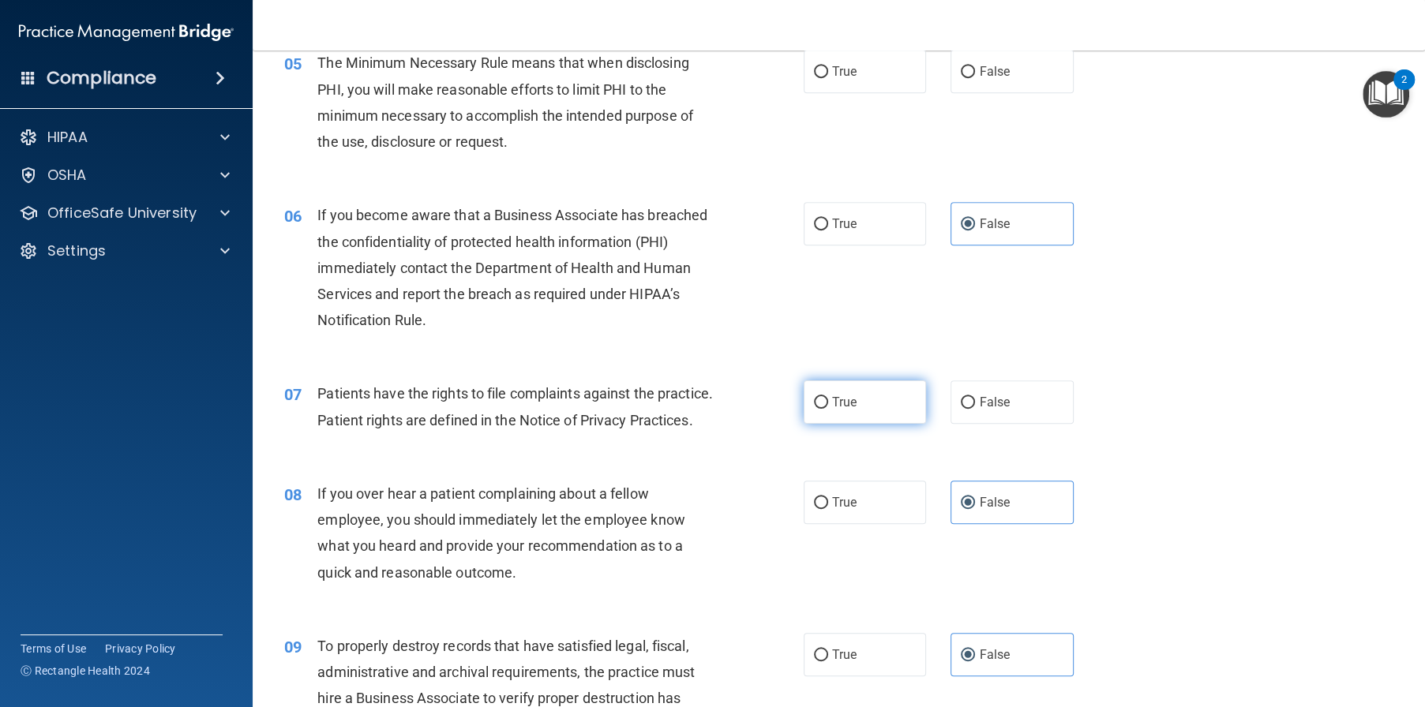
click at [849, 410] on span "True" at bounding box center [844, 402] width 24 height 15
click at [828, 409] on input "True" at bounding box center [821, 403] width 14 height 12
radio input "true"
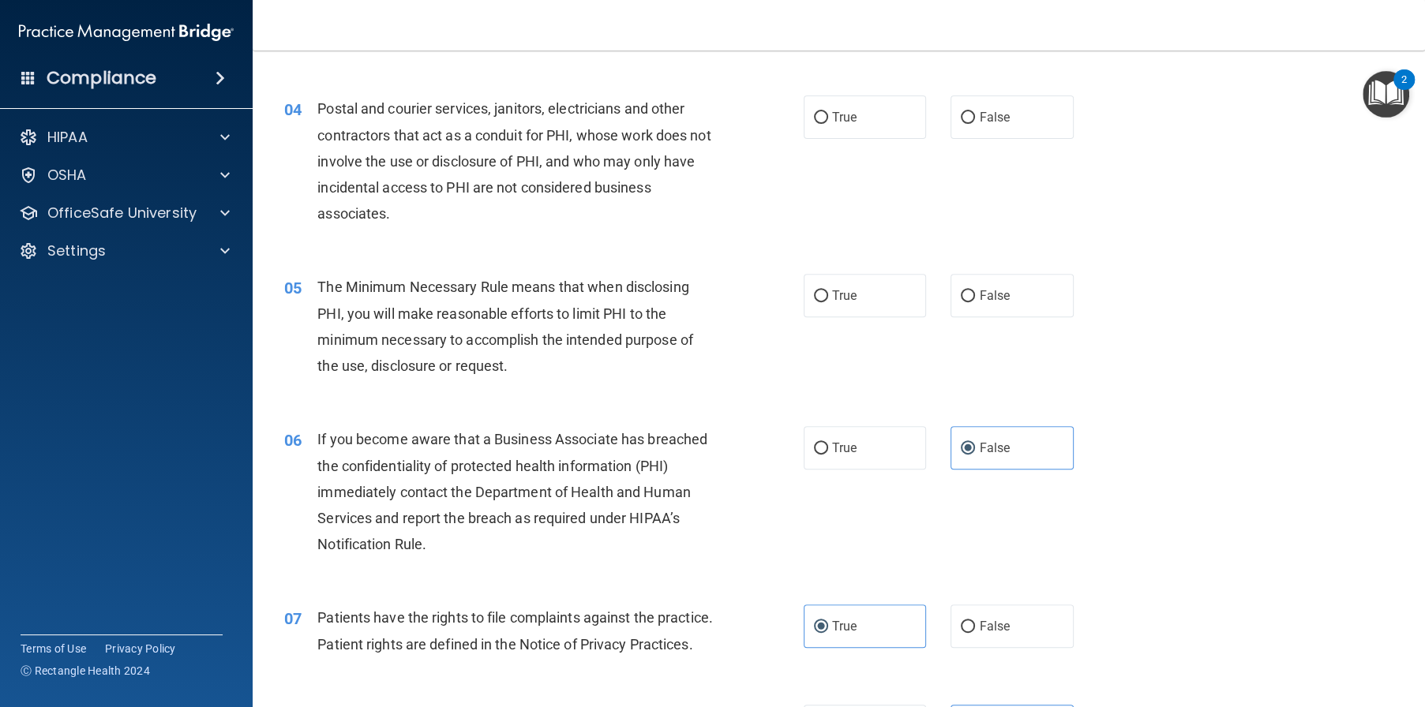
scroll to position [395, 0]
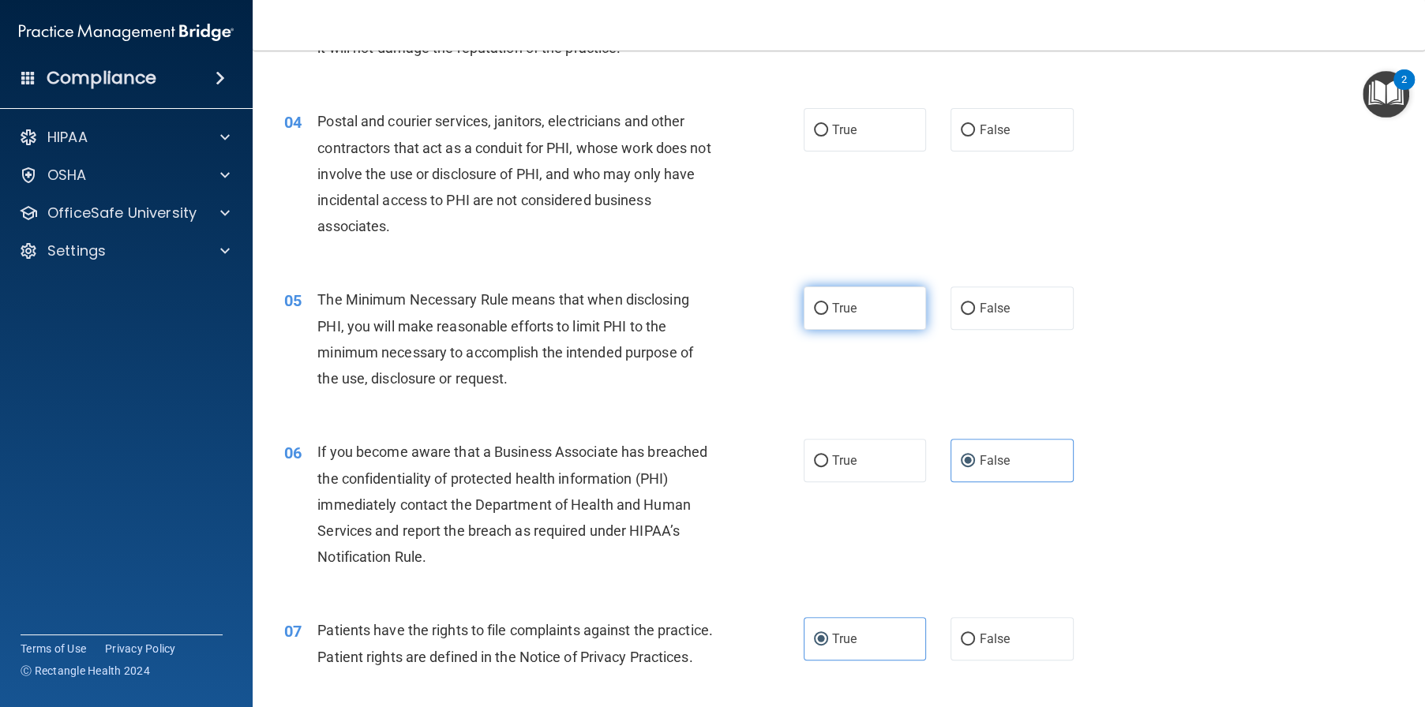
click at [865, 322] on label "True" at bounding box center [865, 308] width 123 height 43
click at [828, 315] on input "True" at bounding box center [821, 309] width 14 height 12
radio input "true"
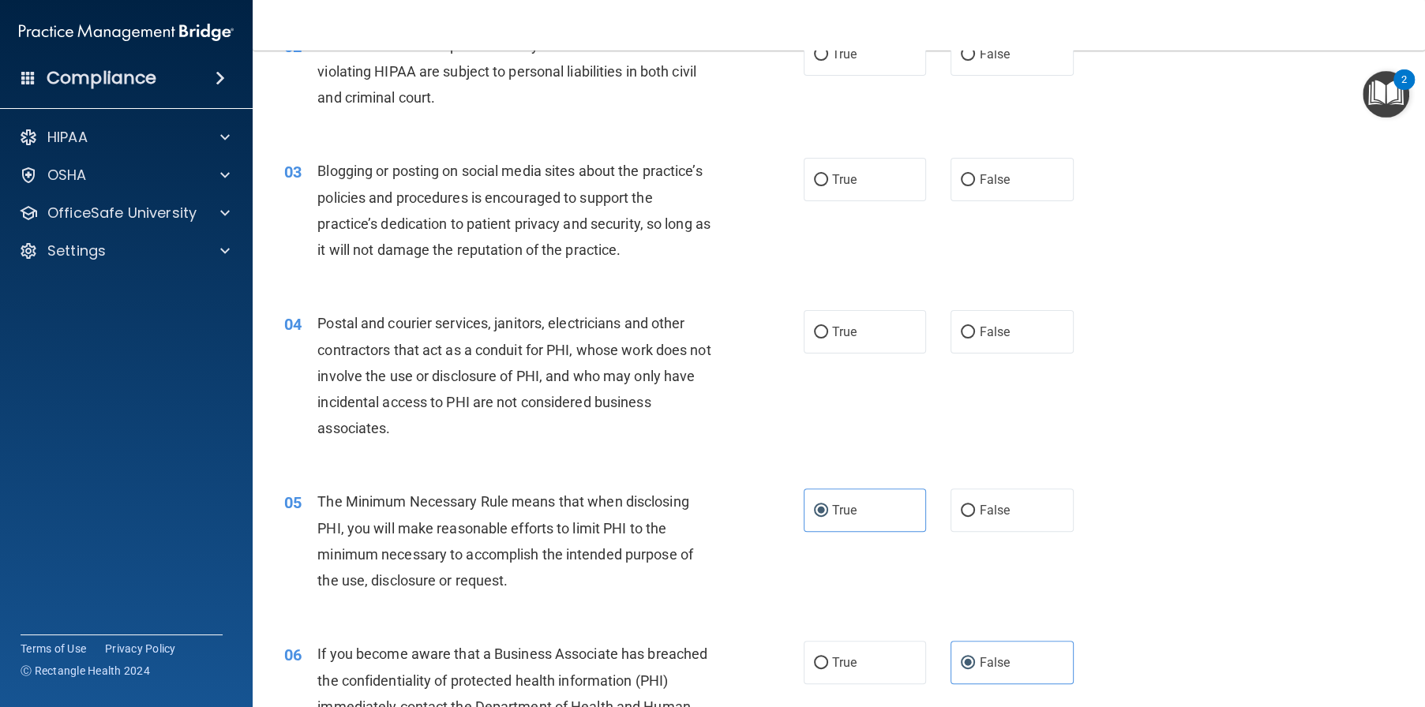
scroll to position [158, 0]
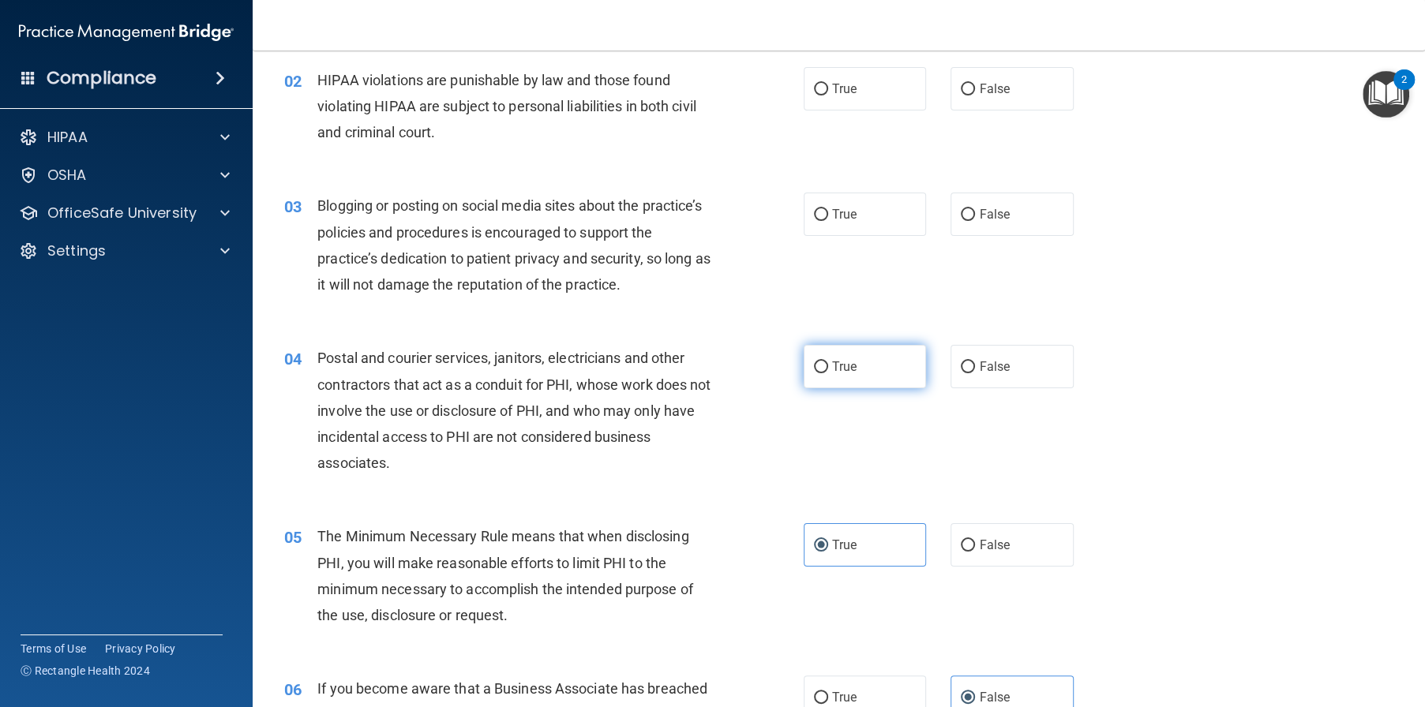
click at [875, 388] on label "True" at bounding box center [865, 366] width 123 height 43
click at [828, 373] on input "True" at bounding box center [821, 368] width 14 height 12
radio input "true"
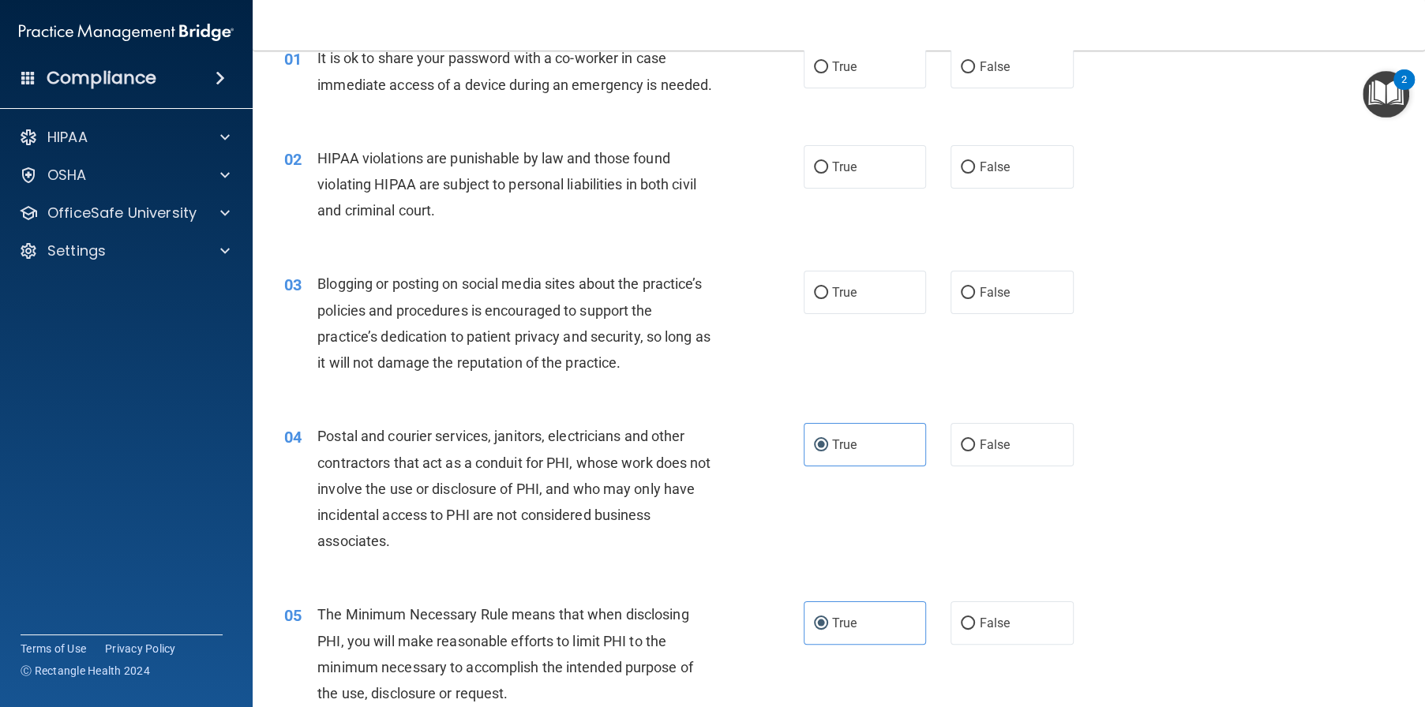
scroll to position [0, 0]
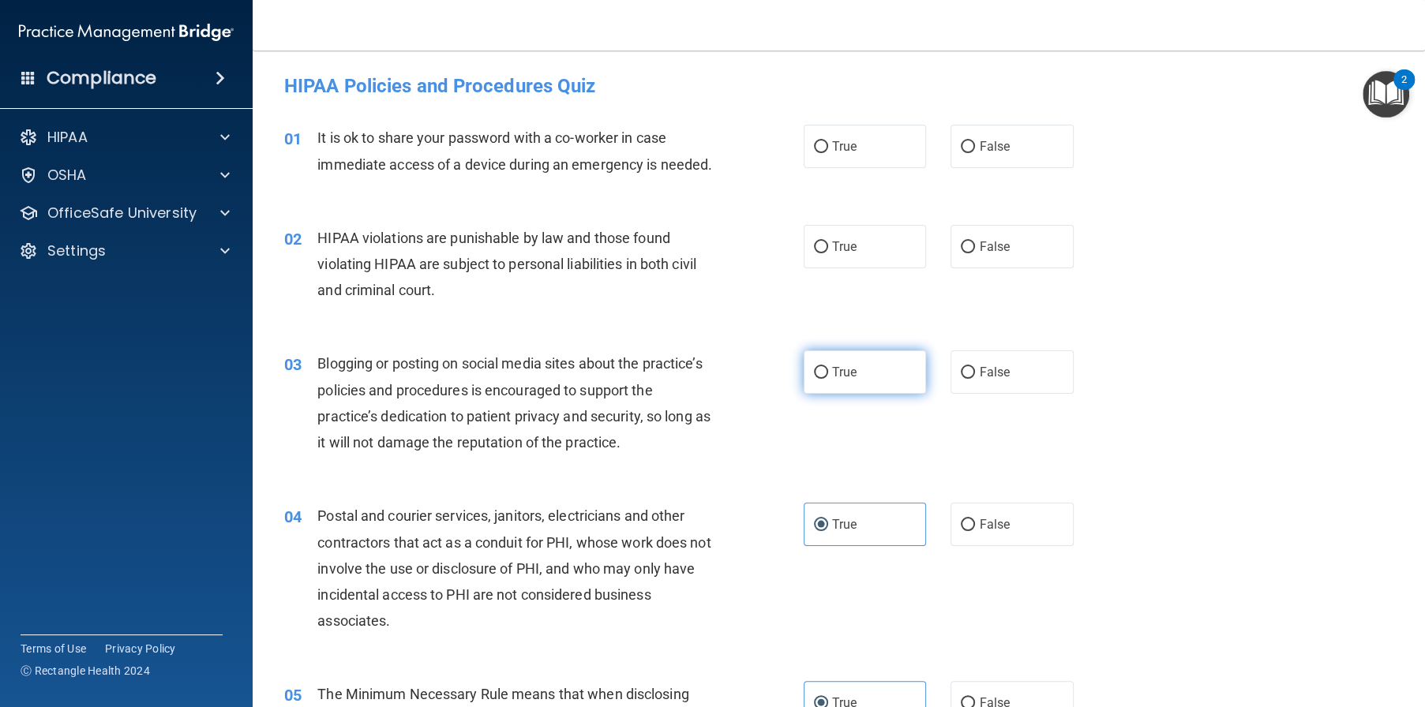
click at [879, 394] on label "True" at bounding box center [865, 371] width 123 height 43
click at [828, 379] on input "True" at bounding box center [821, 373] width 14 height 12
radio input "true"
click at [847, 254] on span "True" at bounding box center [844, 246] width 24 height 15
click at [828, 253] on input "True" at bounding box center [821, 248] width 14 height 12
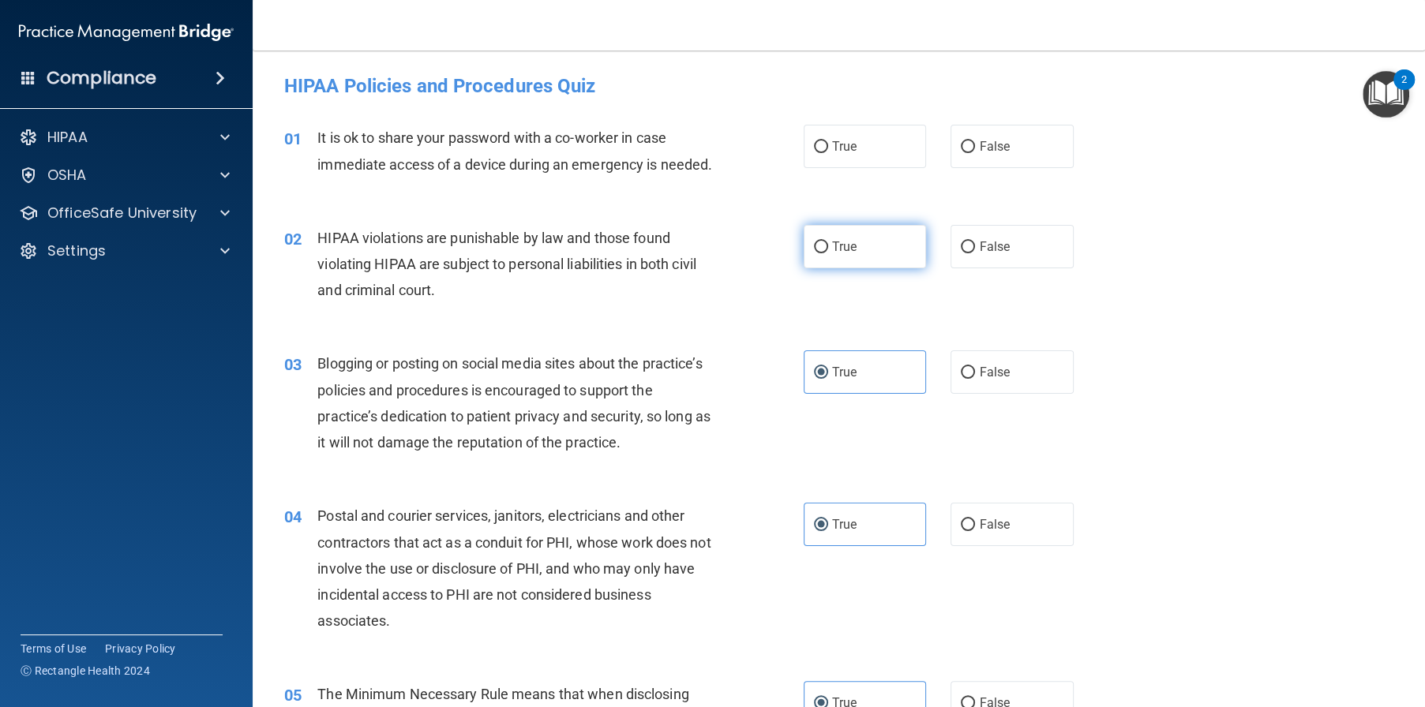
radio input "true"
click at [993, 165] on label "False" at bounding box center [1011, 146] width 123 height 43
click at [975, 153] on input "False" at bounding box center [968, 147] width 14 height 12
radio input "true"
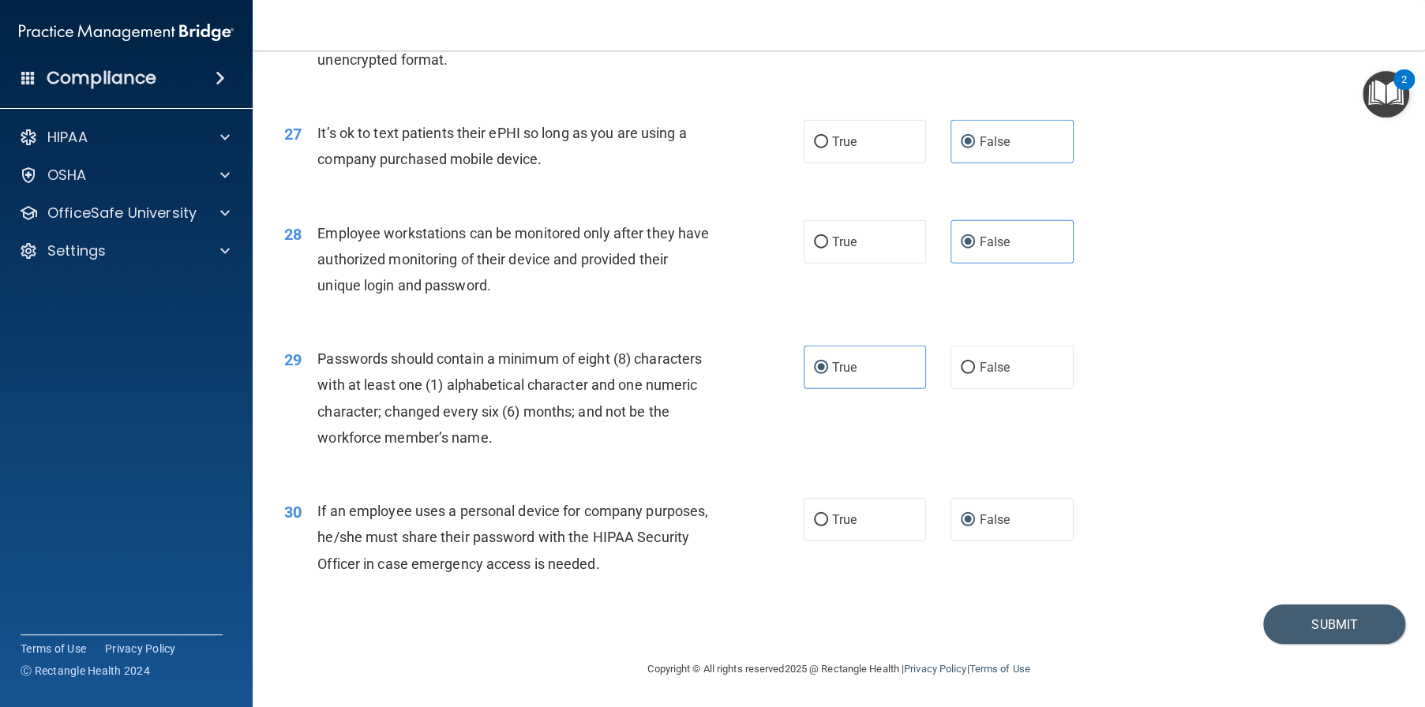
scroll to position [3463, 0]
click at [1302, 628] on button "Submit" at bounding box center [1334, 625] width 142 height 40
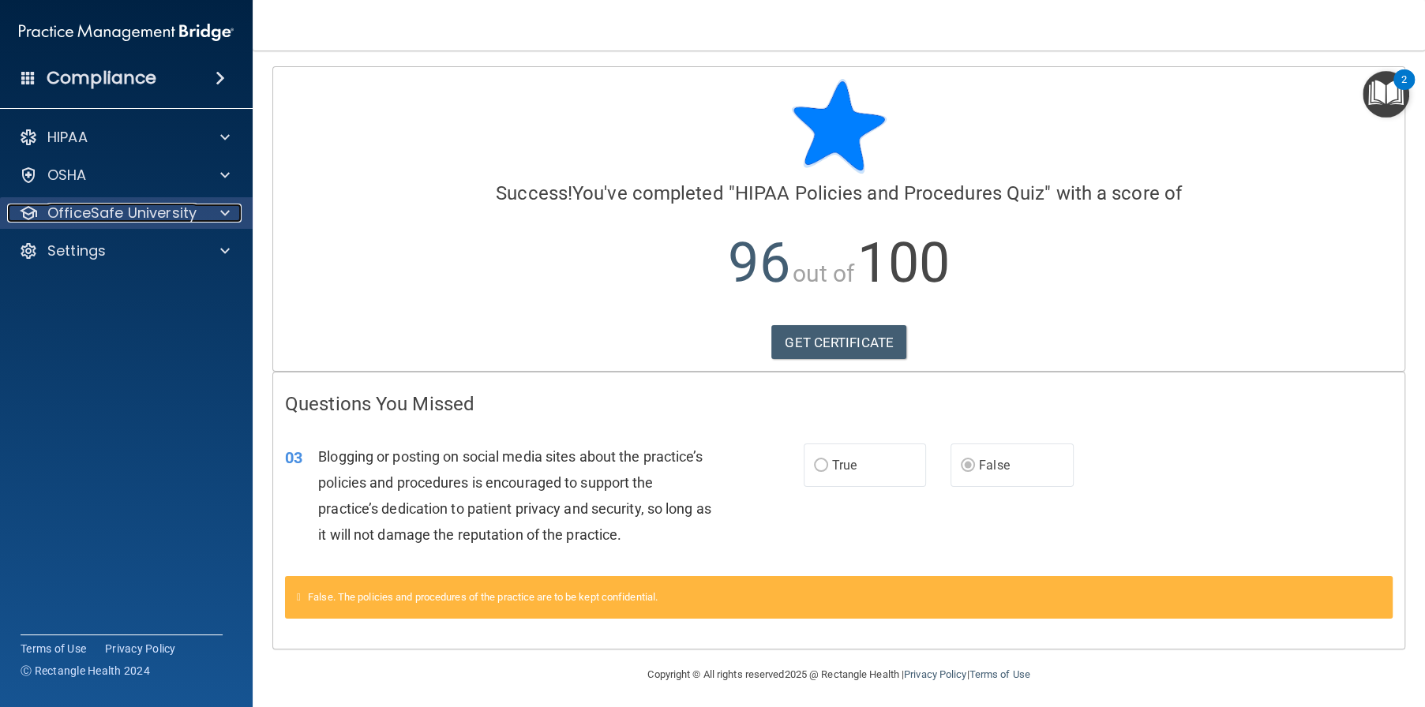
click at [204, 221] on div at bounding box center [222, 213] width 39 height 19
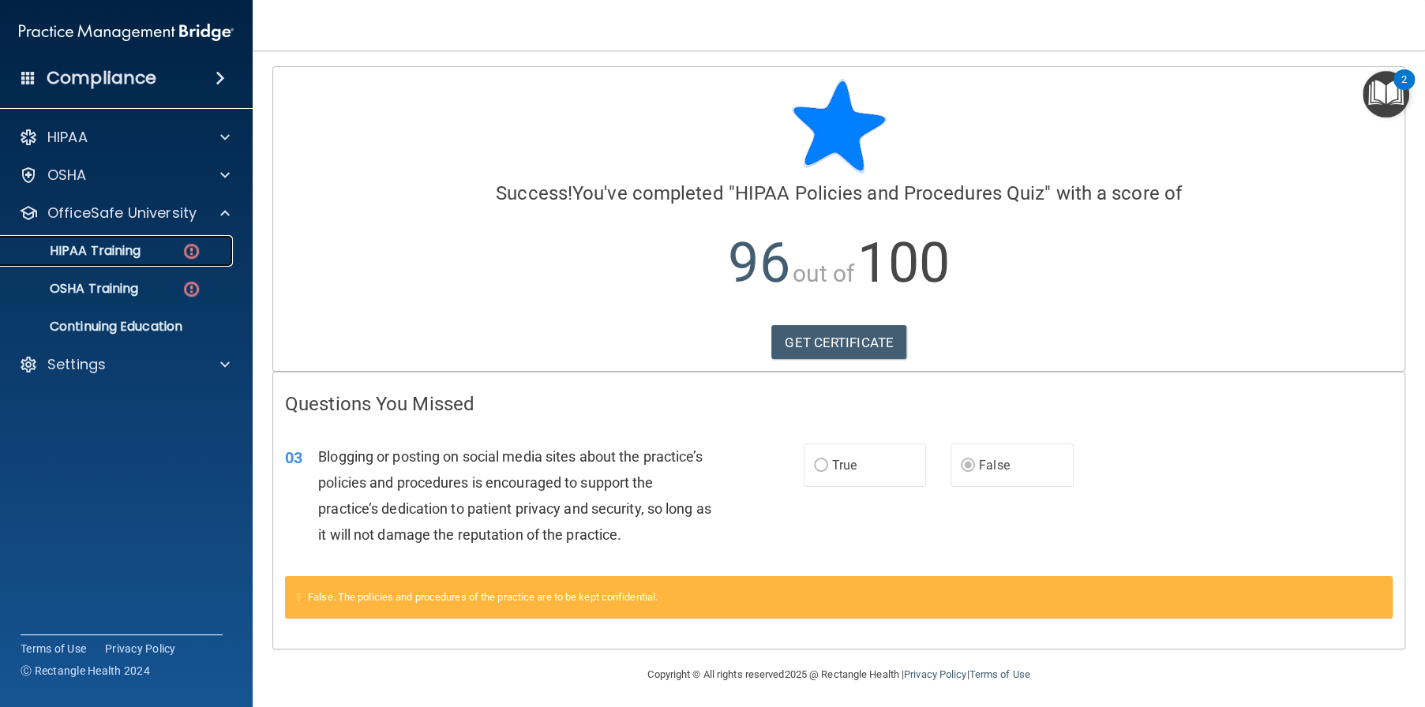
click at [151, 252] on div "HIPAA Training" at bounding box center [118, 251] width 216 height 16
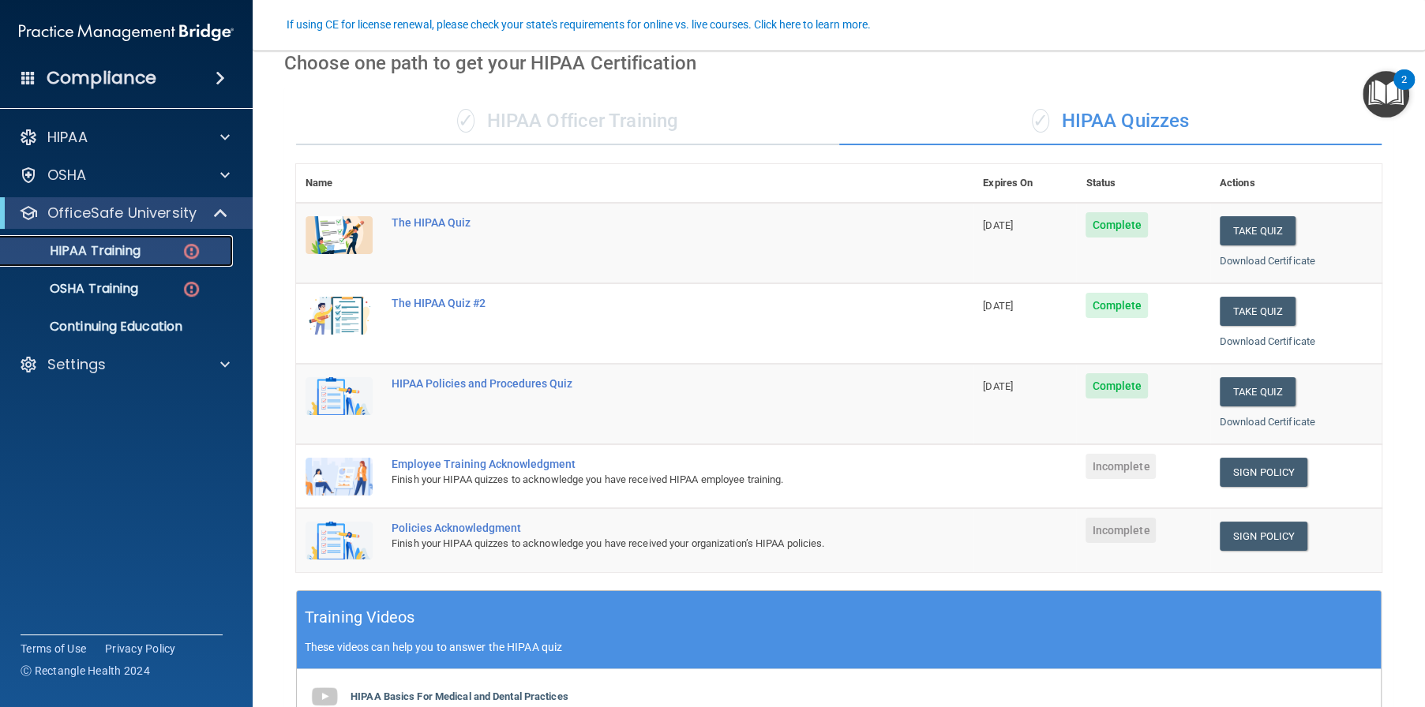
scroll to position [158, 0]
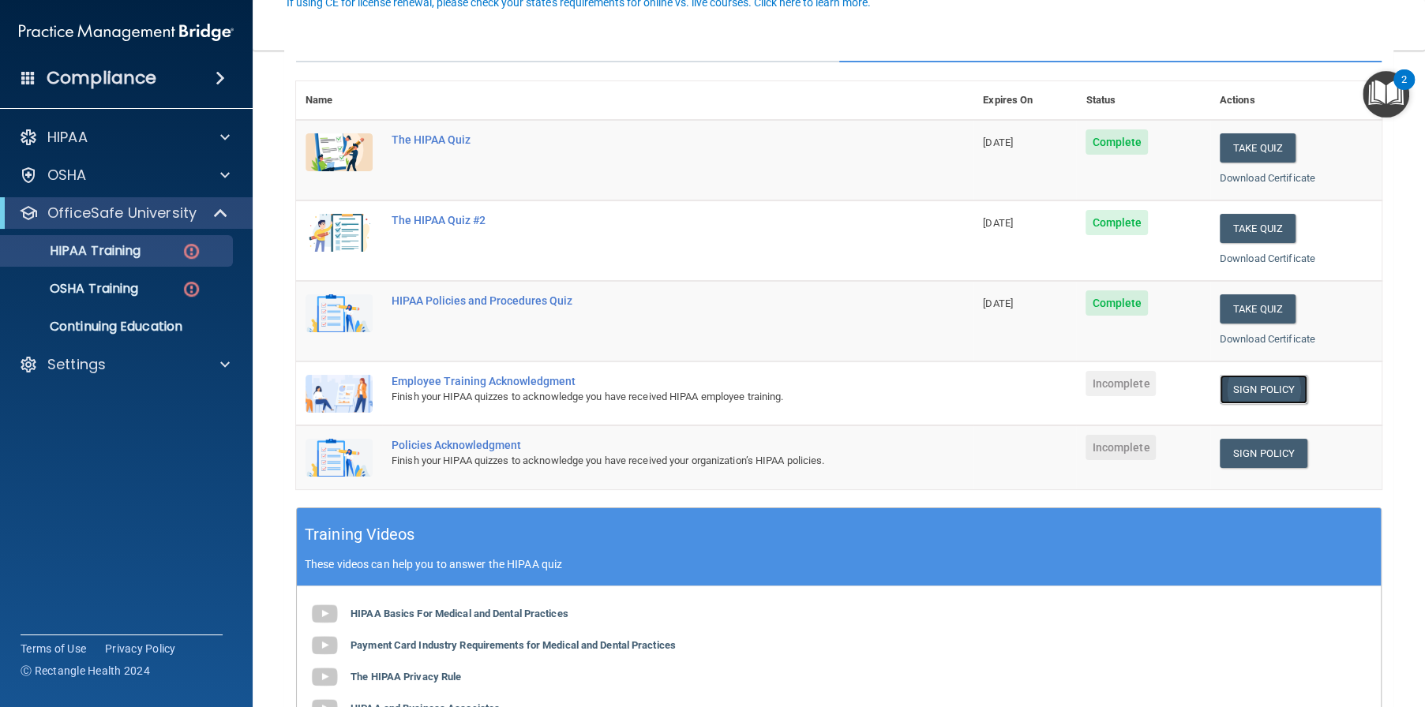
click at [1223, 387] on link "Sign Policy" at bounding box center [1264, 389] width 88 height 29
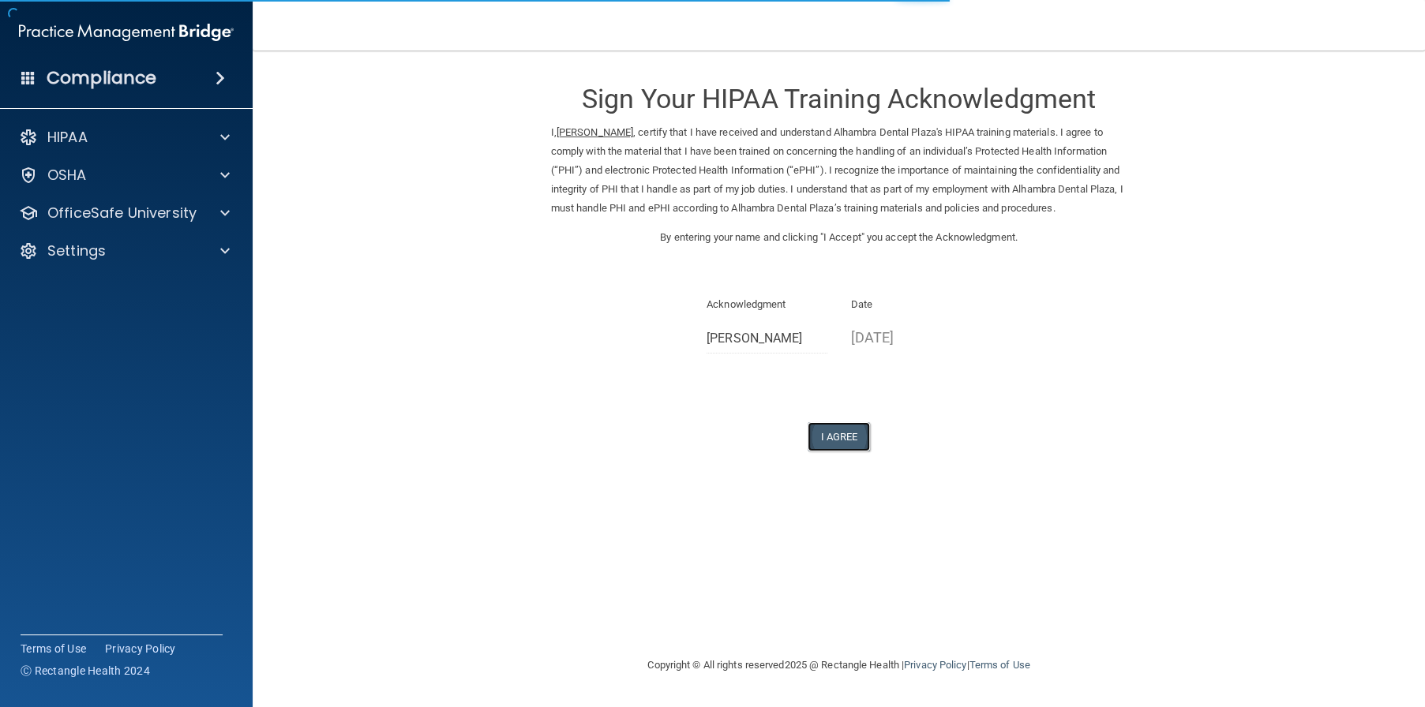
click at [826, 444] on button "I Agree" at bounding box center [839, 436] width 63 height 29
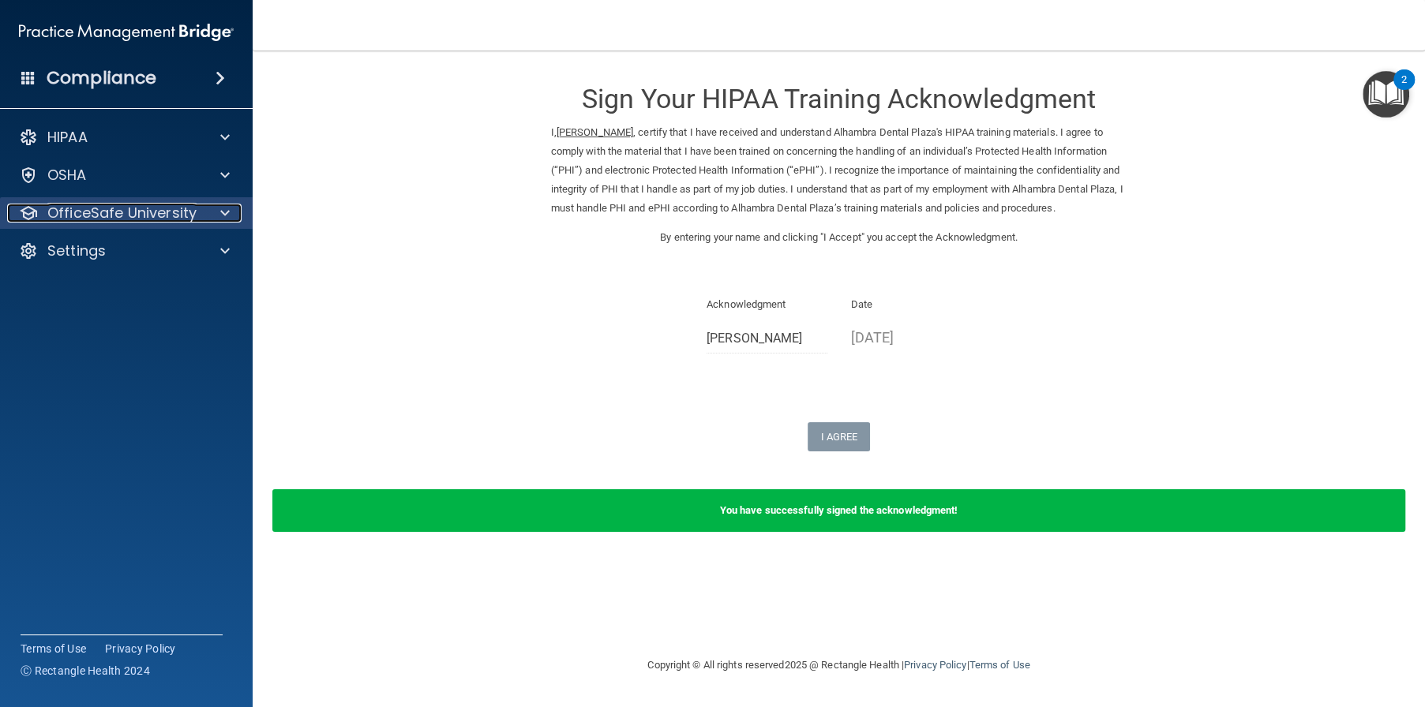
click at [226, 212] on span at bounding box center [224, 213] width 9 height 19
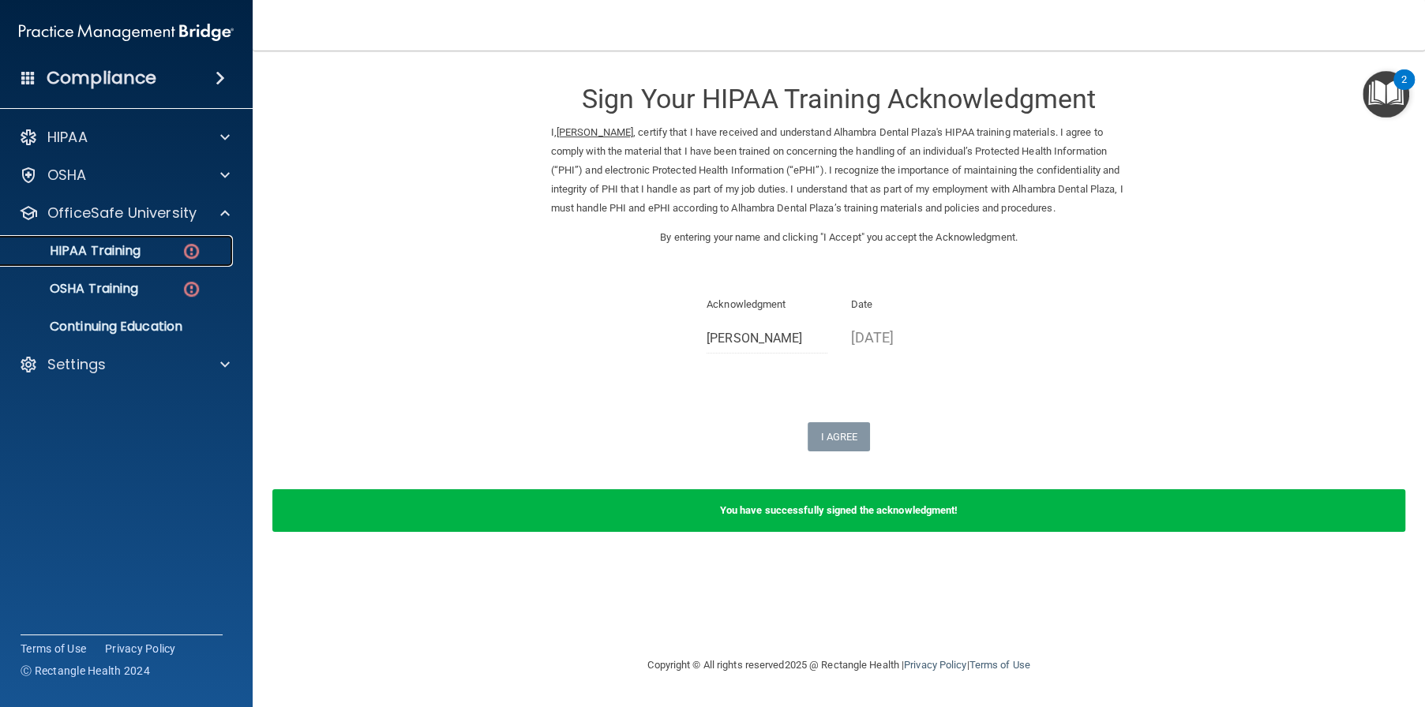
click at [146, 260] on link "HIPAA Training" at bounding box center [108, 251] width 249 height 32
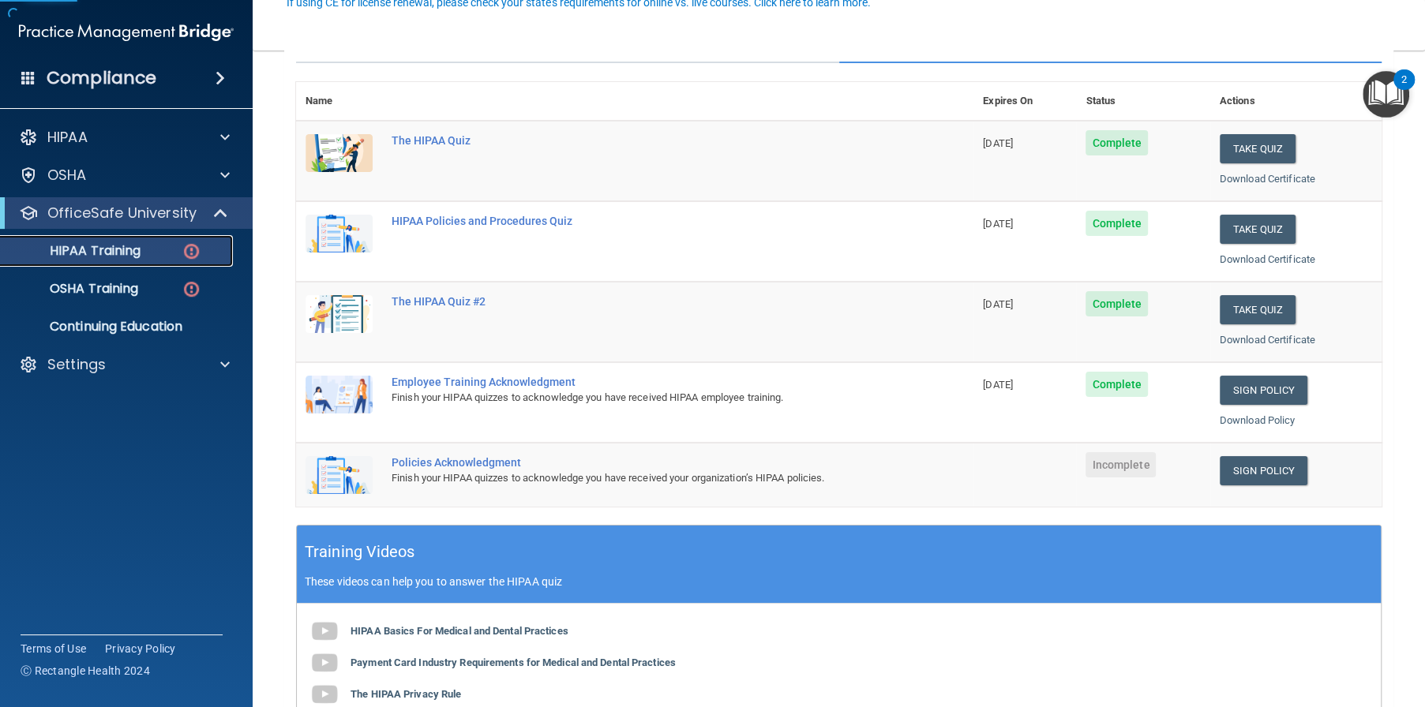
scroll to position [158, 0]
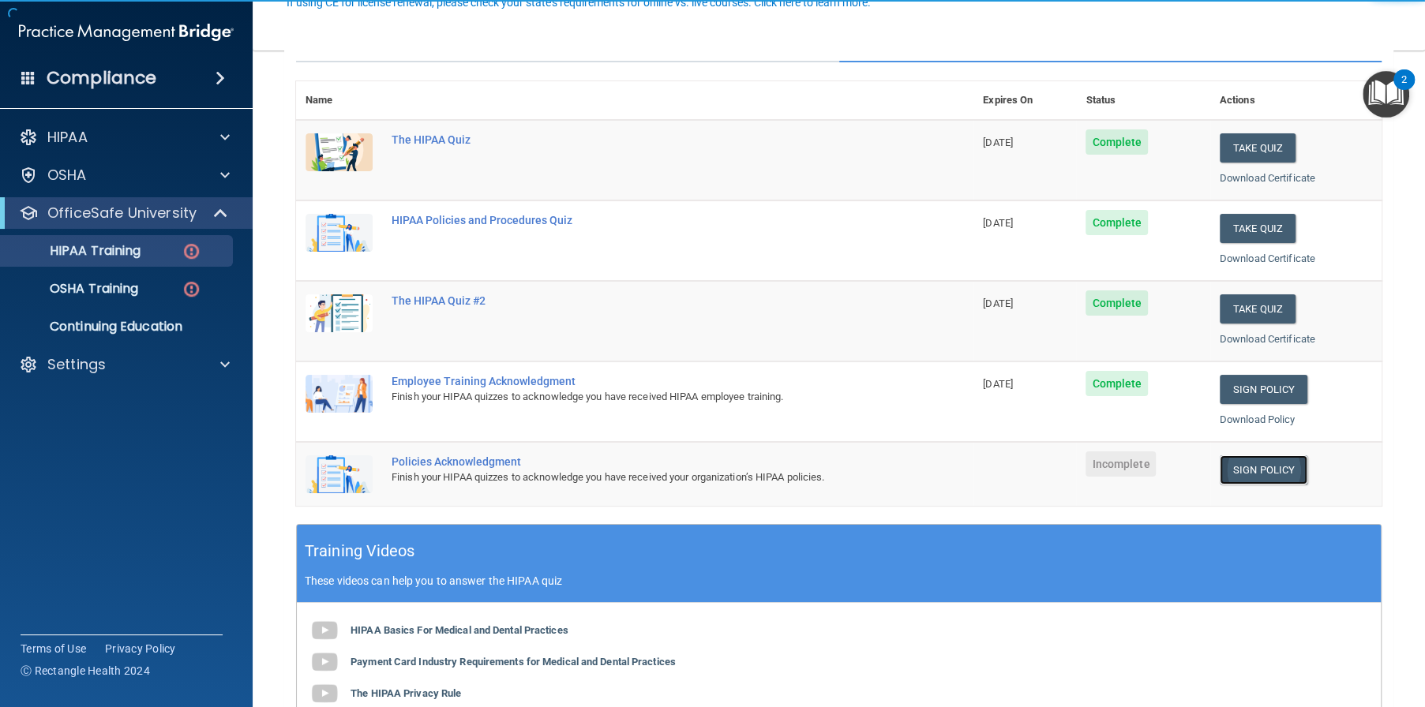
click at [1273, 468] on link "Sign Policy" at bounding box center [1264, 469] width 88 height 29
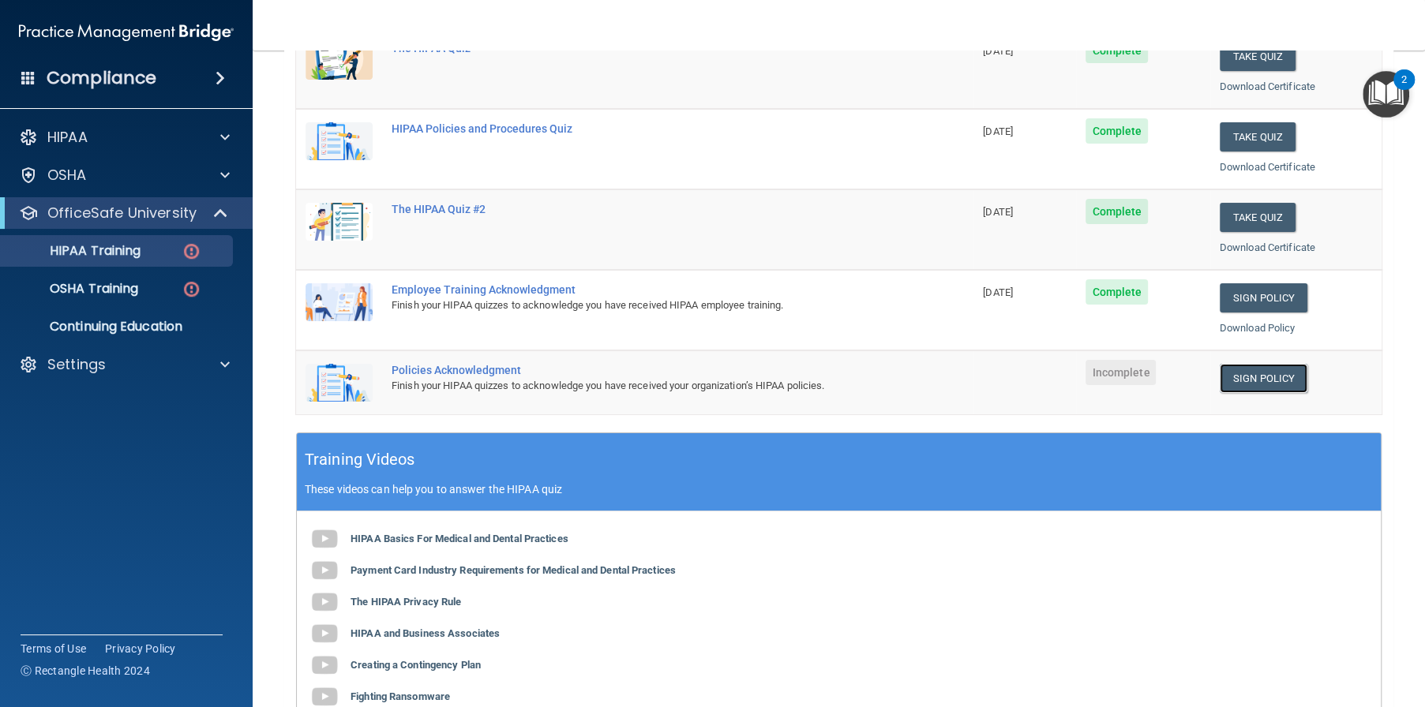
scroll to position [316, 0]
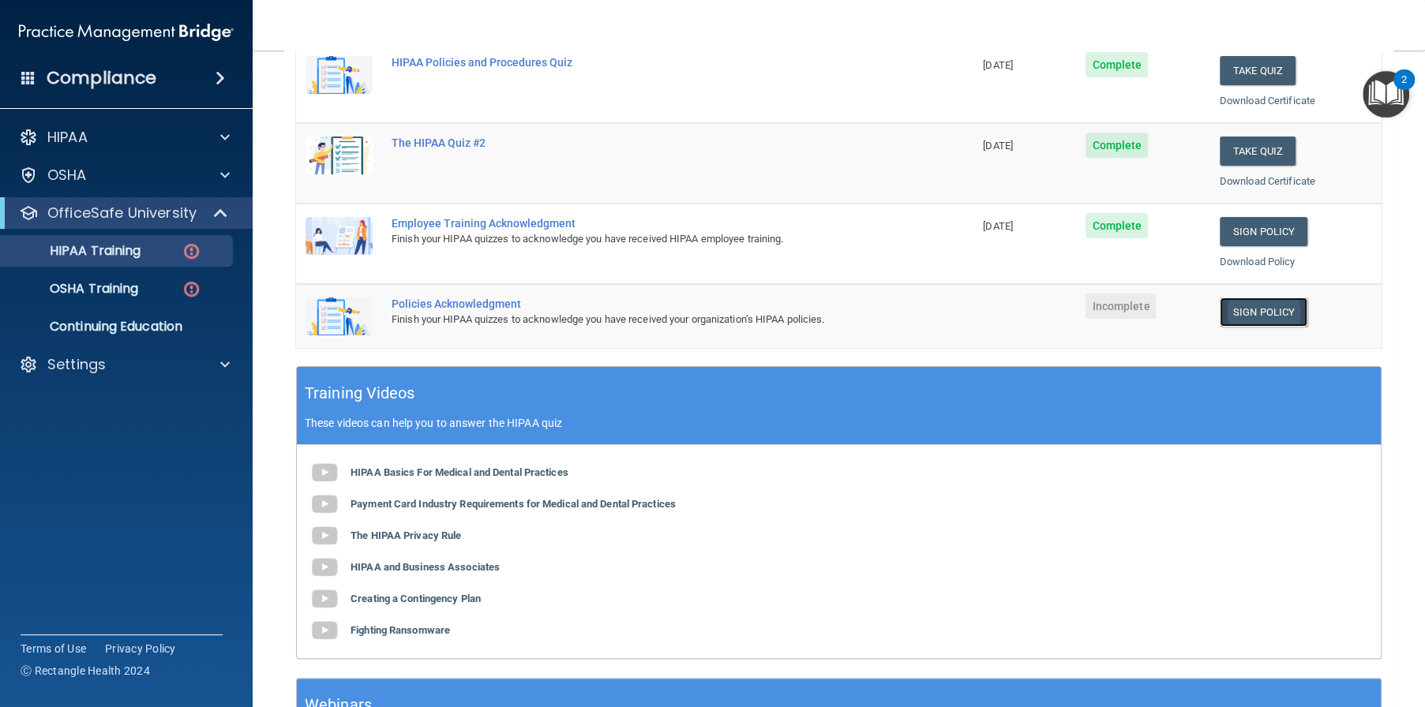
click at [1251, 313] on link "Sign Policy" at bounding box center [1264, 312] width 88 height 29
click at [184, 246] on img at bounding box center [192, 252] width 20 height 20
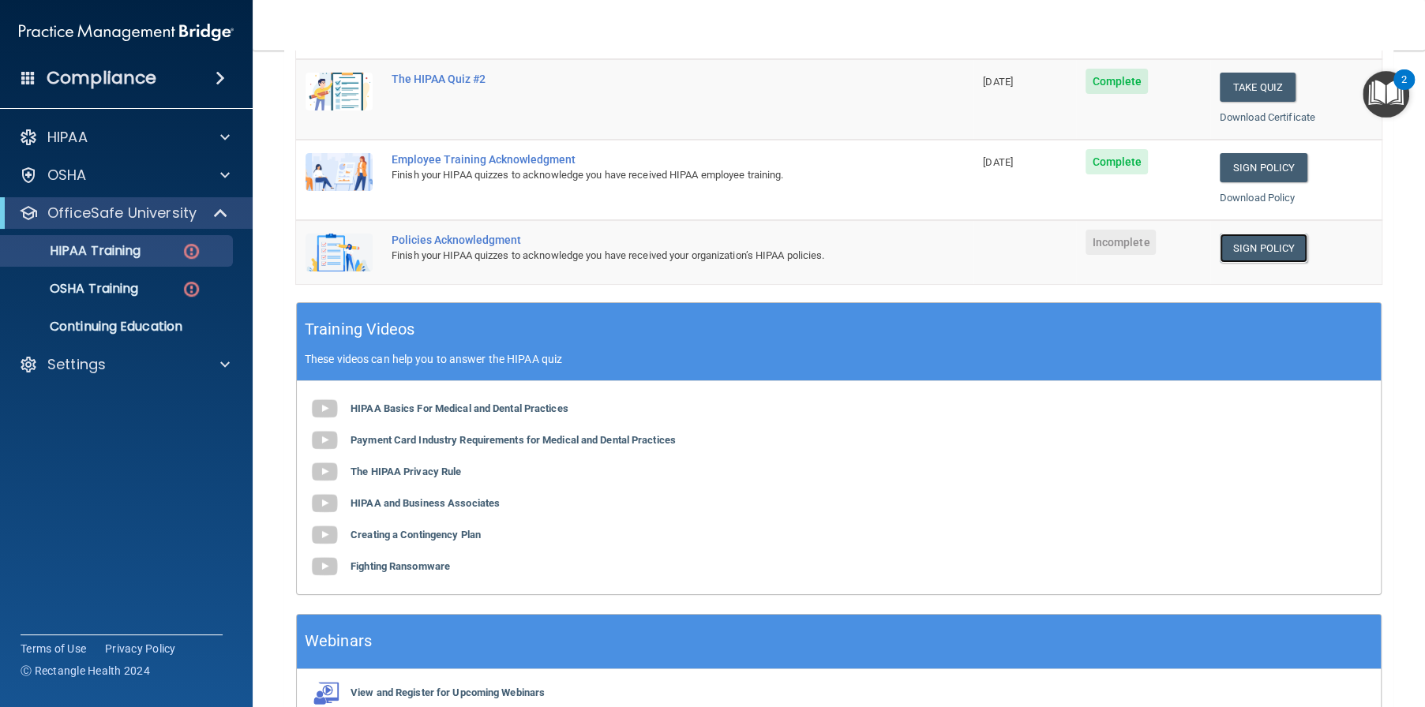
scroll to position [305, 0]
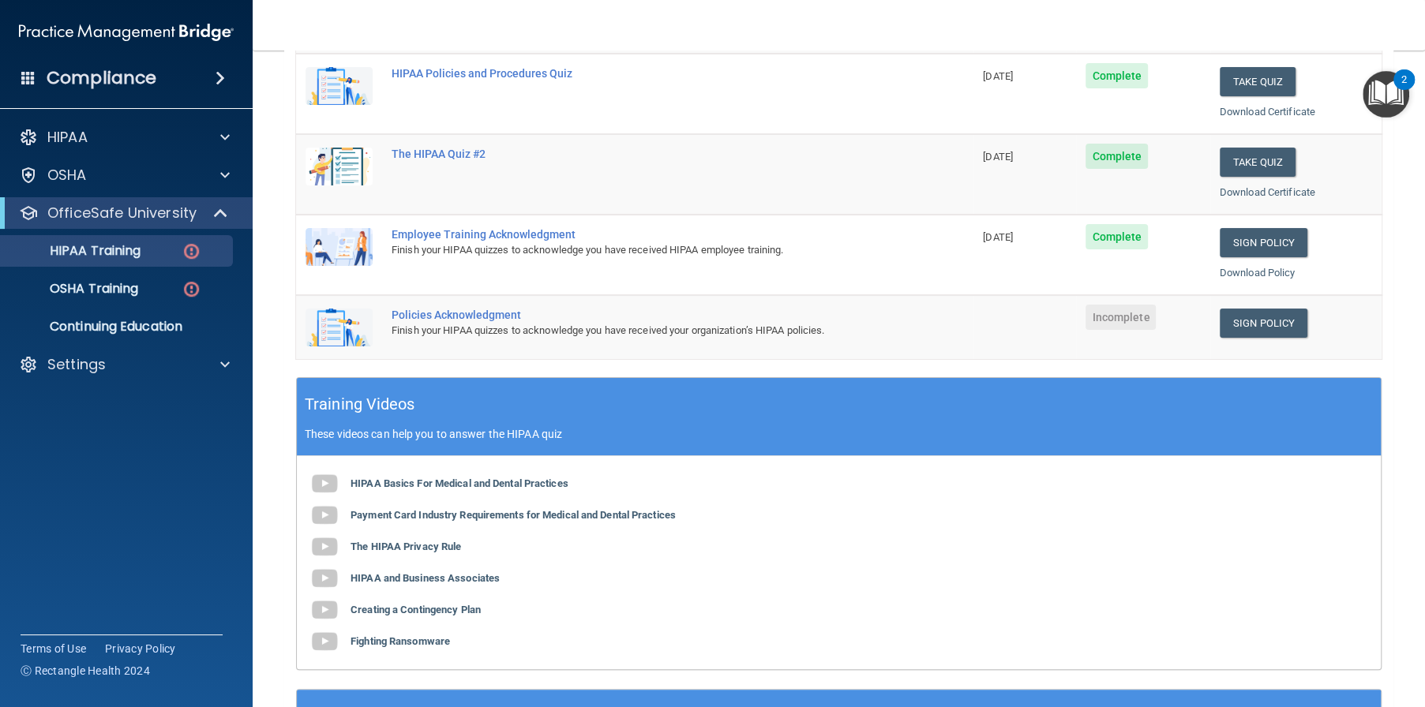
click at [1230, 306] on td "Sign Policy Sign Policy Download Policy" at bounding box center [1295, 327] width 171 height 64
click at [1232, 317] on link "Sign Policy" at bounding box center [1264, 323] width 88 height 29
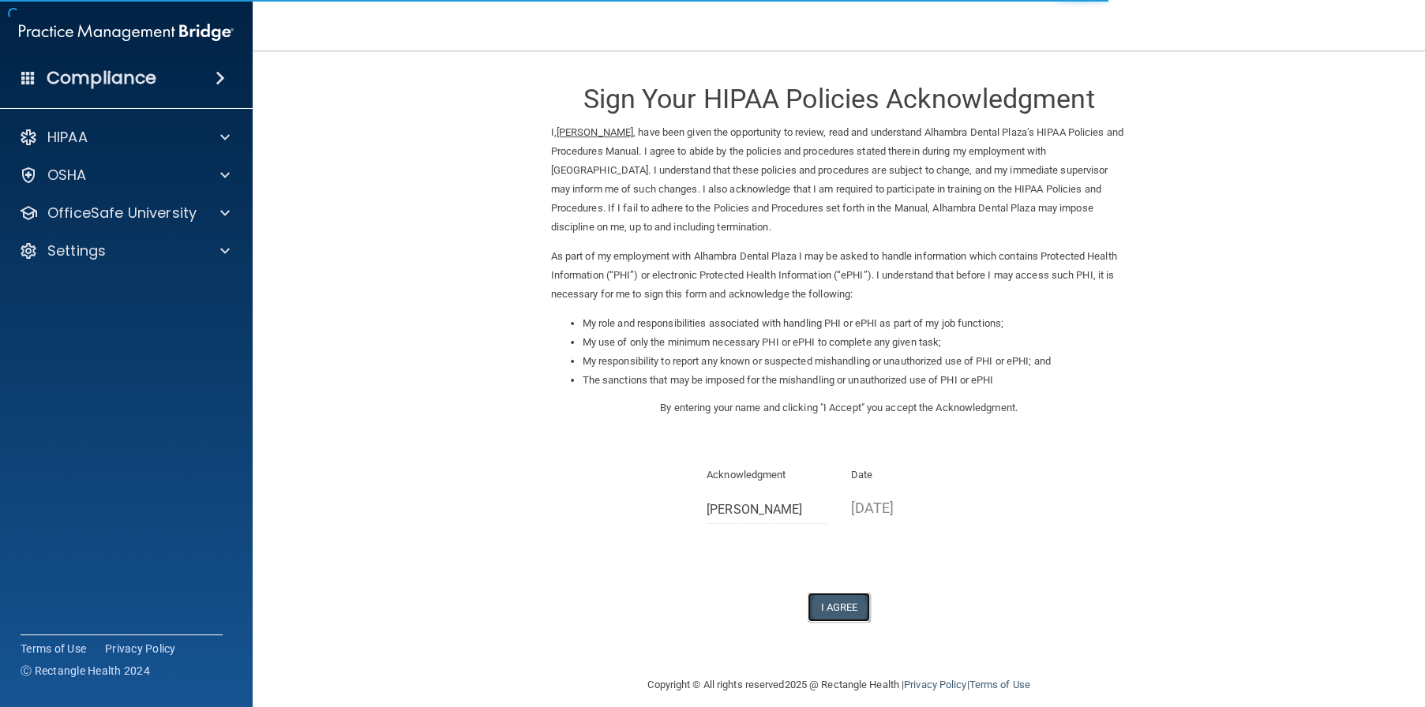
click at [852, 611] on button "I Agree" at bounding box center [839, 607] width 63 height 29
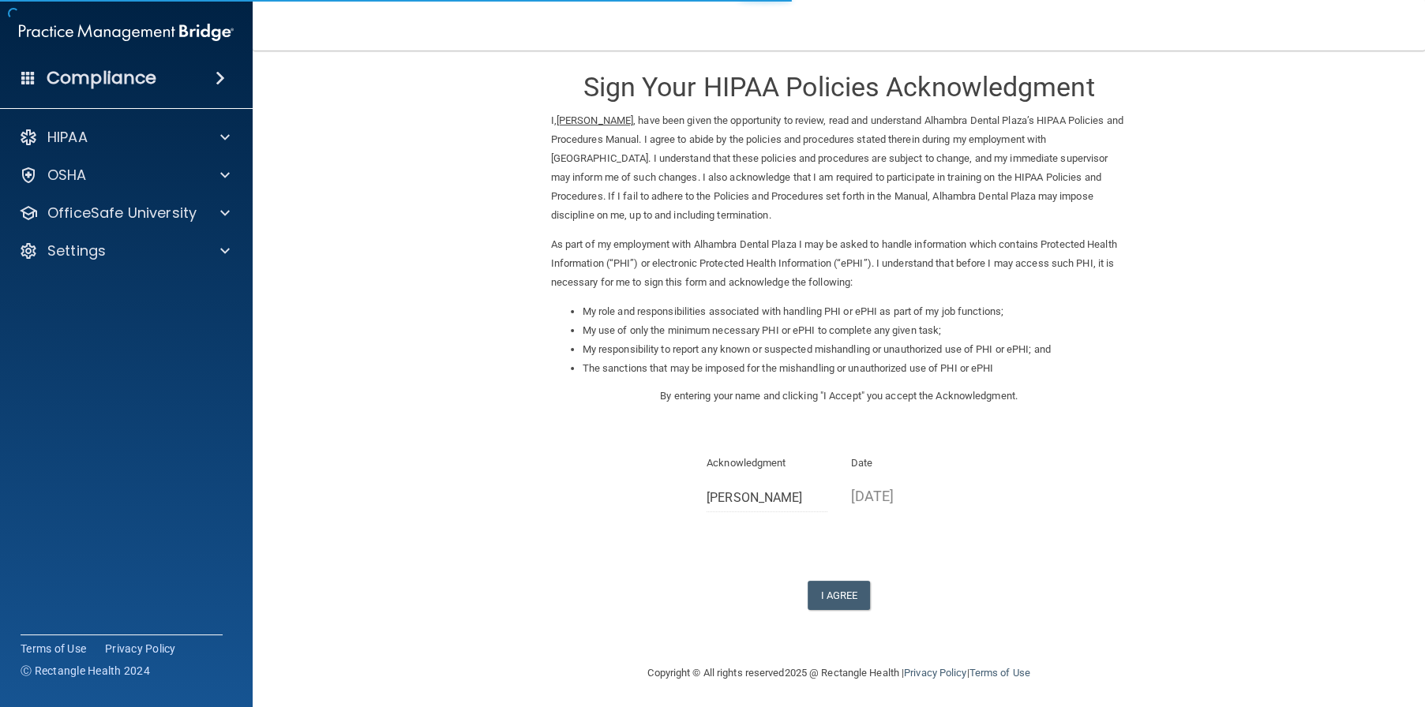
scroll to position [15, 0]
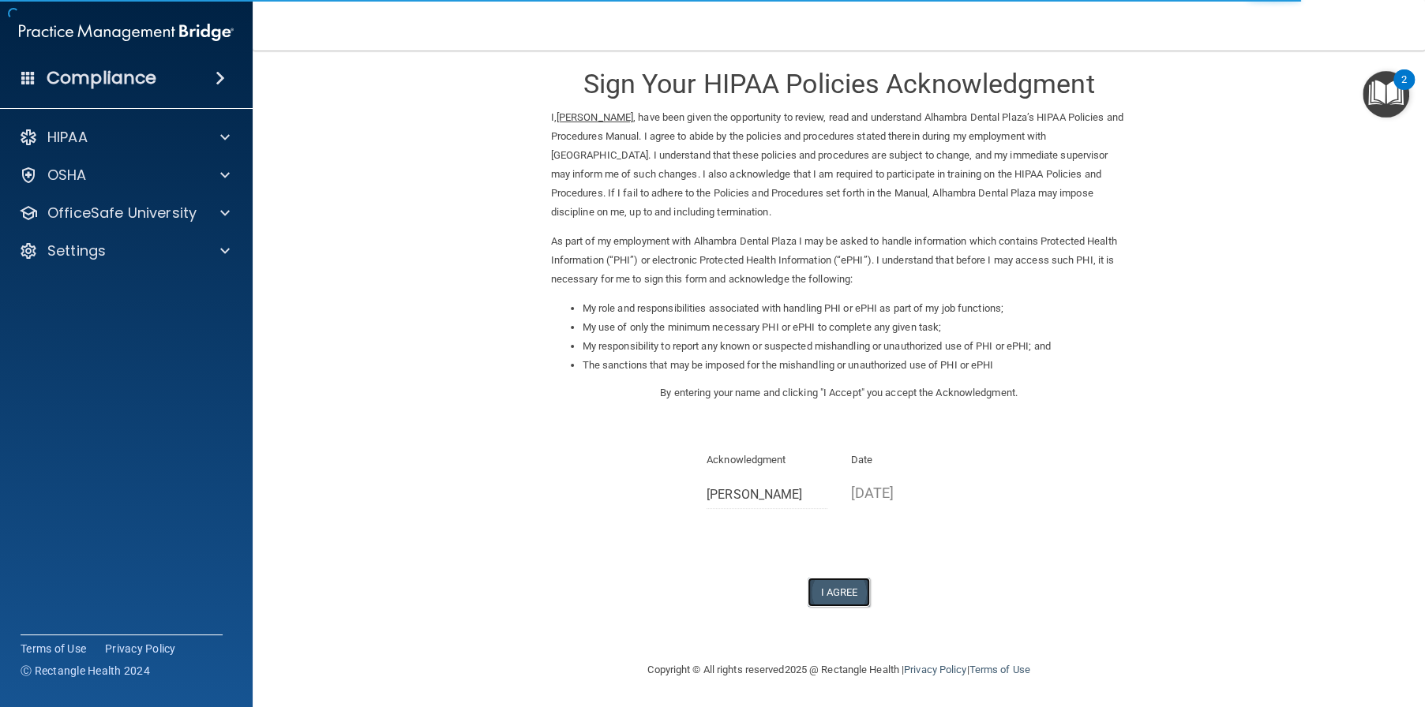
click at [829, 602] on button "I Agree" at bounding box center [839, 592] width 63 height 29
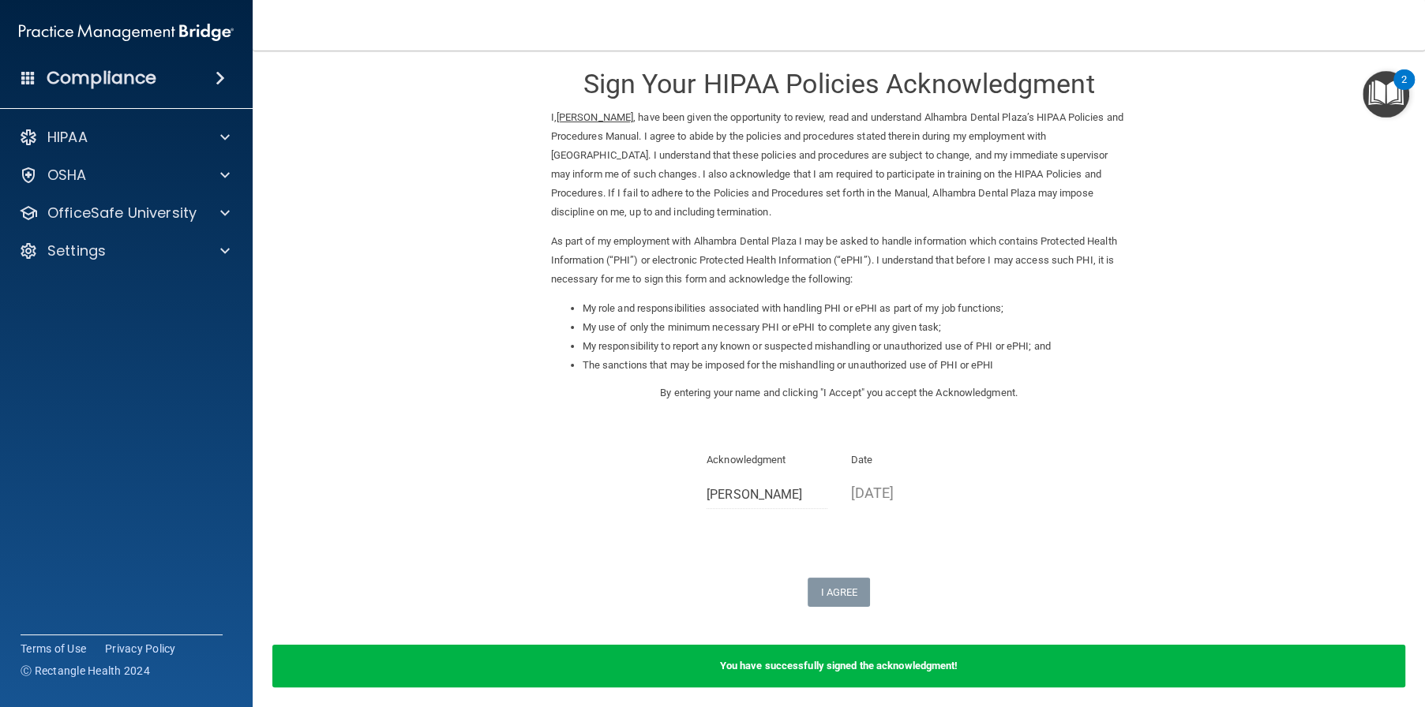
scroll to position [77, 0]
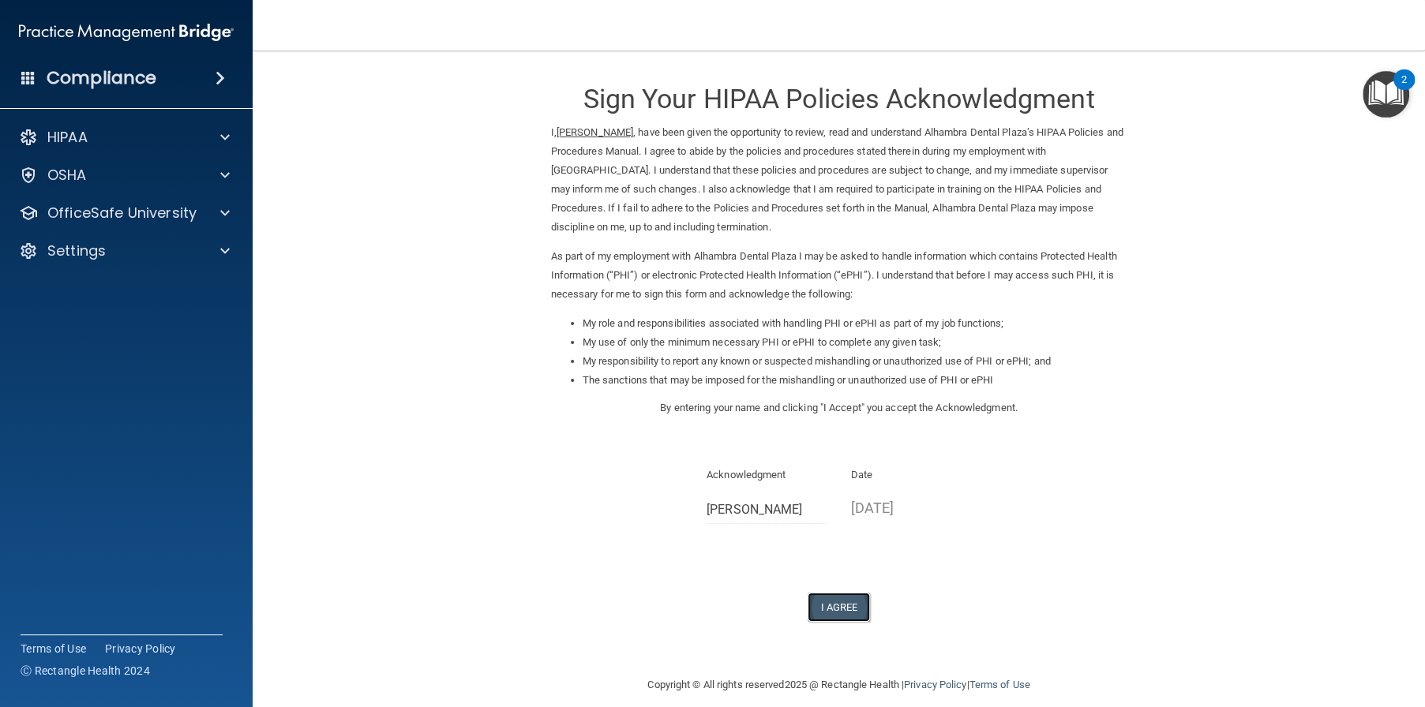
click at [845, 605] on button "I Agree" at bounding box center [839, 607] width 63 height 29
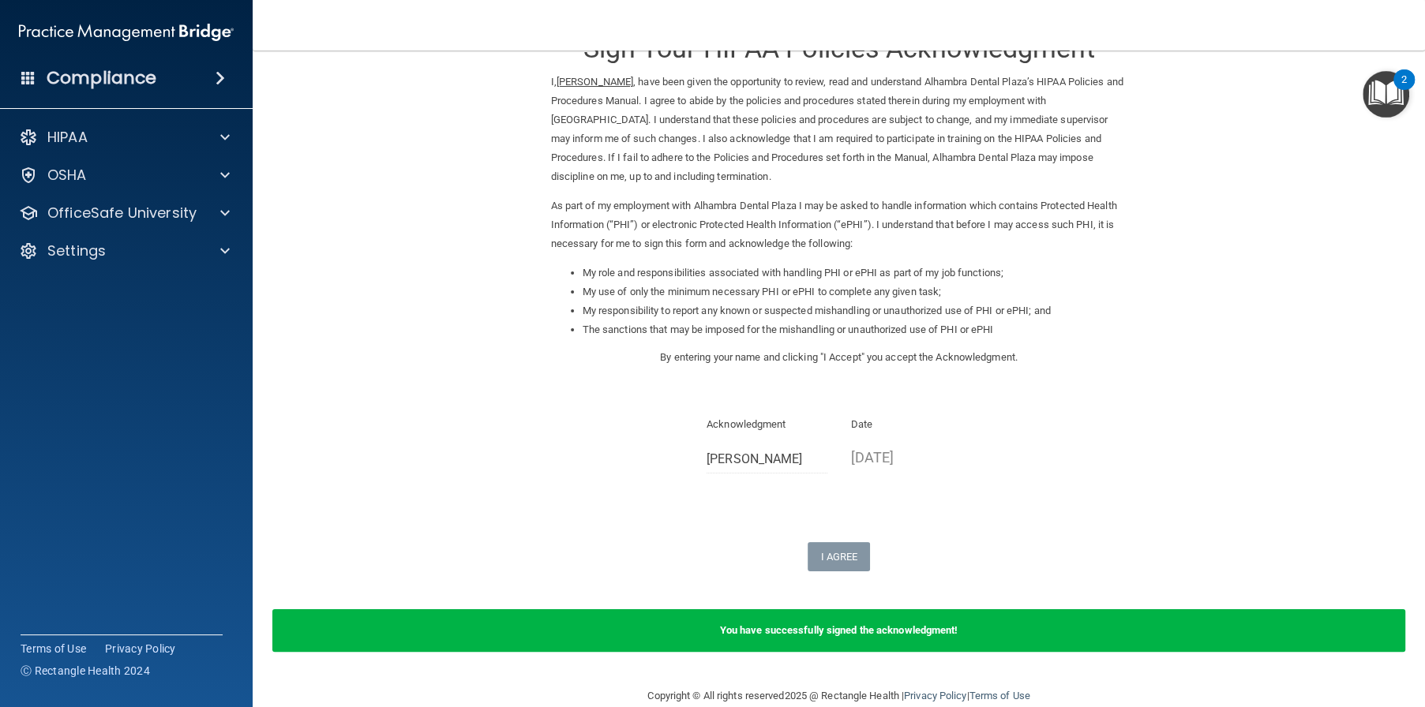
scroll to position [77, 0]
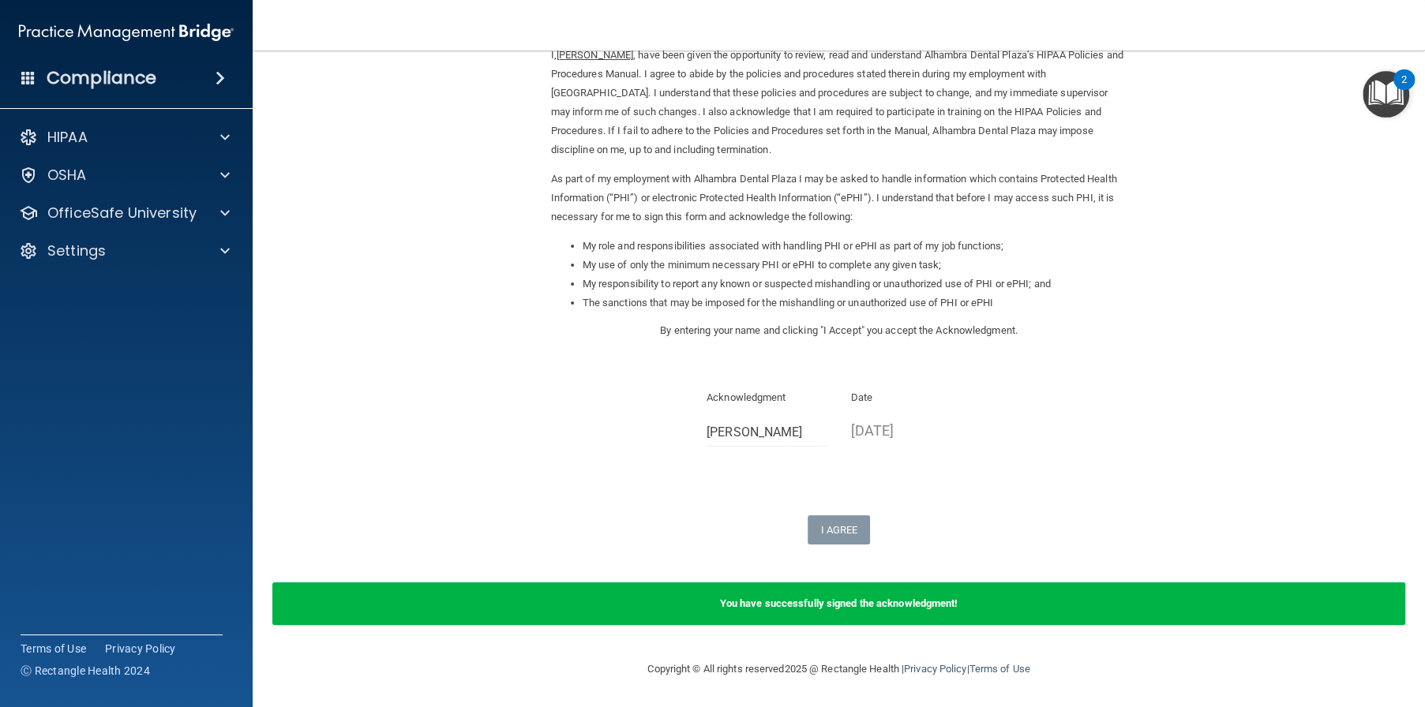
click at [874, 610] on div "You have successfully signed the acknowledgment!" at bounding box center [838, 604] width 1133 height 43
click at [218, 211] on div at bounding box center [222, 213] width 39 height 19
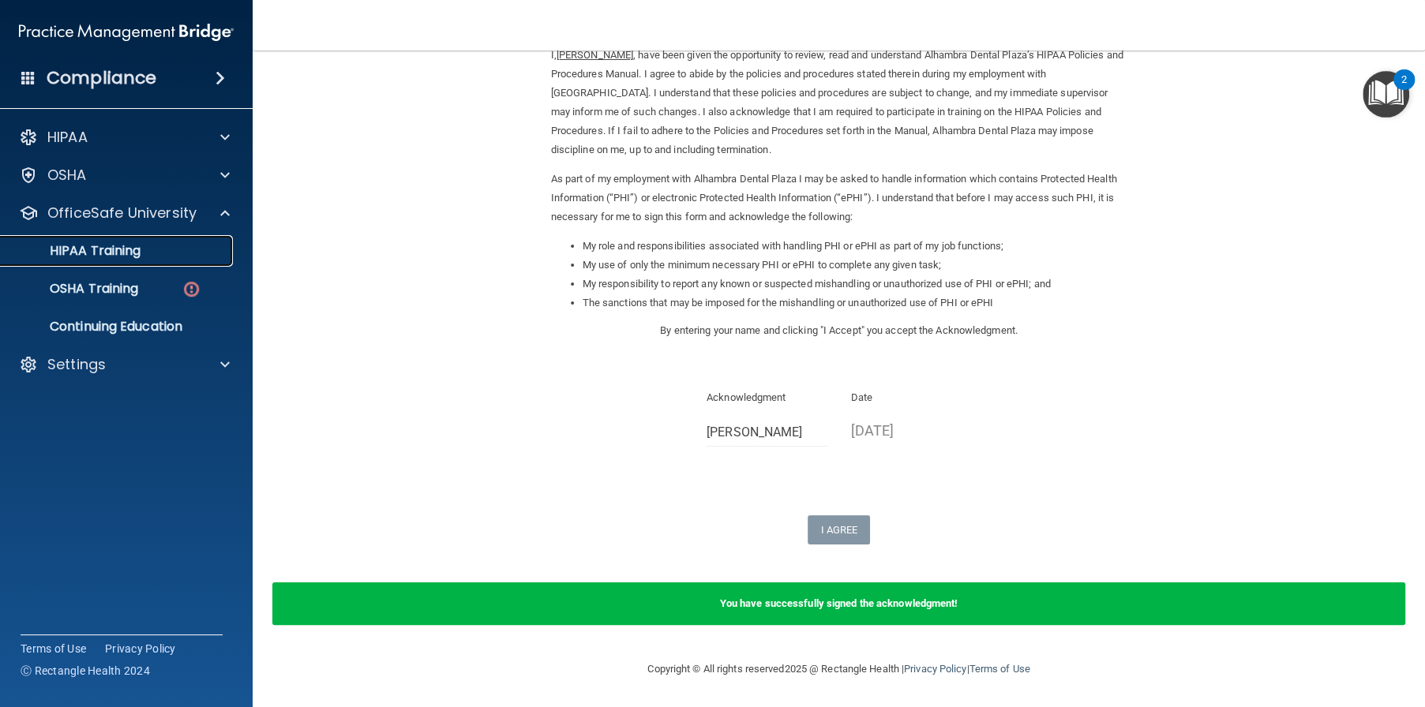
click at [129, 260] on link "HIPAA Training" at bounding box center [108, 251] width 249 height 32
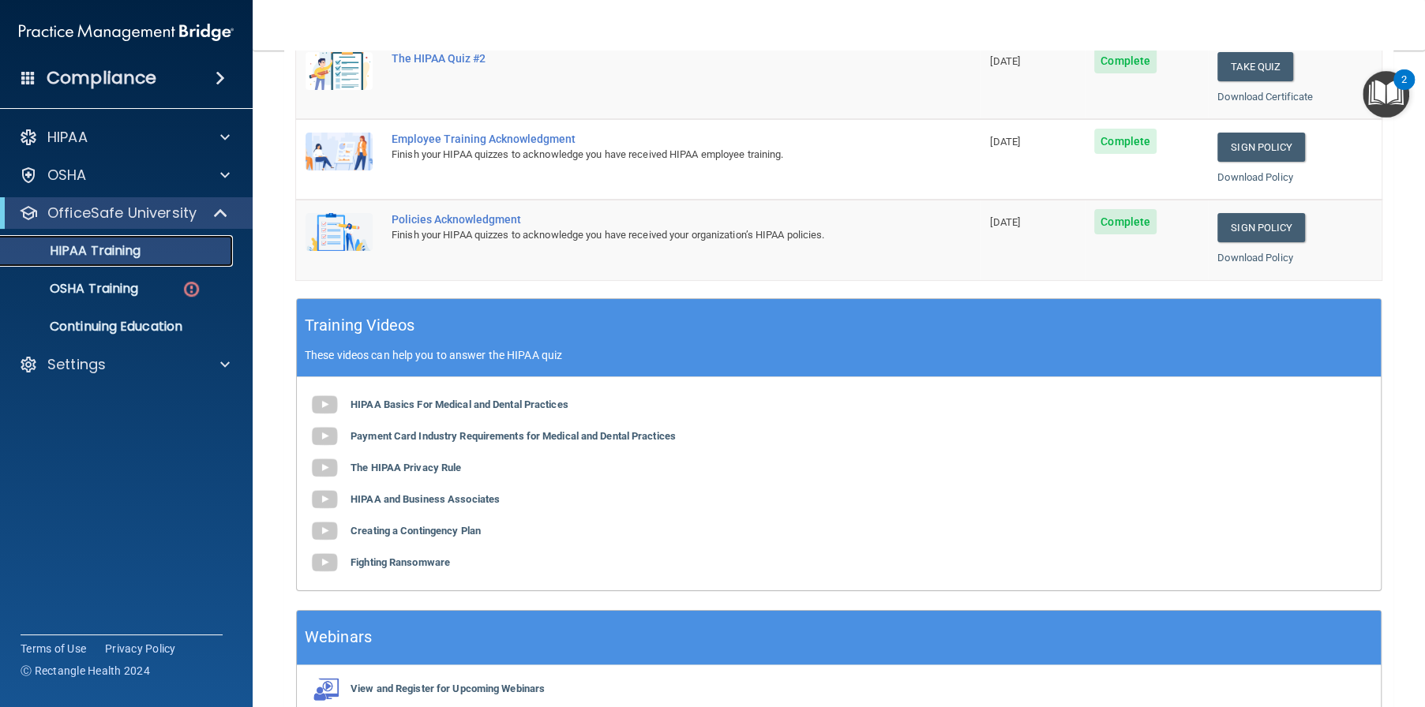
scroll to position [479, 0]
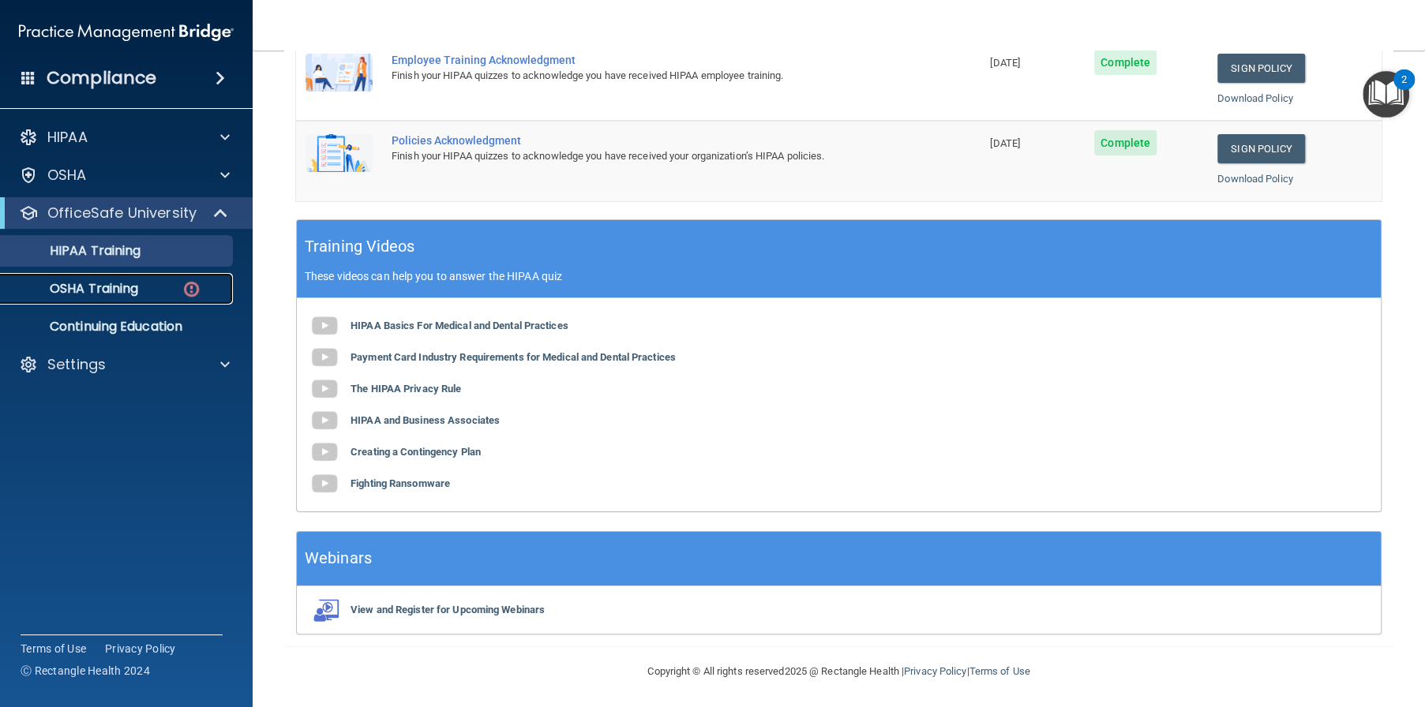
click at [143, 287] on div "OSHA Training" at bounding box center [118, 289] width 216 height 16
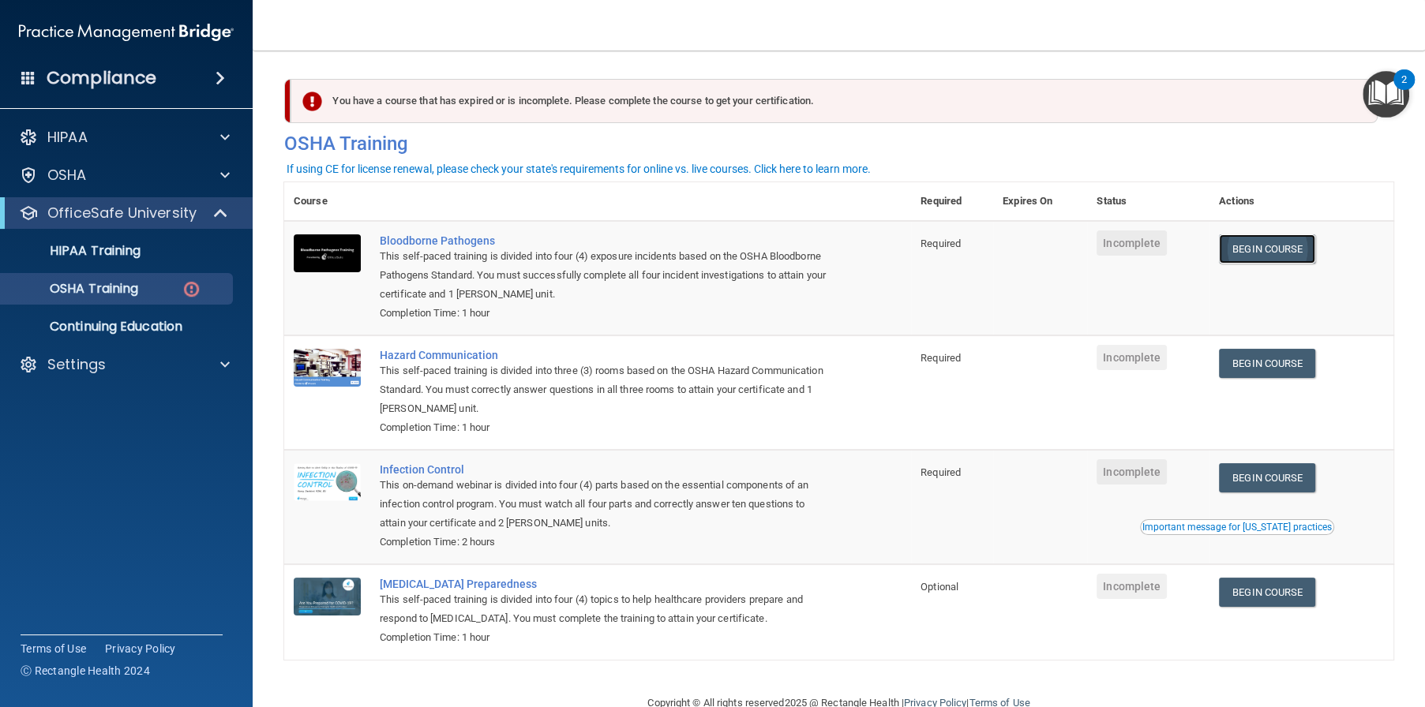
click at [1267, 246] on link "Begin Course" at bounding box center [1267, 248] width 96 height 29
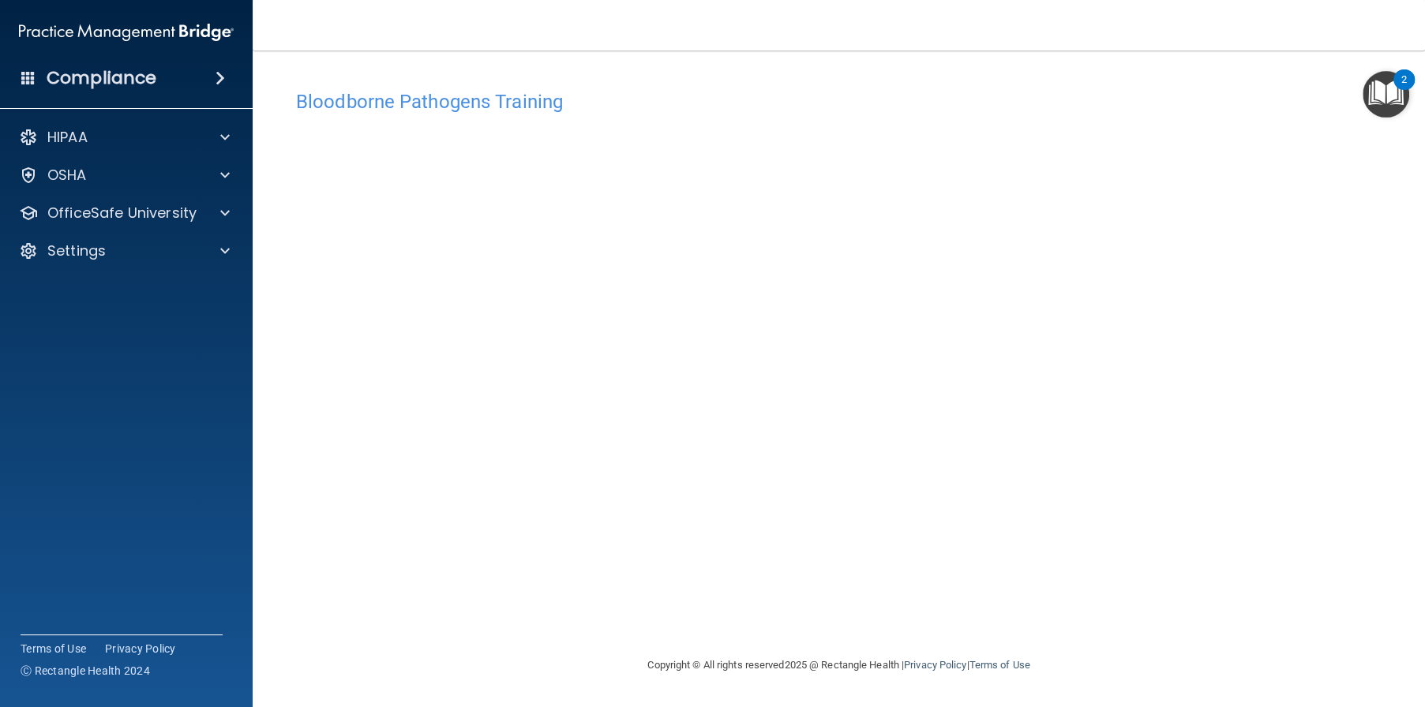
click at [1381, 106] on img "Open Resource Center, 2 new notifications" at bounding box center [1386, 94] width 47 height 47
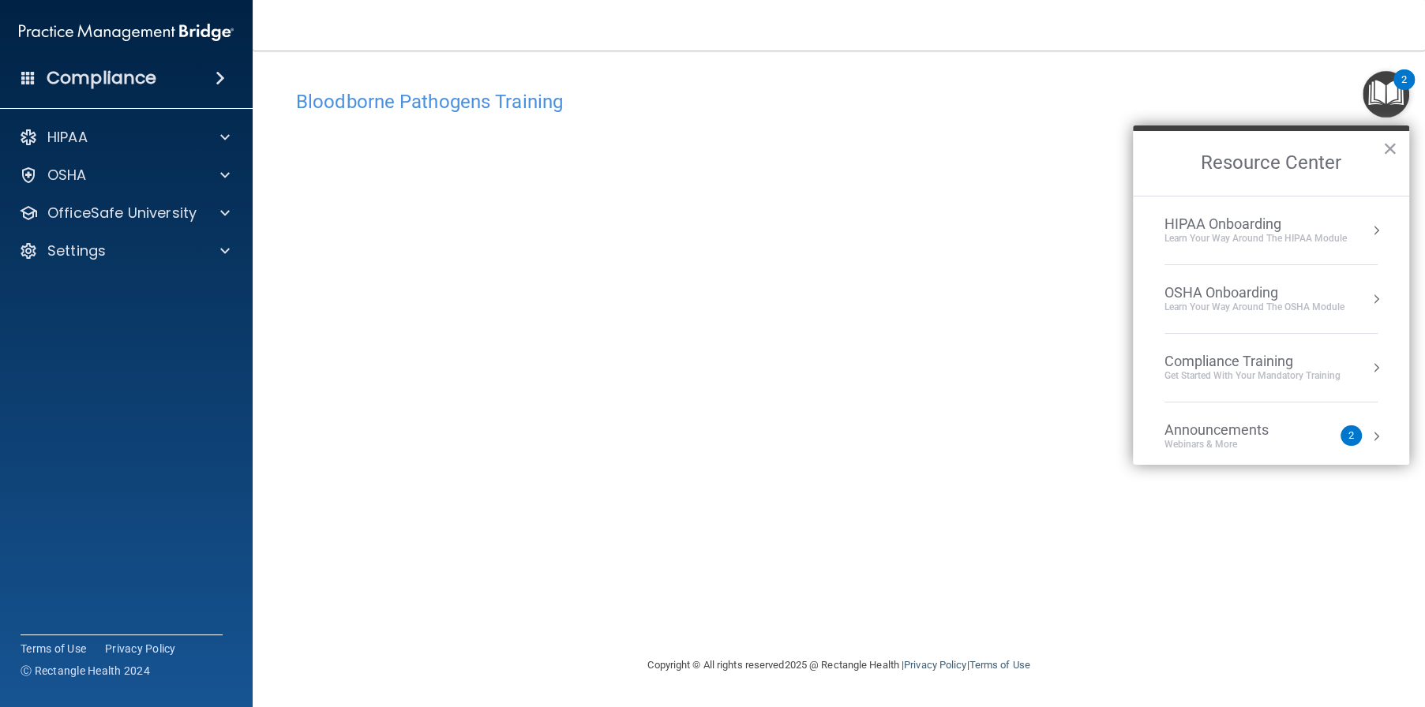
click at [1297, 84] on div "Bloodborne Pathogens Training" at bounding box center [838, 101] width 1109 height 39
click at [1396, 152] on button "×" at bounding box center [1389, 148] width 15 height 25
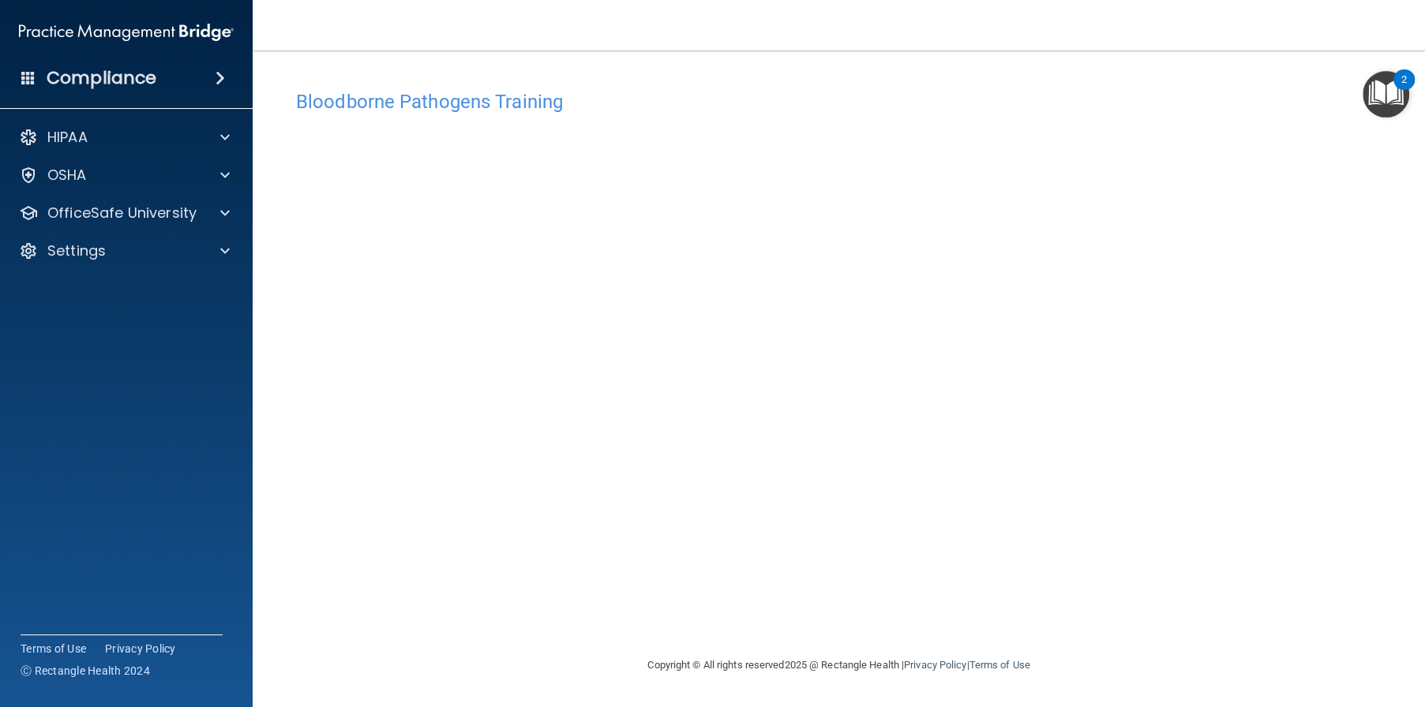
click at [1287, 96] on h4 "Bloodborne Pathogens Training" at bounding box center [838, 102] width 1085 height 21
click at [224, 218] on span at bounding box center [224, 213] width 9 height 19
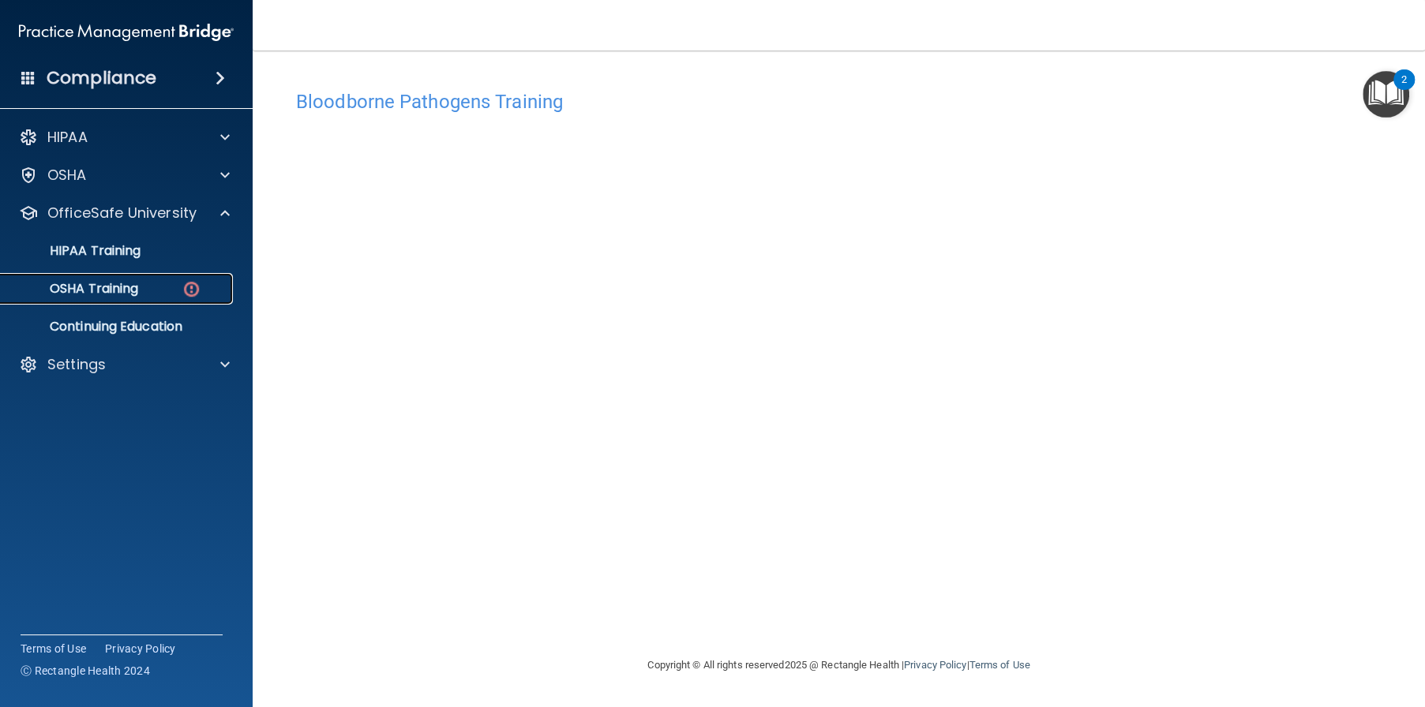
click at [152, 294] on div "OSHA Training" at bounding box center [118, 289] width 216 height 16
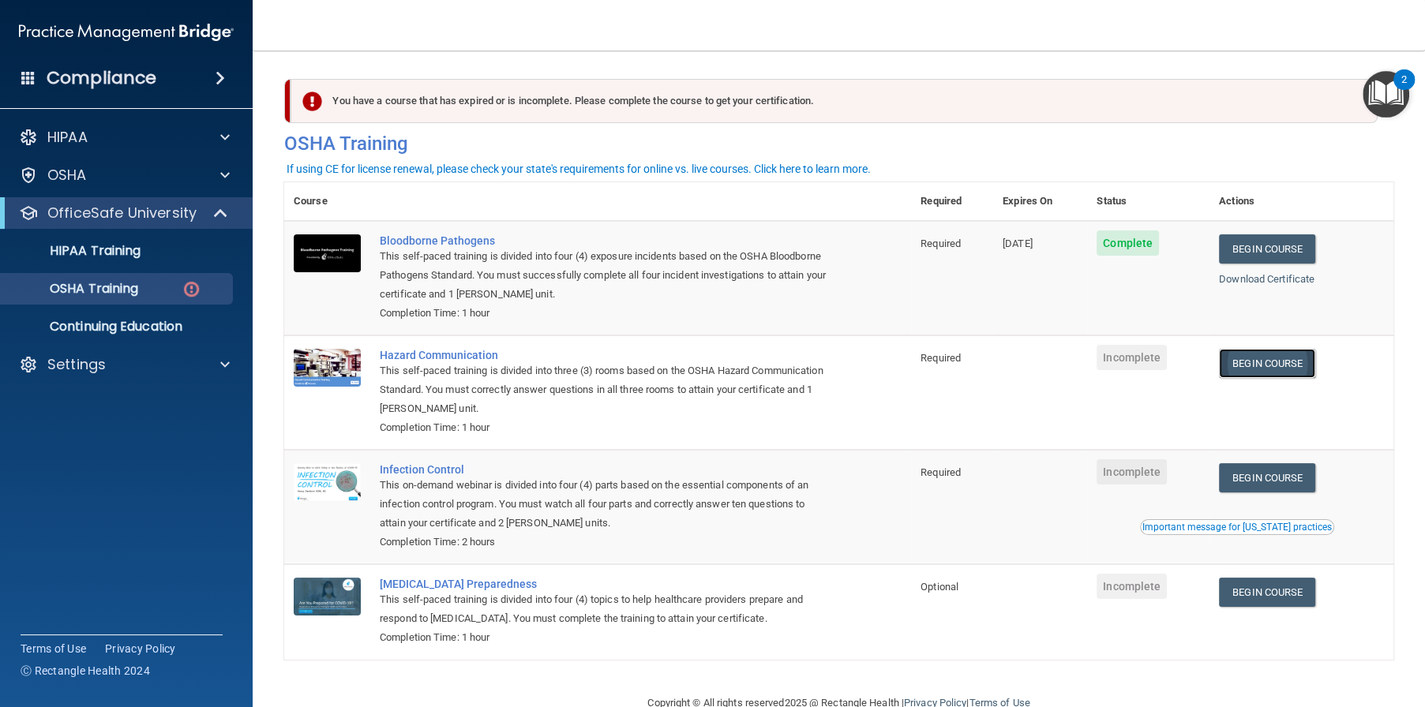
click at [1271, 365] on link "Begin Course" at bounding box center [1267, 363] width 96 height 29
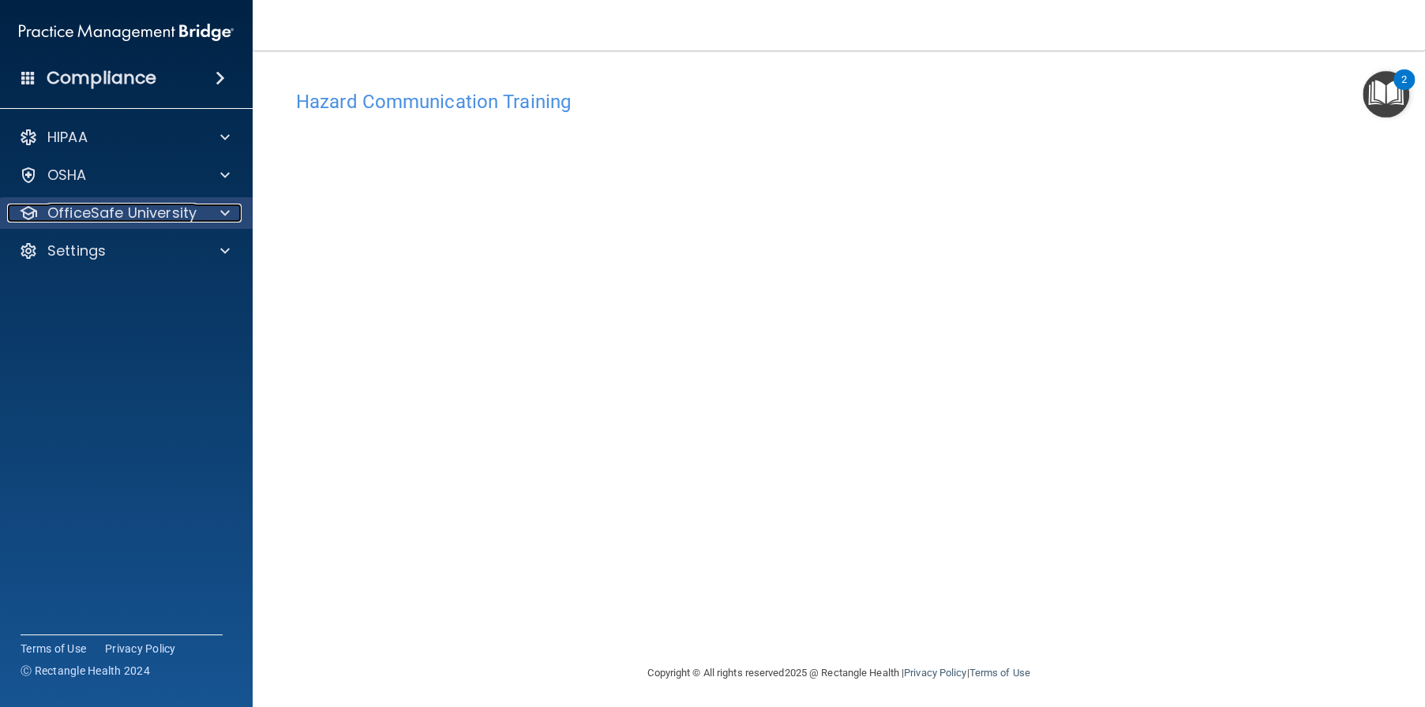
click at [225, 219] on span at bounding box center [224, 213] width 9 height 19
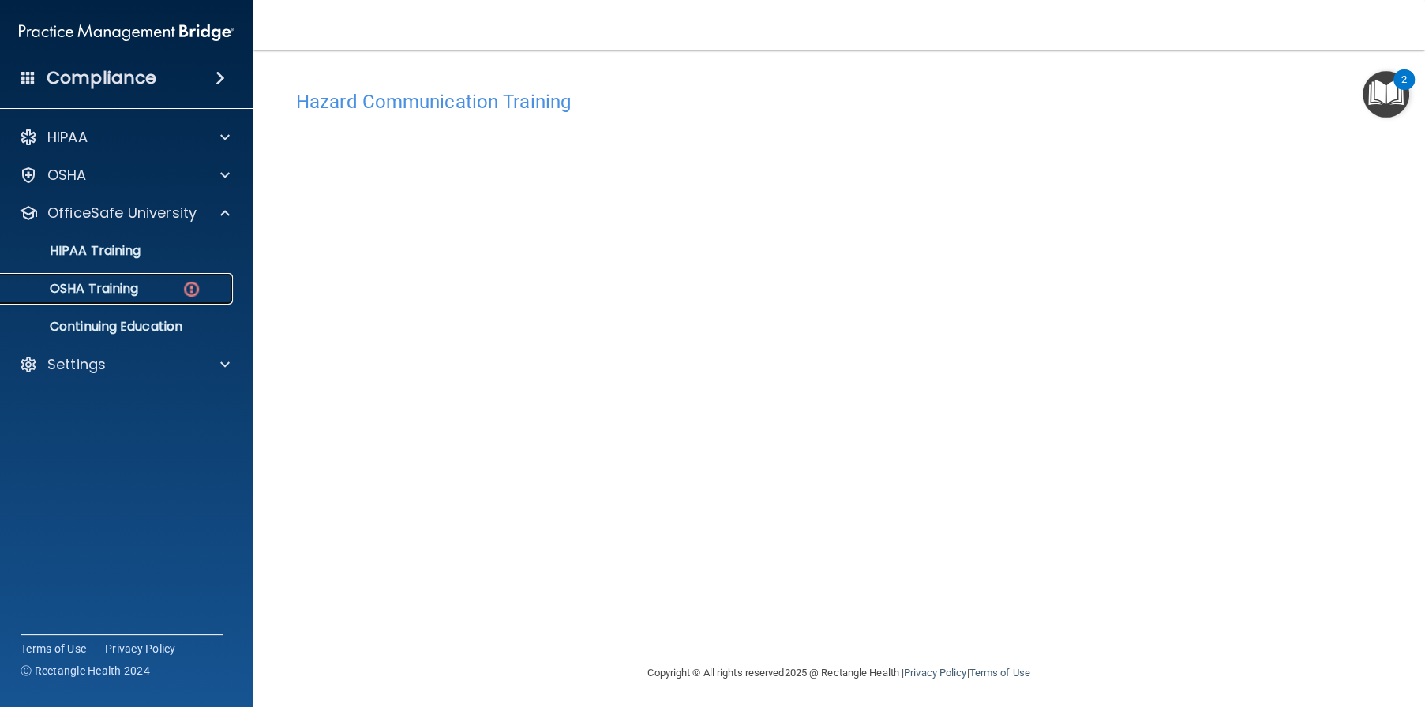
click at [163, 286] on div "OSHA Training" at bounding box center [118, 289] width 216 height 16
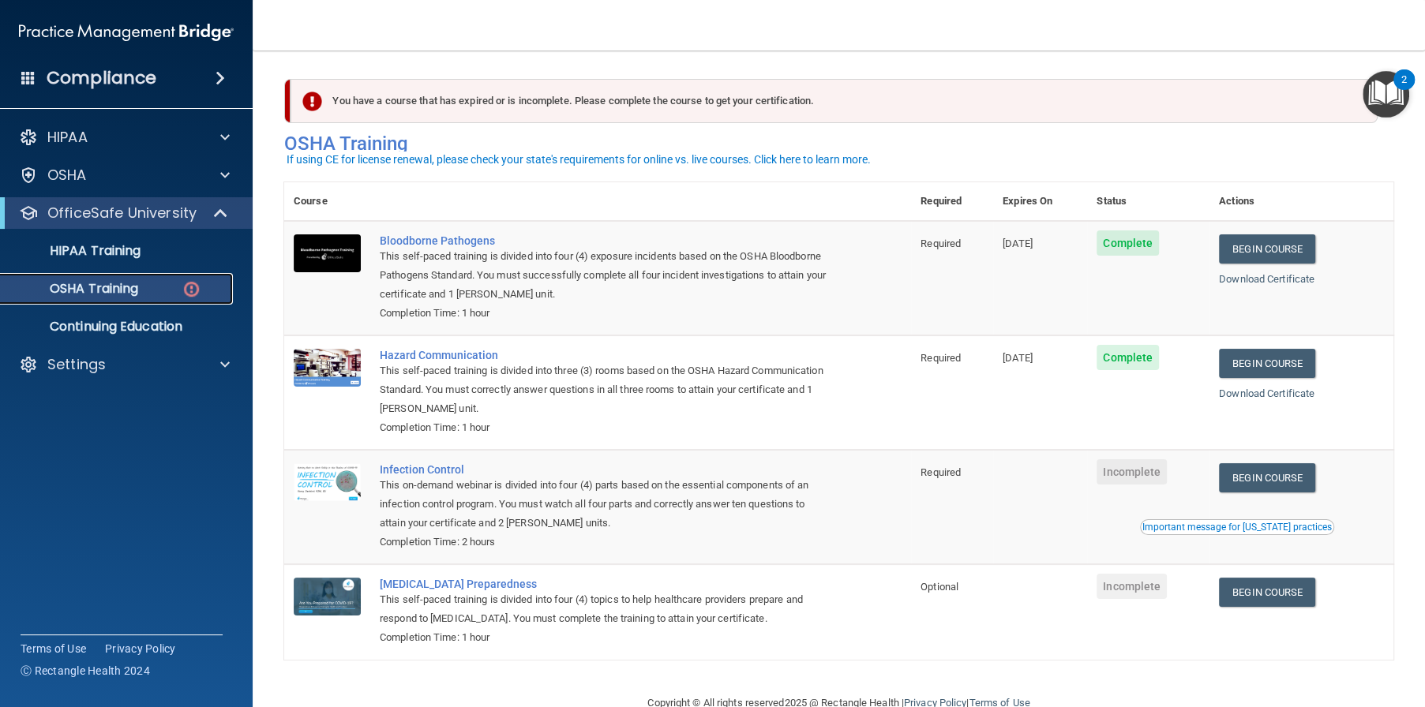
scroll to position [36, 0]
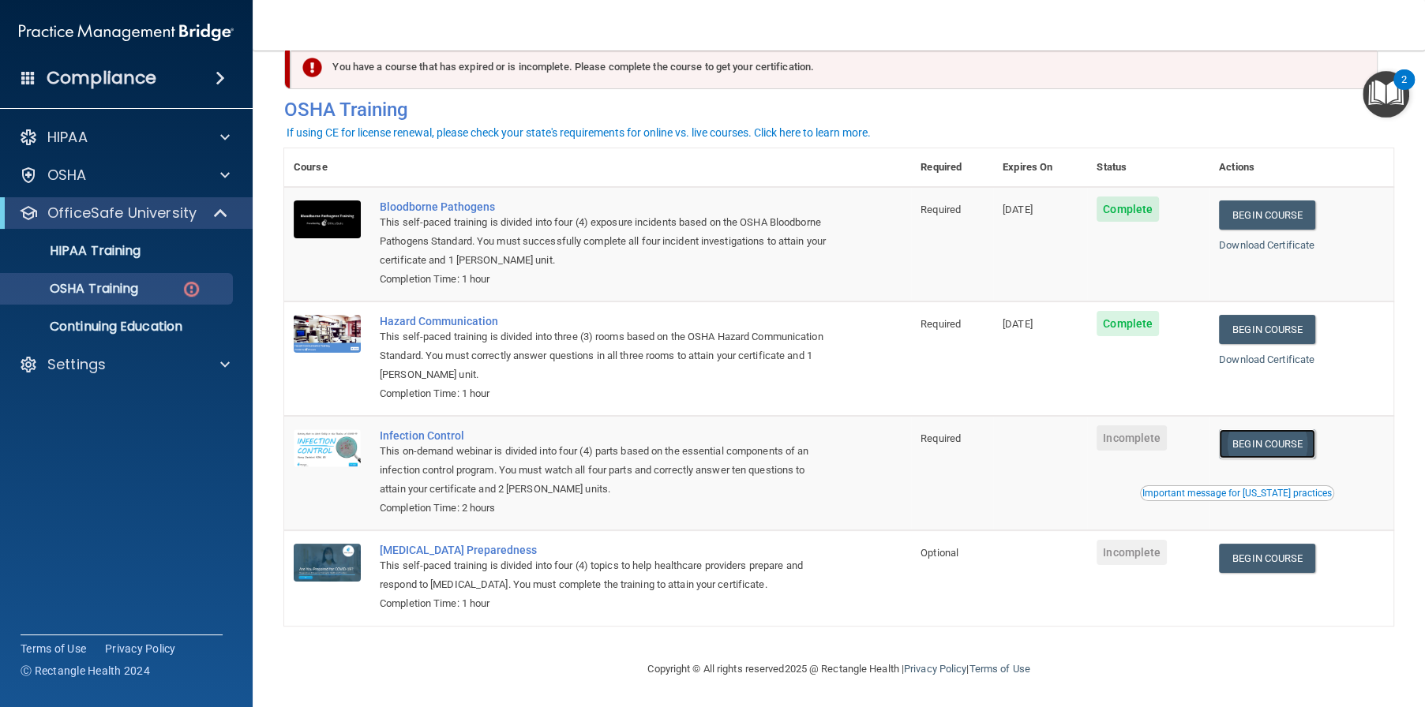
click at [1249, 441] on link "Begin Course" at bounding box center [1267, 443] width 96 height 29
